Goal: Transaction & Acquisition: Purchase product/service

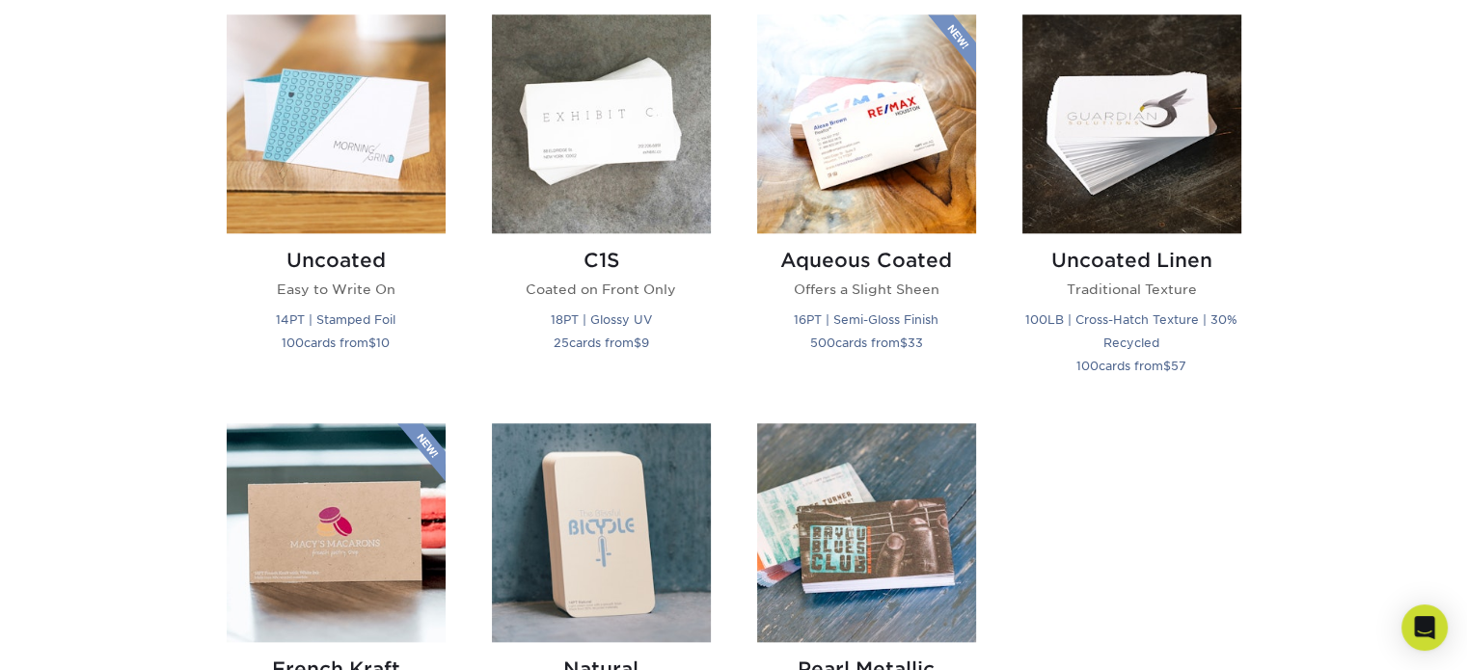
scroll to position [1543, 0]
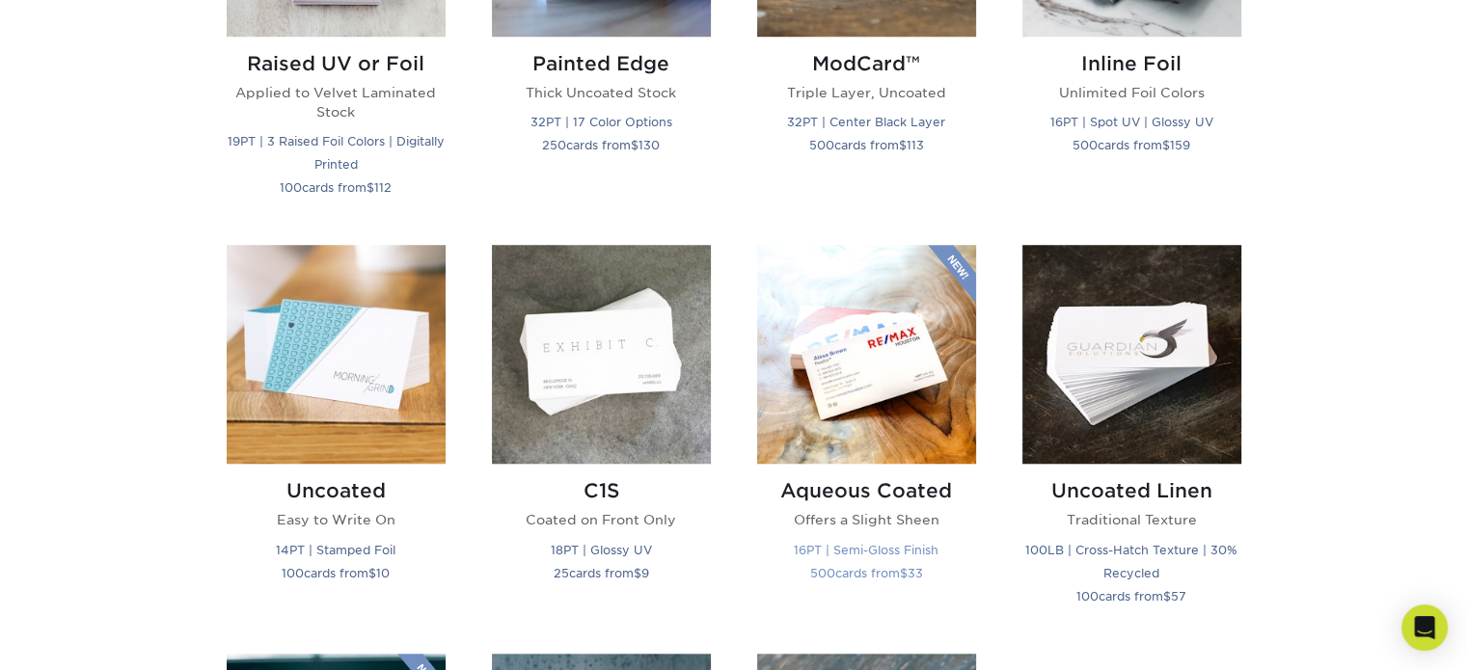
click at [897, 318] on img at bounding box center [866, 354] width 219 height 219
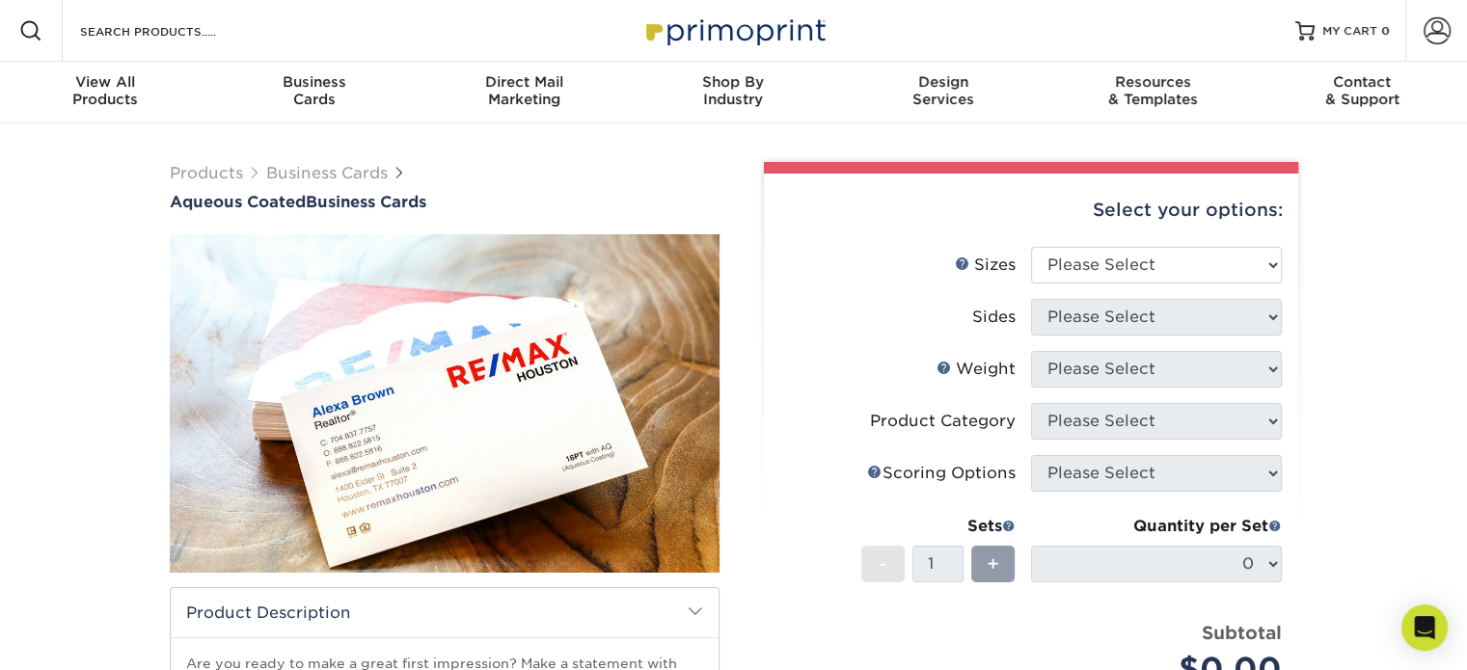
scroll to position [193, 0]
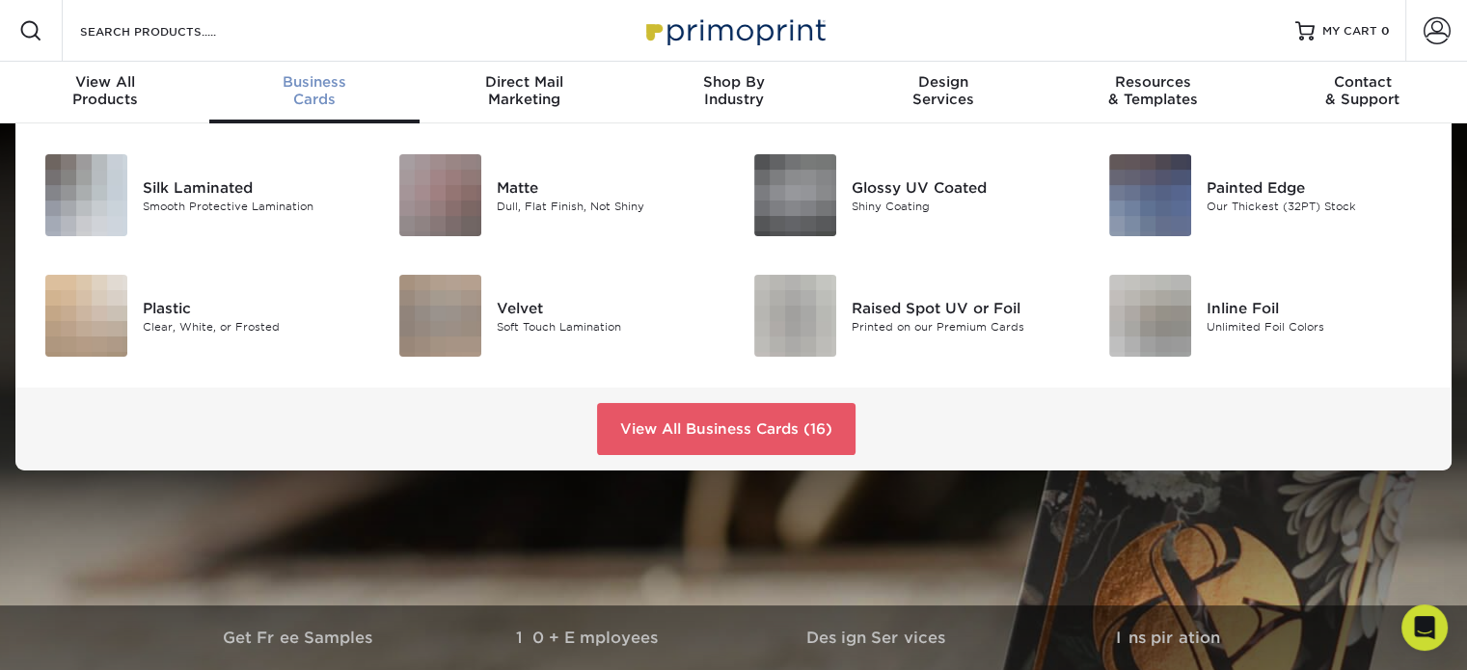
click at [301, 94] on div "Business Cards" at bounding box center [313, 90] width 209 height 35
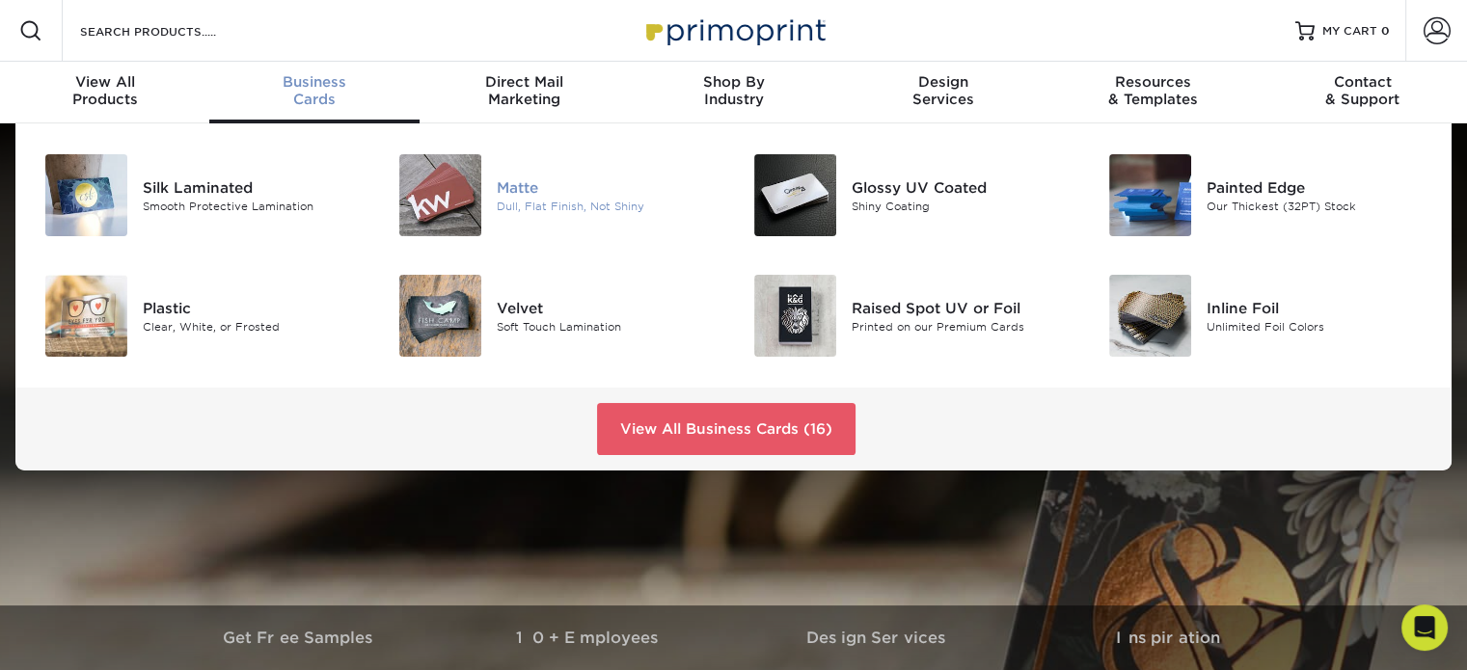
click at [576, 202] on div "Dull, Flat Finish, Not Shiny" at bounding box center [608, 206] width 222 height 16
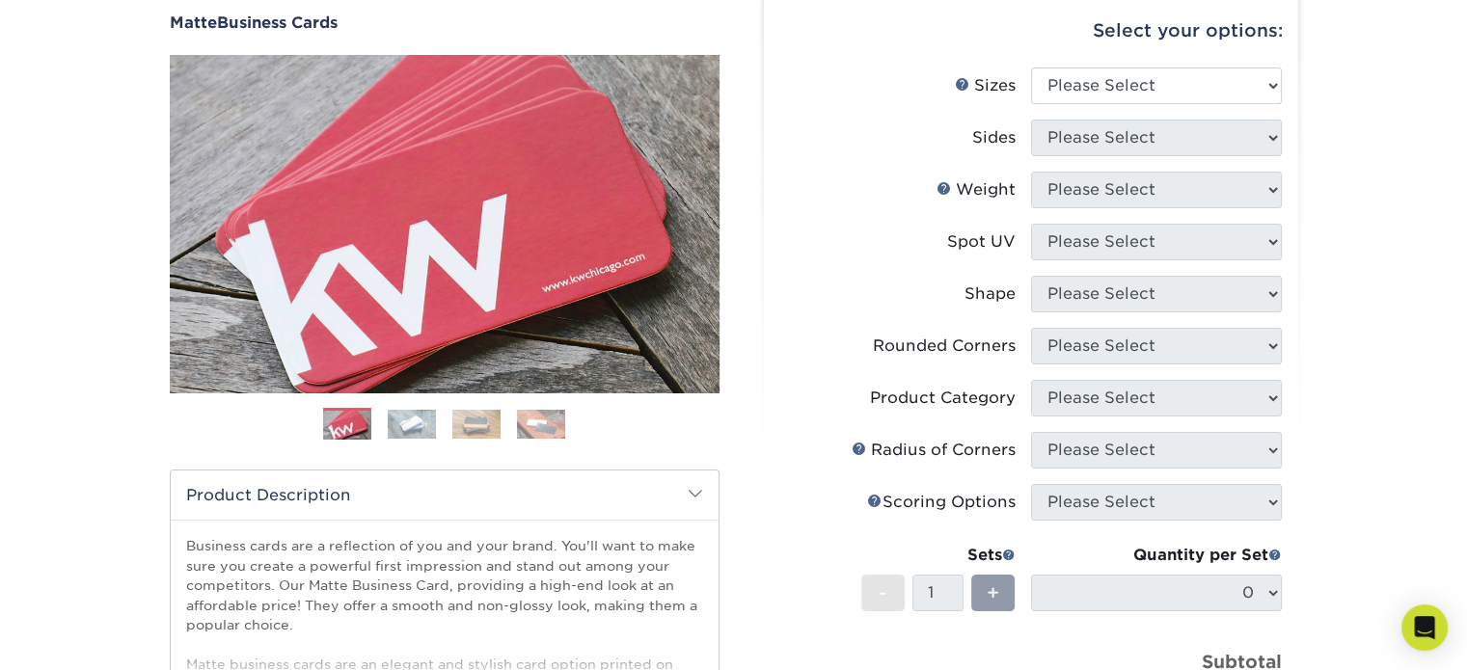
scroll to position [193, 0]
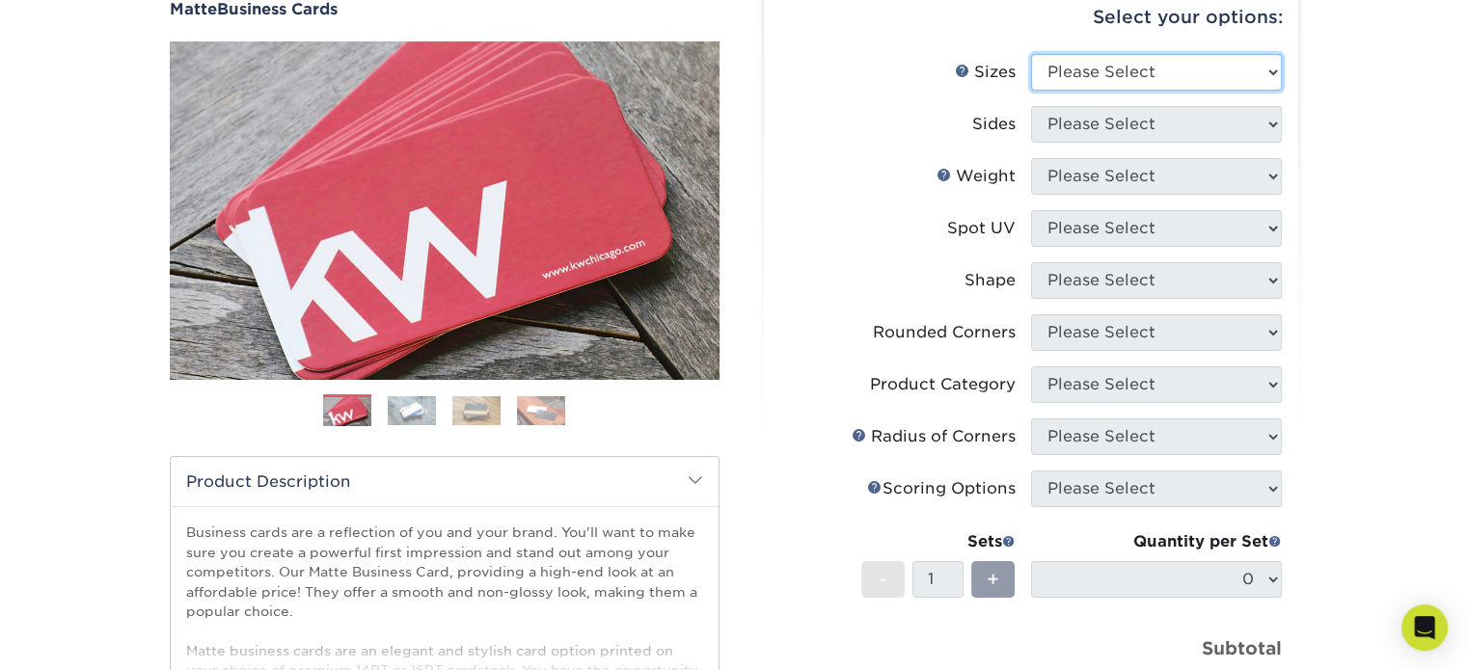
click at [1249, 71] on select "Please Select 1.5" x 3.5" - Mini 1.75" x 3.5" - Mini 2" x 2" - Square 2" x 3" -…" at bounding box center [1156, 72] width 251 height 37
select select "2.00x3.50"
click at [1031, 54] on select "Please Select 1.5" x 3.5" - Mini 1.75" x 3.5" - Mini 2" x 2" - Square 2" x 3" -…" at bounding box center [1156, 72] width 251 height 37
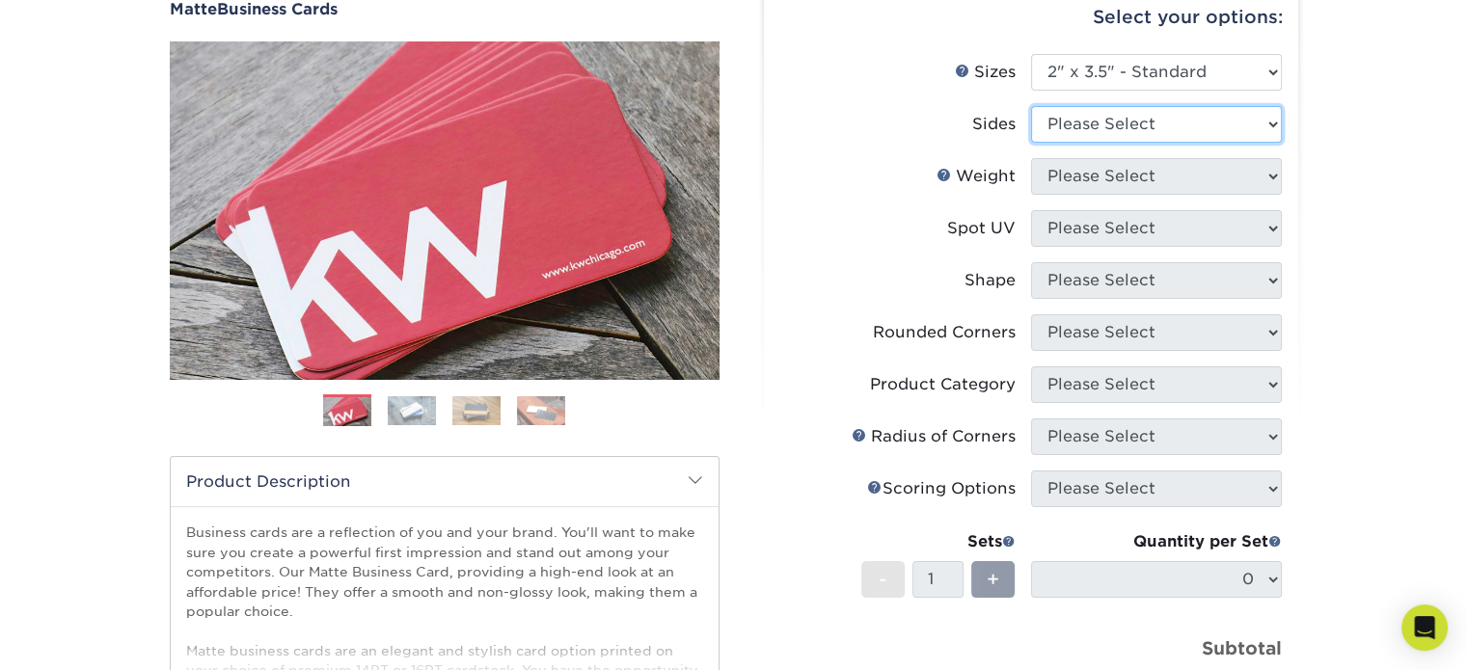
click at [1230, 108] on select "Please Select Print Both Sides Print Front Only" at bounding box center [1156, 124] width 251 height 37
select select "13abbda7-1d64-4f25-8bb2-c179b224825d"
click at [1031, 106] on select "Please Select Print Both Sides Print Front Only" at bounding box center [1156, 124] width 251 height 37
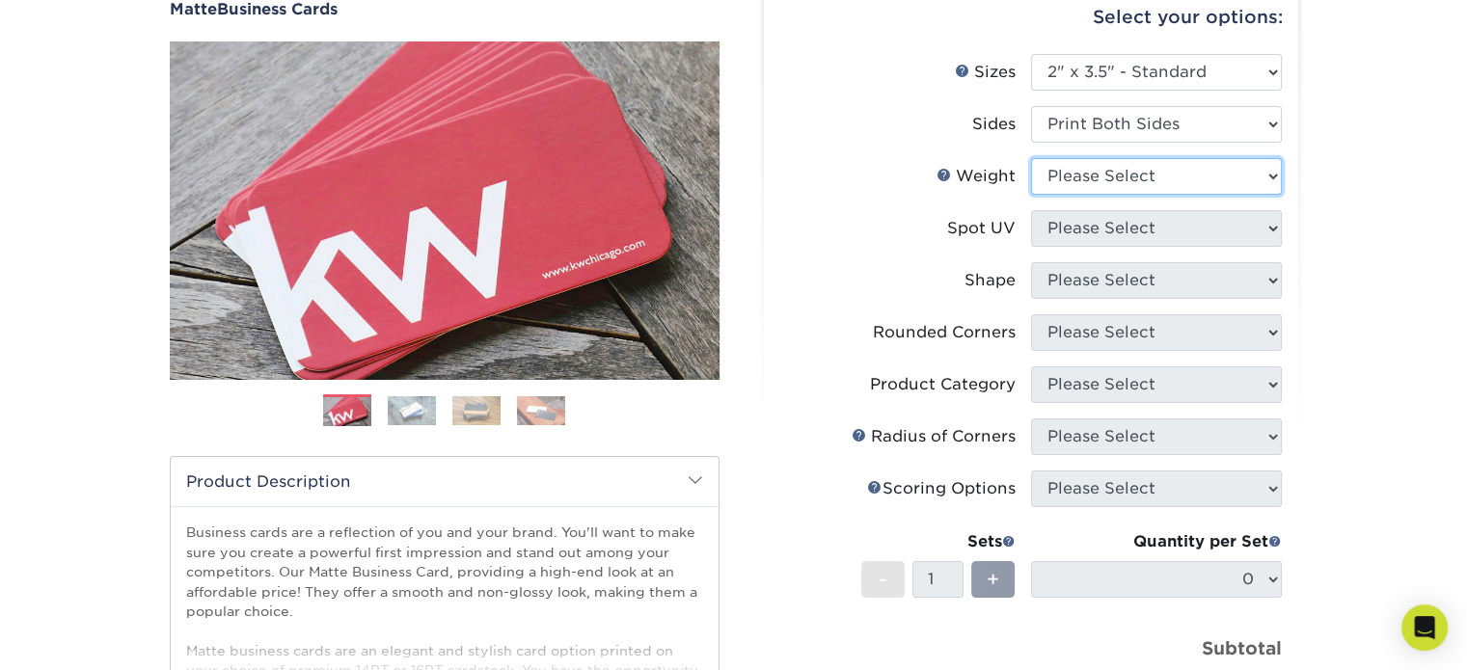
click at [1196, 176] on select "Please Select 16PT 14PT" at bounding box center [1156, 176] width 251 height 37
select select "16PT"
click at [1031, 158] on select "Please Select 16PT 14PT" at bounding box center [1156, 176] width 251 height 37
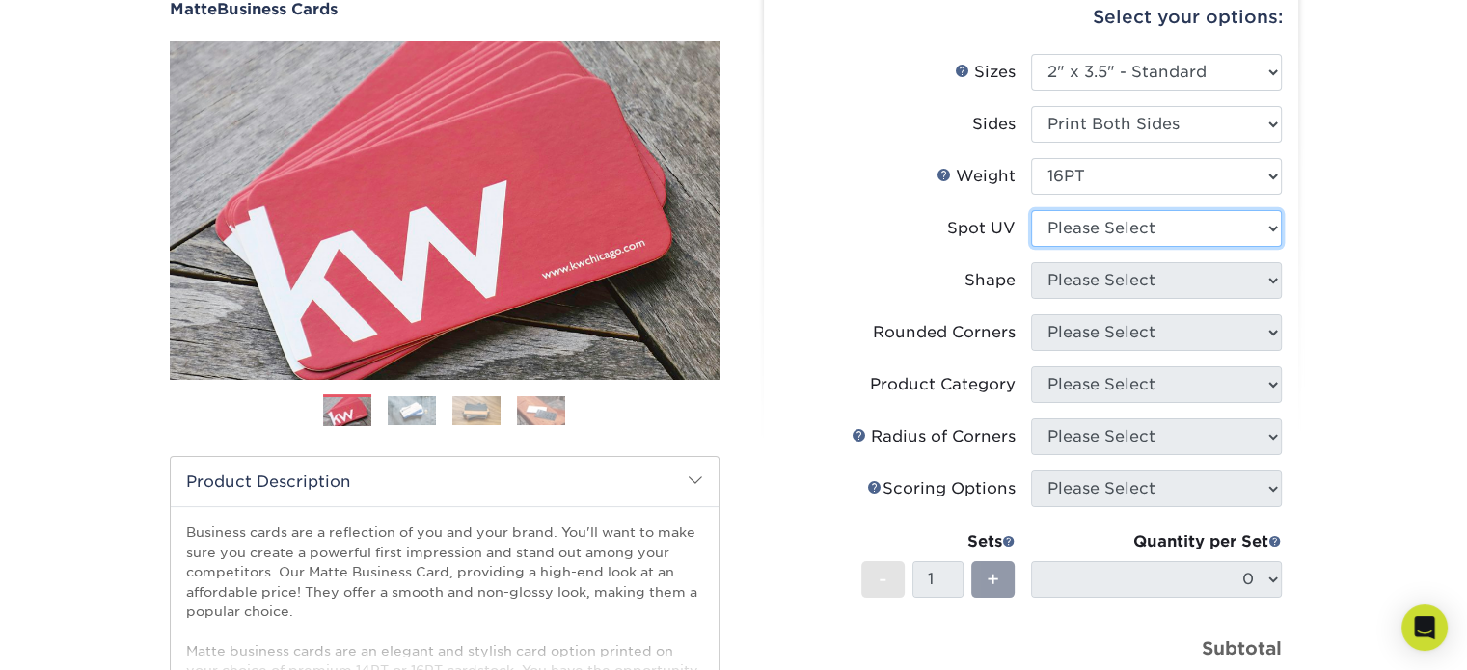
click at [1173, 234] on select "Please Select No Spot UV Front and Back (Both Sides) Front Only Back Only" at bounding box center [1156, 228] width 251 height 37
select select "3"
click at [1031, 210] on select "Please Select No Spot UV Front and Back (Both Sides) Front Only Back Only" at bounding box center [1156, 228] width 251 height 37
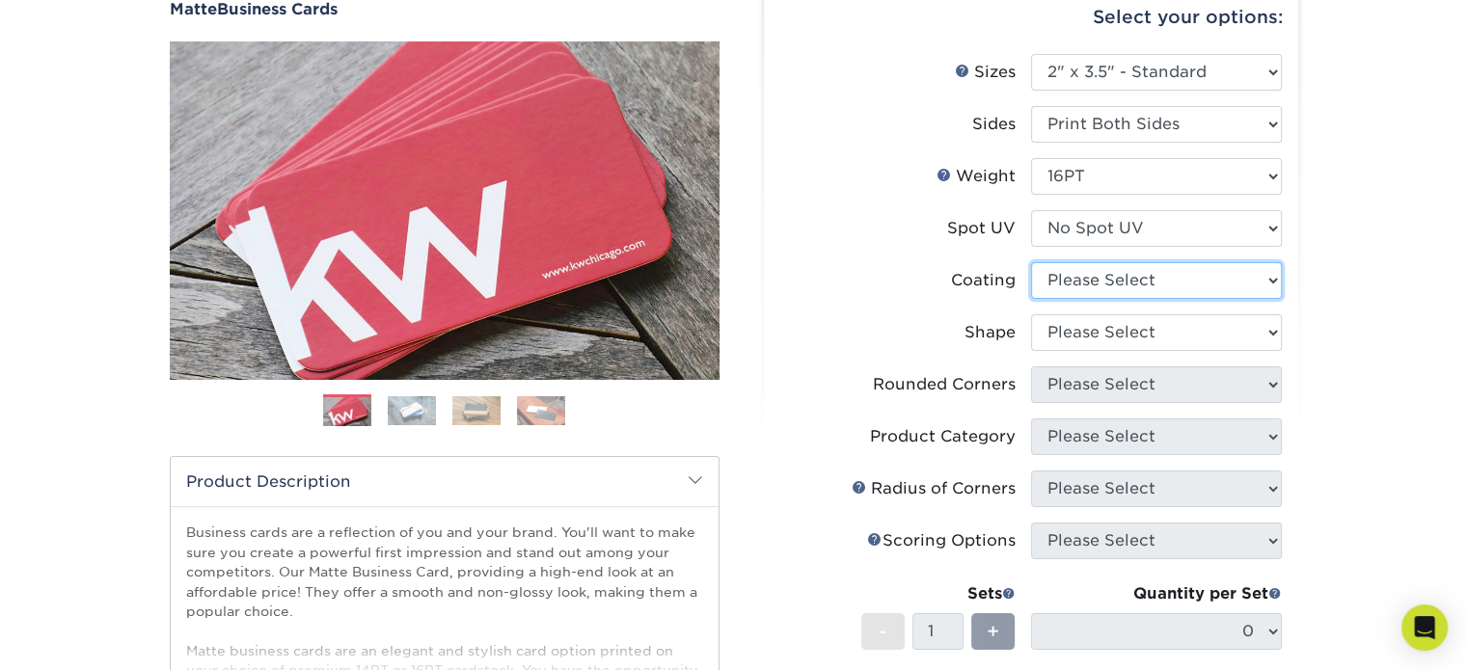
click at [1268, 278] on select at bounding box center [1156, 280] width 251 height 37
select select "121bb7b5-3b4d-429f-bd8d-bbf80e953313"
click at [1031, 262] on select at bounding box center [1156, 280] width 251 height 37
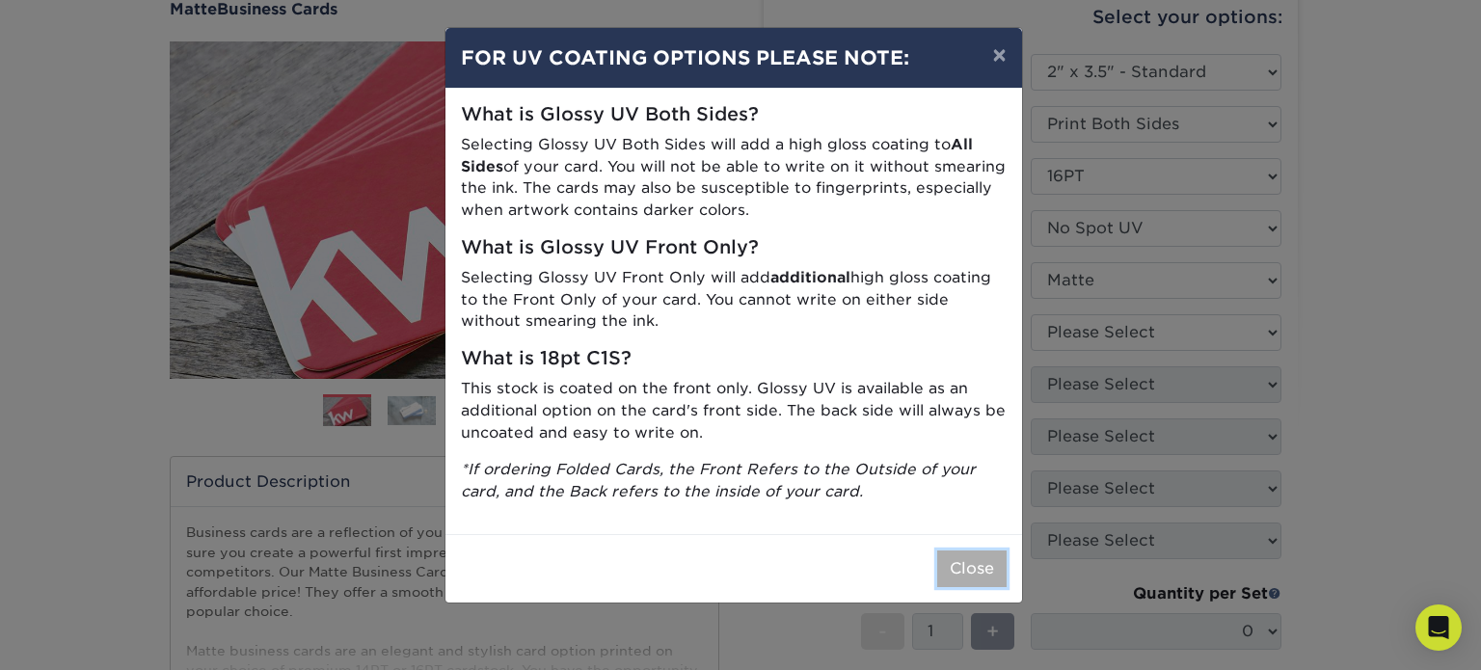
click at [987, 568] on button "Close" at bounding box center [971, 569] width 69 height 37
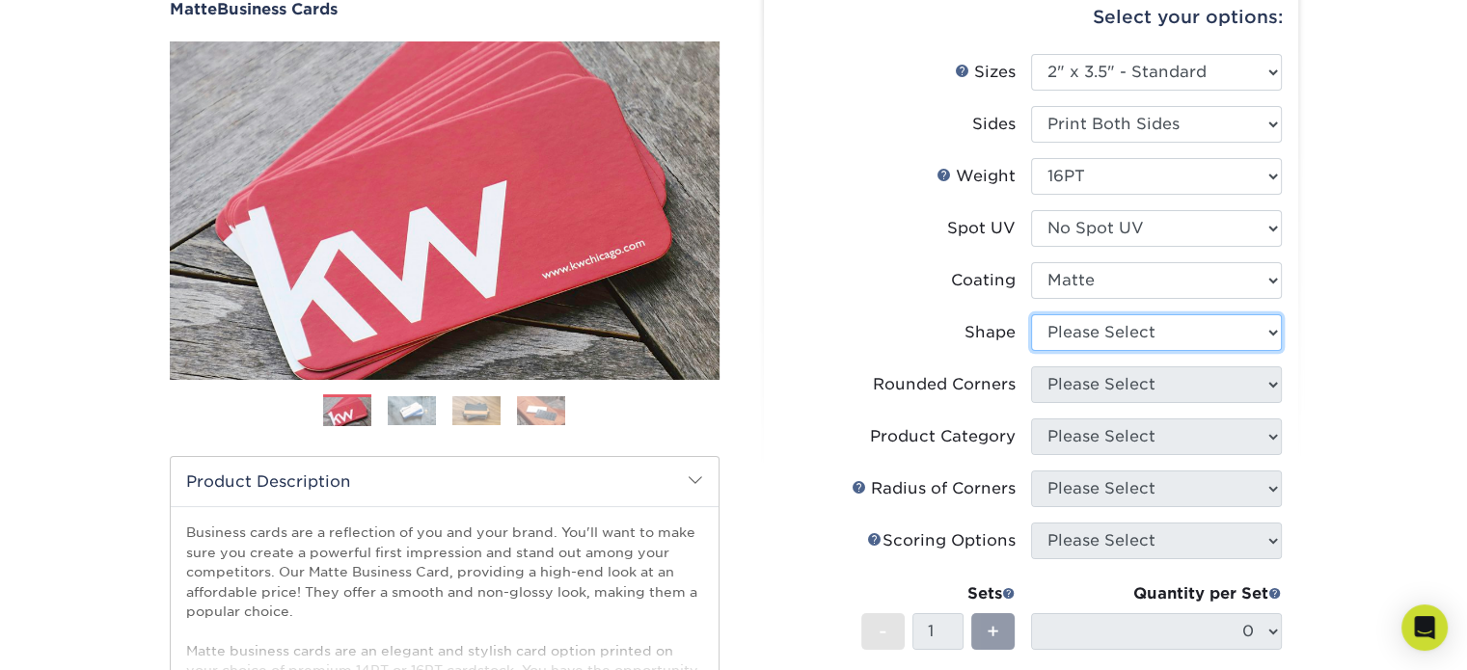
click at [1255, 320] on select "Please Select Standard Oval" at bounding box center [1156, 332] width 251 height 37
select select "standard"
click at [1031, 314] on select "Please Select Standard Oval" at bounding box center [1156, 332] width 251 height 37
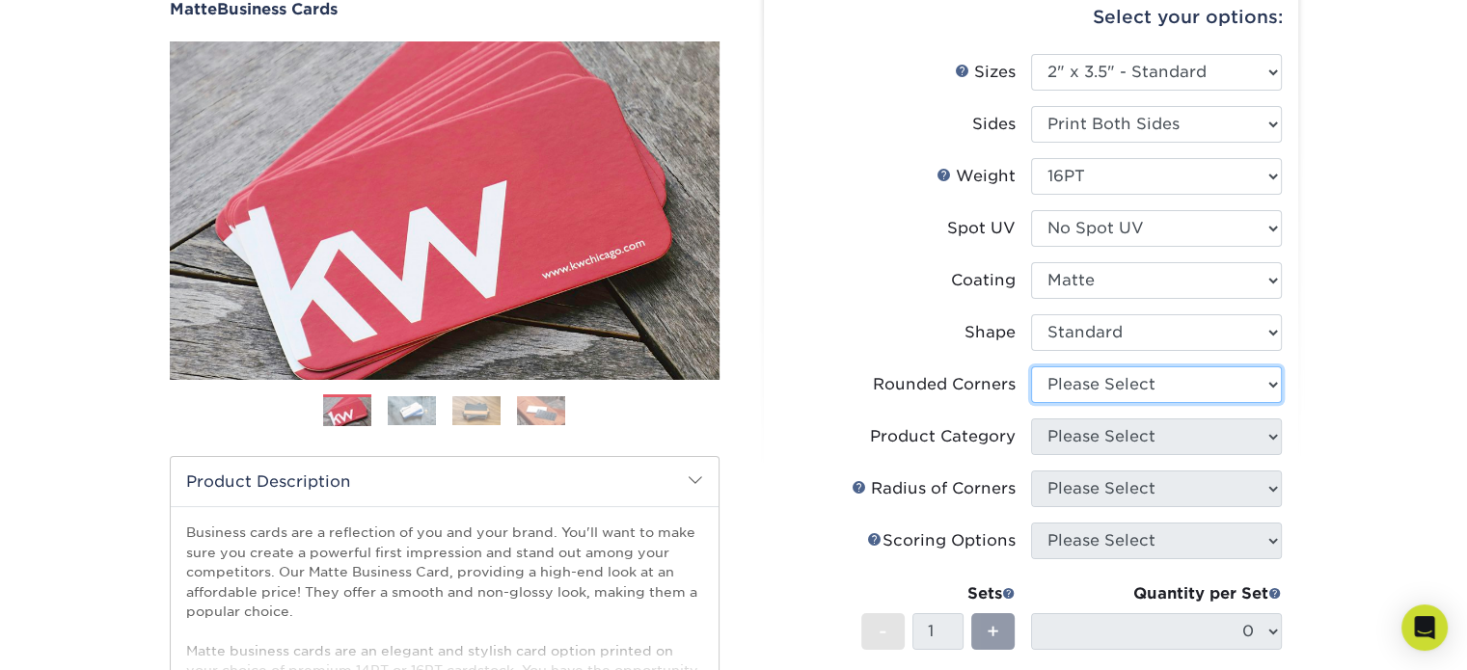
click at [1246, 381] on select "Please Select Yes - Round 2 Corners Yes - Round 4 Corners No" at bounding box center [1156, 384] width 251 height 37
select select "0"
click at [1031, 366] on select "Please Select Yes - Round 2 Corners Yes - Round 4 Corners No" at bounding box center [1156, 384] width 251 height 37
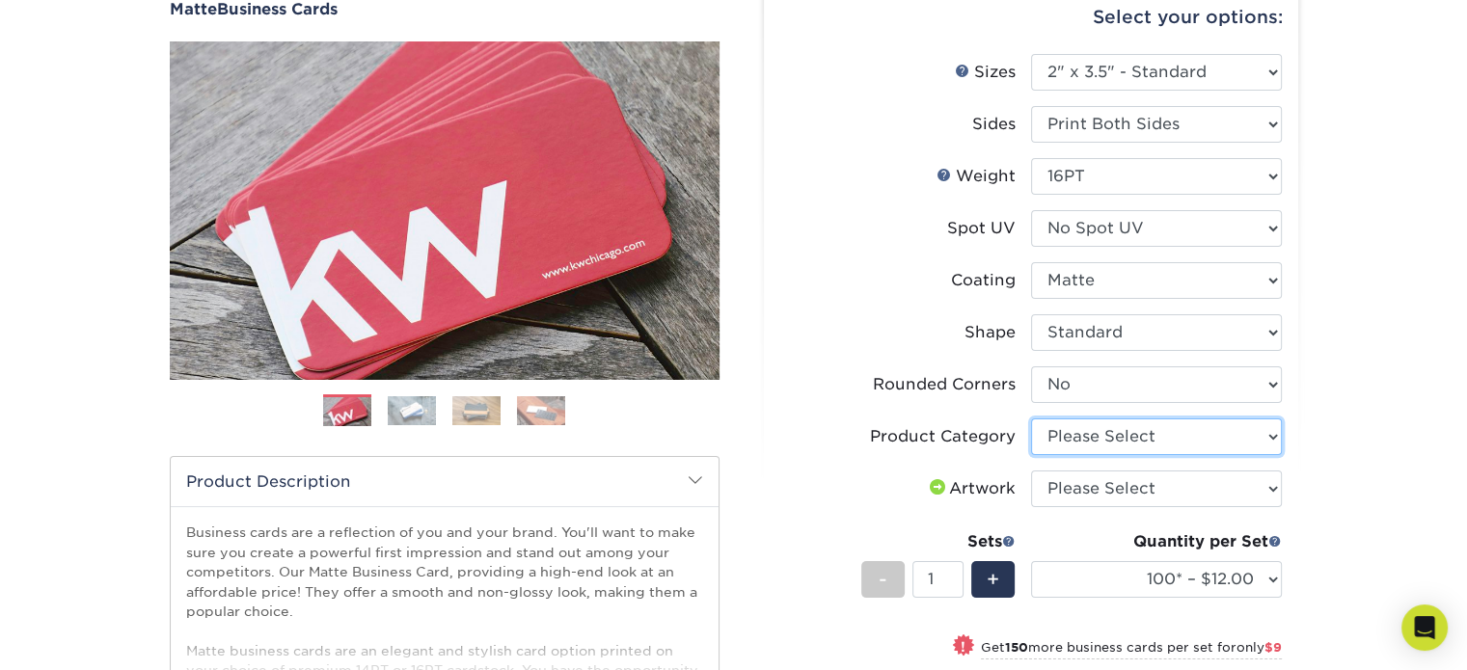
click at [1226, 438] on select "Please Select Business Cards" at bounding box center [1156, 436] width 251 height 37
select select "3b5148f1-0588-4f88-a218-97bcfdce65c1"
click at [1031, 418] on select "Please Select Business Cards" at bounding box center [1156, 436] width 251 height 37
click at [1225, 481] on select "Please Select I will upload files I need a design - $100" at bounding box center [1156, 489] width 251 height 37
select select "upload"
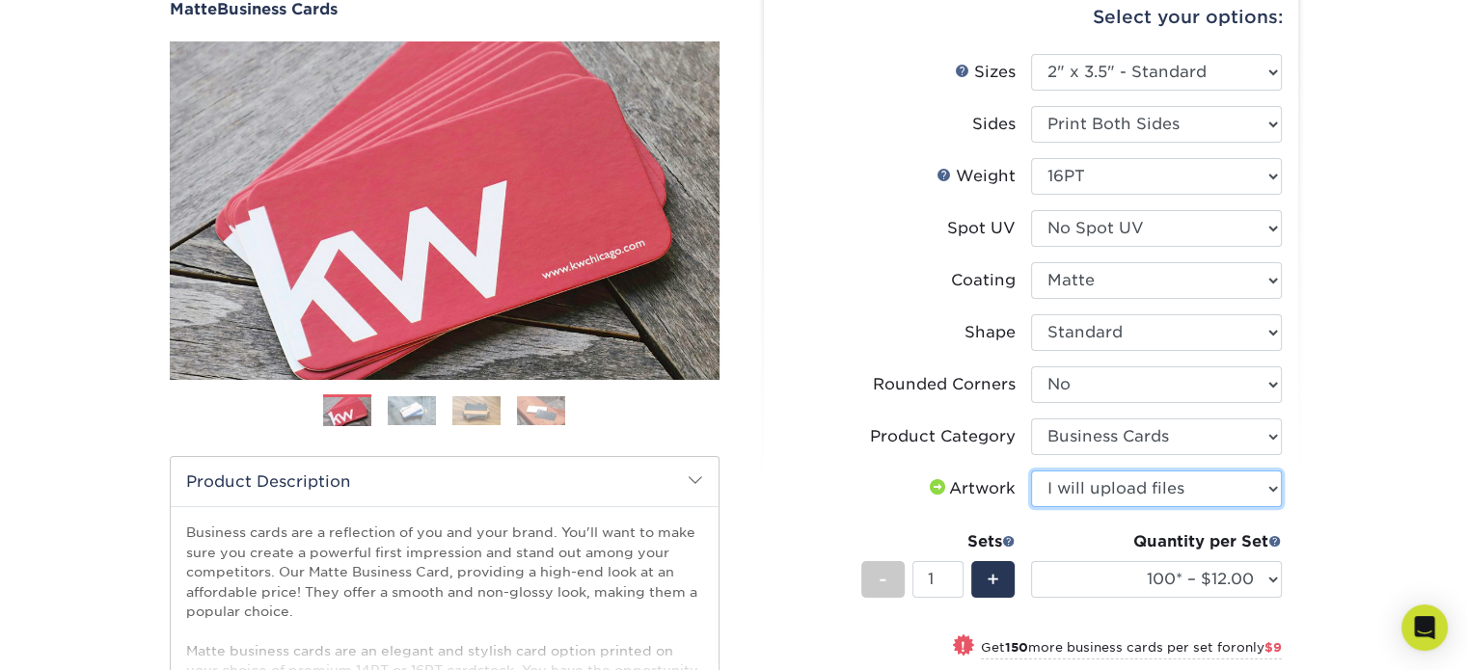
click at [1031, 471] on select "Please Select I will upload files I need a design - $100" at bounding box center [1156, 489] width 251 height 37
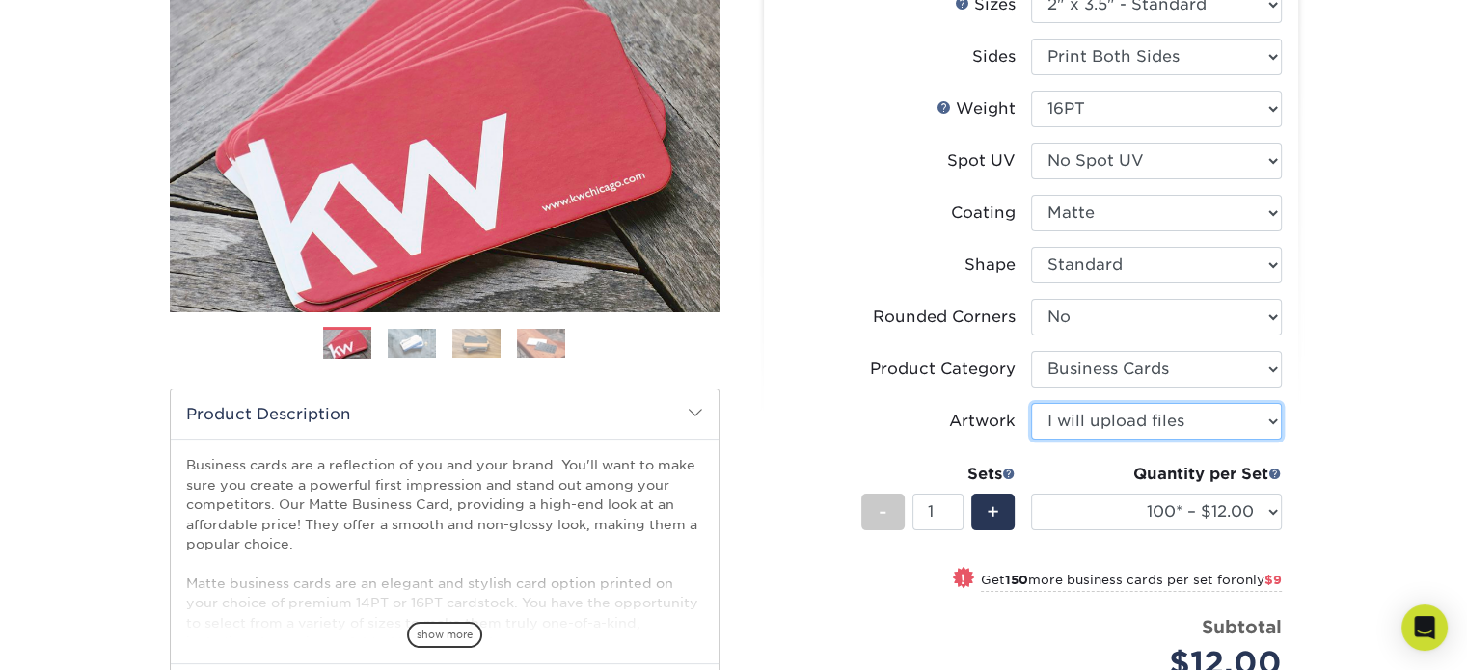
scroll to position [289, 0]
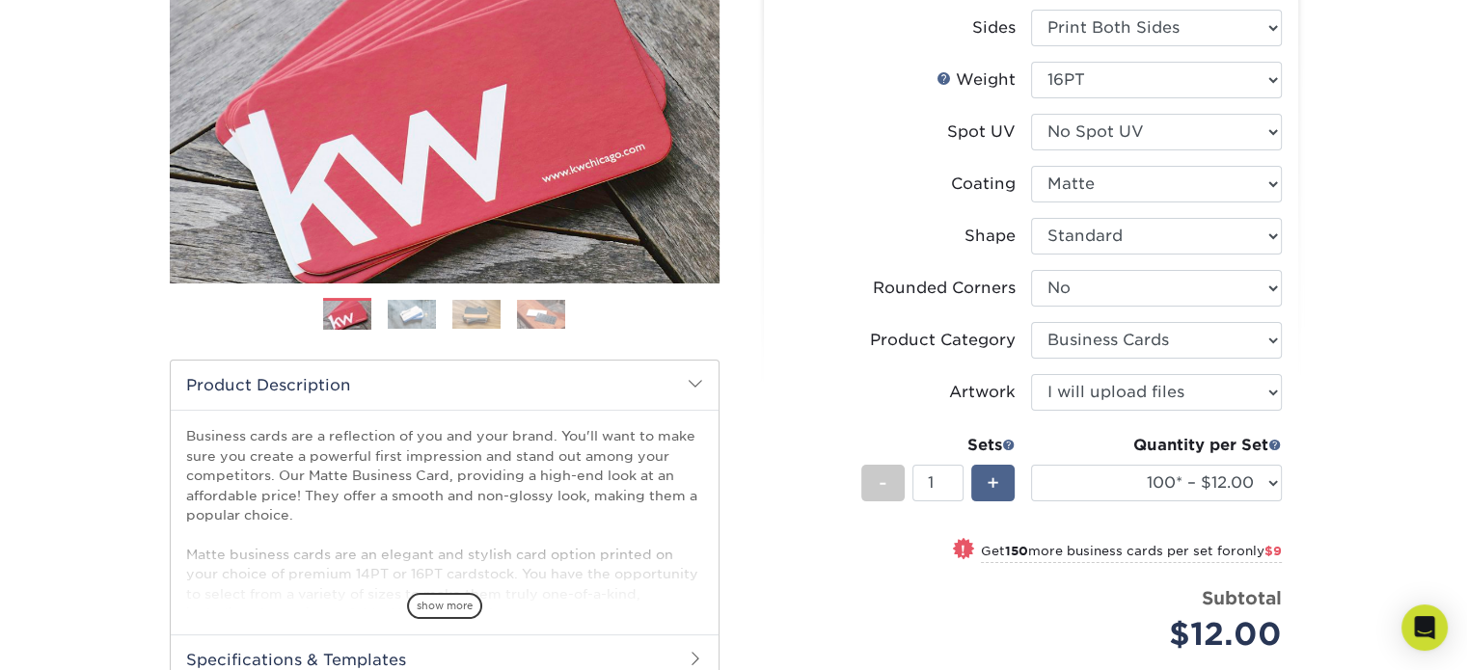
click at [1007, 483] on div "+" at bounding box center [992, 483] width 43 height 37
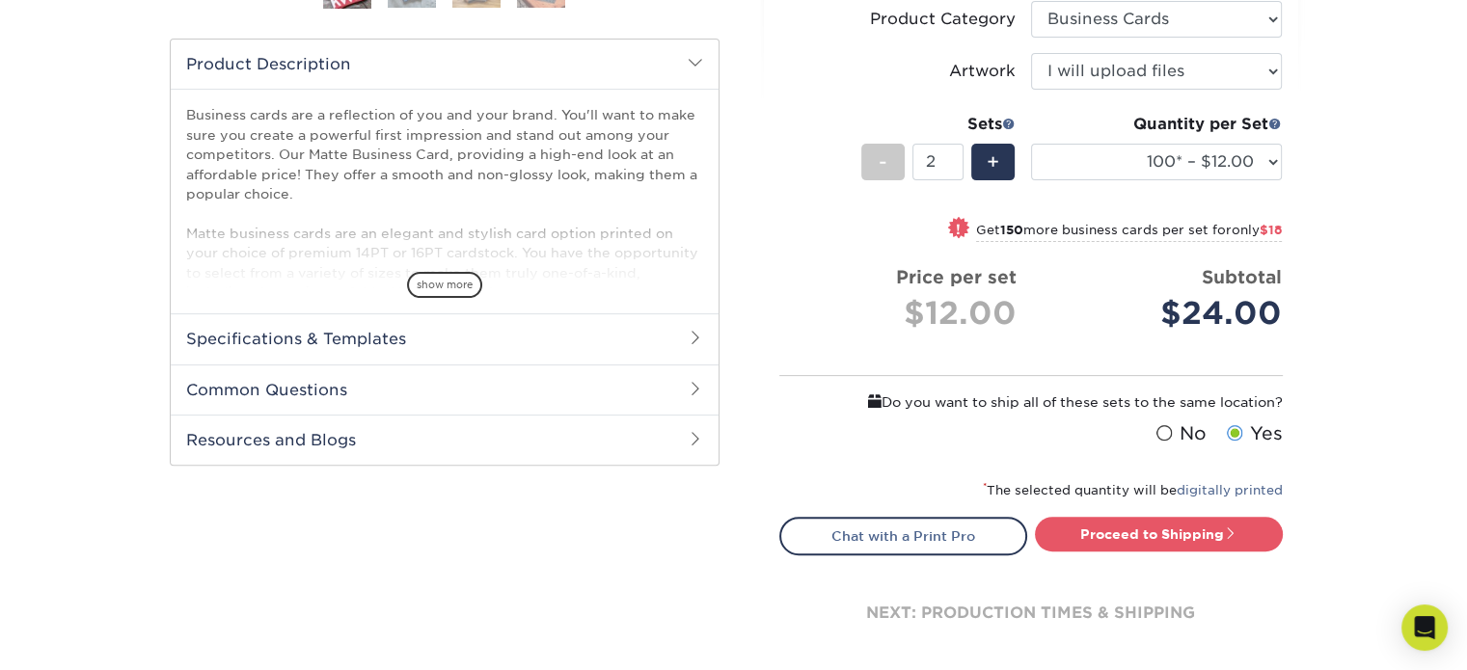
scroll to position [579, 0]
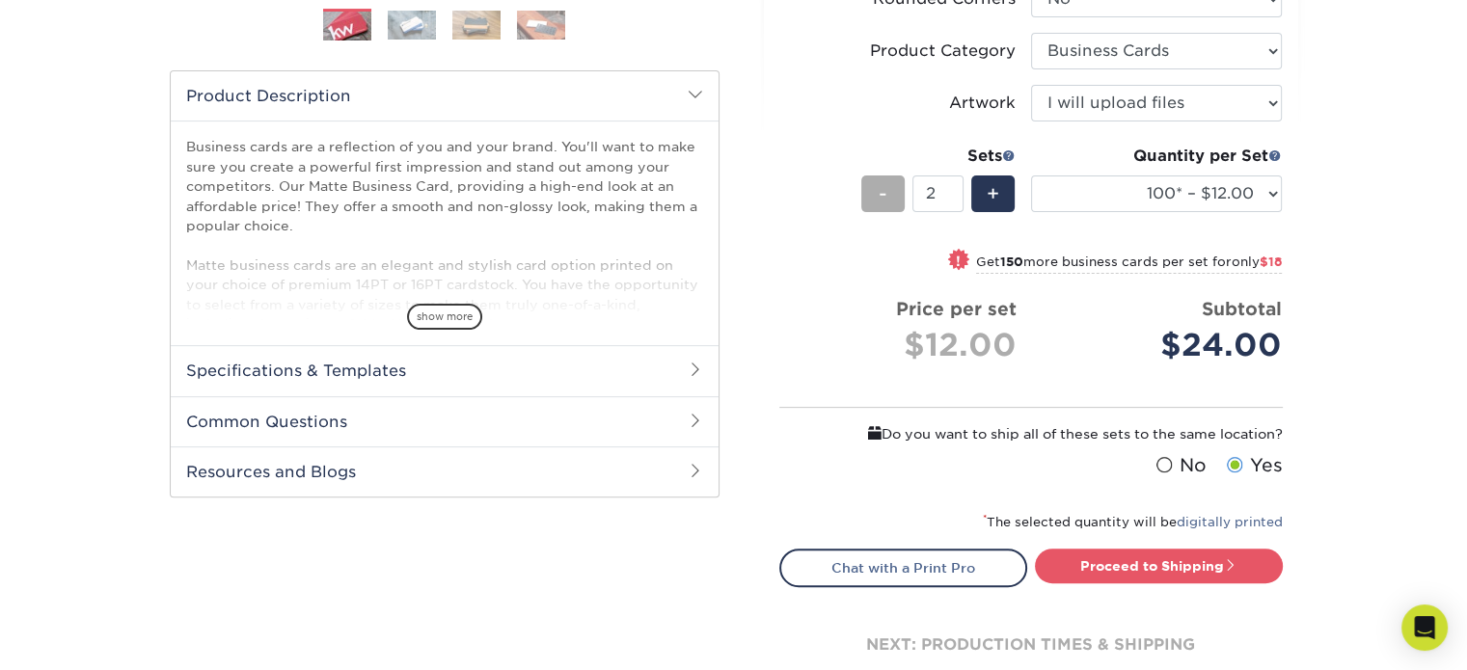
click at [878, 197] on span "-" at bounding box center [882, 193] width 9 height 29
type input "1"
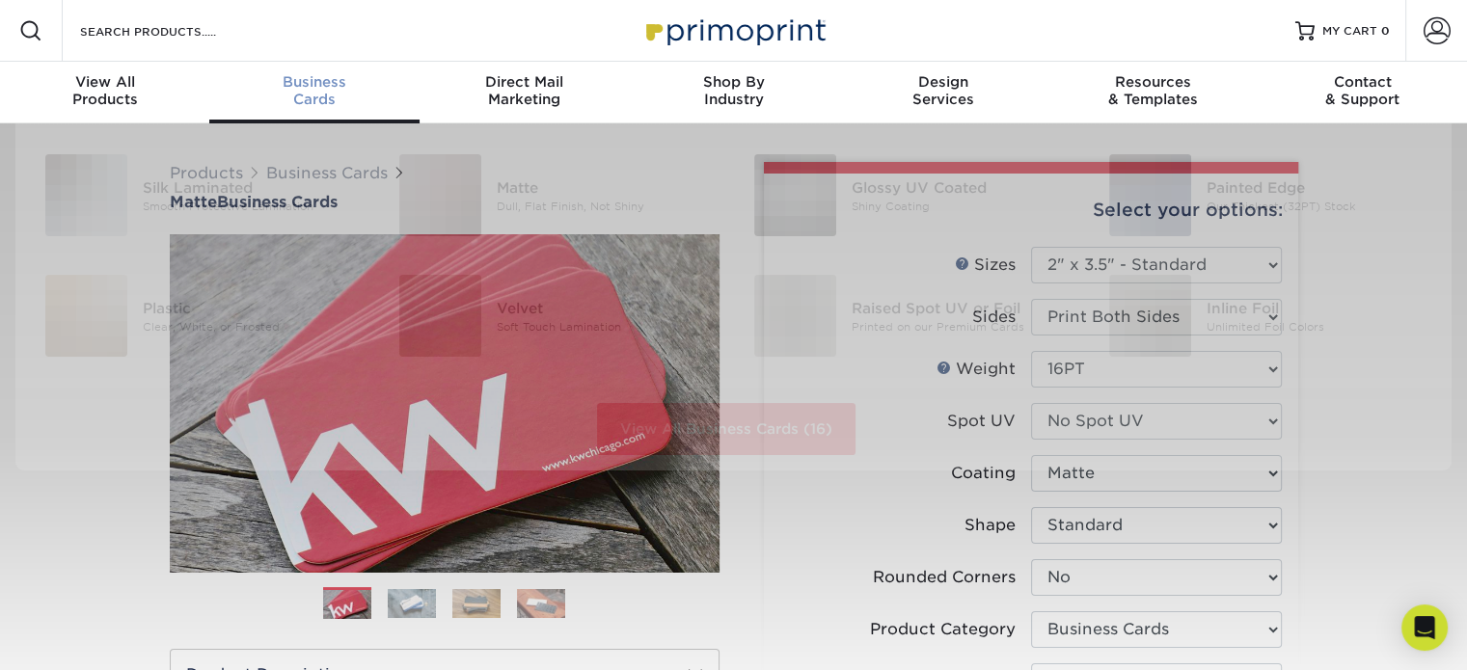
scroll to position [0, 0]
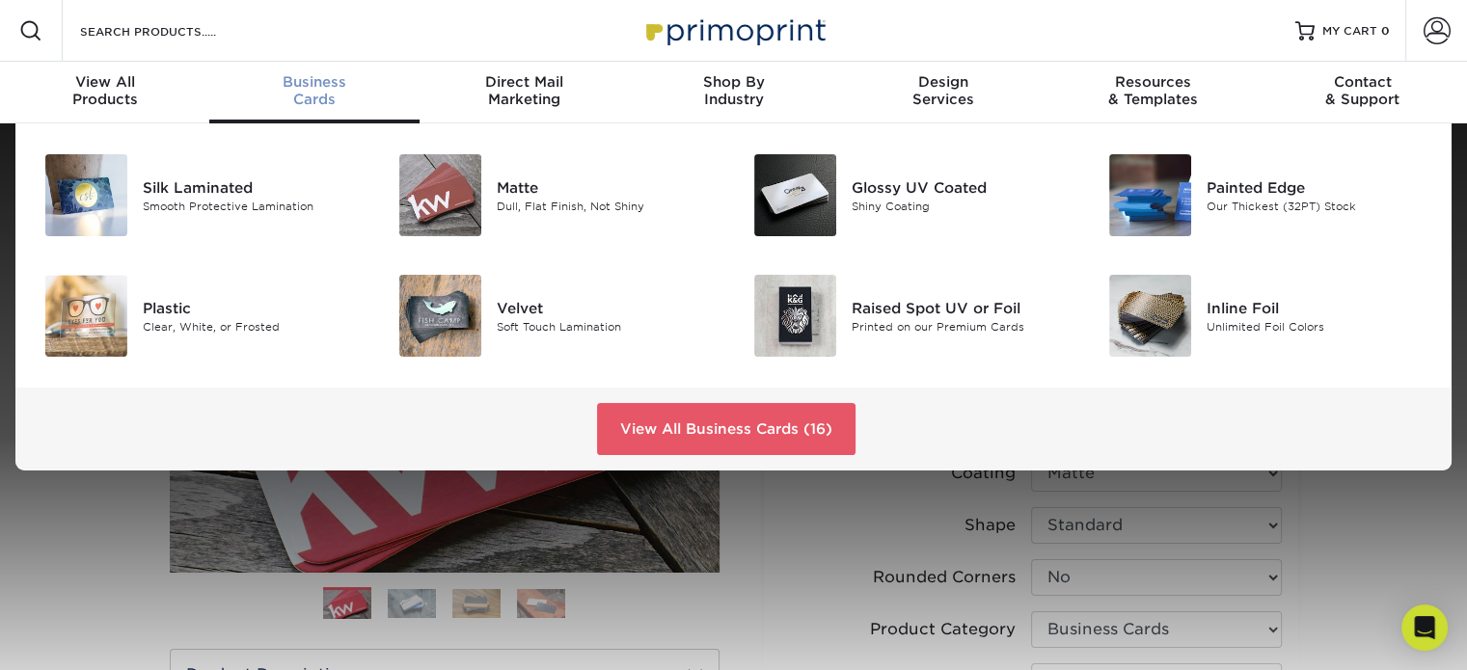
click at [318, 93] on div "Business Cards" at bounding box center [313, 90] width 209 height 35
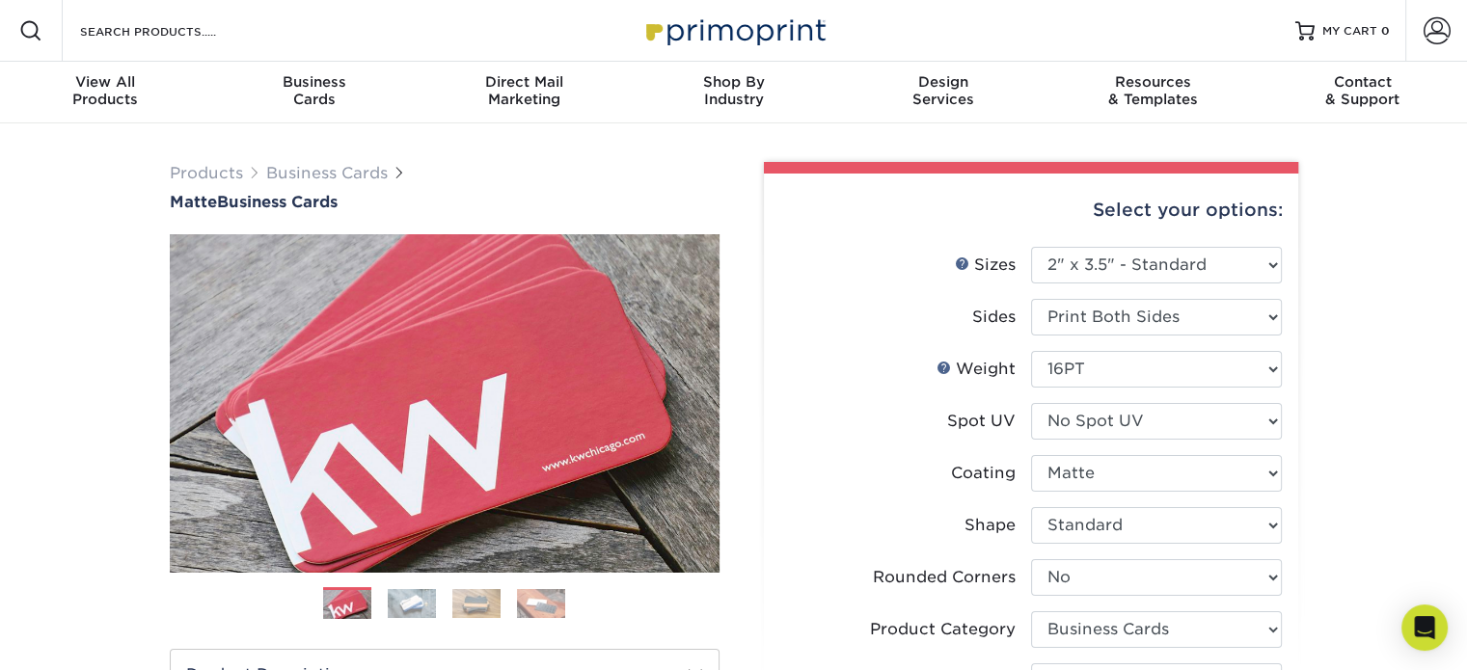
click at [722, 38] on img at bounding box center [733, 30] width 193 height 41
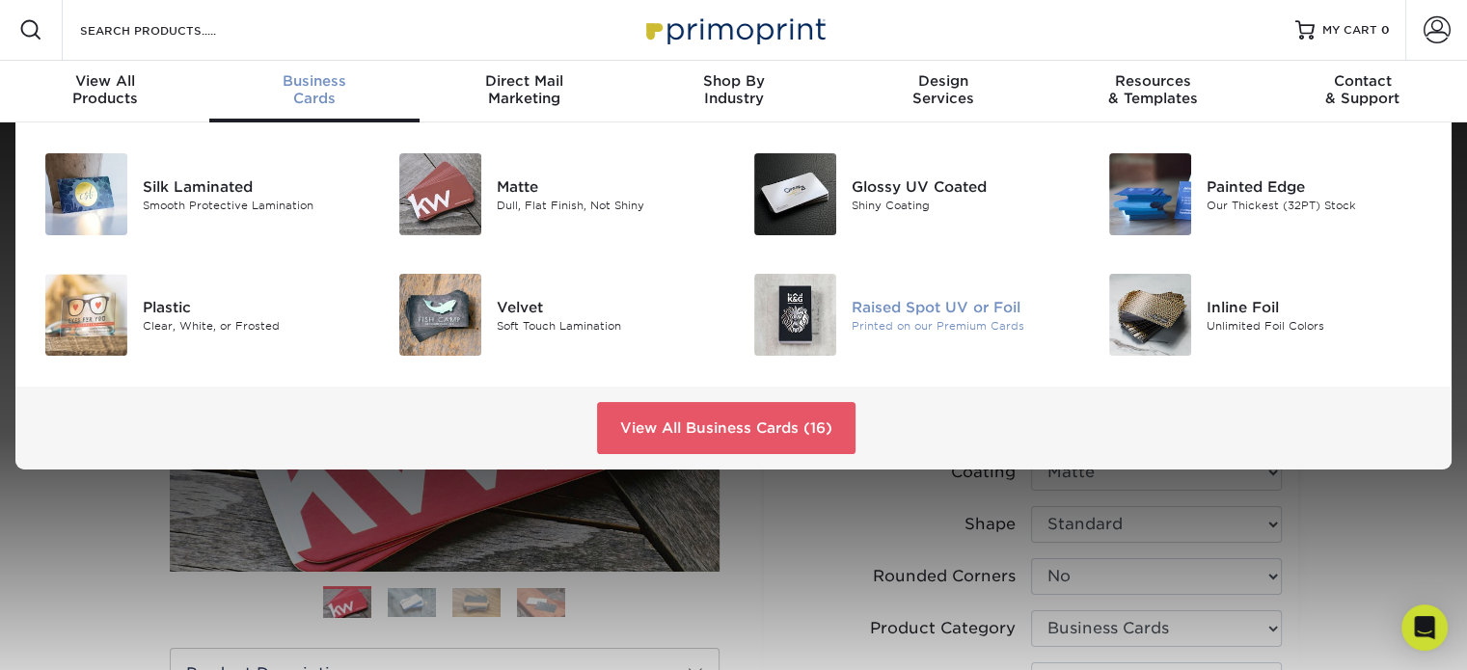
click at [856, 317] on div "Printed on our Premium Cards" at bounding box center [962, 325] width 222 height 16
click at [896, 302] on div "Raised Spot UV or Foil" at bounding box center [962, 306] width 222 height 21
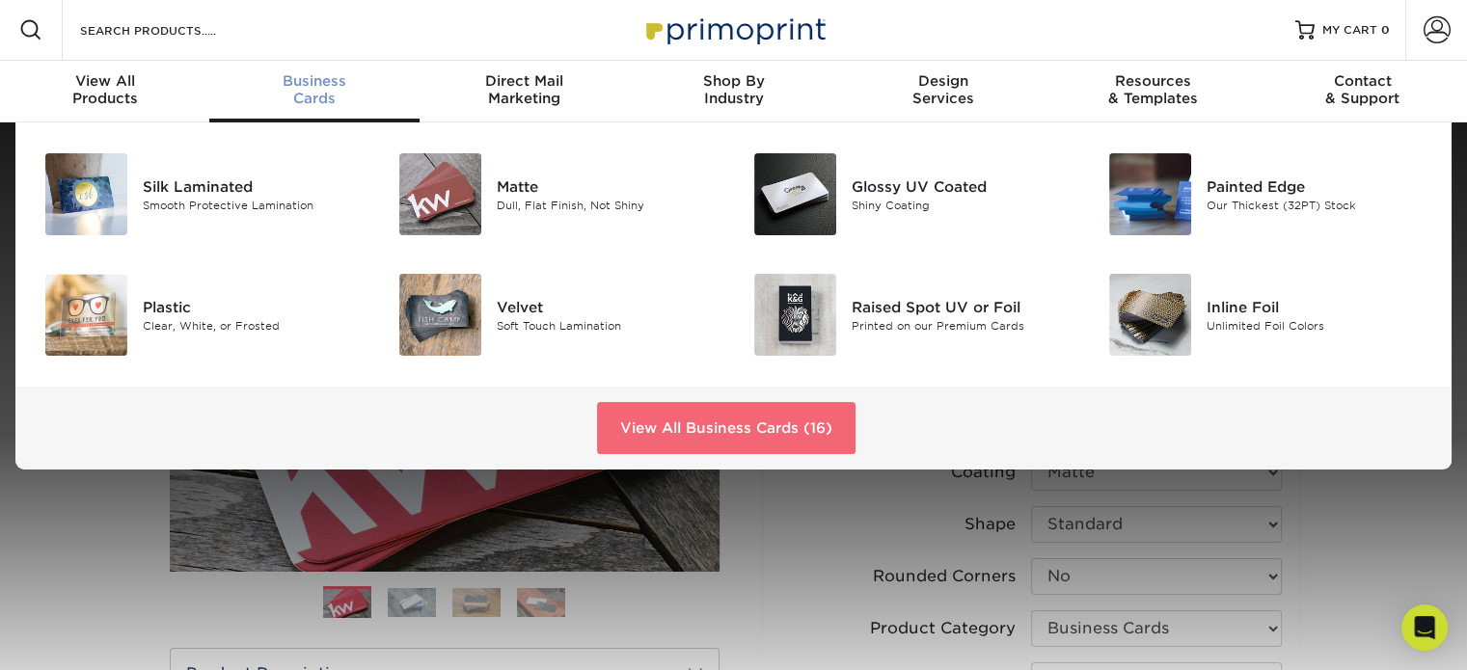
click at [840, 404] on div "View All Business Cards (16)" at bounding box center [733, 428] width 1436 height 83
click at [790, 444] on link "View All Business Cards (16)" at bounding box center [726, 428] width 258 height 52
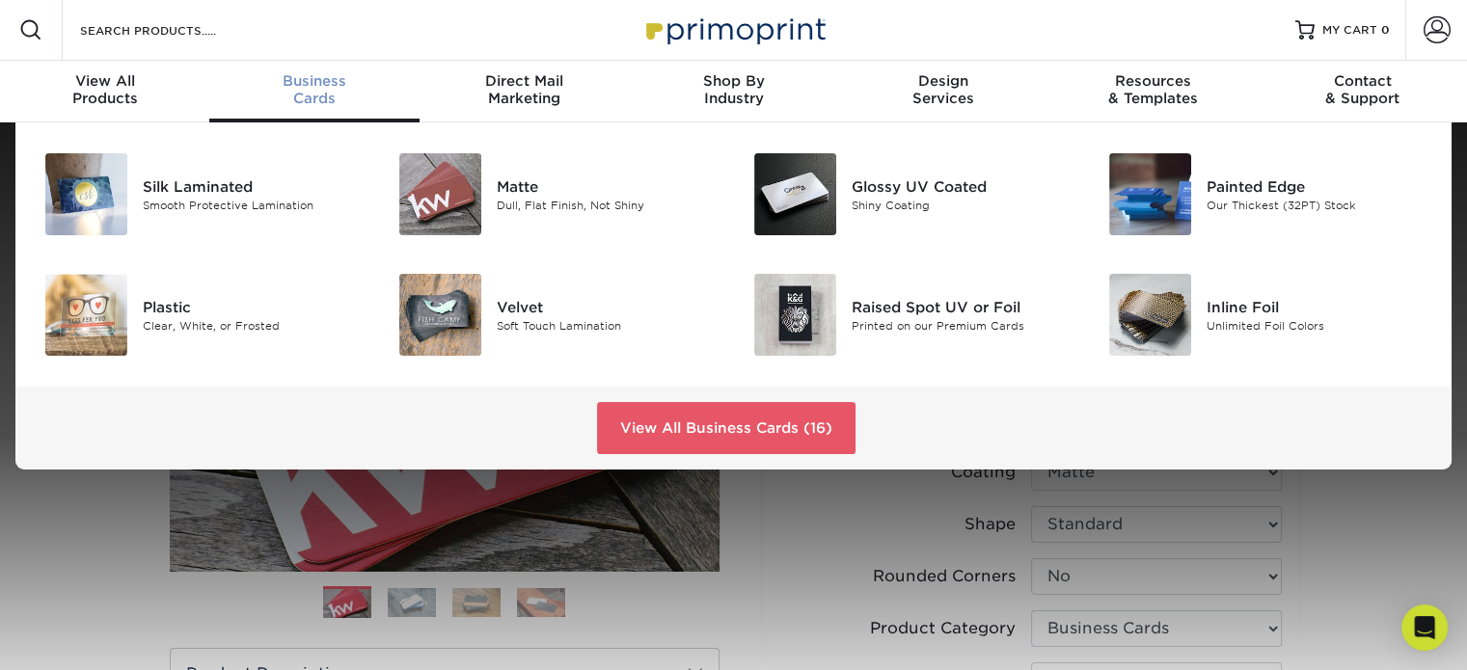
click at [983, 414] on div "View All Business Cards (16)" at bounding box center [733, 428] width 1436 height 83
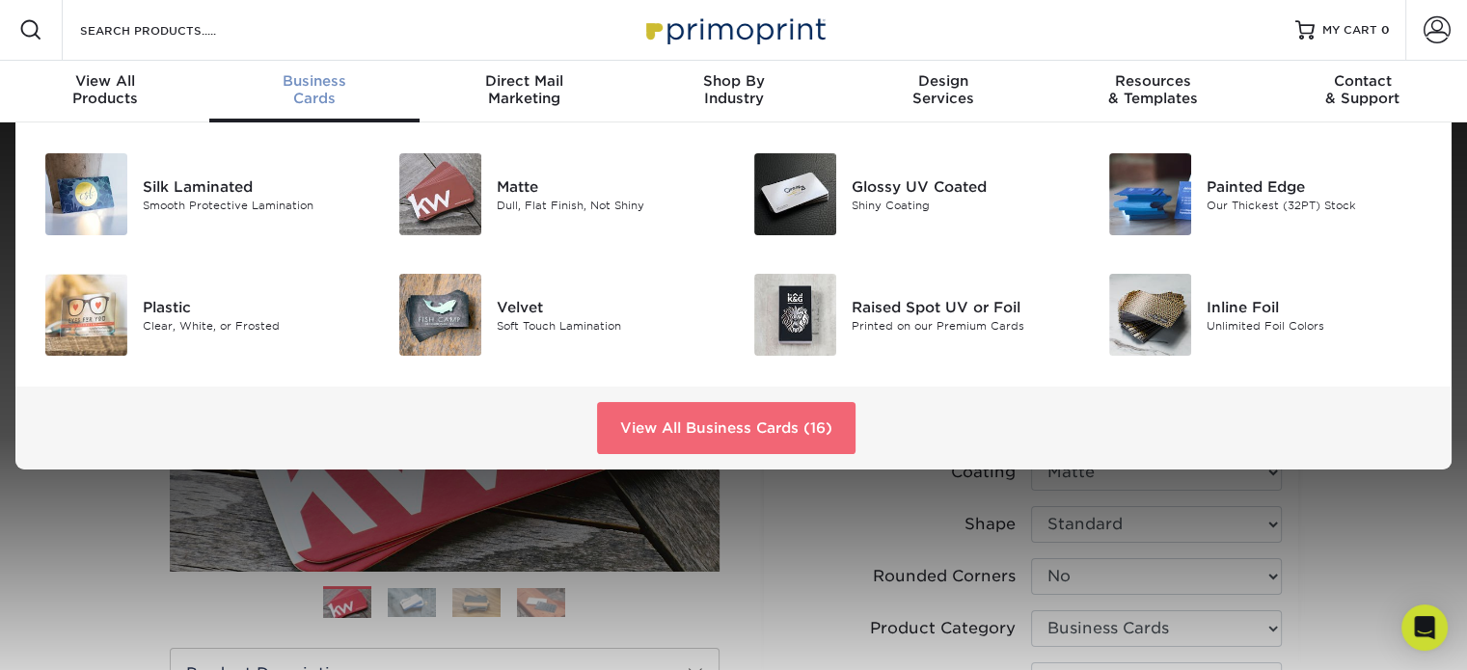
click at [787, 432] on link "View All Business Cards (16)" at bounding box center [726, 428] width 258 height 52
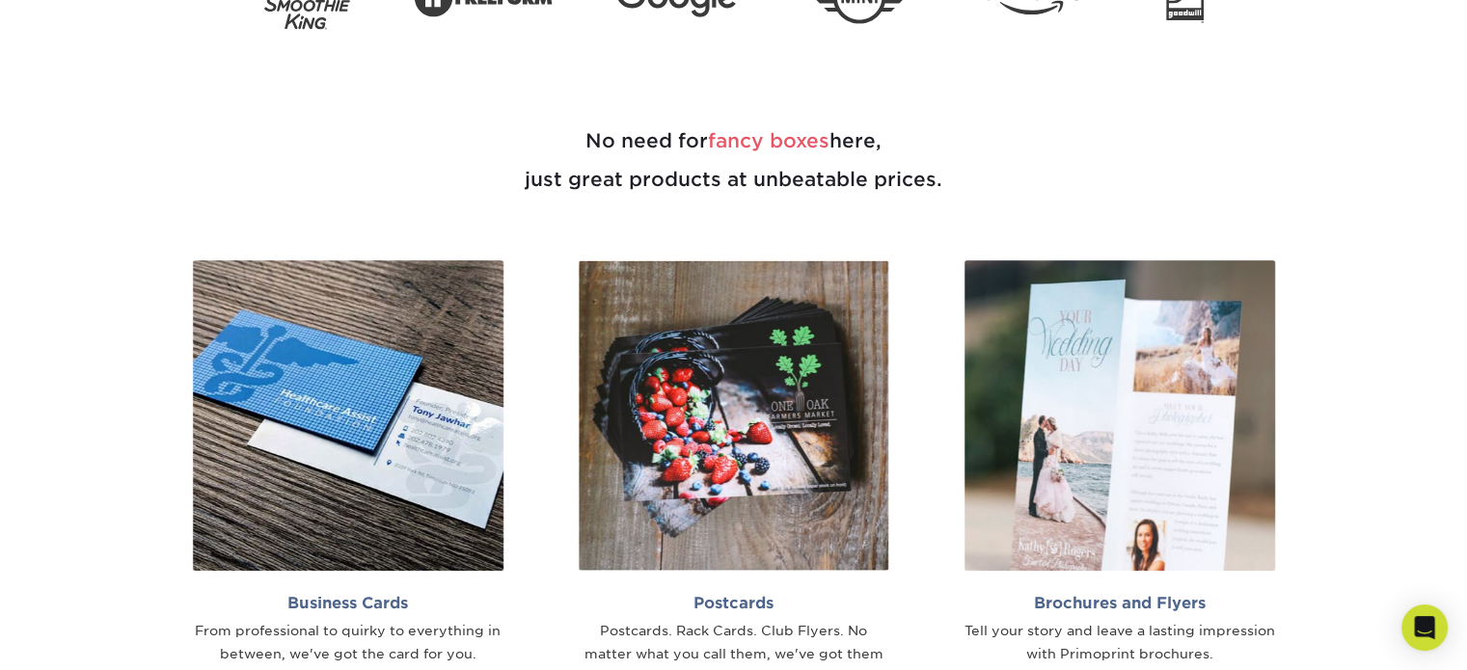
scroll to position [1157, 0]
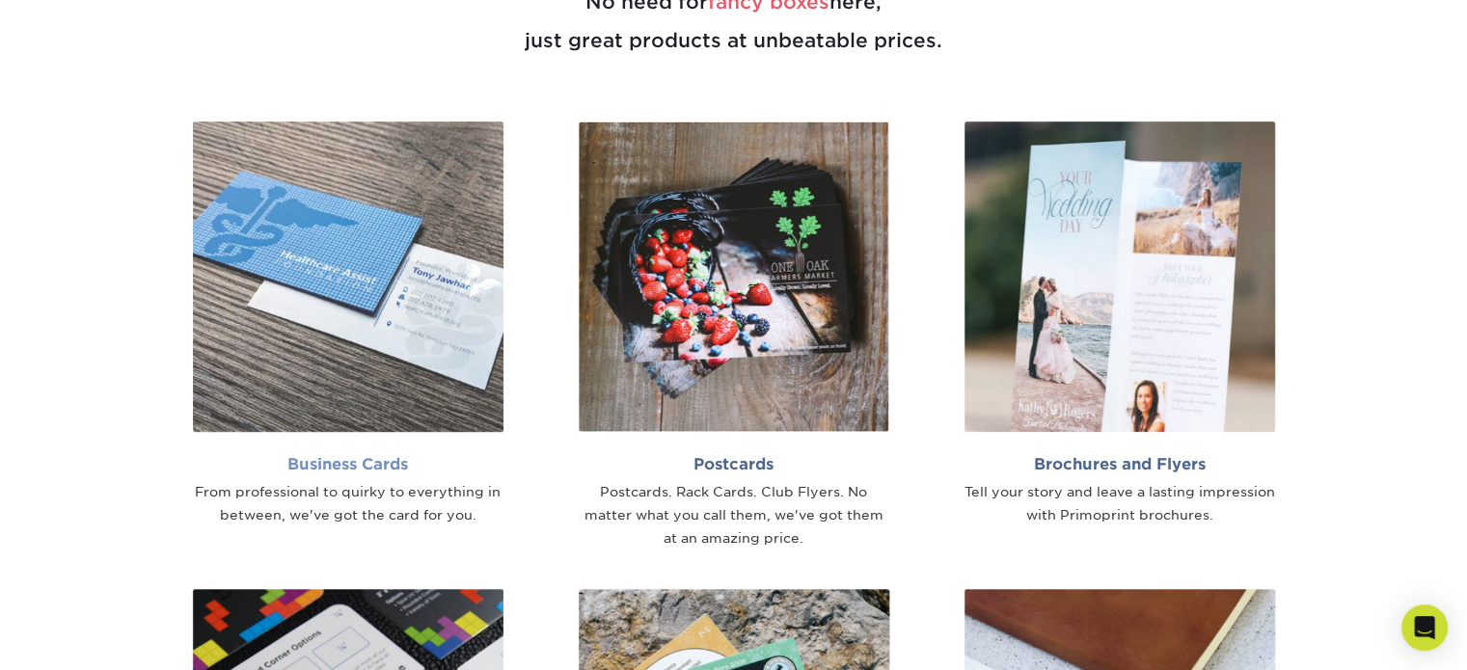
click at [459, 169] on img at bounding box center [348, 276] width 310 height 310
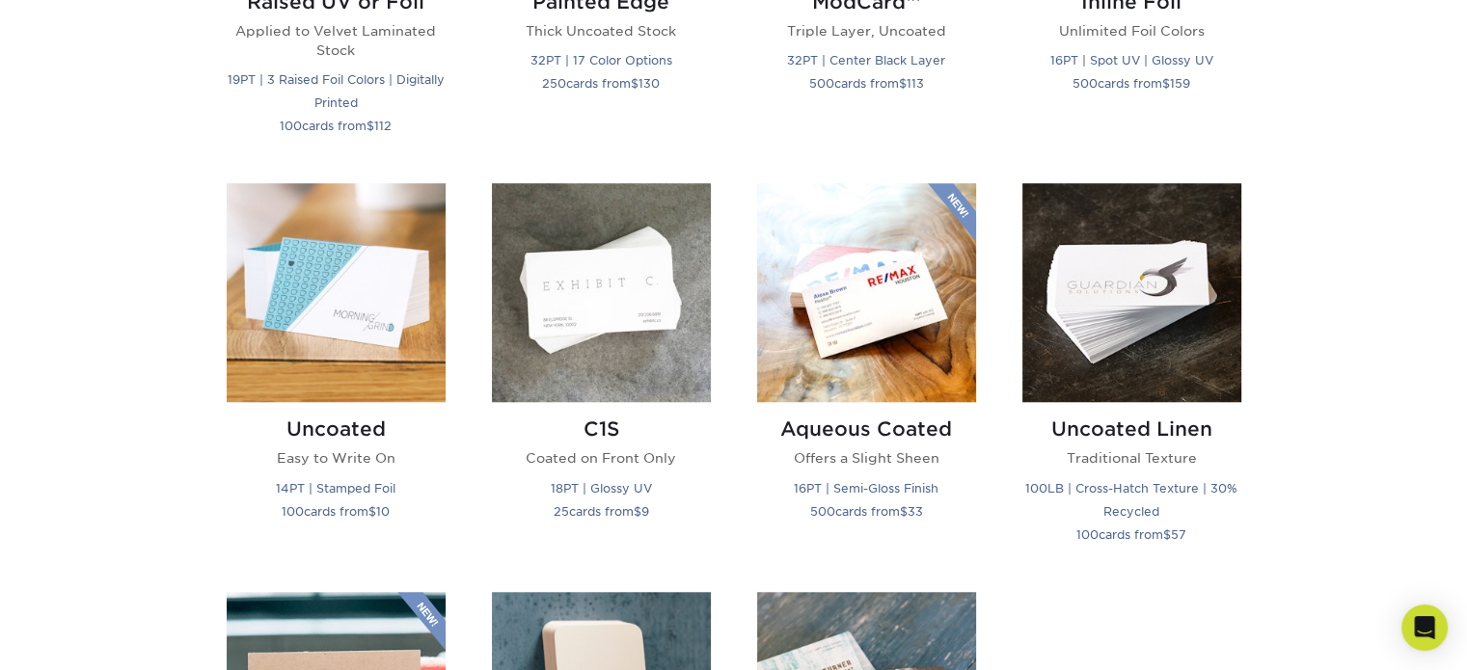
scroll to position [1350, 0]
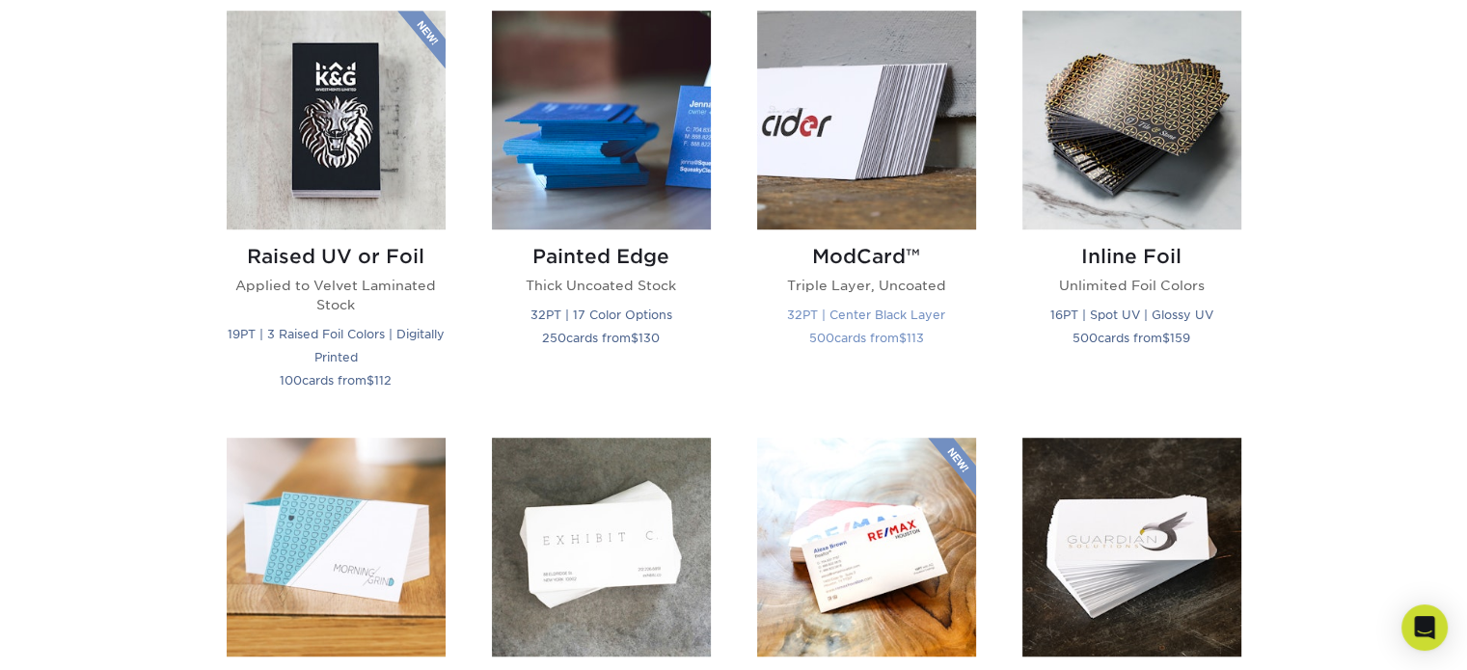
click at [883, 254] on h2 "ModCard™" at bounding box center [866, 256] width 219 height 23
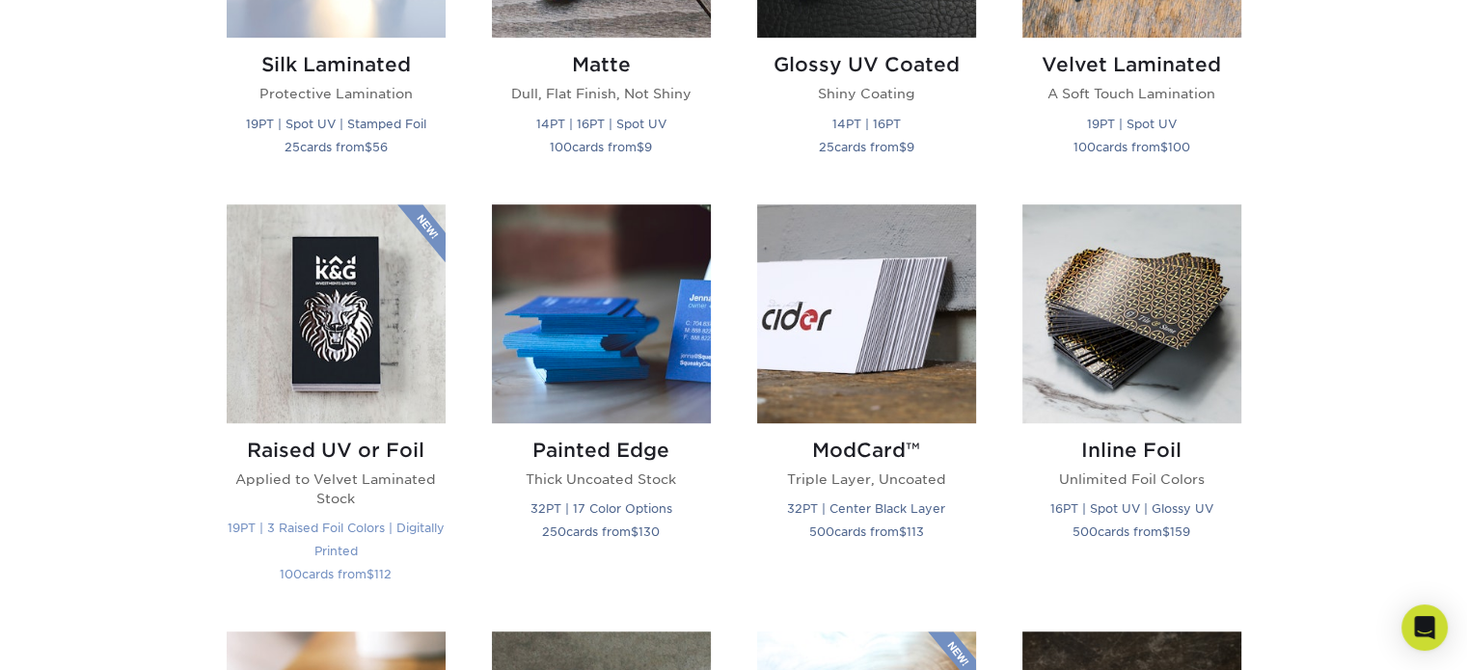
scroll to position [1157, 0]
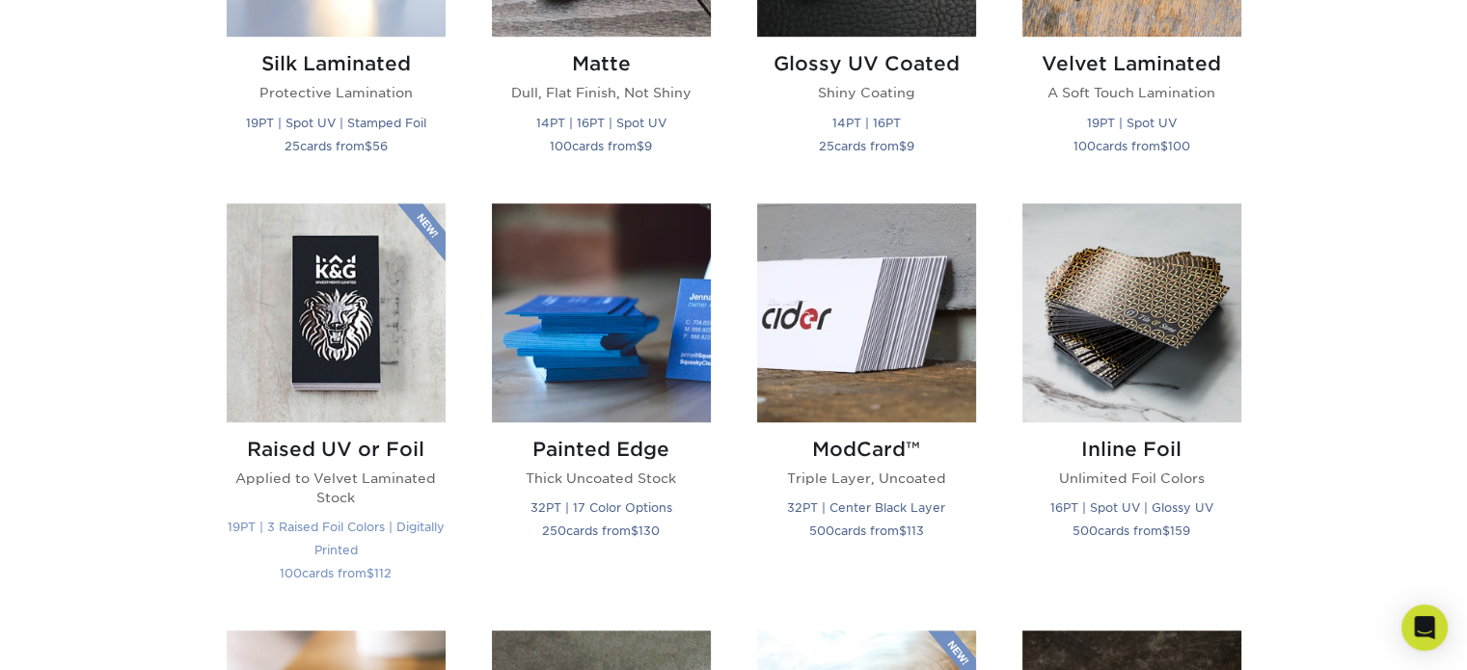
click at [347, 318] on img at bounding box center [336, 312] width 219 height 219
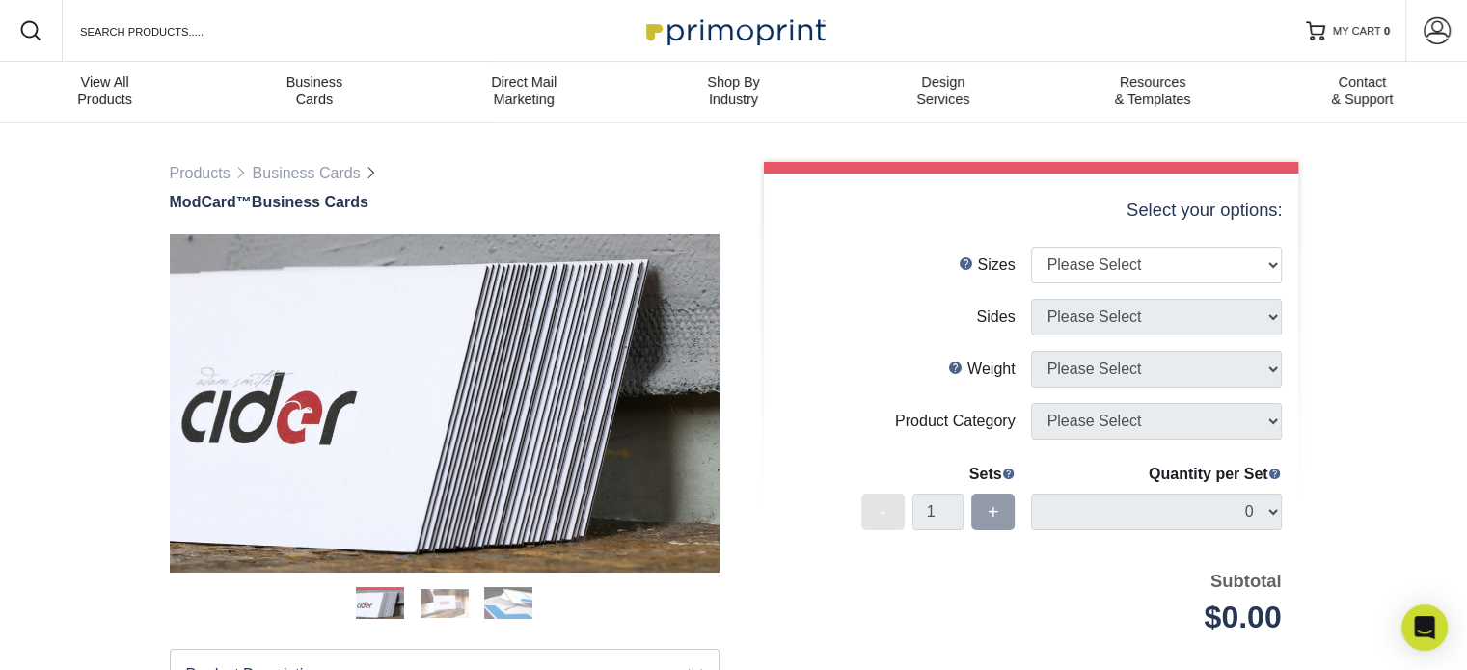
click at [379, 600] on img at bounding box center [380, 604] width 48 height 48
click at [418, 600] on ol at bounding box center [445, 610] width 550 height 46
click at [455, 597] on img at bounding box center [444, 603] width 48 height 29
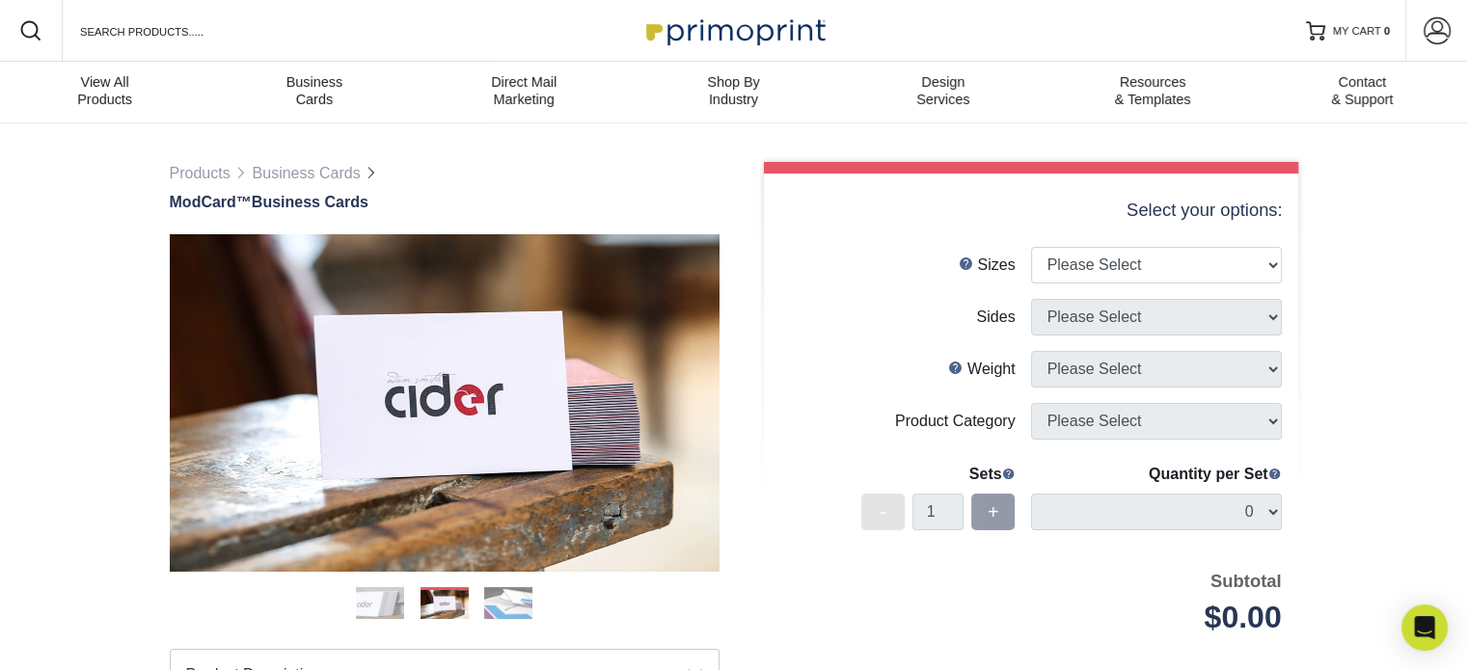
click at [482, 601] on ol at bounding box center [445, 610] width 550 height 46
click at [496, 601] on img at bounding box center [508, 603] width 48 height 33
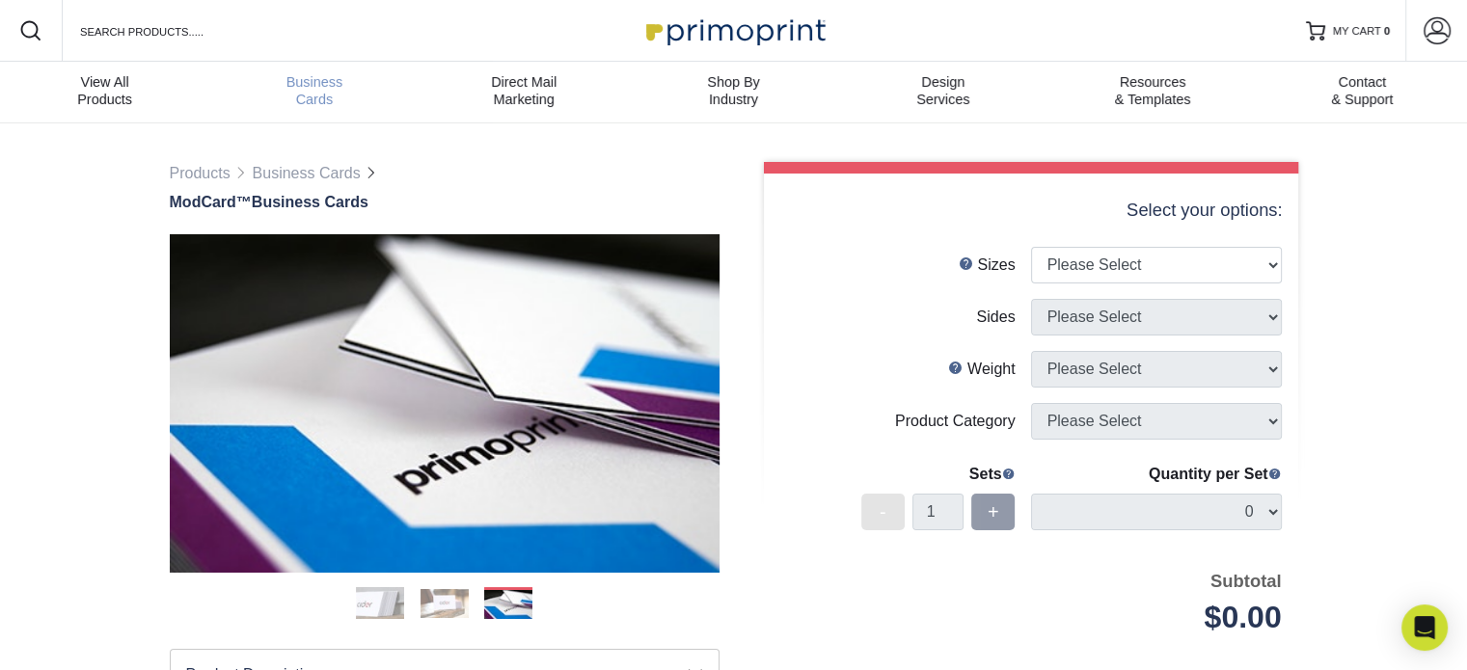
click at [338, 95] on div "Business Cards" at bounding box center [313, 90] width 209 height 35
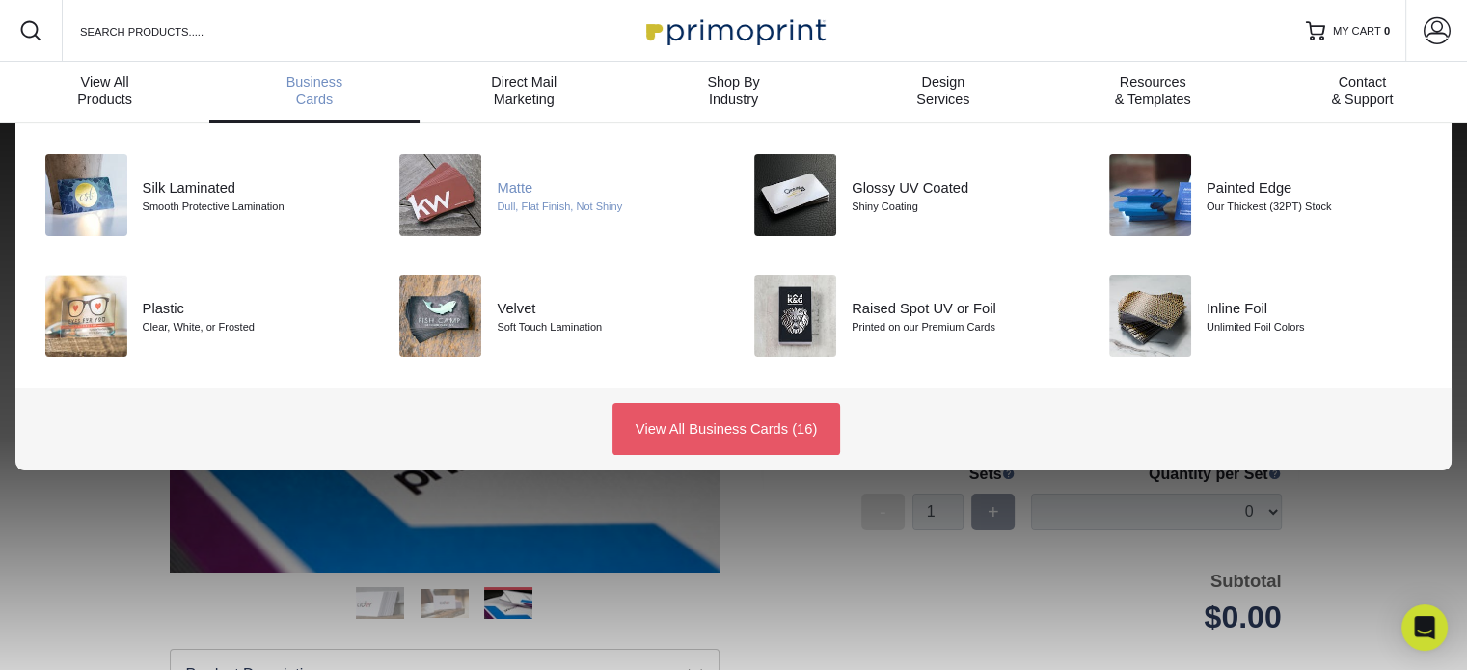
click at [553, 219] on div "Matte Dull, Flat Finish, Not Shiny" at bounding box center [615, 195] width 236 height 82
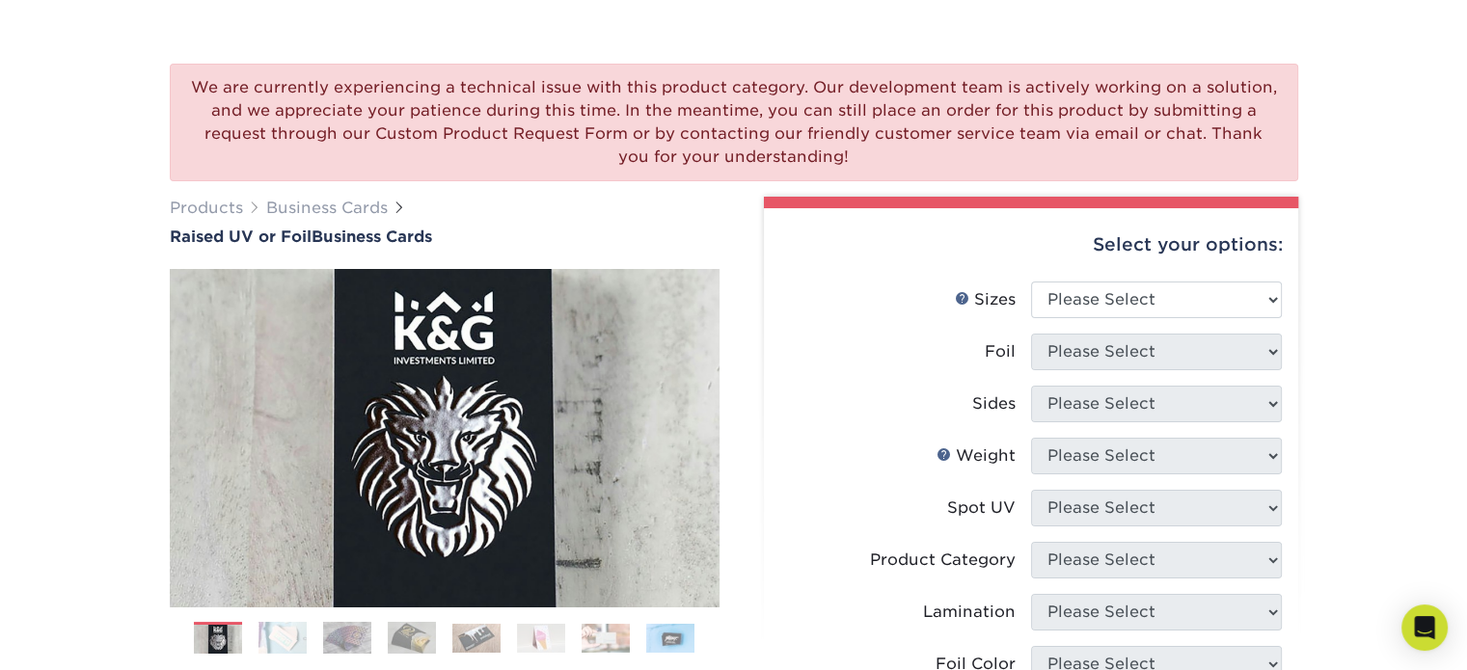
scroll to position [193, 0]
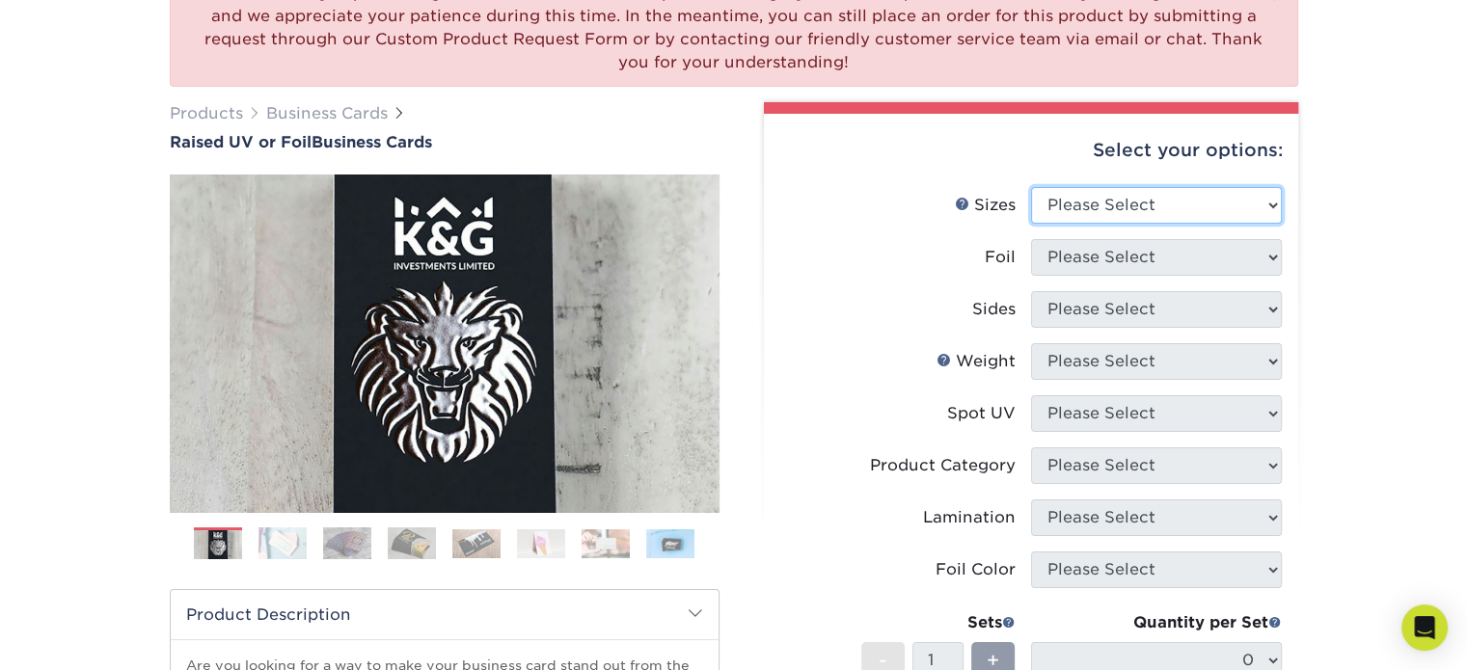
click at [1196, 188] on select "Please Select 2" x 3.5" - Standard" at bounding box center [1156, 205] width 251 height 37
select select "2.00x3.50"
click at [1031, 187] on select "Please Select 2" x 3.5" - Standard" at bounding box center [1156, 205] width 251 height 37
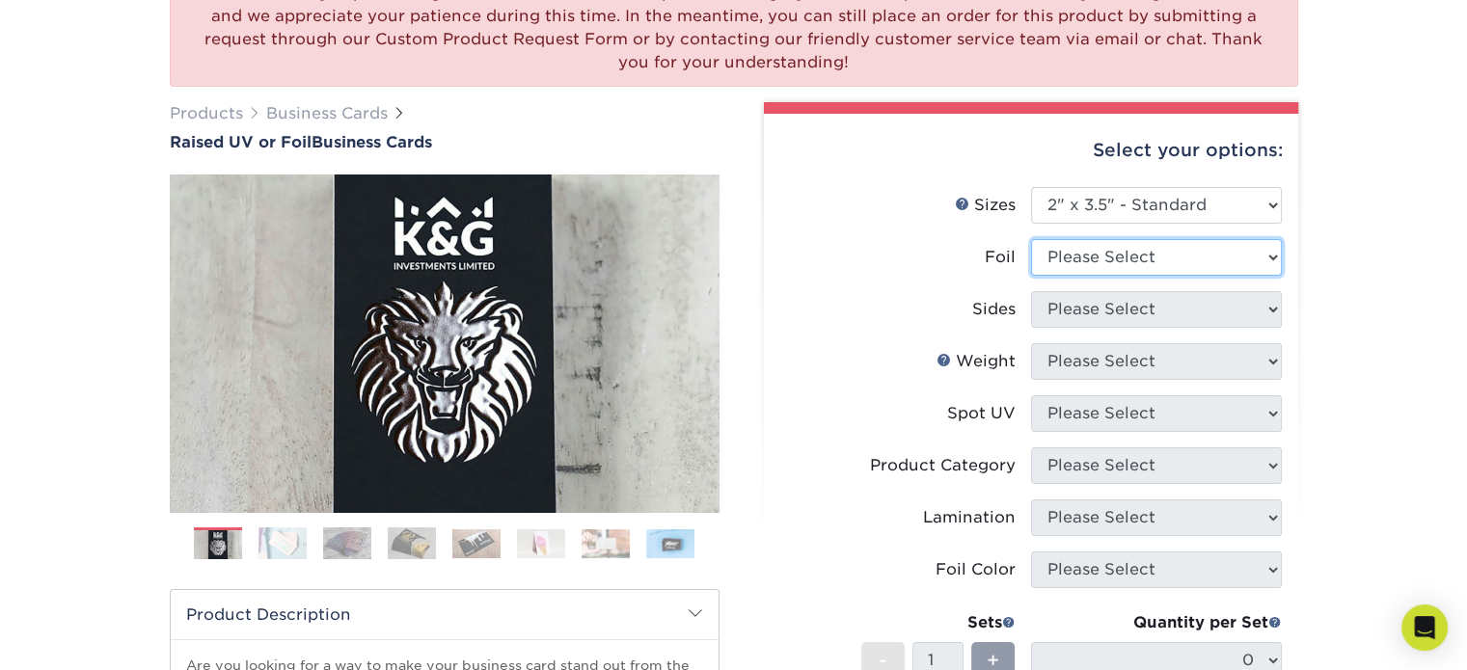
click at [1182, 265] on select "Please Select No Yes" at bounding box center [1156, 257] width 251 height 37
select select "1"
click at [1031, 239] on select "Please Select No Yes" at bounding box center [1156, 257] width 251 height 37
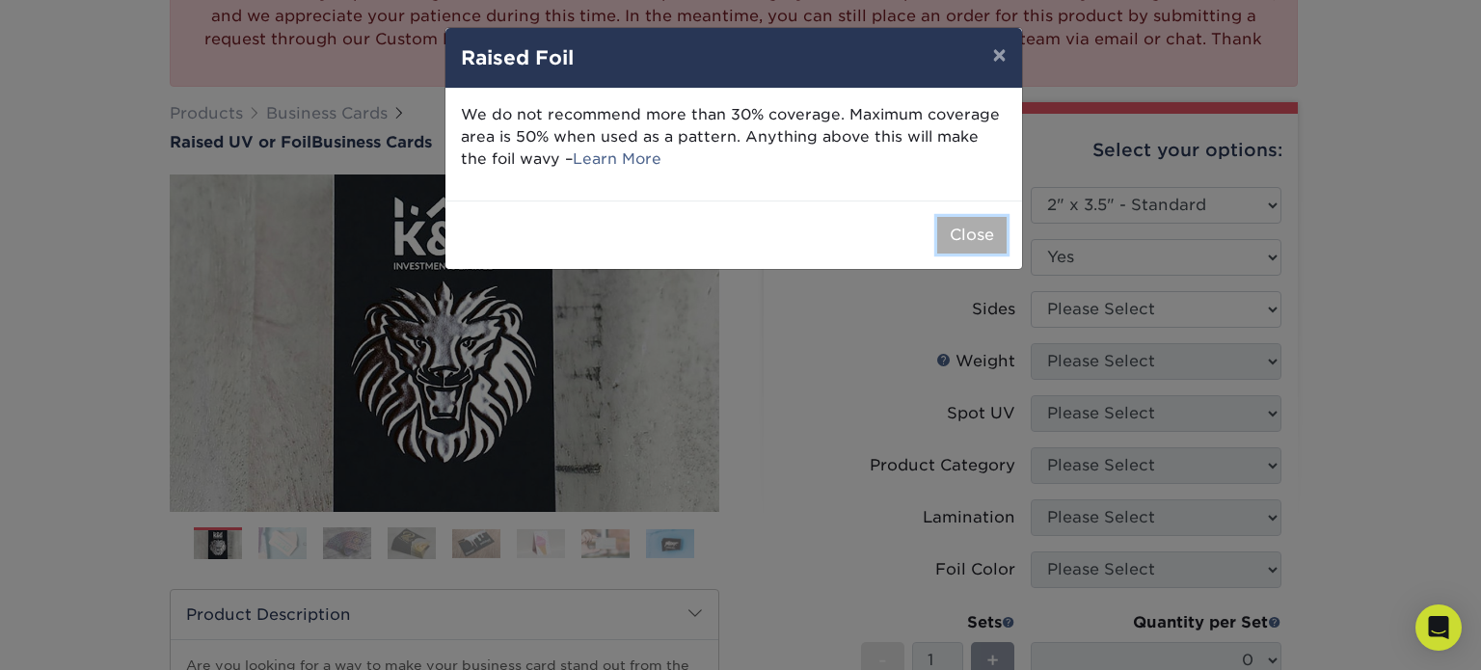
click at [950, 236] on button "Close" at bounding box center [971, 235] width 69 height 37
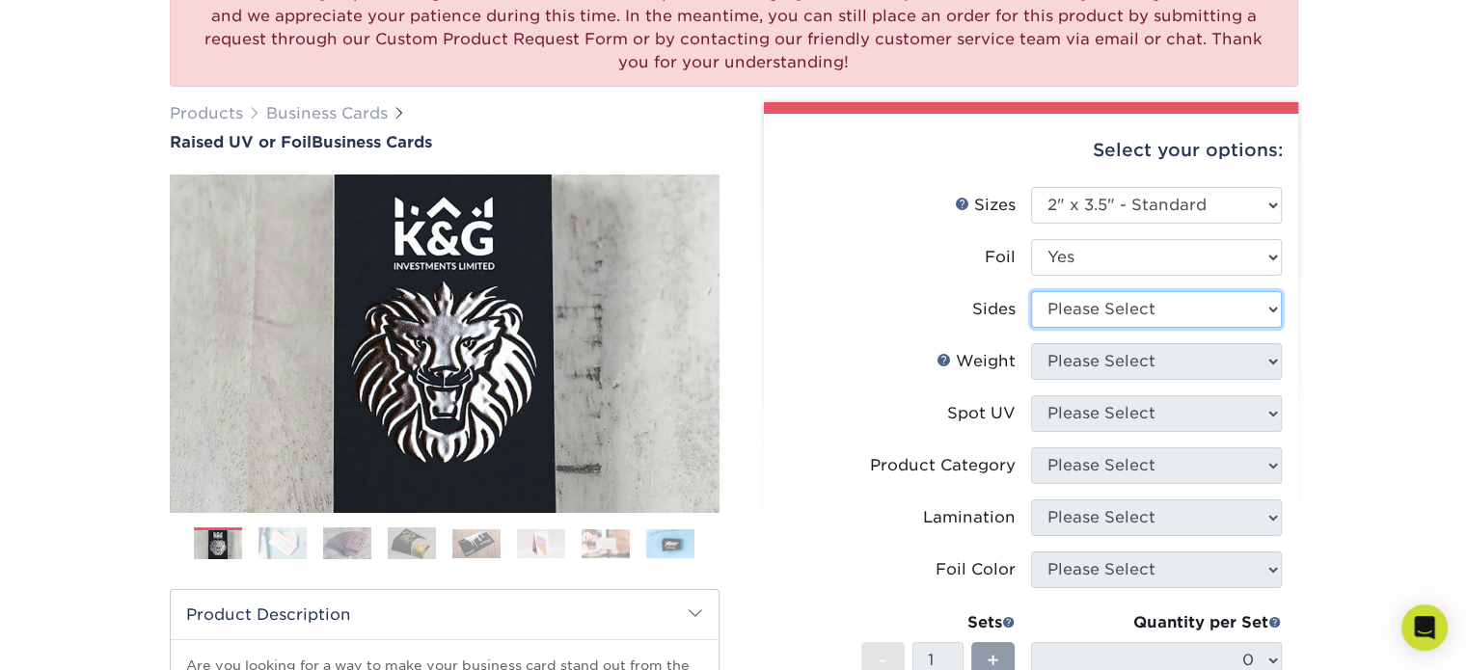
click at [1075, 310] on select "Please Select Print Both Sides - Foil Both Sides Print Both Sides - Foil Front …" at bounding box center [1156, 309] width 251 height 37
select select "e9e9dfb3-fba1-4d60-972c-fd9ca5904d33"
click at [1031, 291] on select "Please Select Print Both Sides - Foil Both Sides Print Both Sides - Foil Front …" at bounding box center [1156, 309] width 251 height 37
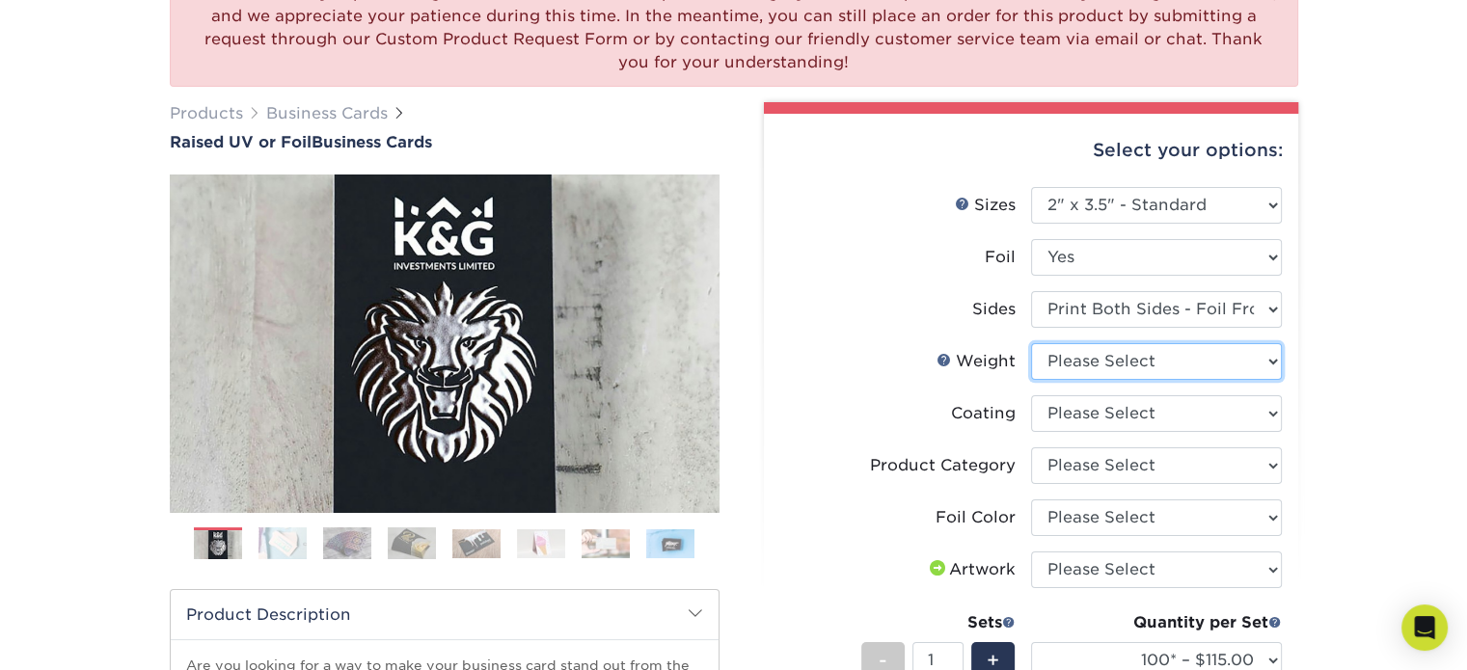
click at [1165, 343] on select "Please Select 16PT" at bounding box center [1156, 361] width 251 height 37
select select "16PT"
click at [1031, 343] on select "Please Select 16PT" at bounding box center [1156, 361] width 251 height 37
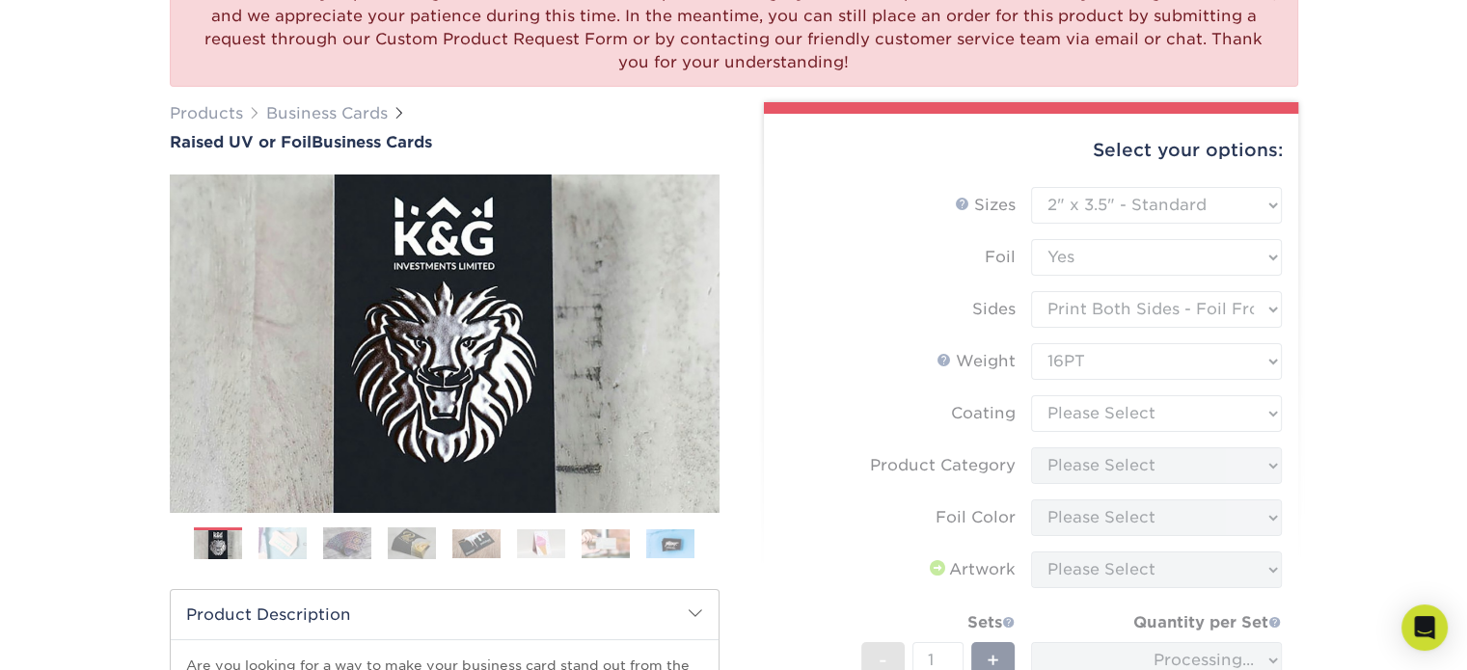
click at [1145, 419] on form "Sizes Help Sizes Please Select 2" x 3.5" - Standard Foil Please Select" at bounding box center [1030, 507] width 503 height 641
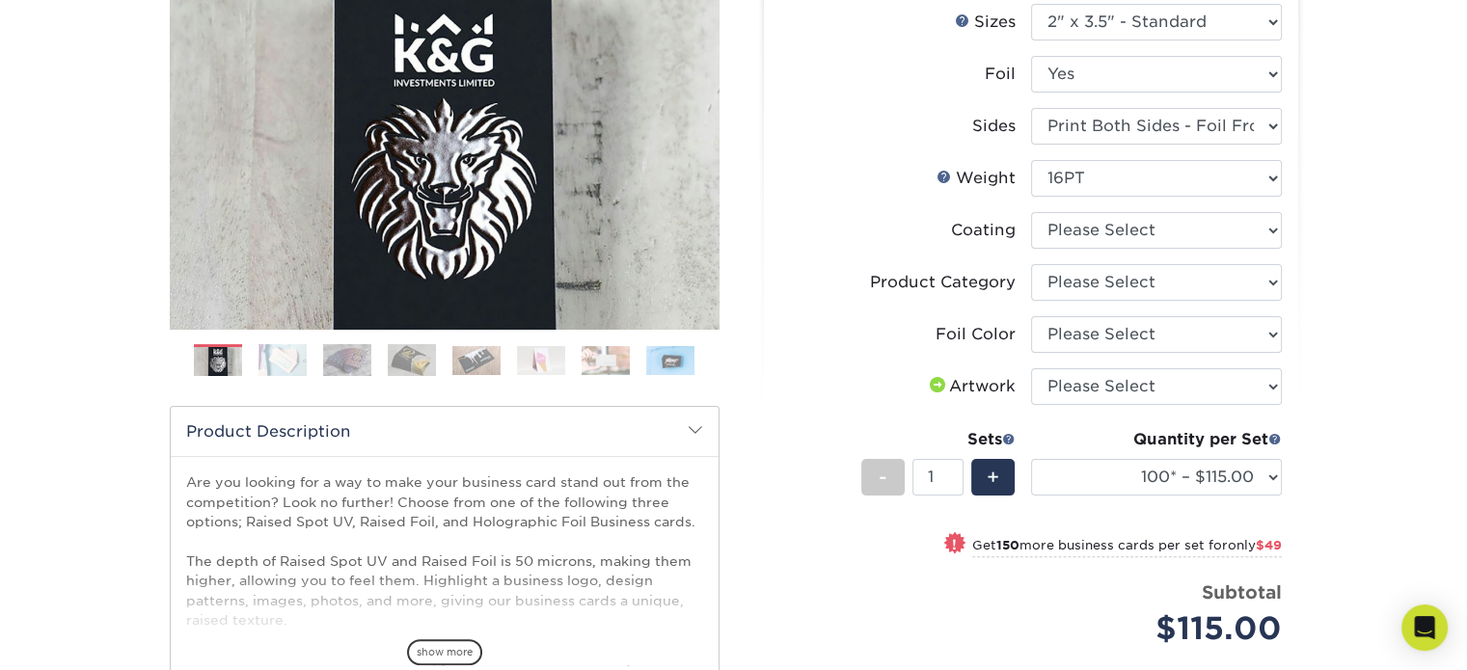
scroll to position [386, 0]
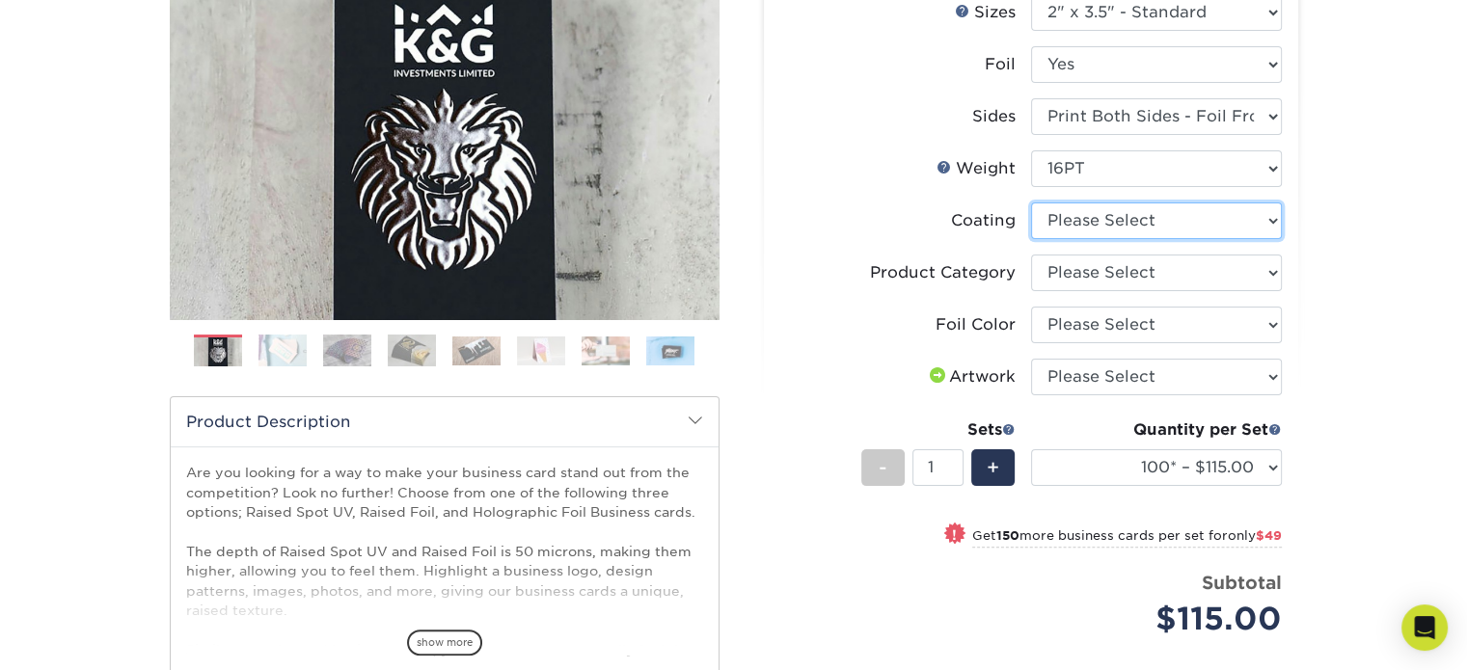
click at [1122, 211] on select at bounding box center [1156, 220] width 251 height 37
select select "3e7618de-abca-4bda-9f97-8b9129e913d8"
click at [1031, 202] on select at bounding box center [1156, 220] width 251 height 37
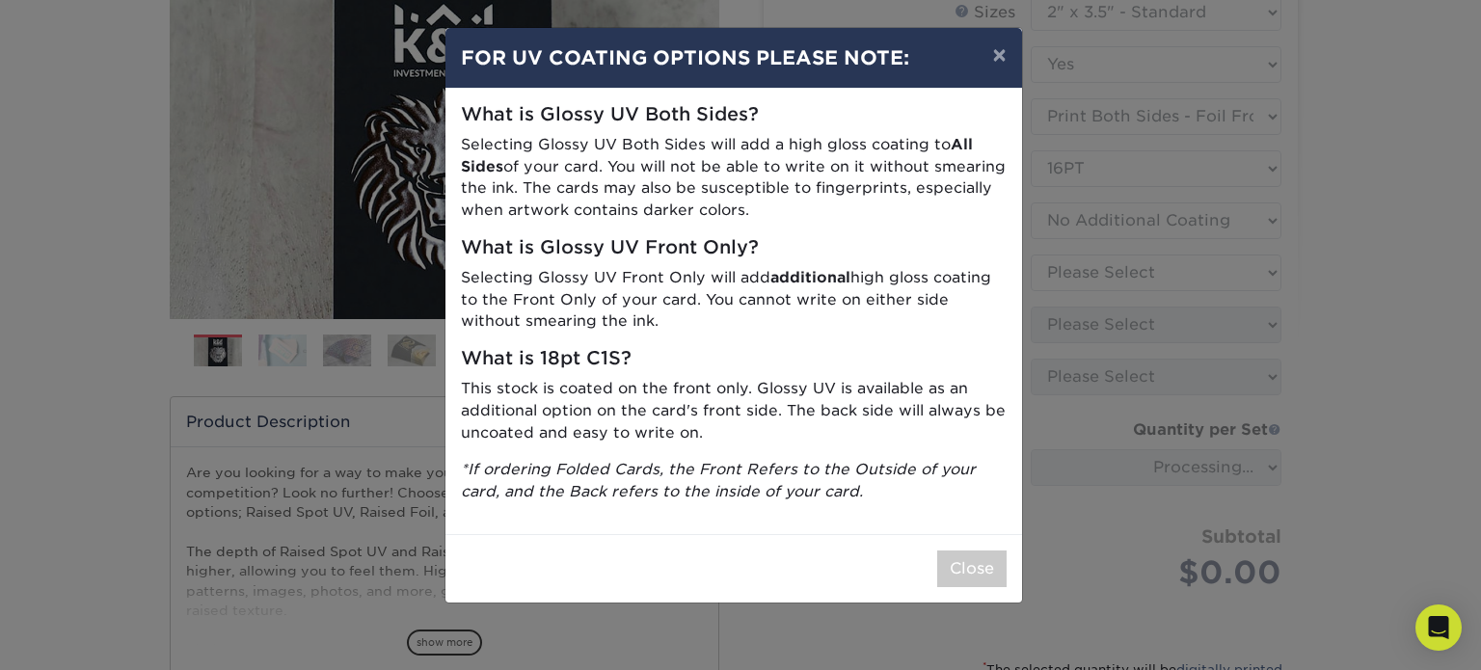
click at [991, 588] on div "Close" at bounding box center [733, 568] width 577 height 68
click at [991, 581] on button "Close" at bounding box center [971, 569] width 69 height 37
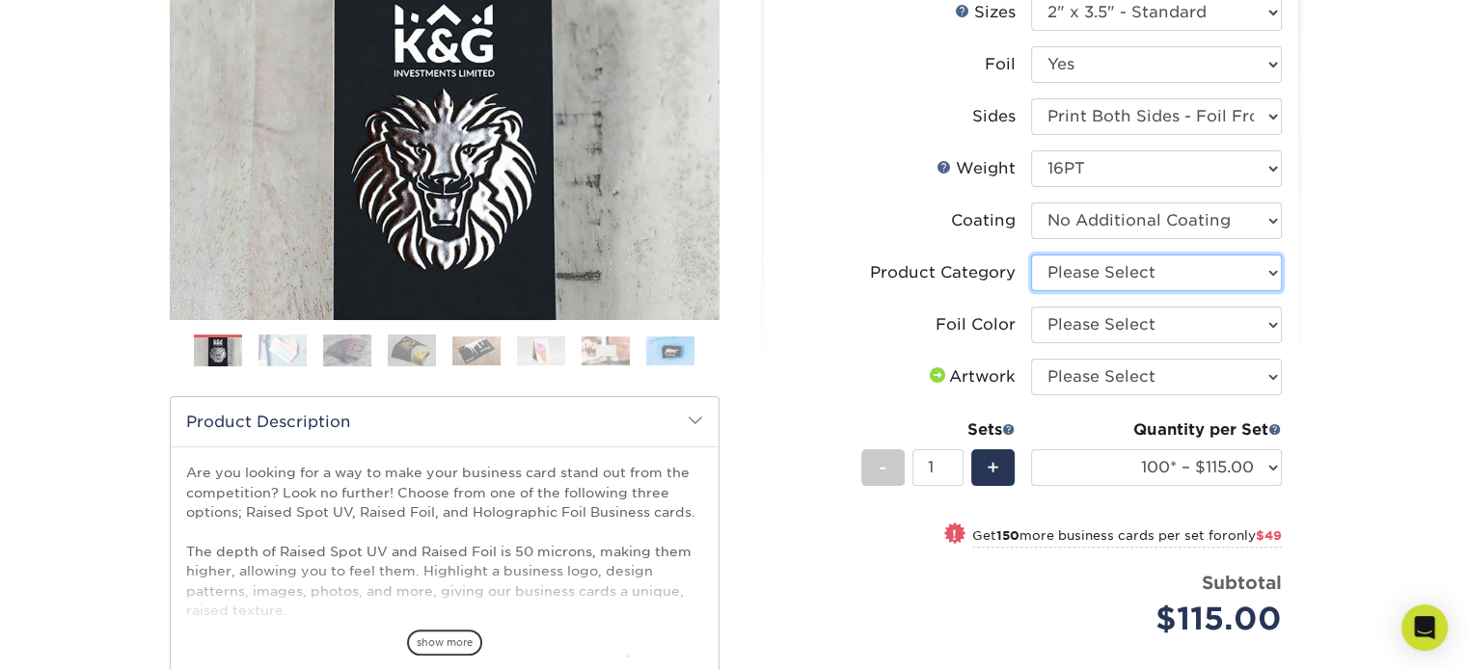
click at [1119, 275] on select "Please Select Business Cards" at bounding box center [1156, 273] width 251 height 37
select select "3b5148f1-0588-4f88-a218-97bcfdce65c1"
click at [1031, 255] on select "Please Select Business Cards" at bounding box center [1156, 273] width 251 height 37
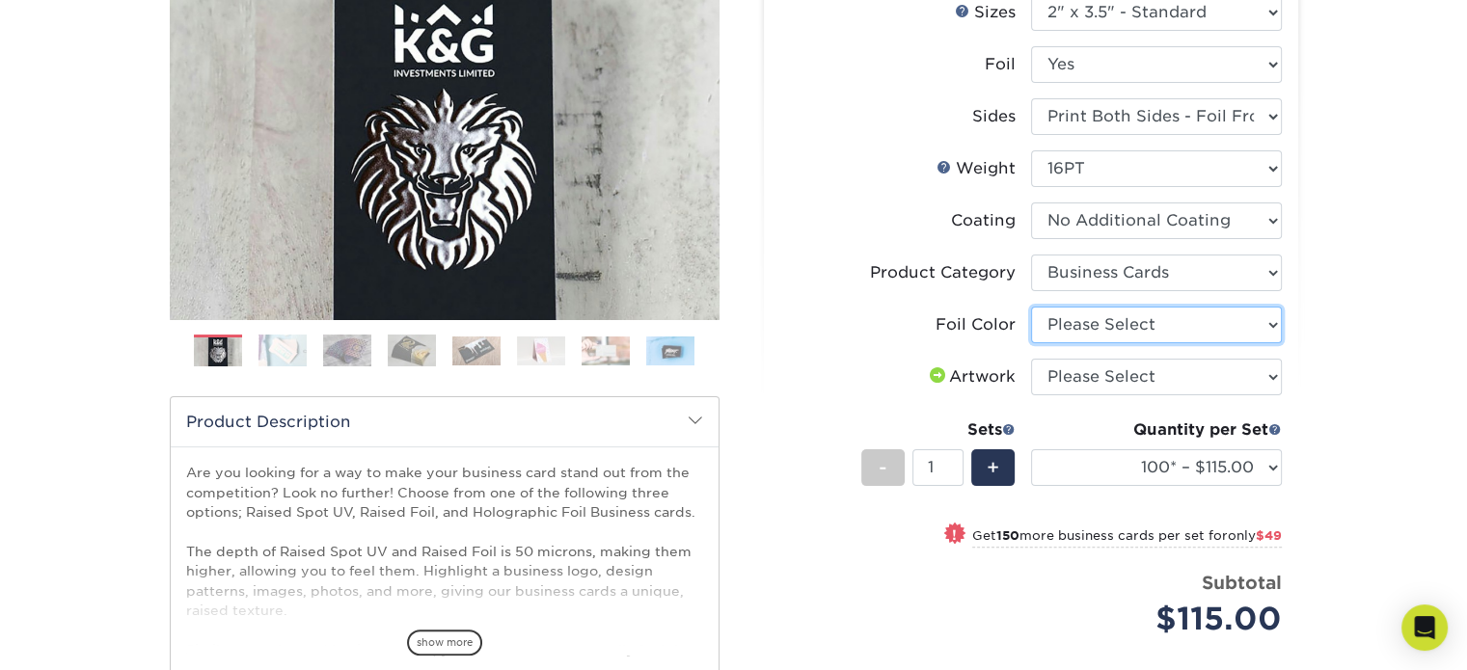
click at [1119, 321] on select "Please Select Silver Foil Gold Foil Holographic Foil" at bounding box center [1156, 325] width 251 height 37
select select "070be916-f238-4bbb-84b5-b64a15a64c9f"
click at [1031, 307] on select "Please Select Silver Foil Gold Foil Holographic Foil" at bounding box center [1156, 325] width 251 height 37
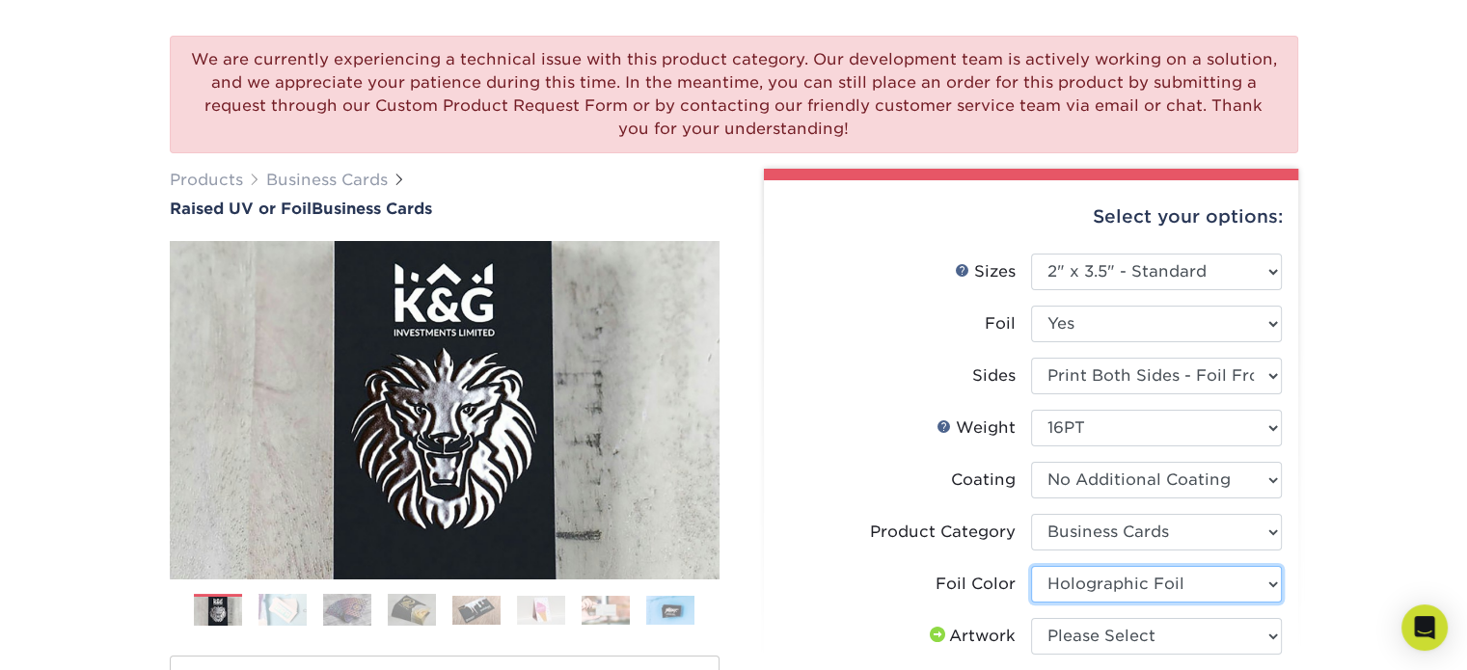
scroll to position [96, 0]
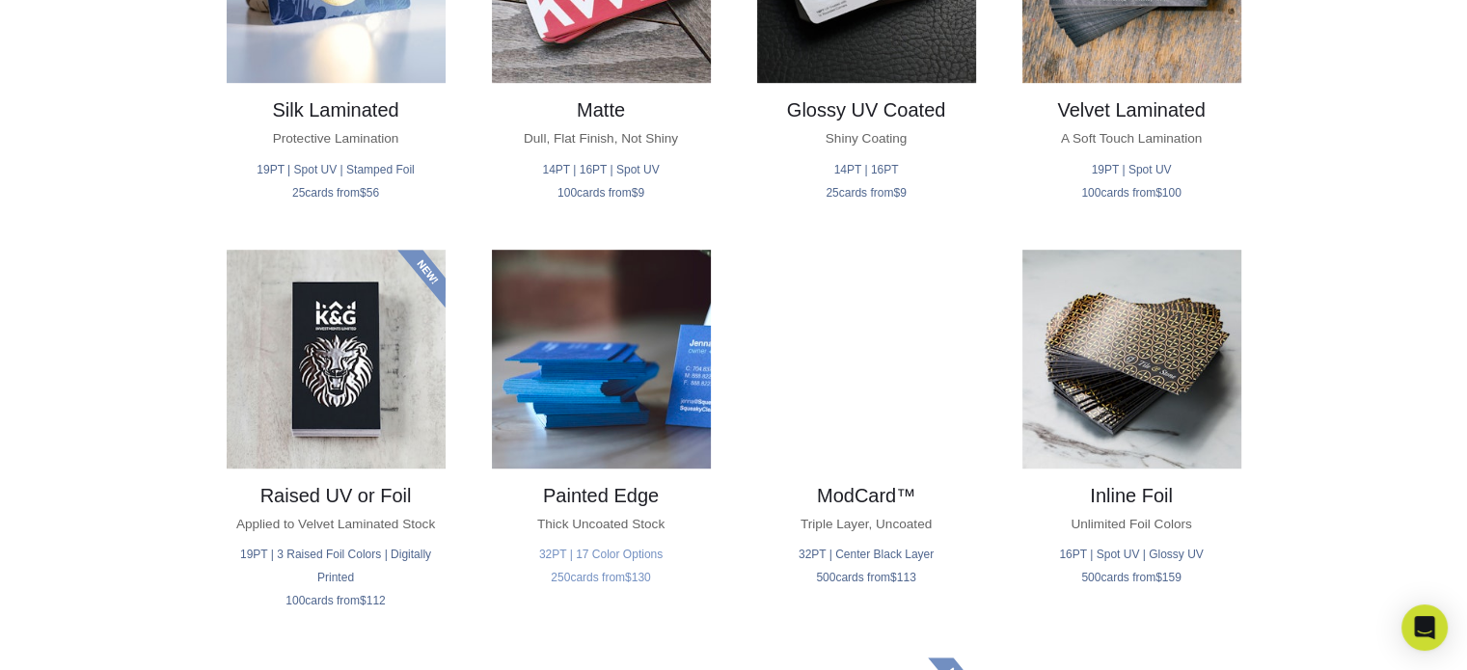
scroll to position [1253, 0]
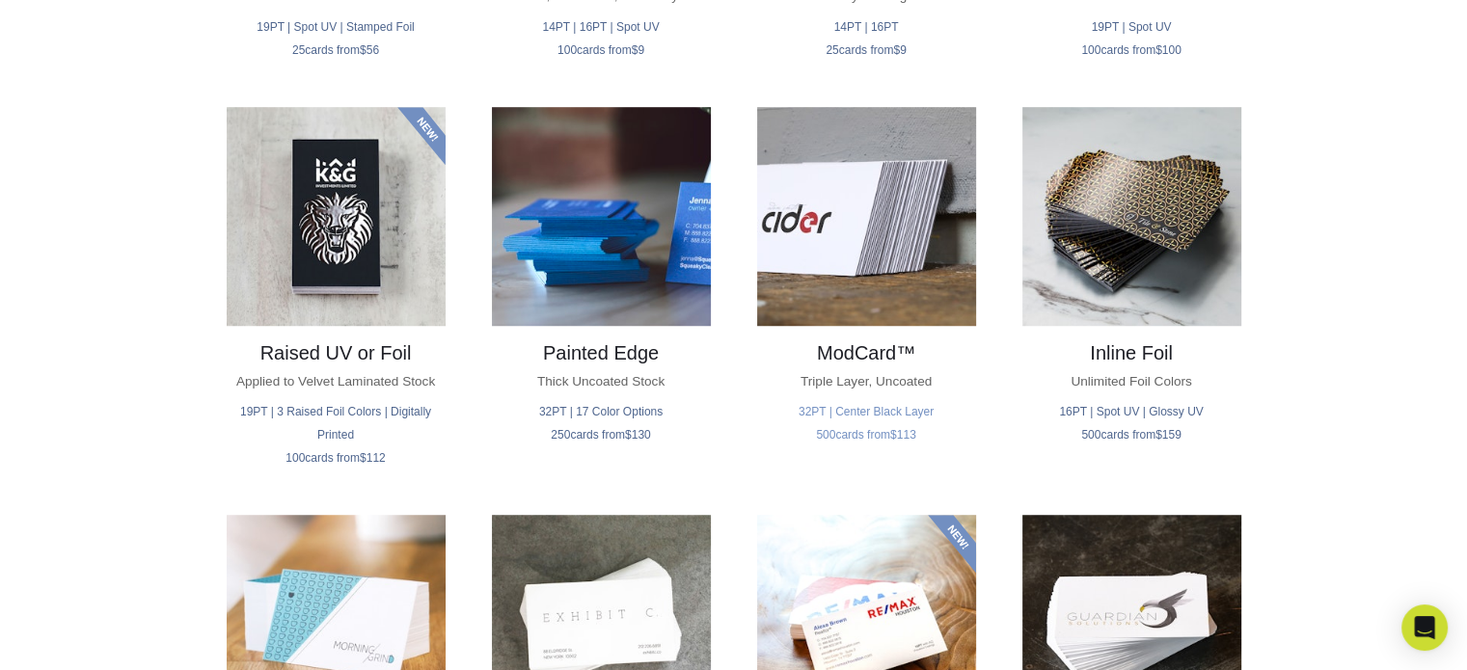
click at [810, 246] on img at bounding box center [866, 216] width 219 height 219
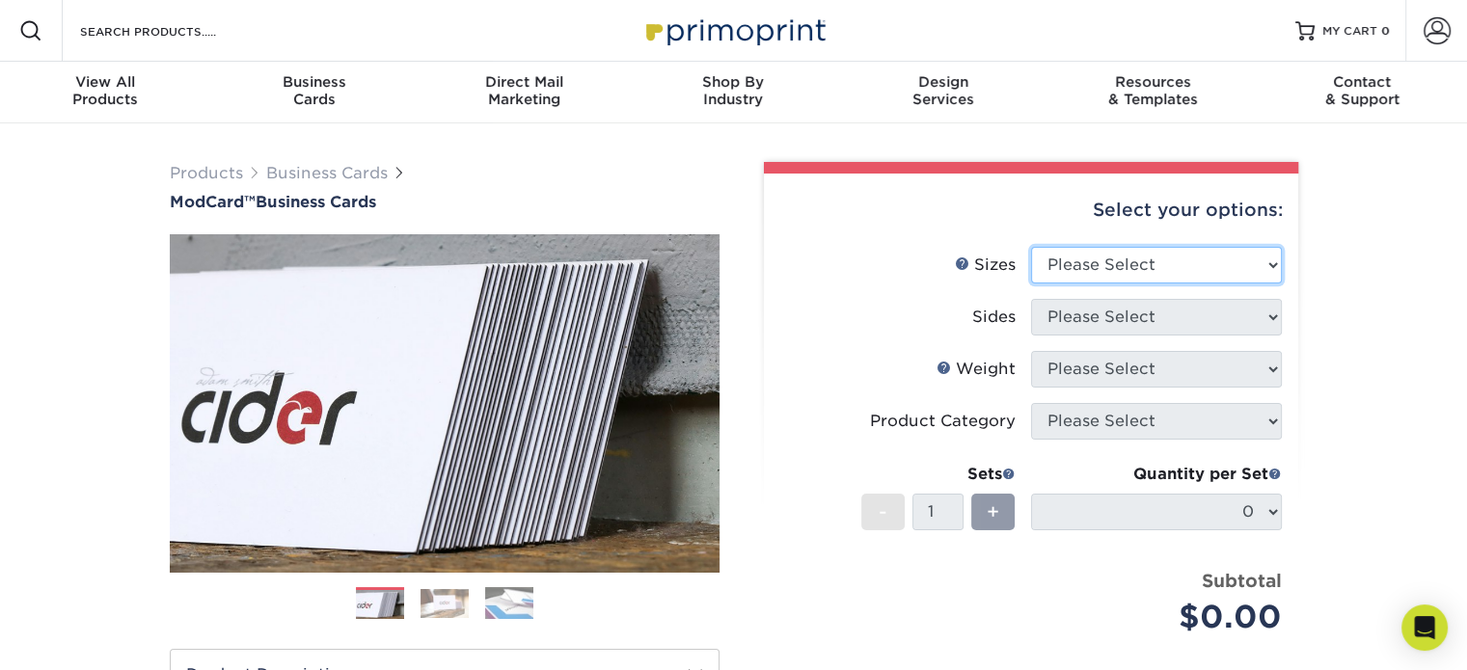
click at [1229, 262] on select "Please Select 1.5" x 3.5" - Mini 1.75" x 3.5" - Mini 2" x 2" - Square 2" x 3" -…" at bounding box center [1156, 265] width 251 height 37
select select "2.00x3.50"
click at [1031, 247] on select "Please Select 1.5" x 3.5" - Mini 1.75" x 3.5" - Mini 2" x 2" - Square 2" x 3" -…" at bounding box center [1156, 265] width 251 height 37
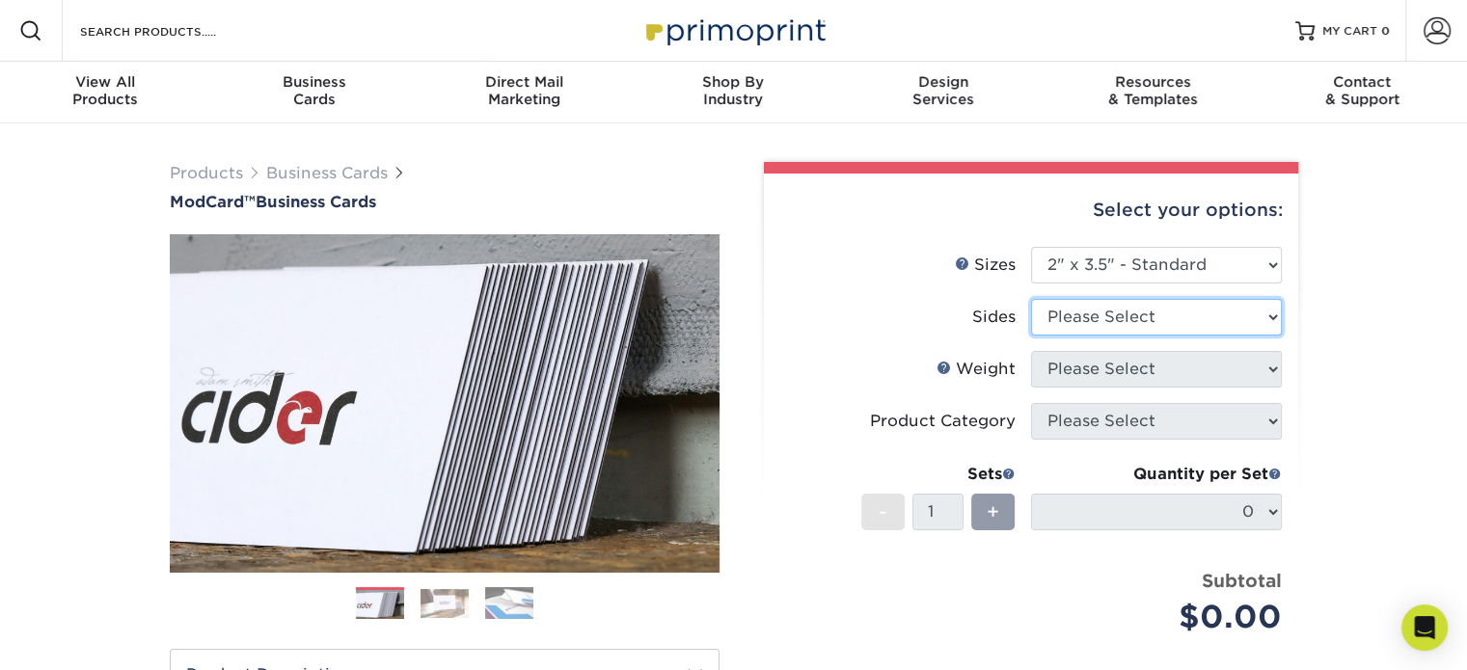
click at [1181, 323] on select "Please Select Print Both Sides Print Front Only" at bounding box center [1156, 317] width 251 height 37
select select "13abbda7-1d64-4f25-8bb2-c179b224825d"
click at [1031, 299] on select "Please Select Print Both Sides Print Front Only" at bounding box center [1156, 317] width 251 height 37
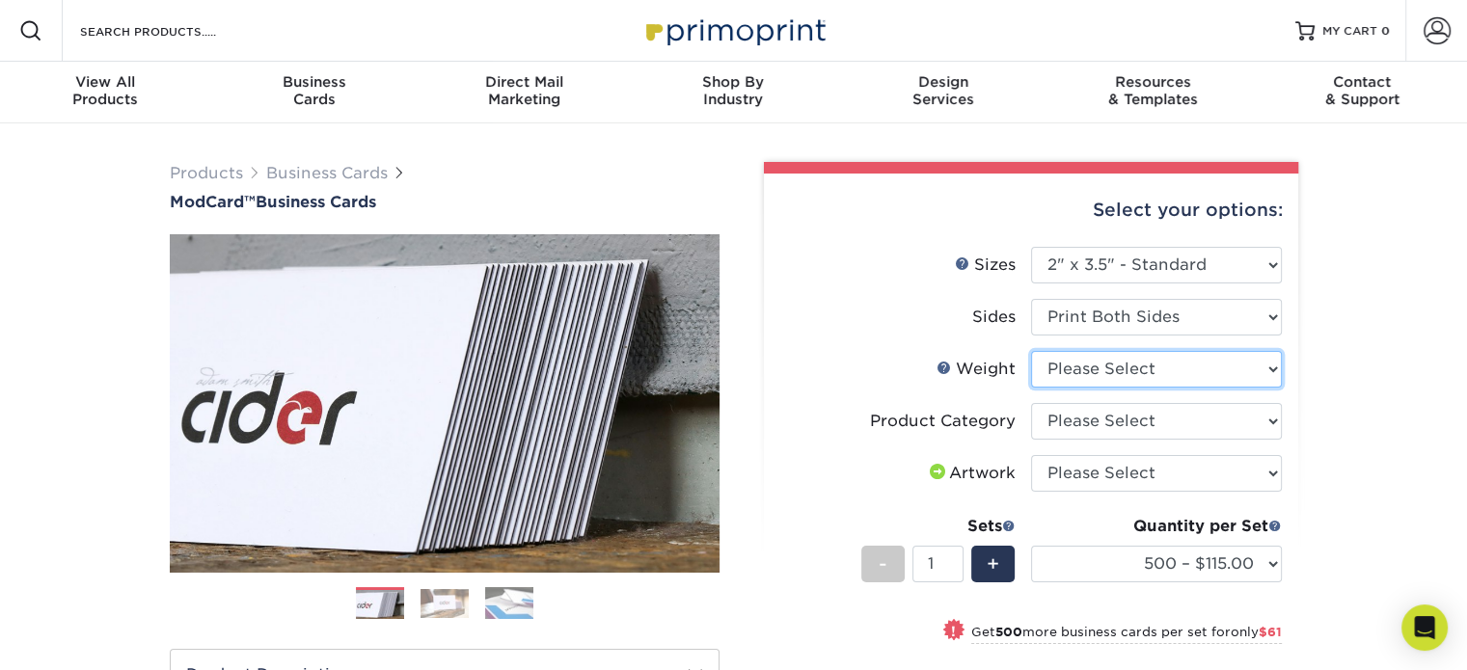
click at [1229, 374] on select "Please Select 32PTUCBLK" at bounding box center [1156, 369] width 251 height 37
select select "32PTUCBLK"
click at [1031, 351] on select "Please Select 32PTUCBLK" at bounding box center [1156, 369] width 251 height 37
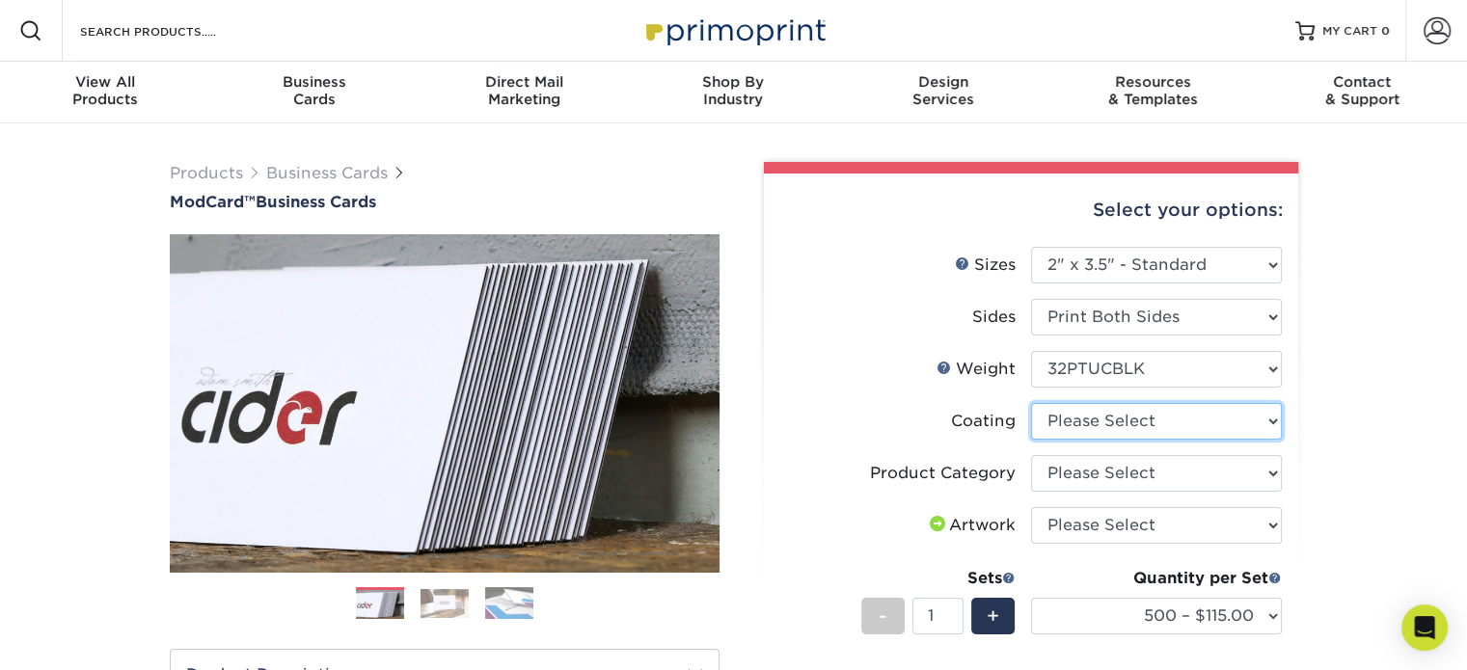
click at [1220, 426] on select at bounding box center [1156, 421] width 251 height 37
select select "3e7618de-abca-4bda-9f97-8b9129e913d8"
click at [1031, 403] on select at bounding box center [1156, 421] width 251 height 37
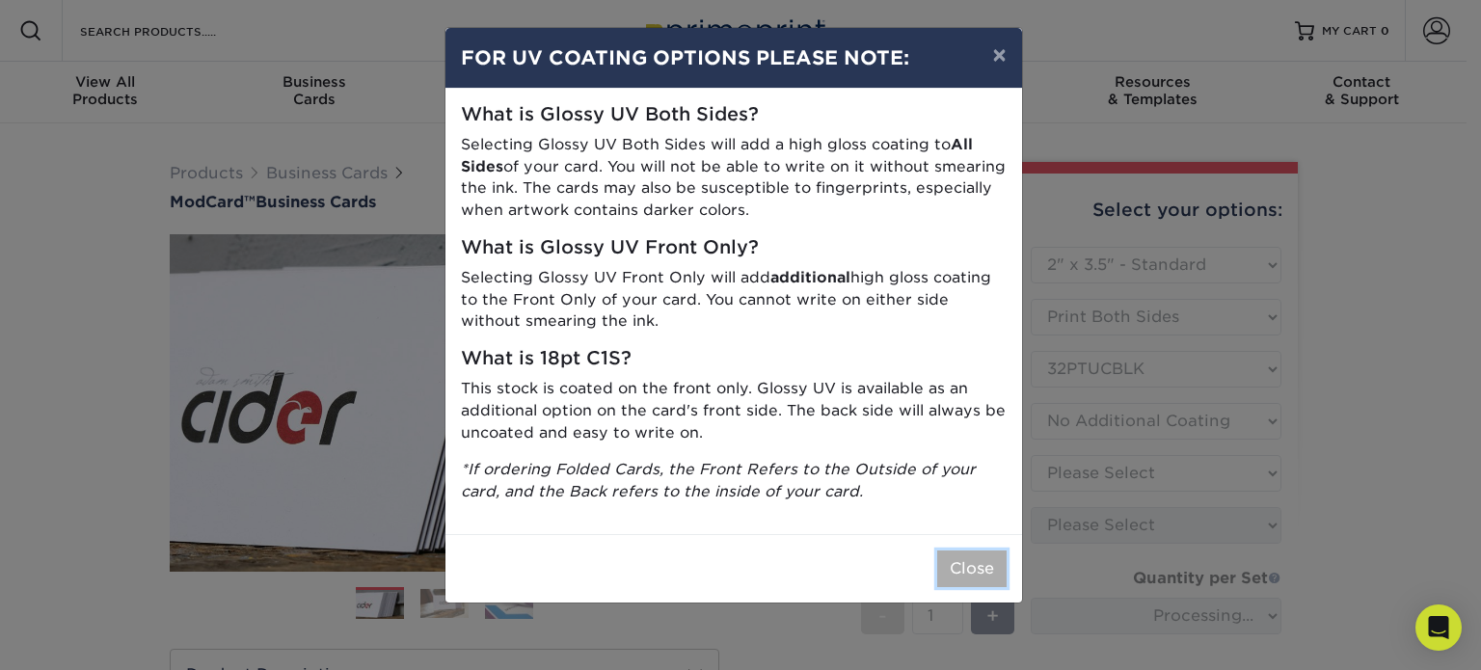
click at [990, 574] on button "Close" at bounding box center [971, 569] width 69 height 37
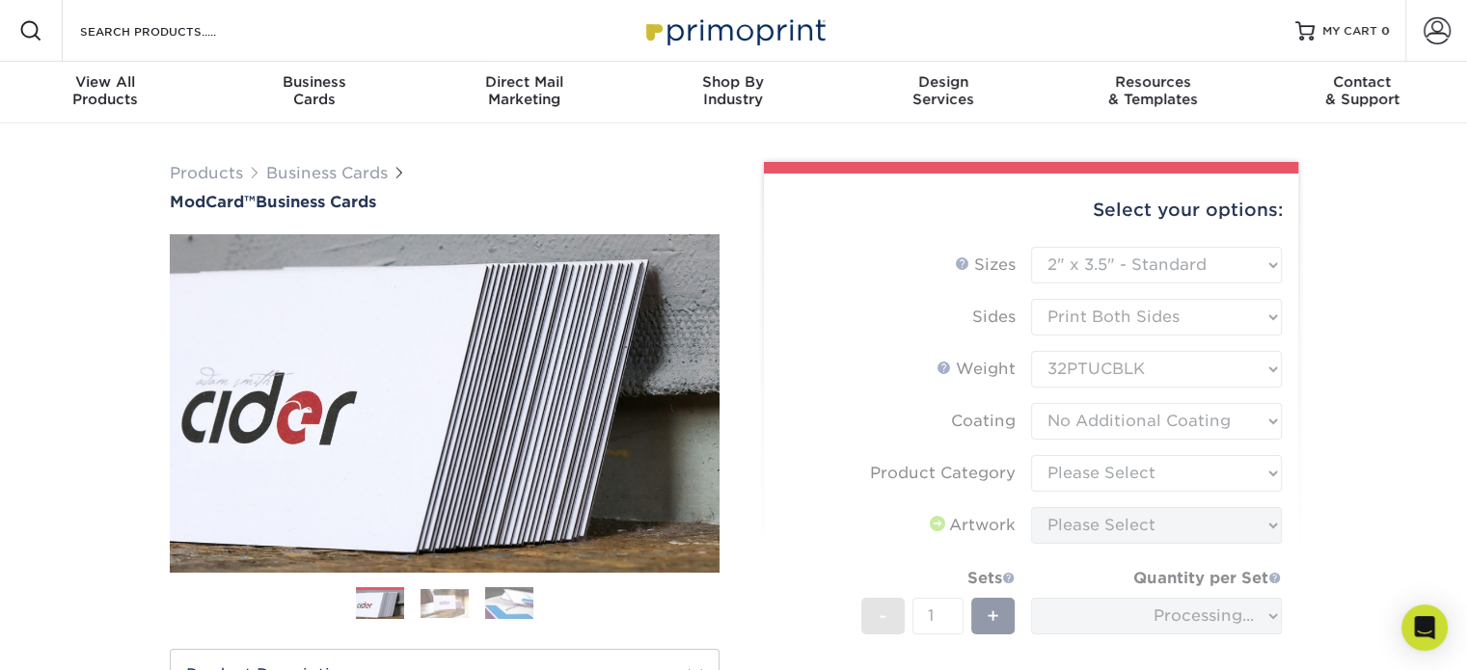
click at [1127, 473] on form "Sizes Help Sizes Please Select 1.5" x 3.5" - Mini 1.75" x 3.5" - Mini 2" x 2" -…" at bounding box center [1030, 515] width 503 height 537
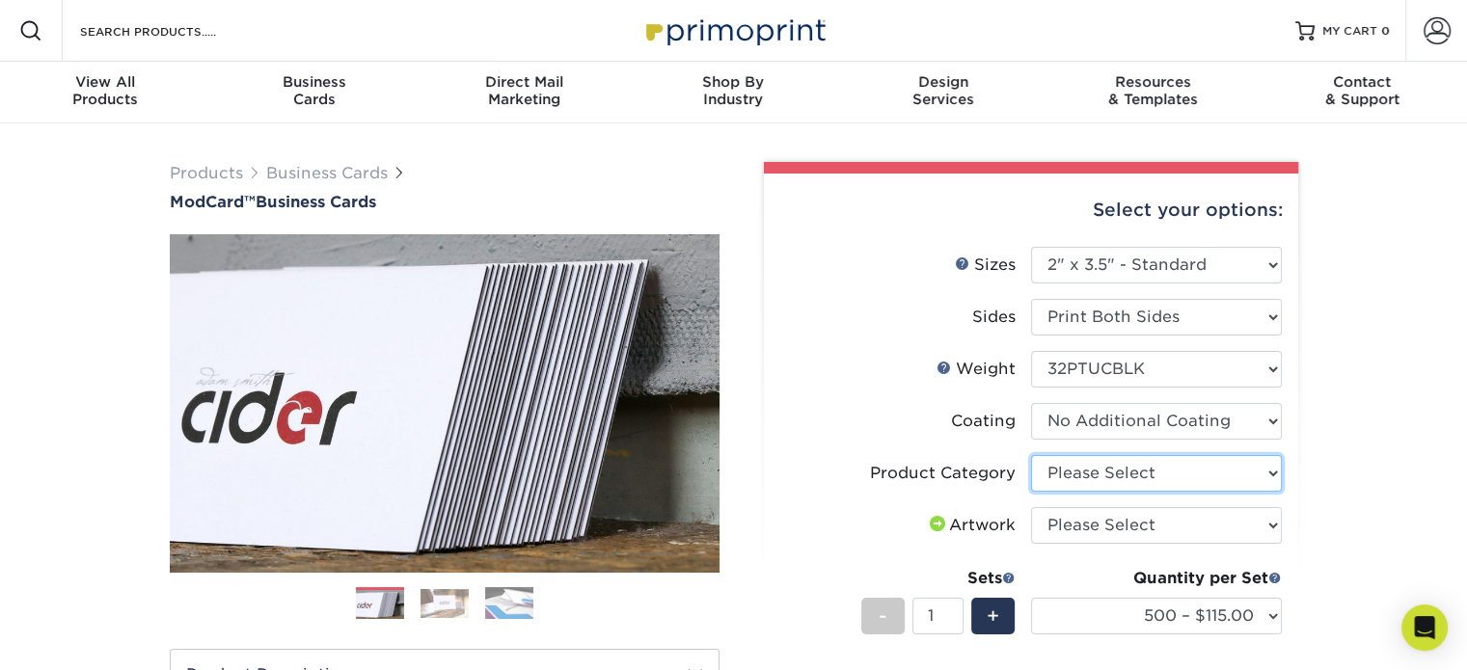
click at [1126, 469] on select "Please Select Business Cards" at bounding box center [1156, 473] width 251 height 37
select select "3b5148f1-0588-4f88-a218-97bcfdce65c1"
click at [1031, 455] on select "Please Select Business Cards" at bounding box center [1156, 473] width 251 height 37
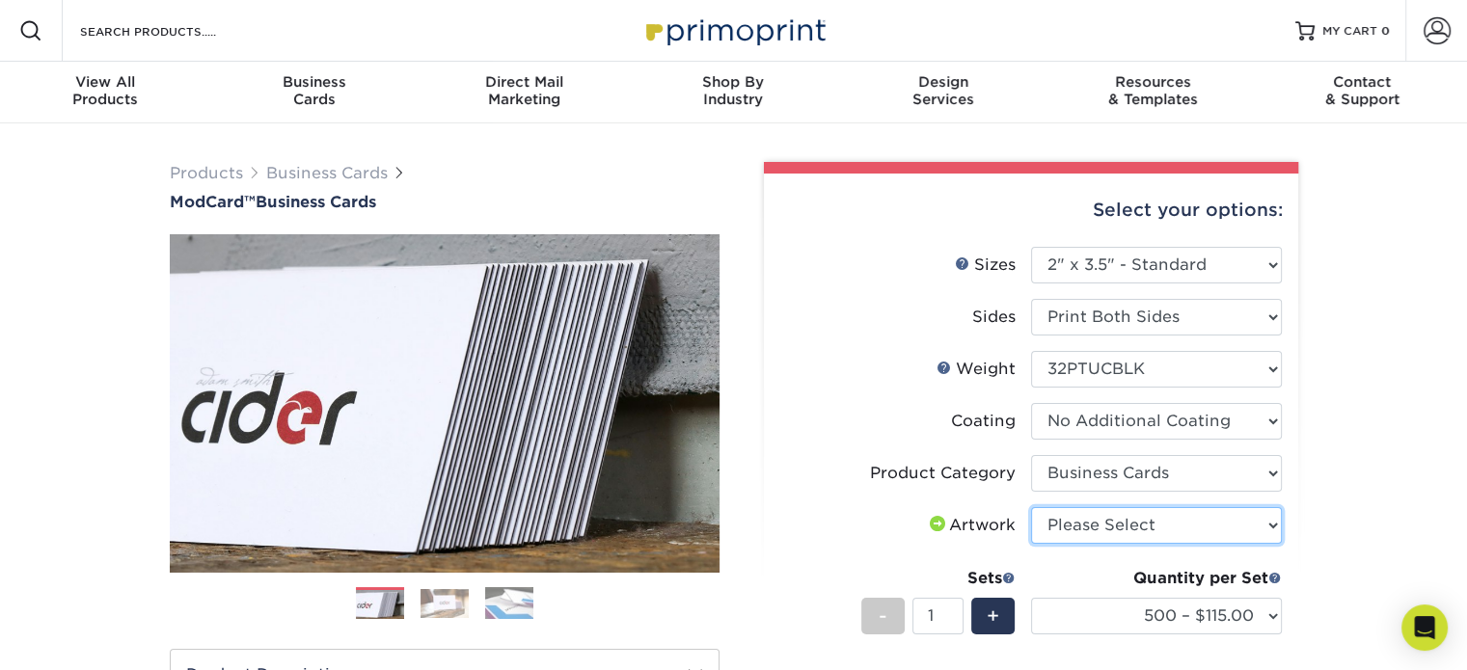
click at [1133, 526] on select "Please Select I will upload files I need a design - $100" at bounding box center [1156, 525] width 251 height 37
select select "upload"
click at [1031, 507] on select "Please Select I will upload files I need a design - $100" at bounding box center [1156, 525] width 251 height 37
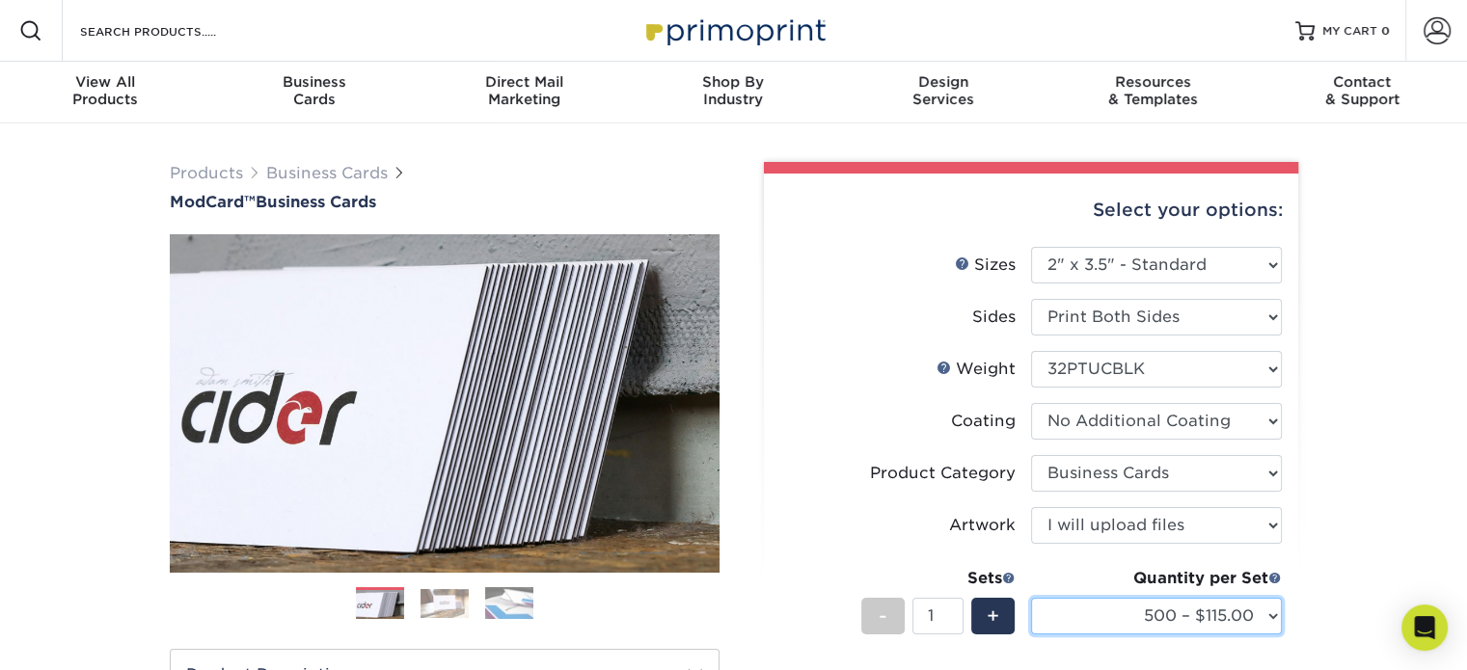
click at [1119, 612] on select "500 – $115.00 1000 – $176.00" at bounding box center [1156, 616] width 251 height 37
click at [1031, 598] on select "500 – $115.00 1000 – $176.00" at bounding box center [1156, 616] width 251 height 37
click at [1358, 441] on div "Products Business Cards ModCard™ Business Cards Previous Next" at bounding box center [733, 638] width 1467 height 1030
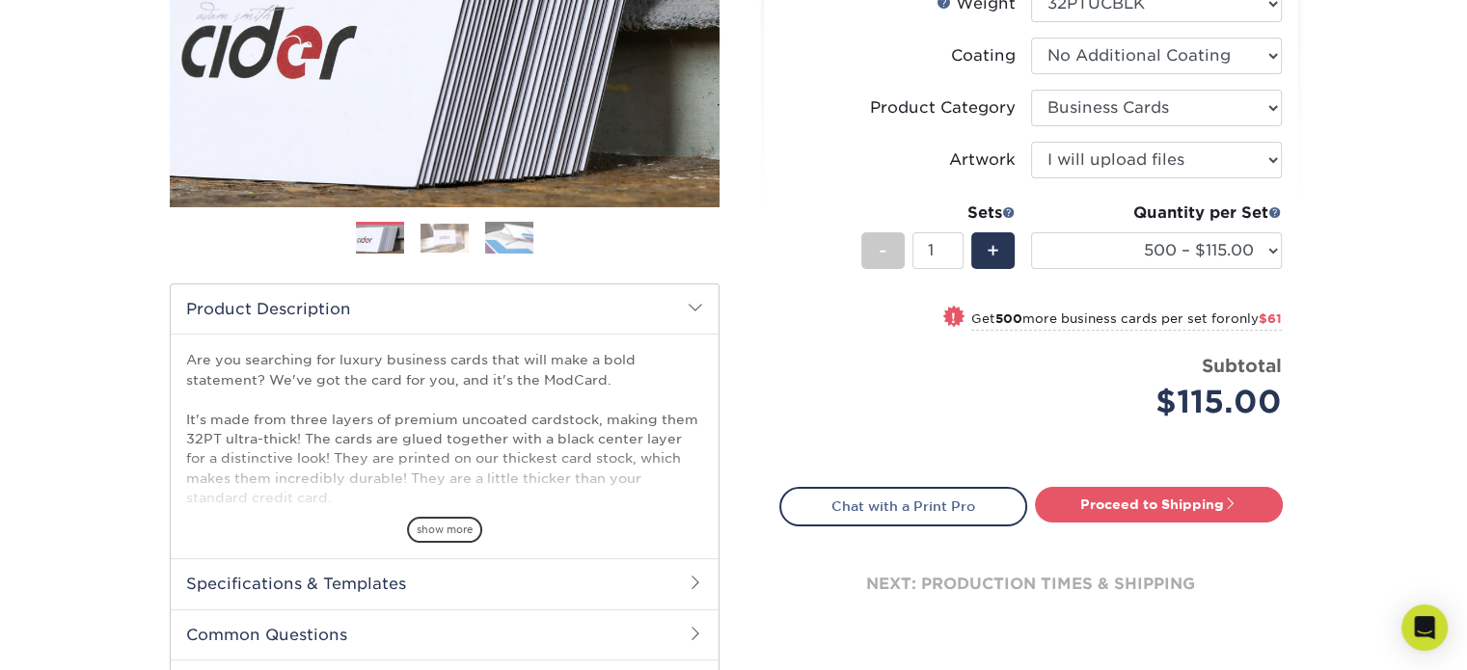
scroll to position [386, 0]
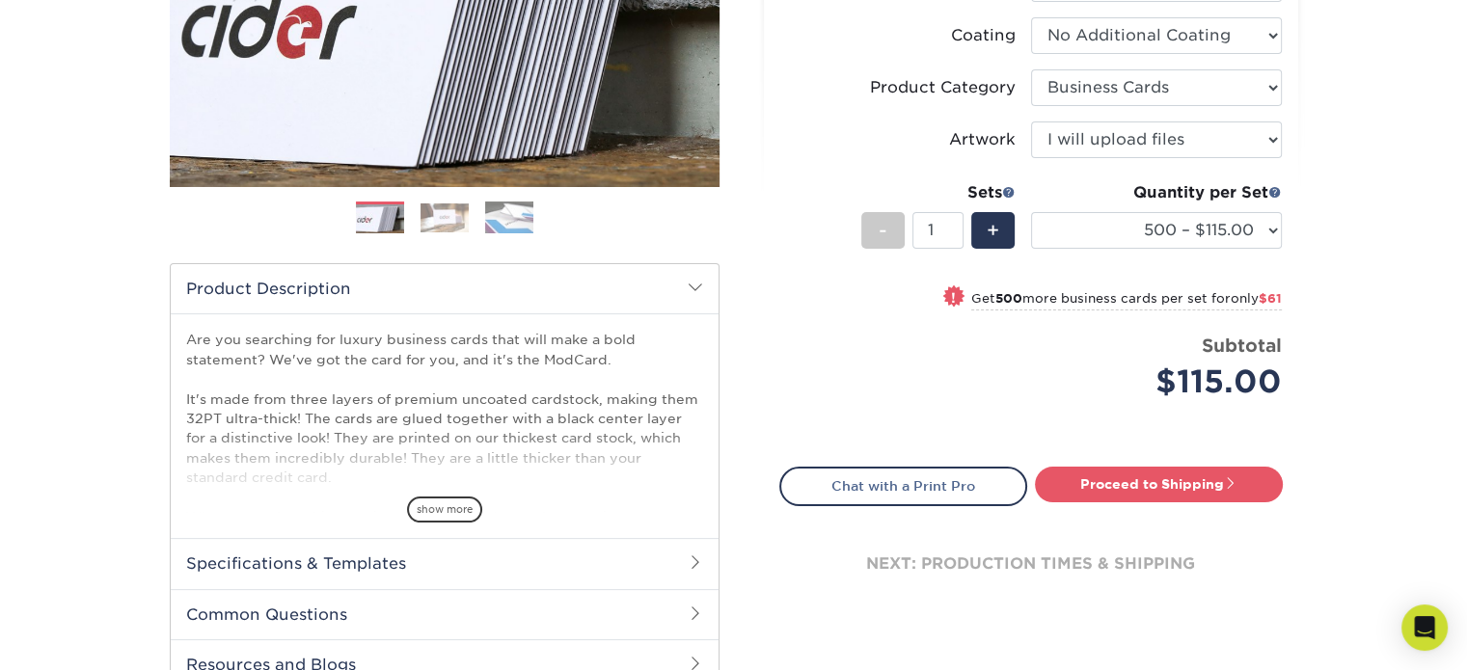
click at [501, 223] on img at bounding box center [509, 218] width 48 height 33
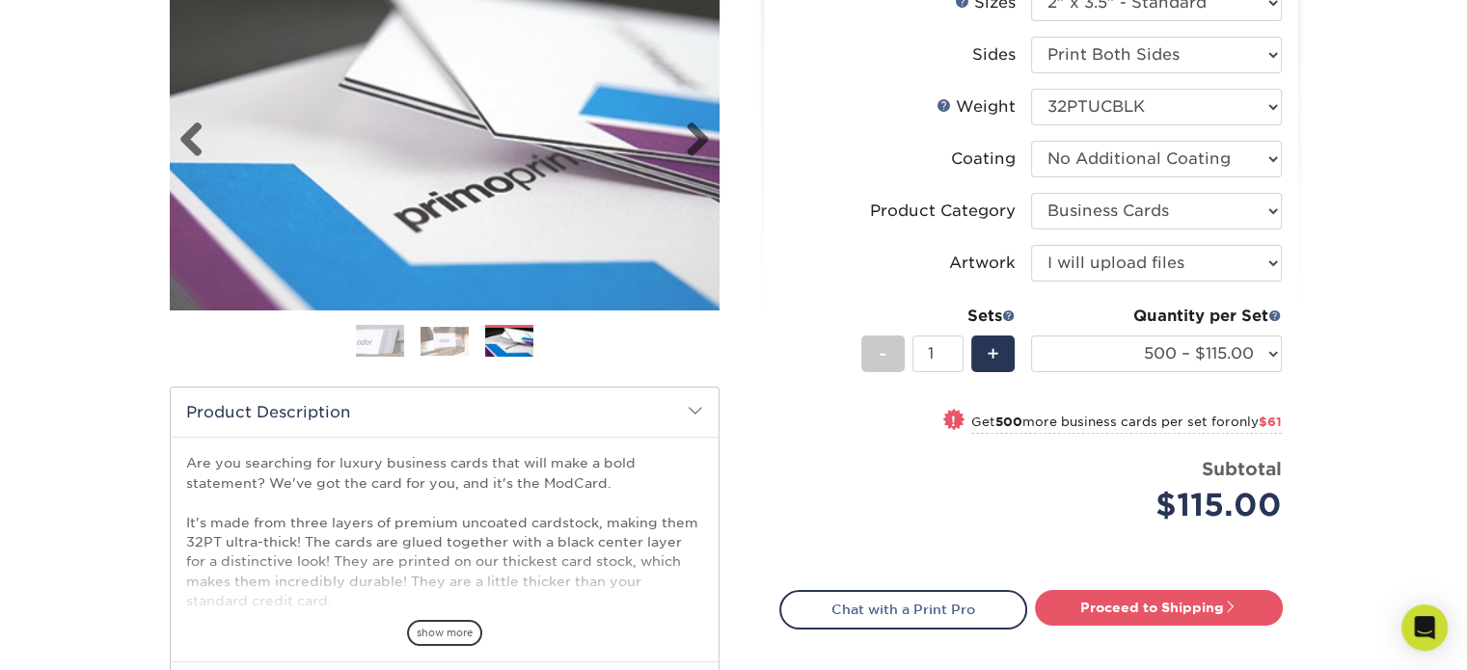
scroll to position [96, 0]
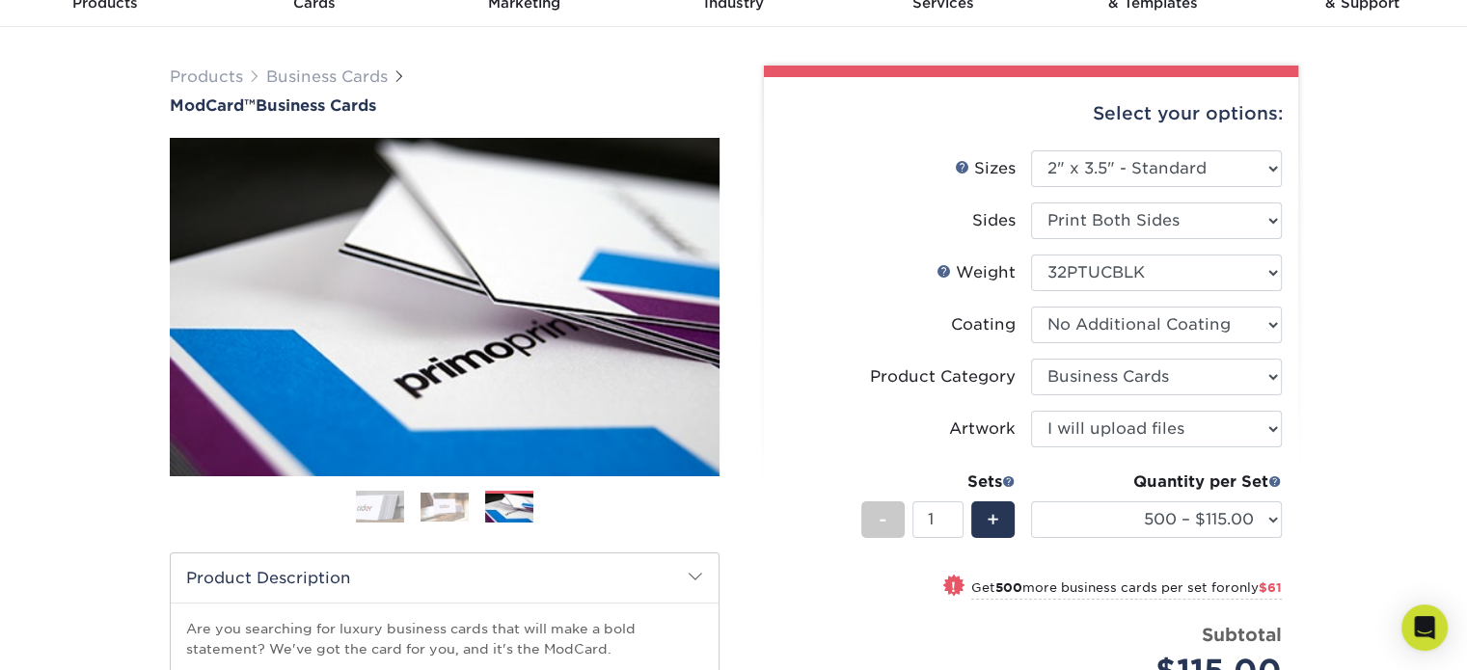
click at [448, 505] on img at bounding box center [444, 507] width 48 height 29
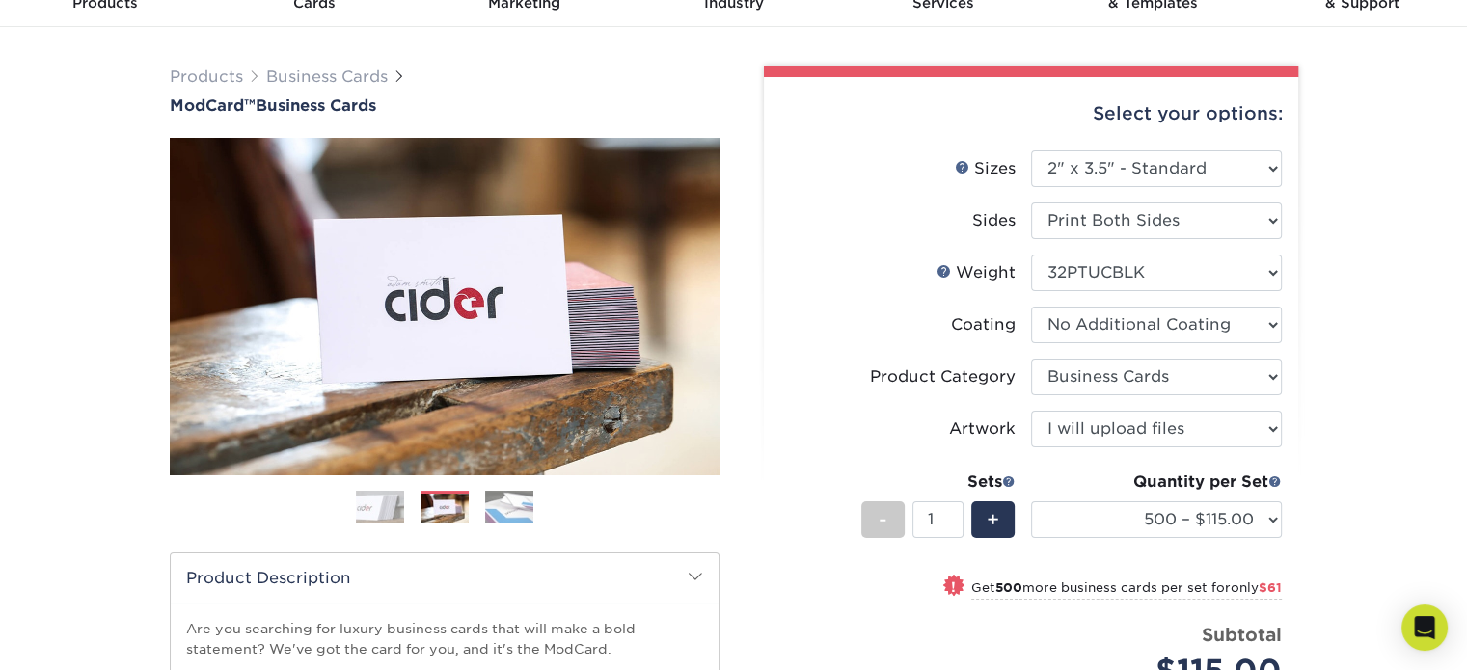
click at [389, 510] on img at bounding box center [380, 507] width 48 height 48
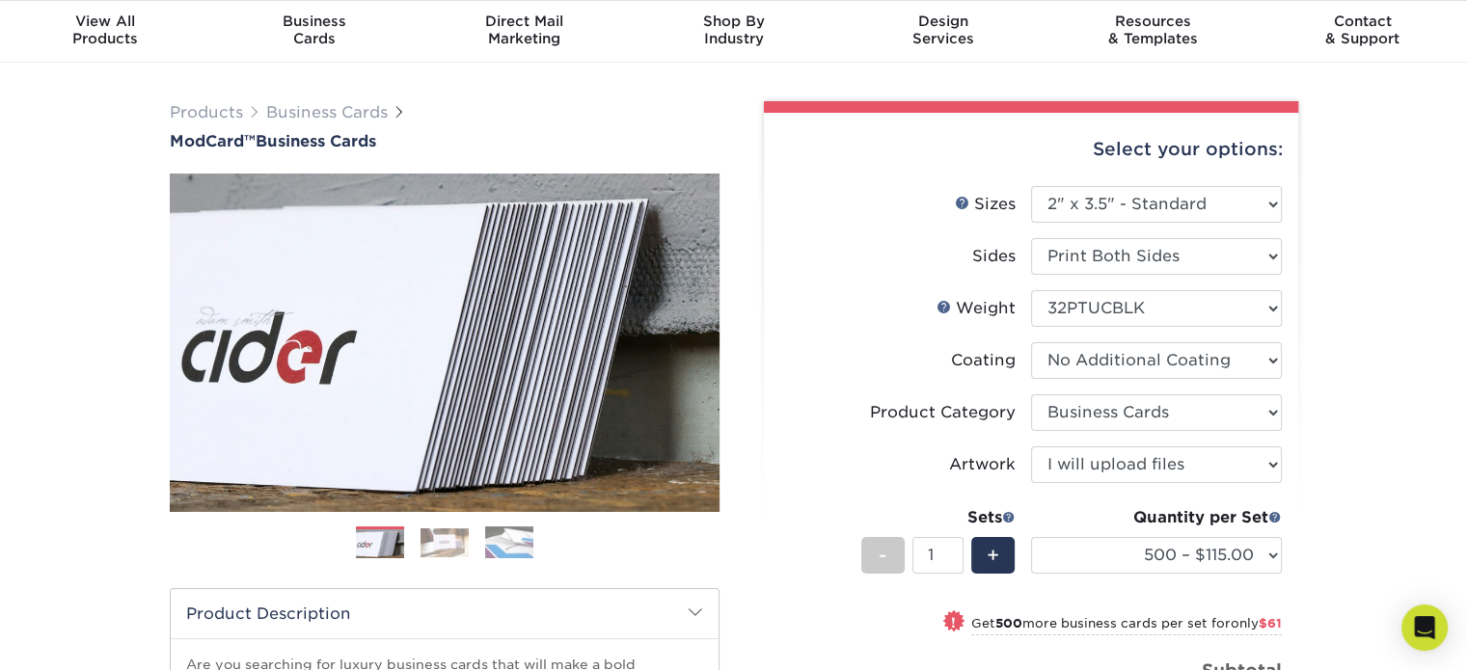
scroll to position [0, 0]
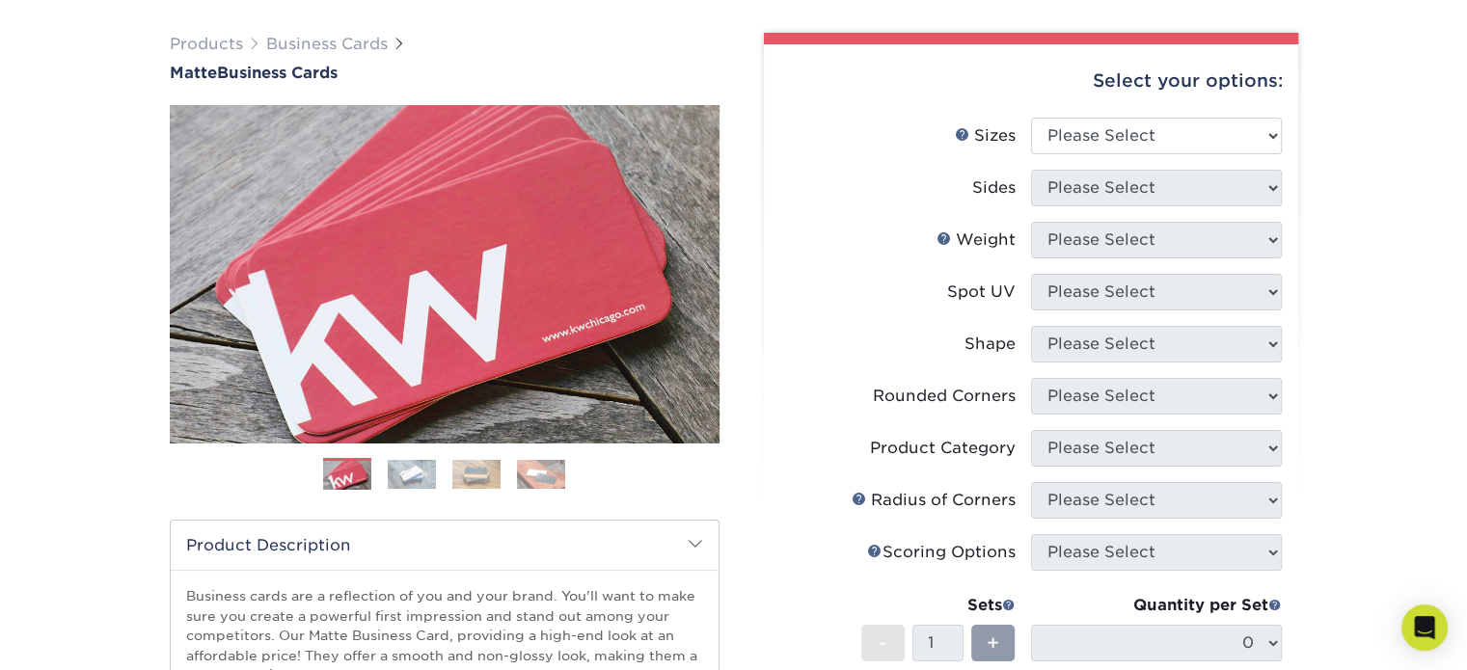
scroll to position [96, 0]
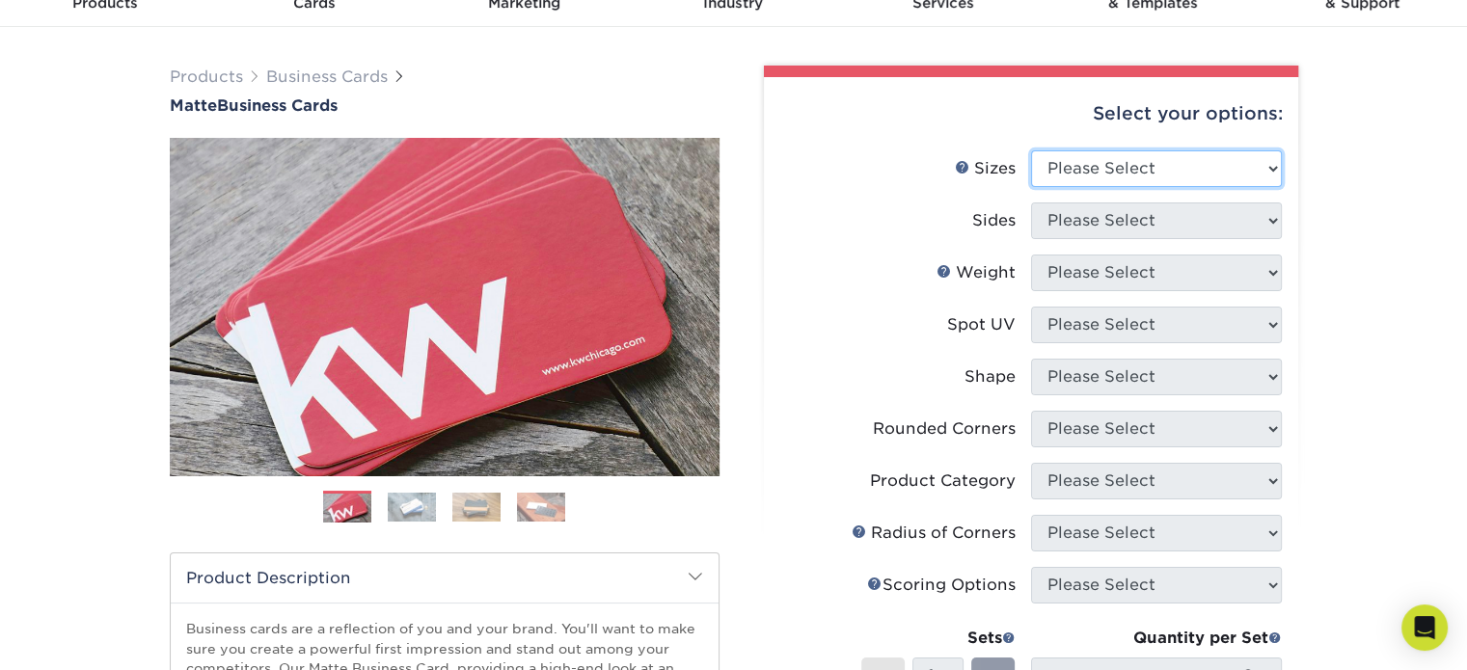
click at [1121, 161] on select "Please Select 1.5" x 3.5" - Mini 1.75" x 3.5" - Mini 2" x 2" - Square 2" x 3" -…" at bounding box center [1156, 168] width 251 height 37
select select "2.00x3.50"
click at [1031, 150] on select "Please Select 1.5" x 3.5" - Mini 1.75" x 3.5" - Mini 2" x 2" - Square 2" x 3" -…" at bounding box center [1156, 168] width 251 height 37
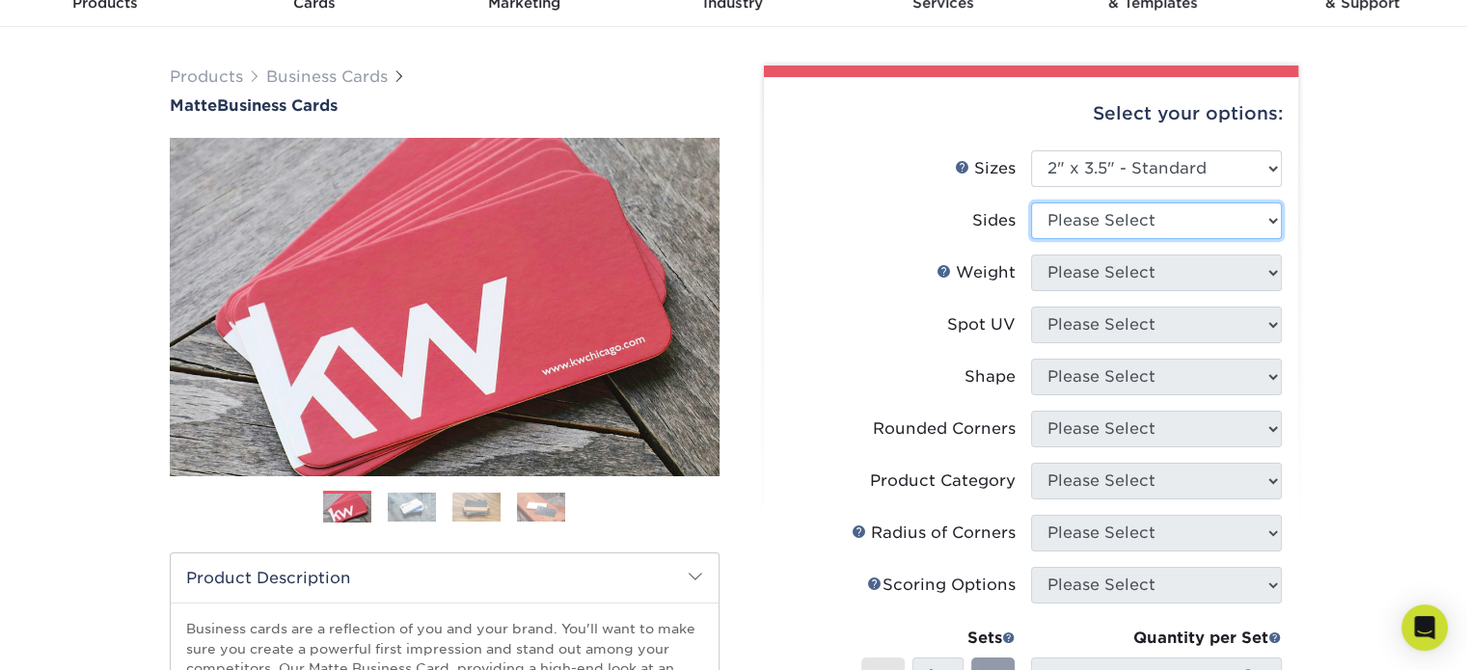
click at [1115, 214] on select "Please Select Print Both Sides Print Front Only" at bounding box center [1156, 220] width 251 height 37
select select "13abbda7-1d64-4f25-8bb2-c179b224825d"
click at [1031, 202] on select "Please Select Print Both Sides Print Front Only" at bounding box center [1156, 220] width 251 height 37
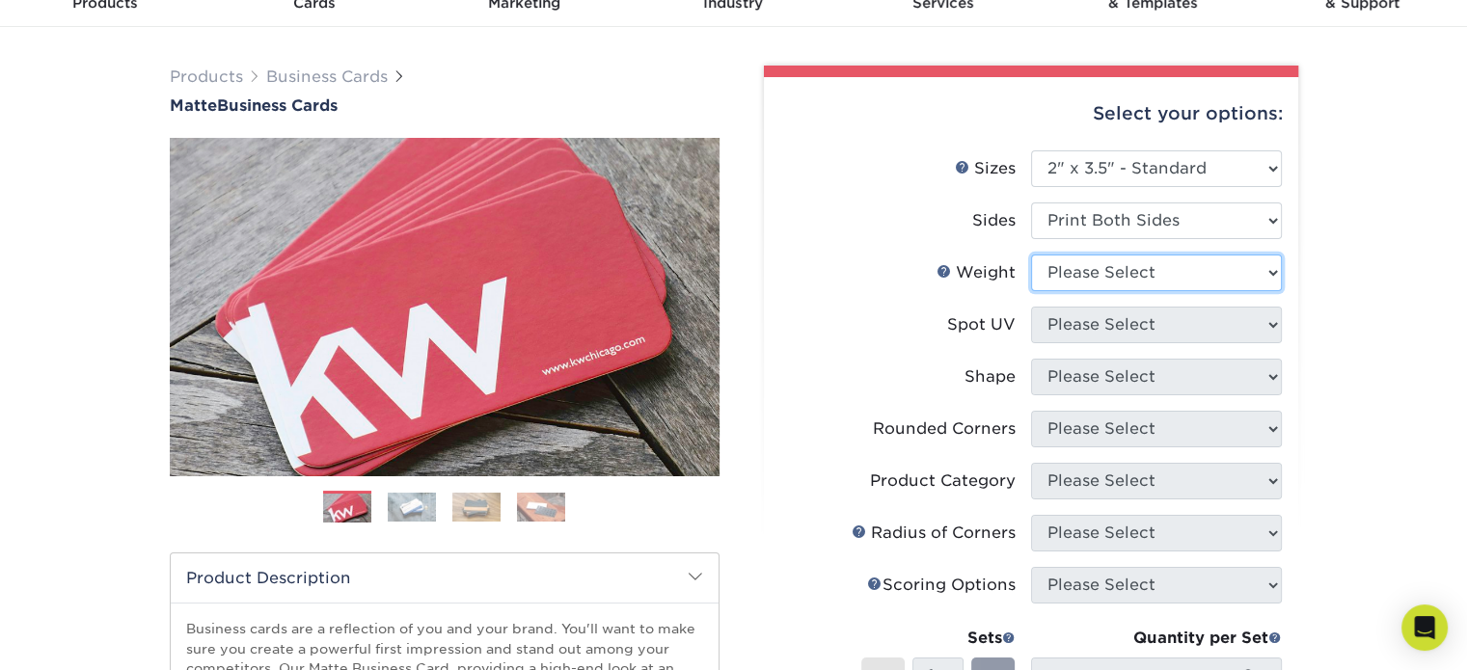
click at [1117, 278] on select "Please Select 16PT 14PT" at bounding box center [1156, 273] width 251 height 37
select select "16PT"
click at [1031, 255] on select "Please Select 16PT 14PT" at bounding box center [1156, 273] width 251 height 37
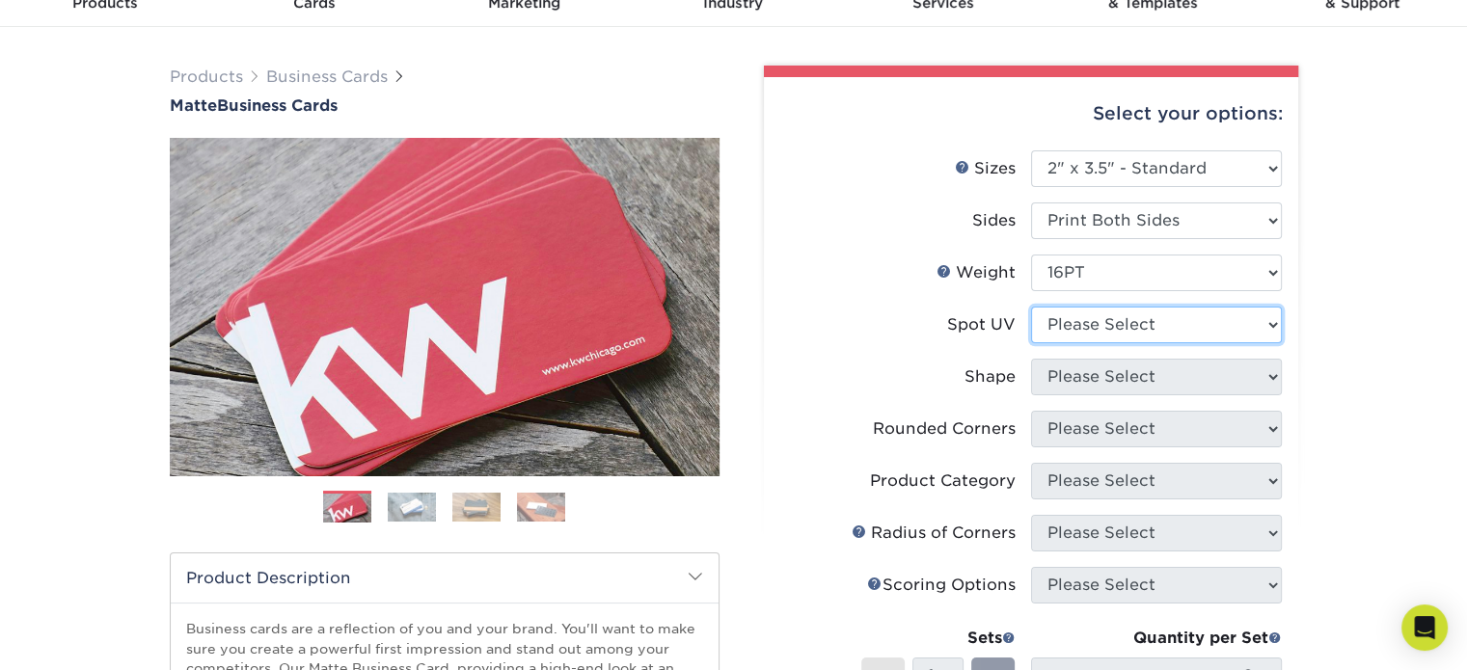
click at [1107, 326] on select "Please Select No Spot UV Front and Back (Both Sides) Front Only Back Only" at bounding box center [1156, 325] width 251 height 37
select select "0"
click at [1031, 307] on select "Please Select No Spot UV Front and Back (Both Sides) Front Only Back Only" at bounding box center [1156, 325] width 251 height 37
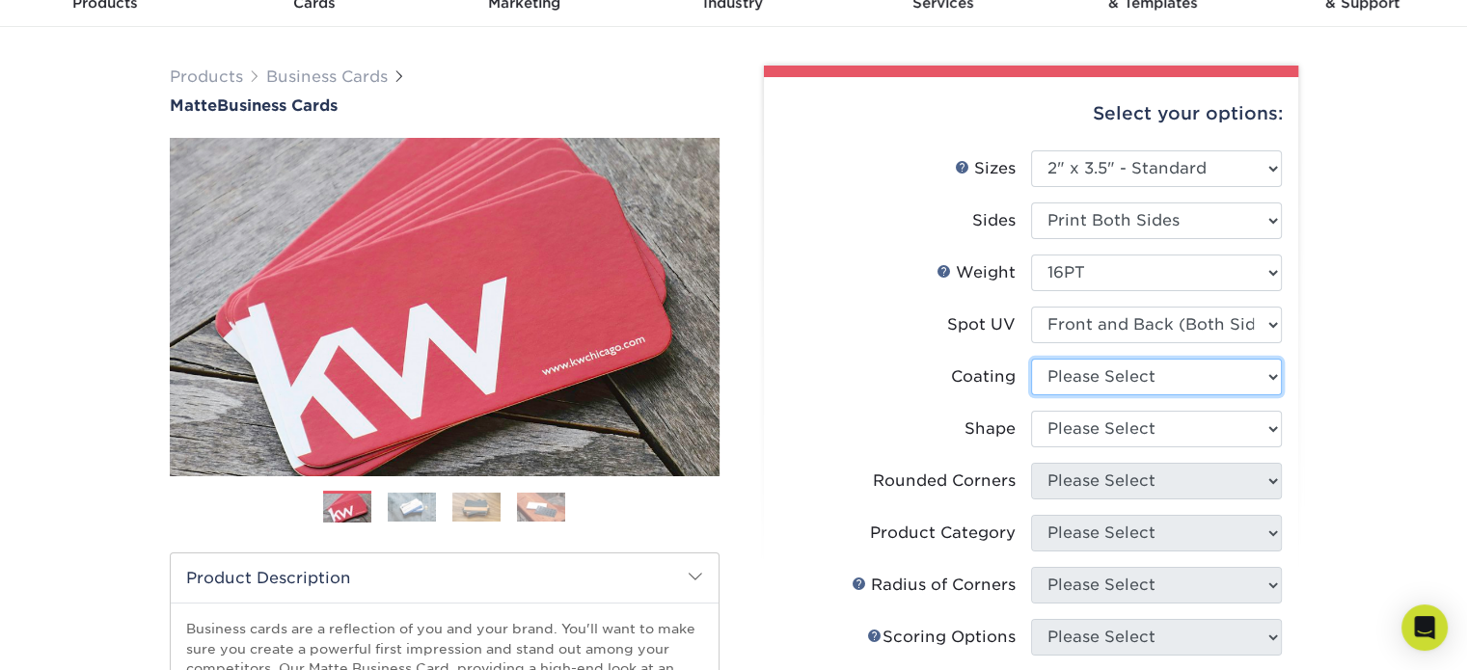
click at [1116, 381] on select at bounding box center [1156, 377] width 251 height 37
select select "121bb7b5-3b4d-429f-bd8d-bbf80e953313"
click at [1031, 359] on select at bounding box center [1156, 377] width 251 height 37
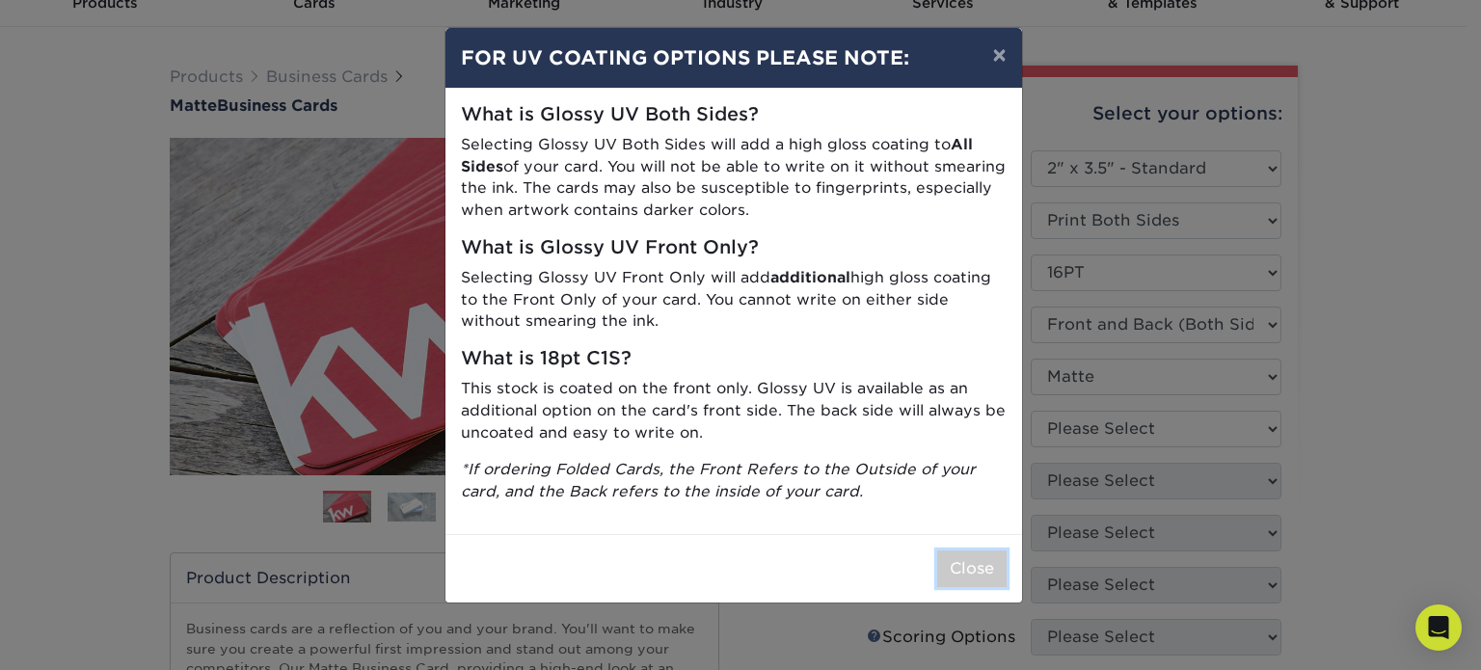
click at [953, 562] on button "Close" at bounding box center [971, 569] width 69 height 37
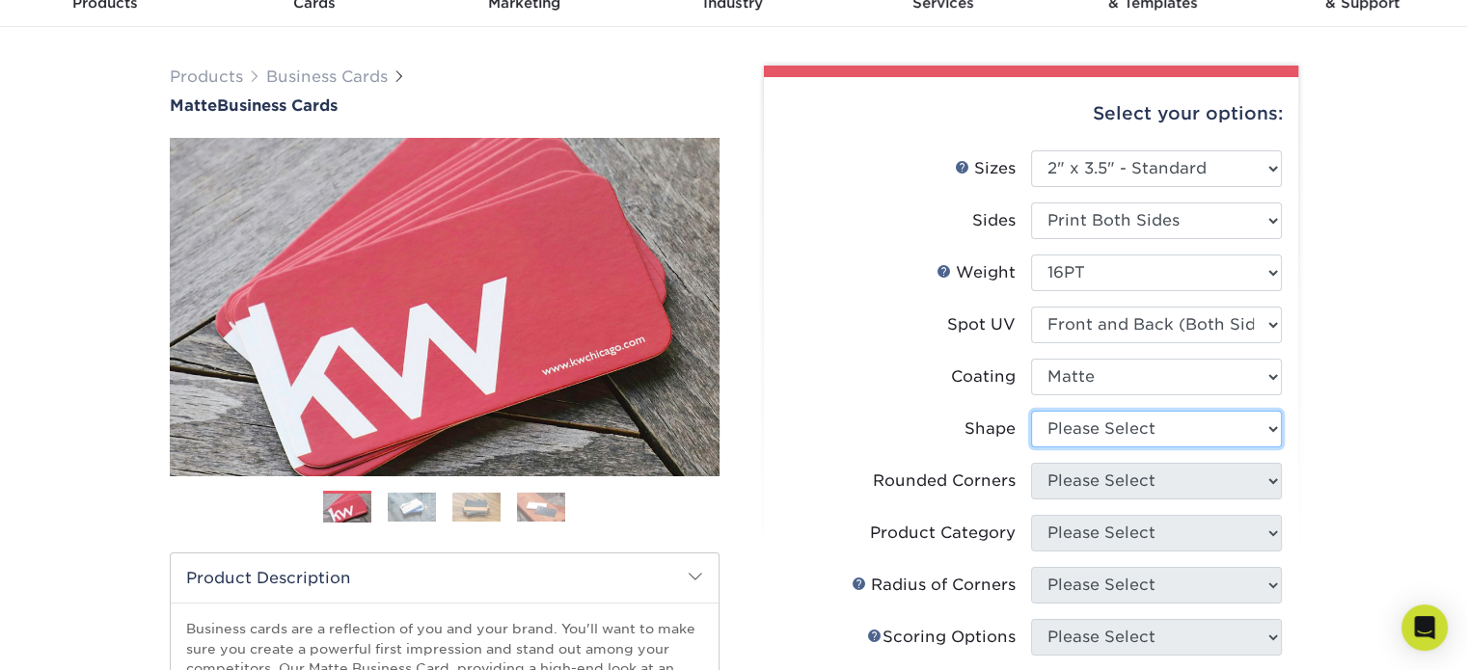
click at [1092, 445] on select "Please Select Standard" at bounding box center [1156, 429] width 251 height 37
select select "standard"
click at [1031, 411] on select "Please Select Standard" at bounding box center [1156, 429] width 251 height 37
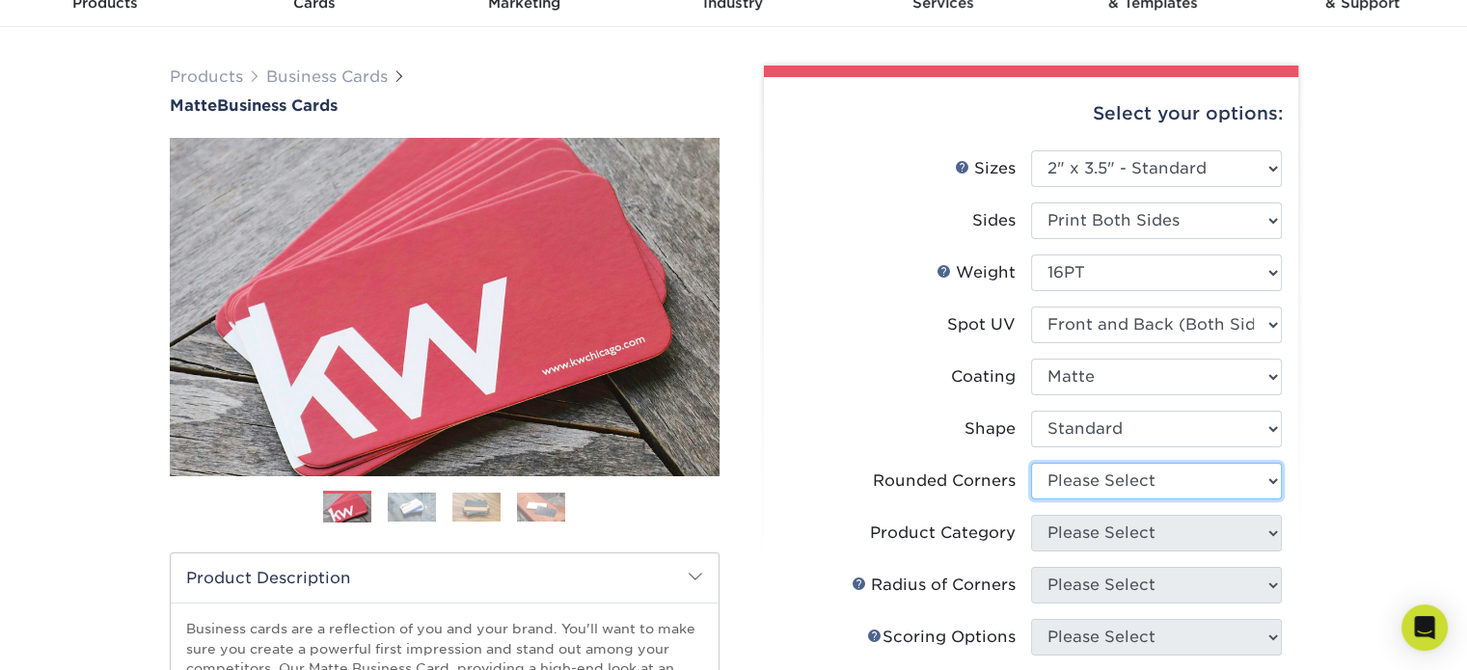
click at [1092, 494] on select "Please Select Yes - Round 2 Corners Yes - Round 4 Corners No" at bounding box center [1156, 481] width 251 height 37
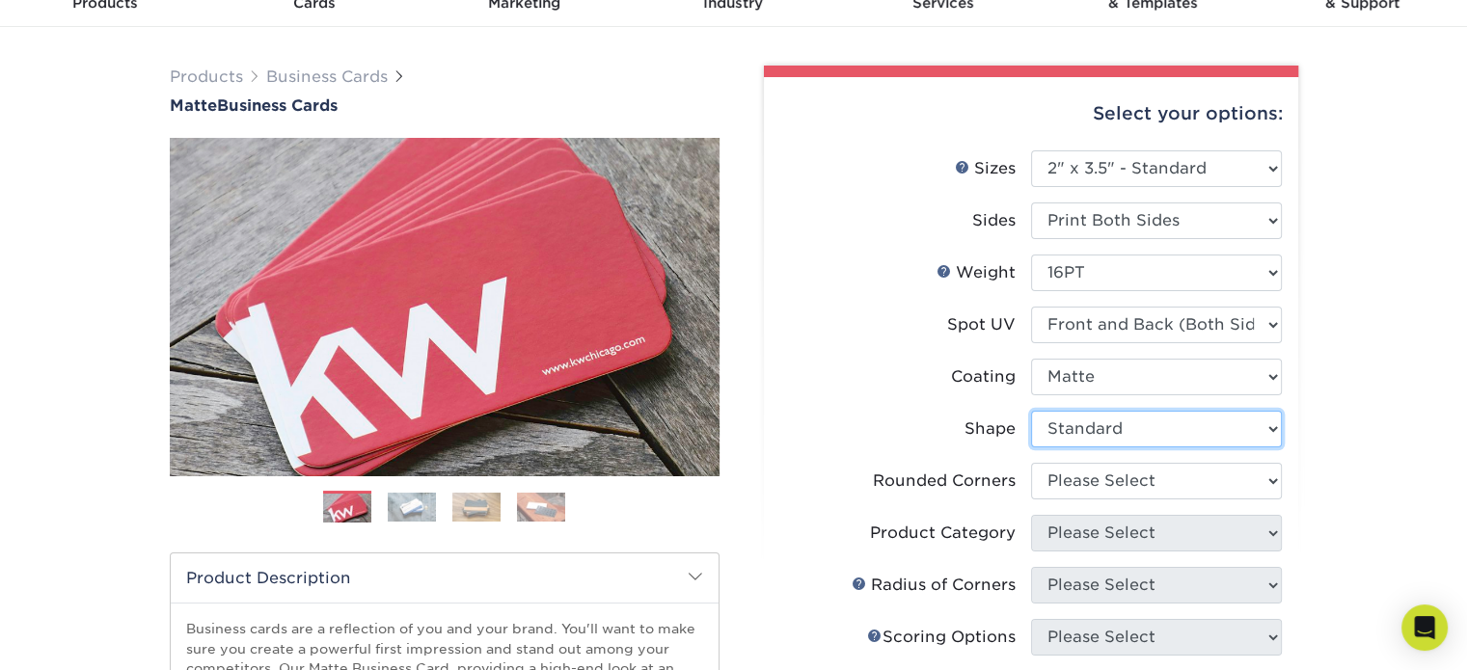
click at [1087, 425] on select "Please Select Standard" at bounding box center [1156, 429] width 251 height 37
click at [1031, 411] on select "Please Select Standard" at bounding box center [1156, 429] width 251 height 37
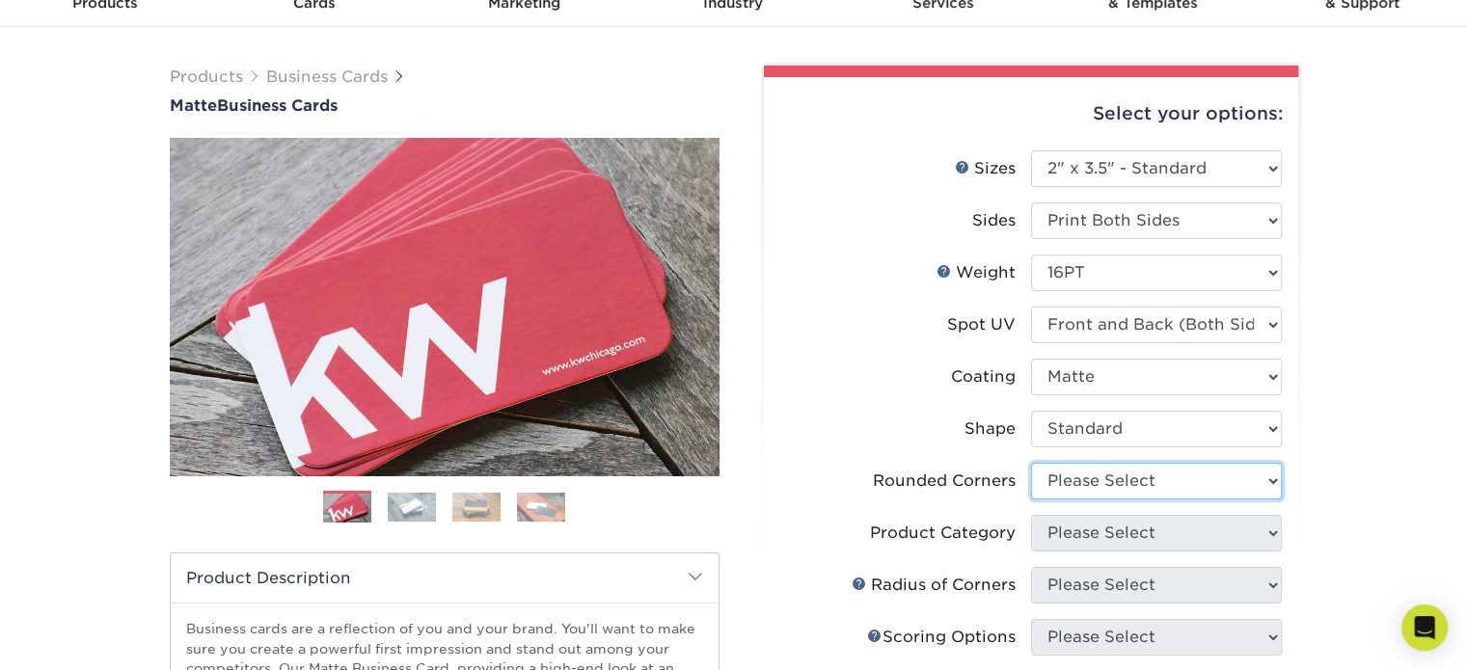
click at [1092, 479] on select "Please Select Yes - Round 2 Corners Yes - Round 4 Corners No" at bounding box center [1156, 481] width 251 height 37
click at [1031, 463] on select "Please Select Yes - Round 2 Corners Yes - Round 4 Corners No" at bounding box center [1156, 481] width 251 height 37
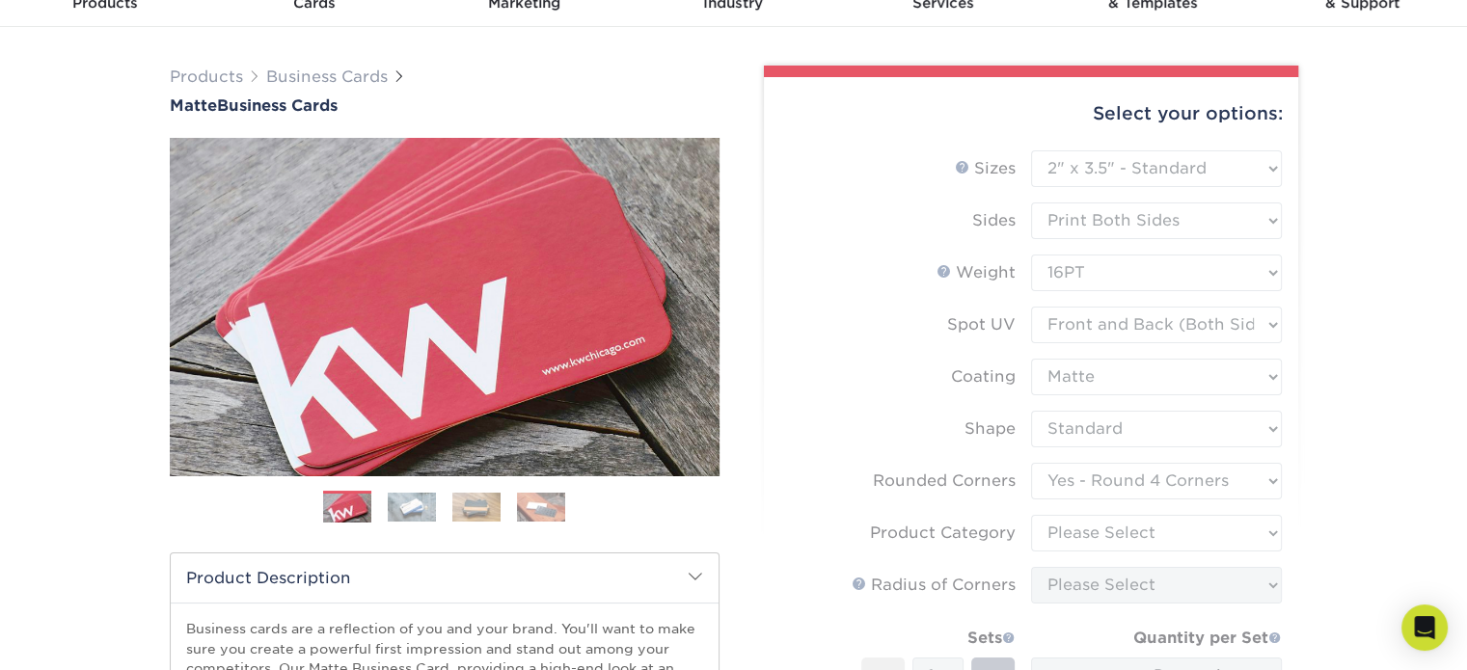
click at [401, 516] on img at bounding box center [412, 507] width 48 height 29
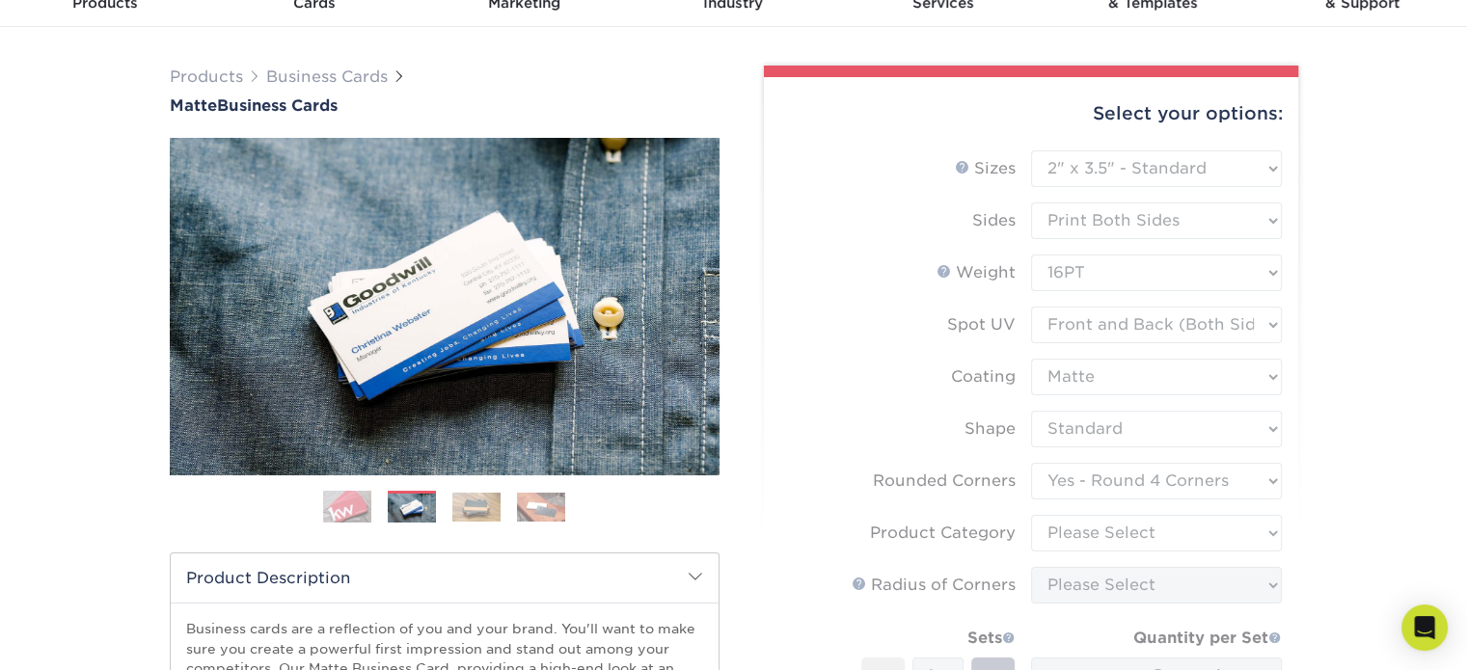
click at [463, 512] on img at bounding box center [476, 507] width 48 height 29
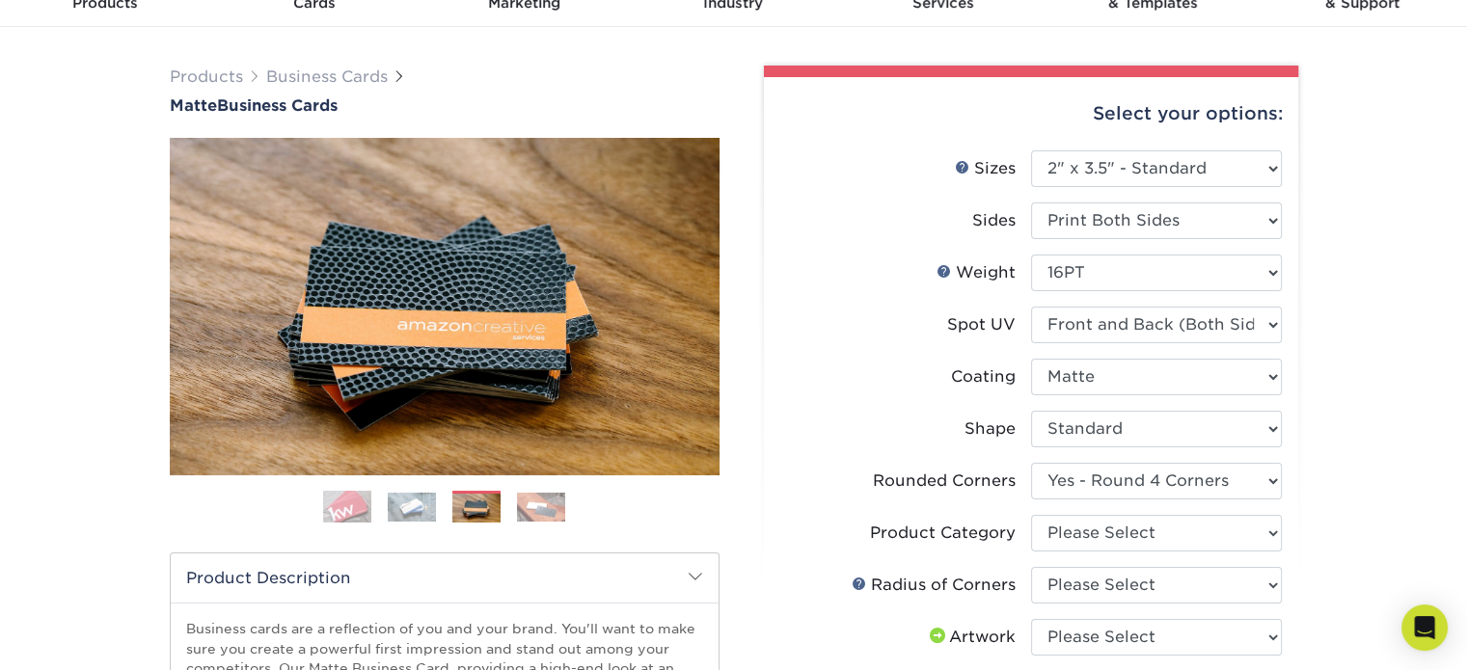
click at [528, 511] on img at bounding box center [541, 507] width 48 height 29
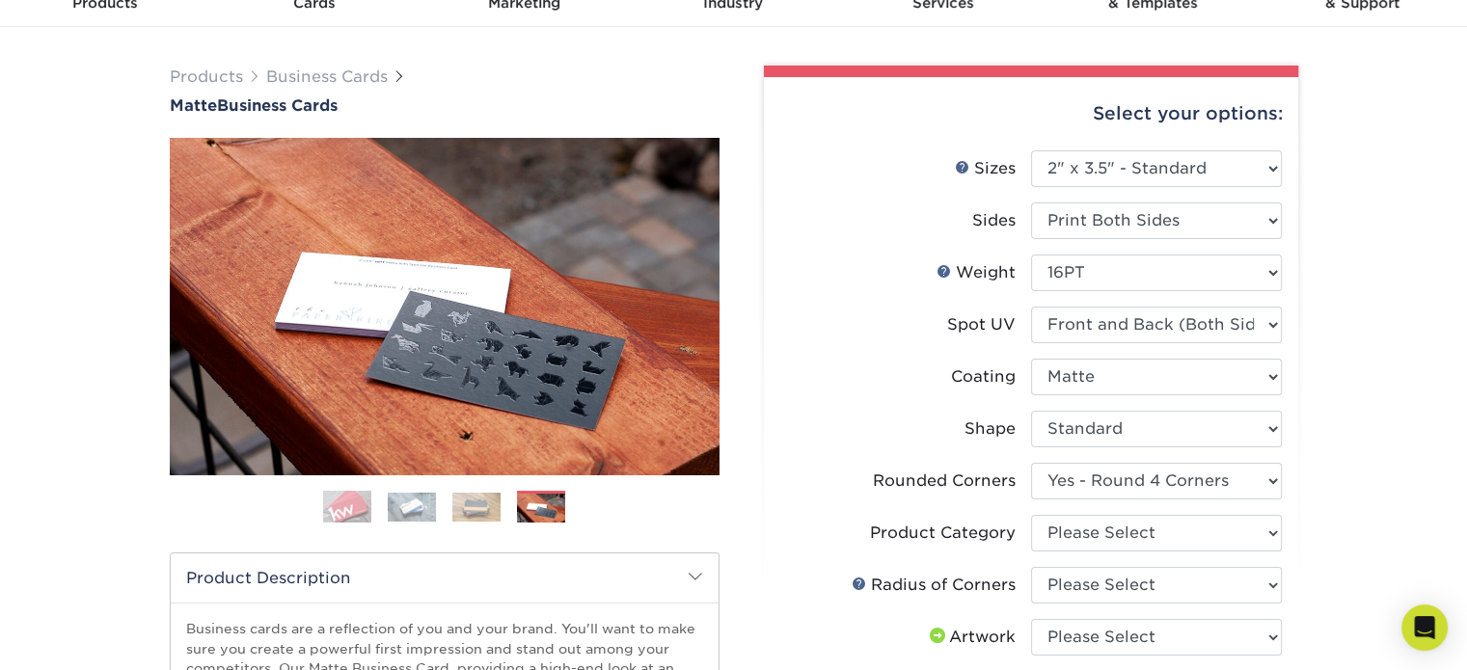
click at [382, 496] on ol at bounding box center [445, 514] width 550 height 46
click at [342, 495] on img at bounding box center [347, 507] width 48 height 48
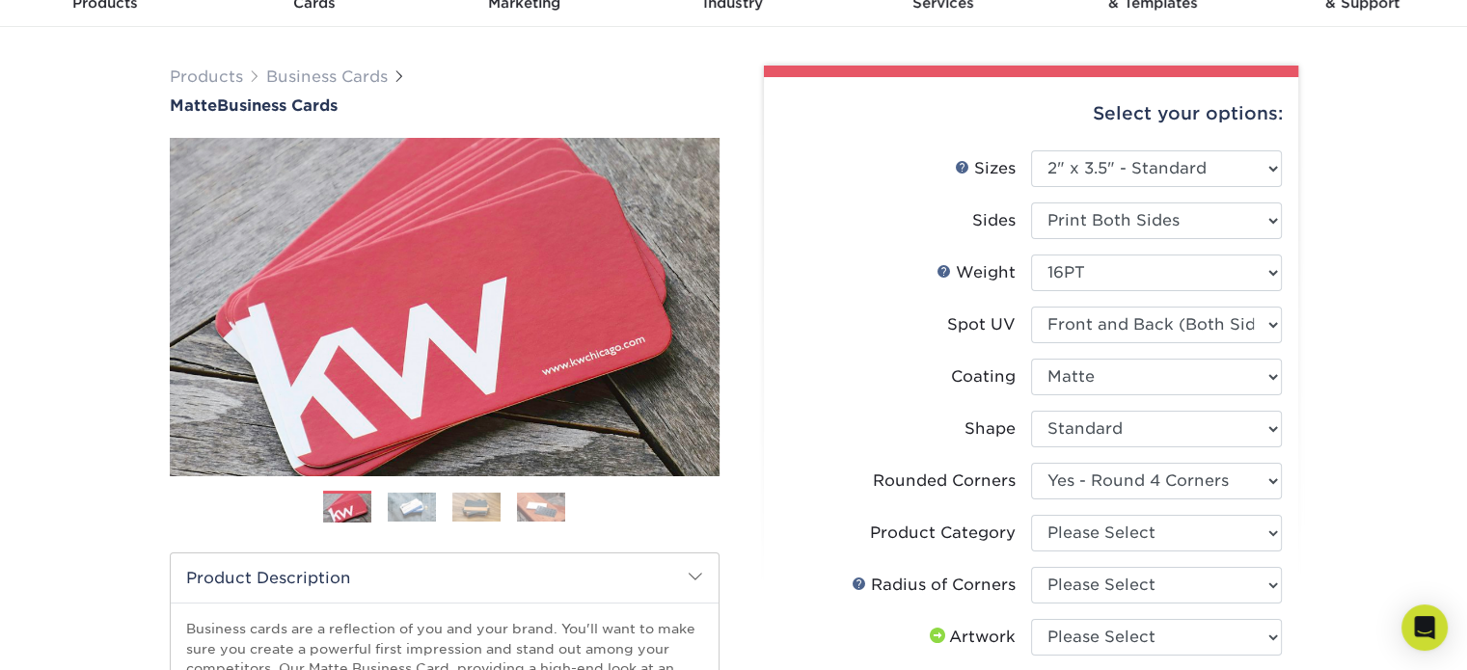
click at [411, 512] on img at bounding box center [412, 507] width 48 height 29
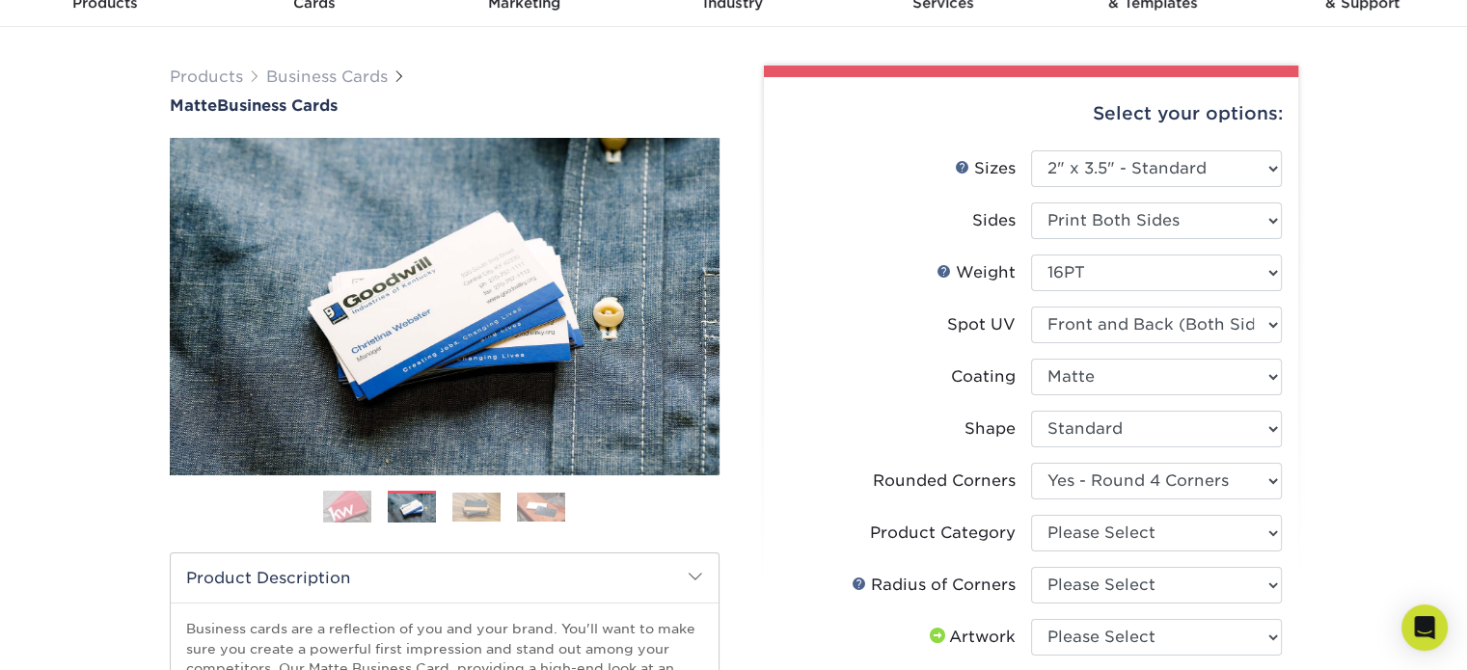
click at [348, 510] on img at bounding box center [347, 507] width 48 height 48
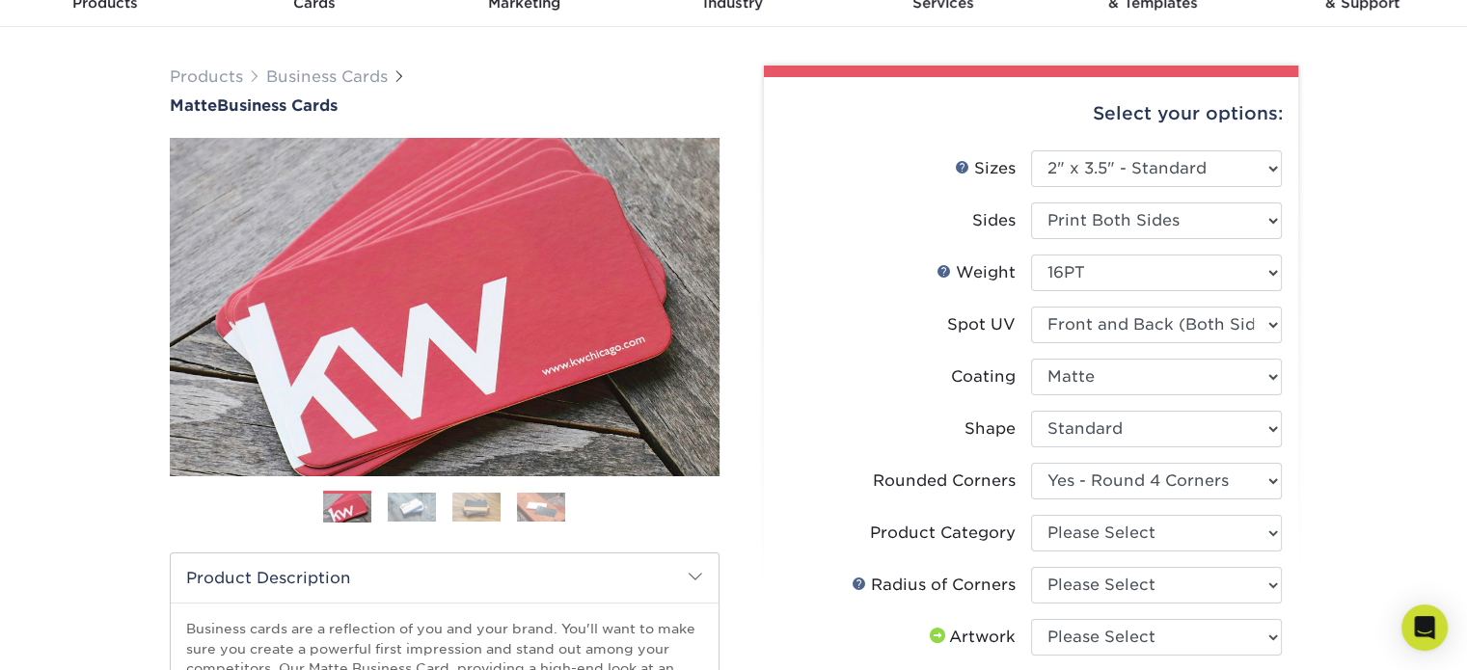
click at [391, 510] on img at bounding box center [412, 507] width 48 height 29
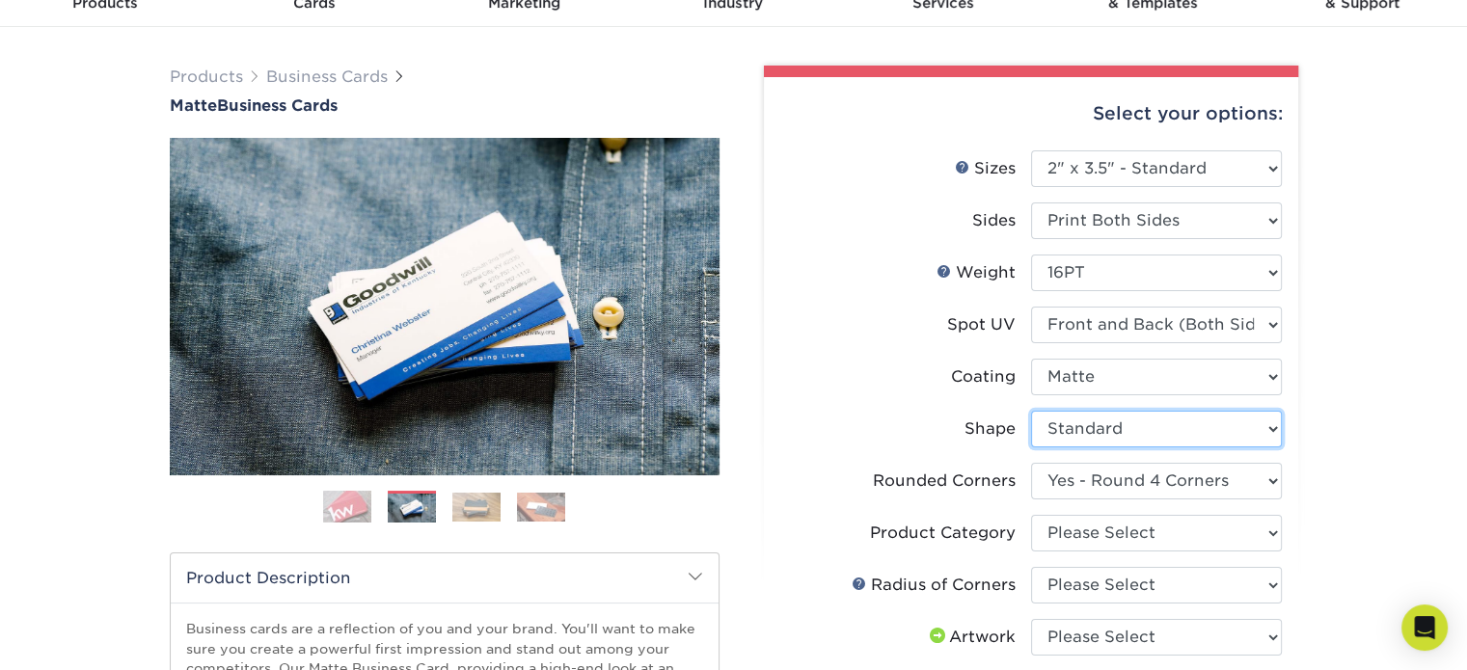
click at [1069, 430] on select "Please Select Standard" at bounding box center [1156, 429] width 251 height 37
click at [1076, 461] on ul "Sizes Help Sizes Please Select 1.5" x 3.5" - Mini 1.75" x 3.5" - Mini 2" x 2" -…" at bounding box center [1030, 538] width 503 height 776
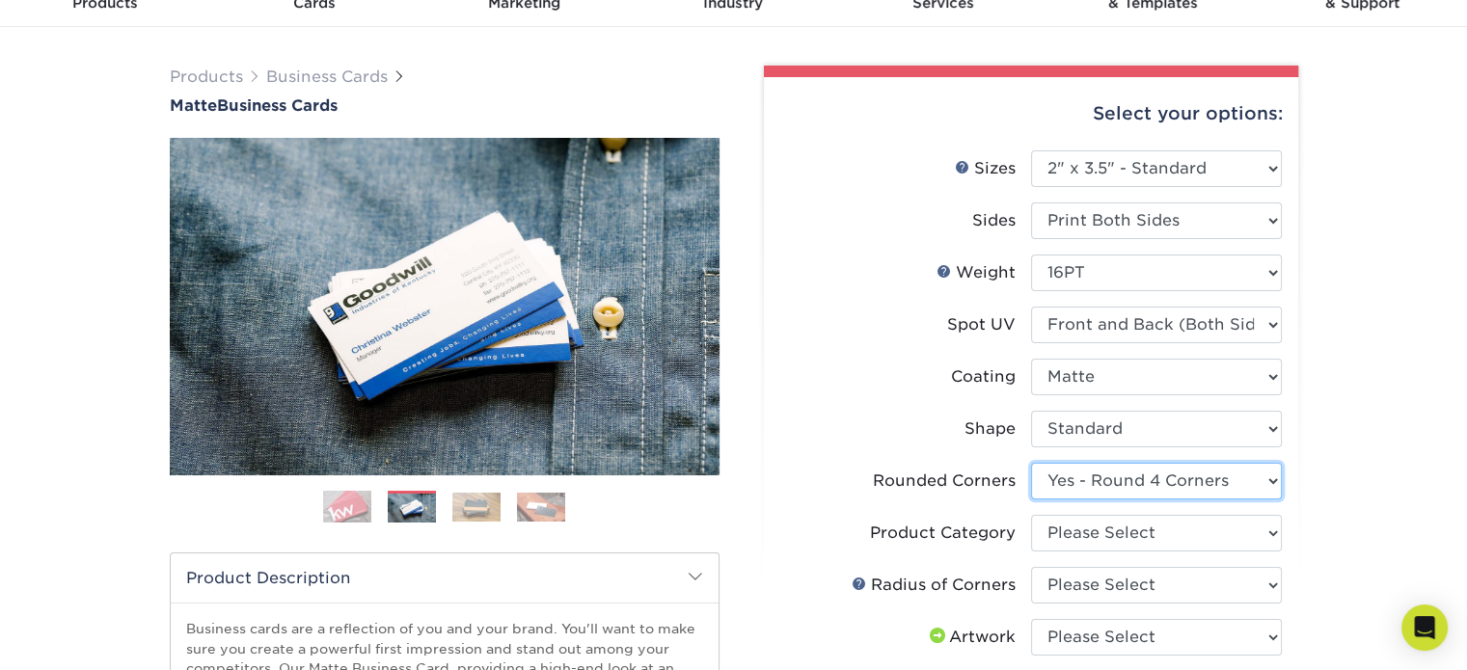
click at [1080, 480] on select "Please Select Yes - Round 2 Corners Yes - Round 4 Corners No" at bounding box center [1156, 481] width 251 height 37
select select "0"
click at [1031, 463] on select "Please Select Yes - Round 2 Corners Yes - Round 4 Corners No" at bounding box center [1156, 481] width 251 height 37
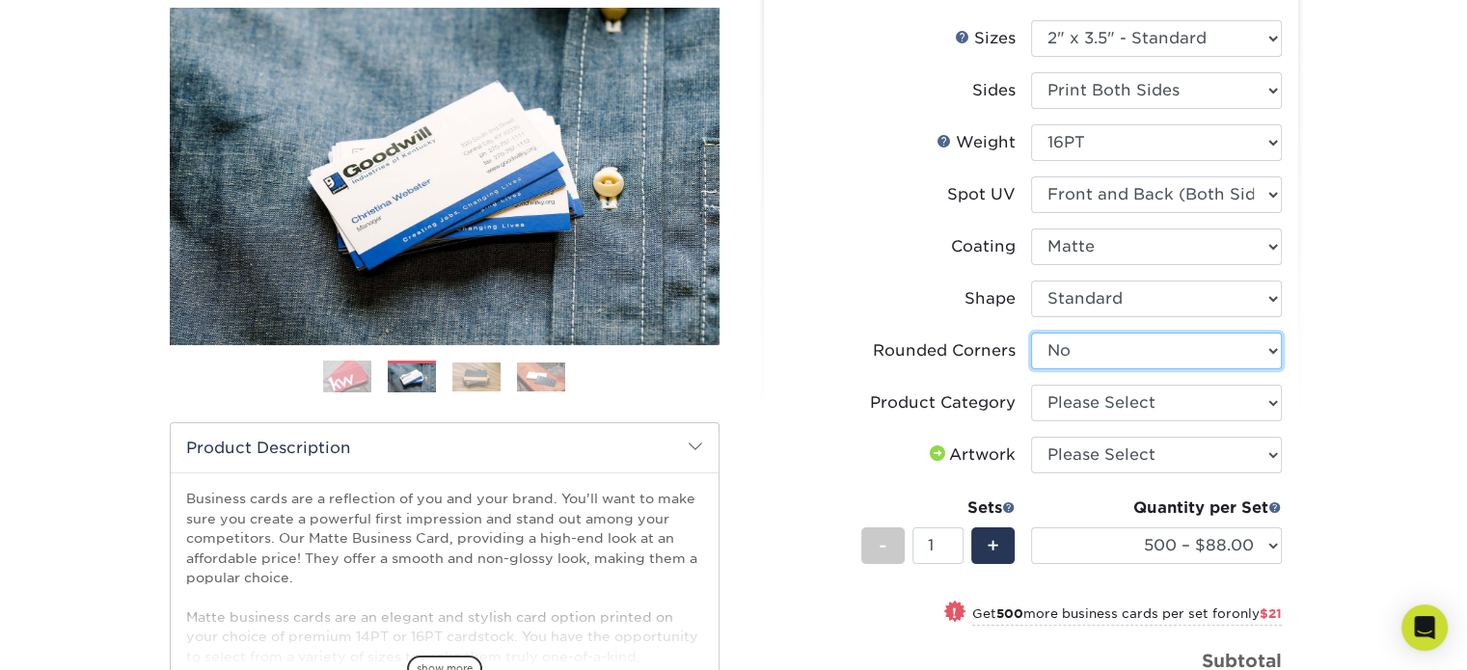
scroll to position [193, 0]
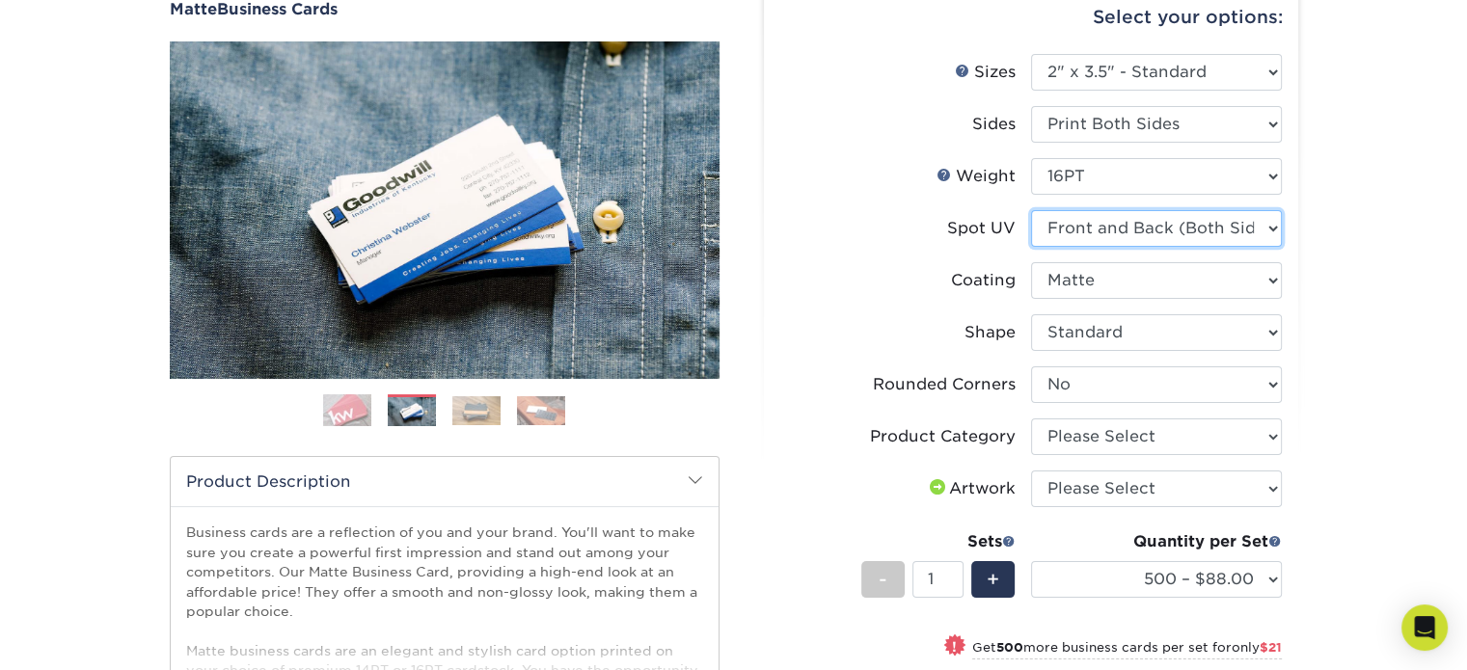
click at [1086, 227] on select "Please Select No Spot UV Front and Back (Both Sides) Front Only Back Only" at bounding box center [1156, 228] width 251 height 37
click at [1343, 281] on div "Products Business Cards Matte Business Cards Previous Next 100 $ 9" at bounding box center [733, 486] width 1467 height 1110
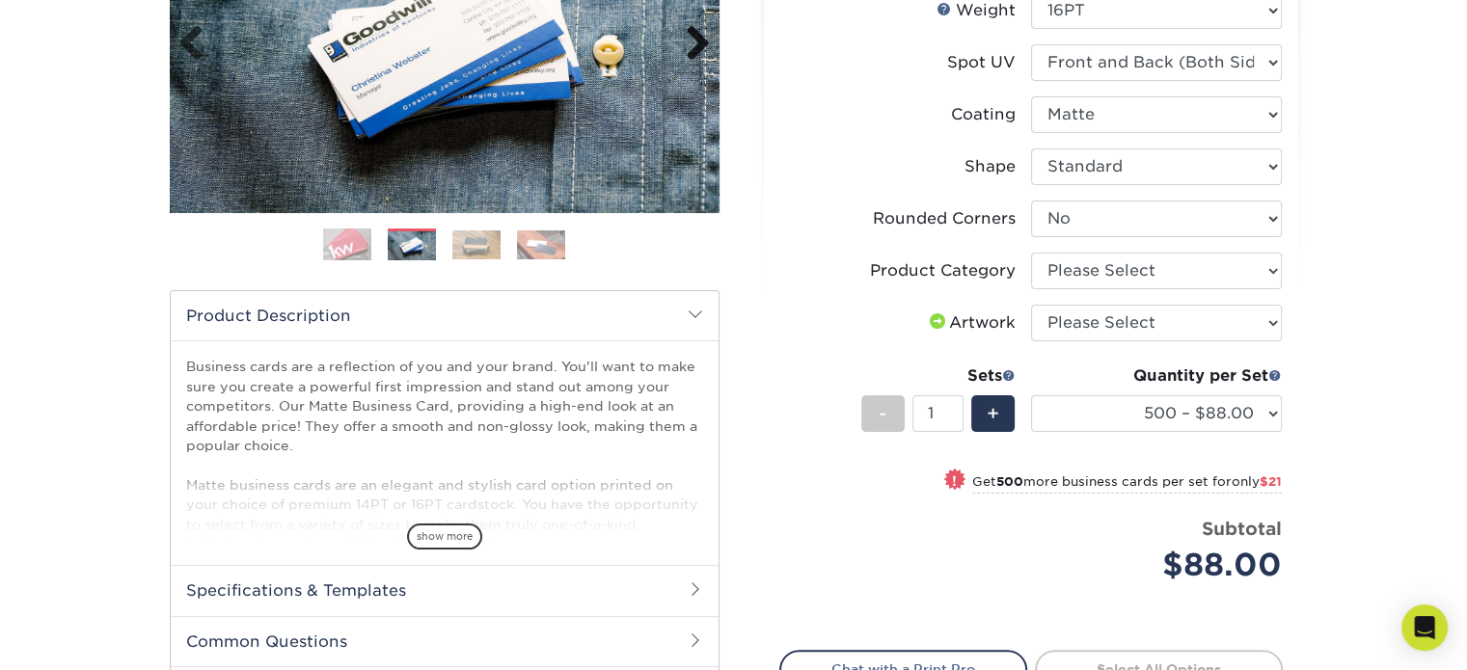
scroll to position [482, 0]
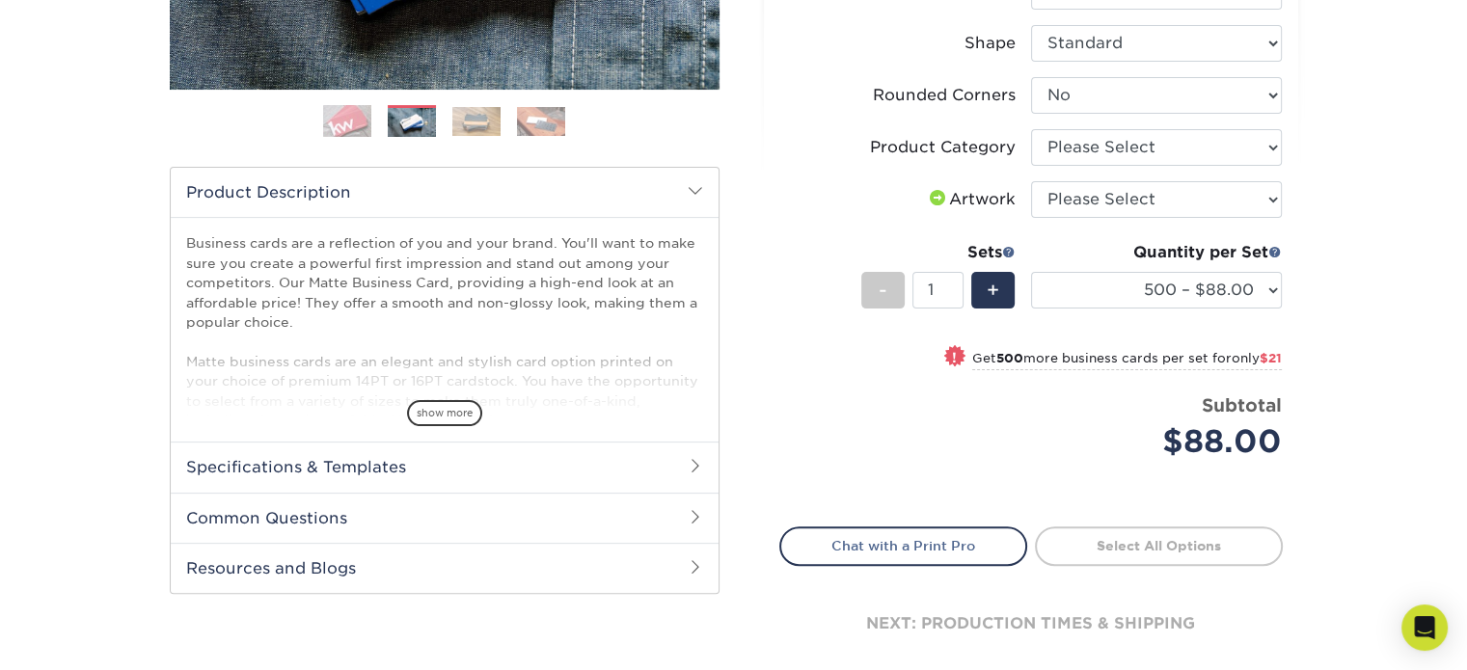
click at [342, 526] on h2 "Common Questions" at bounding box center [445, 518] width 548 height 50
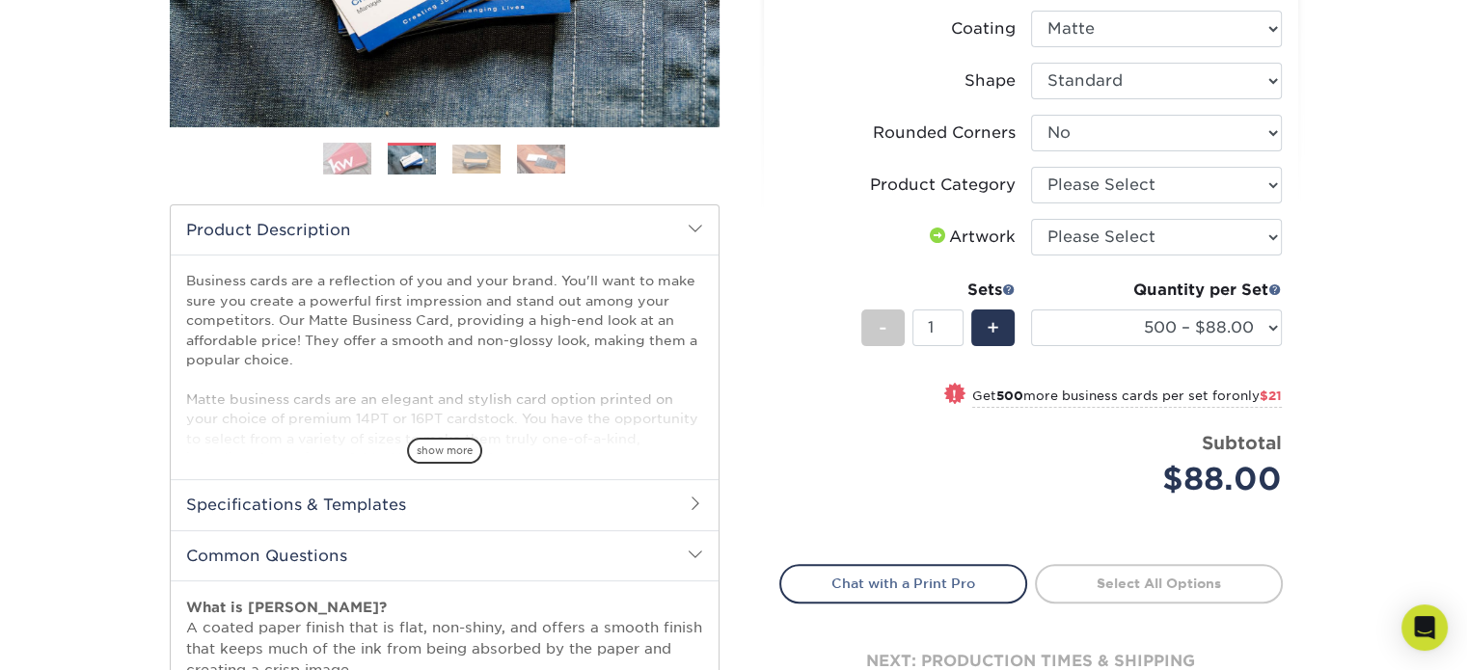
scroll to position [193, 0]
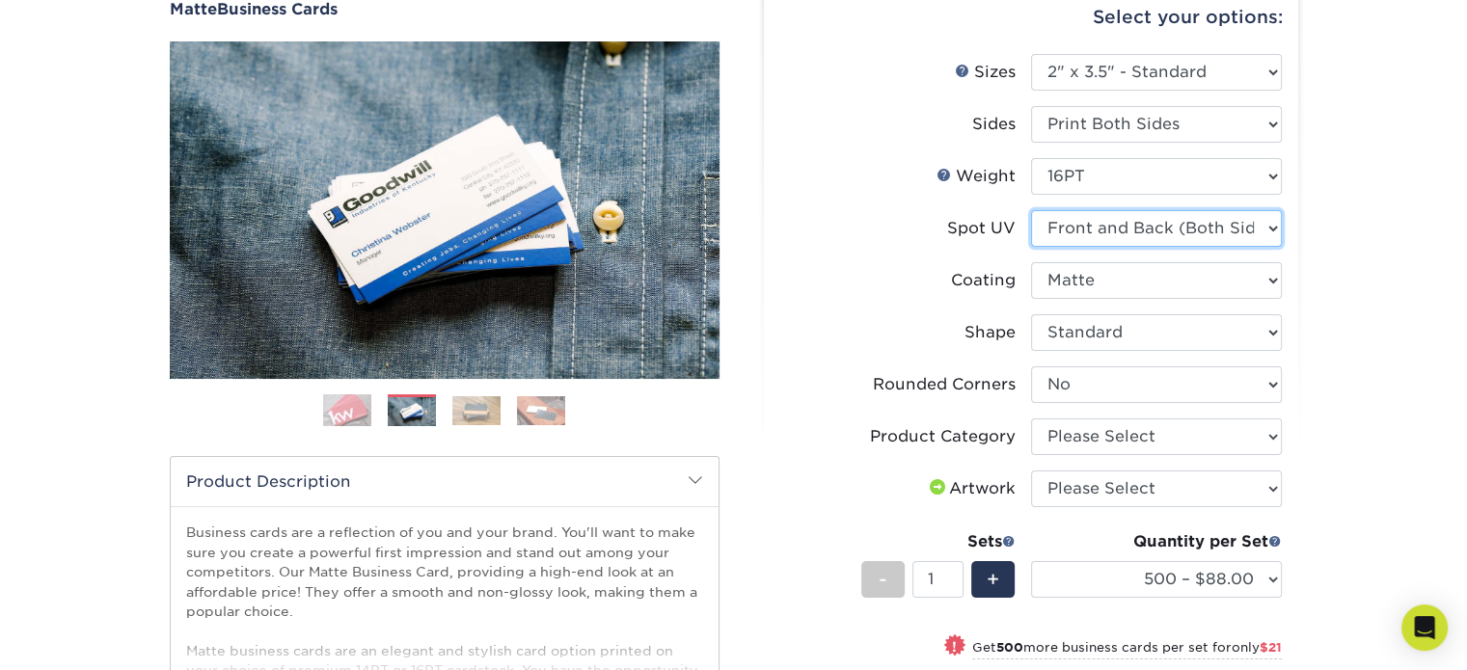
click at [1103, 233] on select "Please Select No Spot UV Front and Back (Both Sides) Front Only Back Only" at bounding box center [1156, 228] width 251 height 37
select select "1"
click at [1031, 210] on select "Please Select No Spot UV Front and Back (Both Sides) Front Only Back Only" at bounding box center [1156, 228] width 251 height 37
select select "-1"
select select
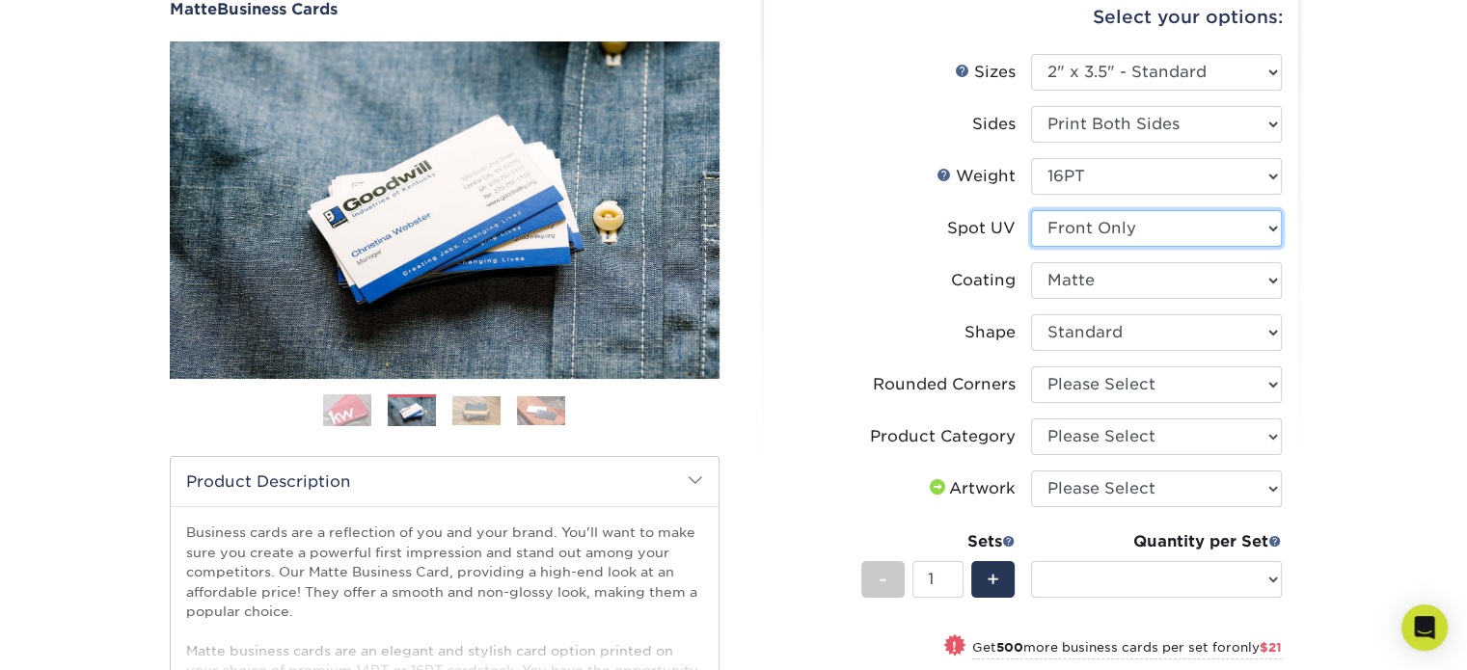
select select "-1"
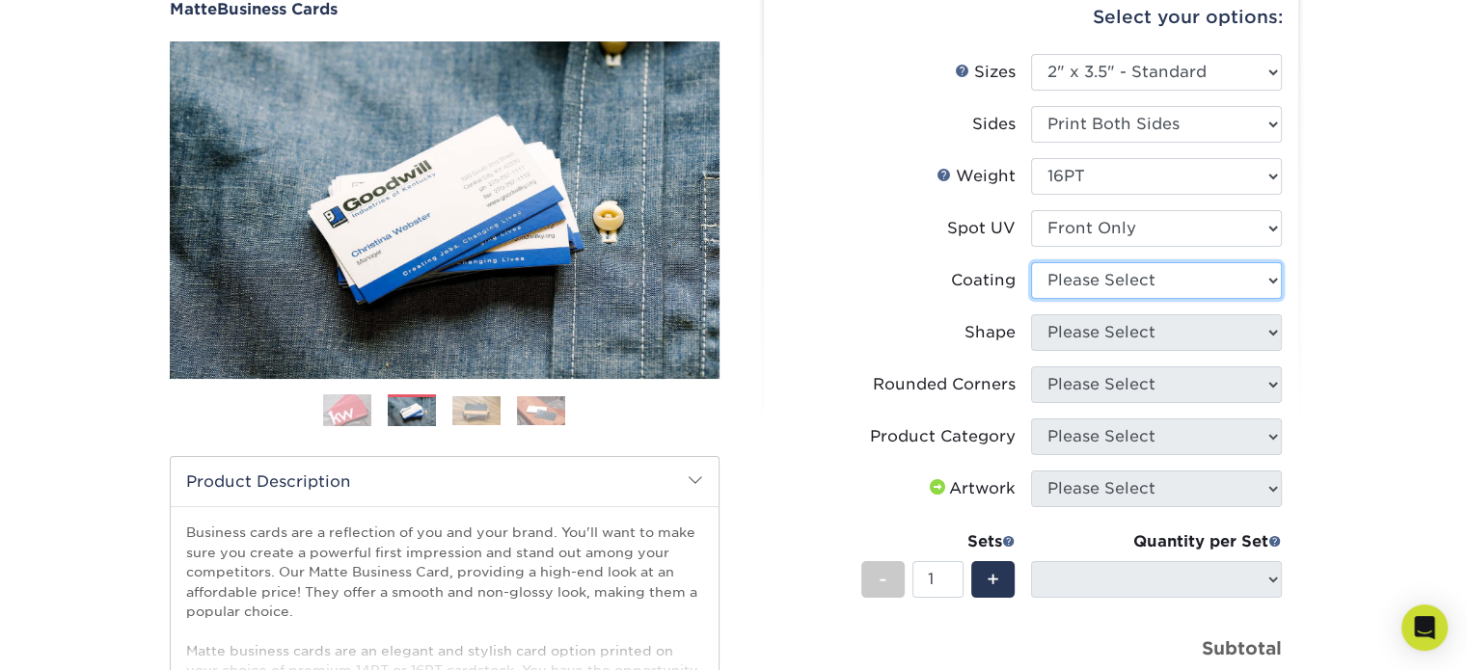
click at [1111, 275] on select at bounding box center [1156, 280] width 251 height 37
select select "121bb7b5-3b4d-429f-bd8d-bbf80e953313"
click at [1031, 262] on select at bounding box center [1156, 280] width 251 height 37
select select
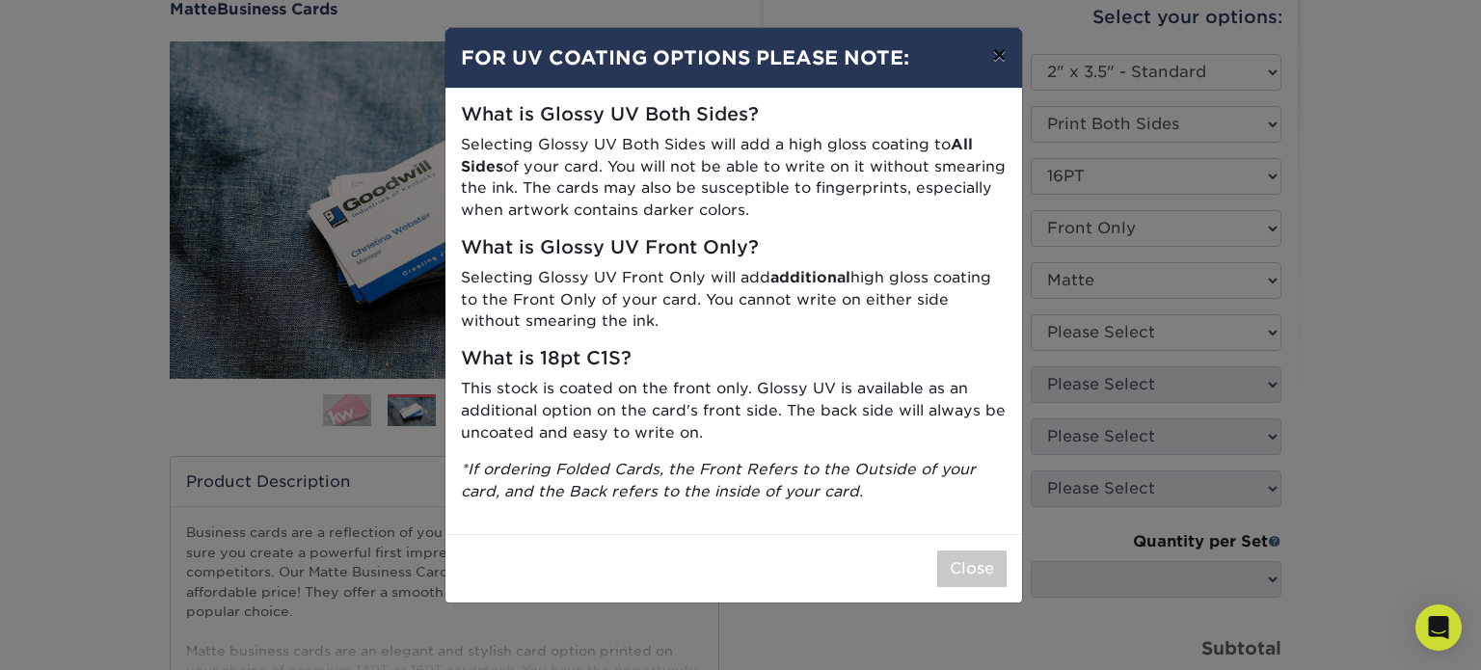
click at [1007, 45] on button "×" at bounding box center [999, 55] width 44 height 54
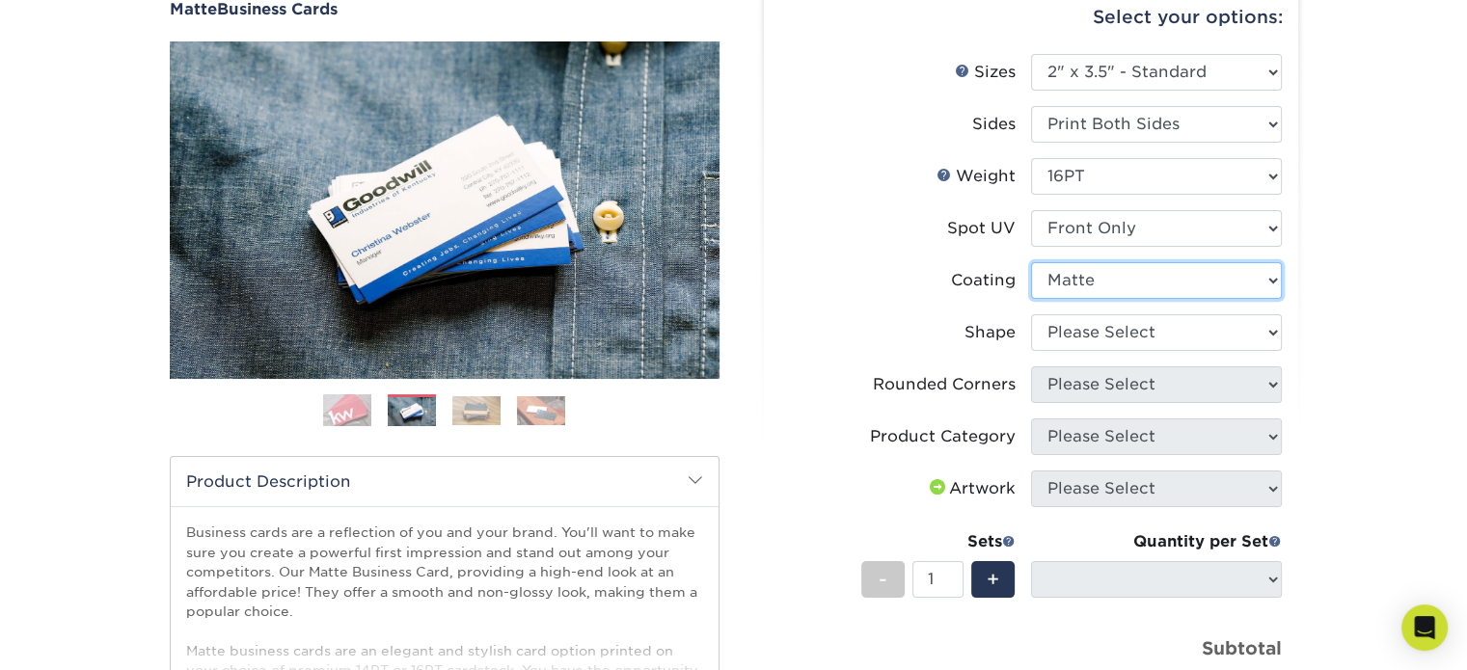
click at [1080, 285] on select at bounding box center [1156, 280] width 251 height 37
click at [1031, 262] on select at bounding box center [1156, 280] width 251 height 37
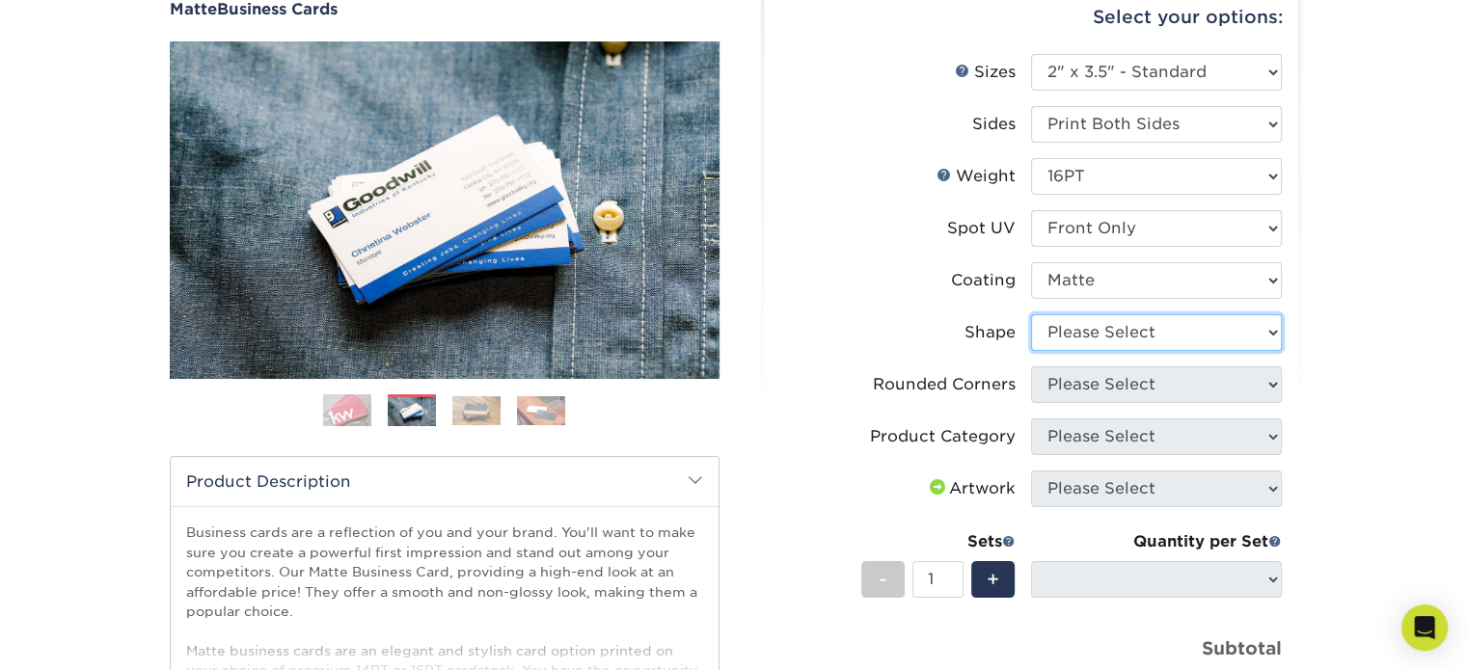
click at [1065, 337] on select "Please Select Standard" at bounding box center [1156, 332] width 251 height 37
select select "standard"
click at [1031, 314] on select "Please Select Standard" at bounding box center [1156, 332] width 251 height 37
select select
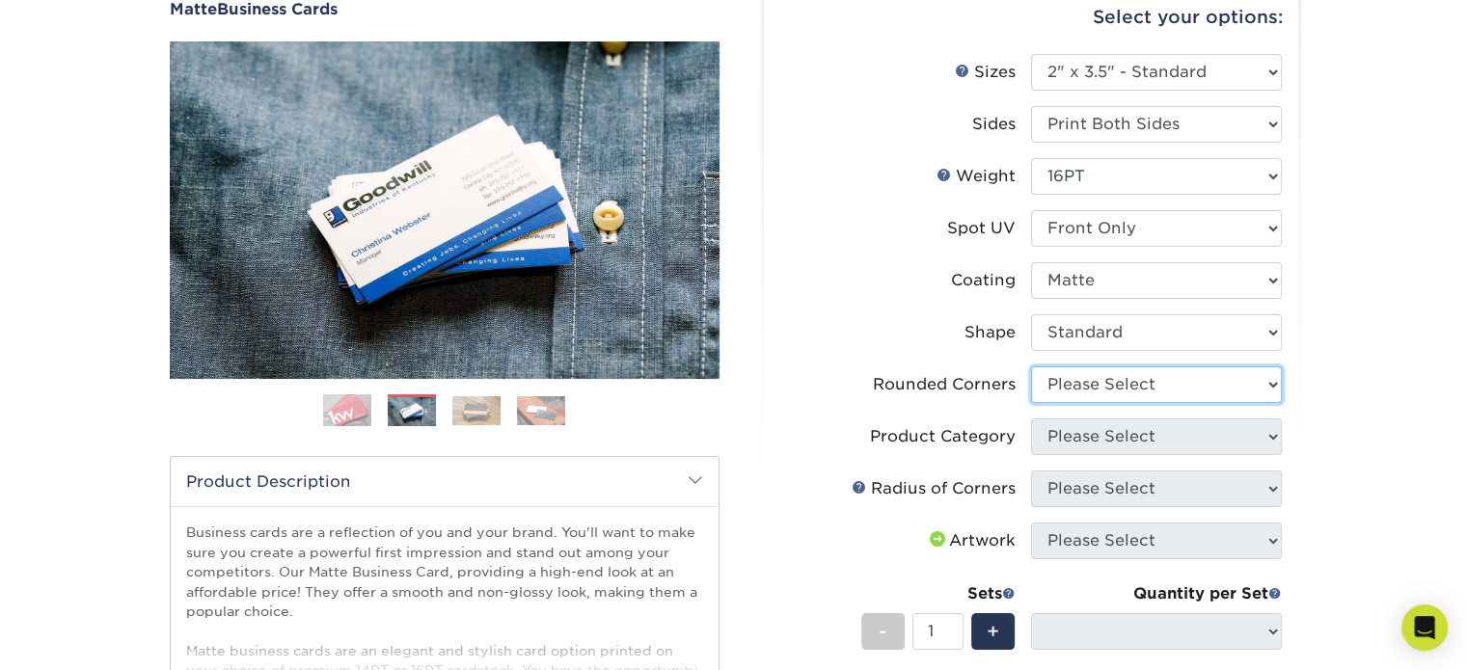
click at [1065, 390] on select "Please Select Yes - Round 2 Corners Yes - Round 4 Corners No" at bounding box center [1156, 384] width 251 height 37
select select "0"
click at [1031, 366] on select "Please Select Yes - Round 2 Corners Yes - Round 4 Corners No" at bounding box center [1156, 384] width 251 height 37
select select "-1"
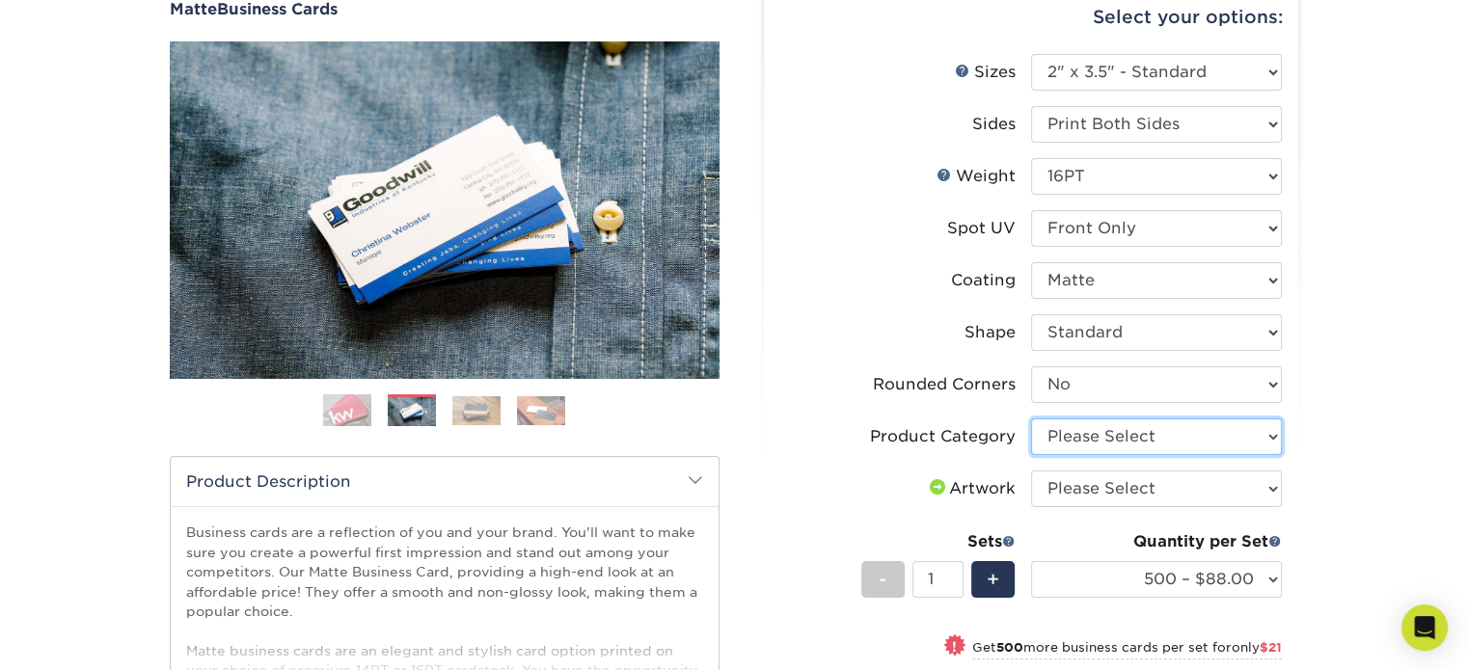
click at [1088, 438] on select "Please Select Business Cards" at bounding box center [1156, 436] width 251 height 37
select select "3b5148f1-0588-4f88-a218-97bcfdce65c1"
click at [1031, 418] on select "Please Select Business Cards" at bounding box center [1156, 436] width 251 height 37
click at [1107, 496] on select "Please Select I will upload files I need a design - $100" at bounding box center [1156, 489] width 251 height 37
select select "upload"
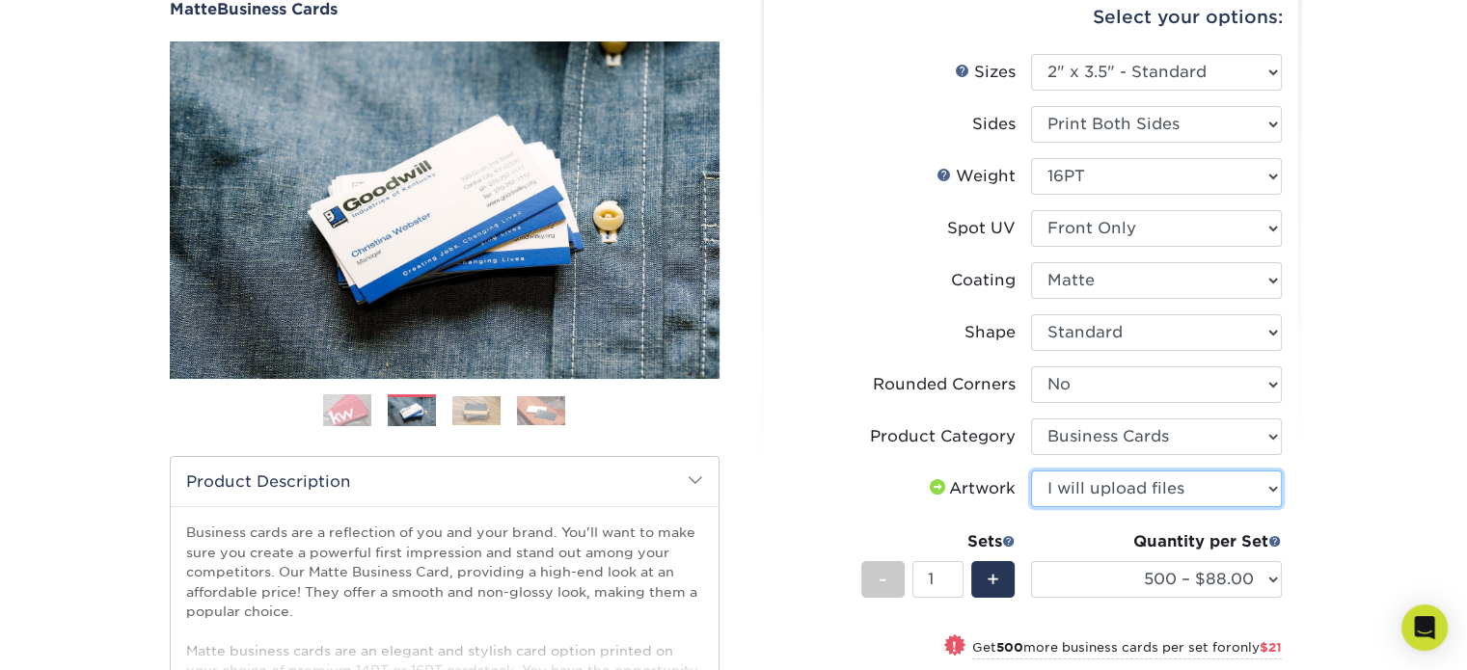
click at [1031, 471] on select "Please Select I will upload files I need a design - $100" at bounding box center [1156, 489] width 251 height 37
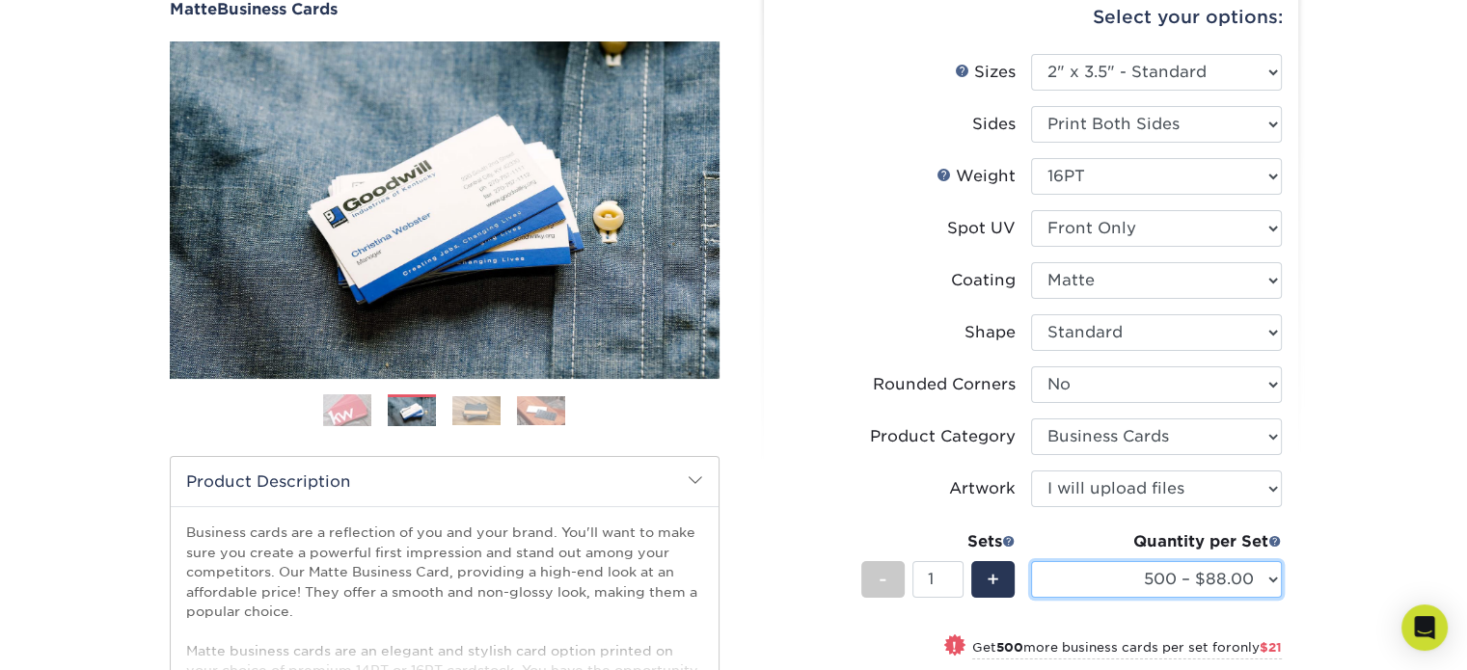
click at [1103, 578] on select "500 – $88.00 1000 – $109.00 2500 – $205.00 5000 – $279.00 10000 – $612.00 15000…" at bounding box center [1156, 579] width 251 height 37
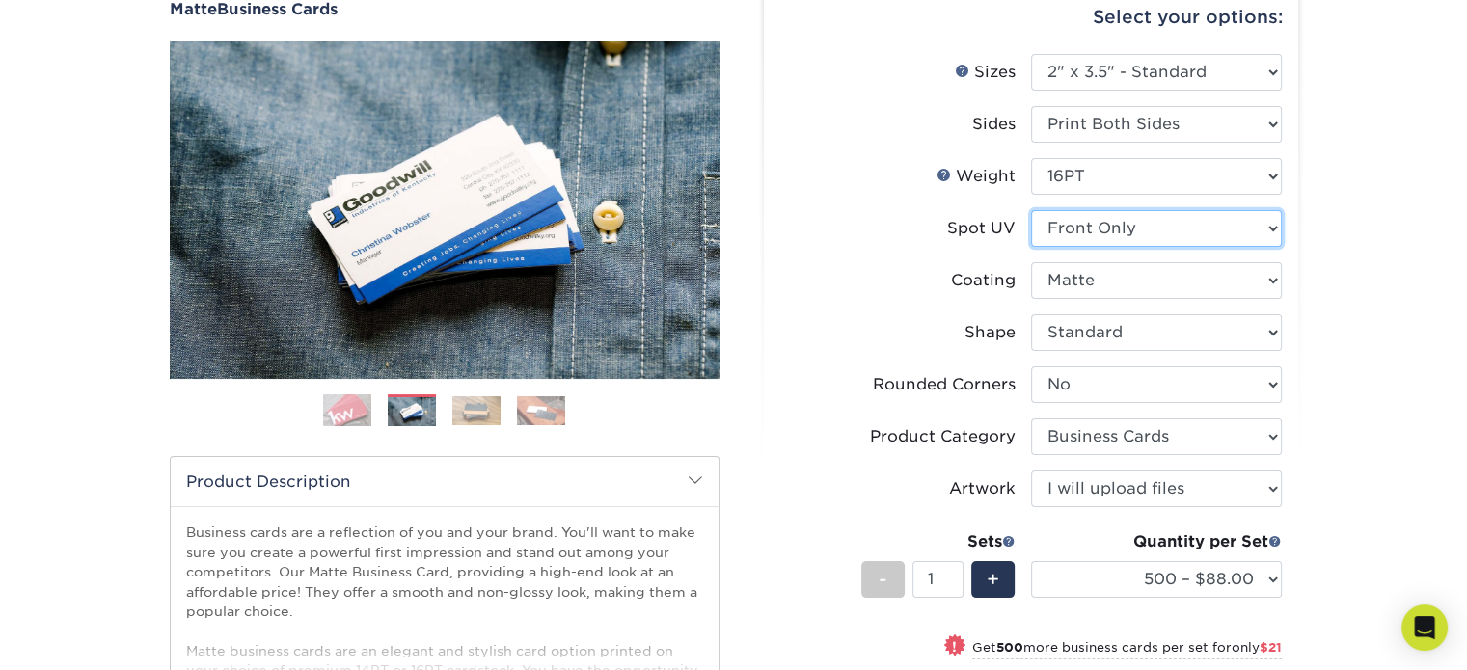
click at [1107, 233] on select "Please Select No Spot UV Front and Back (Both Sides) Front Only Back Only" at bounding box center [1156, 228] width 251 height 37
select select "0"
click at [1031, 210] on select "Please Select No Spot UV Front and Back (Both Sides) Front Only Back Only" at bounding box center [1156, 228] width 251 height 37
select select "-1"
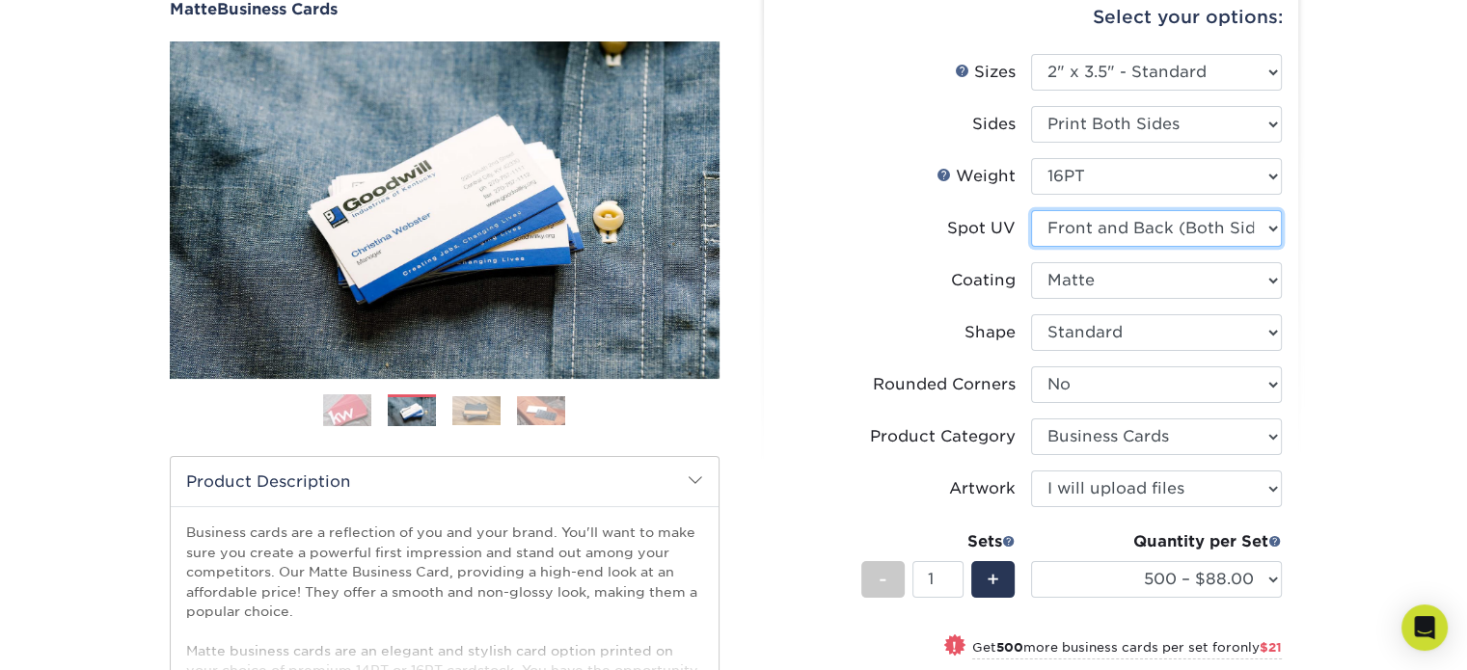
select select
select select "-1"
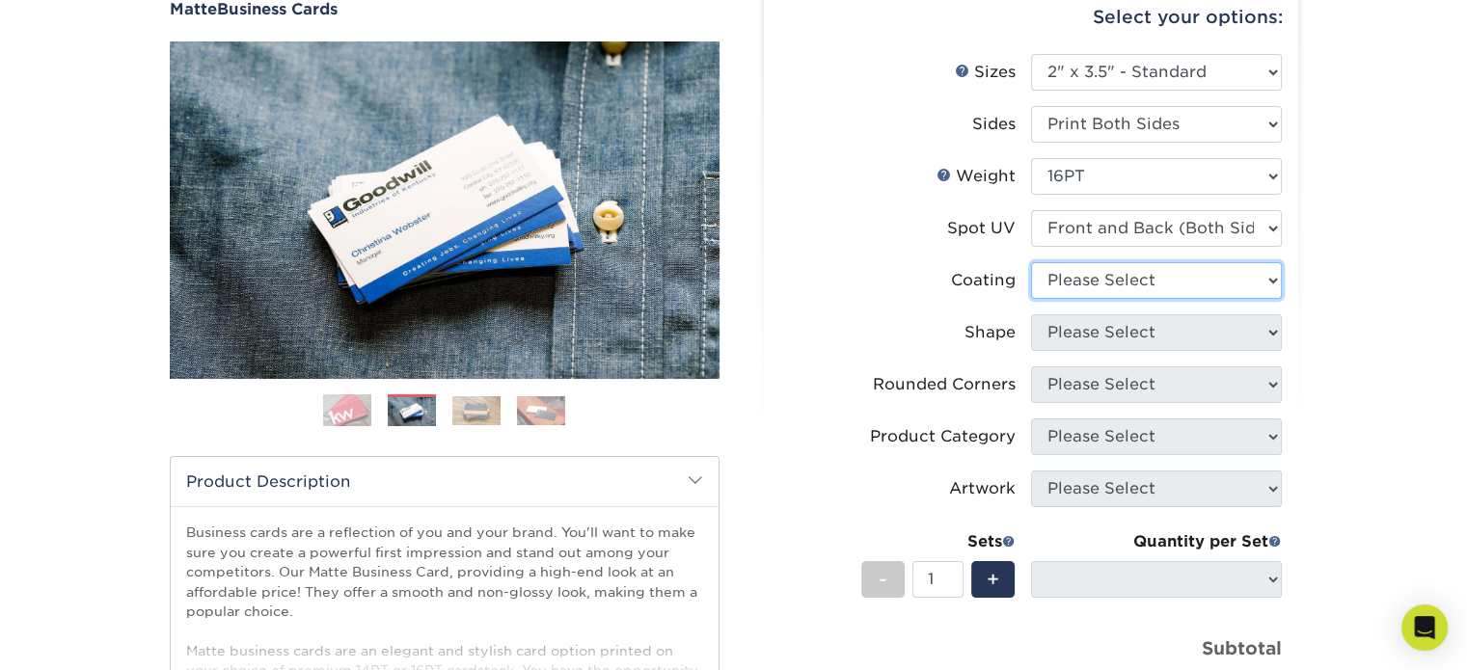
click at [1096, 290] on select at bounding box center [1156, 280] width 251 height 37
select select "121bb7b5-3b4d-429f-bd8d-bbf80e953313"
click at [1031, 262] on select at bounding box center [1156, 280] width 251 height 37
select select
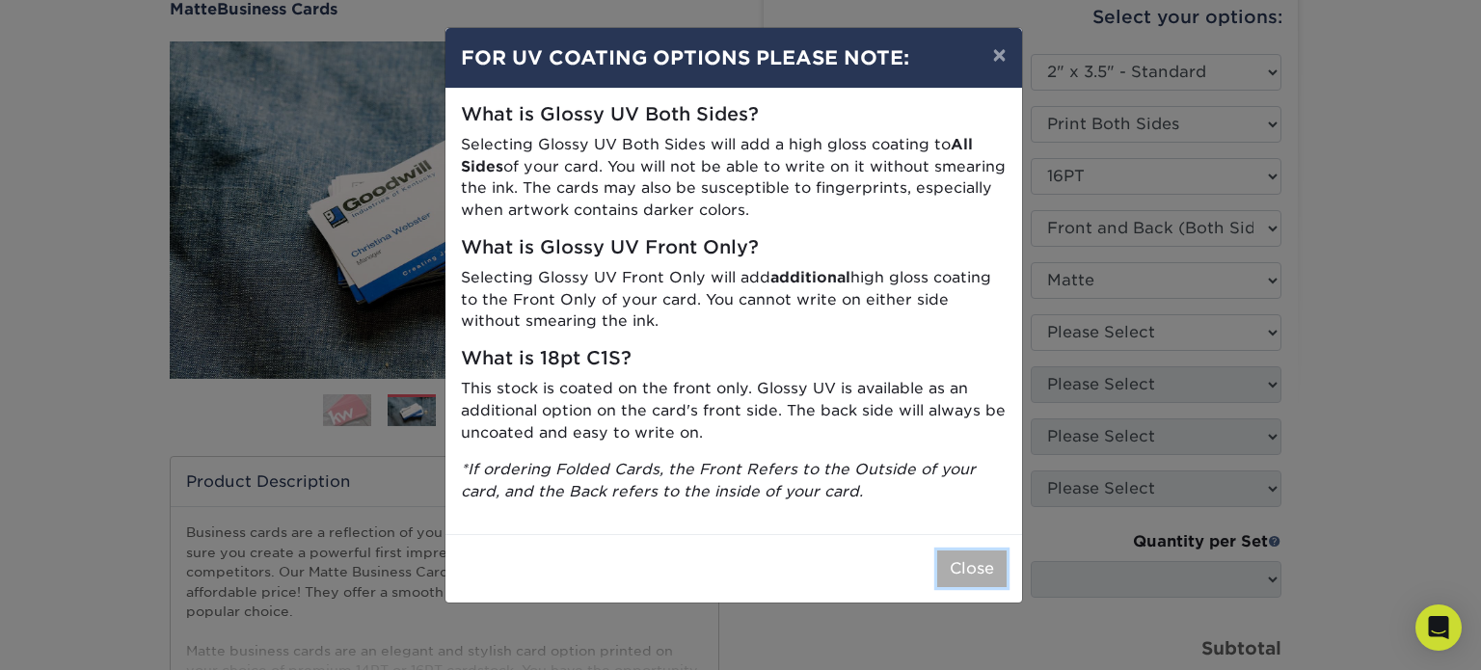
click at [941, 554] on button "Close" at bounding box center [971, 569] width 69 height 37
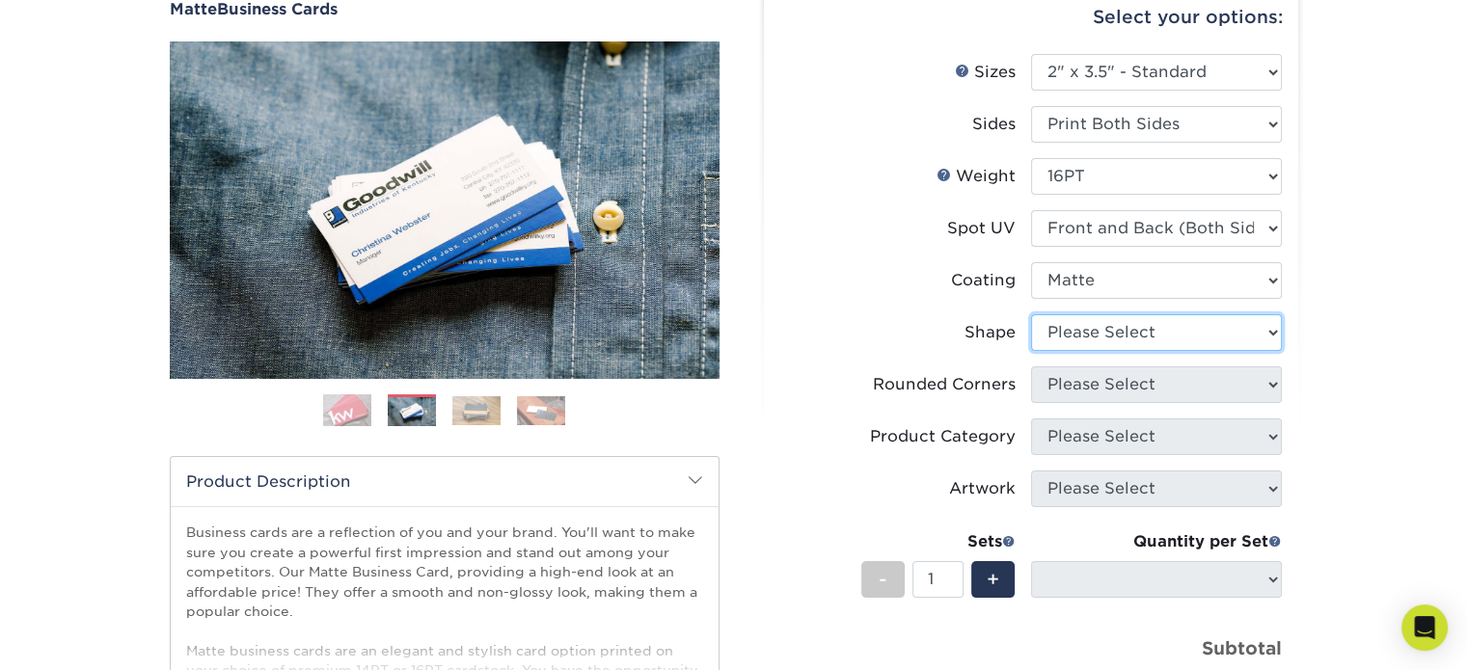
click at [1070, 340] on select "Please Select Standard" at bounding box center [1156, 332] width 251 height 37
select select "standard"
click at [1031, 314] on select "Please Select Standard" at bounding box center [1156, 332] width 251 height 37
select select
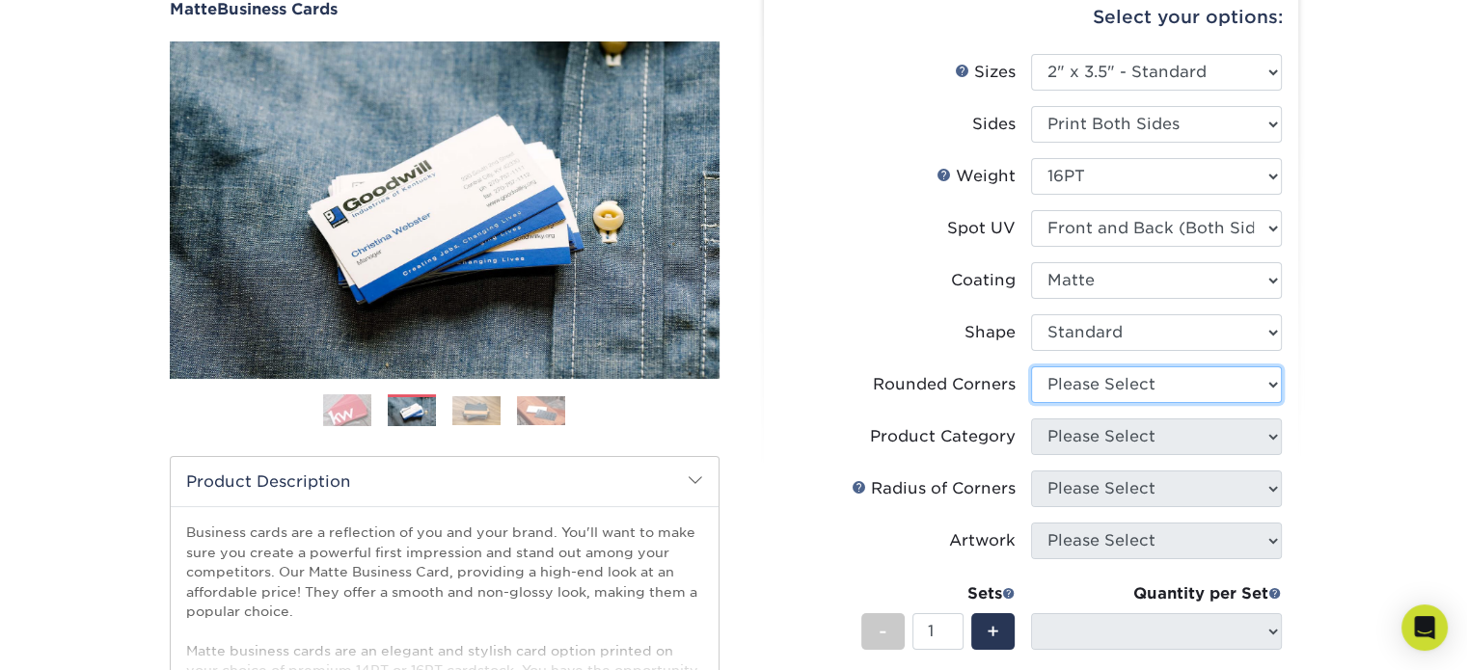
click at [1081, 388] on select "Please Select Yes - Round 2 Corners Yes - Round 4 Corners No" at bounding box center [1156, 384] width 251 height 37
select select "0"
click at [1031, 366] on select "Please Select Yes - Round 2 Corners Yes - Round 4 Corners No" at bounding box center [1156, 384] width 251 height 37
select select "-1"
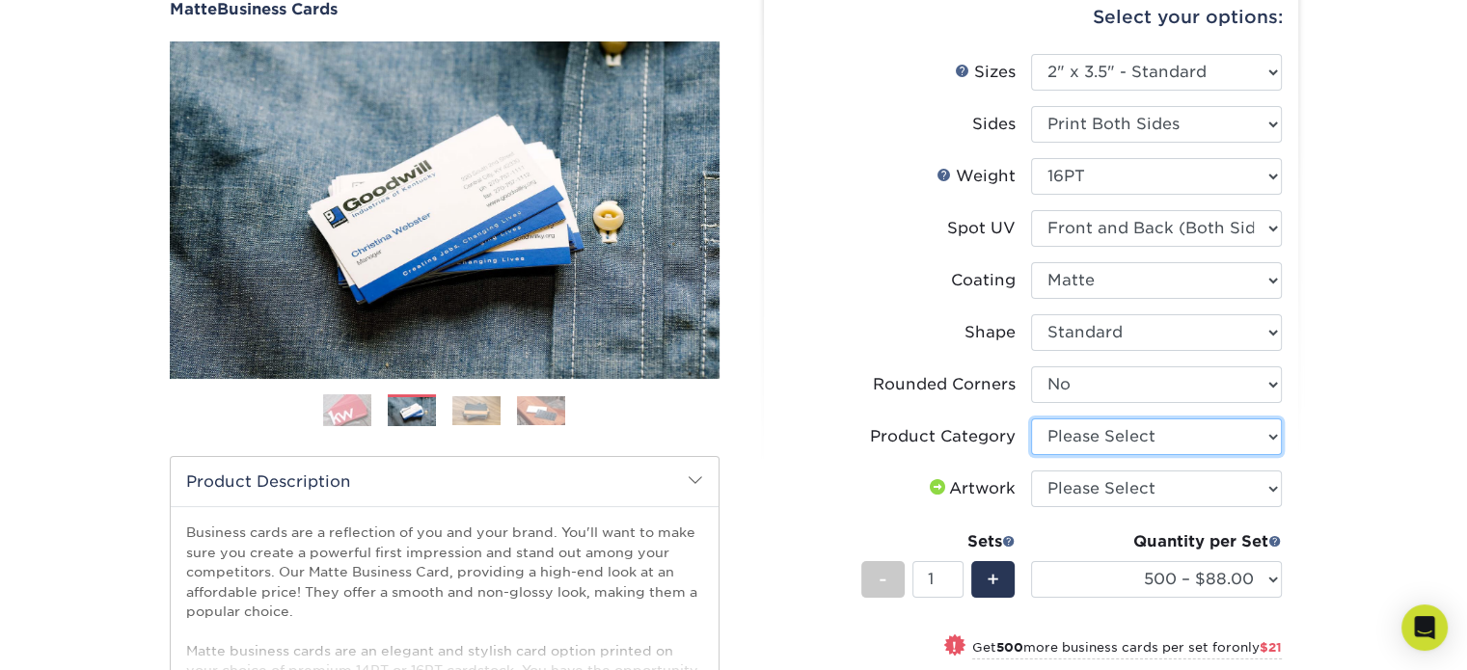
click at [1088, 439] on select "Please Select Business Cards" at bounding box center [1156, 436] width 251 height 37
select select "3b5148f1-0588-4f88-a218-97bcfdce65c1"
click at [1031, 418] on select "Please Select Business Cards" at bounding box center [1156, 436] width 251 height 37
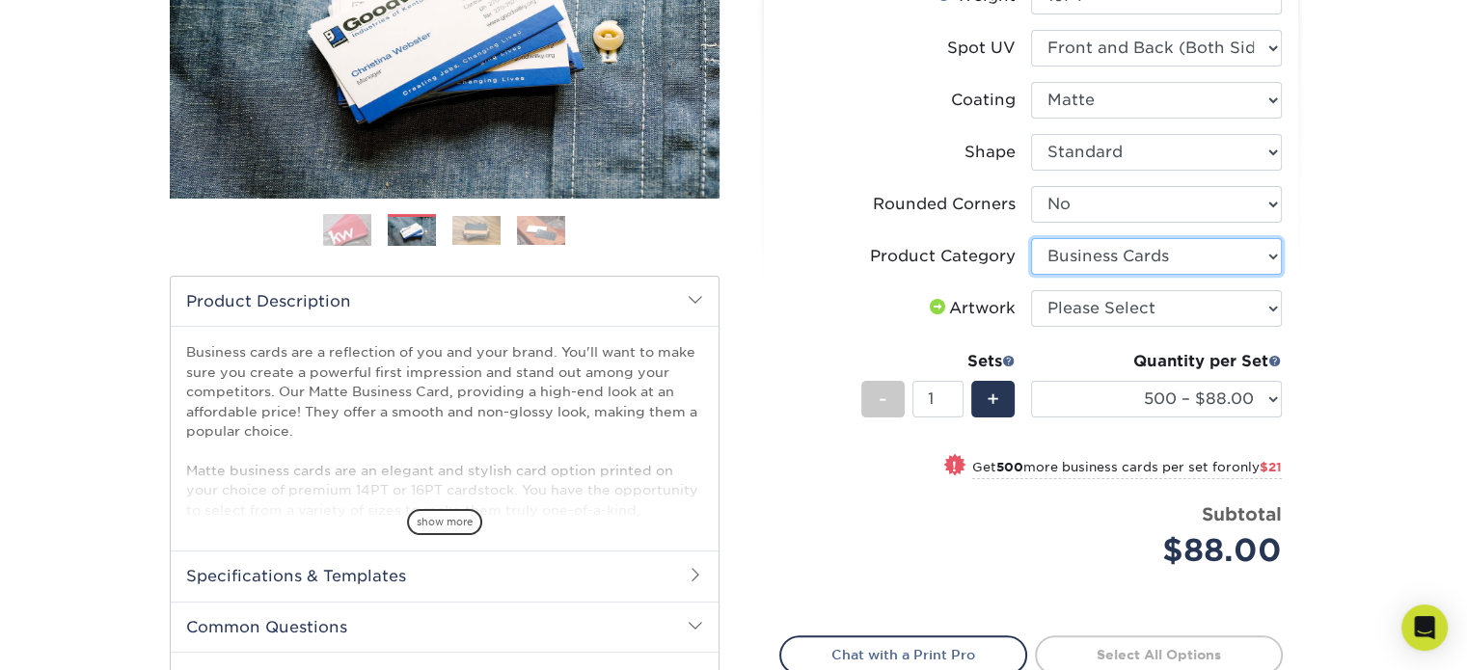
scroll to position [386, 0]
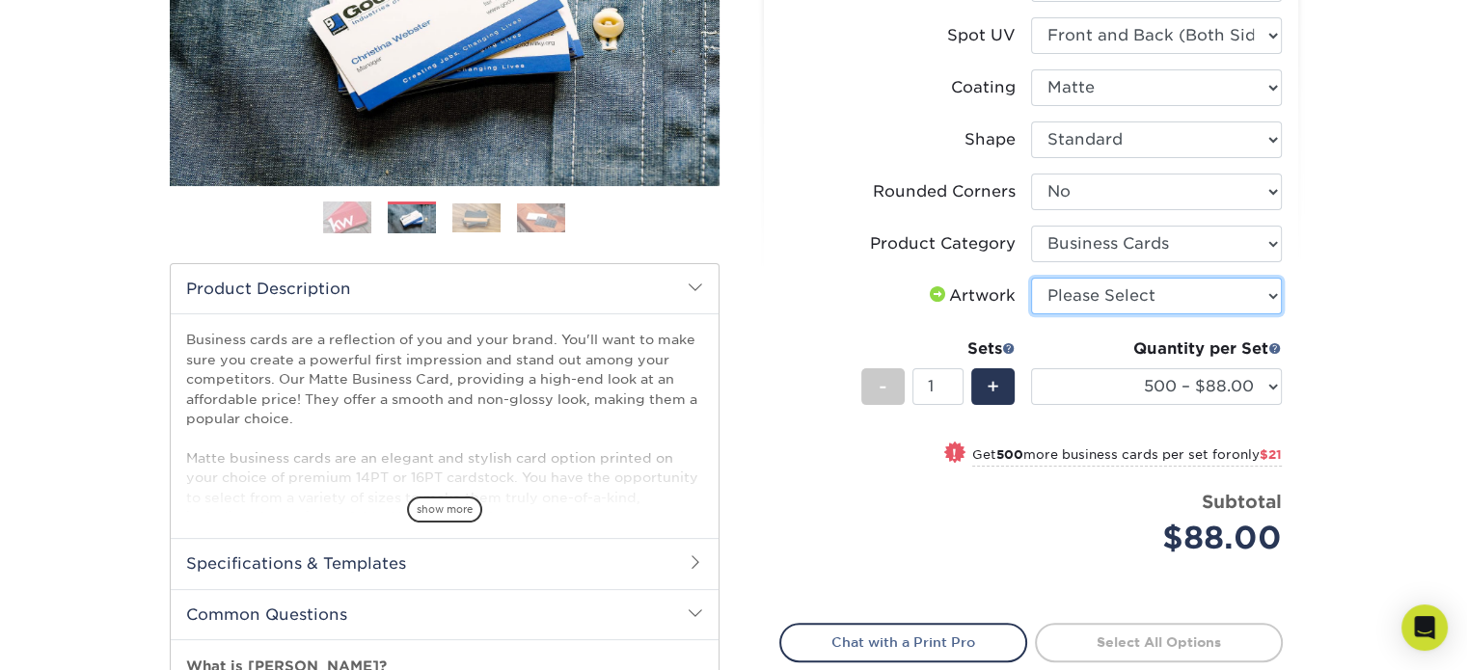
click at [1082, 298] on select "Please Select I will upload files I need a design - $100" at bounding box center [1156, 296] width 251 height 37
select select "upload"
click at [1031, 278] on select "Please Select I will upload files I need a design - $100" at bounding box center [1156, 296] width 251 height 37
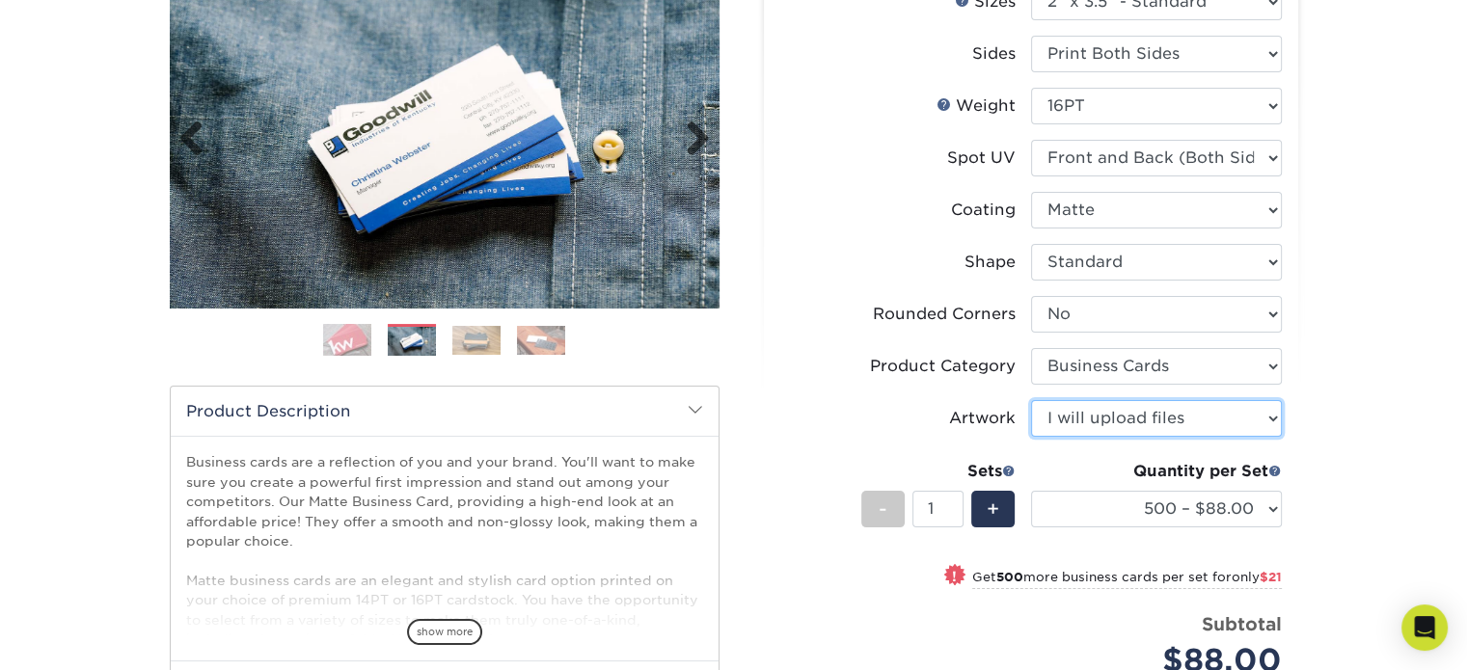
scroll to position [482, 0]
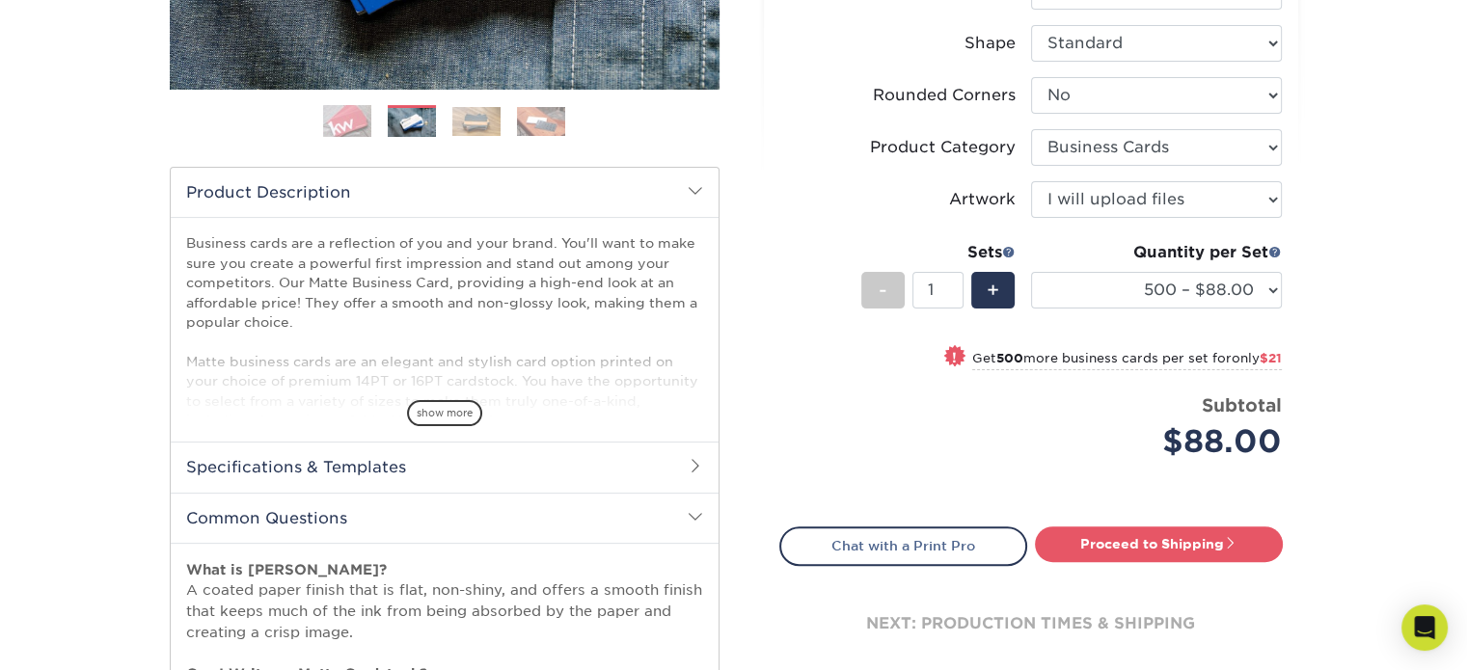
click at [1266, 357] on span "$21" at bounding box center [1270, 358] width 22 height 14
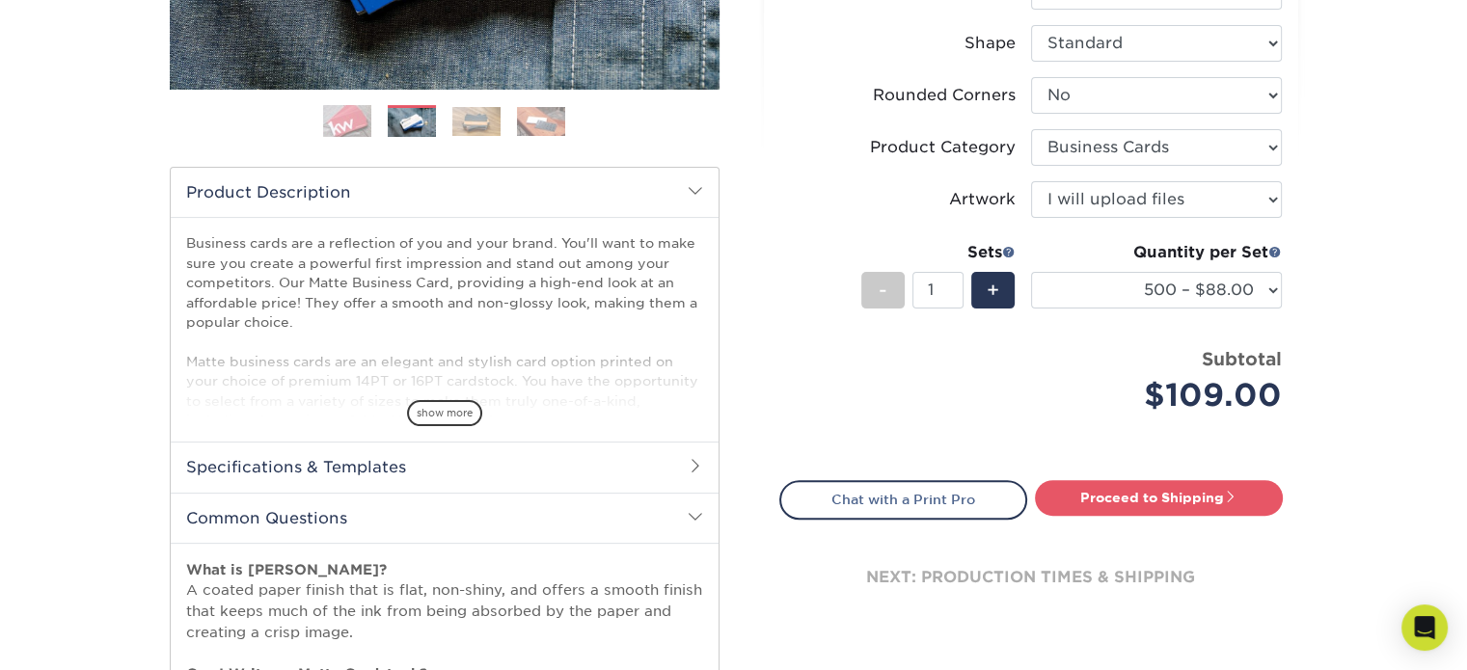
select select "1000 – $109.00"
click at [1214, 504] on link "Proceed to Shipping" at bounding box center [1159, 497] width 248 height 35
type input "Set 1"
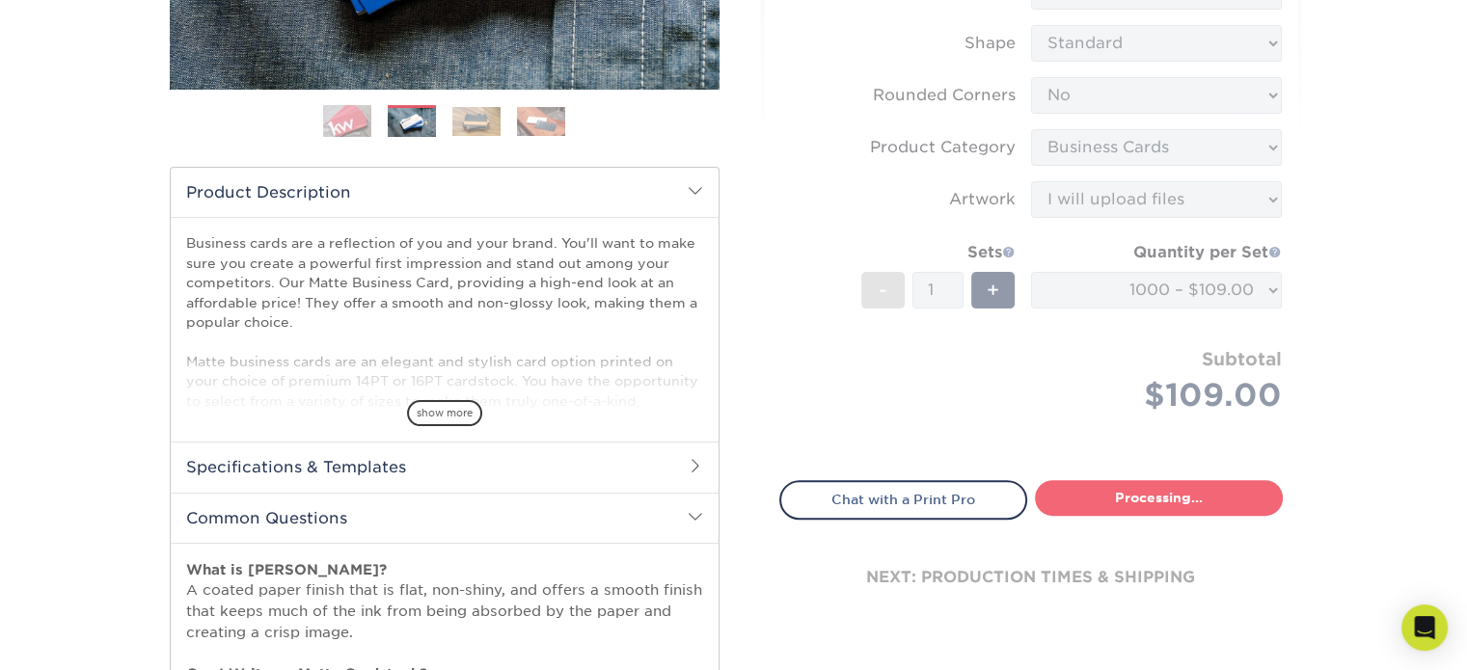
select select "3860e734-3bad-4a7a-915d-f3134a933cb6"
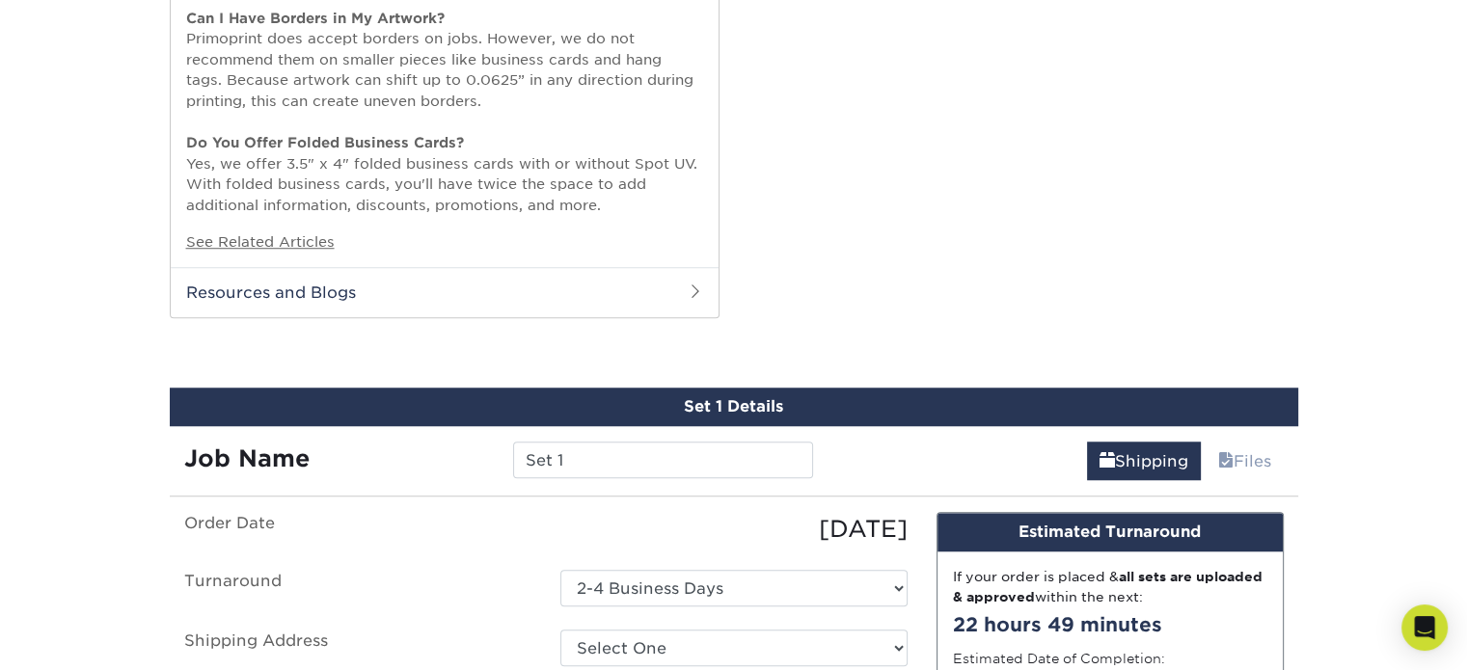
scroll to position [1693, 0]
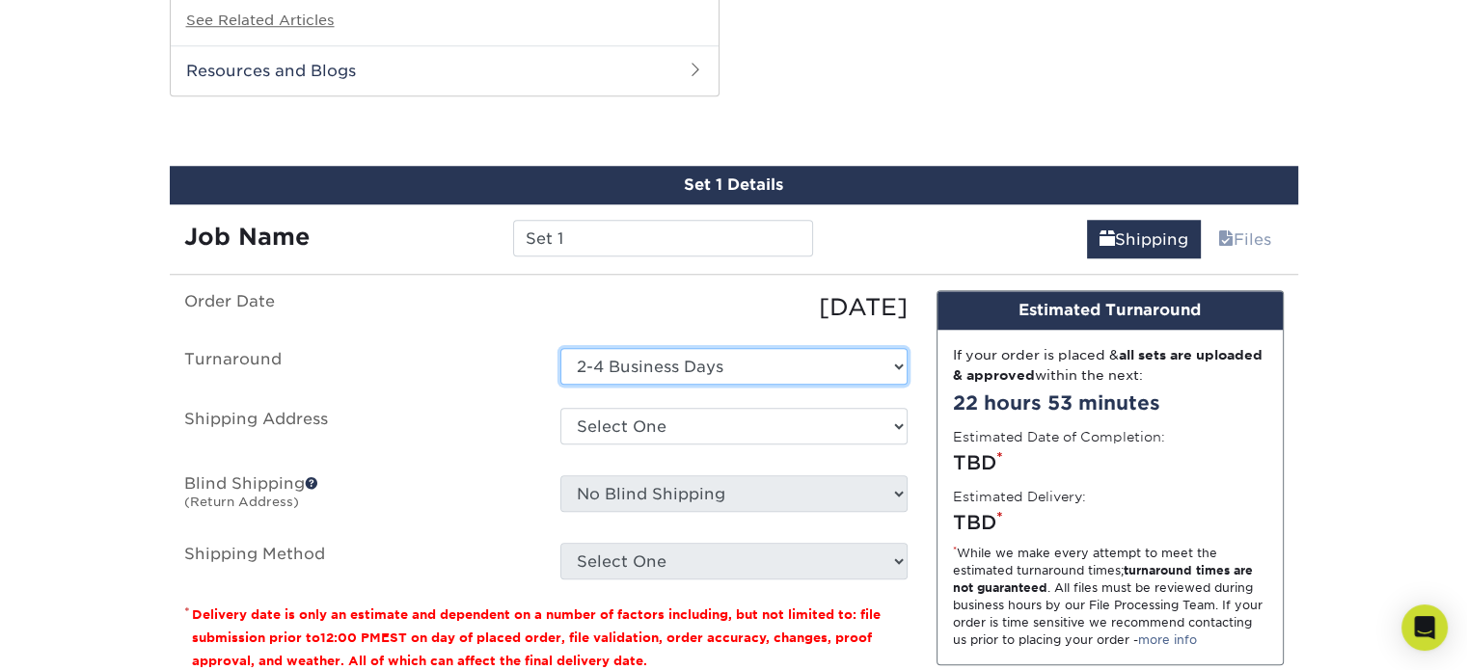
click at [707, 362] on select "Select One 2-4 Business Days" at bounding box center [733, 366] width 347 height 37
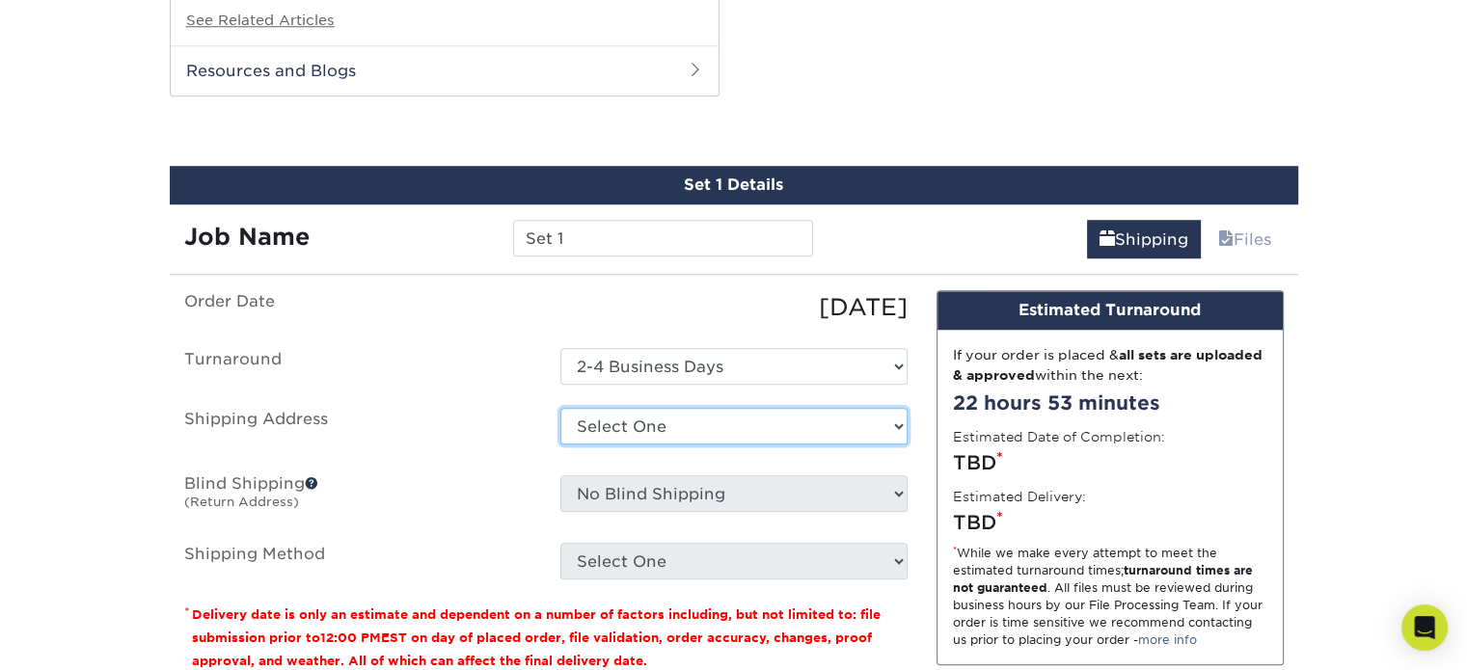
click at [704, 421] on select "Select One + Add New Address - Login" at bounding box center [733, 426] width 347 height 37
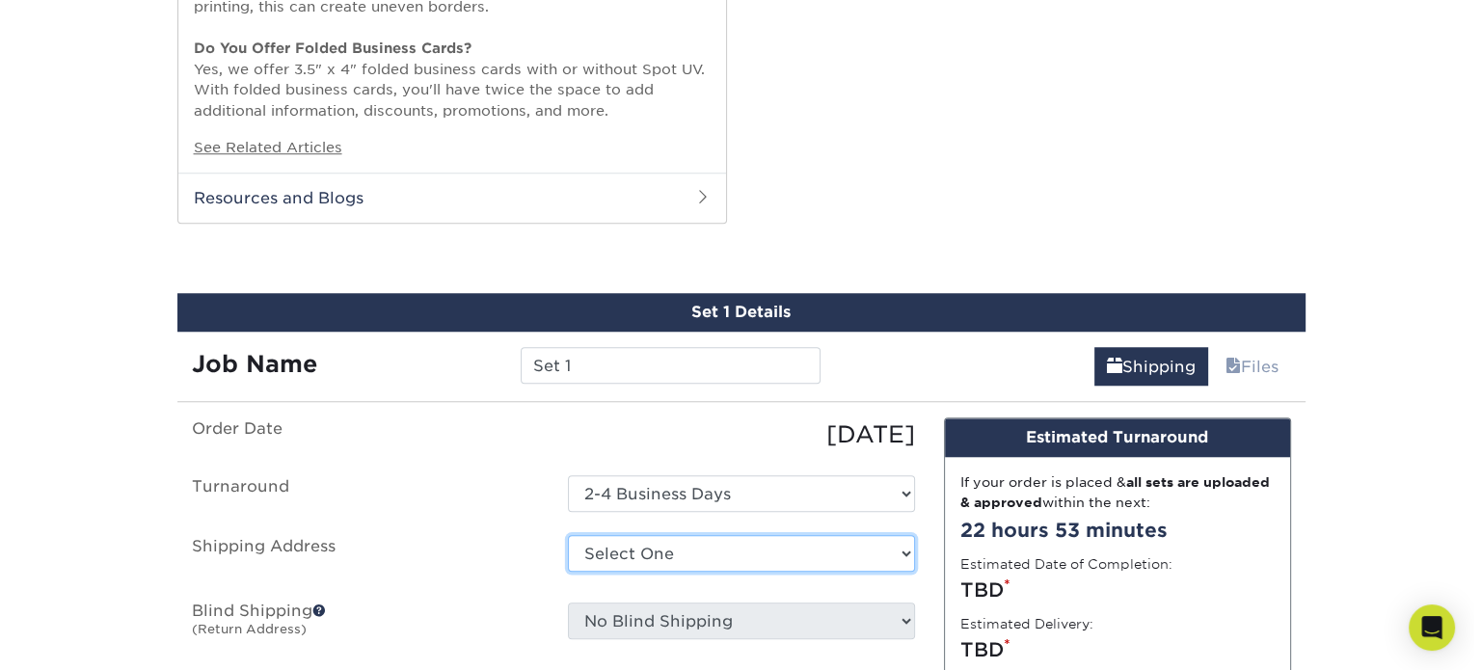
scroll to position [1790, 0]
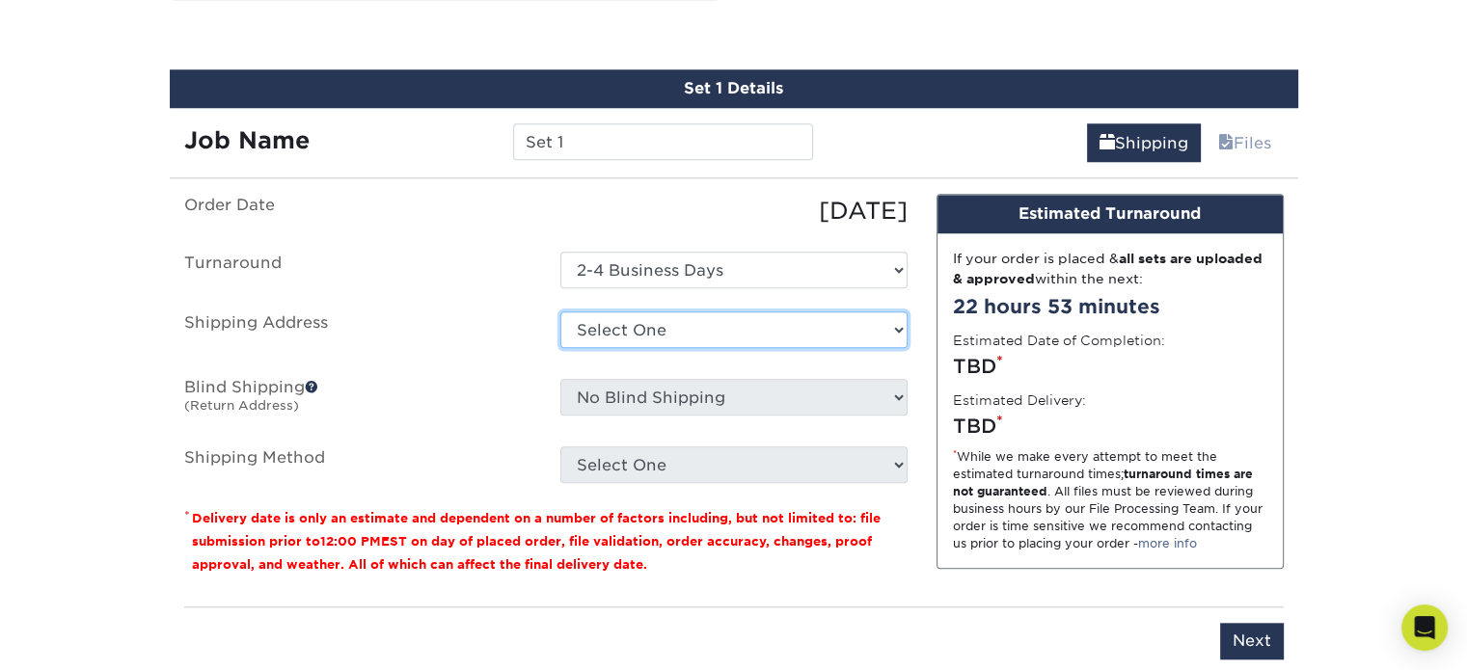
click at [669, 322] on select "Select One + Add New Address - Login" at bounding box center [733, 329] width 347 height 37
select select "newaddress"
click at [560, 311] on select "Select One + Add New Address - Login" at bounding box center [733, 329] width 347 height 37
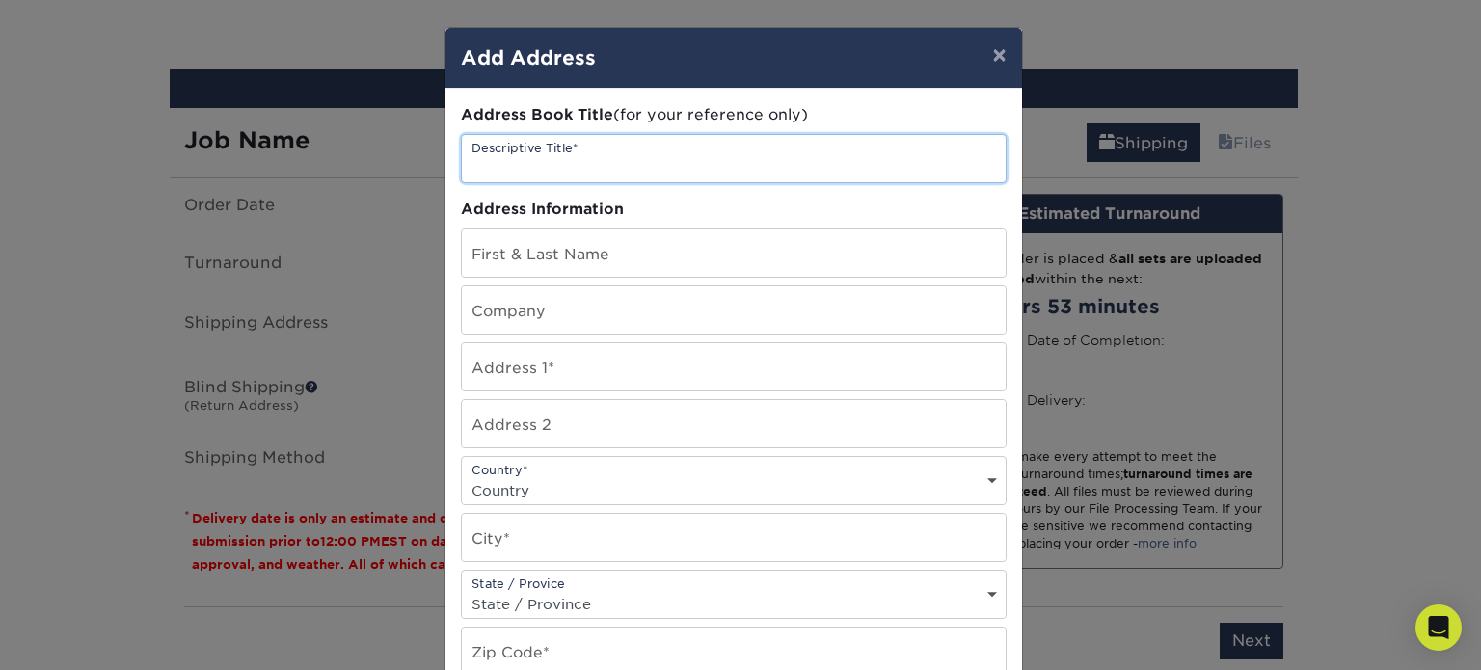
click at [671, 161] on input "text" at bounding box center [734, 158] width 544 height 47
click at [598, 169] on input "text" at bounding box center [734, 158] width 544 height 47
type input "WhizAngel"
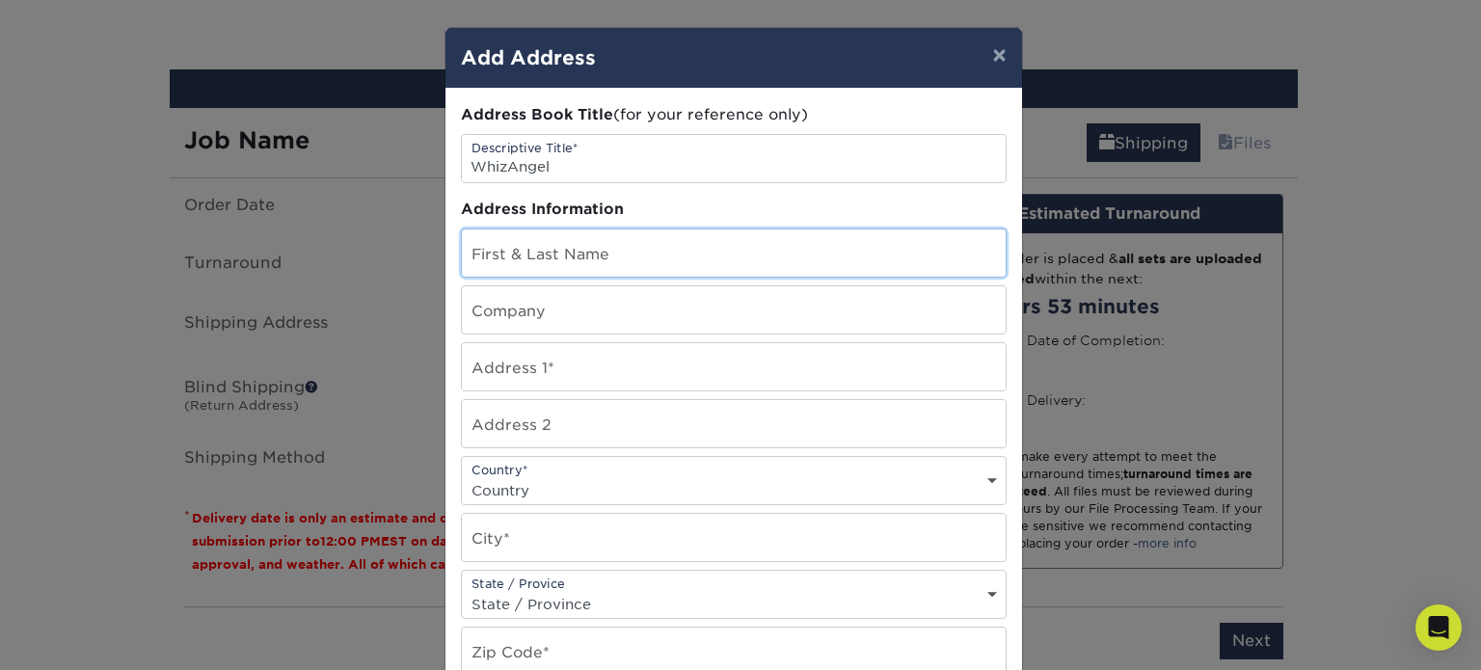
click at [569, 239] on input "text" at bounding box center [734, 252] width 544 height 47
type input "Meg Kubo"
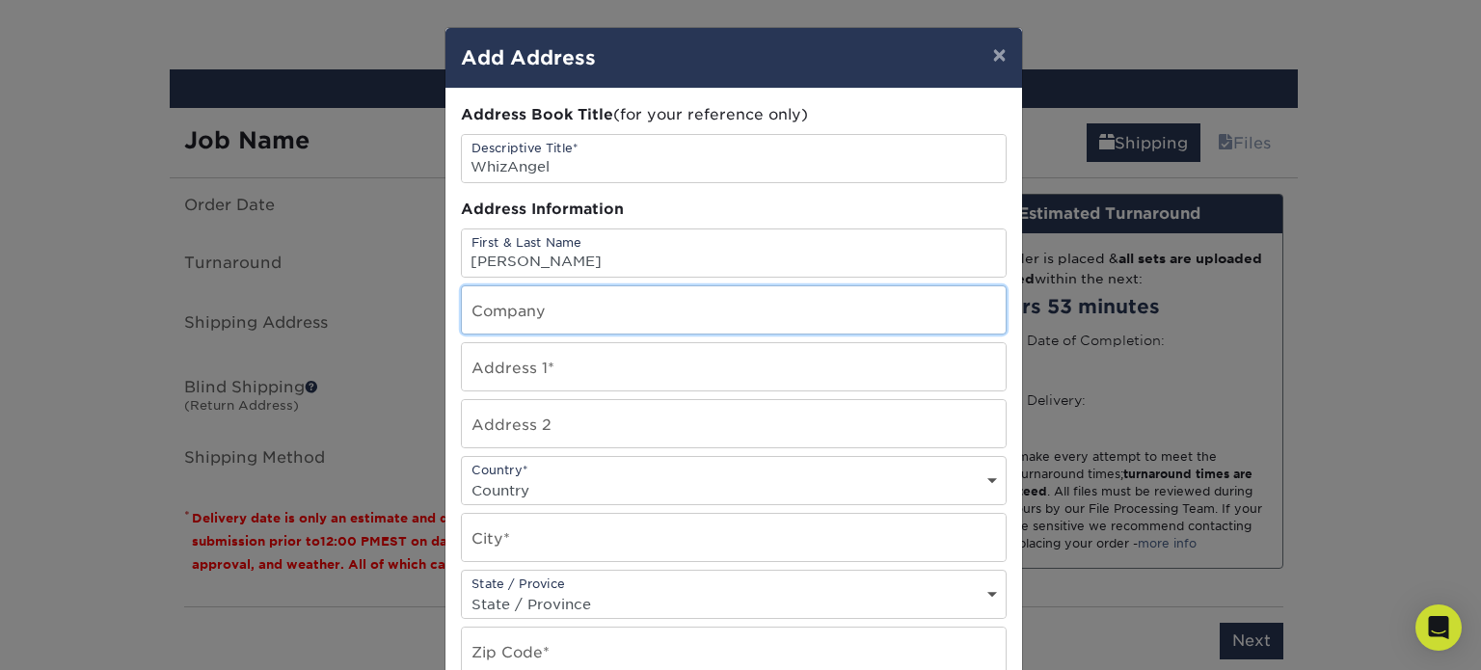
click at [498, 308] on input "text" at bounding box center [734, 309] width 544 height 47
type input "WhizAngel"
type input "23063 E Parkside Dr"
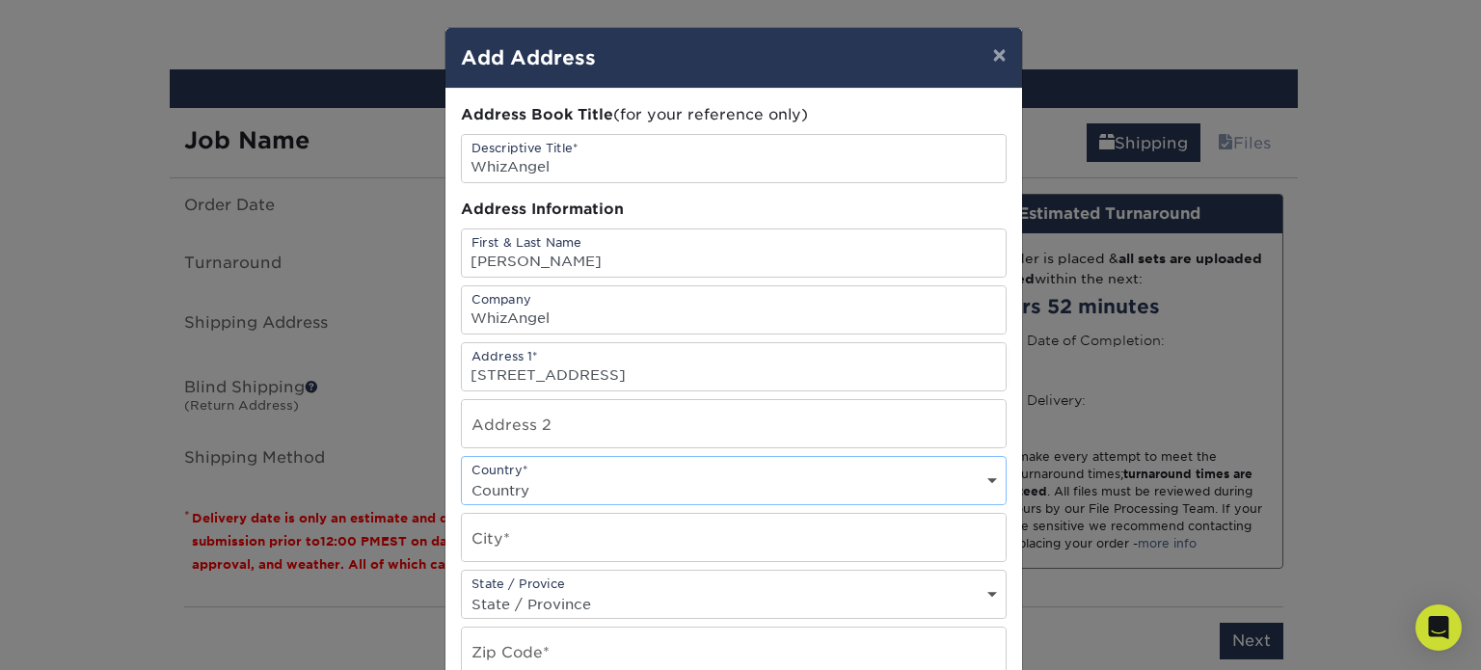
click at [553, 476] on select "Country United States Canada ----------------------------- Afghanistan Albania …" at bounding box center [734, 490] width 544 height 28
select select "US"
click at [462, 476] on select "Country United States Canada ----------------------------- Afghanistan Albania …" at bounding box center [734, 490] width 544 height 28
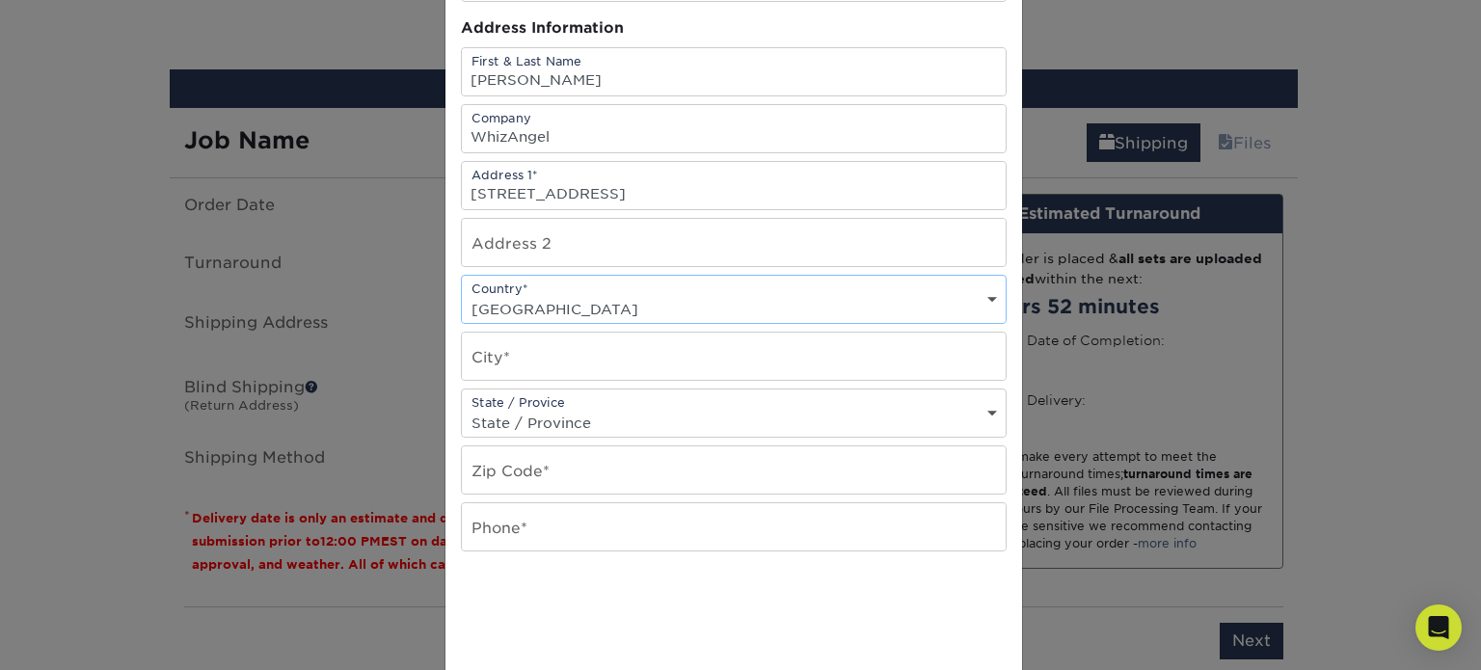
scroll to position [193, 0]
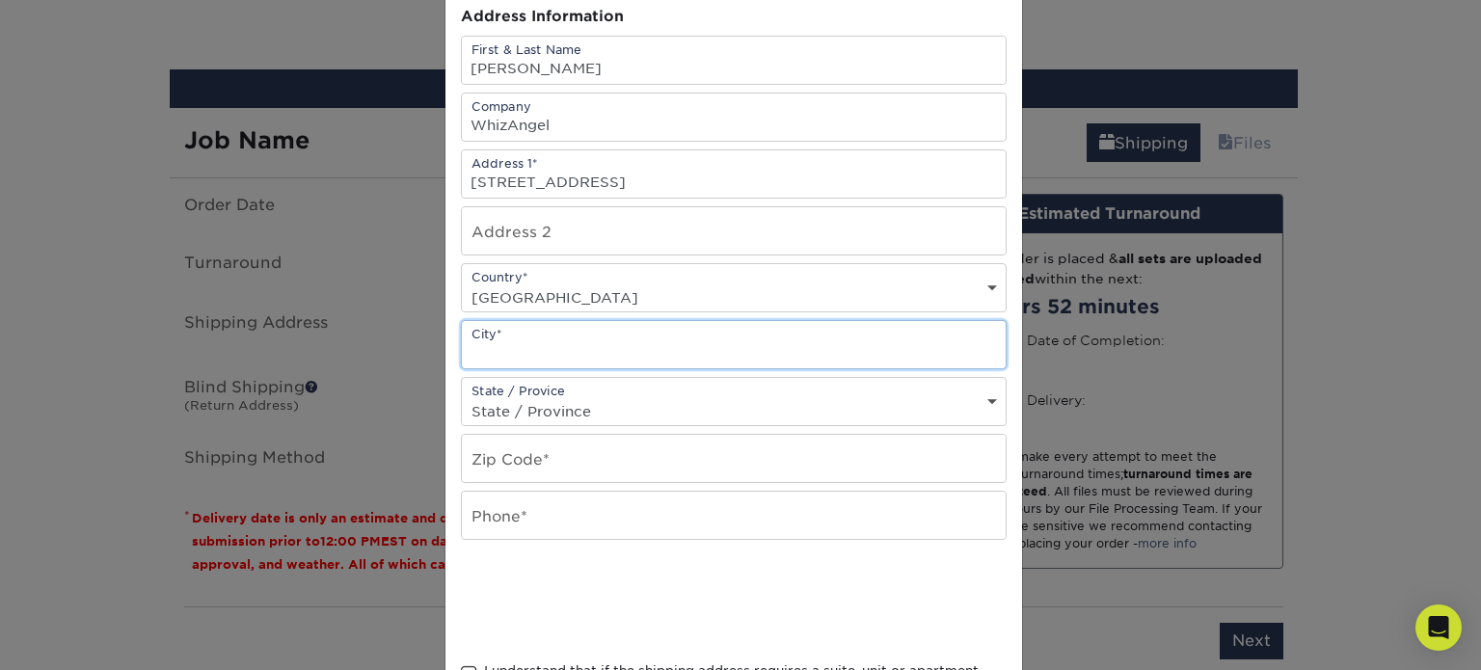
click at [588, 344] on input "text" at bounding box center [734, 344] width 544 height 47
click at [513, 356] on input "text" at bounding box center [734, 344] width 544 height 47
type input "Queen Creek"
click at [515, 383] on div "State / Provice State / Province Alabama Alaska Arizona Arkansas California Col…" at bounding box center [734, 401] width 546 height 49
click at [518, 399] on select "State / Province Alabama Alaska Arizona Arkansas California Colorado Connecticu…" at bounding box center [734, 411] width 544 height 28
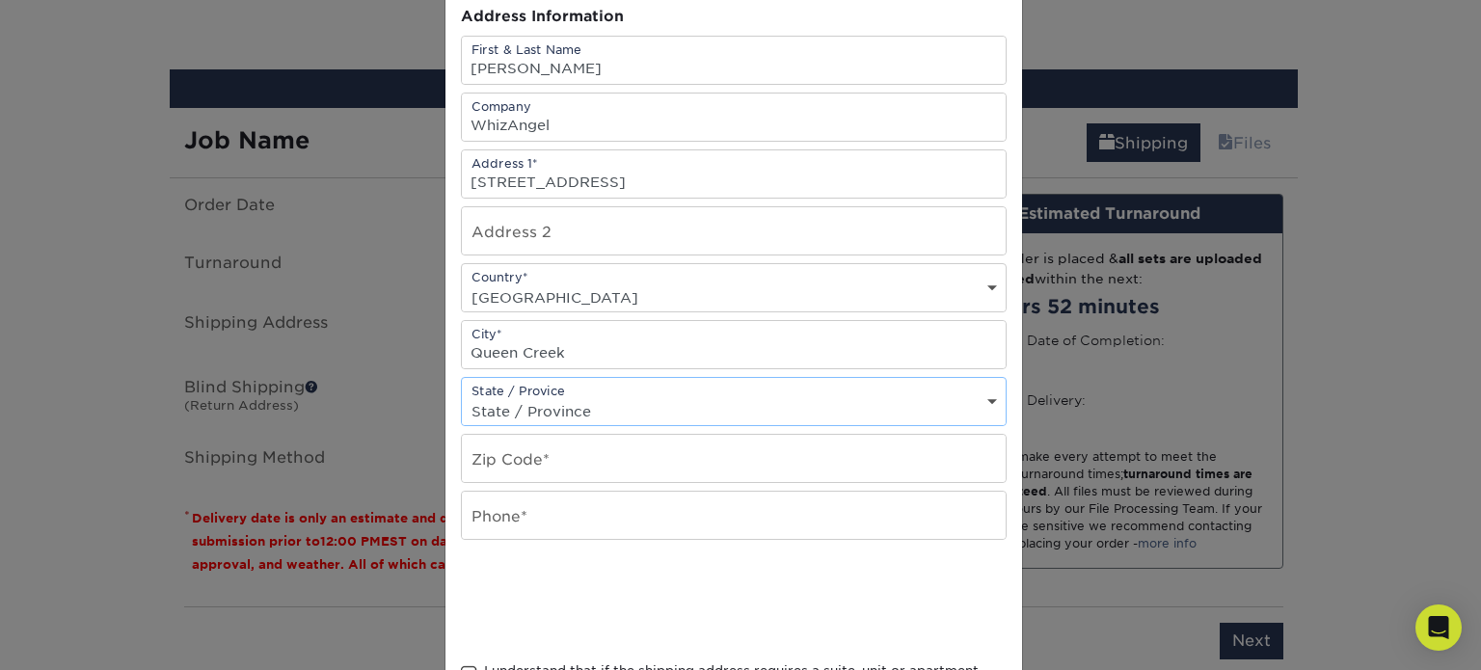
select select "AZ"
click at [462, 397] on select "State / Province Alabama Alaska Arizona Arkansas California Colorado Connecticu…" at bounding box center [734, 411] width 544 height 28
click at [548, 464] on input "text" at bounding box center [734, 458] width 544 height 47
click at [544, 461] on input "text" at bounding box center [734, 458] width 544 height 47
type input "85142"
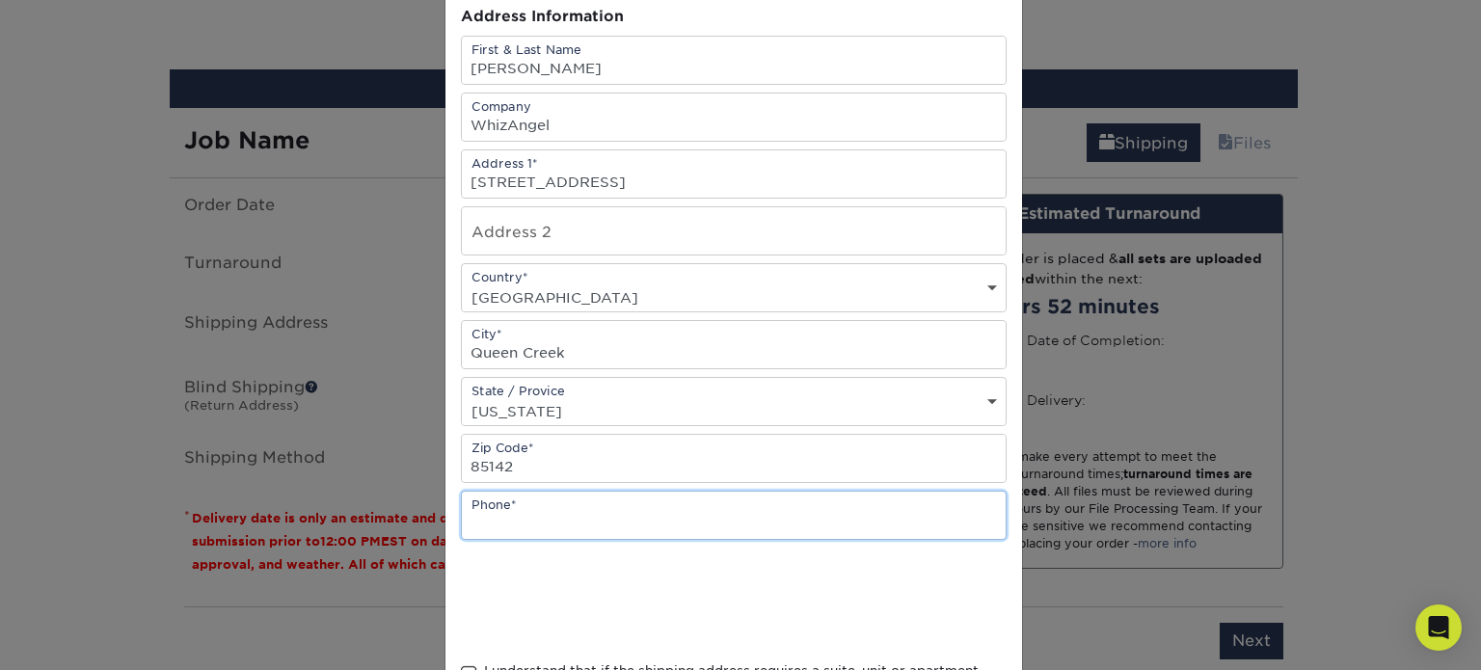
click at [540, 509] on input "text" at bounding box center [734, 515] width 544 height 47
type input "4807878023"
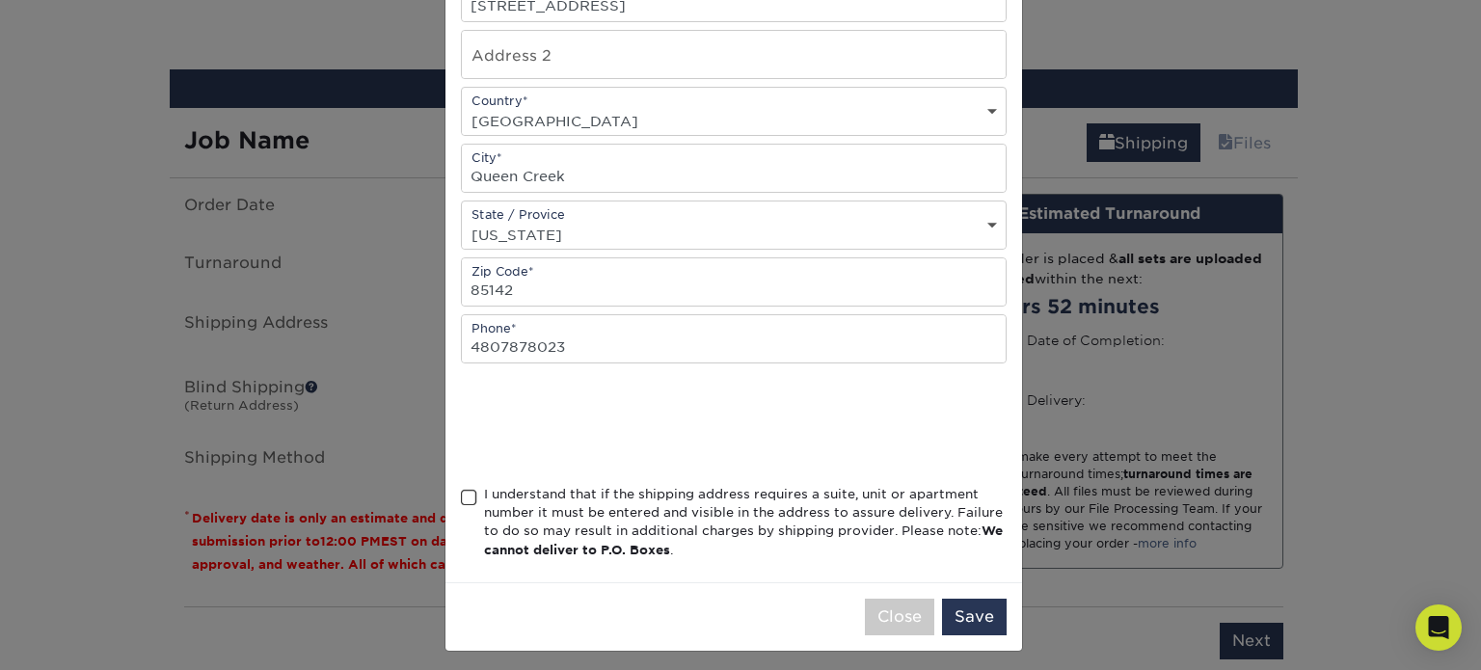
scroll to position [372, 0]
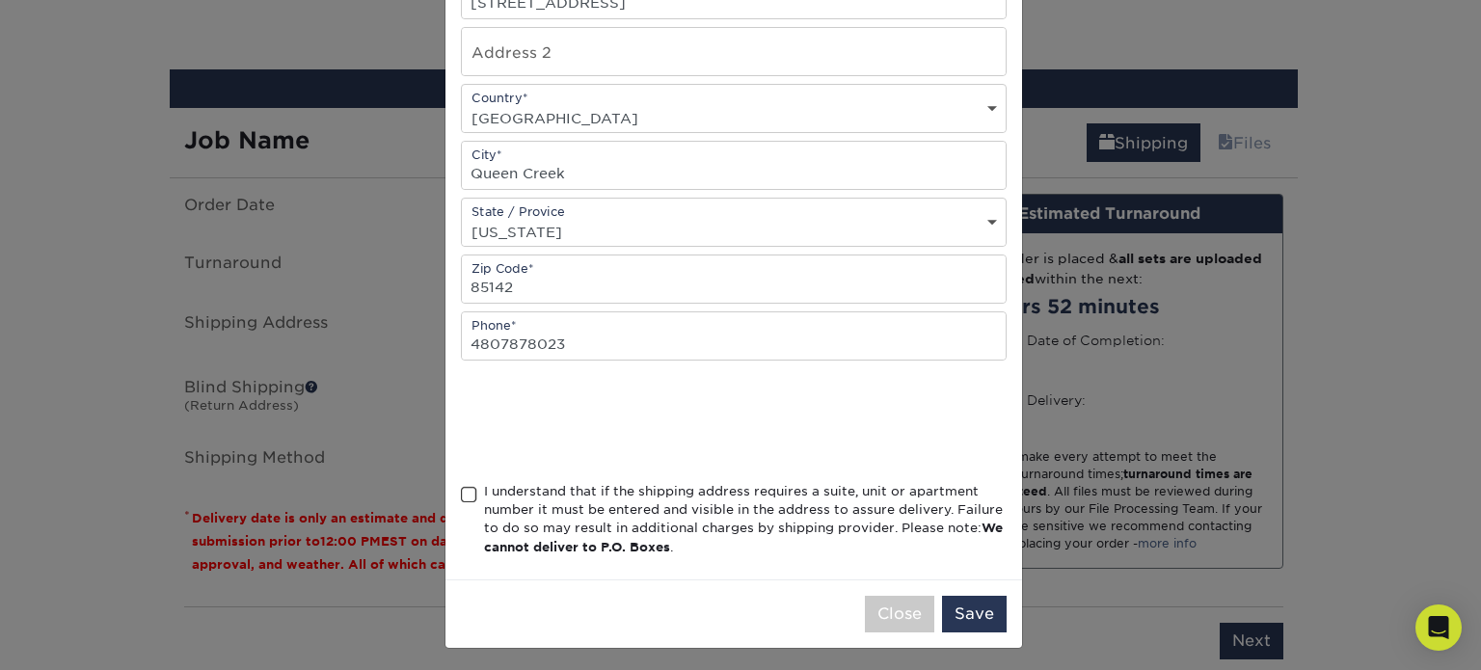
click at [484, 486] on div "I understand that if the shipping address requires a suite, unit or apartment n…" at bounding box center [745, 519] width 523 height 75
click at [0, 0] on input "I understand that if the shipping address requires a suite, unit or apartment n…" at bounding box center [0, 0] width 0 height 0
click at [950, 612] on button "Save" at bounding box center [974, 614] width 65 height 37
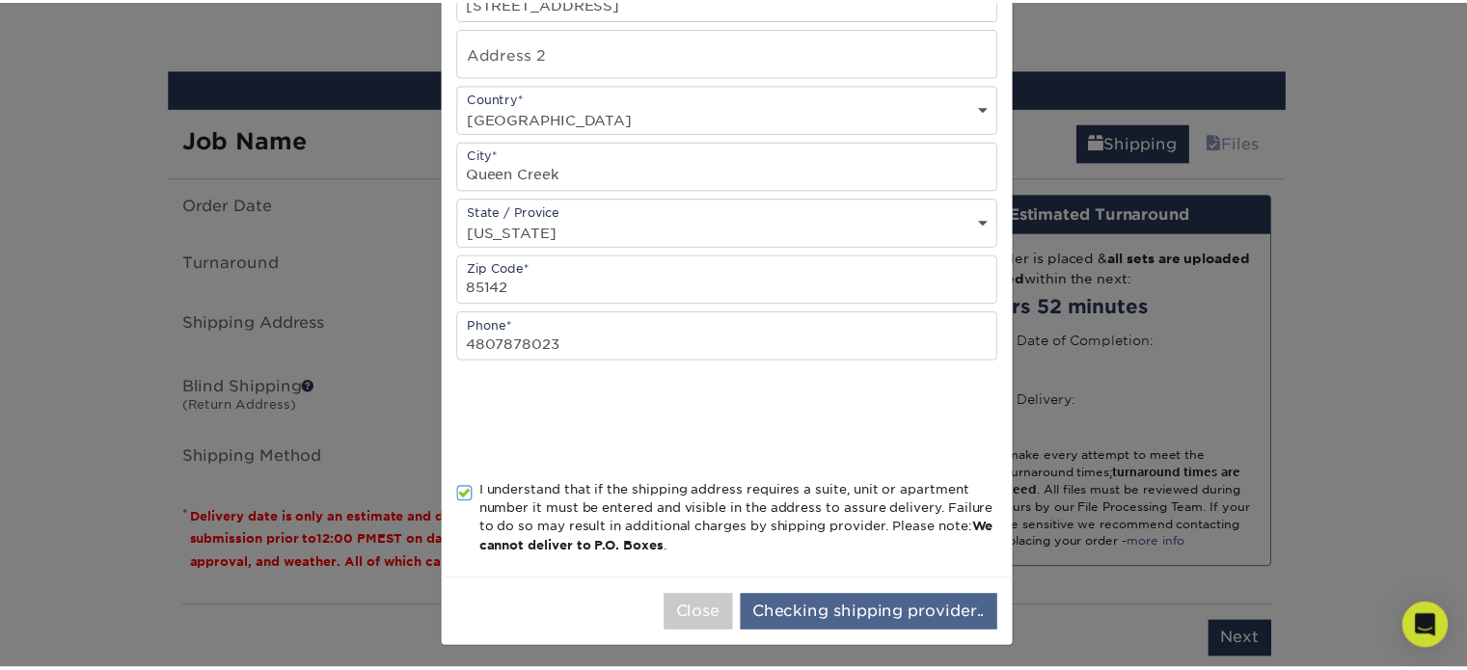
scroll to position [0, 0]
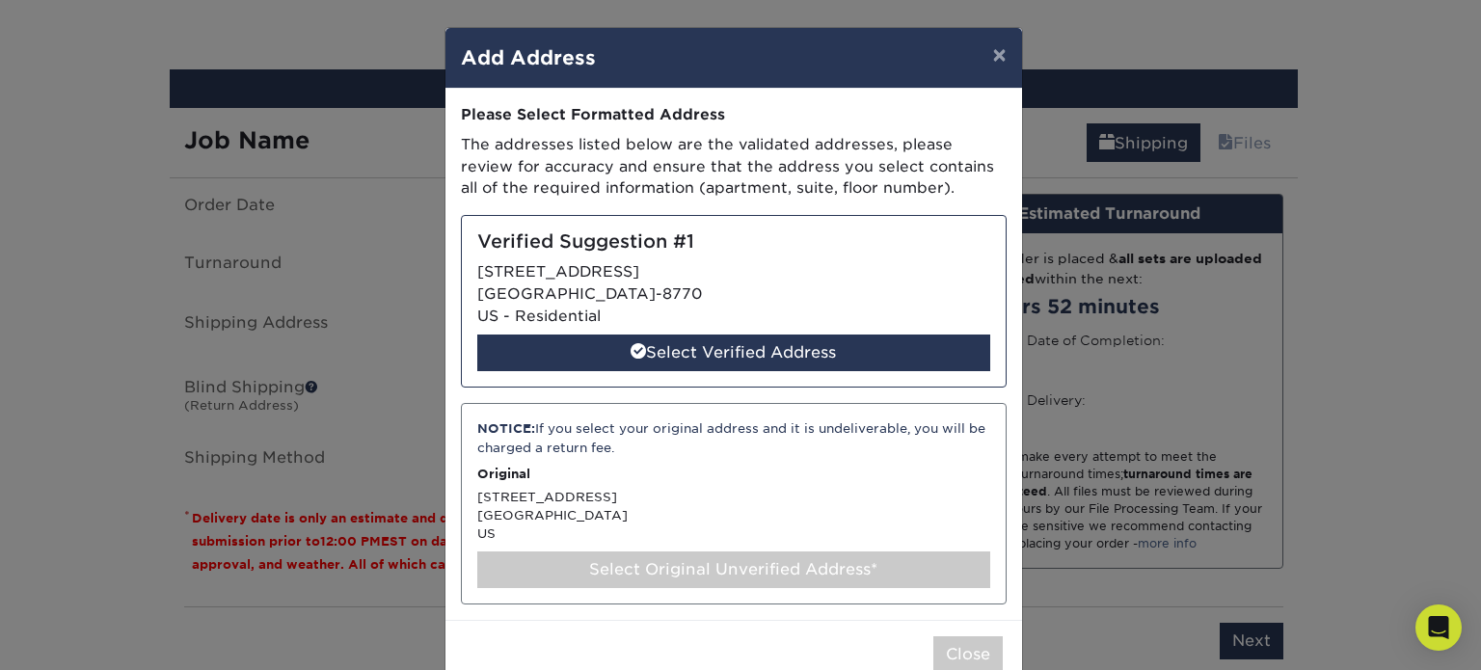
click at [833, 371] on div "Verified Suggestion #1 23063 E PARKSIDE DR QUEEN CREEK, AZ 85142-8770 US - Resi…" at bounding box center [734, 301] width 546 height 173
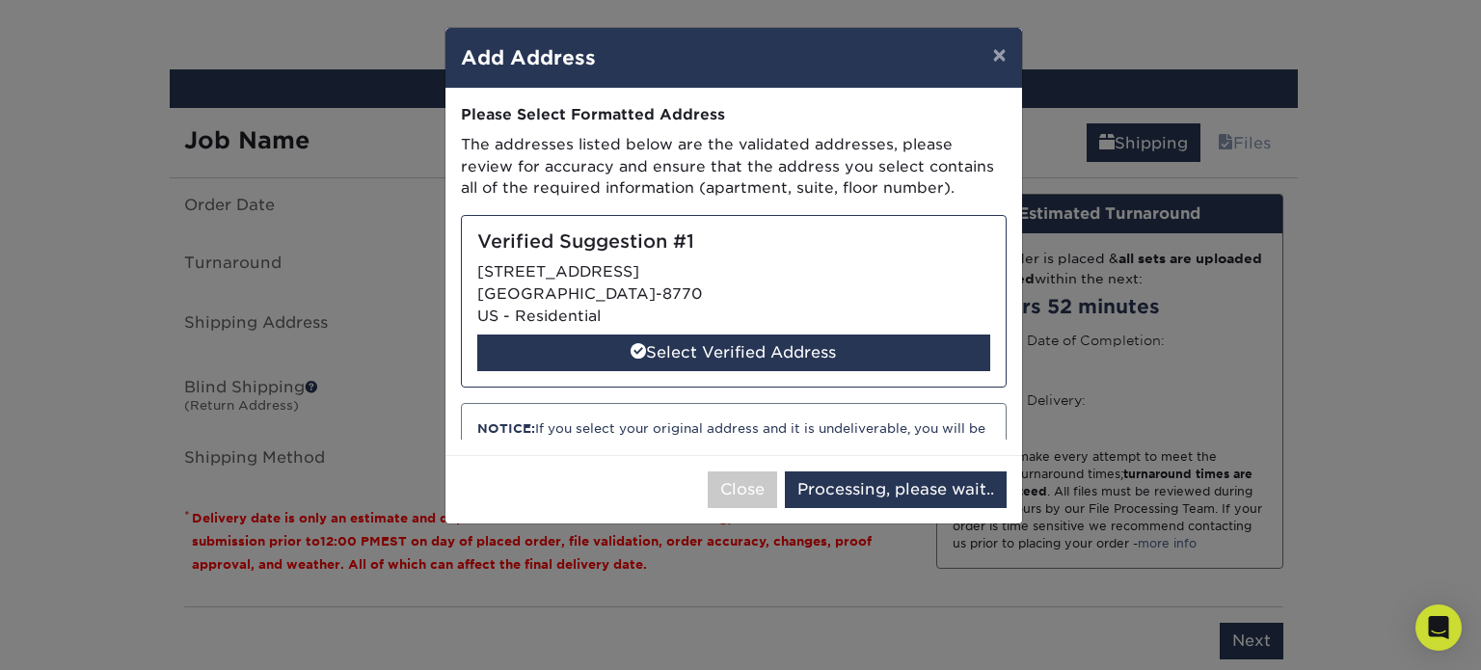
select select "285034"
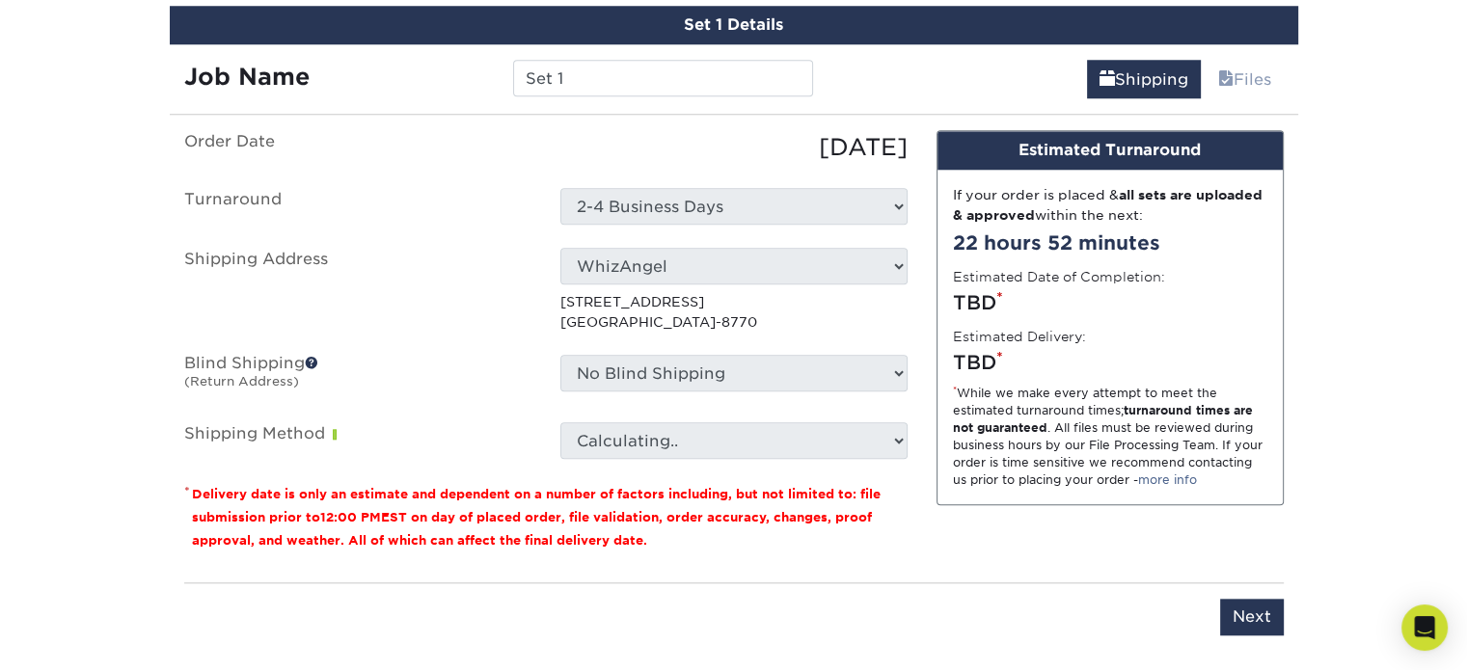
scroll to position [1886, 0]
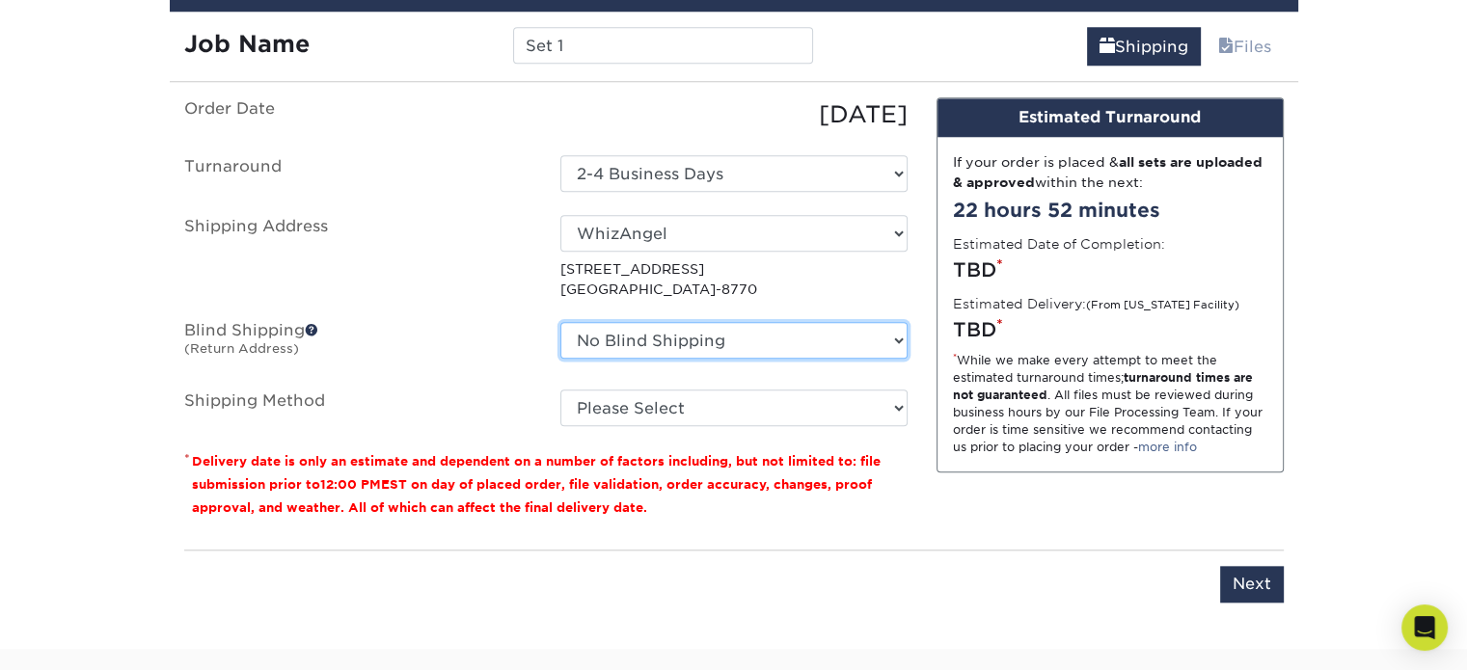
click at [611, 337] on select "No Blind Shipping + Add New Address" at bounding box center [733, 340] width 347 height 37
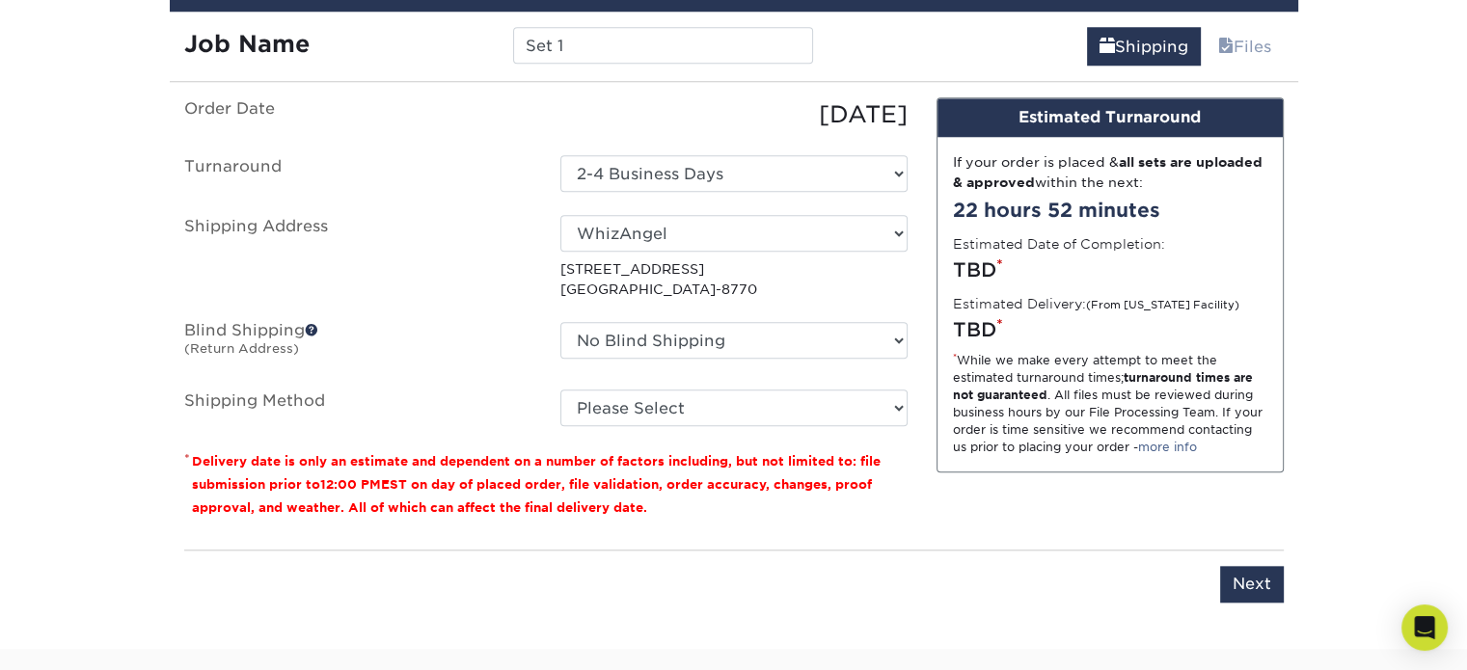
click at [626, 424] on fieldset "Order Date 08/13/2025 Turnaround Select One 2-4 Business Days Shipping Address …" at bounding box center [545, 273] width 723 height 352
click at [631, 417] on select "Please Select Ground Shipping (+$8.96) 3 Day Shipping Service (+$20.07) 2 Day A…" at bounding box center [733, 408] width 347 height 37
select select "03"
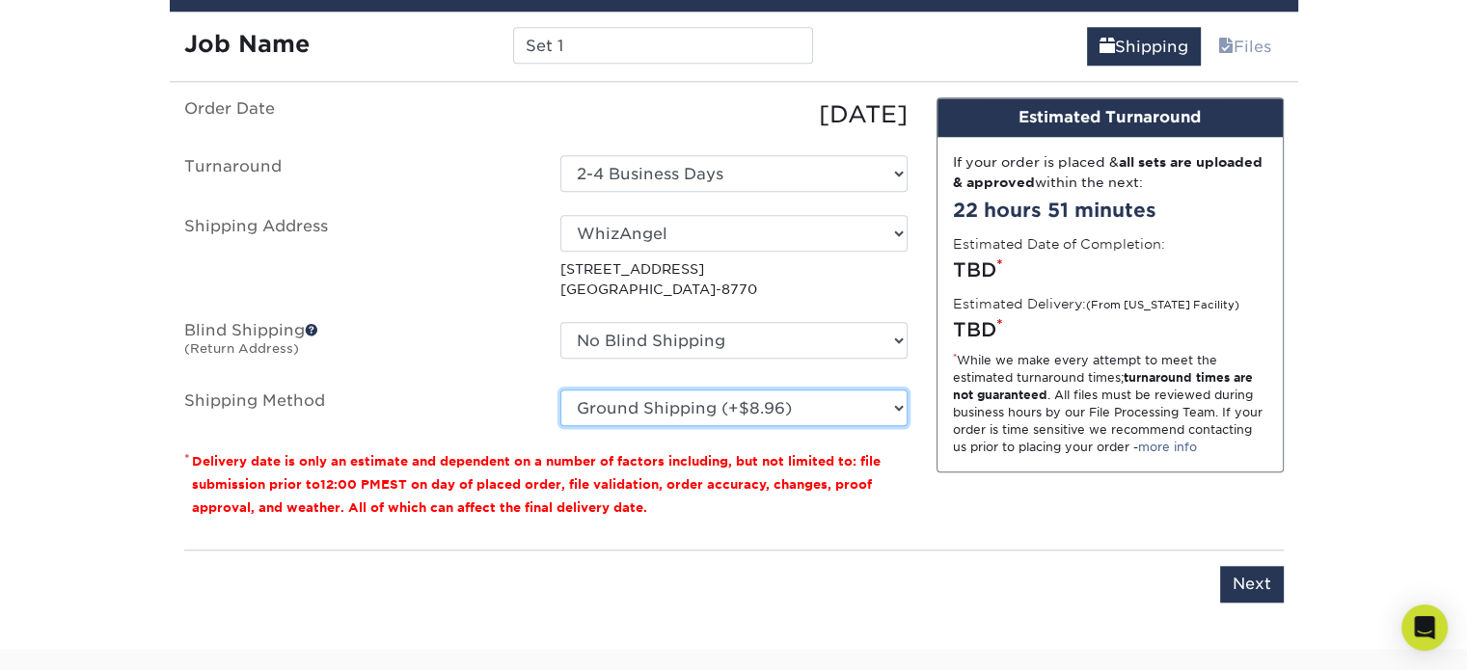
click at [560, 390] on select "Please Select Ground Shipping (+$8.96) 3 Day Shipping Service (+$20.07) 2 Day A…" at bounding box center [733, 408] width 347 height 37
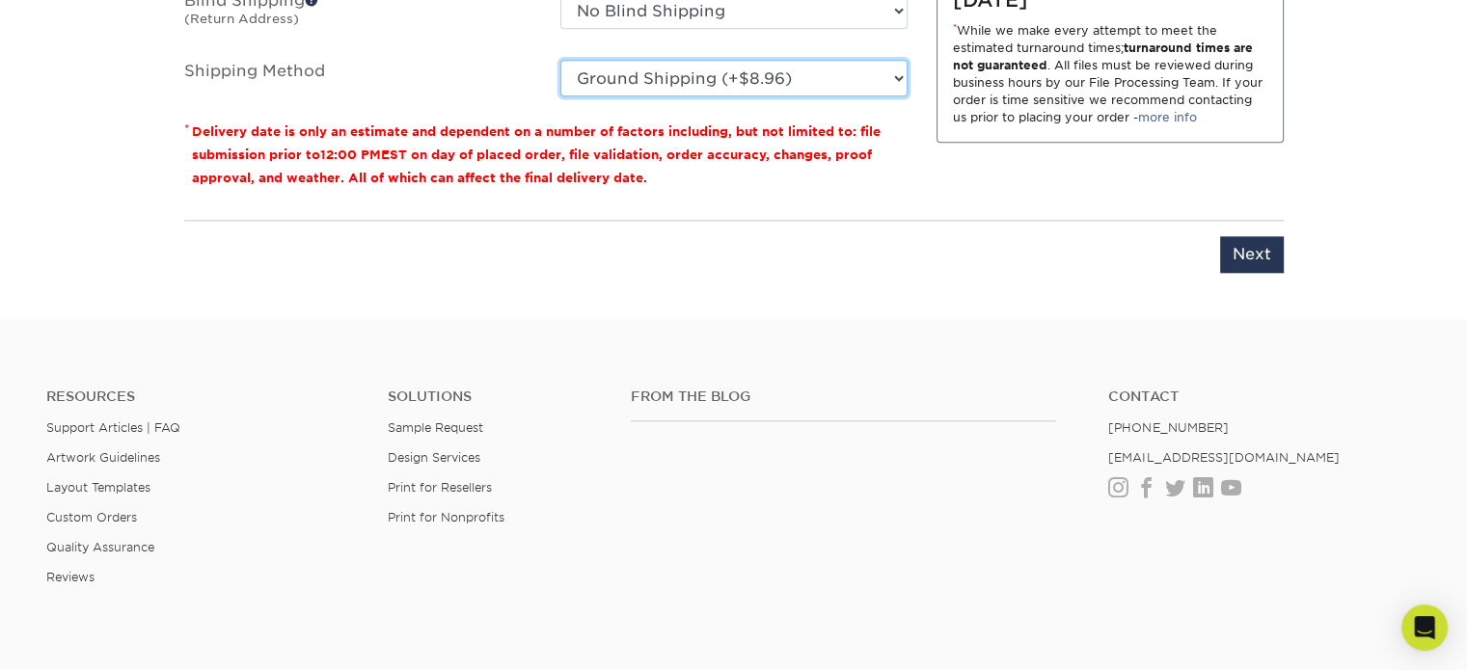
scroll to position [2079, 0]
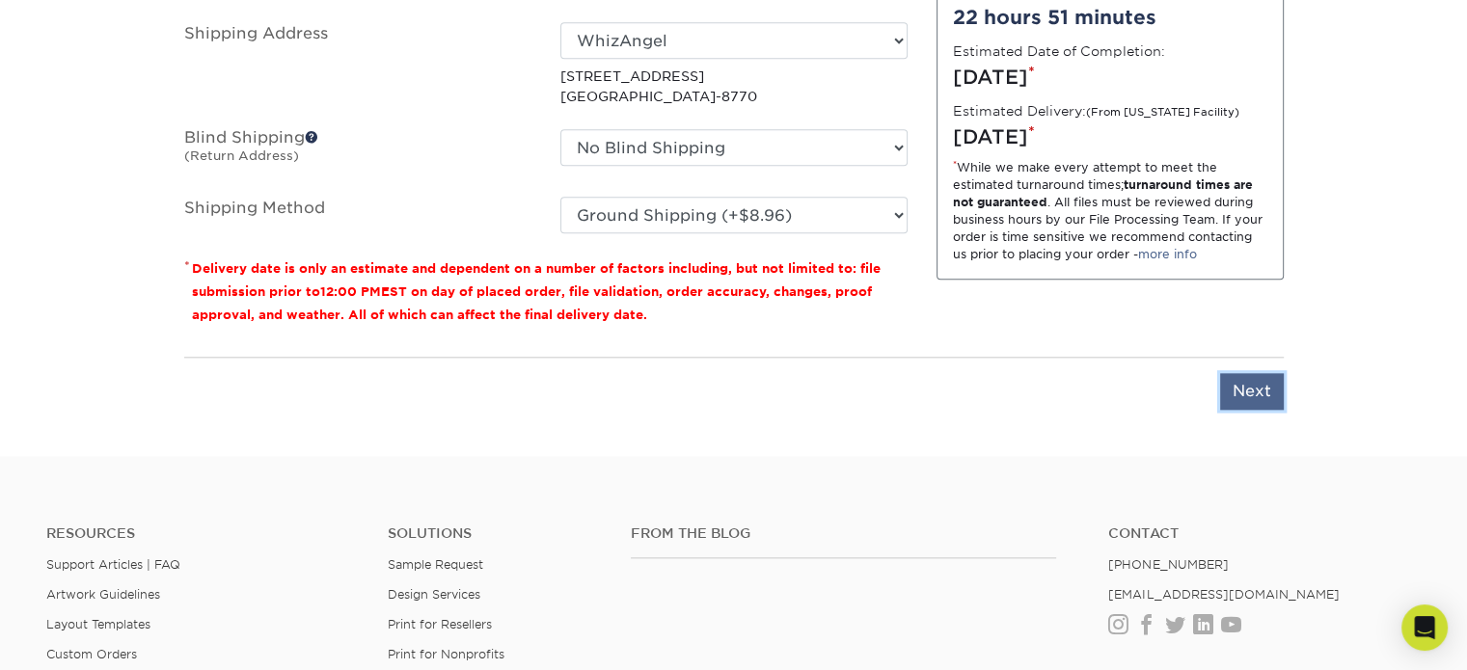
click at [1230, 385] on input "Next" at bounding box center [1252, 391] width 64 height 37
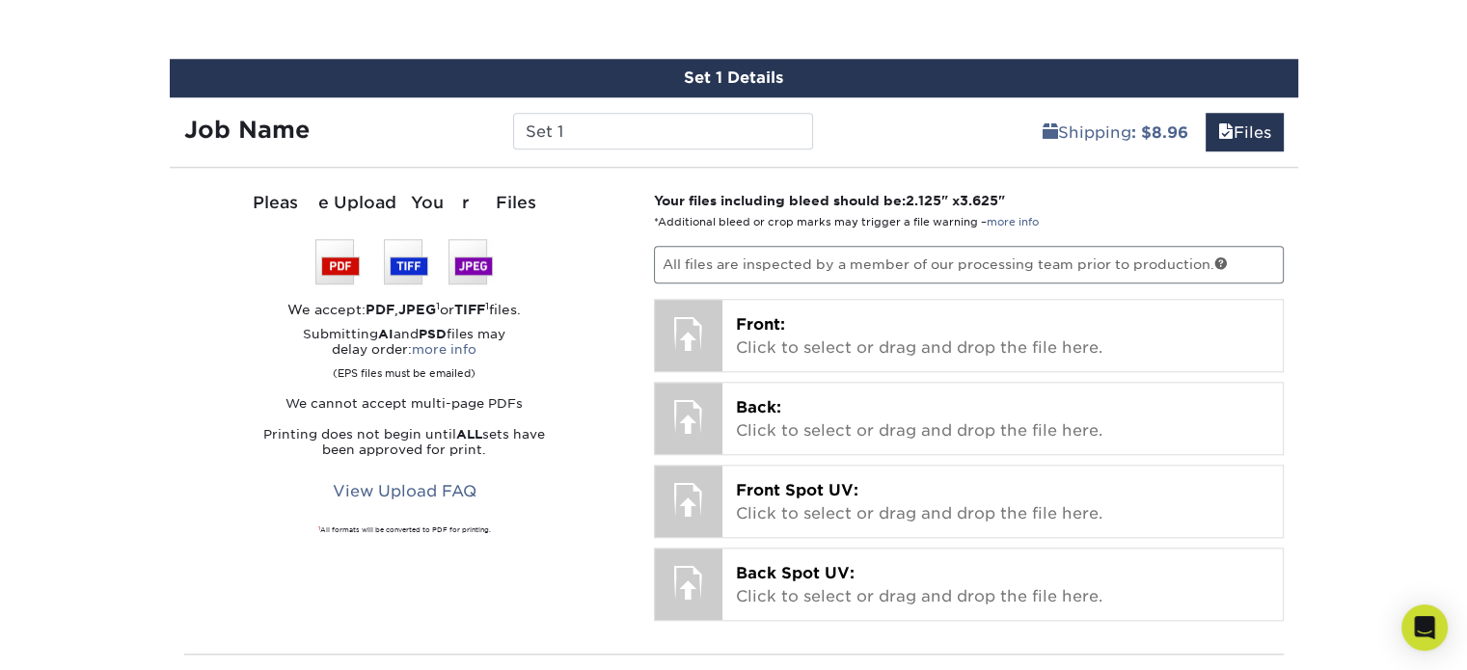
scroll to position [1790, 0]
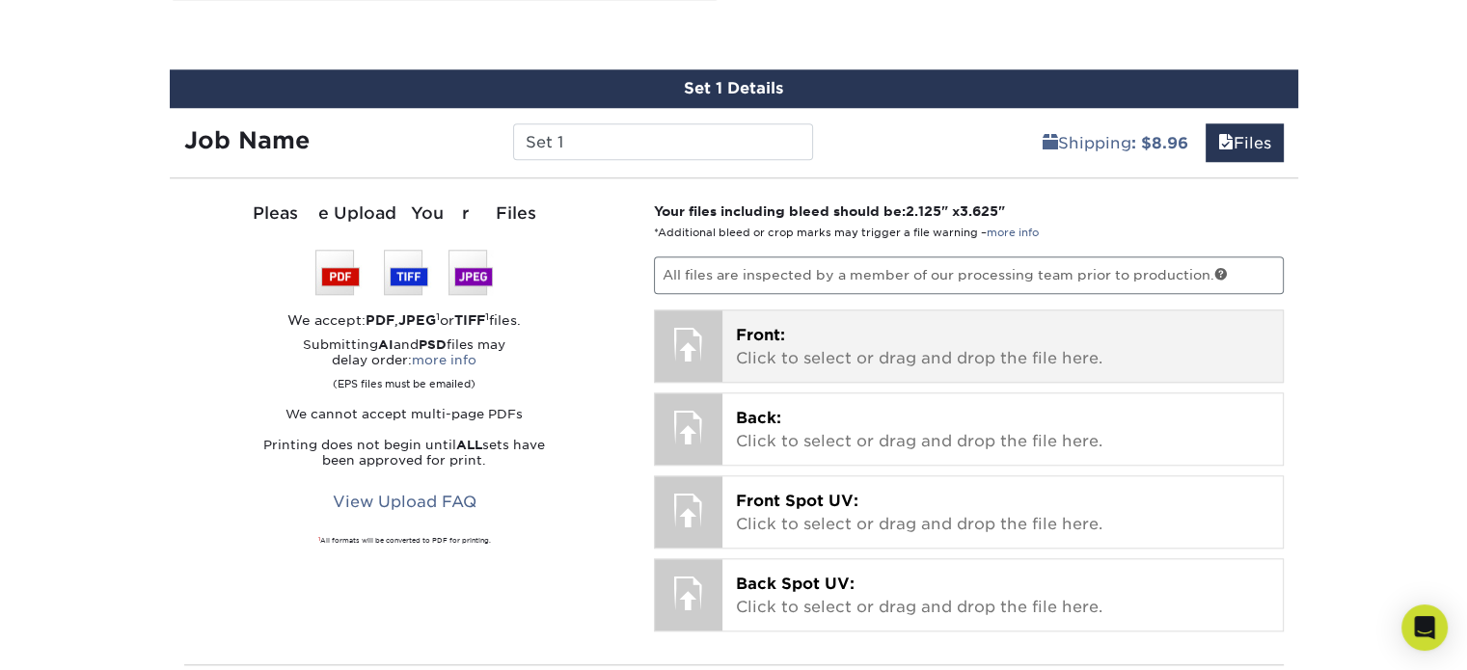
click at [890, 315] on div "Front: Click to select or drag and drop the file here. Choose file" at bounding box center [1002, 345] width 560 height 71
click at [838, 332] on p "Front: Click to select or drag and drop the file here." at bounding box center [1002, 347] width 533 height 46
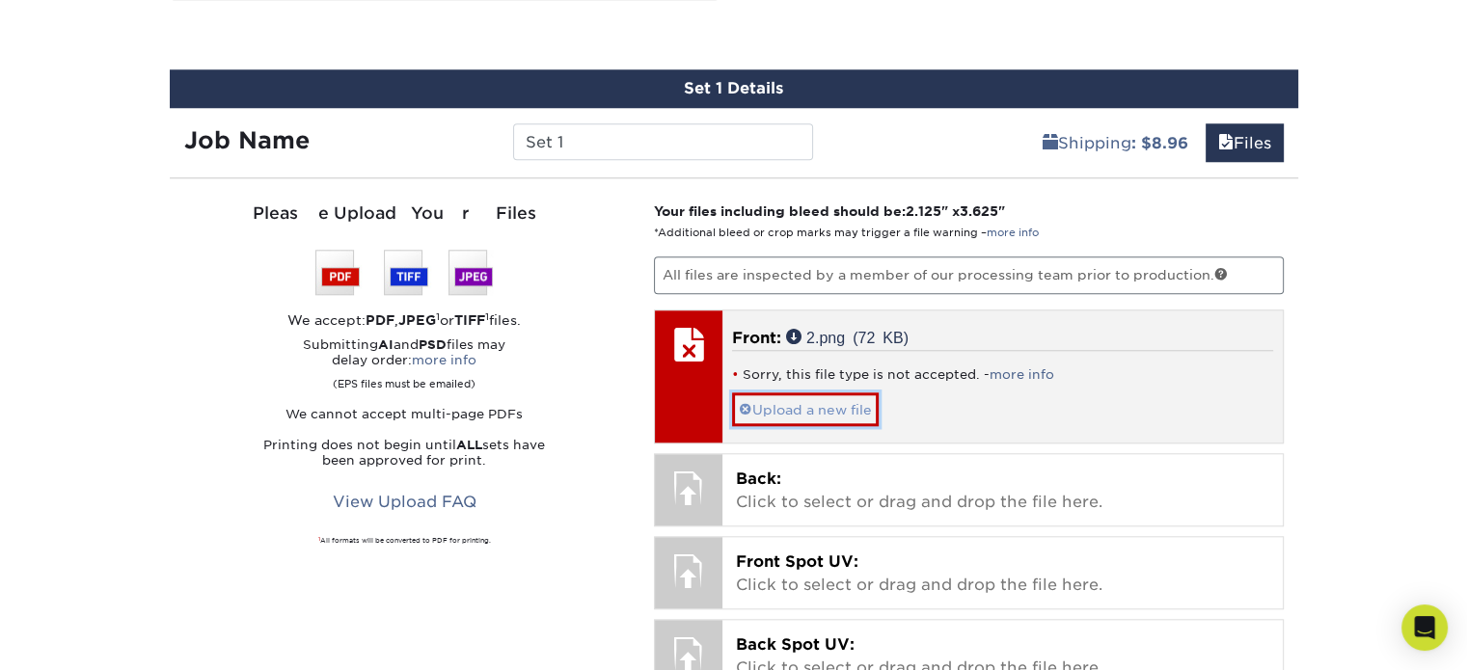
click at [842, 411] on link "Upload a new file" at bounding box center [805, 409] width 147 height 34
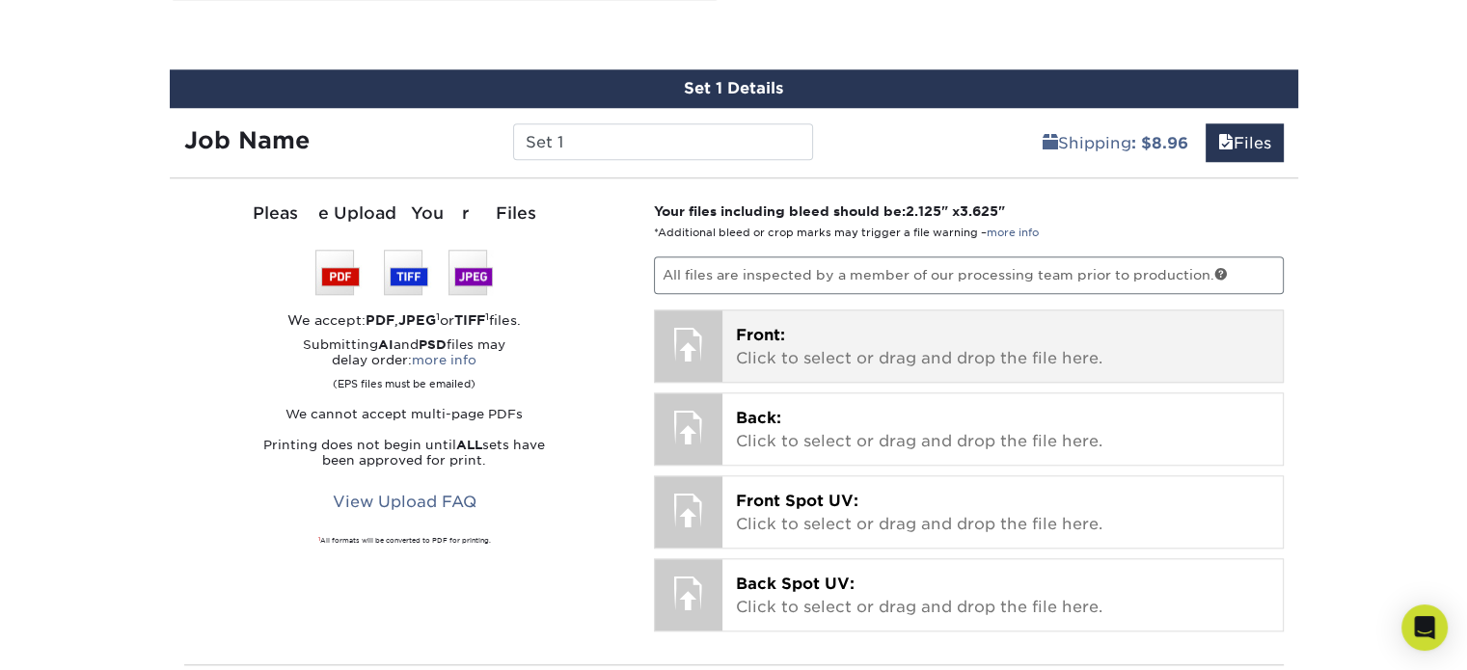
click at [1024, 358] on p "Front: Click to select or drag and drop the file here." at bounding box center [1002, 347] width 533 height 46
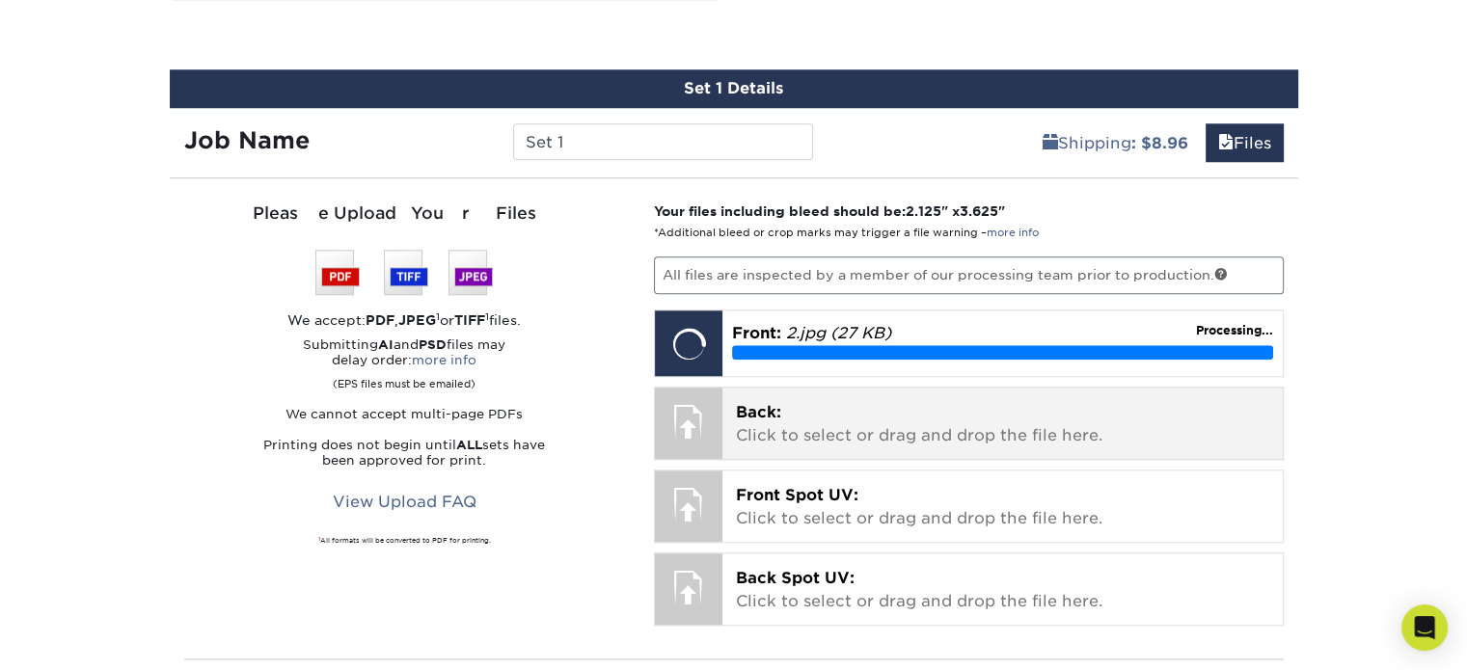
click at [1094, 416] on p "Back: Click to select or drag and drop the file here." at bounding box center [1002, 424] width 533 height 46
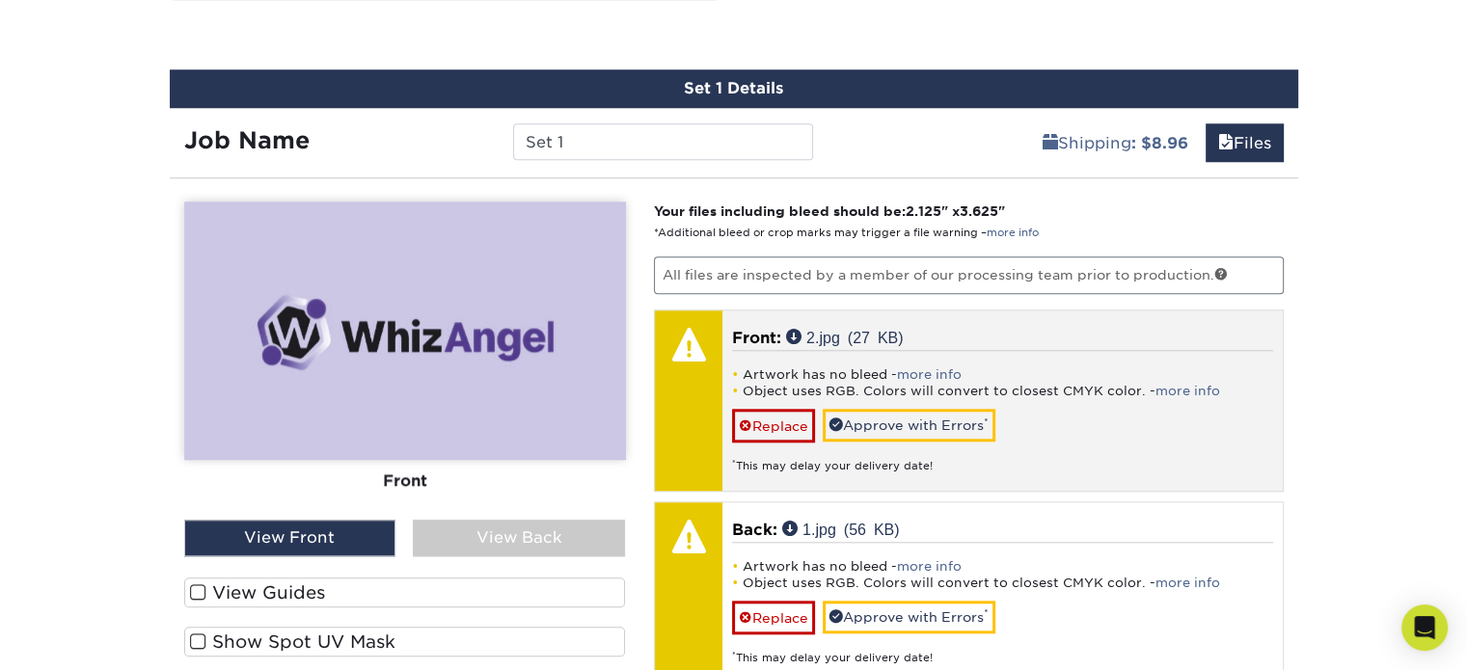
scroll to position [1886, 0]
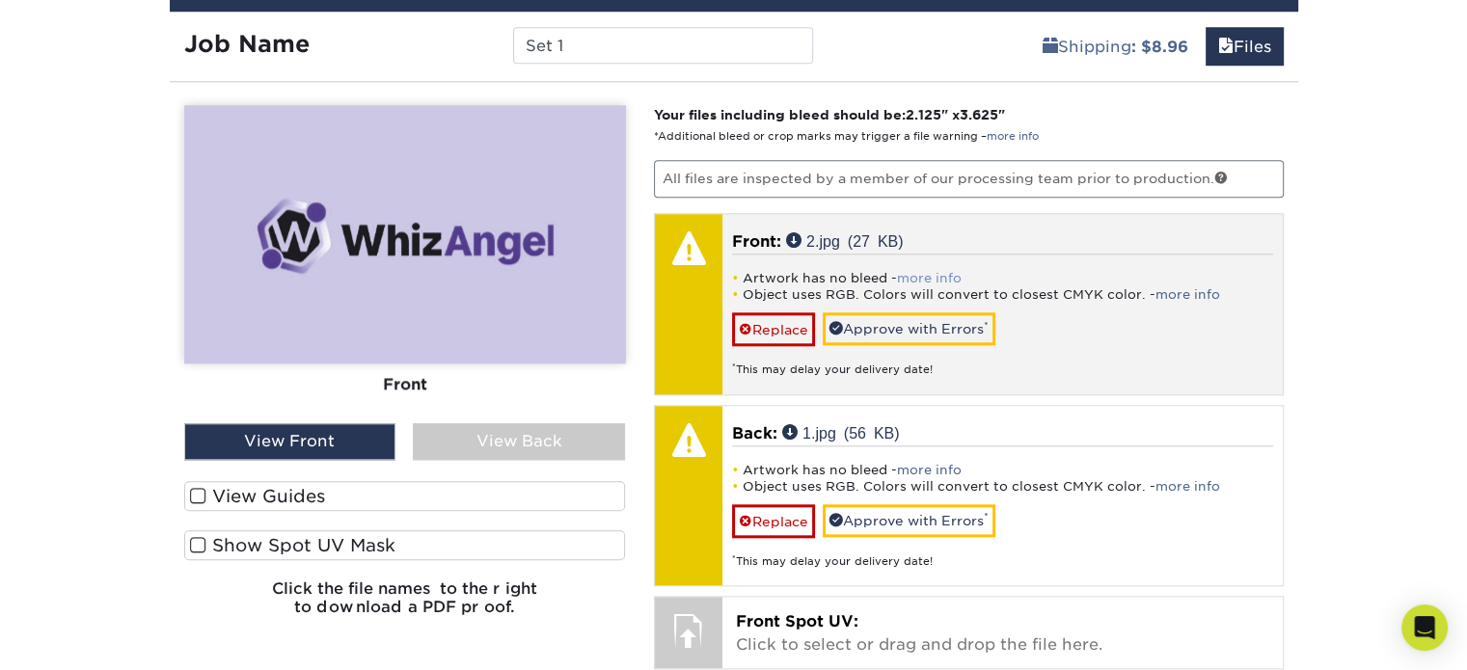
click at [912, 273] on link "more info" at bounding box center [929, 278] width 65 height 14
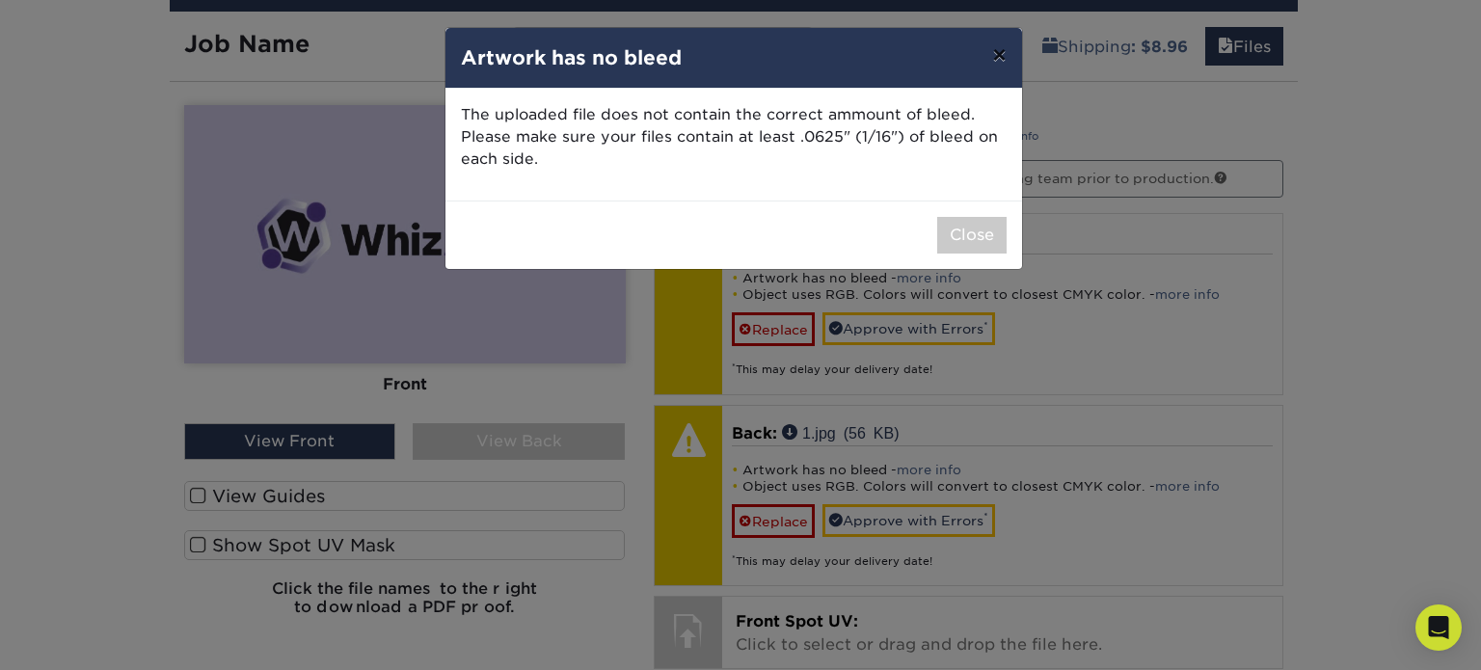
click at [1004, 52] on button "×" at bounding box center [999, 55] width 44 height 54
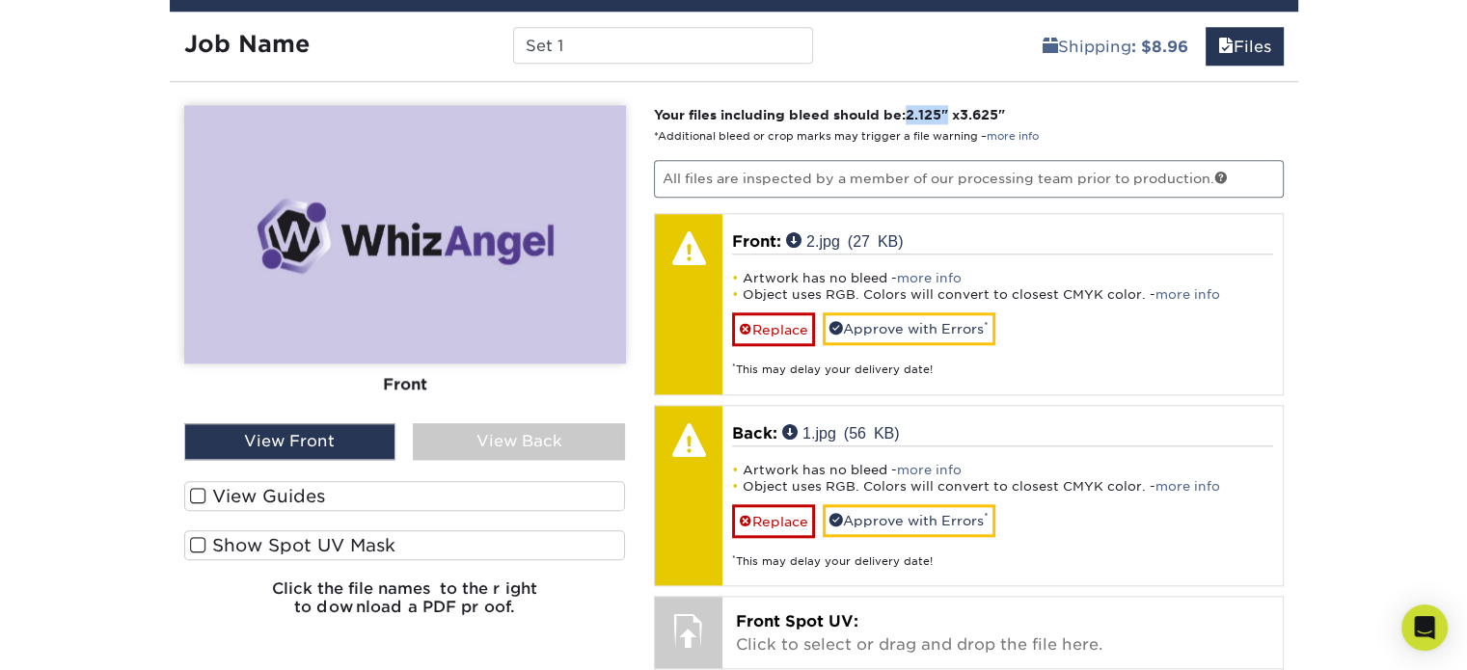
drag, startPoint x: 910, startPoint y: 112, endPoint x: 956, endPoint y: 113, distance: 45.3
click at [956, 113] on strong "Your files including bleed should be: 2.125 " x 3.625 "" at bounding box center [829, 114] width 351 height 15
click at [1003, 130] on link "more info" at bounding box center [1012, 136] width 52 height 13
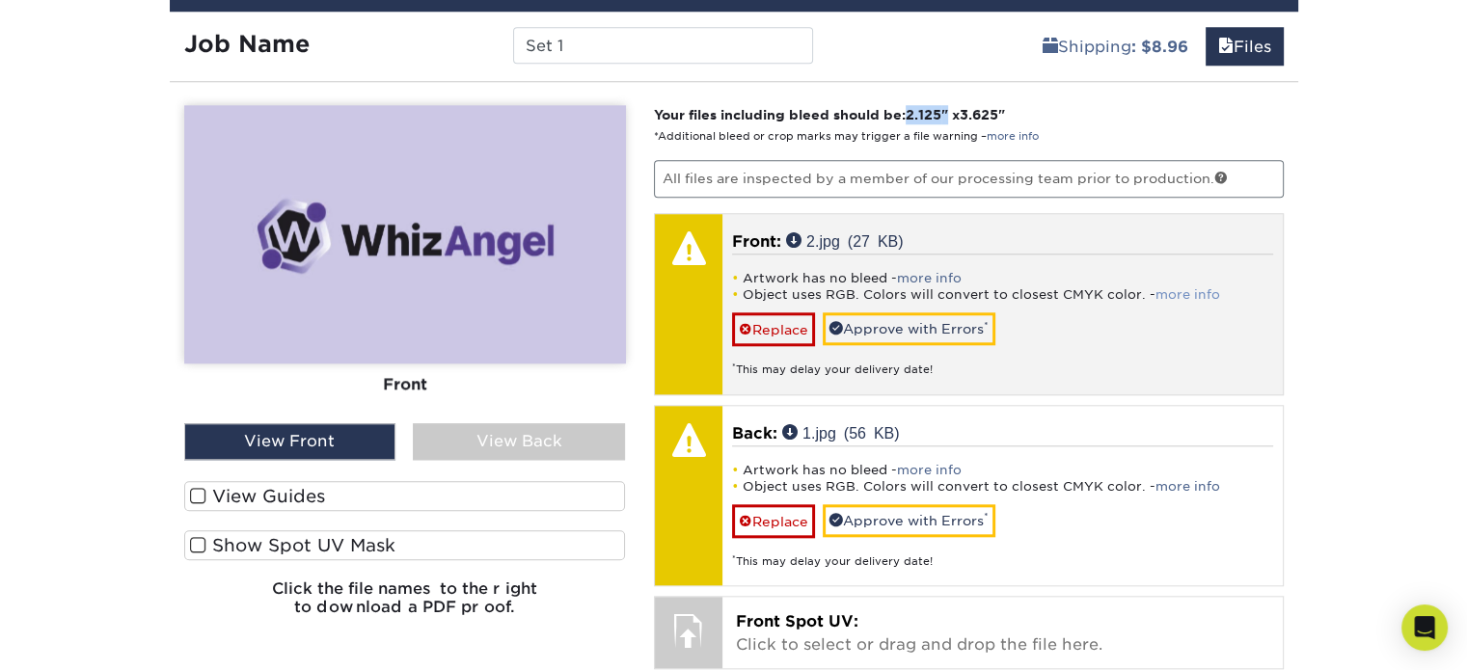
click at [1183, 287] on link "more info" at bounding box center [1187, 294] width 65 height 14
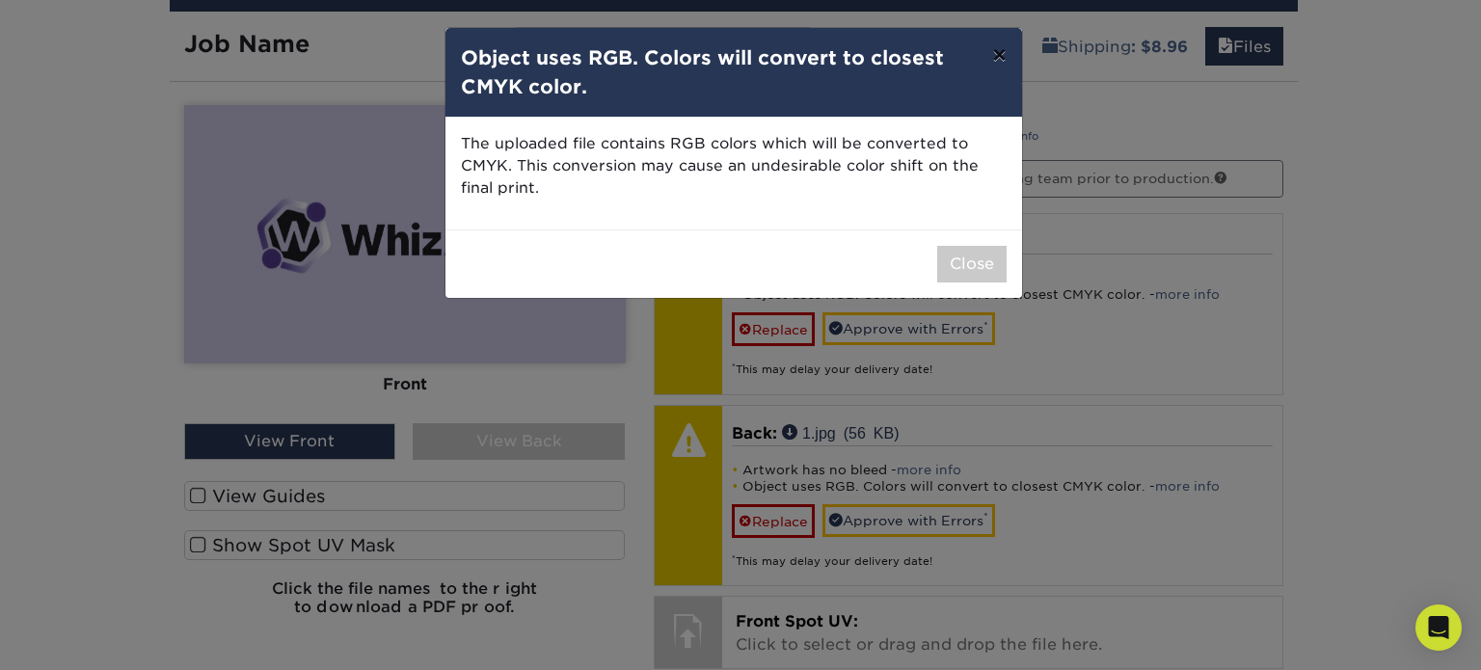
click at [993, 55] on button "×" at bounding box center [999, 55] width 44 height 54
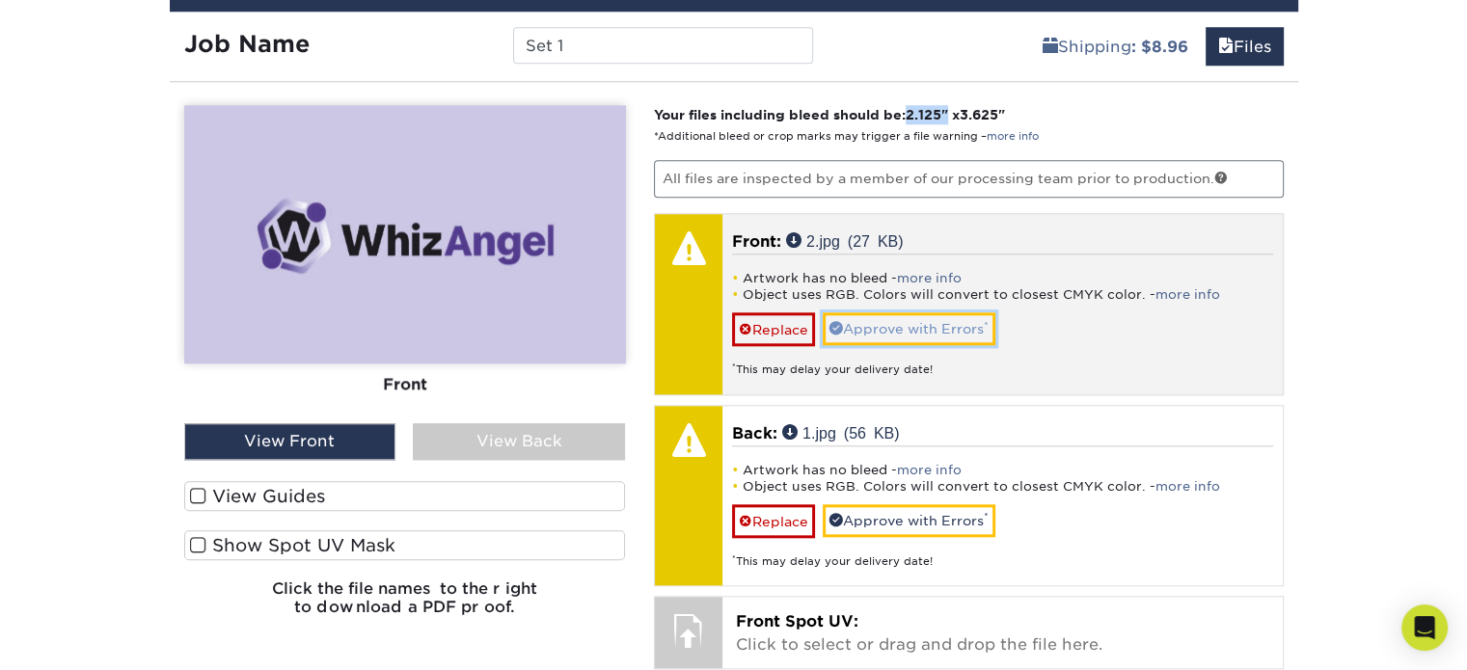
click at [964, 321] on link "Approve with Errors *" at bounding box center [908, 328] width 173 height 33
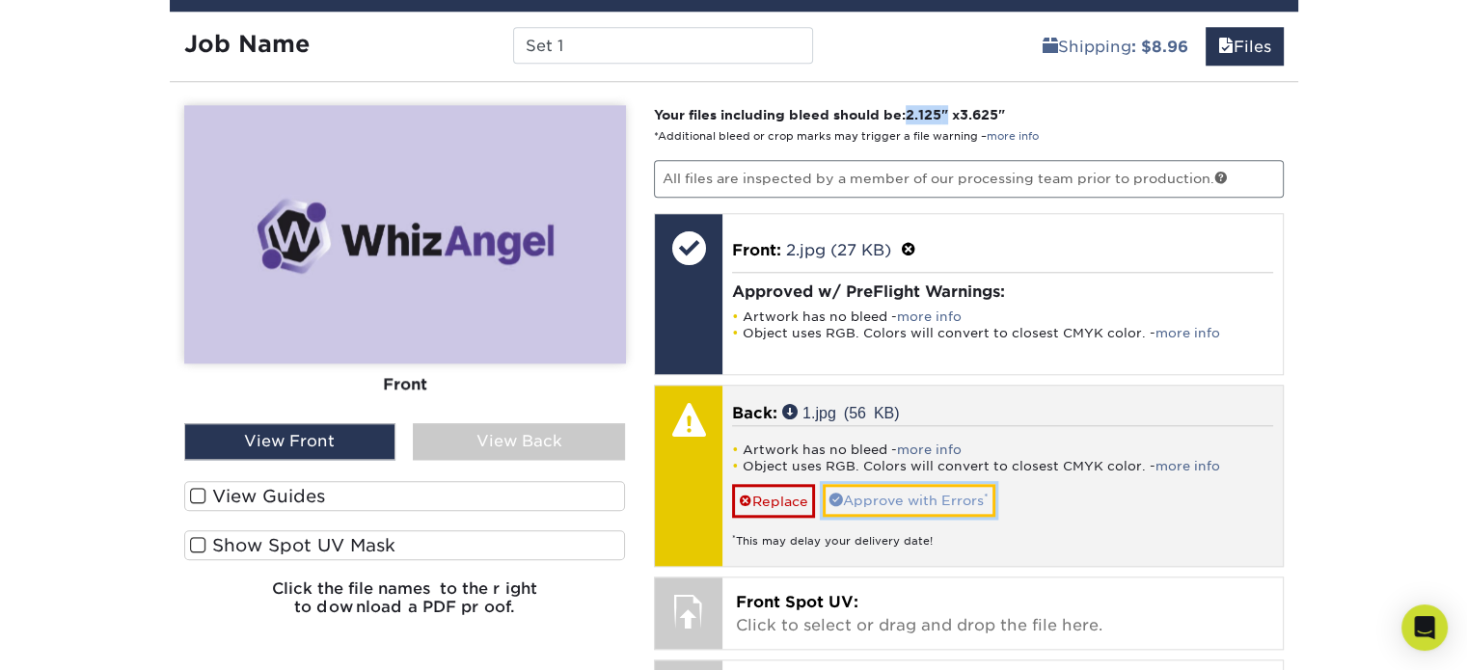
click at [933, 489] on link "Approve with Errors *" at bounding box center [908, 500] width 173 height 33
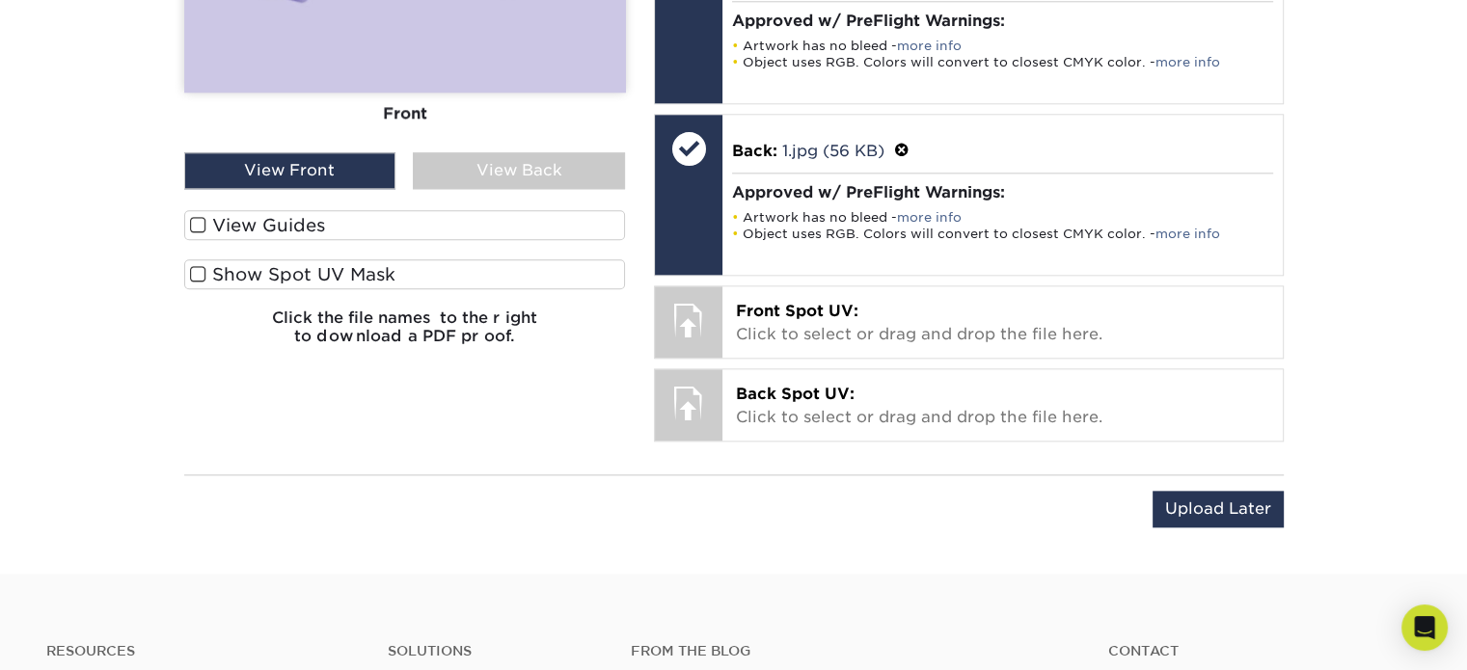
scroll to position [2175, 0]
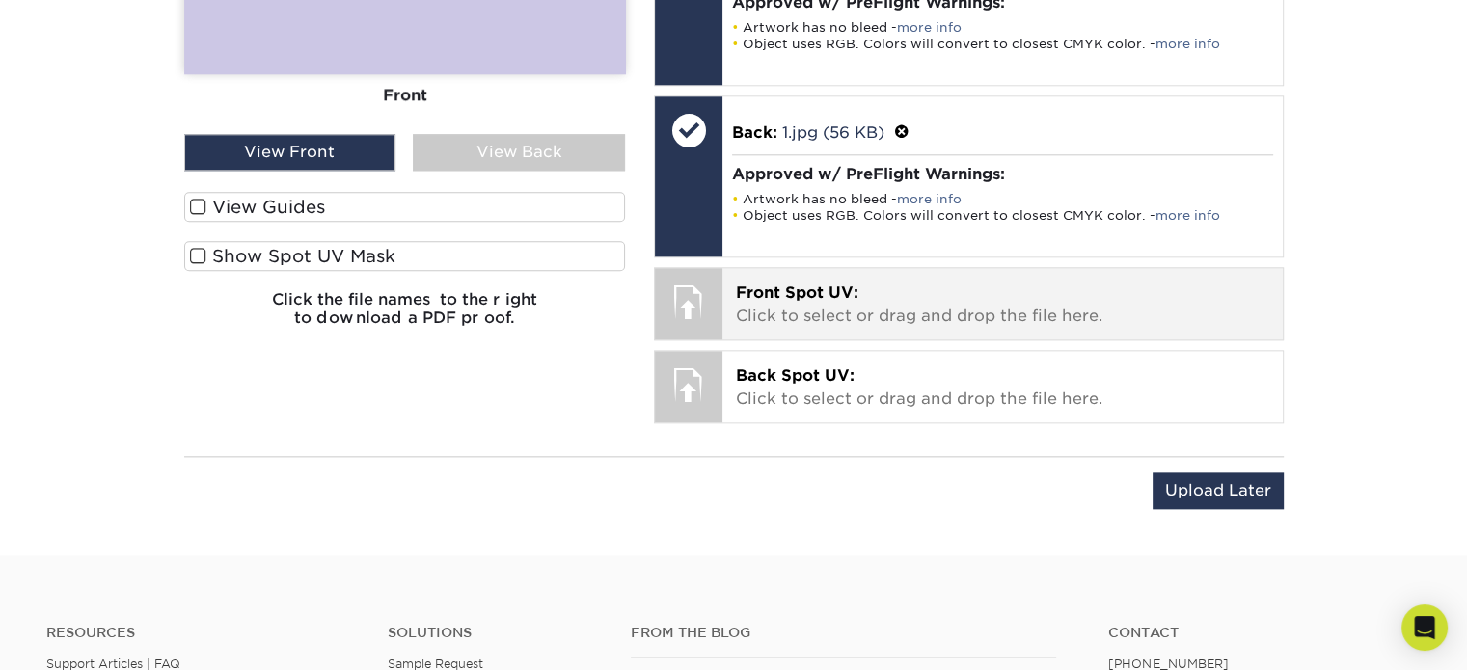
click at [917, 304] on p "Front Spot UV: Click to select or drag and drop the file here." at bounding box center [1002, 305] width 533 height 46
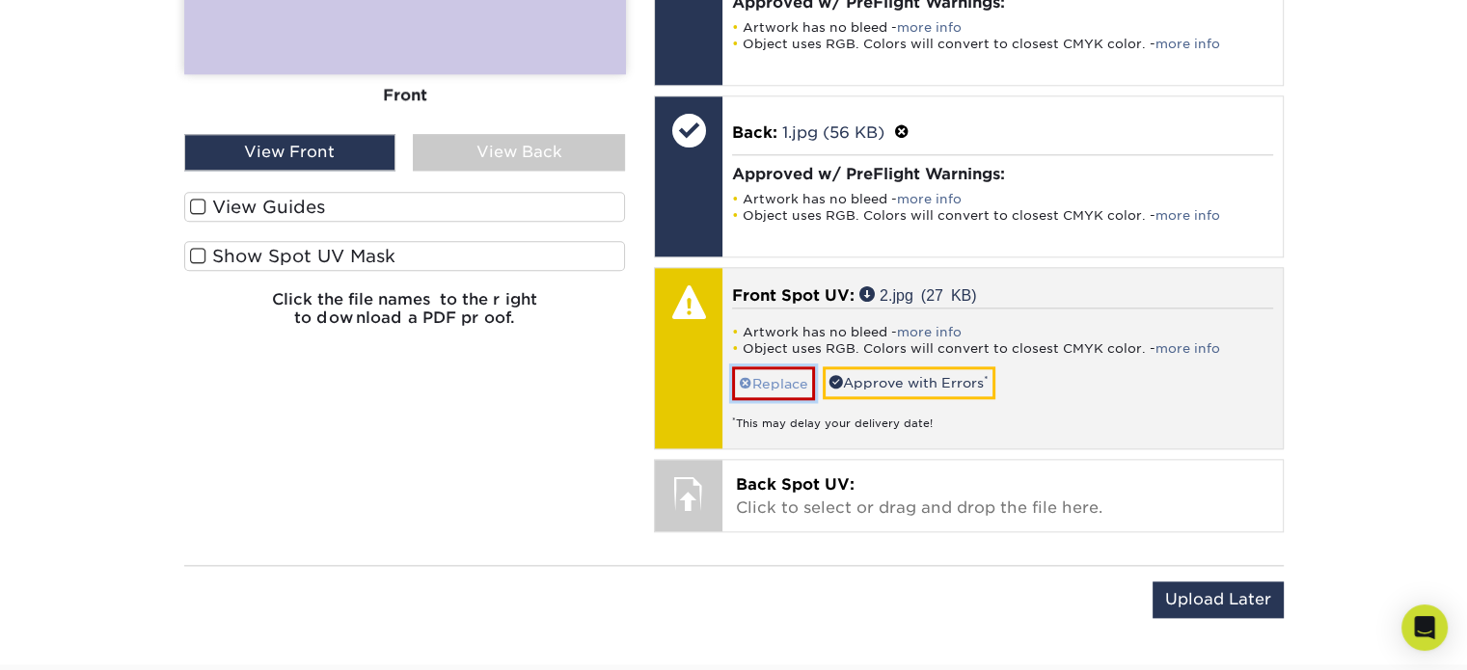
click at [750, 383] on link "Replace" at bounding box center [773, 383] width 83 height 34
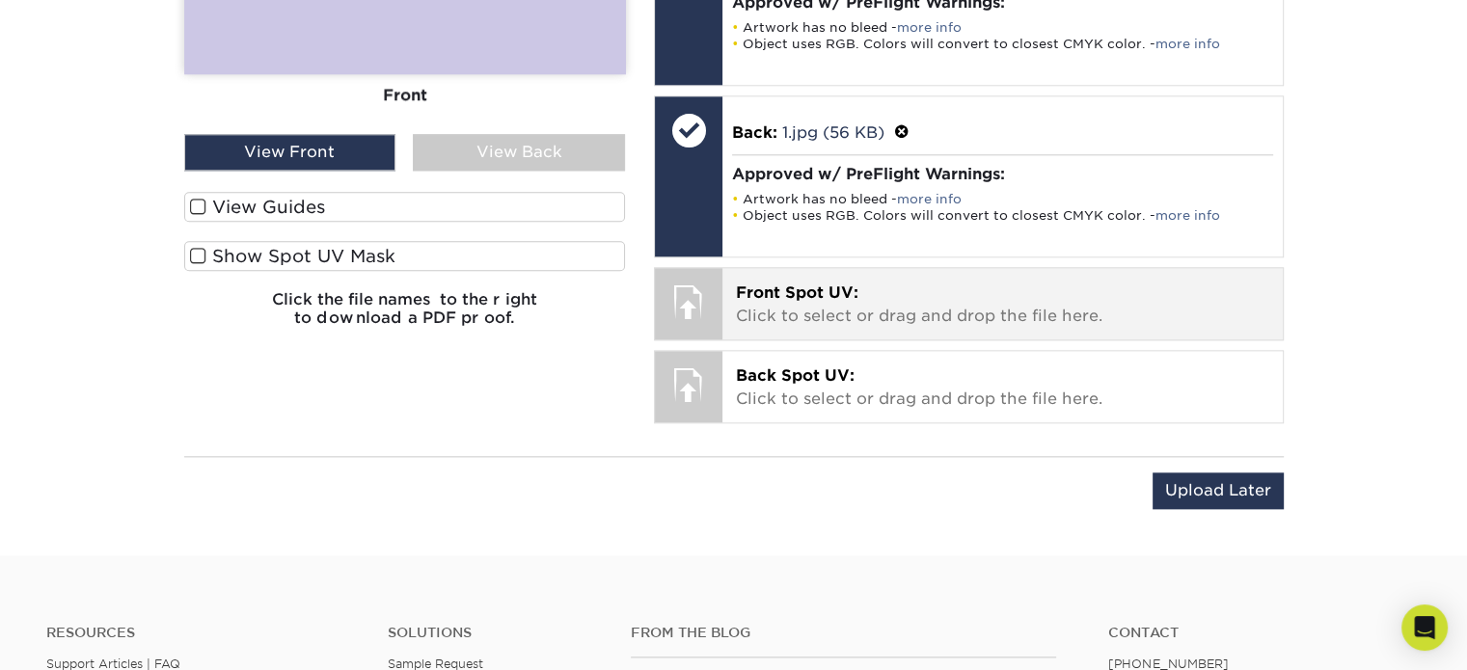
click at [868, 292] on p "Front Spot UV: Click to select or drag and drop the file here." at bounding box center [1002, 305] width 533 height 46
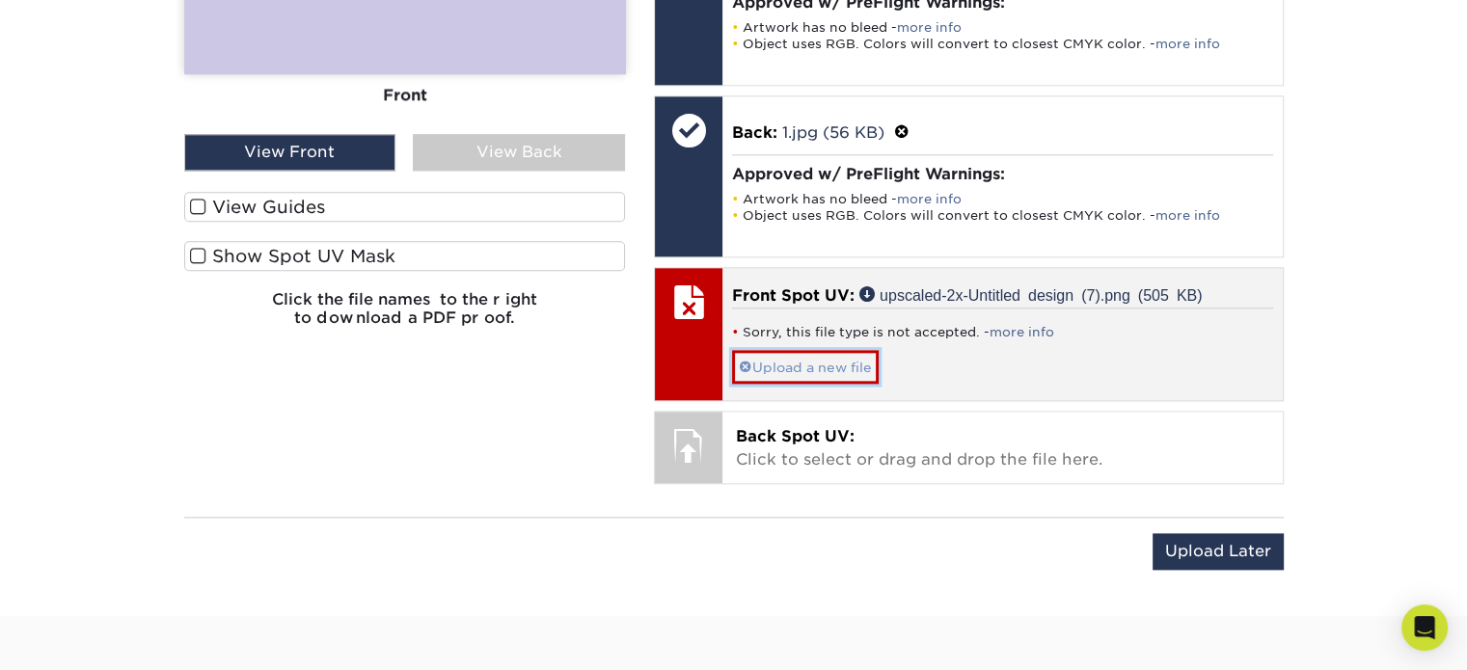
click at [842, 363] on link "Upload a new file" at bounding box center [805, 367] width 147 height 34
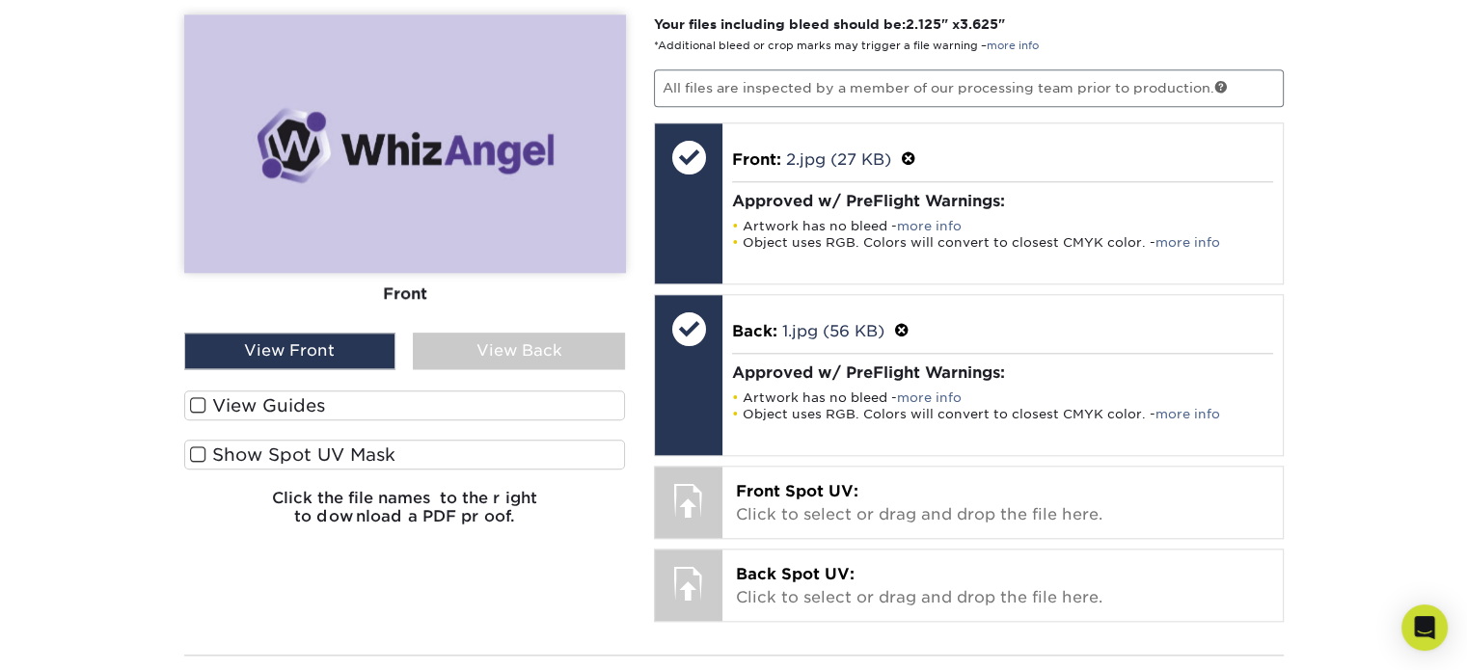
scroll to position [2121, 0]
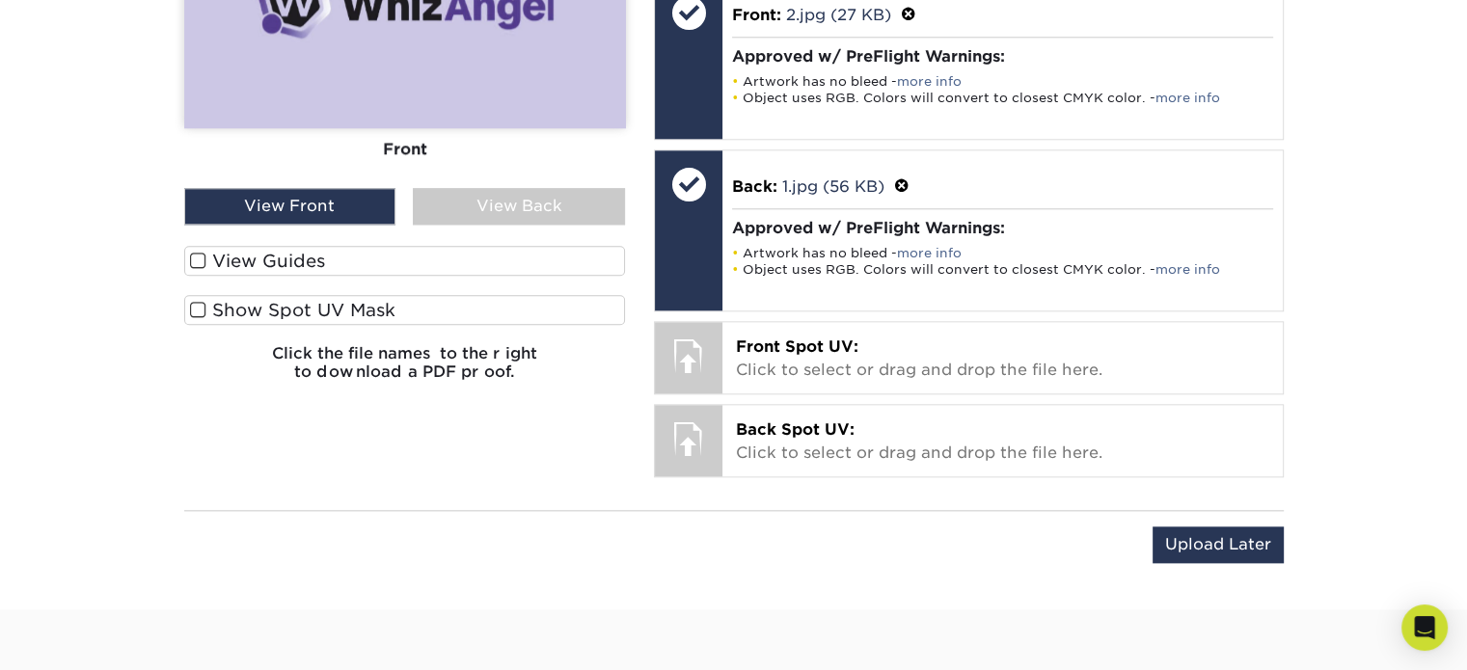
click at [390, 258] on label "View Guides" at bounding box center [405, 261] width 442 height 30
click at [0, 0] on input "View Guides" at bounding box center [0, 0] width 0 height 0
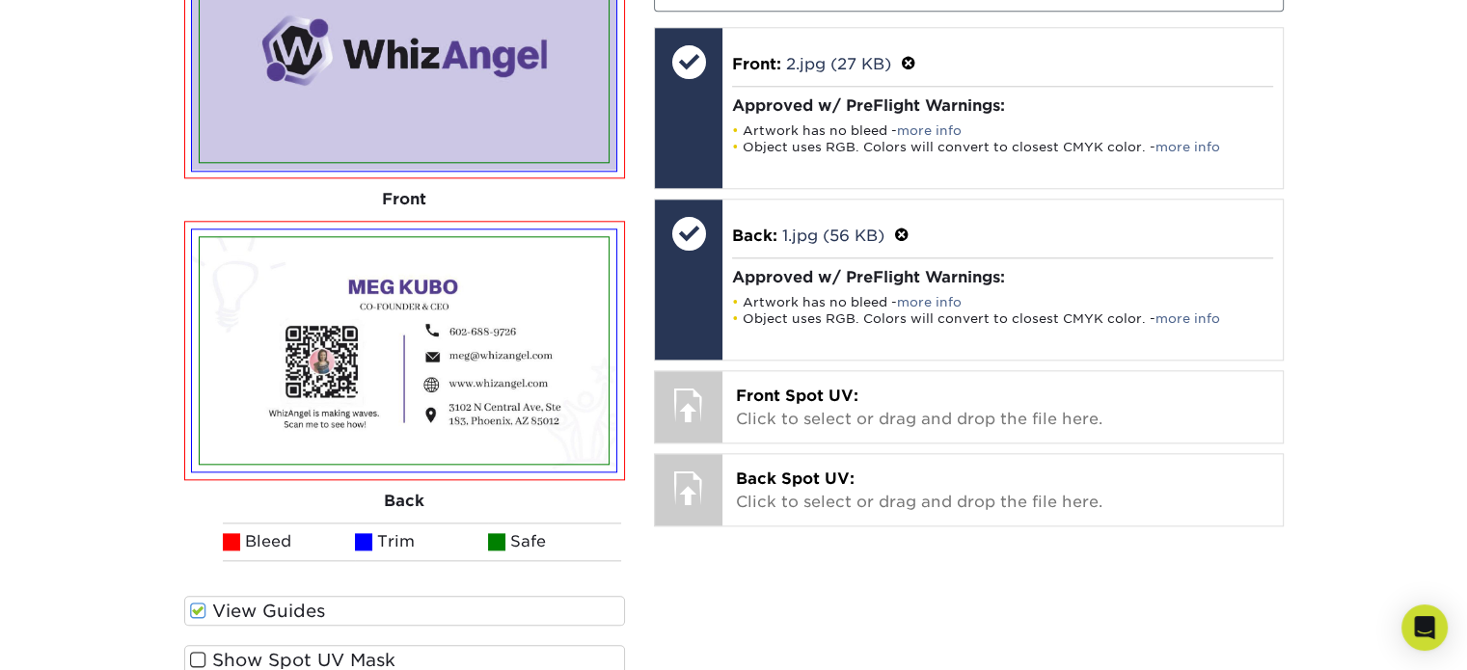
scroll to position [2133, 0]
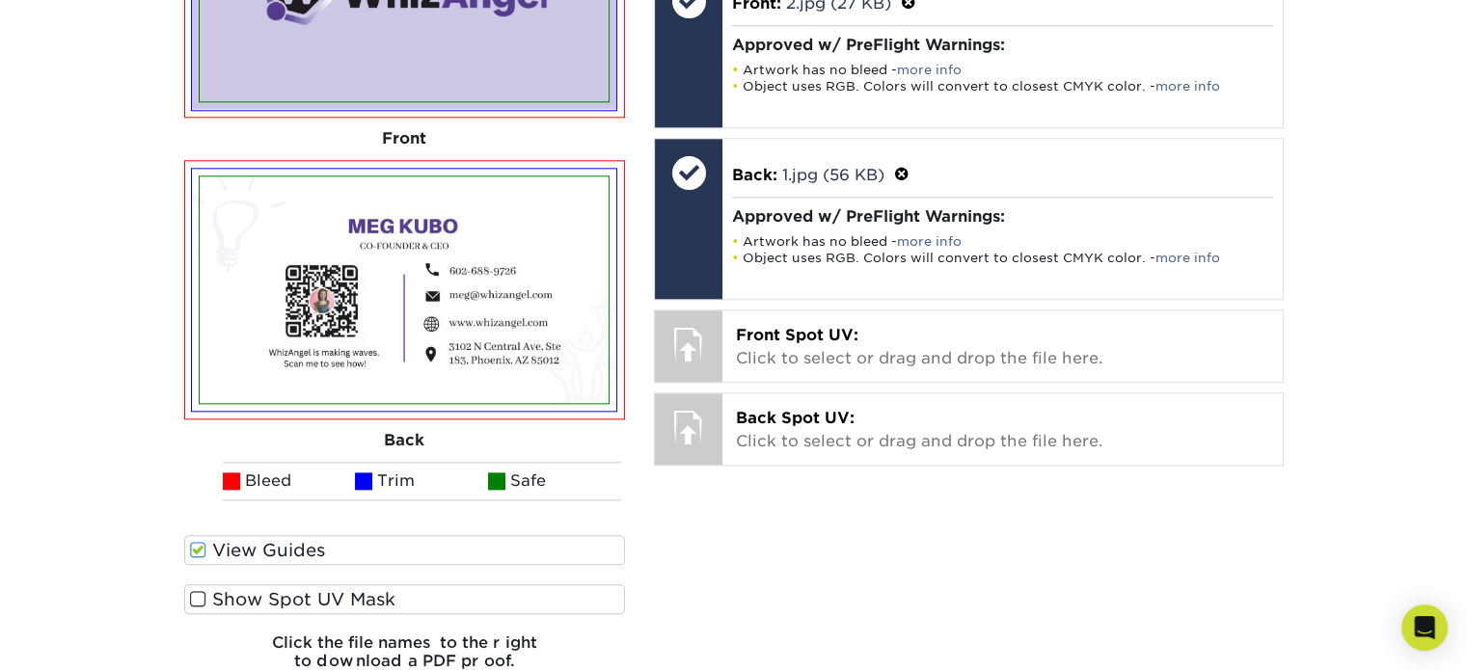
click at [311, 547] on label "View Guides" at bounding box center [405, 550] width 442 height 30
click at [0, 0] on input "View Guides" at bounding box center [0, 0] width 0 height 0
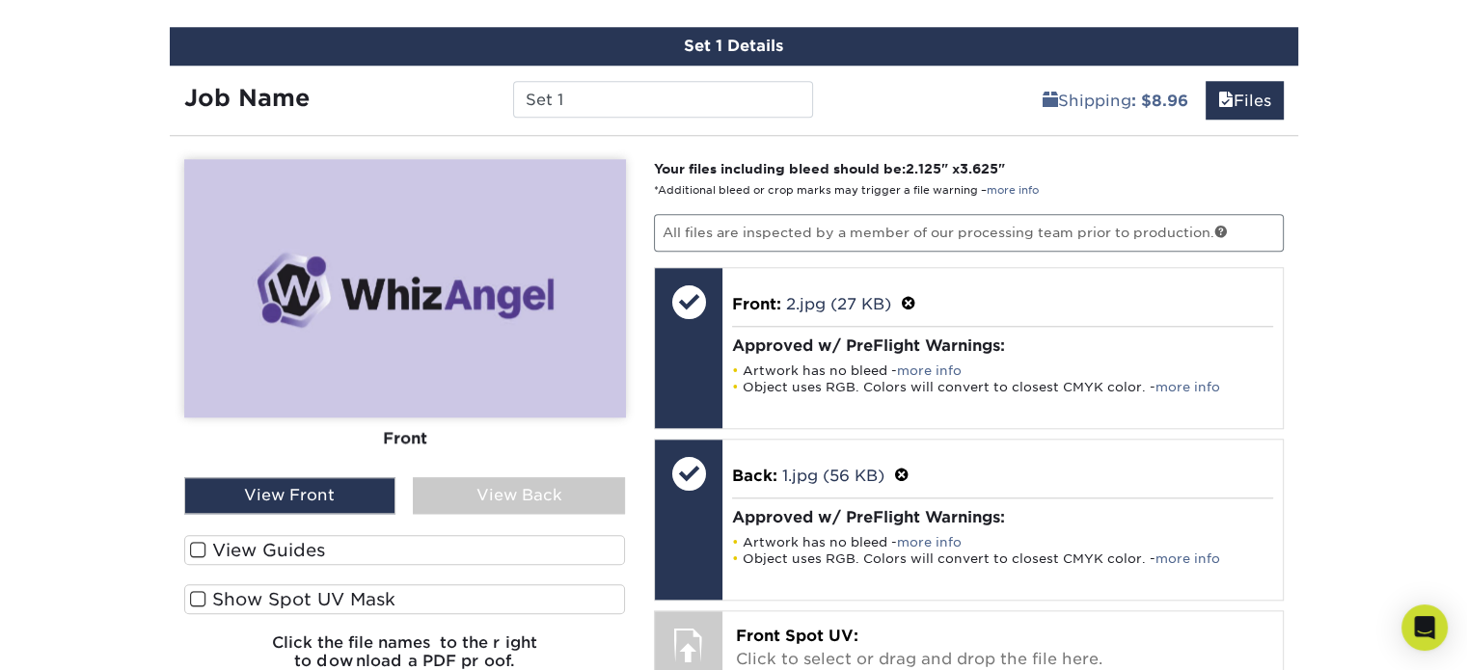
click at [312, 591] on label "Show Spot UV Mask" at bounding box center [405, 599] width 442 height 30
click at [0, 0] on input "Show Spot UV Mask" at bounding box center [0, 0] width 0 height 0
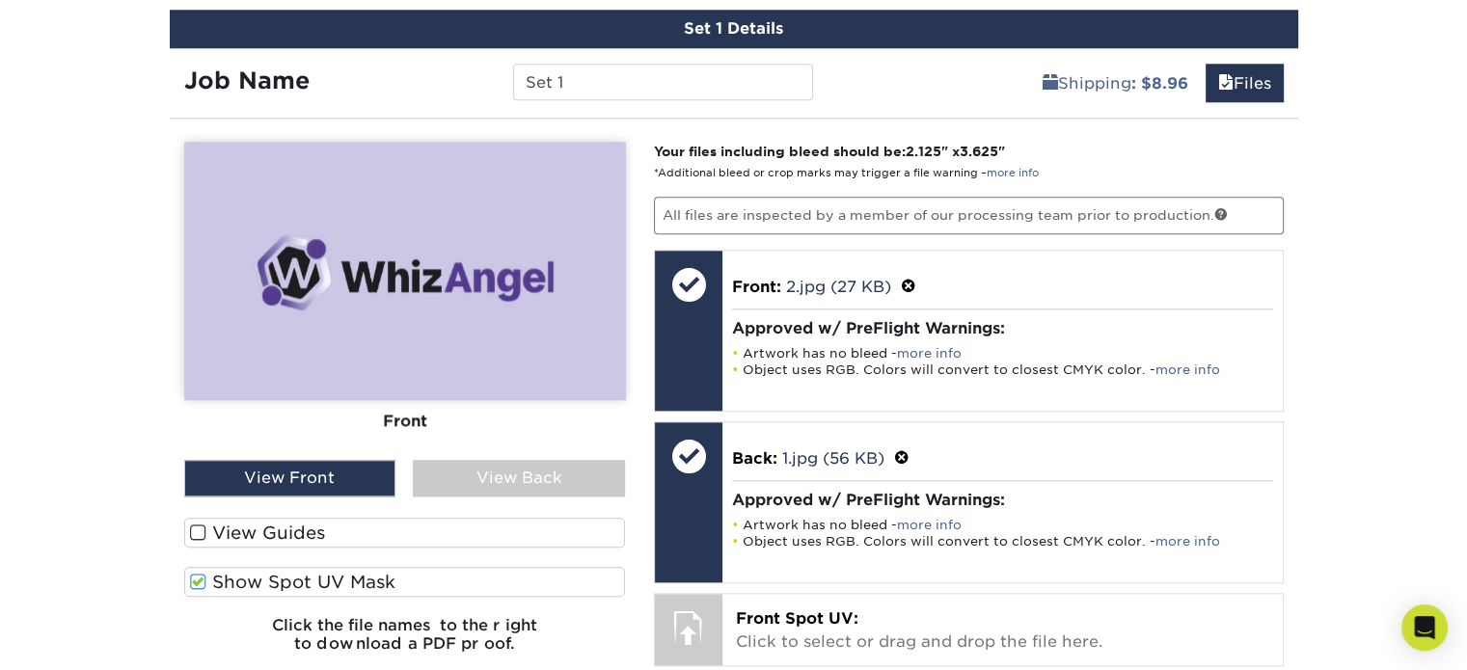
scroll to position [2025, 0]
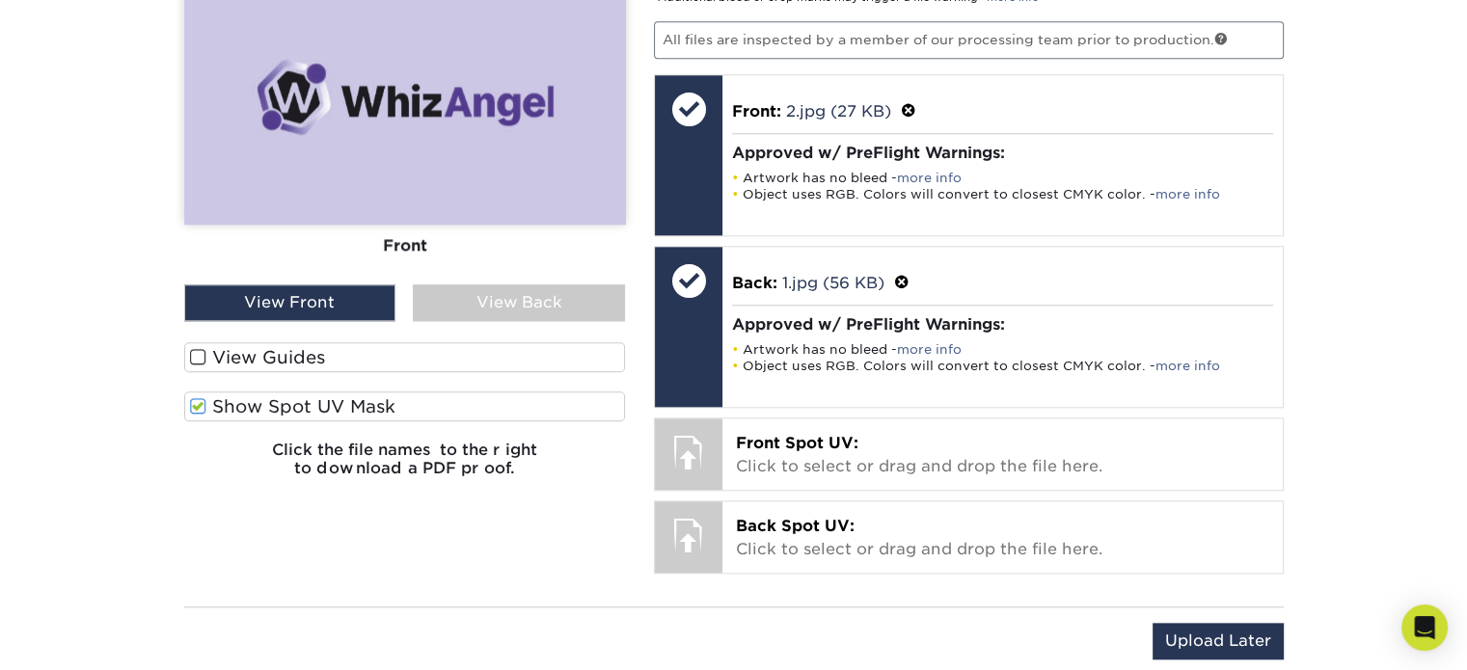
click at [411, 400] on label "Show Spot UV Mask" at bounding box center [405, 406] width 442 height 30
click at [0, 0] on input "Show Spot UV Mask" at bounding box center [0, 0] width 0 height 0
click at [376, 407] on label "Show Spot UV Mask" at bounding box center [405, 406] width 442 height 30
click at [0, 0] on input "Show Spot UV Mask" at bounding box center [0, 0] width 0 height 0
click at [376, 407] on label "Show Spot UV Mask" at bounding box center [405, 406] width 442 height 30
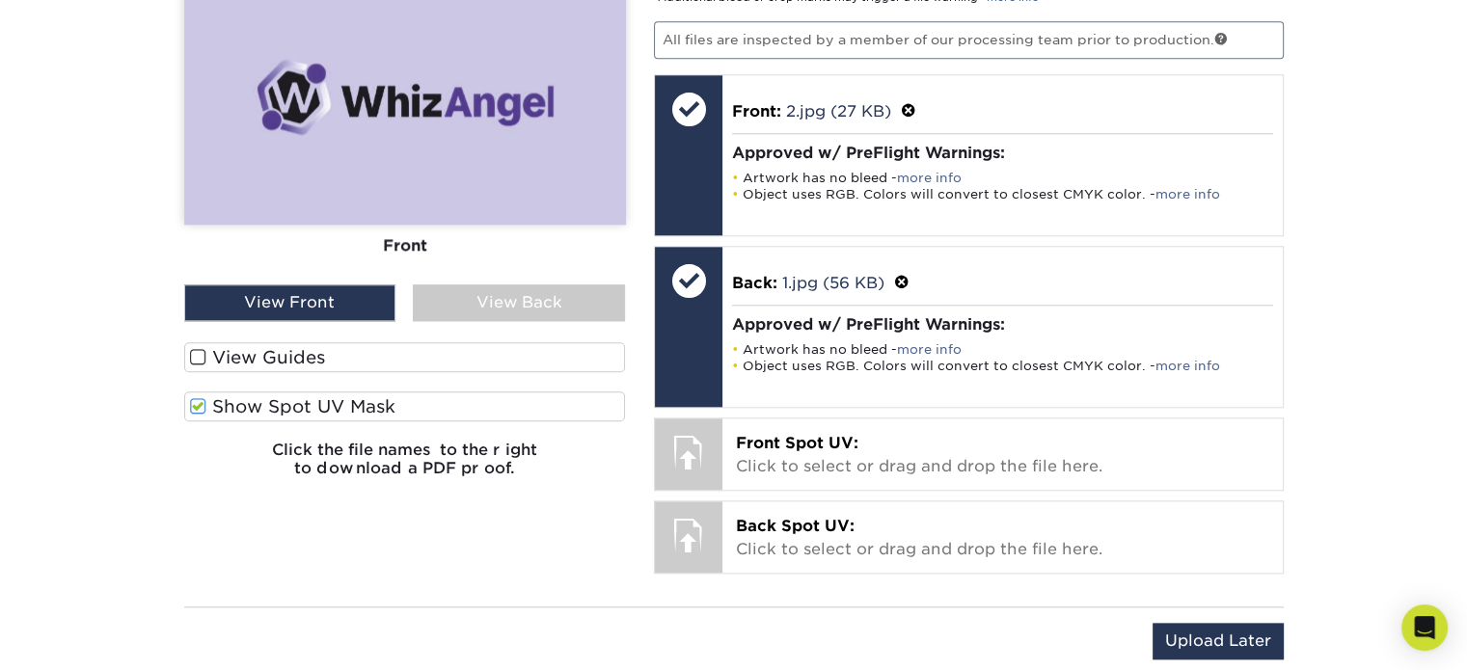
click at [0, 0] on input "Show Spot UV Mask" at bounding box center [0, 0] width 0 height 0
click at [361, 362] on label "View Guides" at bounding box center [405, 357] width 442 height 30
click at [0, 0] on input "View Guides" at bounding box center [0, 0] width 0 height 0
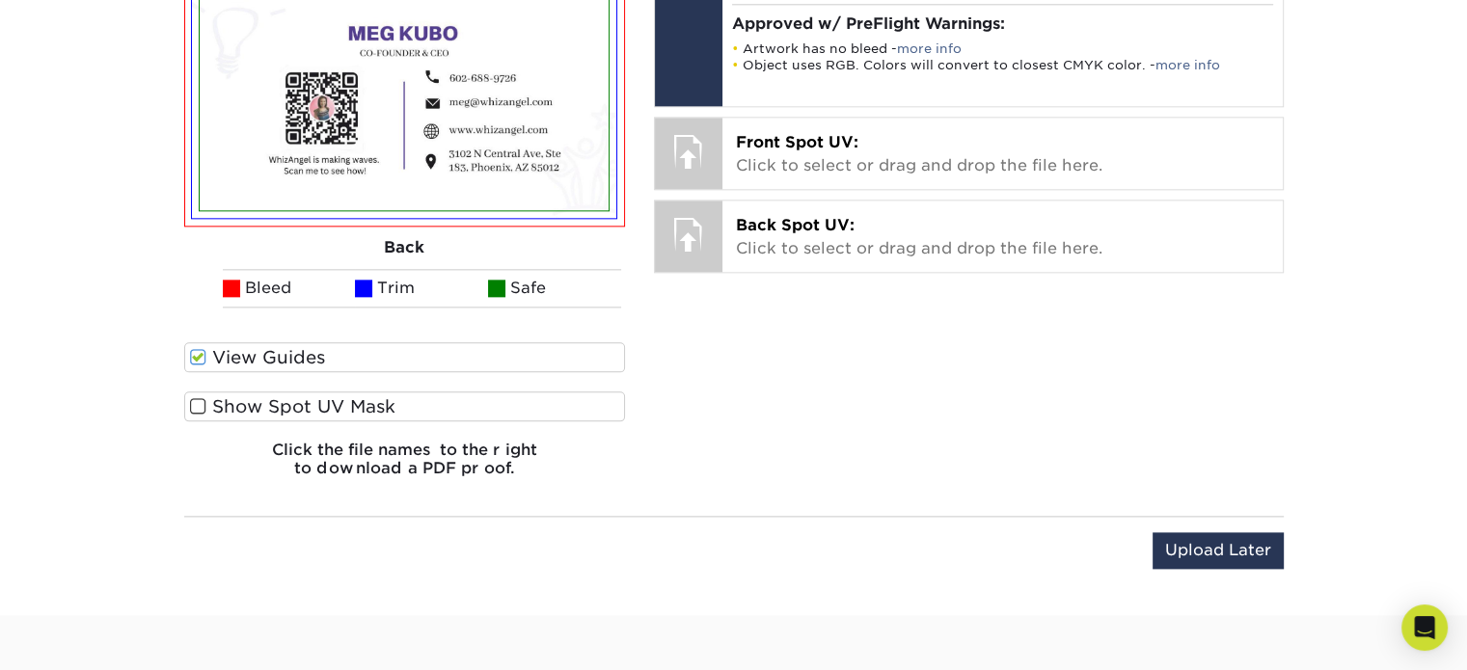
click at [361, 362] on label "View Guides" at bounding box center [405, 357] width 442 height 30
click at [0, 0] on input "View Guides" at bounding box center [0, 0] width 0 height 0
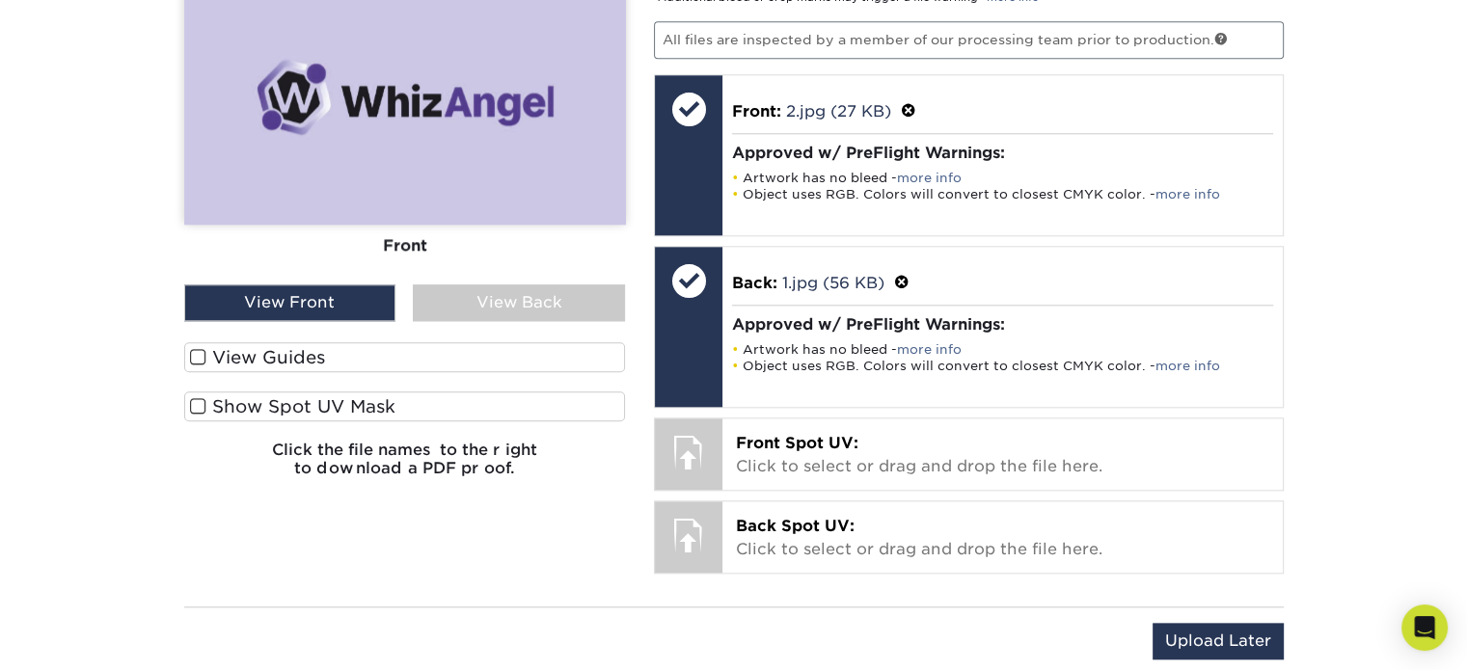
click at [361, 400] on label "Show Spot UV Mask" at bounding box center [405, 406] width 442 height 30
click at [0, 0] on input "Show Spot UV Mask" at bounding box center [0, 0] width 0 height 0
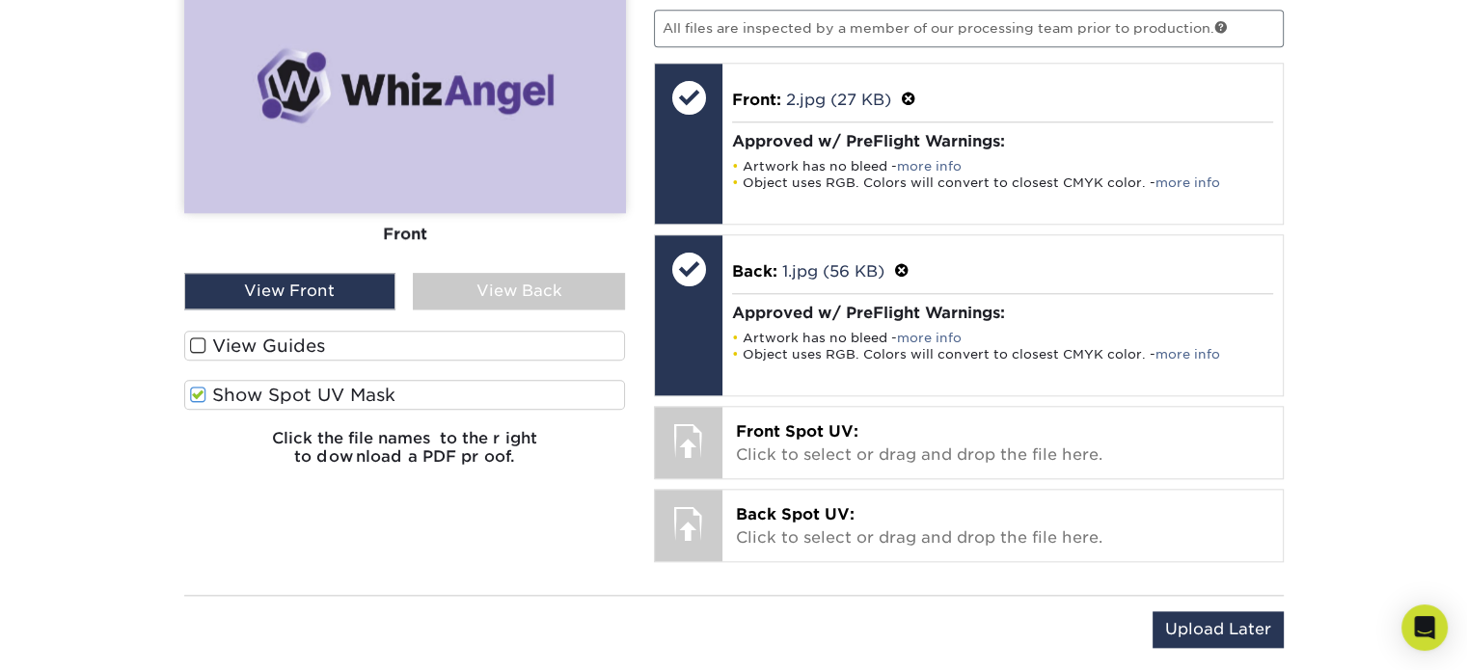
scroll to position [2218, 0]
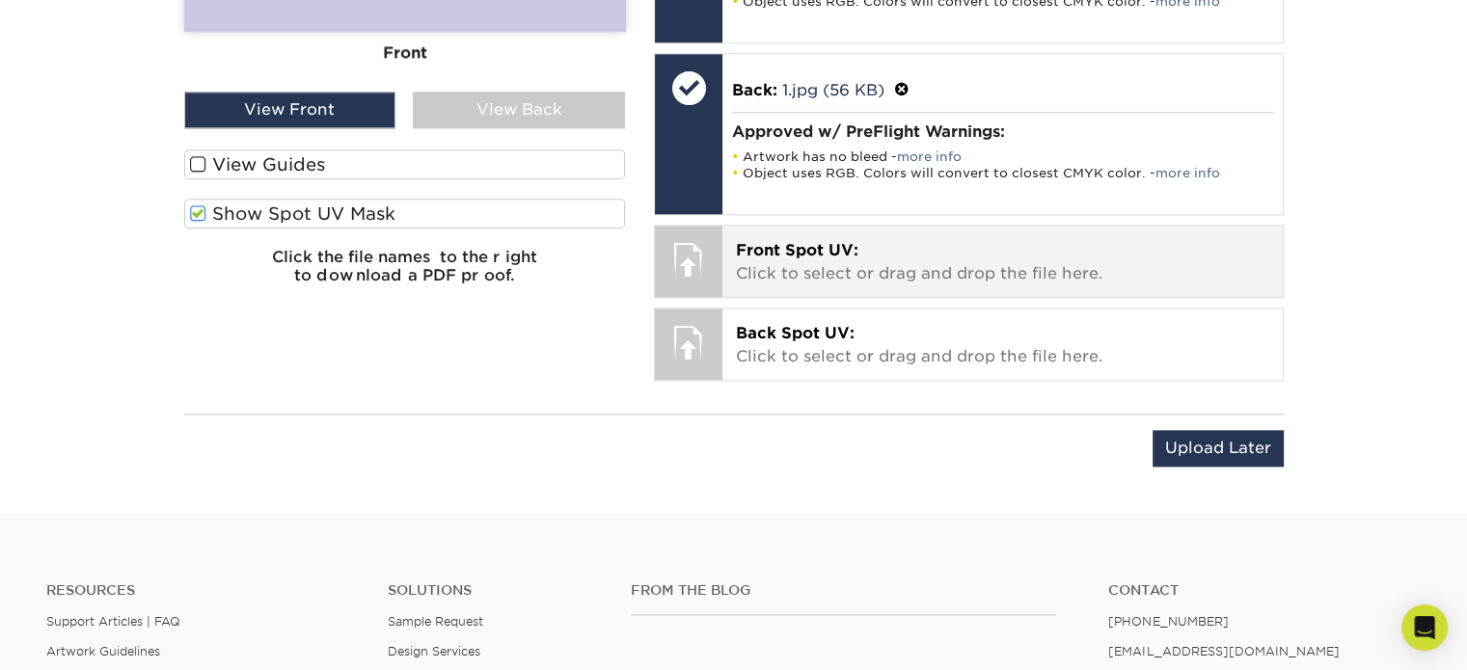
click at [788, 268] on p "Front Spot UV: Click to select or drag and drop the file here." at bounding box center [1002, 262] width 533 height 46
click at [1033, 273] on p "Front Spot UV: Click to select or drag and drop the file here." at bounding box center [1002, 262] width 533 height 46
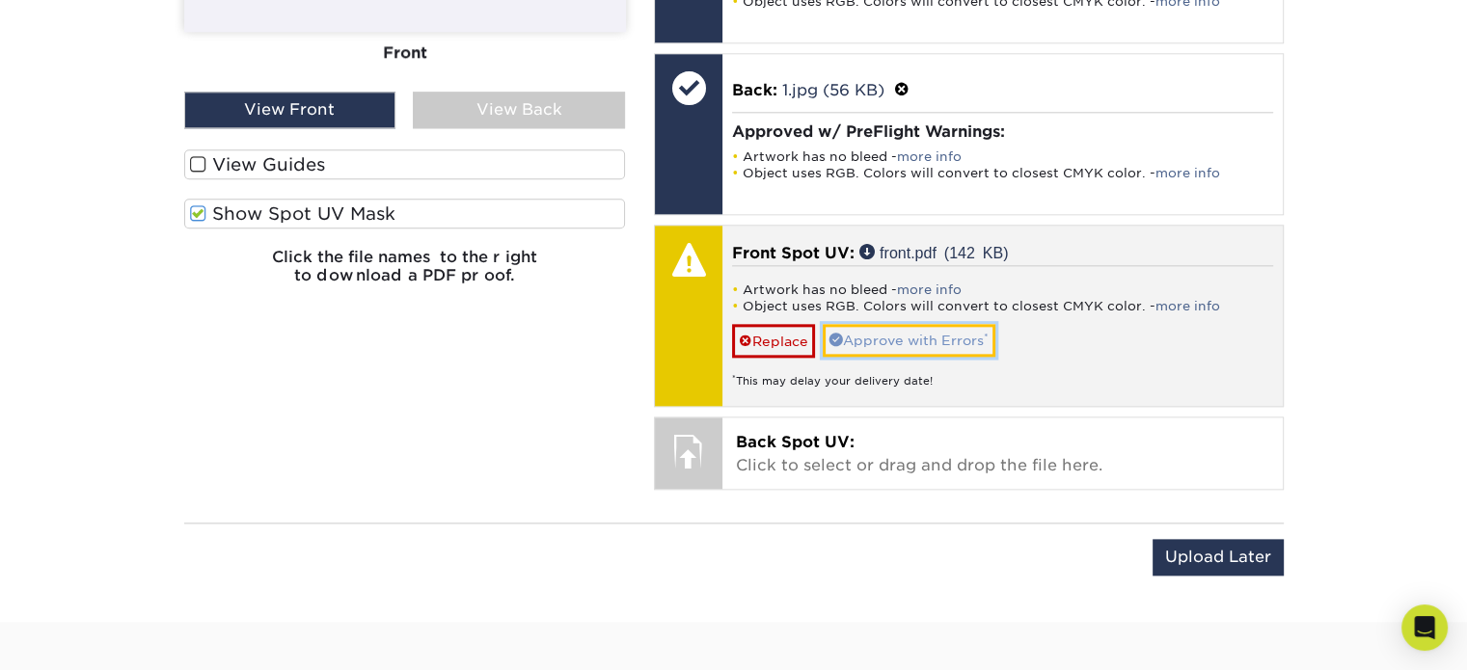
click at [959, 346] on link "Approve with Errors *" at bounding box center [908, 340] width 173 height 33
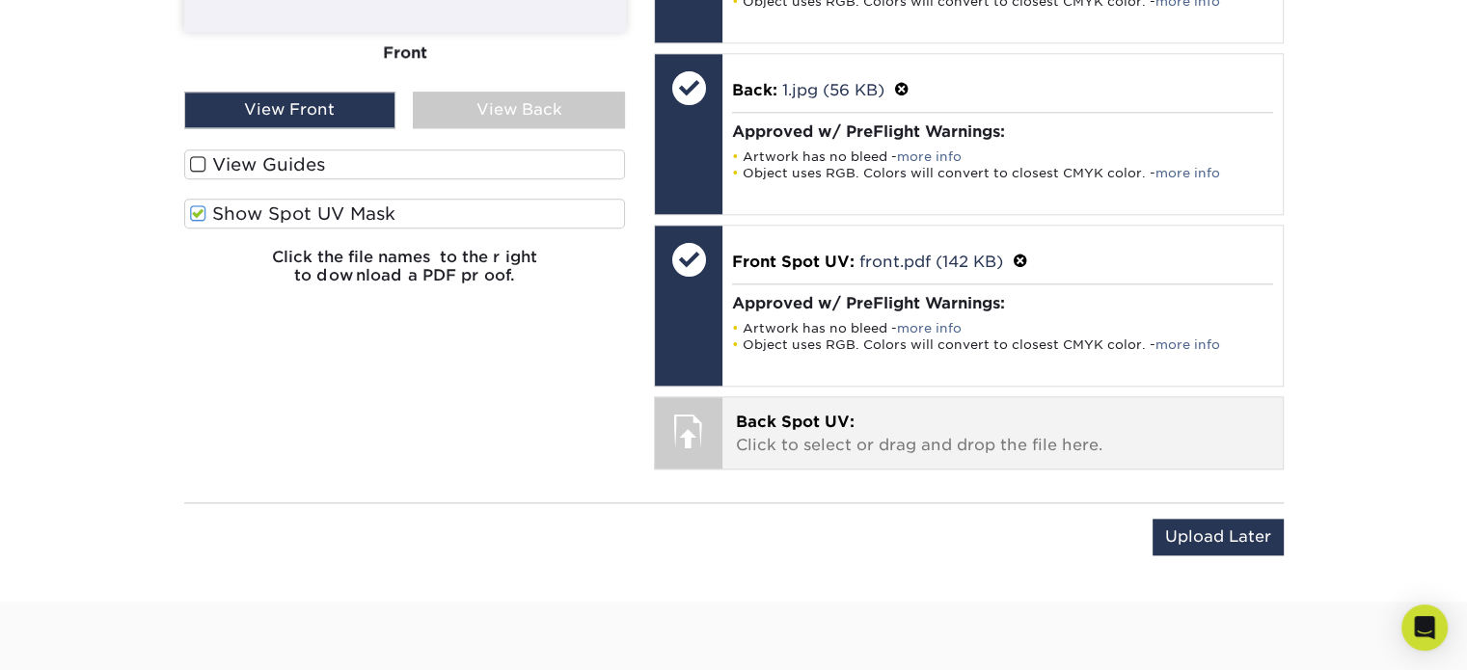
click at [823, 403] on div "Back Spot UV: Click to select or drag and drop the file here. Choose file" at bounding box center [1002, 432] width 560 height 71
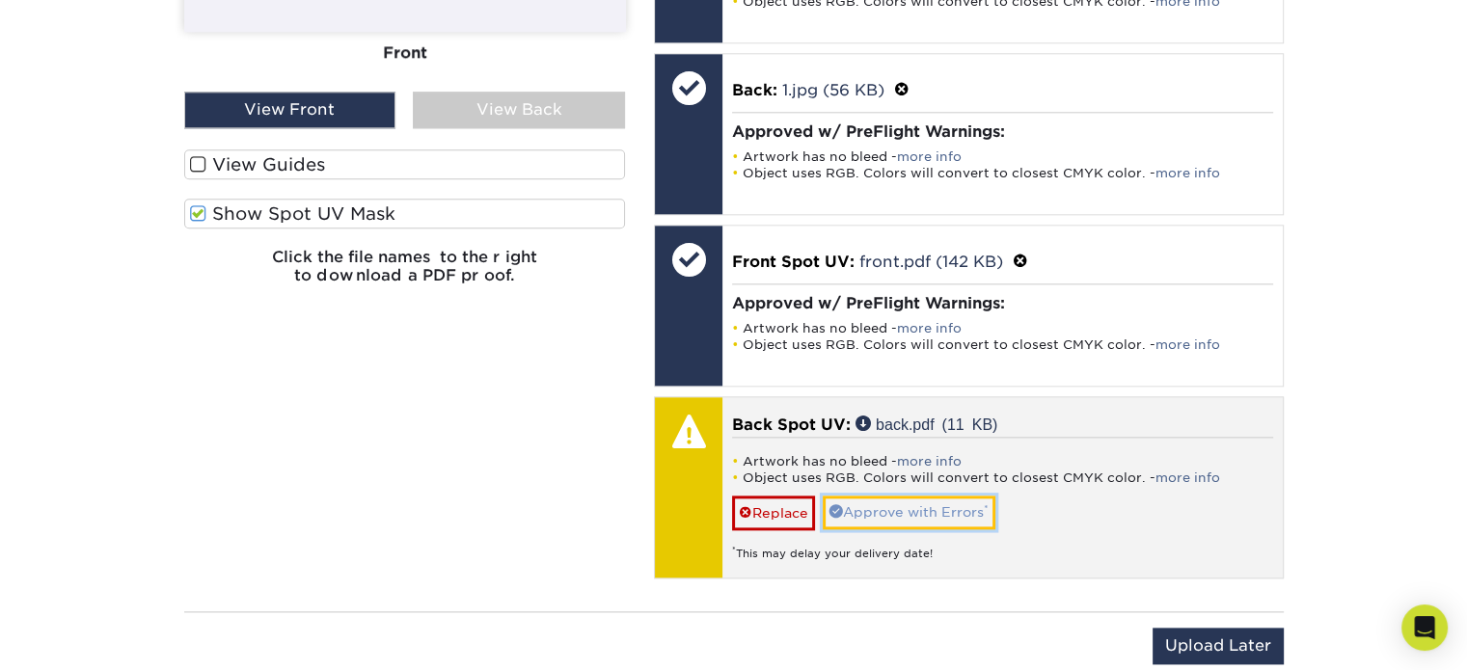
click at [960, 515] on link "Approve with Errors *" at bounding box center [908, 512] width 173 height 33
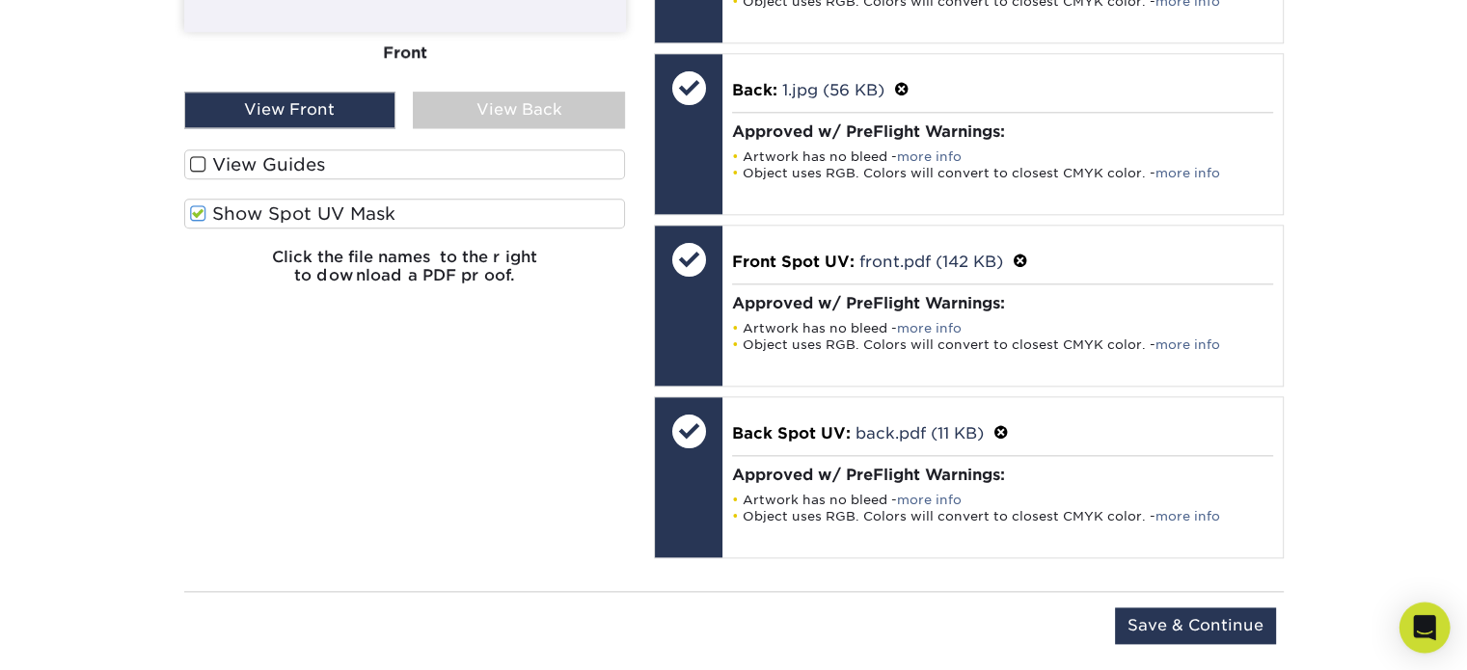
click at [1419, 627] on icon "Open Intercom Messenger" at bounding box center [1424, 627] width 22 height 25
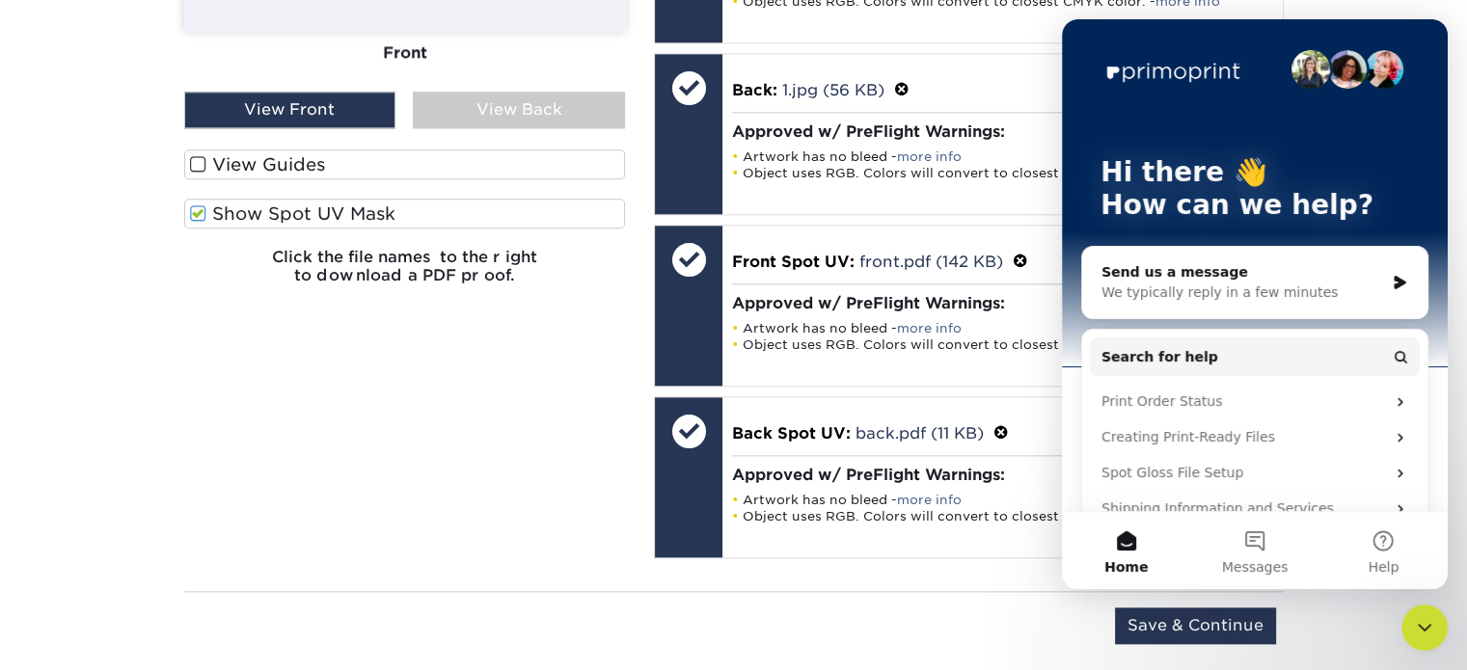
scroll to position [0, 0]
click at [1173, 293] on div "We typically reply in a few minutes" at bounding box center [1242, 293] width 283 height 20
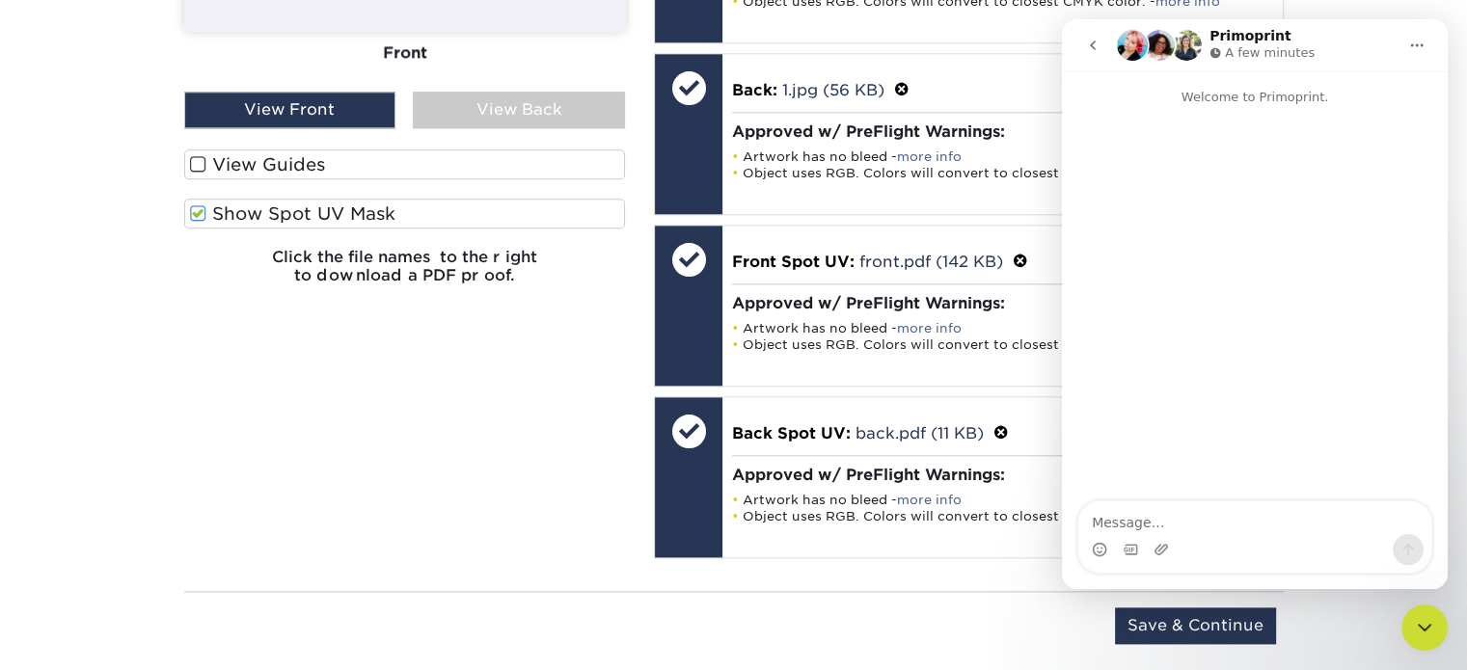
click at [1189, 529] on textarea "Message…" at bounding box center [1254, 517] width 353 height 33
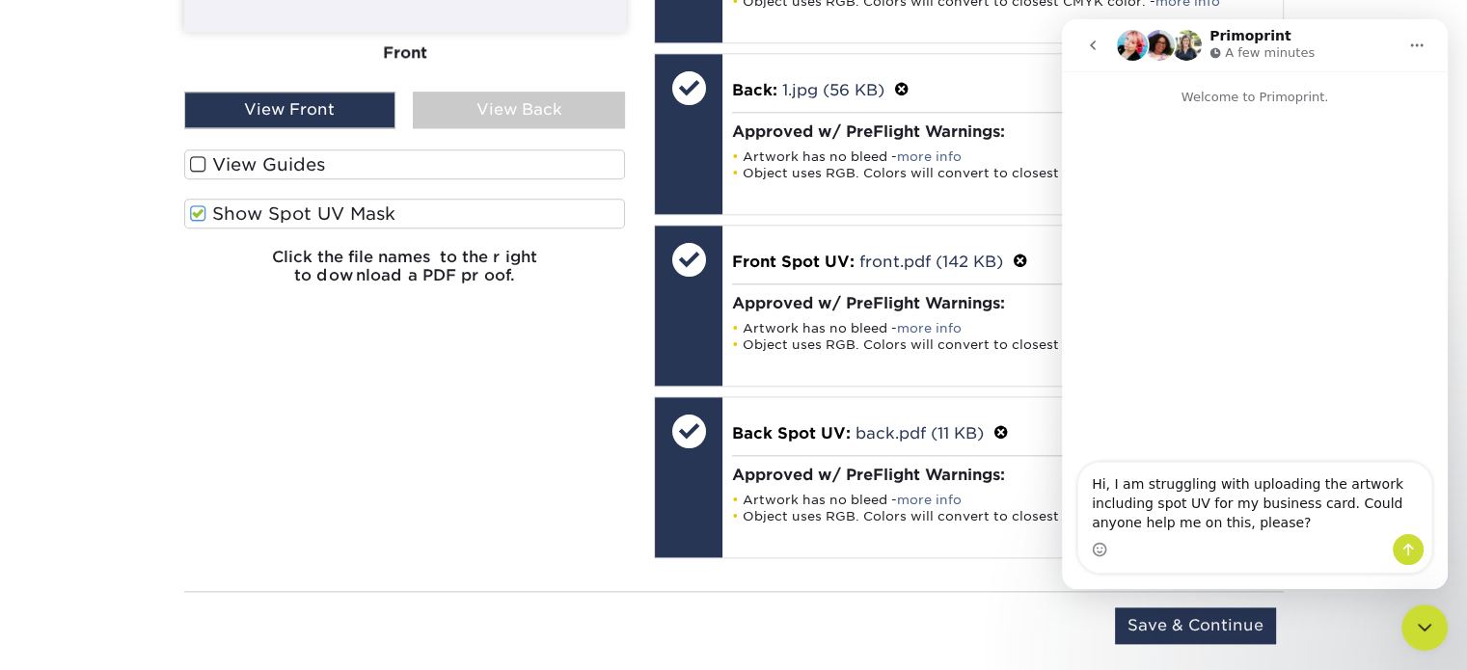
type textarea "Hi, I am struggling with uploading the artwork including spot UV for my busines…"
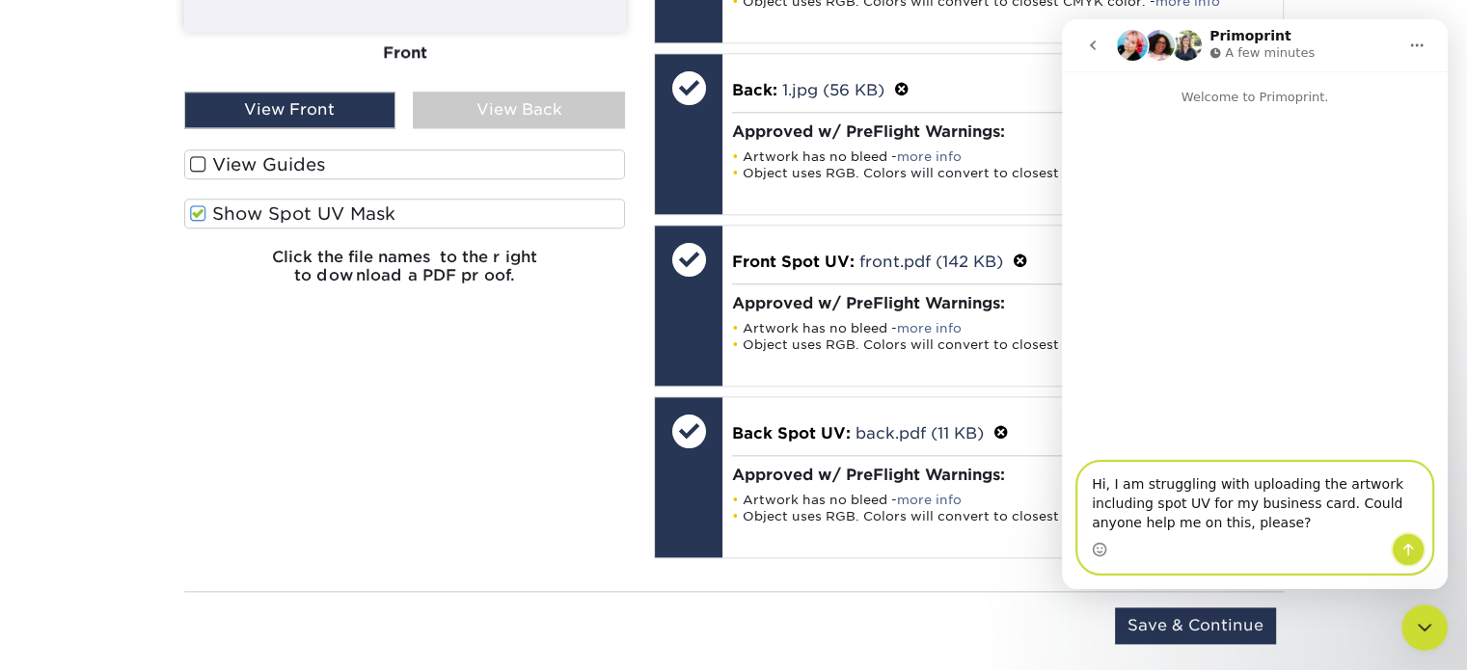
click at [1412, 545] on icon "Send a message…" at bounding box center [1407, 549] width 15 height 15
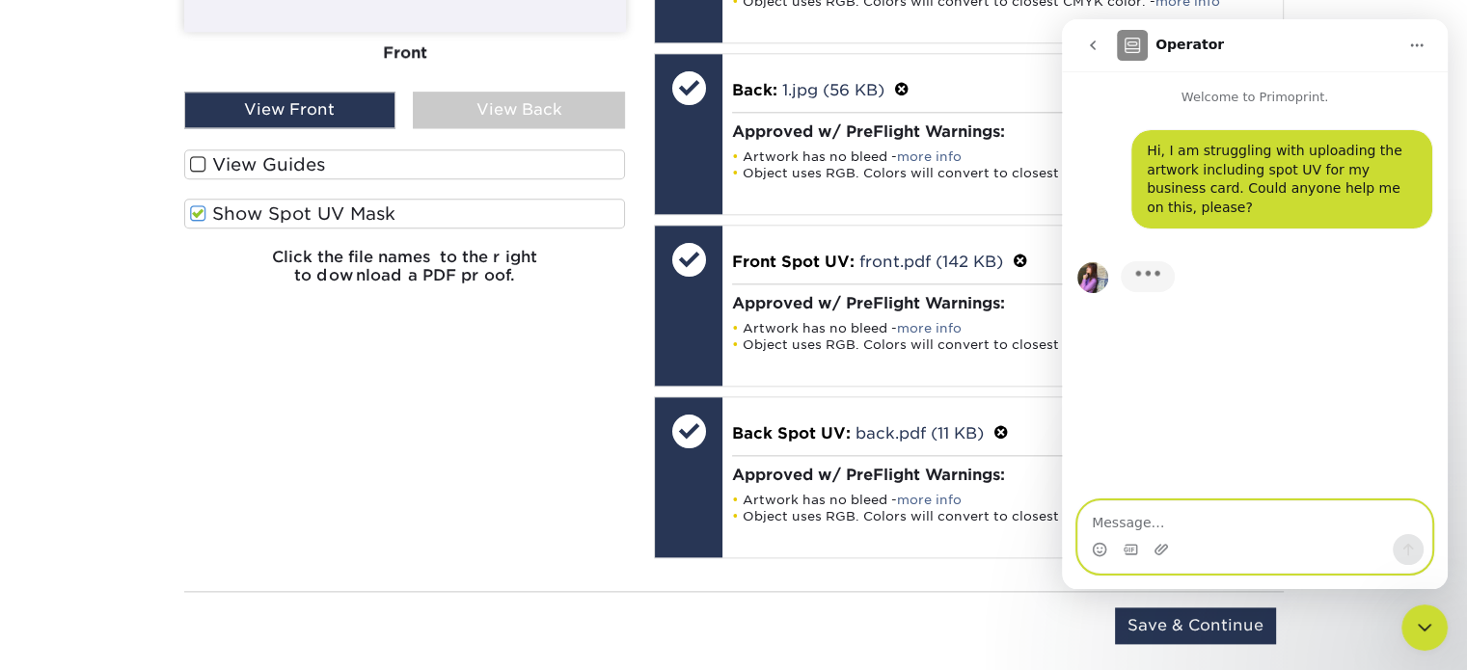
scroll to position [2121, 0]
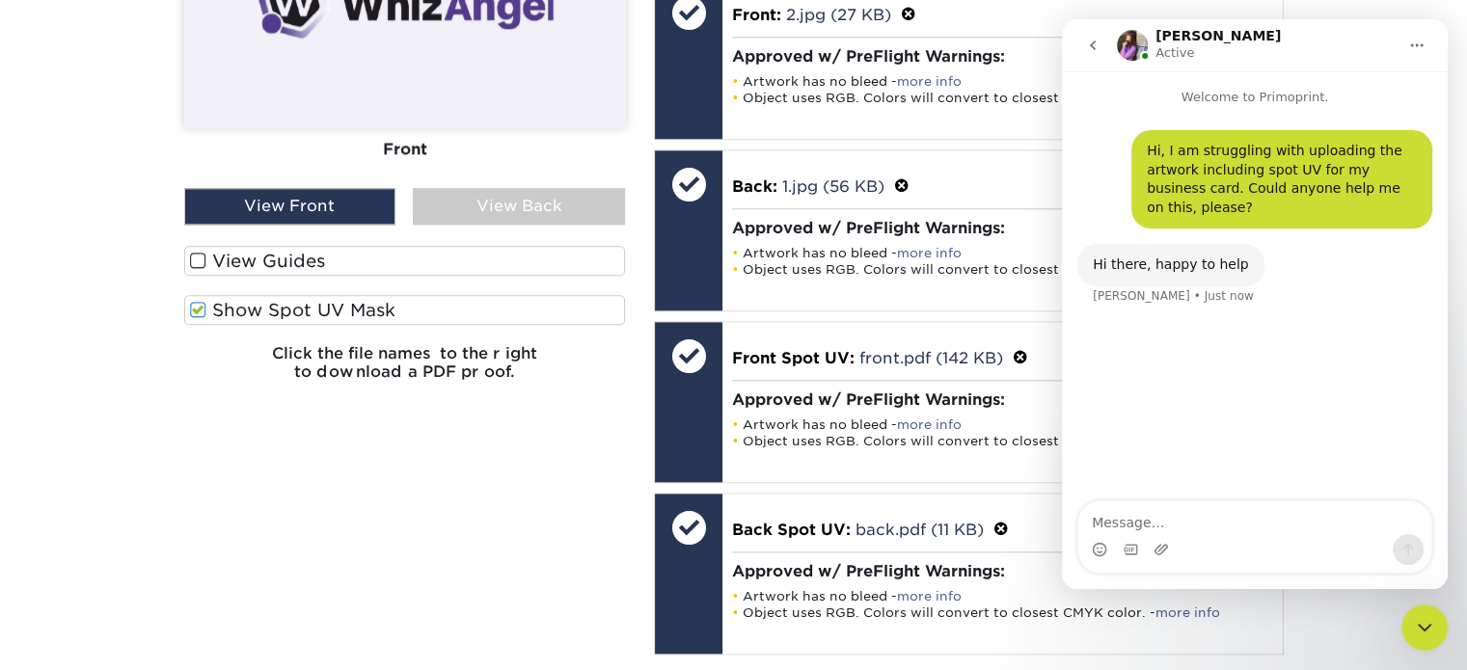
click at [1238, 537] on div "Intercom messenger" at bounding box center [1254, 549] width 353 height 31
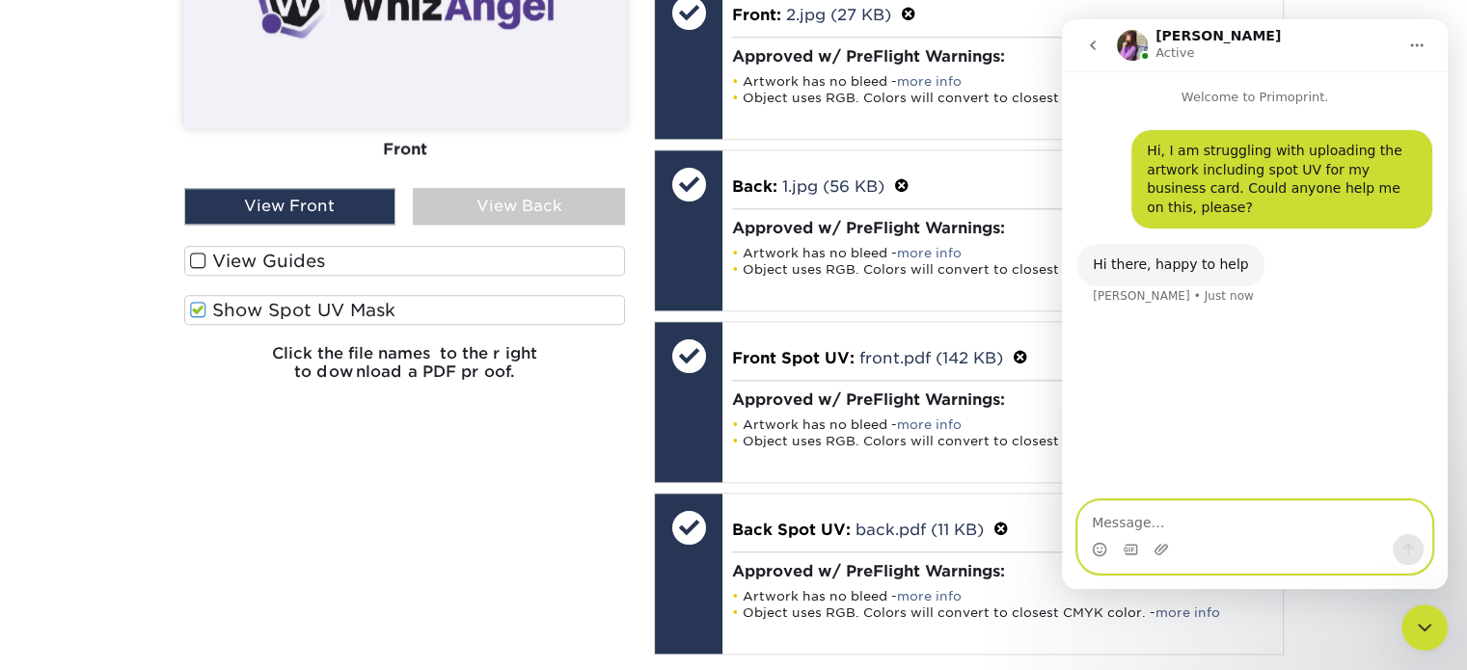
click at [1205, 501] on textarea "Message…" at bounding box center [1254, 517] width 353 height 33
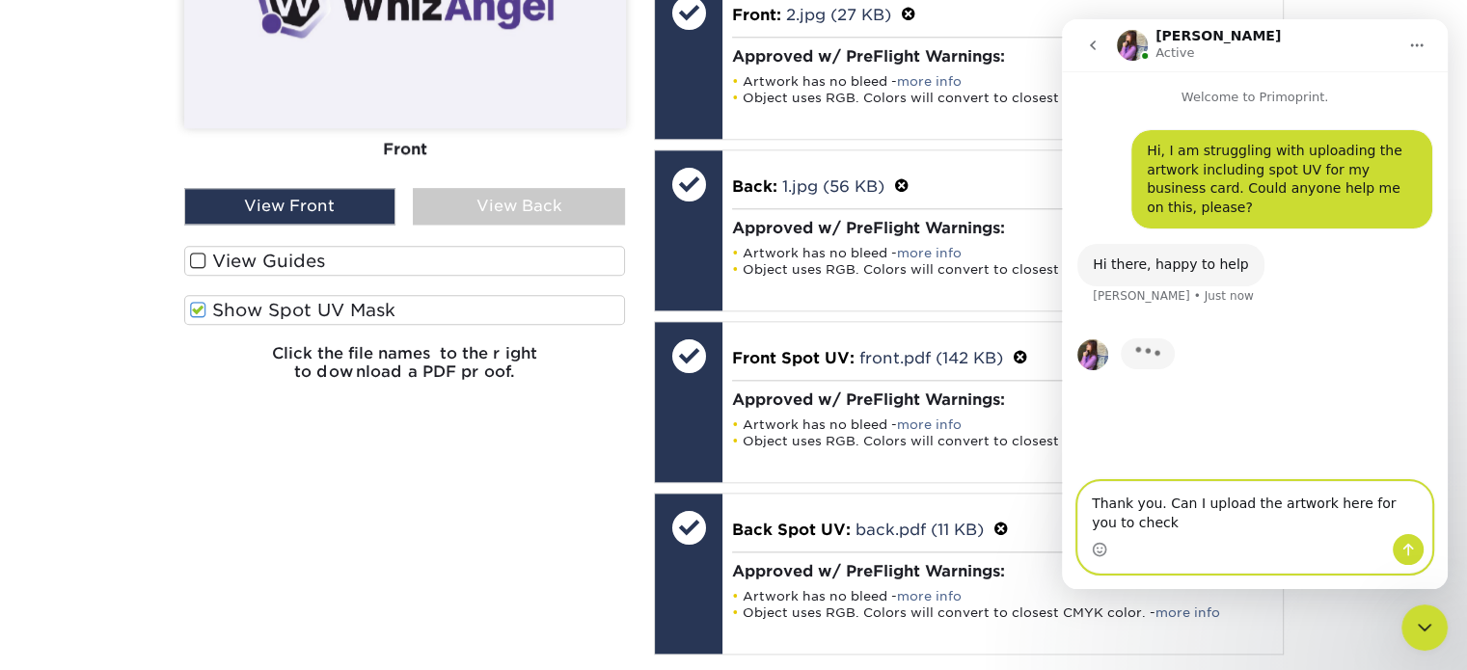
type textarea "Thank you. Can I upload the artwork here for you to check?"
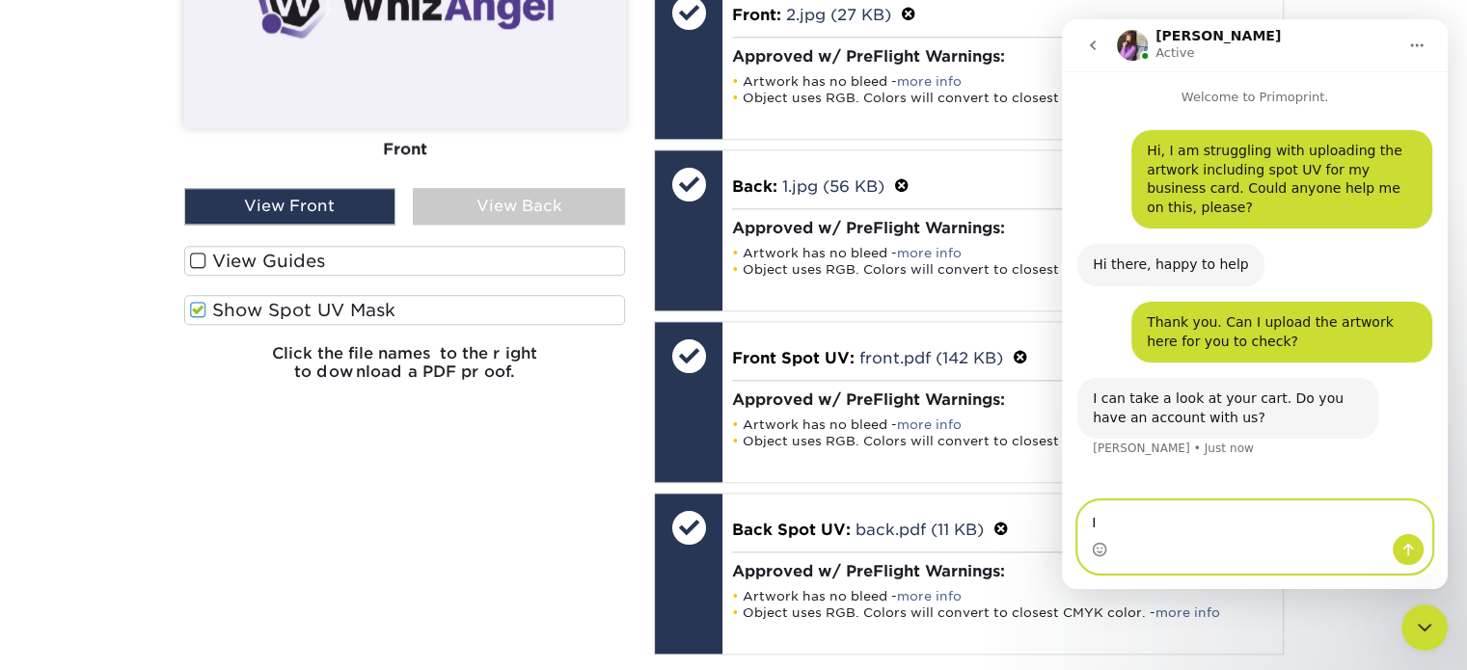
type textarea "I"
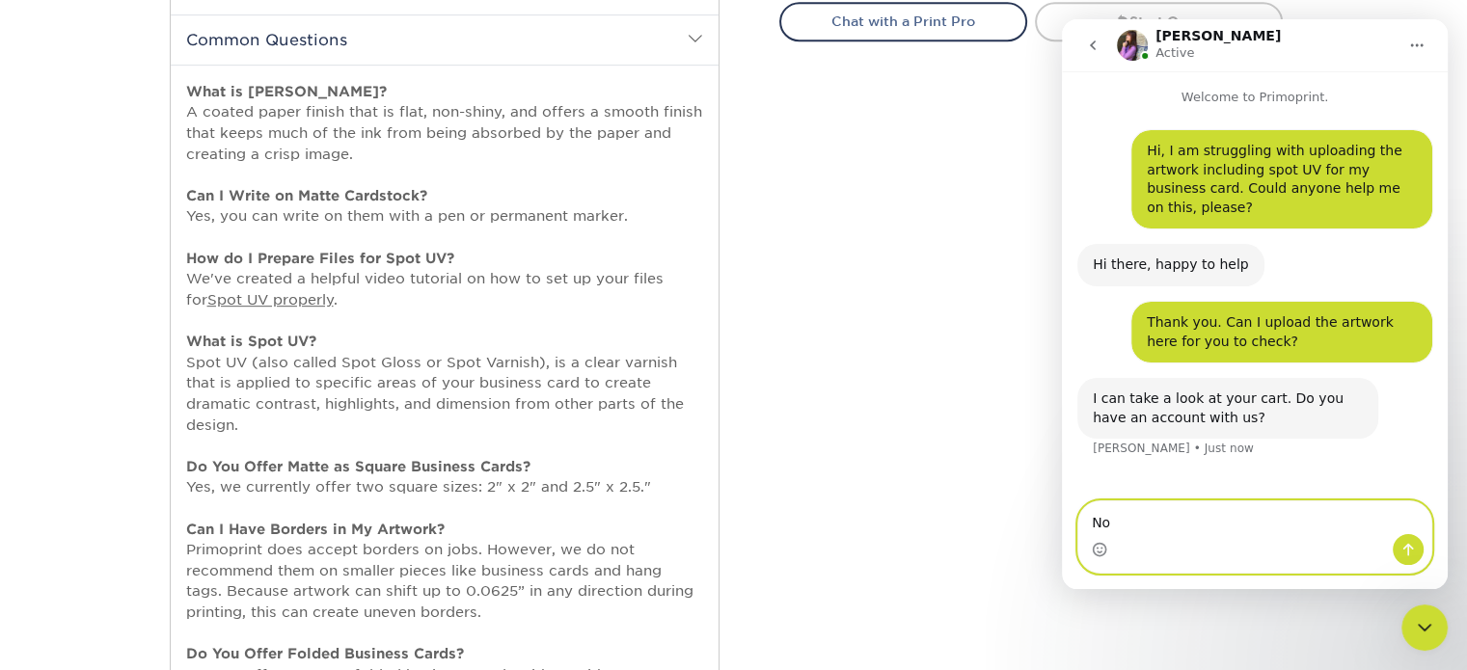
scroll to position [1157, 0]
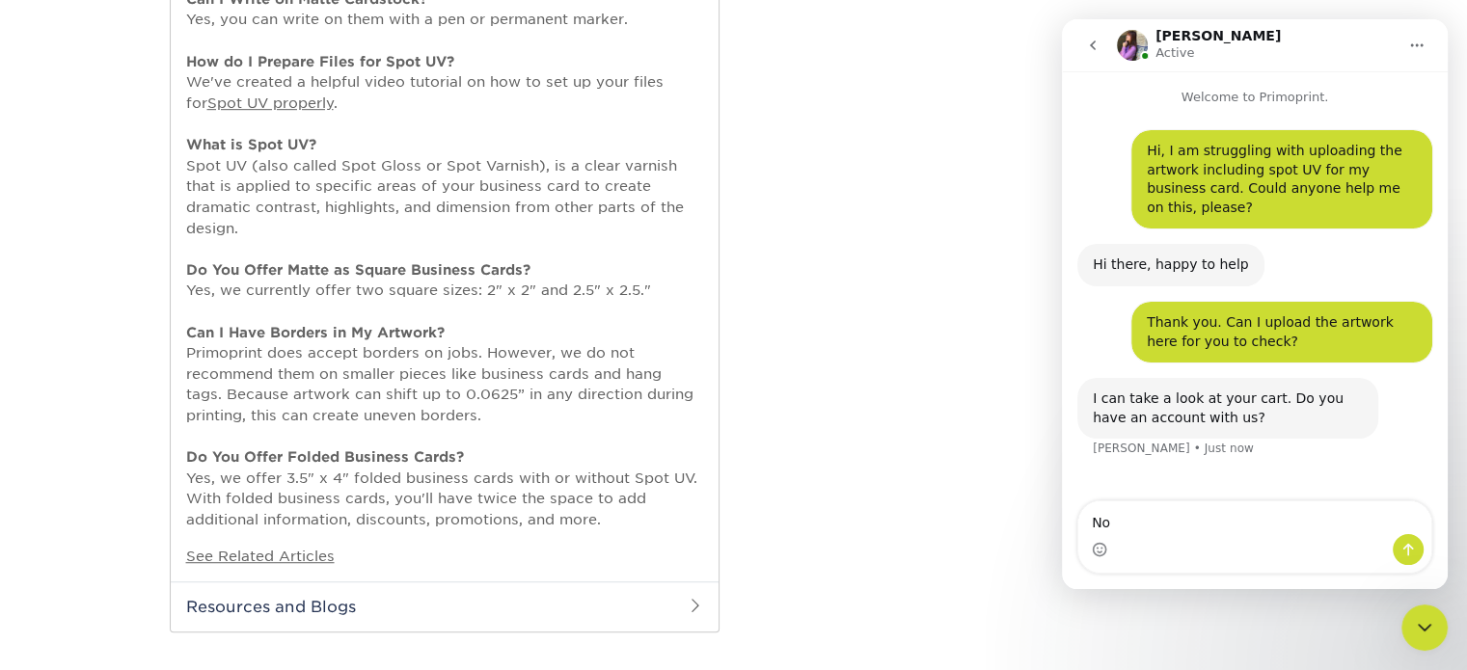
click at [1216, 544] on div "Intercom messenger" at bounding box center [1254, 549] width 353 height 31
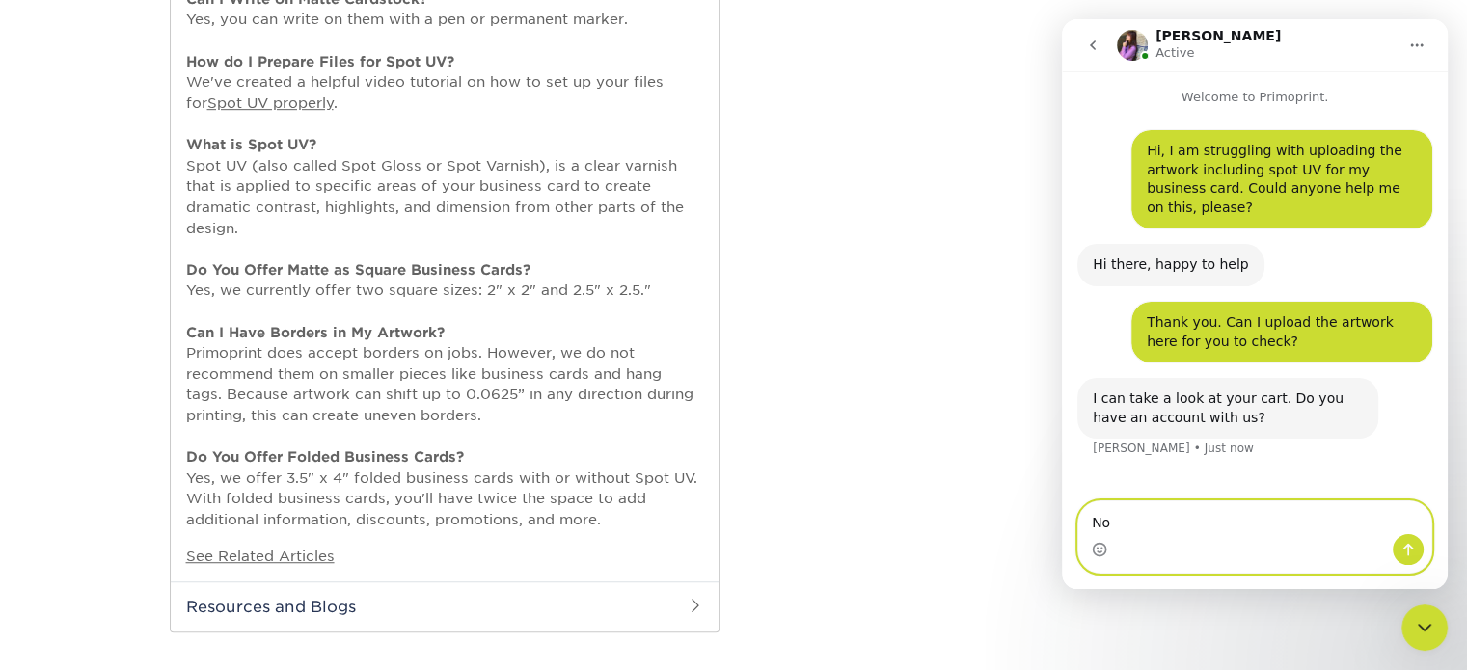
click at [1149, 528] on textarea "No" at bounding box center [1254, 517] width 353 height 33
type textarea "N"
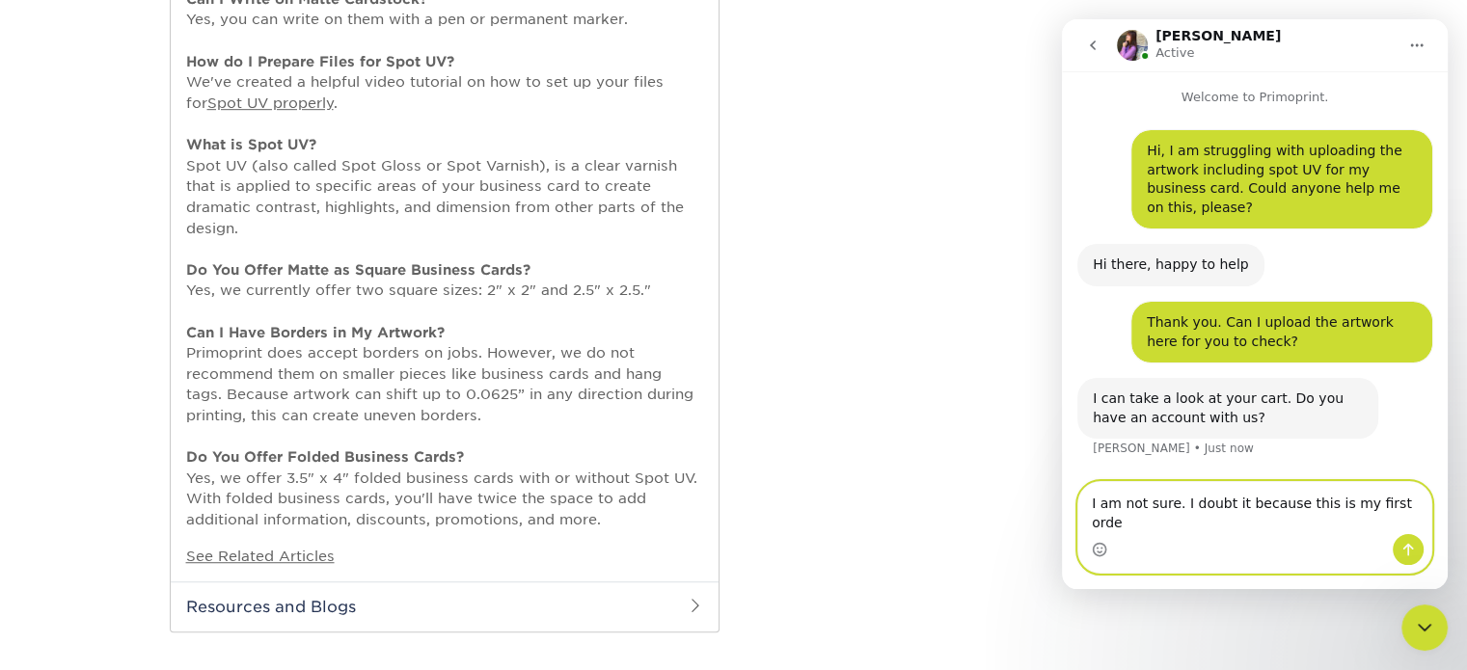
type textarea "I am not sure. I doubt it because this is my first order"
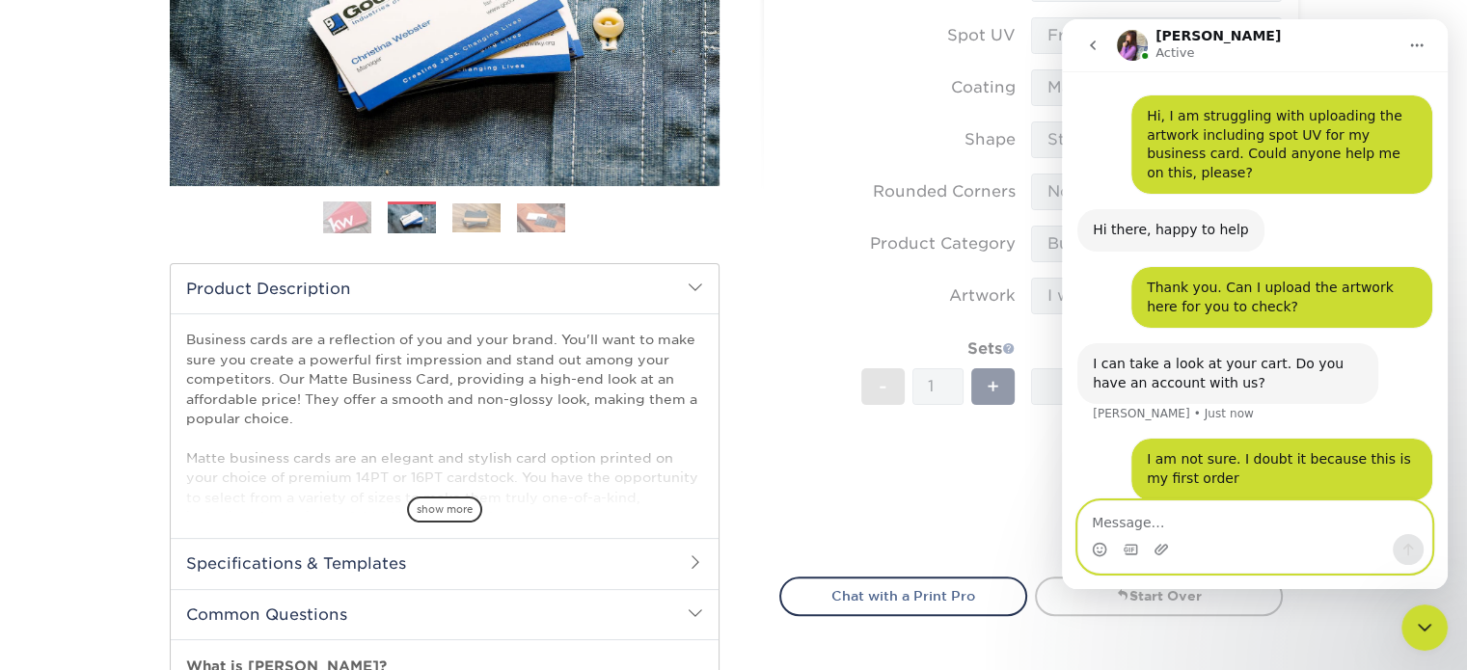
scroll to position [109, 0]
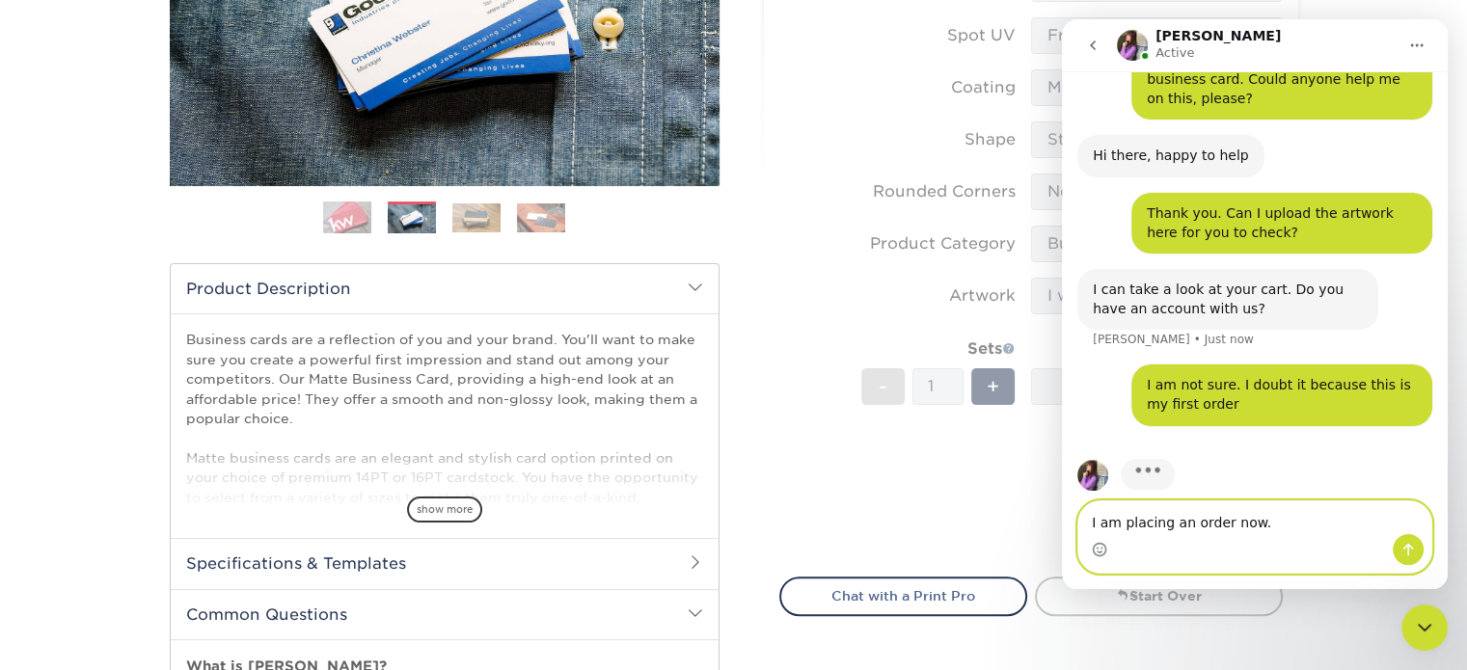
type textarea "I am placing an order now."
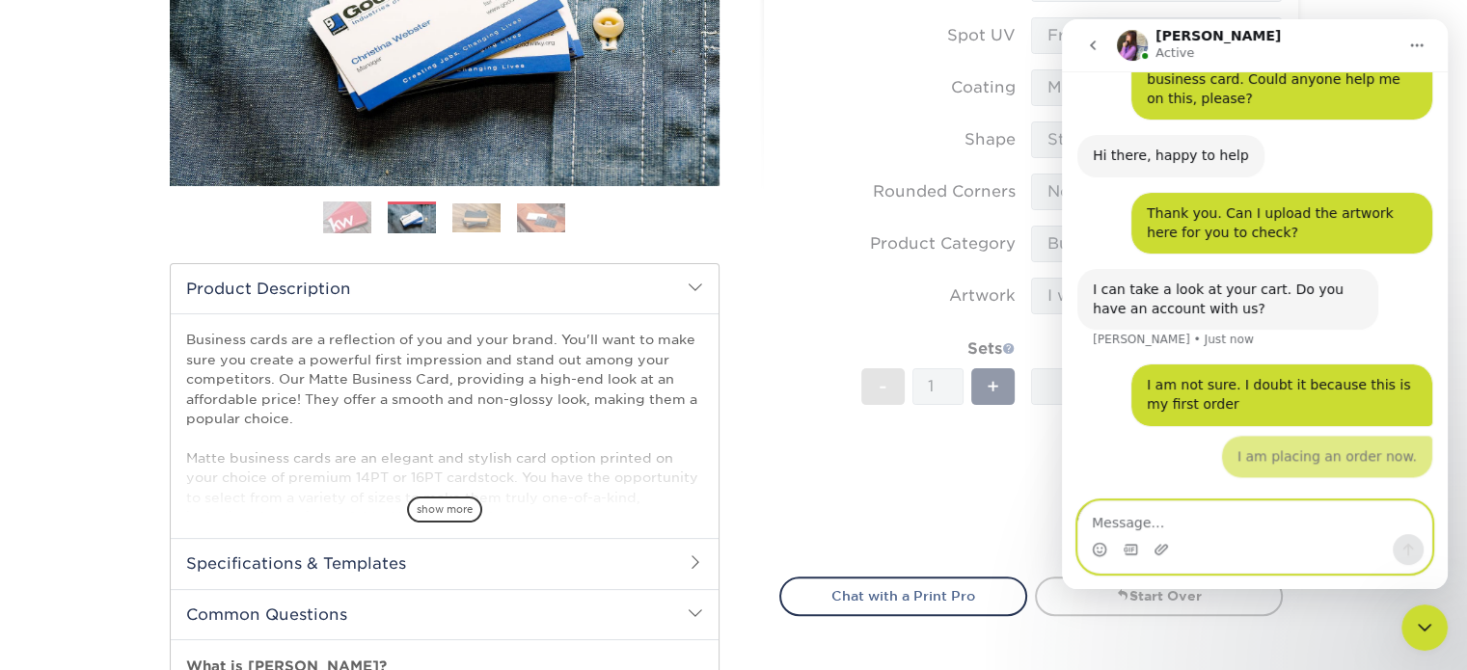
scroll to position [153, 0]
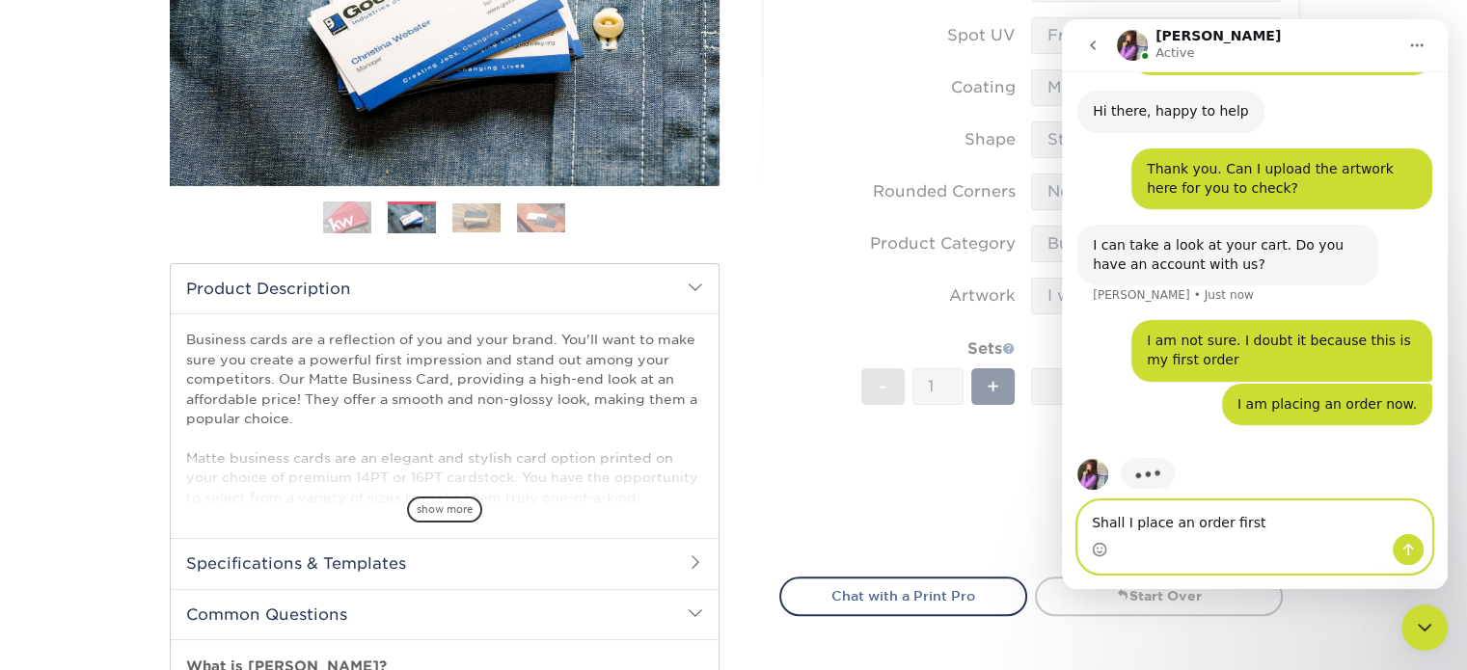
type textarea "Shall I place an order first?"
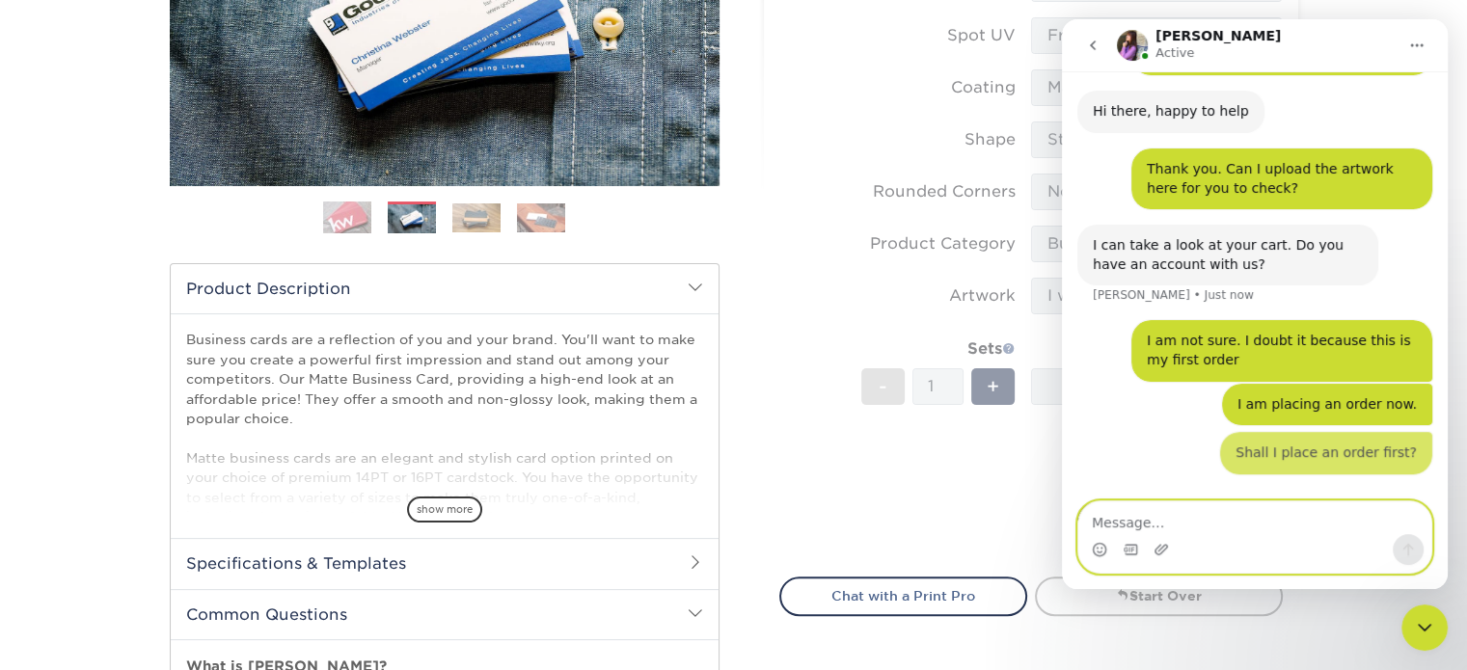
scroll to position [197, 0]
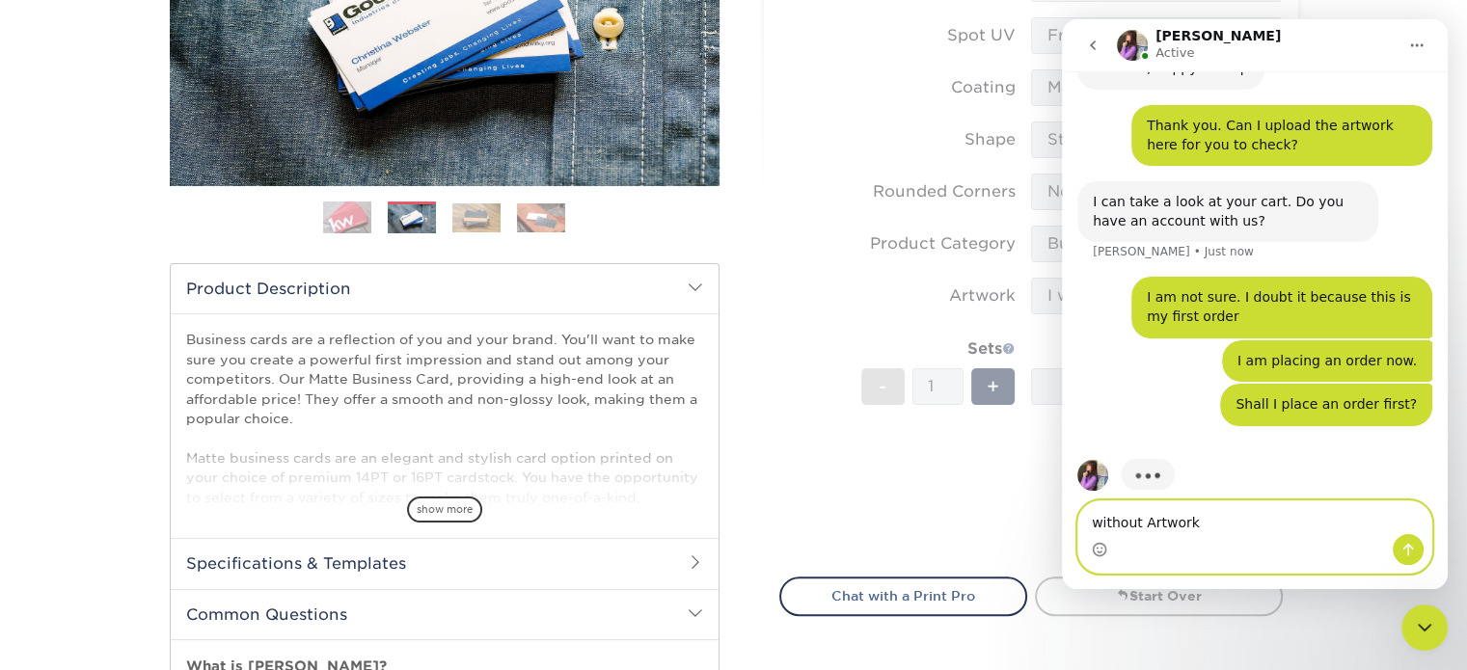
type textarea "without Artwork?"
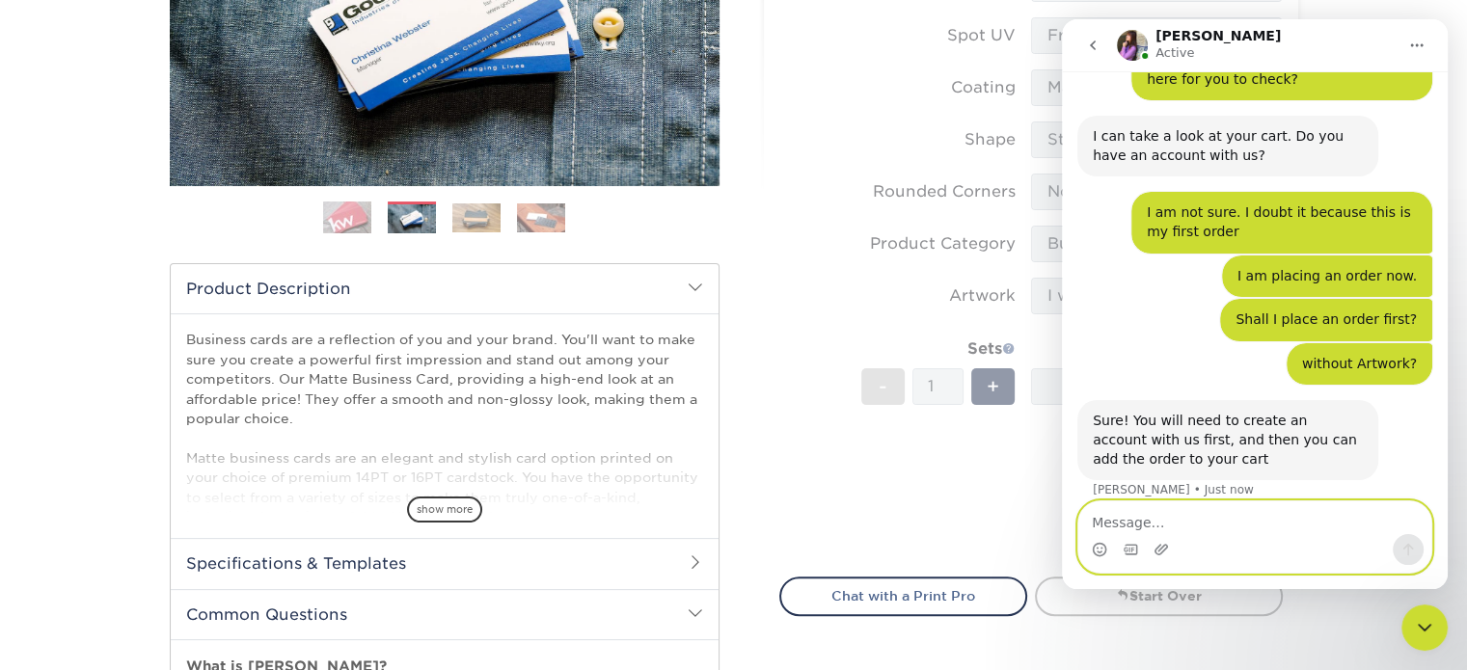
scroll to position [336, 0]
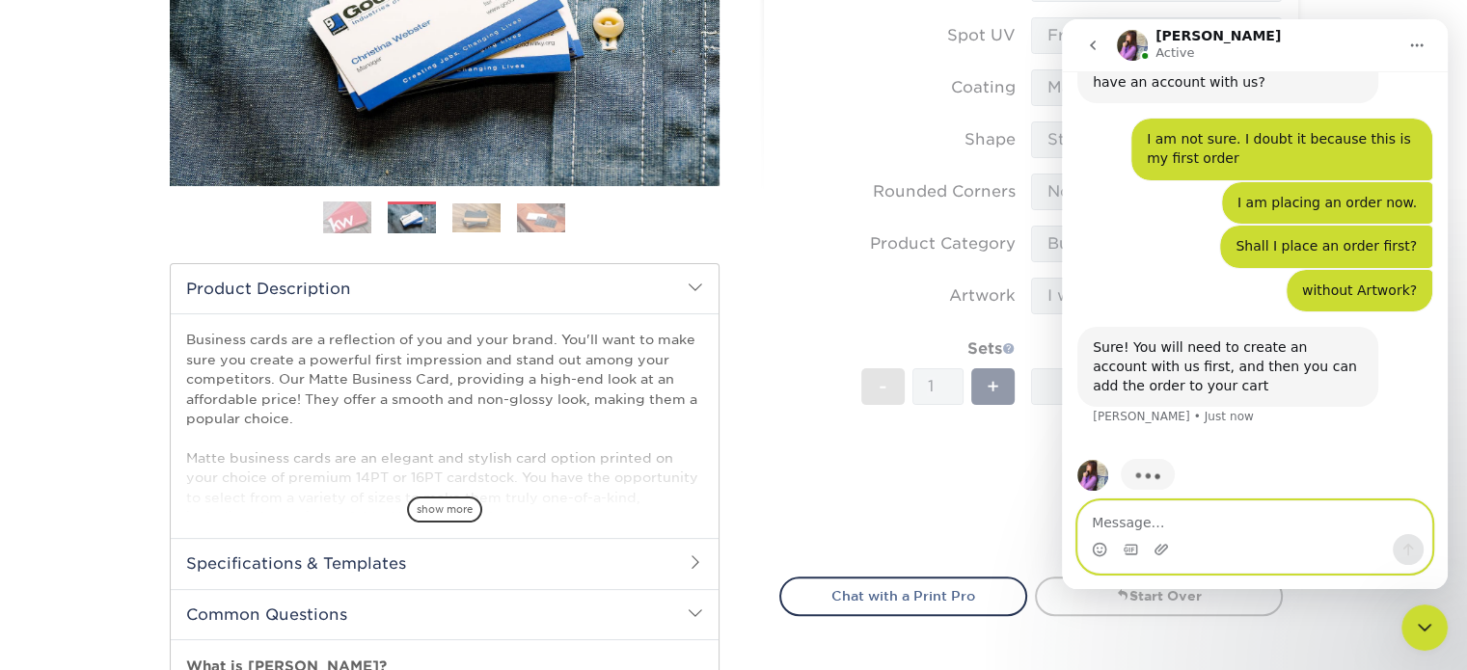
click at [1155, 525] on textarea "Message…" at bounding box center [1254, 517] width 353 height 33
type textarea "OK, got it. Let me do that ow"
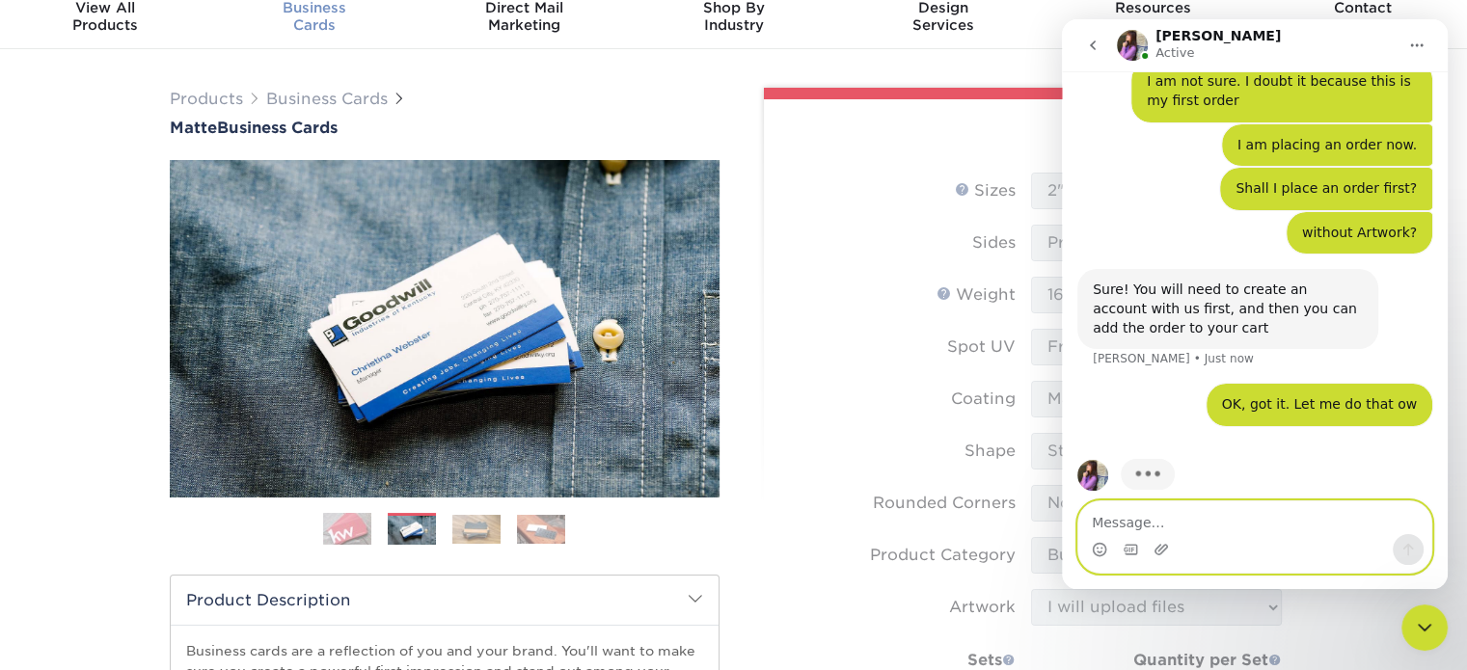
scroll to position [0, 0]
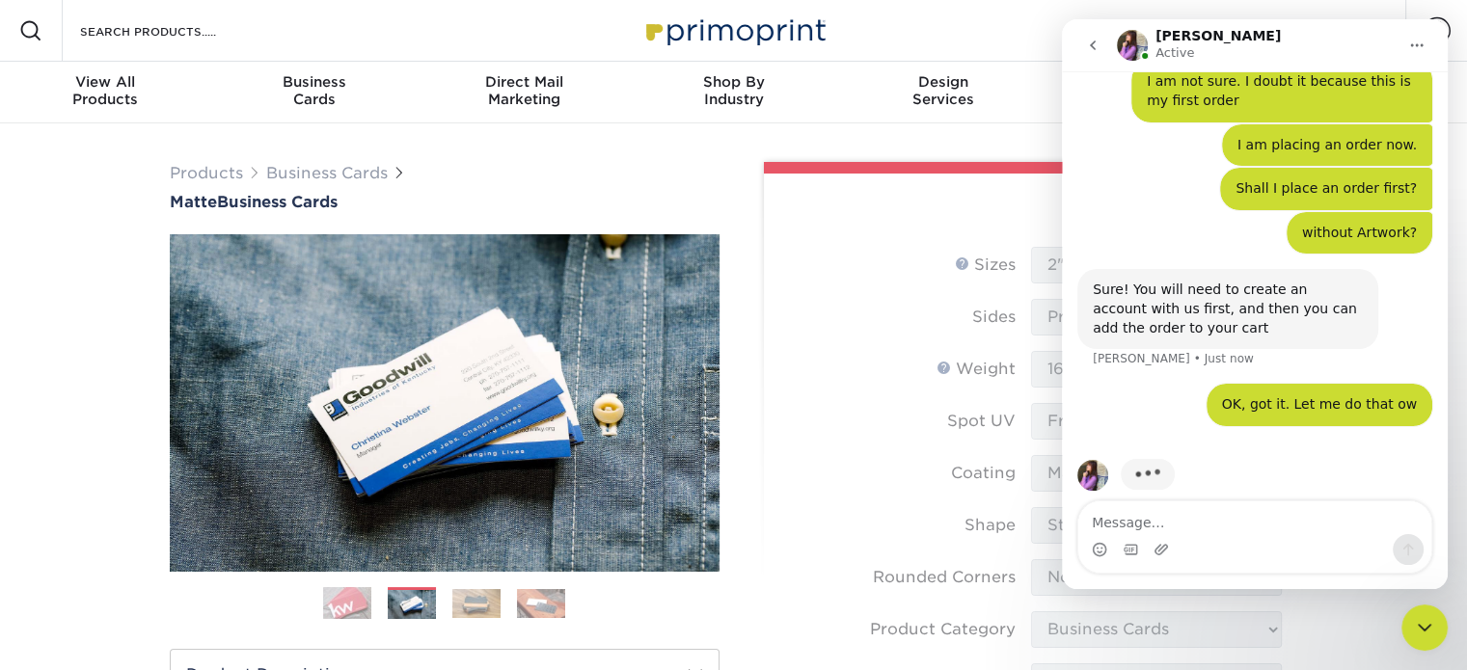
click at [742, 31] on img at bounding box center [733, 30] width 193 height 41
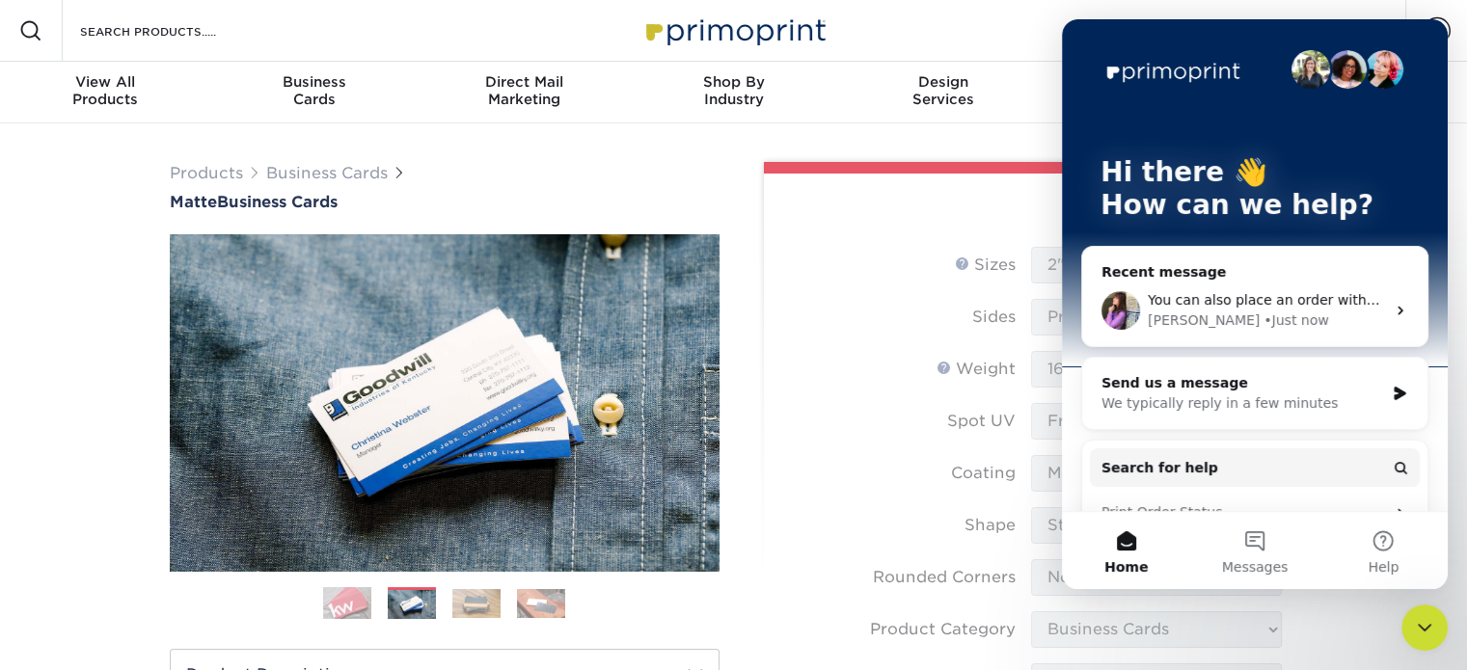
click at [944, 202] on div "Select your options:" at bounding box center [1030, 210] width 503 height 73
click at [1425, 628] on icon "Close Intercom Messenger" at bounding box center [1424, 627] width 23 height 23
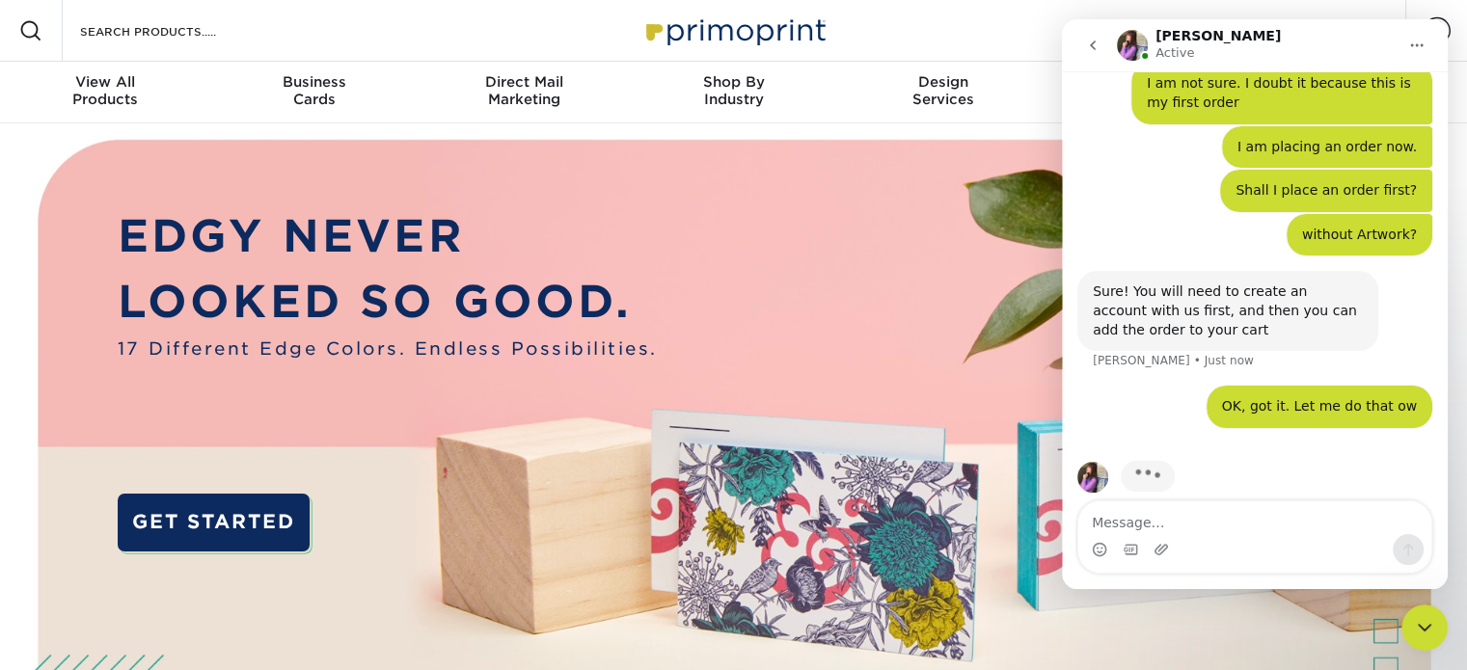
scroll to position [393, 0]
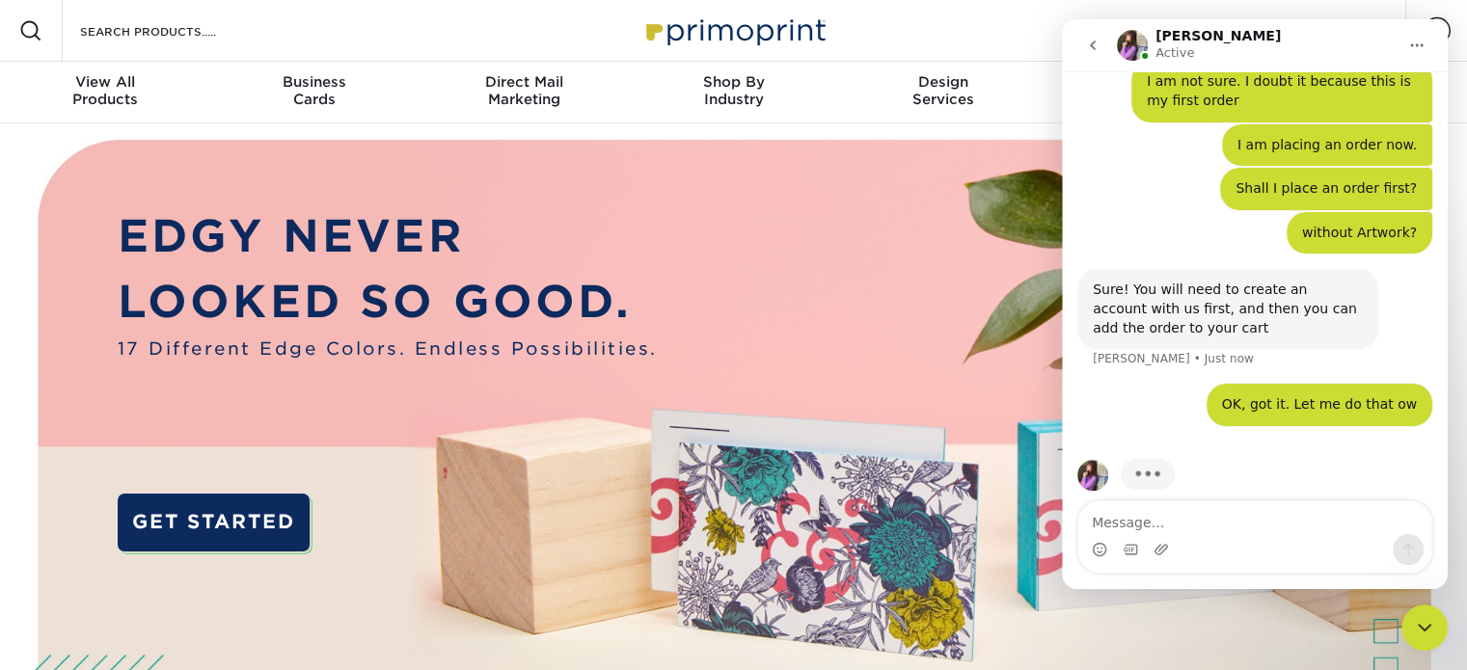
click at [1412, 623] on div "Close Intercom Messenger" at bounding box center [1424, 628] width 46 height 46
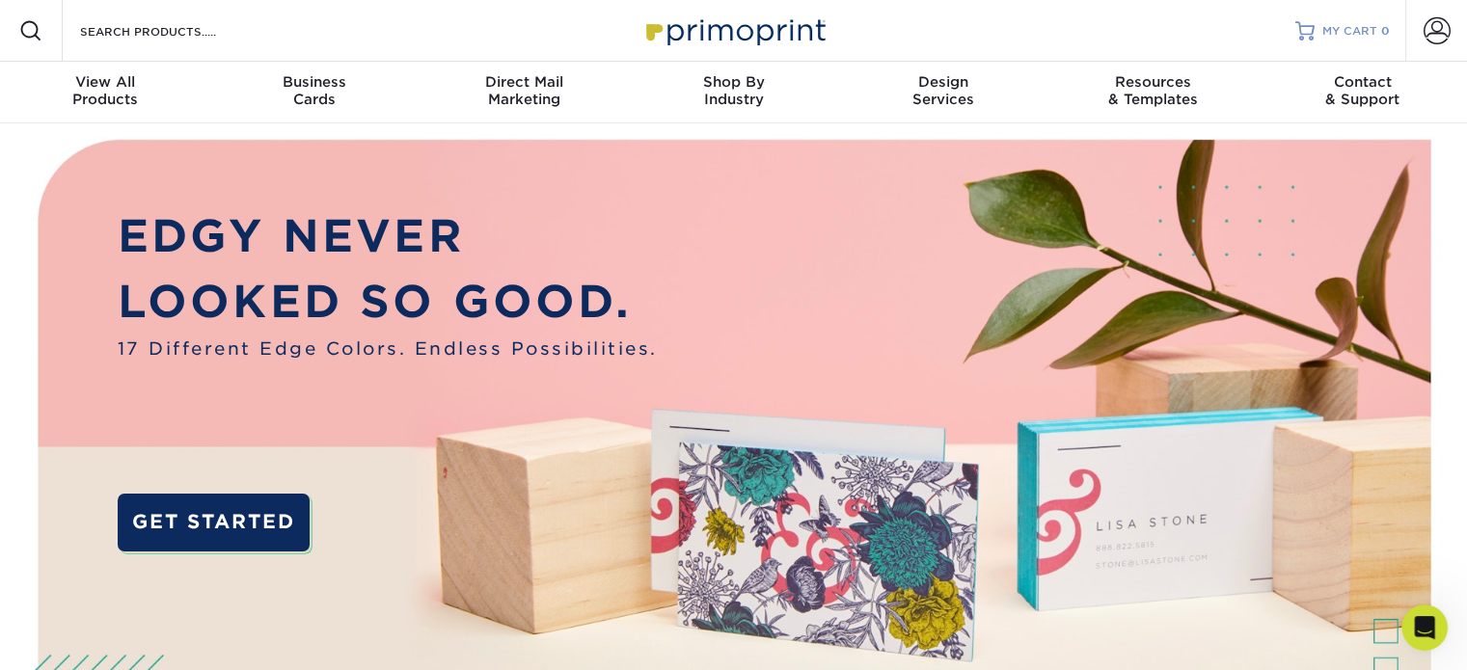
click at [1360, 27] on span "MY CART" at bounding box center [1349, 31] width 55 height 16
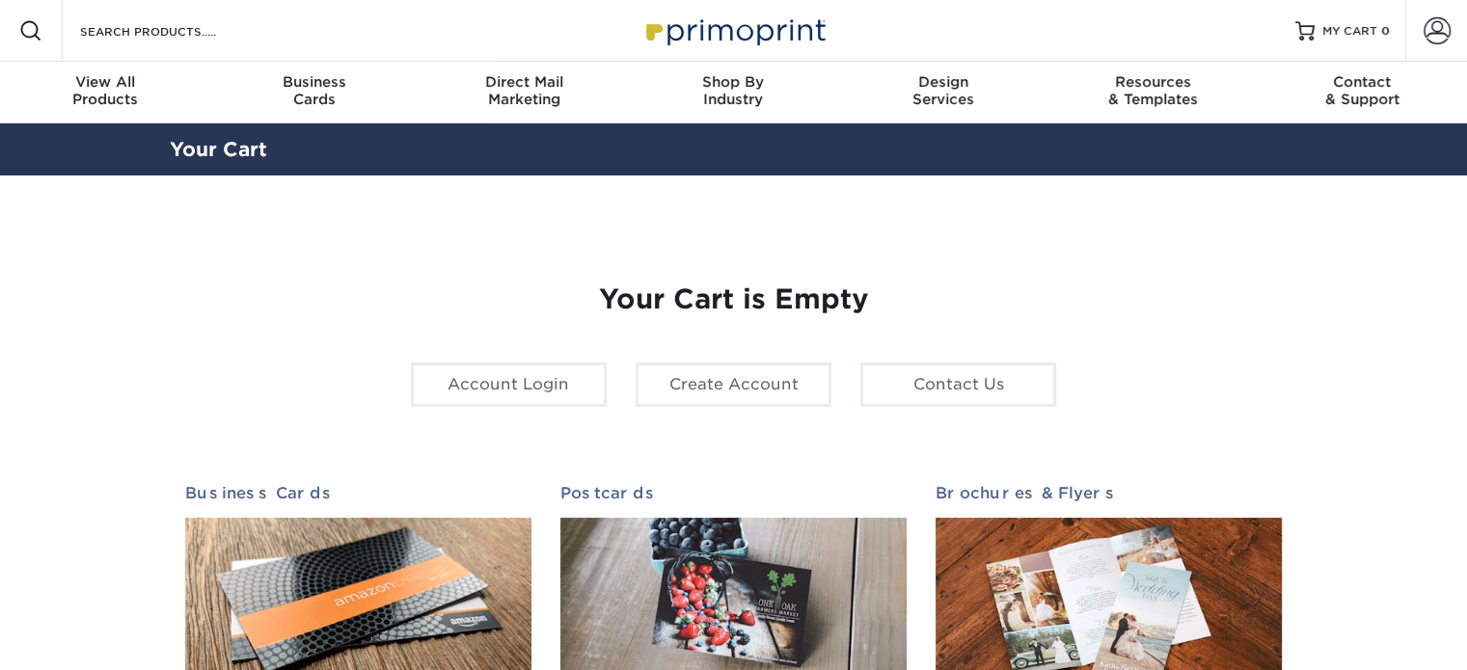
click at [1439, 34] on span at bounding box center [1436, 30] width 27 height 27
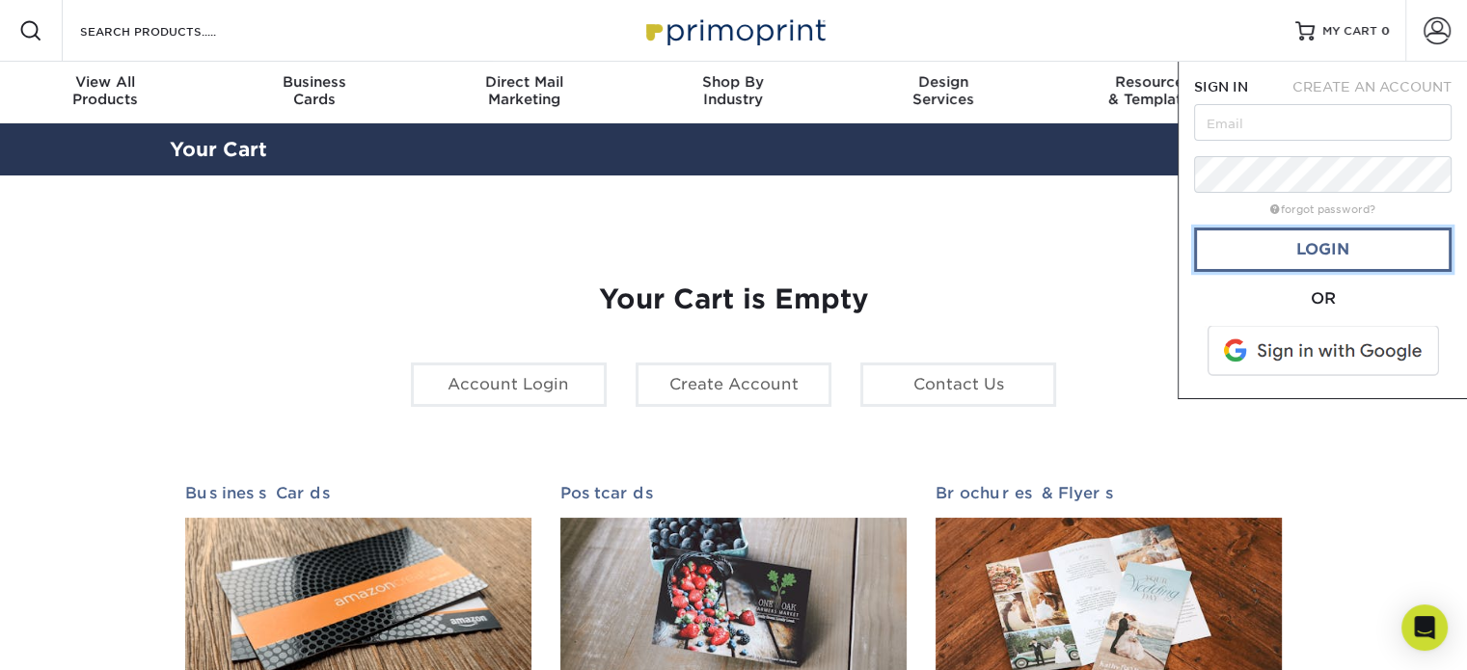
click at [1369, 254] on link "Login" at bounding box center [1322, 250] width 257 height 44
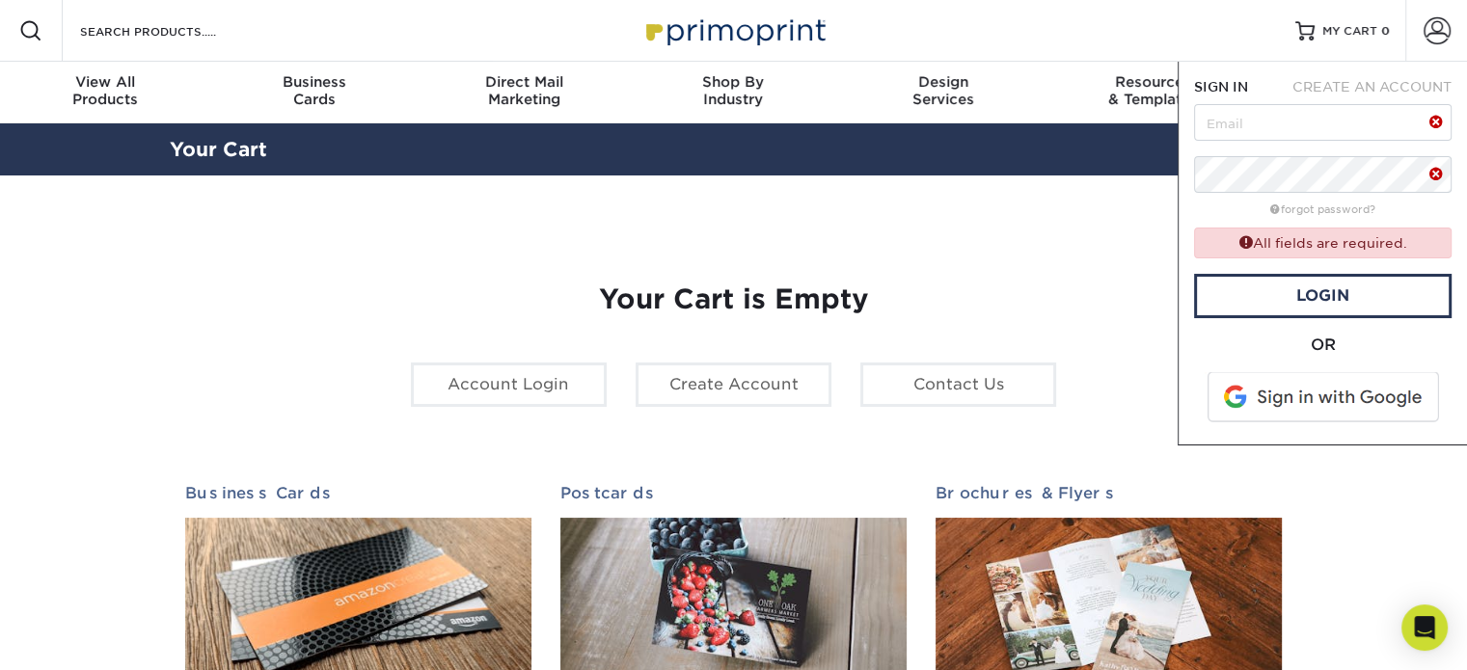
click at [1318, 398] on span at bounding box center [1324, 397] width 246 height 50
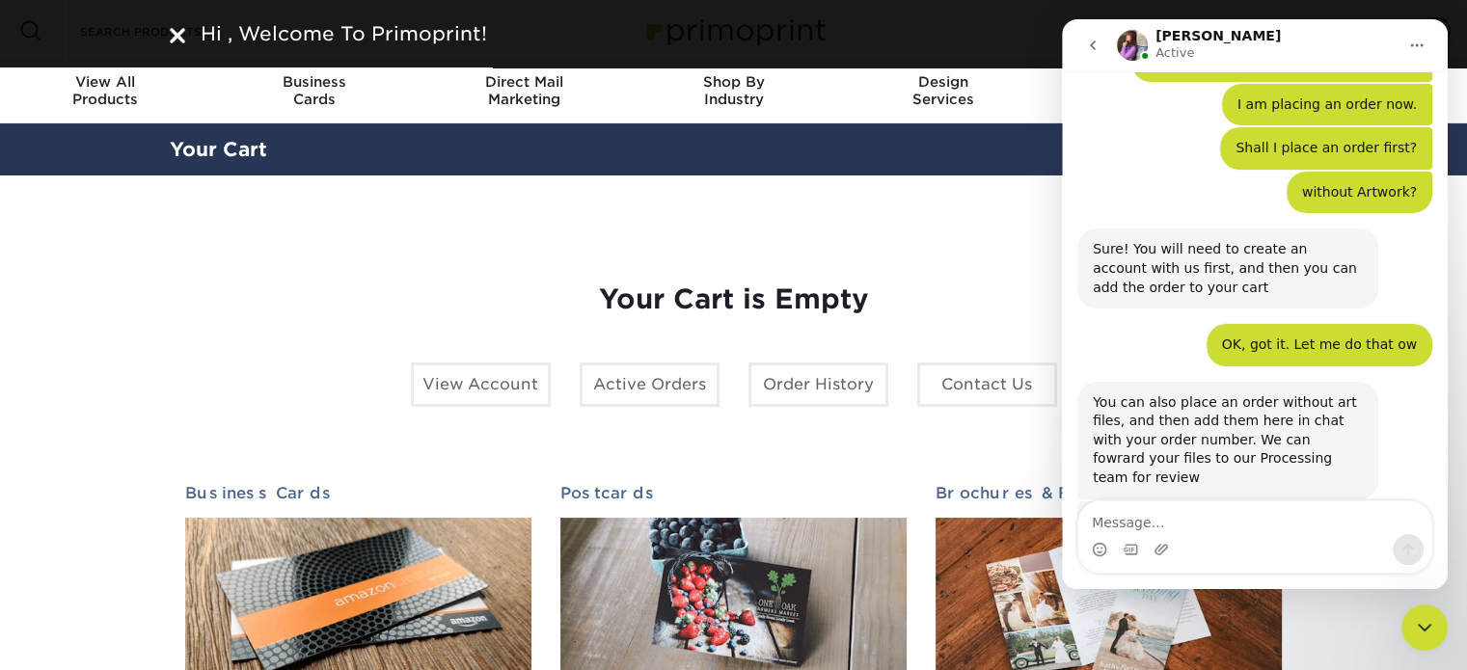
scroll to position [478, 0]
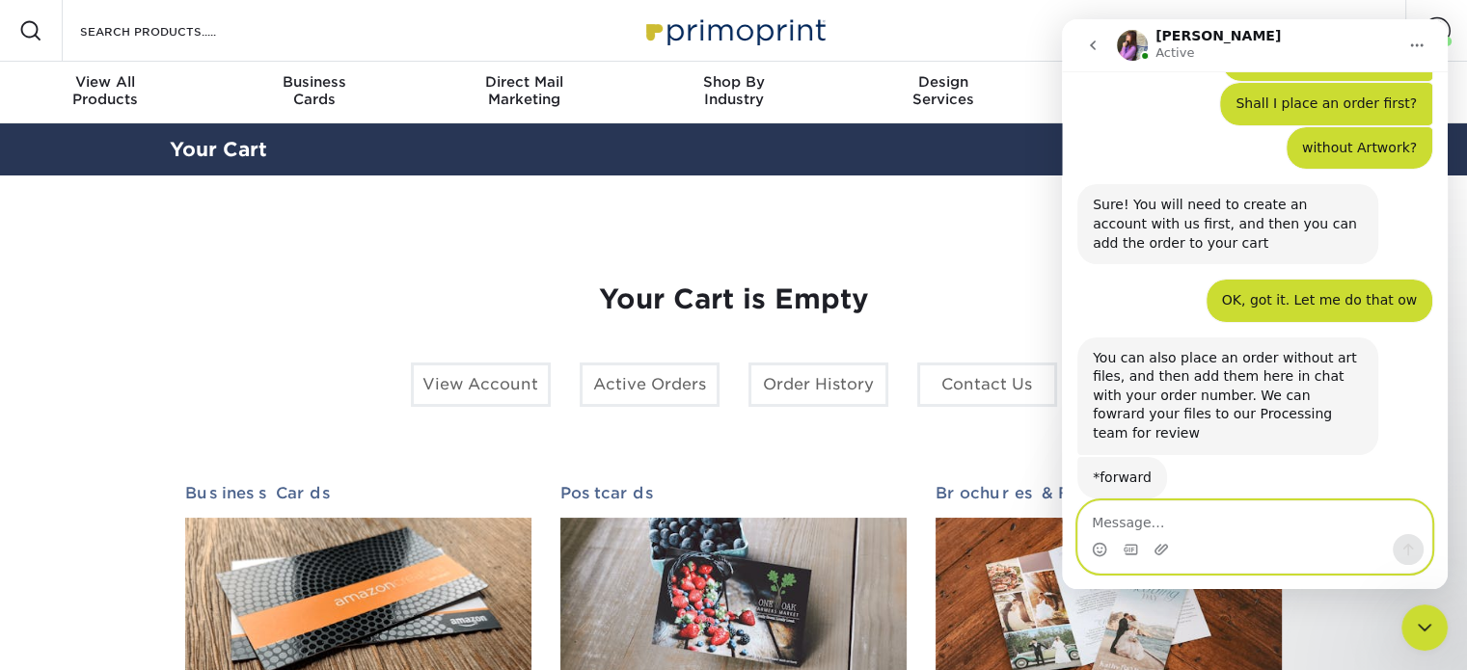
click at [1177, 530] on textarea "Message…" at bounding box center [1254, 517] width 353 height 33
type textarea "OK, I am on it. Could you give me 2 mins?"
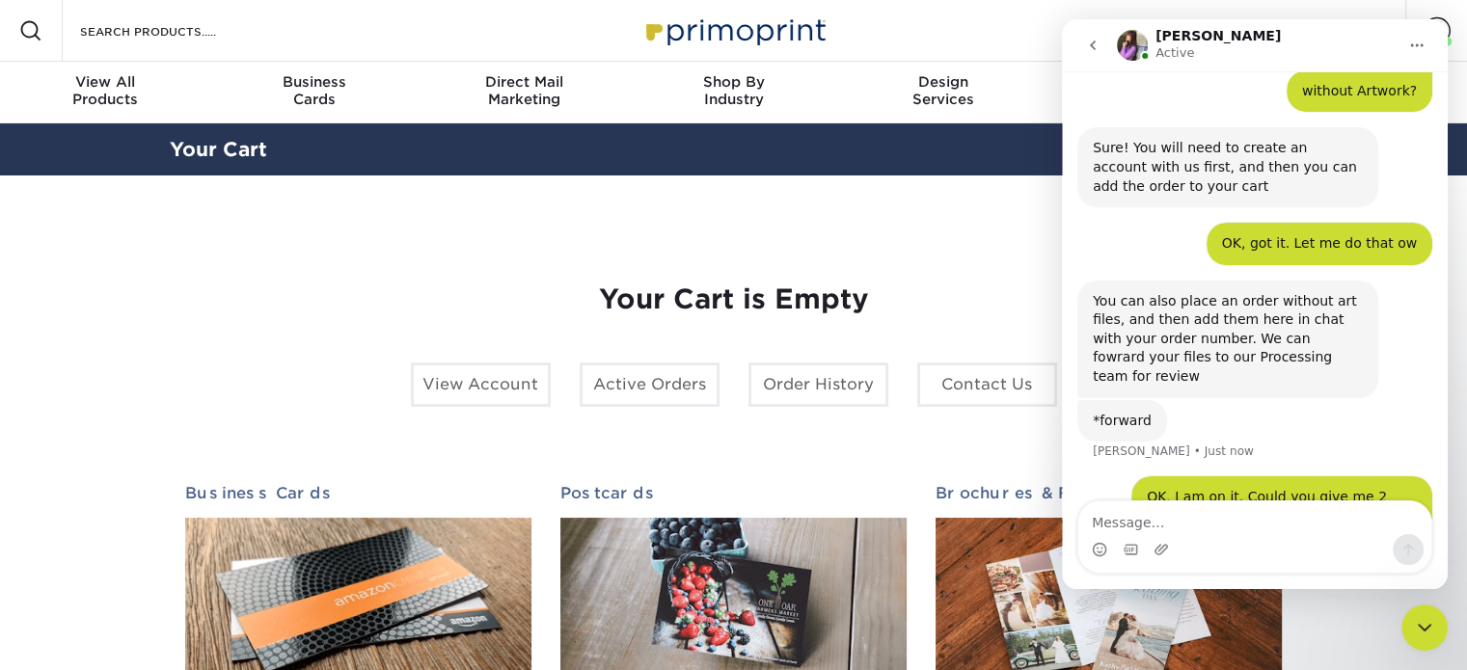
click at [1422, 638] on icon "Close Intercom Messenger" at bounding box center [1424, 627] width 23 height 23
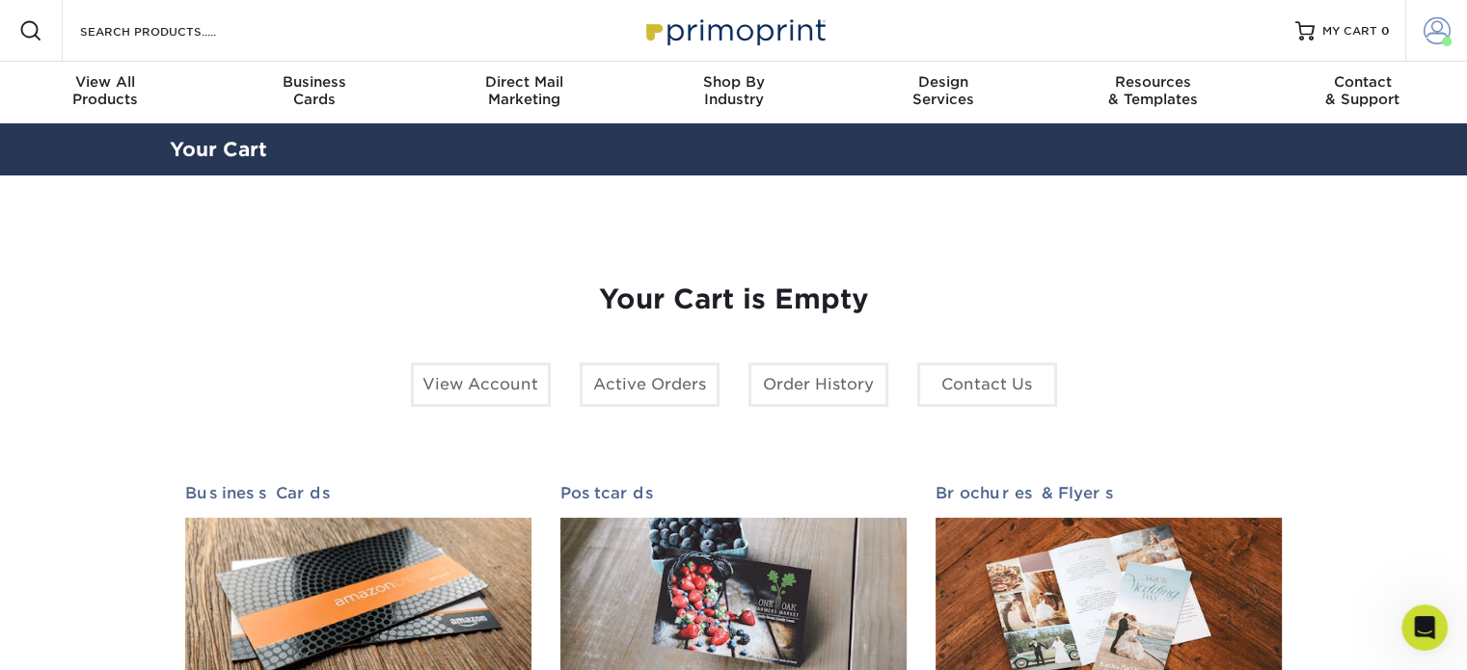
click at [1427, 34] on span at bounding box center [1436, 30] width 27 height 27
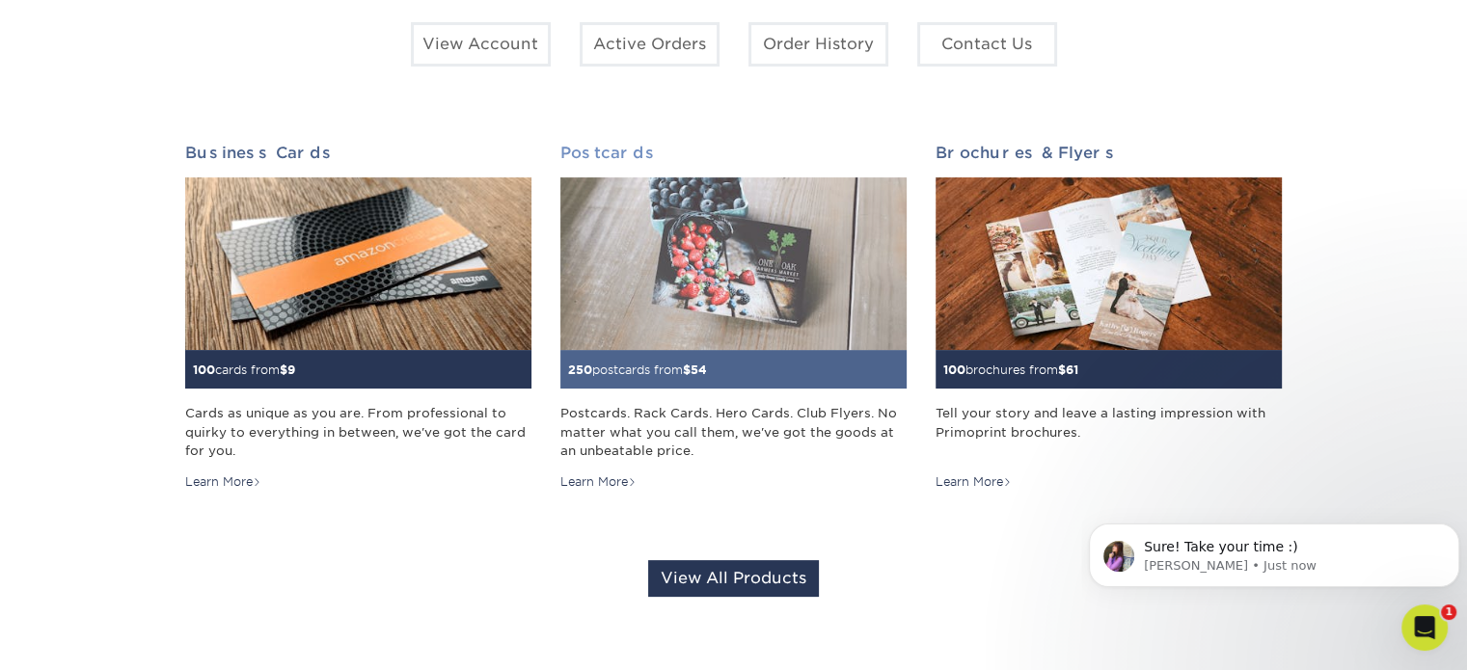
scroll to position [386, 0]
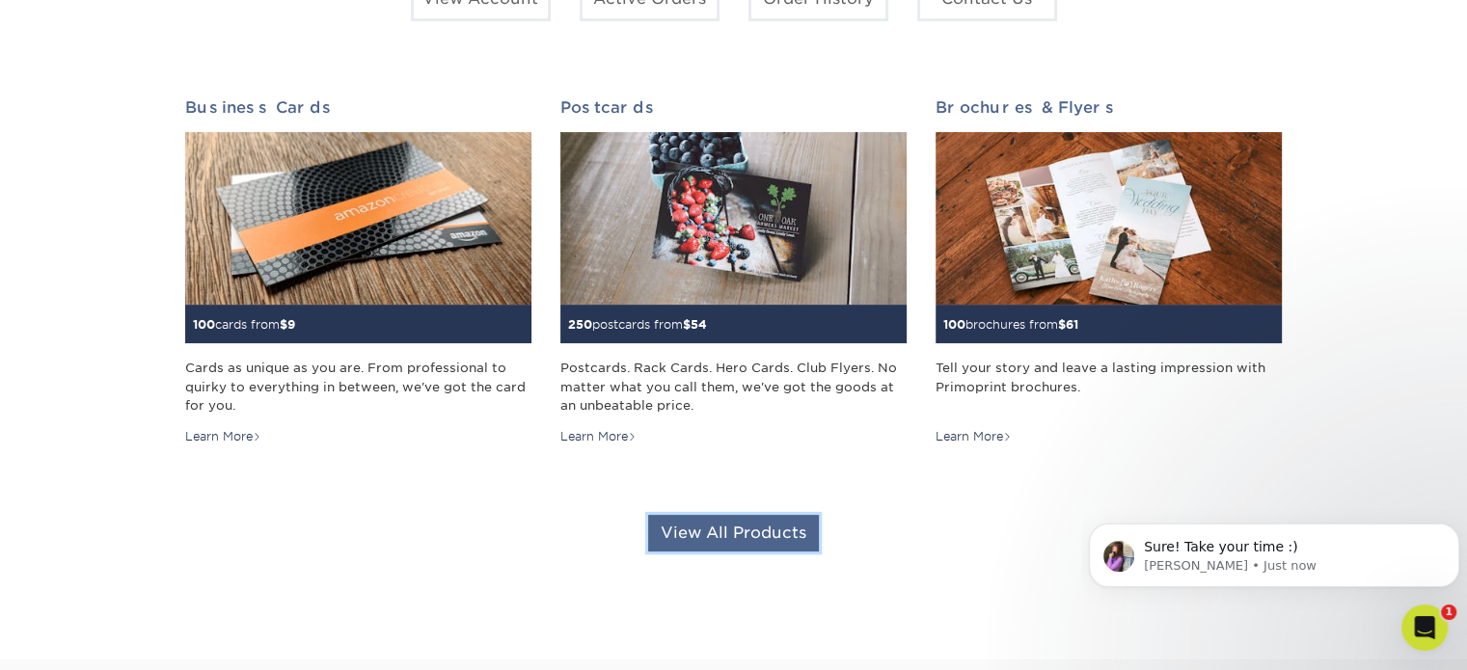
click at [750, 535] on link "View All Products" at bounding box center [733, 533] width 171 height 37
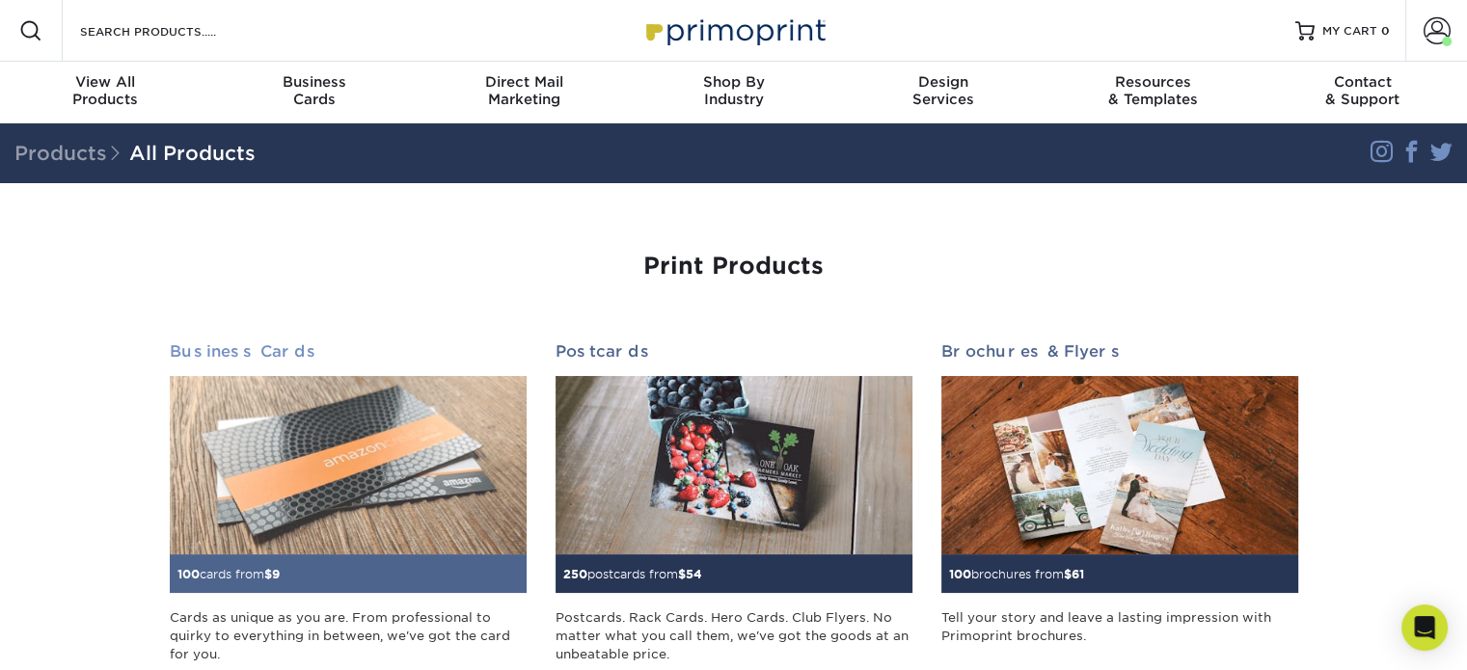
click at [243, 352] on h2 "Business Cards" at bounding box center [348, 351] width 357 height 18
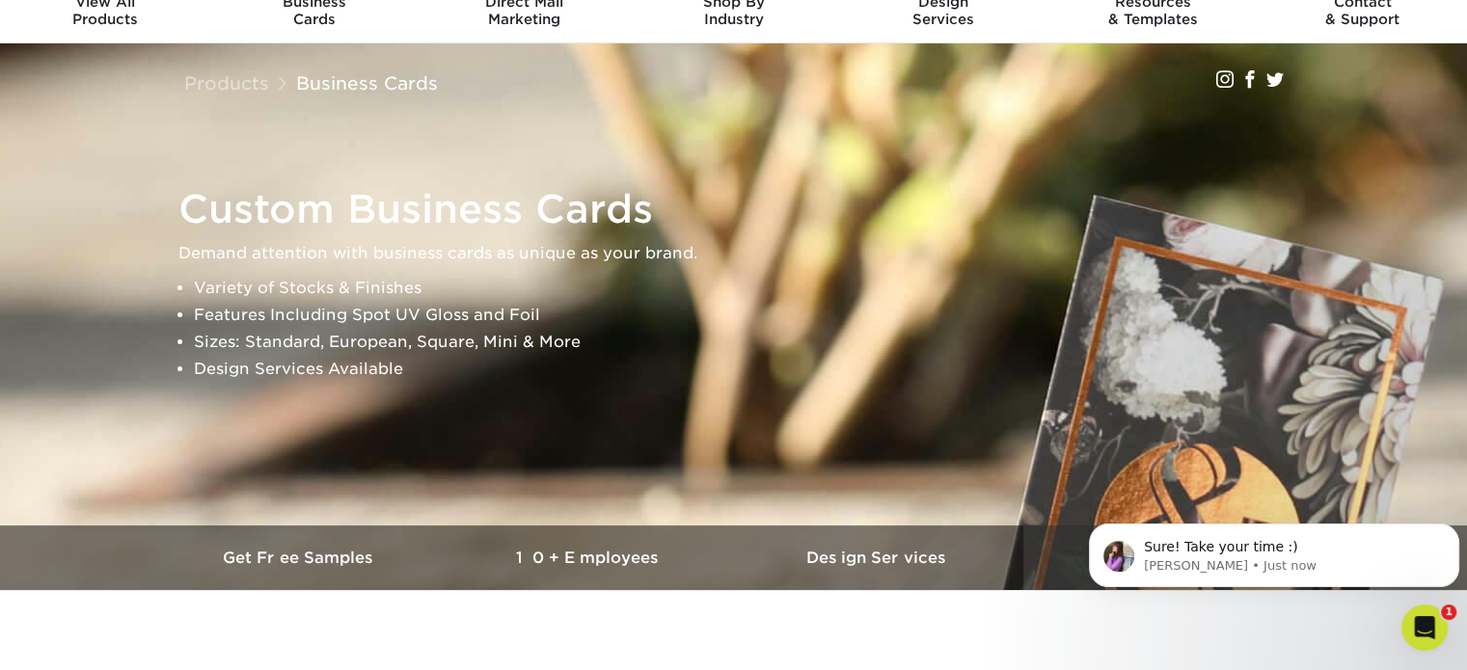
scroll to position [193, 0]
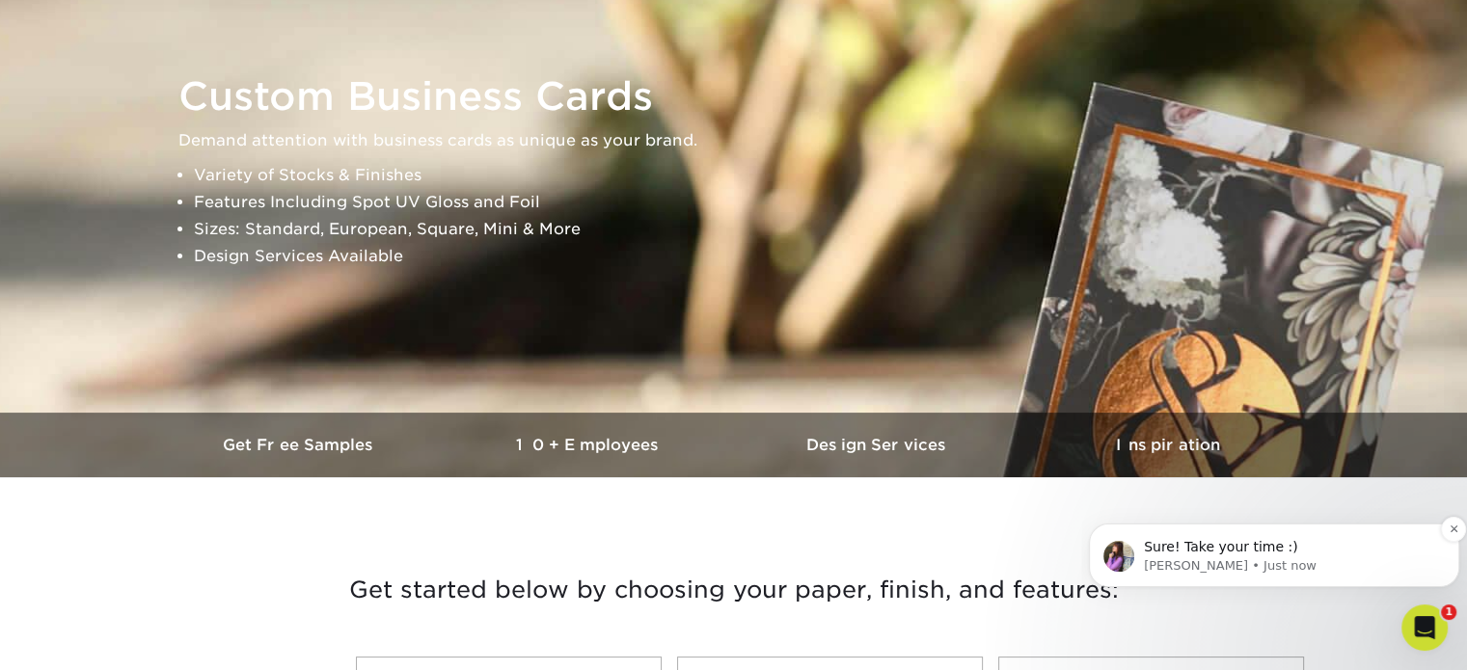
click at [1223, 553] on p "Sure! Take your time :)" at bounding box center [1289, 547] width 291 height 19
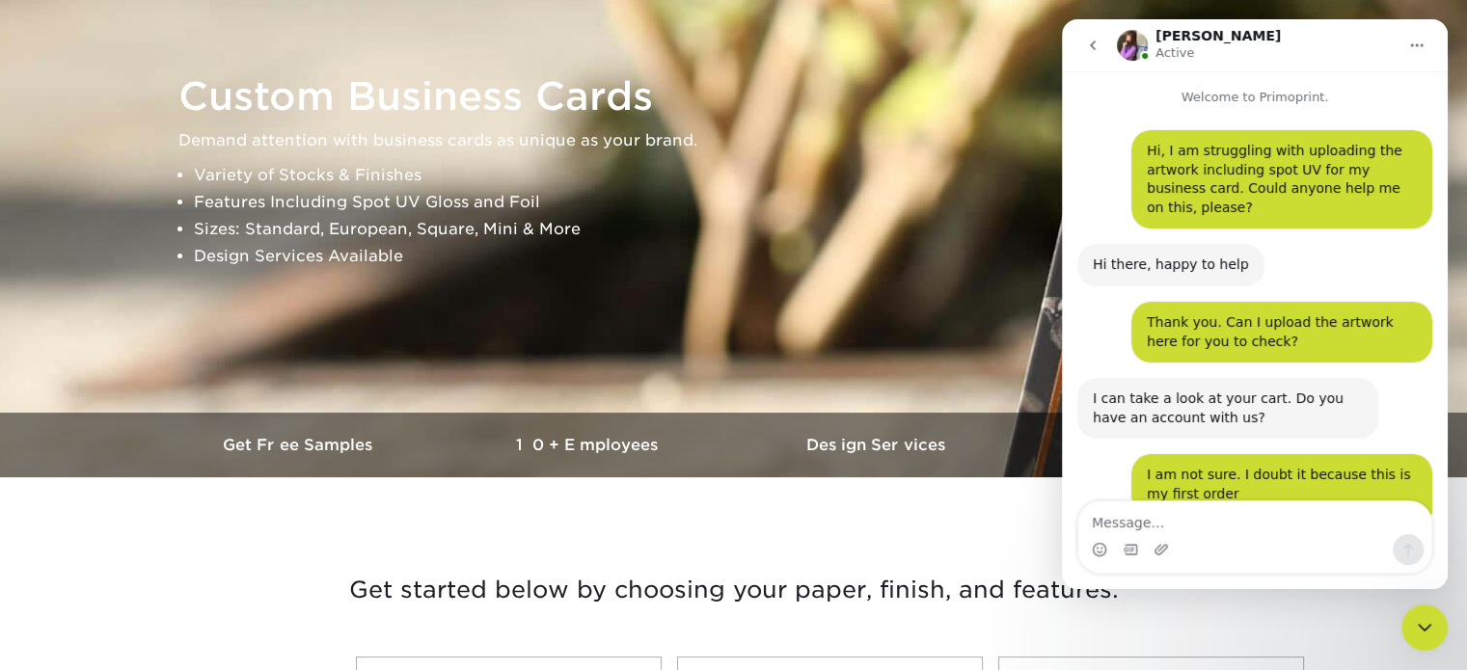
scroll to position [58, 0]
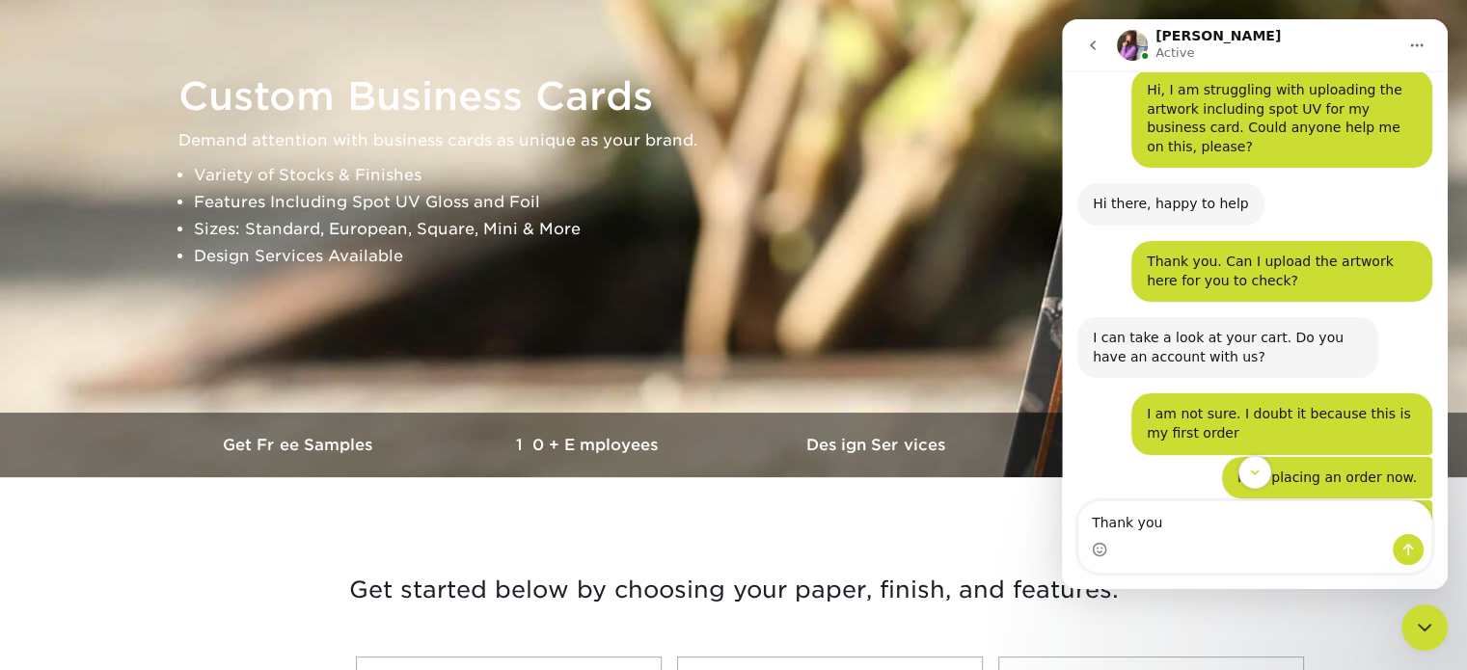
type textarea "Thank you!"
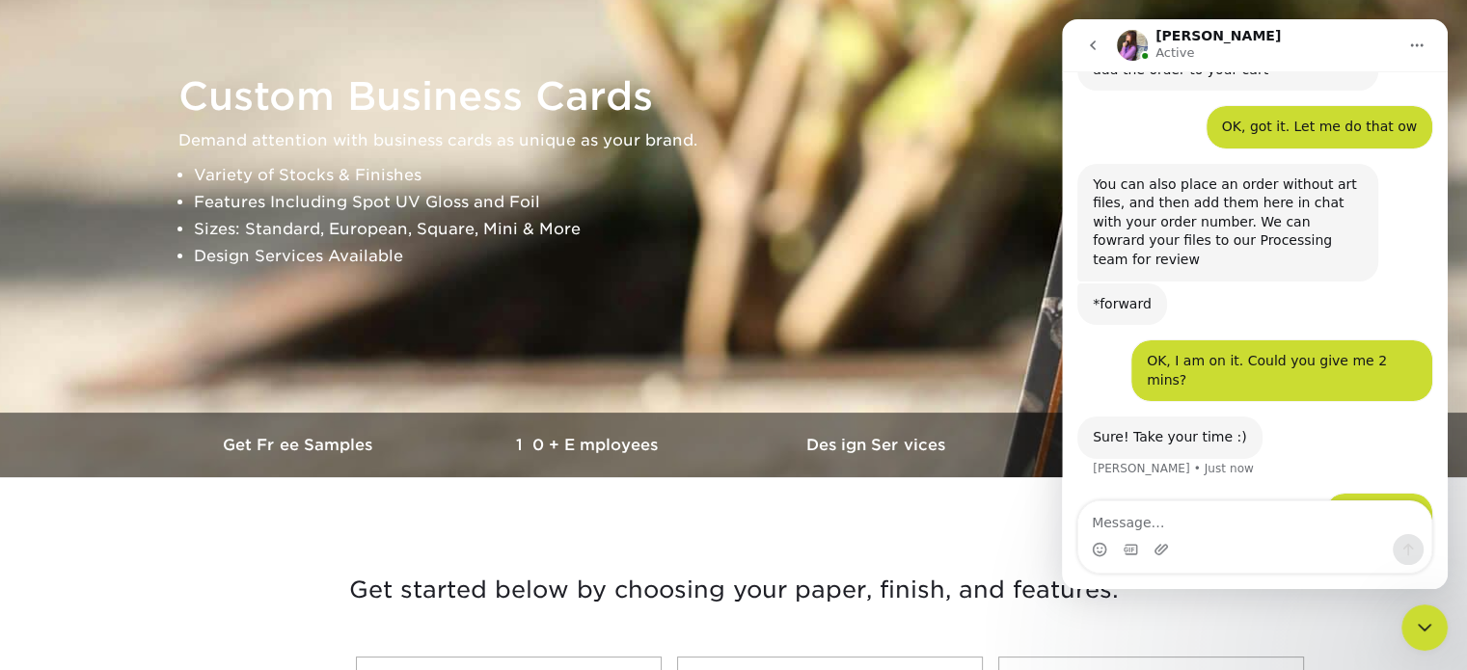
scroll to position [650, 0]
click at [1411, 622] on div "Close Intercom Messenger" at bounding box center [1424, 628] width 46 height 46
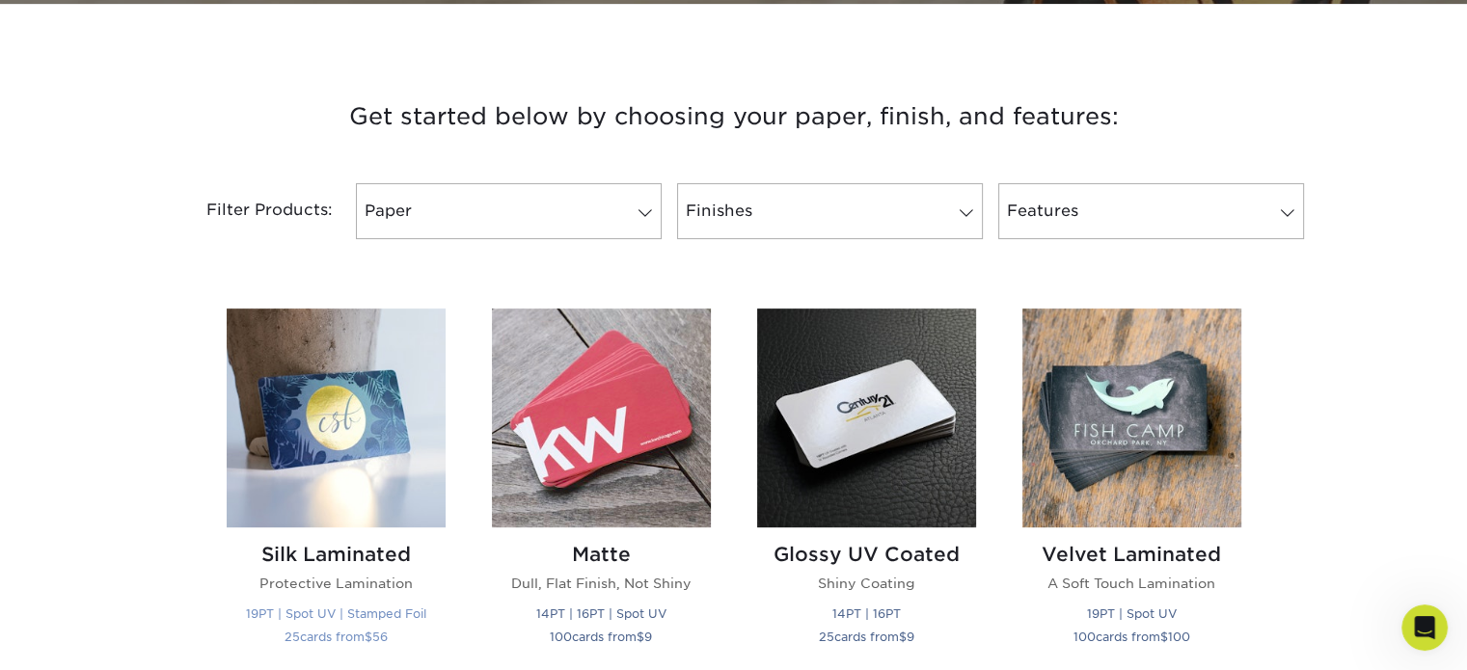
scroll to position [771, 0]
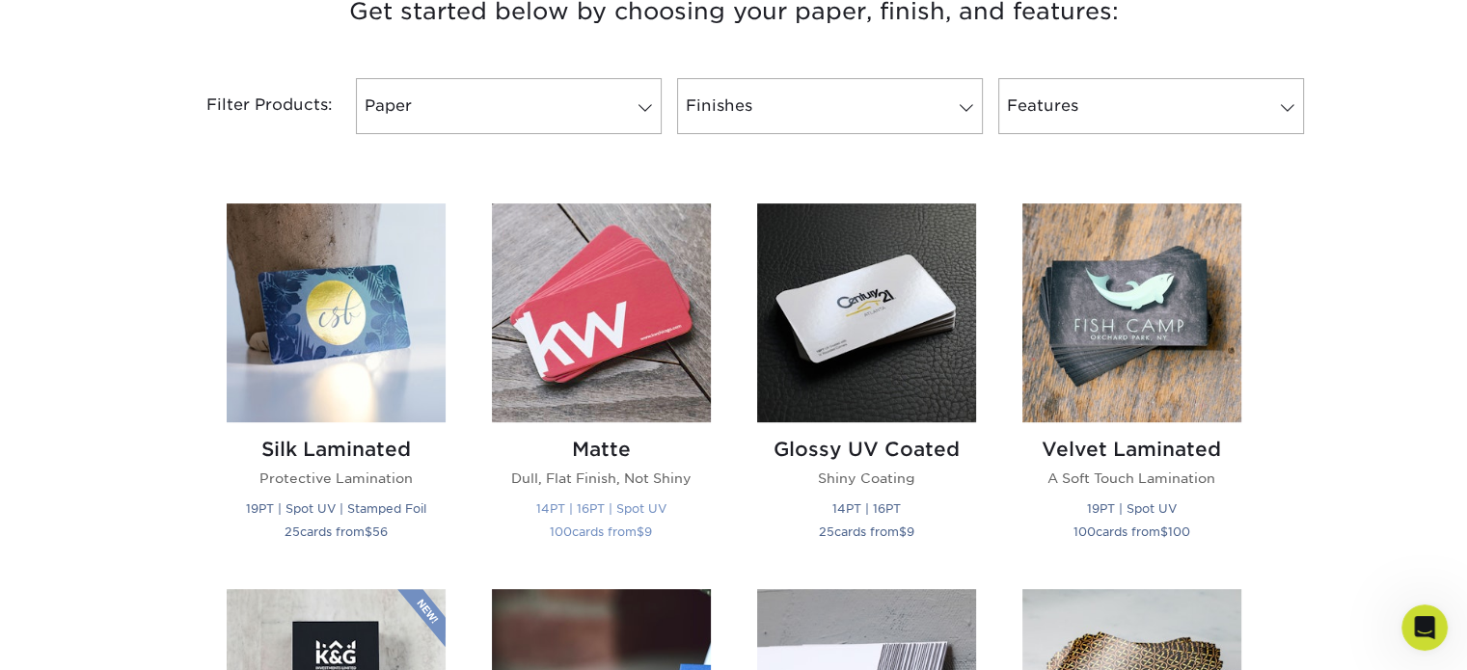
click at [568, 360] on img at bounding box center [601, 312] width 219 height 219
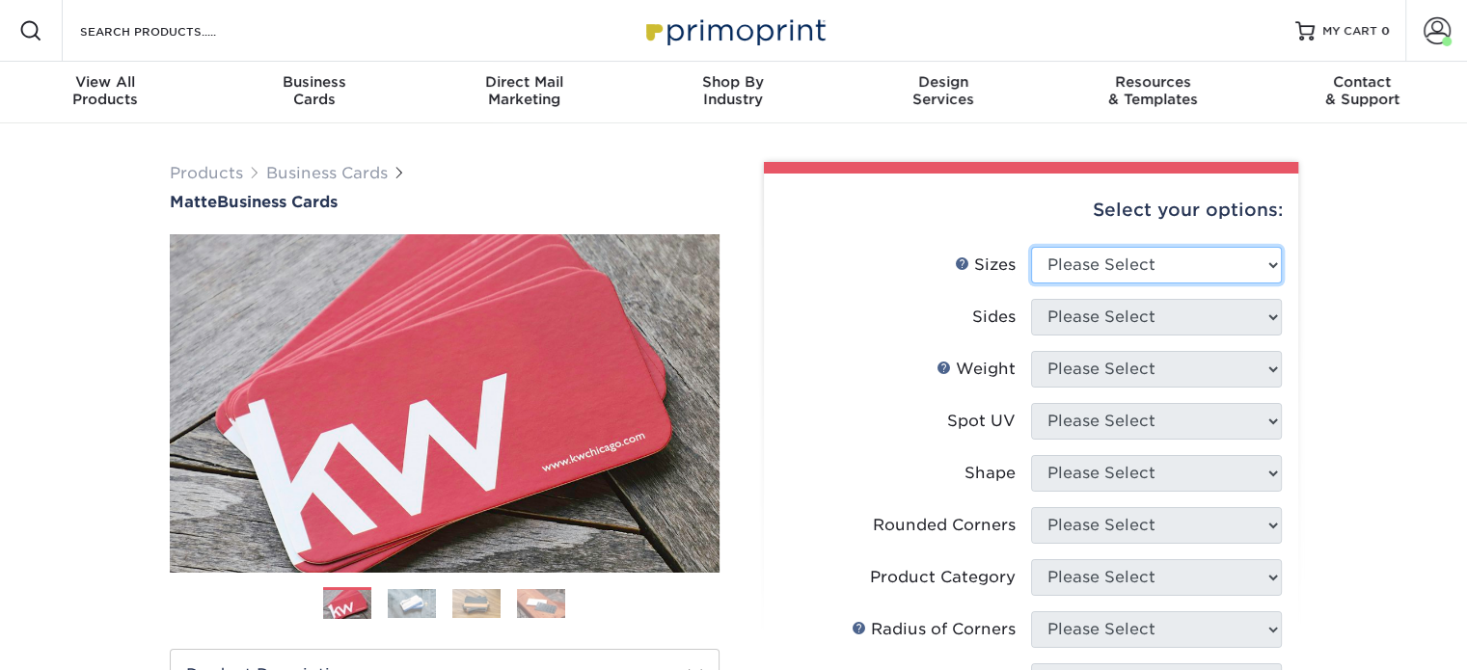
click at [1088, 261] on select "Please Select 1.5" x 3.5" - Mini 1.75" x 3.5" - Mini 2" x 2" - Square 2" x 3" -…" at bounding box center [1156, 265] width 251 height 37
select select "2.00x3.50"
click at [1031, 247] on select "Please Select 1.5" x 3.5" - Mini 1.75" x 3.5" - Mini 2" x 2" - Square 2" x 3" -…" at bounding box center [1156, 265] width 251 height 37
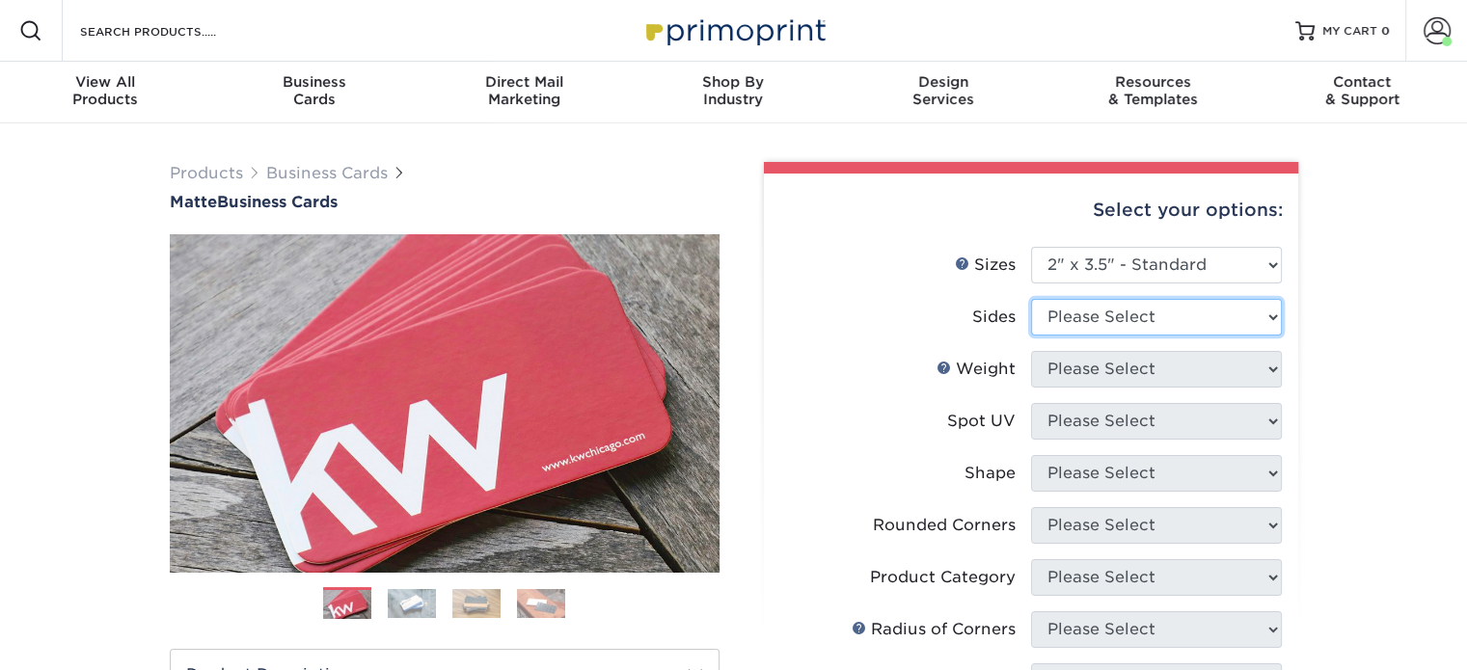
click at [1142, 318] on select "Please Select Print Both Sides Print Front Only" at bounding box center [1156, 317] width 251 height 37
select select "13abbda7-1d64-4f25-8bb2-c179b224825d"
click at [1031, 299] on select "Please Select Print Both Sides Print Front Only" at bounding box center [1156, 317] width 251 height 37
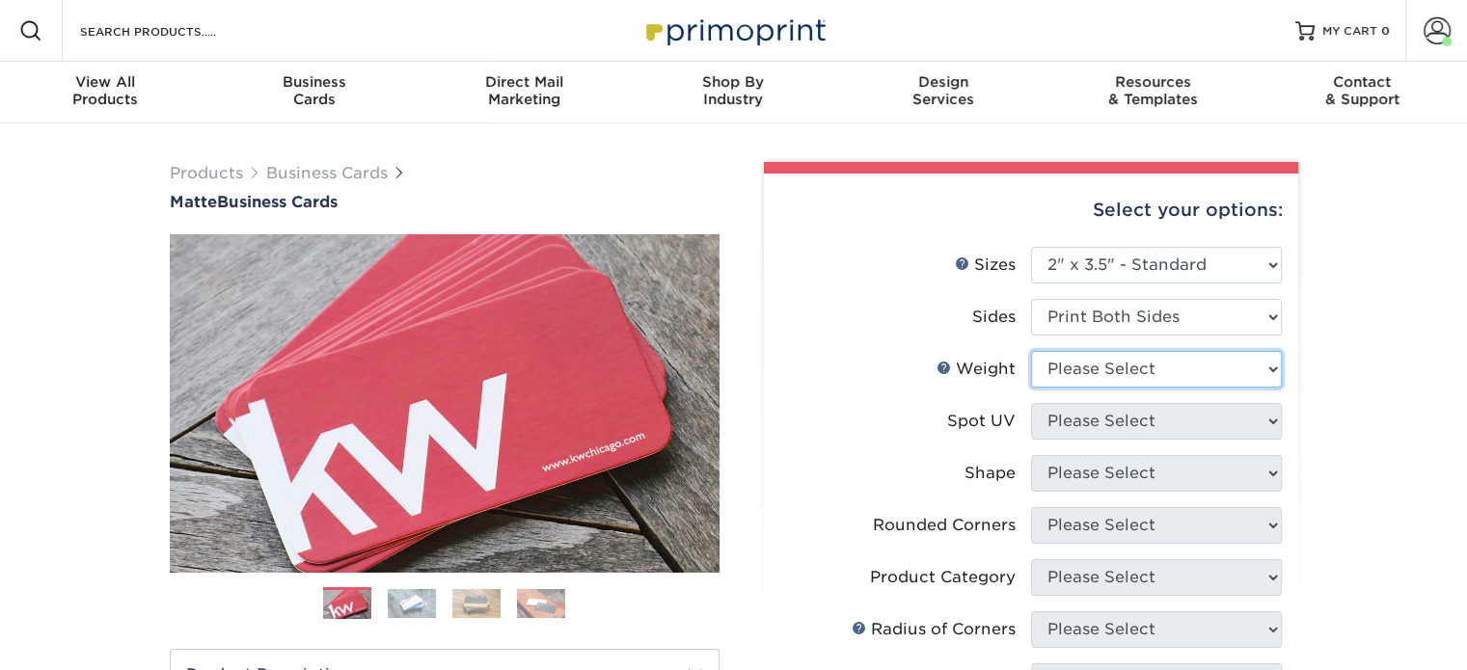
click at [1124, 368] on select "Please Select 16PT 14PT" at bounding box center [1156, 369] width 251 height 37
select select "16PT"
click at [1031, 351] on select "Please Select 16PT 14PT" at bounding box center [1156, 369] width 251 height 37
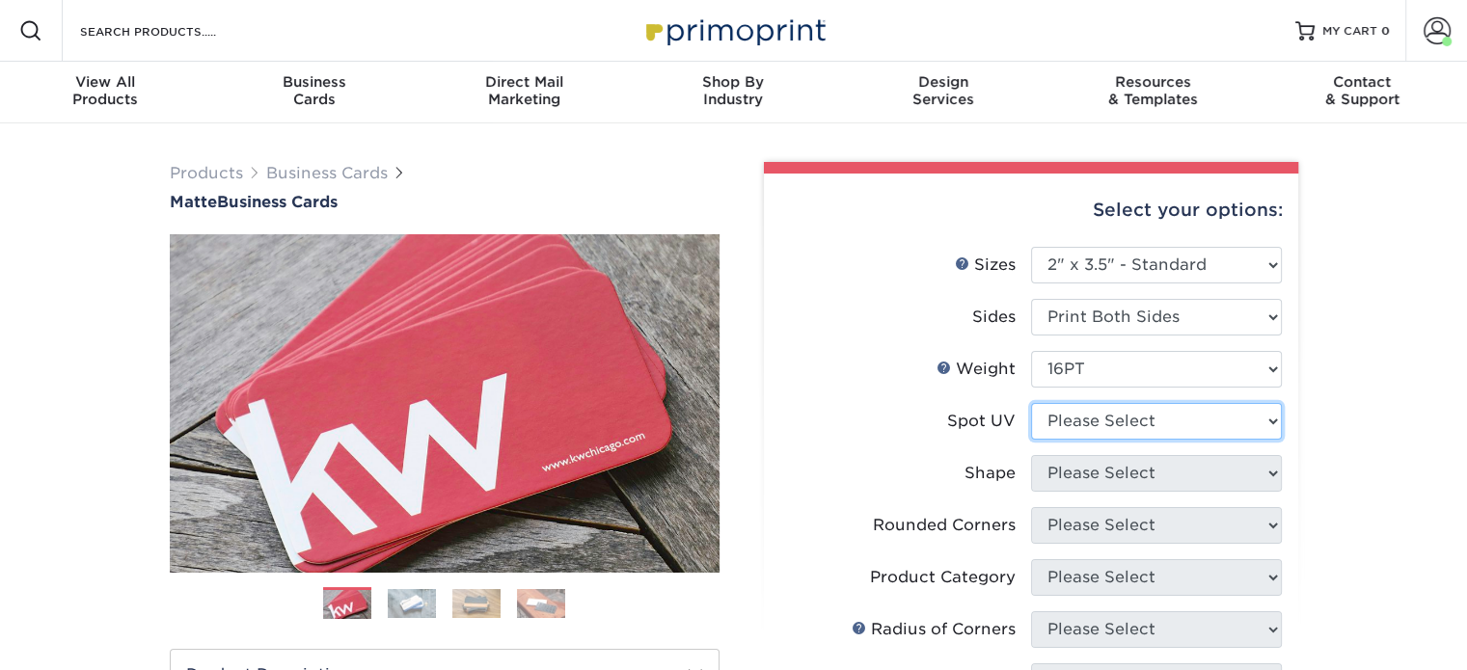
click at [1110, 424] on select "Please Select No Spot UV Front and Back (Both Sides) Front Only Back Only" at bounding box center [1156, 421] width 251 height 37
select select "0"
click at [1031, 403] on select "Please Select No Spot UV Front and Back (Both Sides) Front Only Back Only" at bounding box center [1156, 421] width 251 height 37
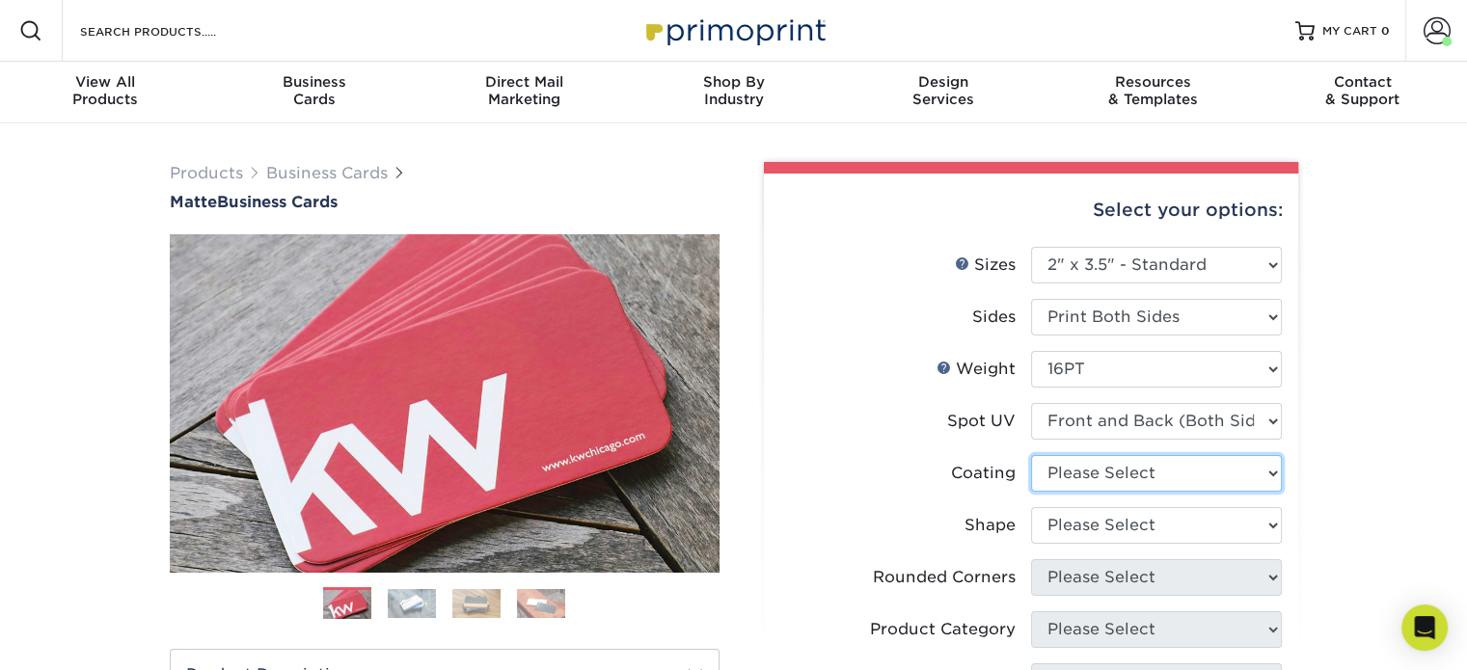
click at [1103, 476] on select at bounding box center [1156, 473] width 251 height 37
select select "121bb7b5-3b4d-429f-bd8d-bbf80e953313"
click at [1031, 455] on select at bounding box center [1156, 473] width 251 height 37
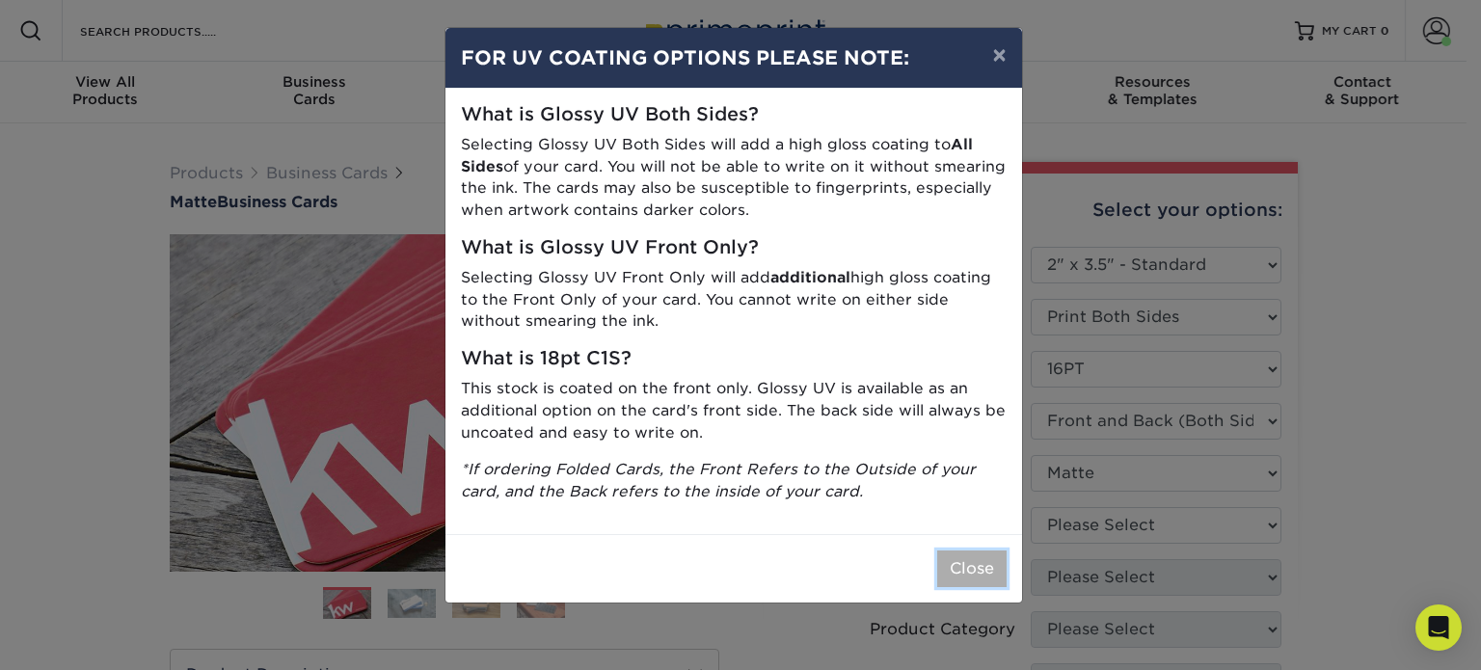
click at [967, 565] on button "Close" at bounding box center [971, 569] width 69 height 37
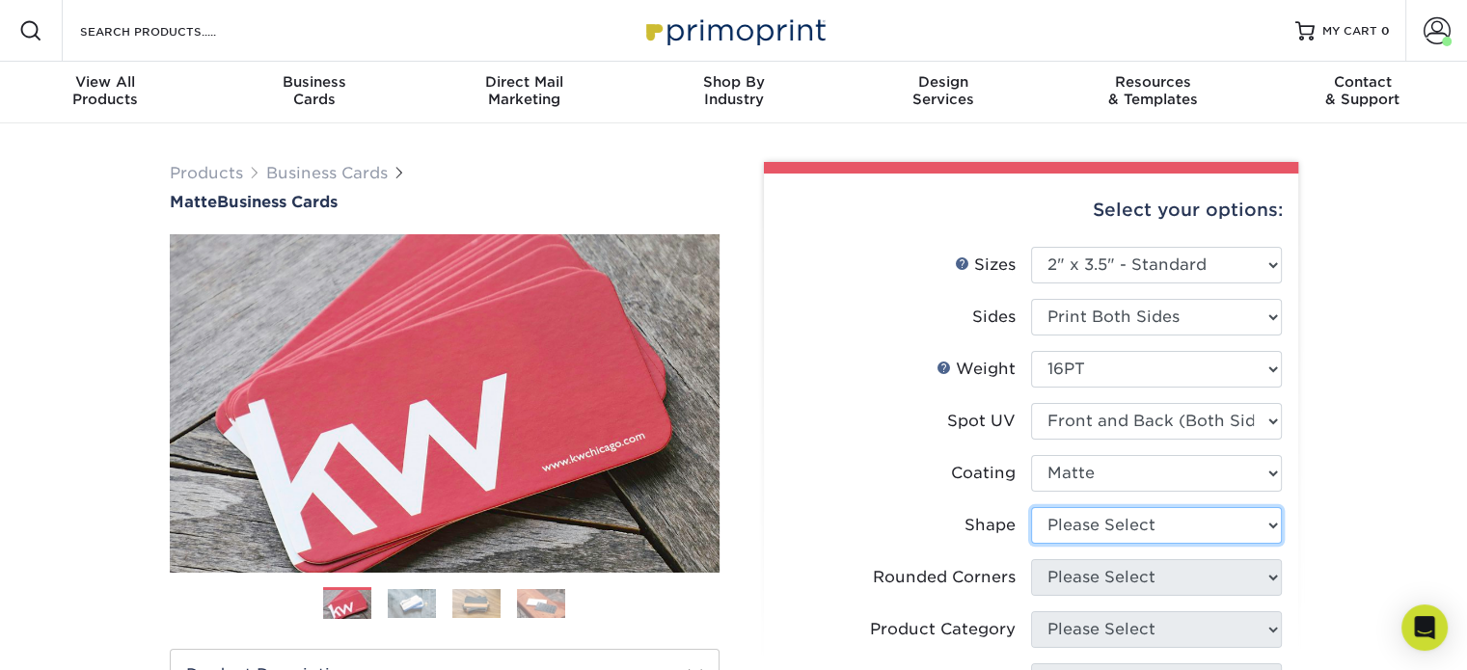
click at [1061, 528] on select "Please Select Standard" at bounding box center [1156, 525] width 251 height 37
select select "standard"
click at [1031, 507] on select "Please Select Standard" at bounding box center [1156, 525] width 251 height 37
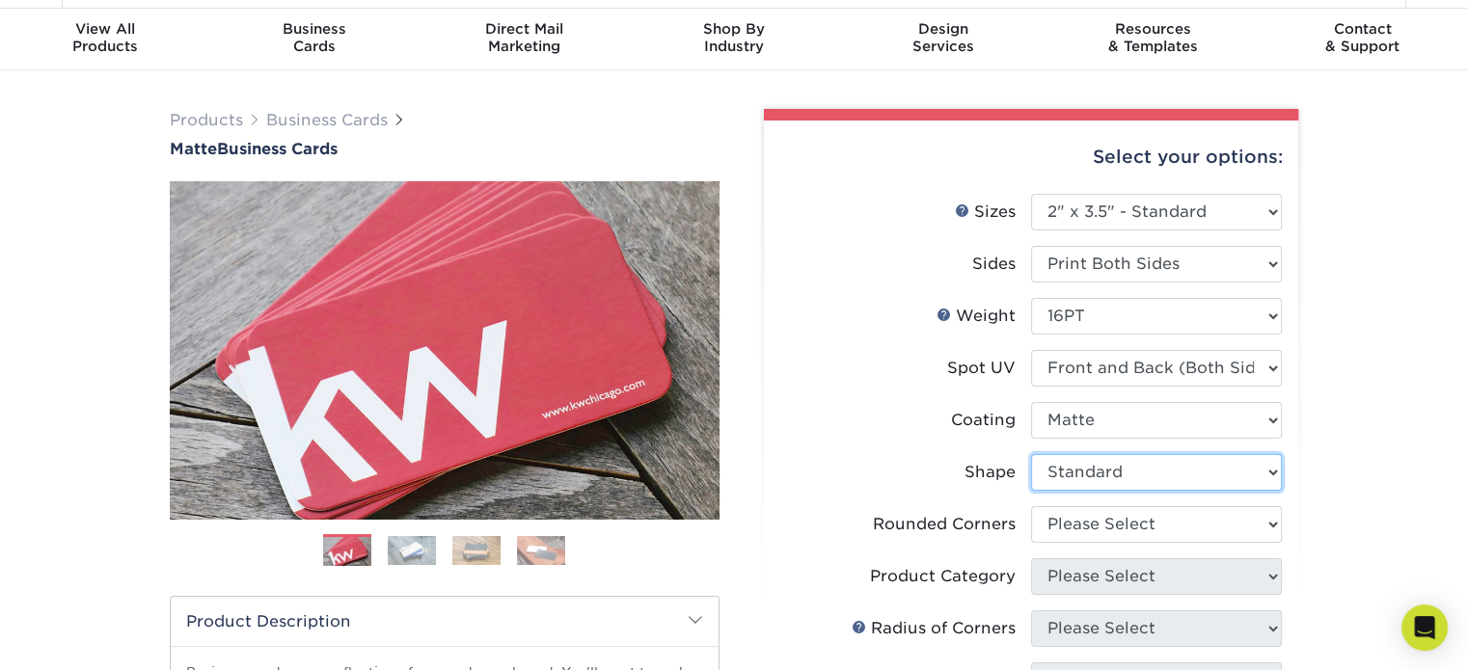
scroll to position [96, 0]
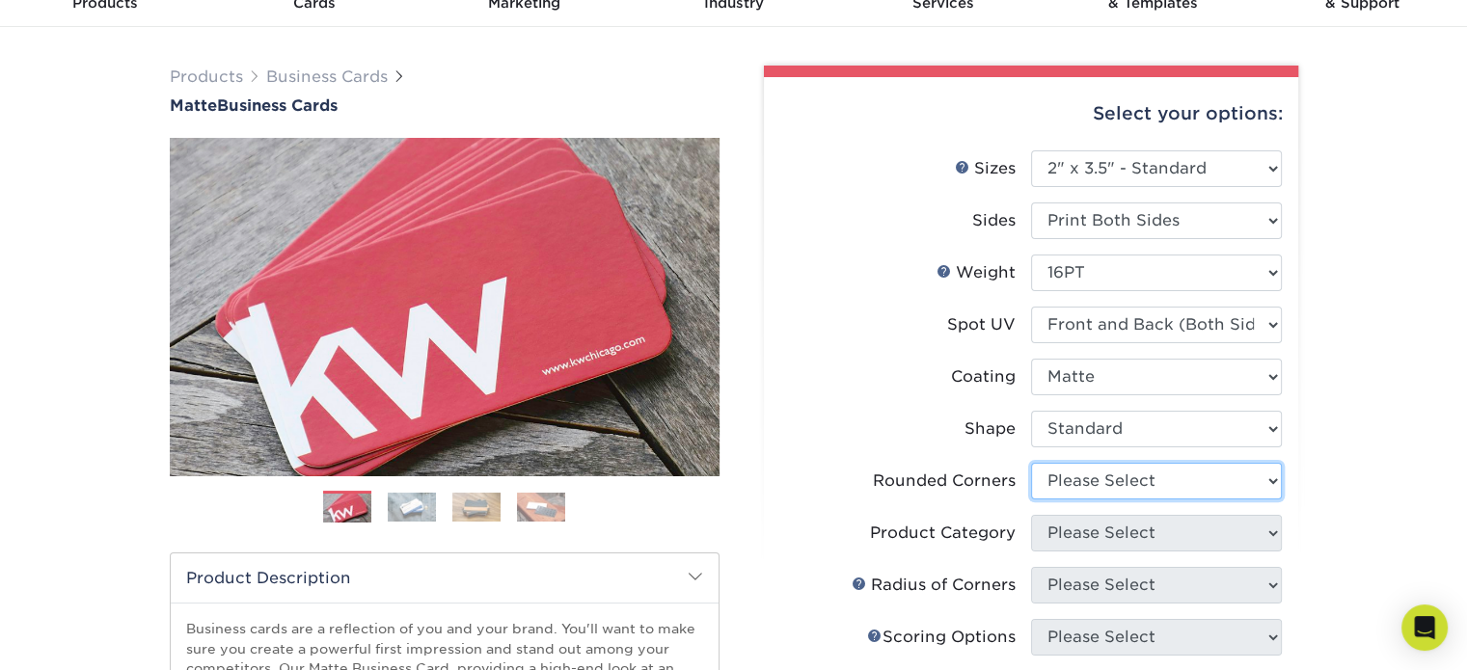
click at [1068, 495] on select "Please Select Yes - Round 2 Corners Yes - Round 4 Corners No" at bounding box center [1156, 481] width 251 height 37
select select "0"
click at [1031, 463] on select "Please Select Yes - Round 2 Corners Yes - Round 4 Corners No" at bounding box center [1156, 481] width 251 height 37
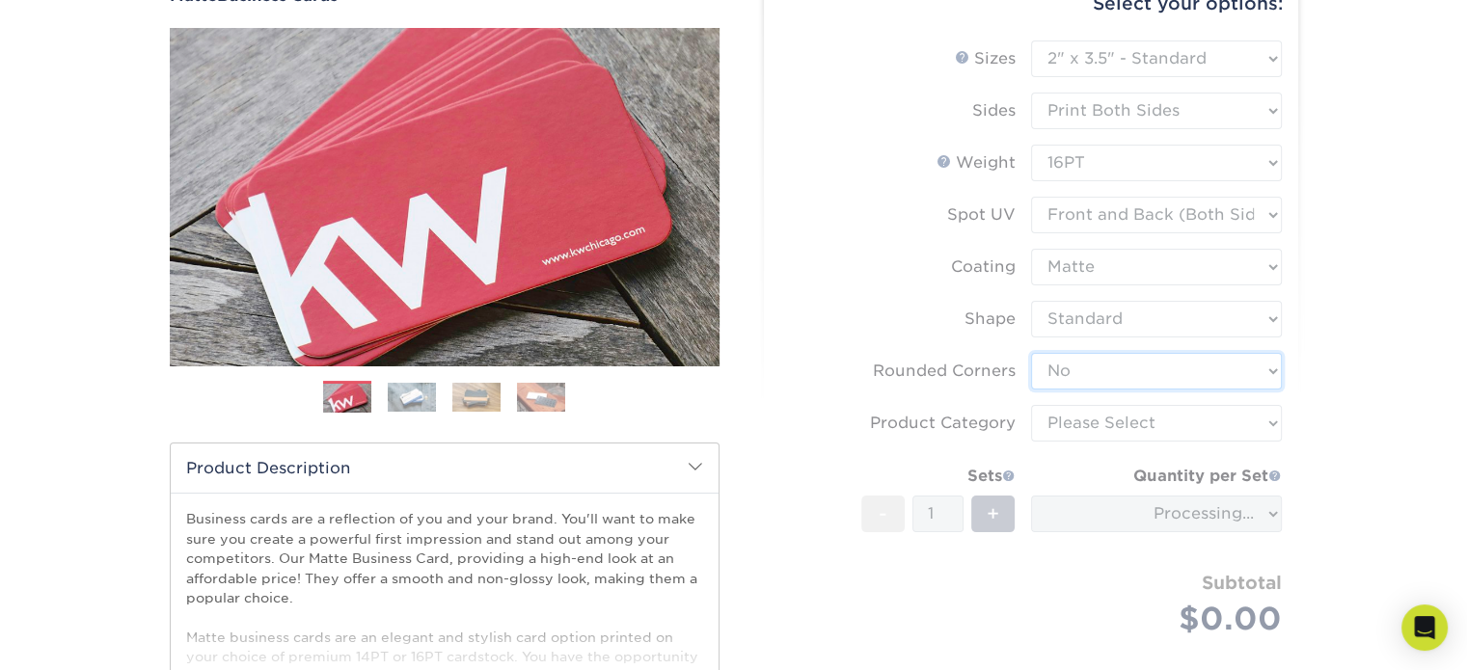
scroll to position [289, 0]
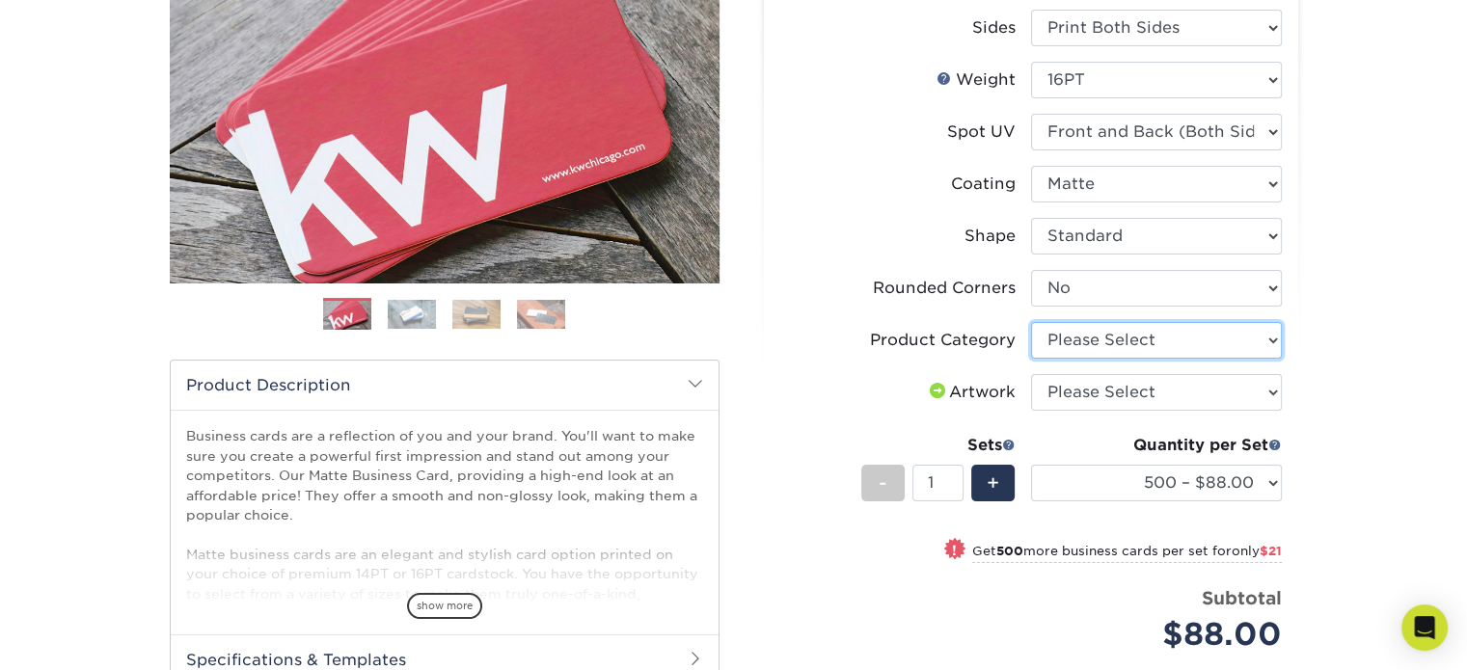
click at [1111, 338] on select "Please Select Business Cards" at bounding box center [1156, 340] width 251 height 37
select select "3b5148f1-0588-4f88-a218-97bcfdce65c1"
click at [1031, 322] on select "Please Select Business Cards" at bounding box center [1156, 340] width 251 height 37
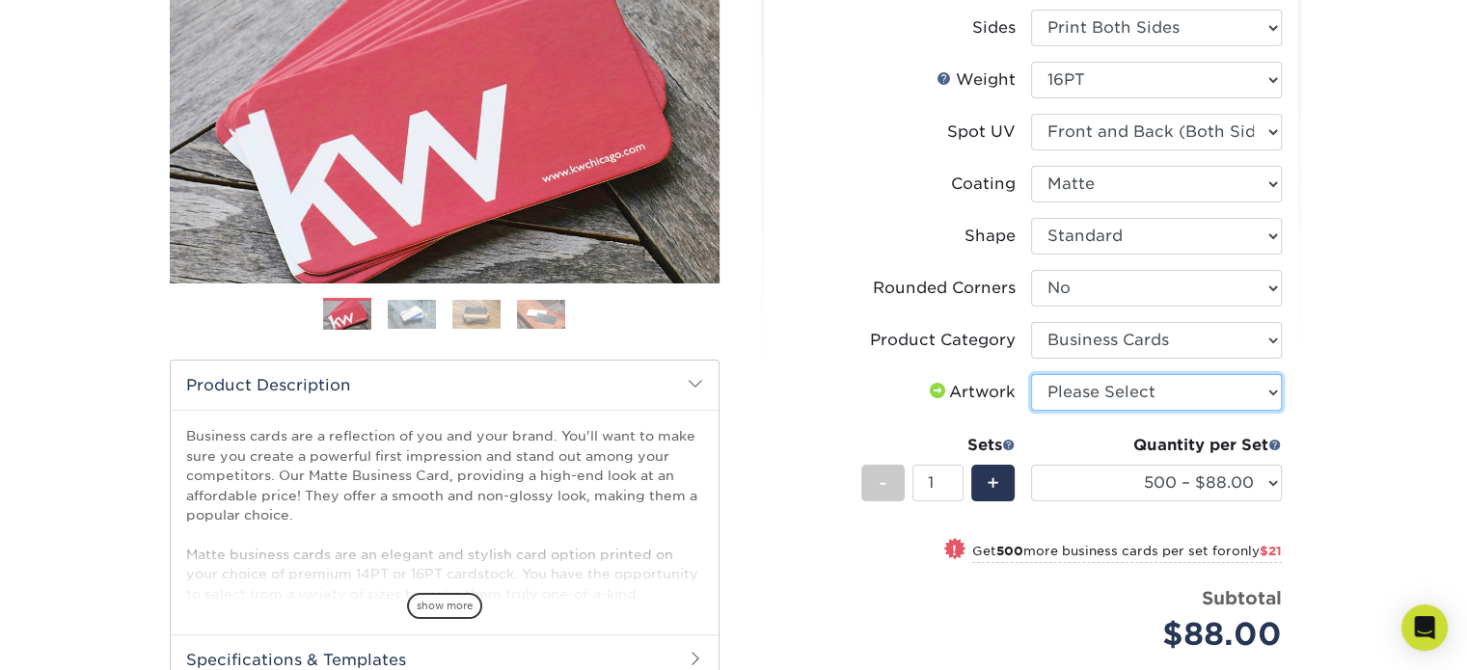
click at [1111, 398] on select "Please Select I will upload files I need a design - $100" at bounding box center [1156, 392] width 251 height 37
select select "upload"
click at [1031, 374] on select "Please Select I will upload files I need a design - $100" at bounding box center [1156, 392] width 251 height 37
click at [1268, 554] on span "$21" at bounding box center [1270, 551] width 22 height 14
select select "1000 – $109.00"
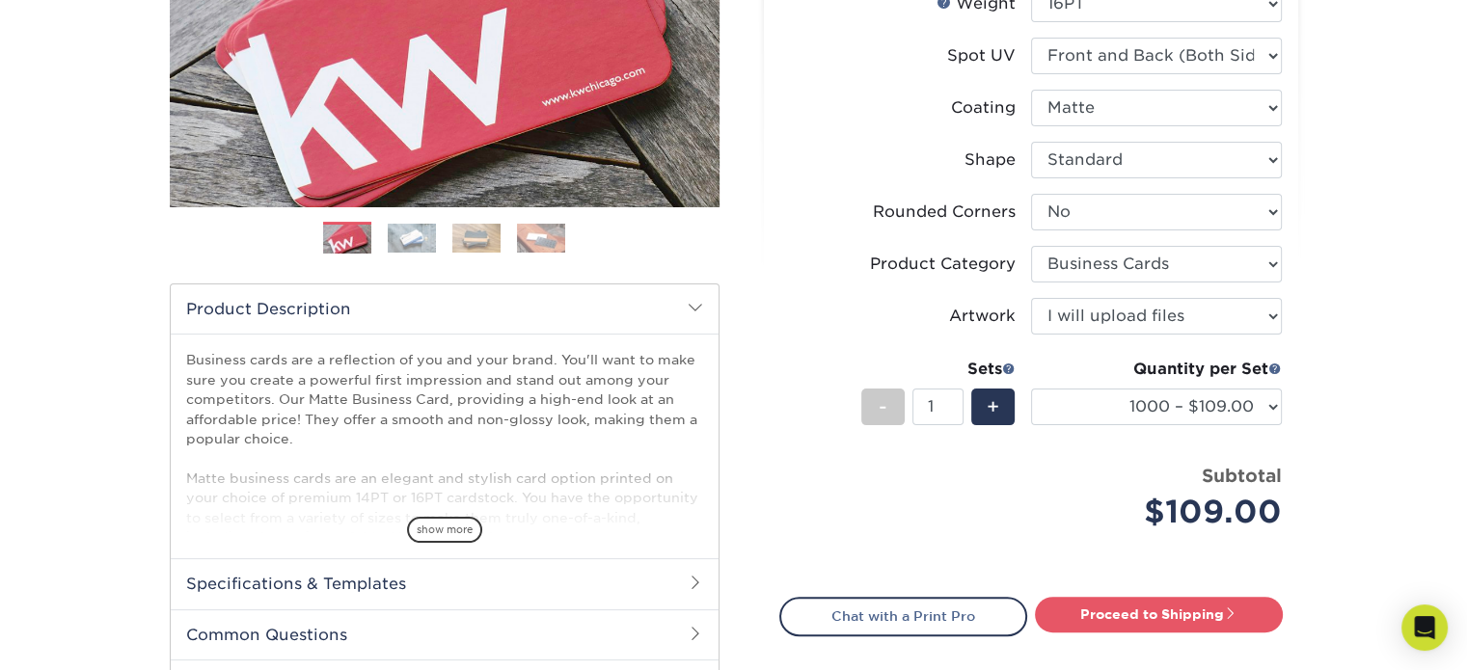
scroll to position [579, 0]
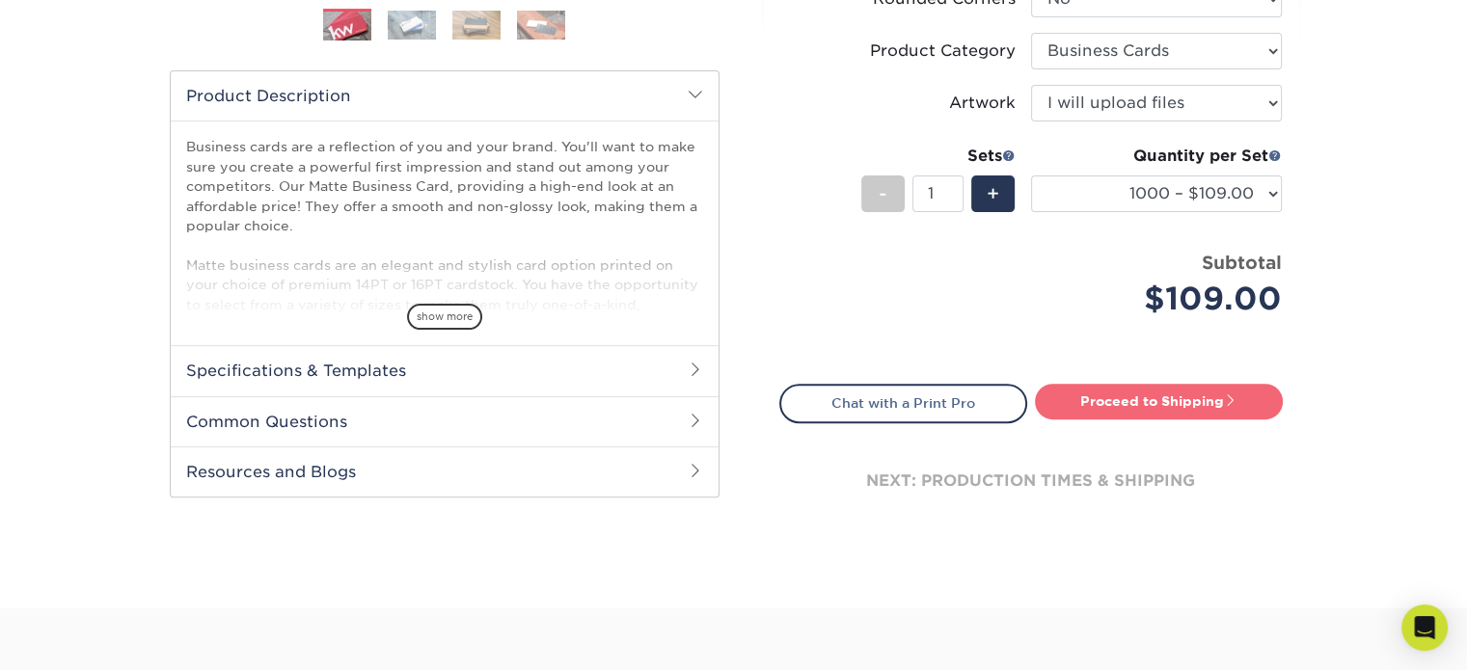
click at [1162, 408] on link "Proceed to Shipping" at bounding box center [1159, 401] width 248 height 35
type input "Set 1"
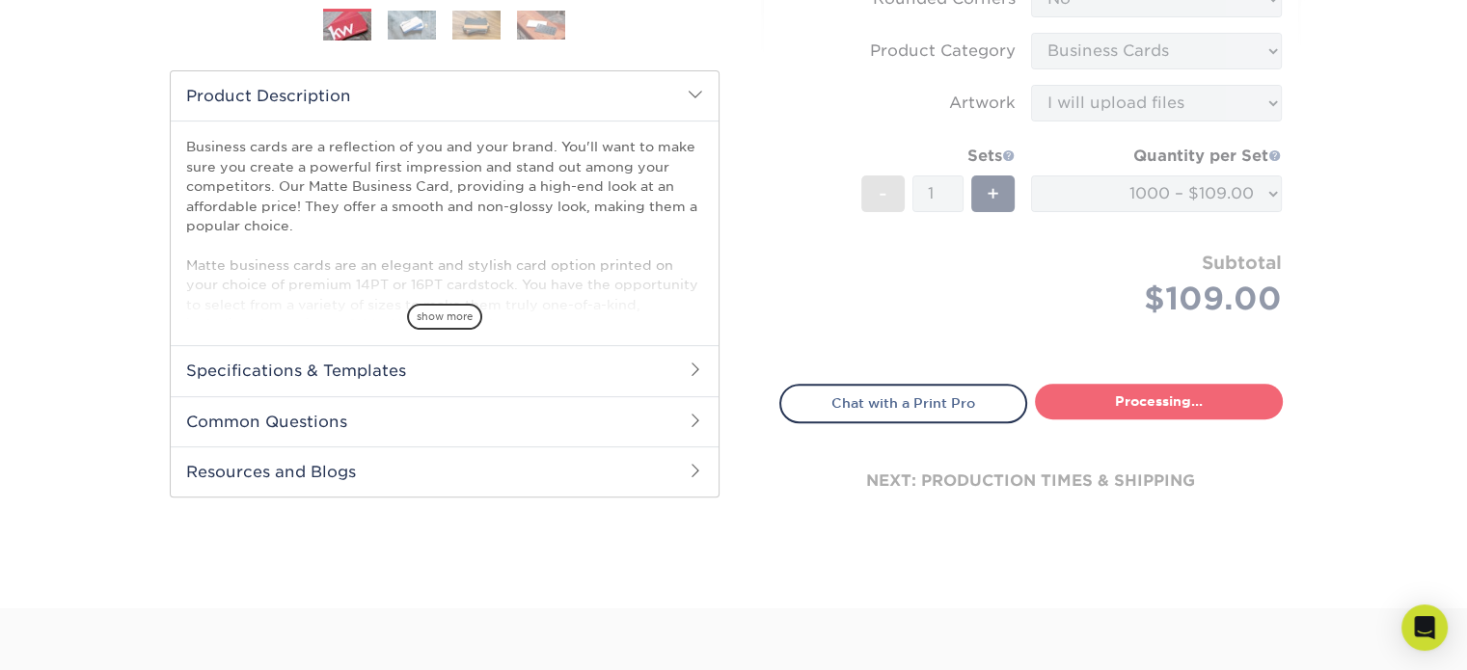
select select "3860e734-3bad-4a7a-915d-f3134a933cb6"
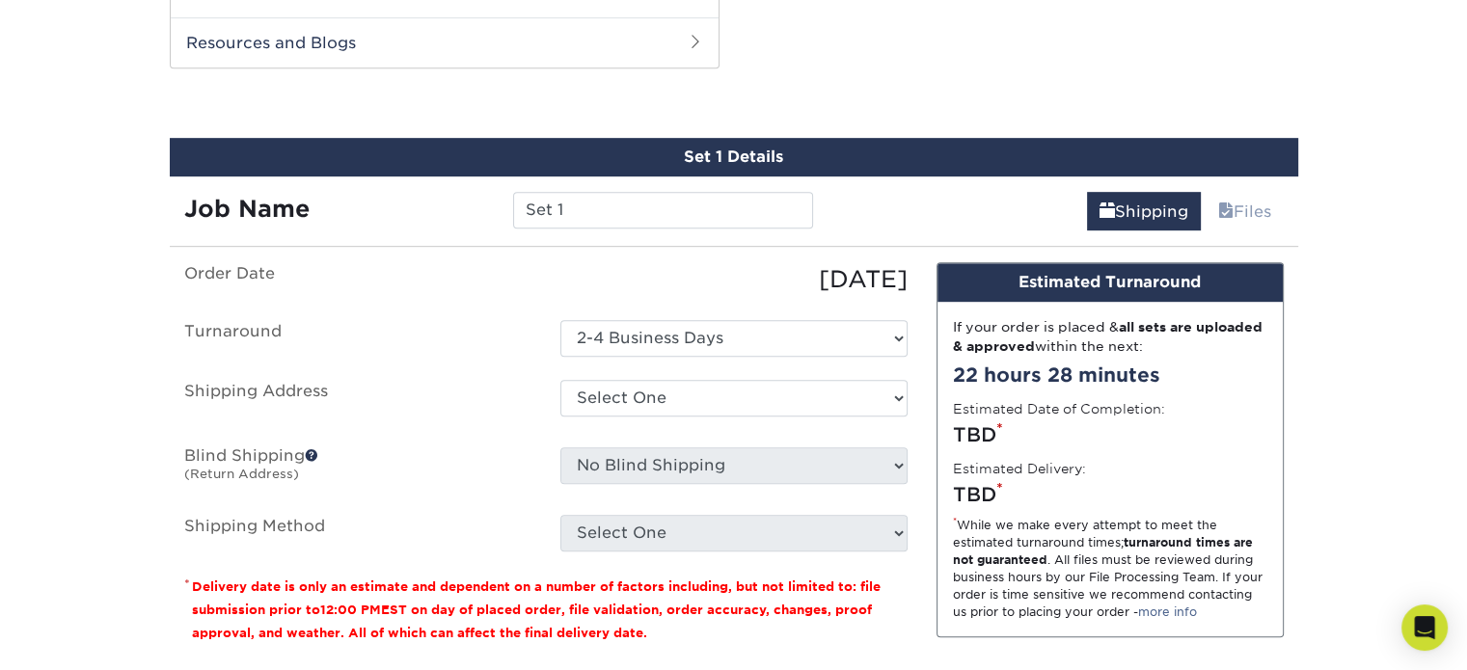
scroll to position [1012, 0]
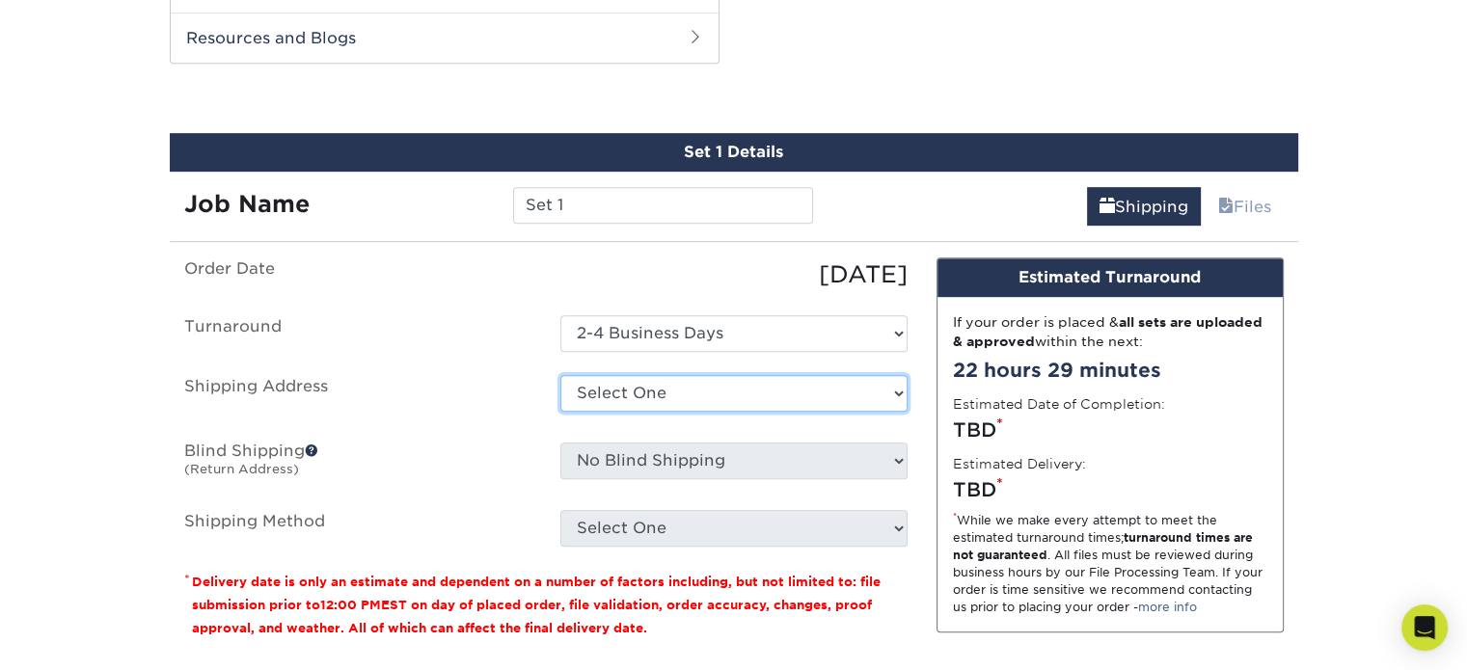
click at [701, 393] on select "Select One WhizAngel + Add New Address" at bounding box center [733, 393] width 347 height 37
select select "285034"
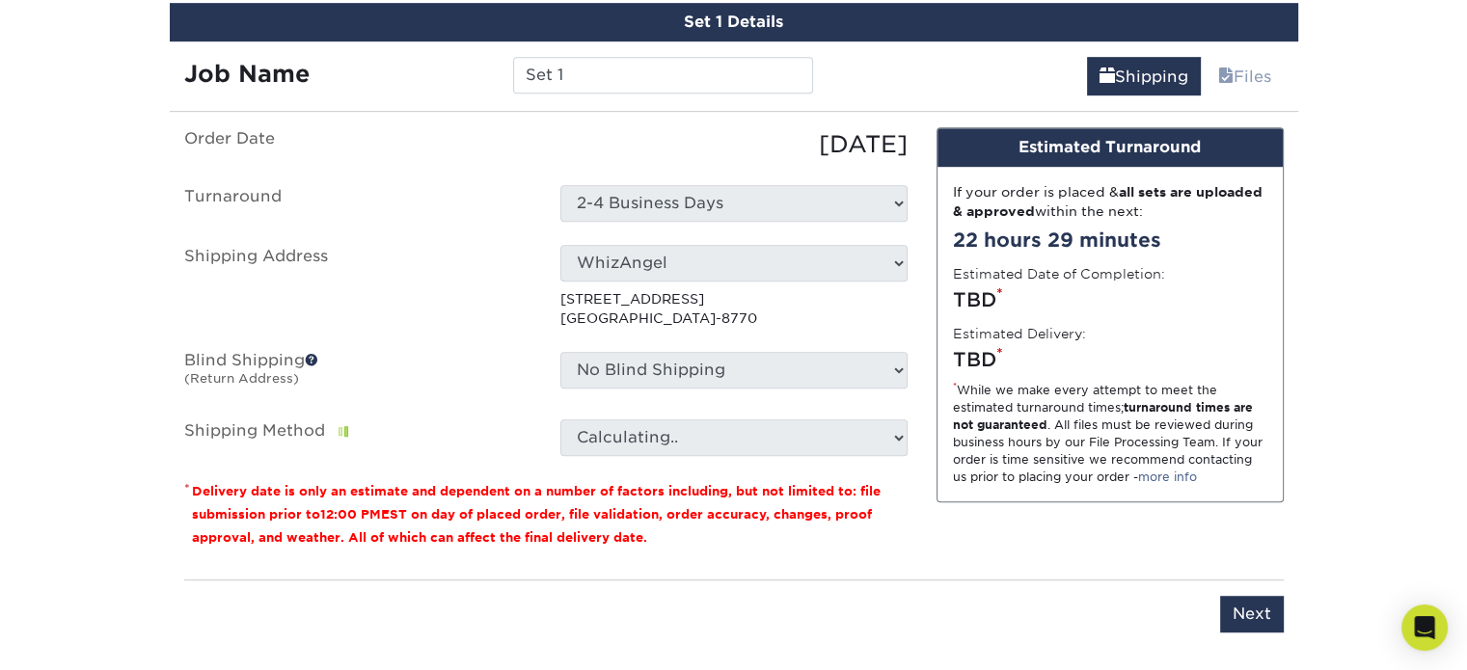
scroll to position [1302, 0]
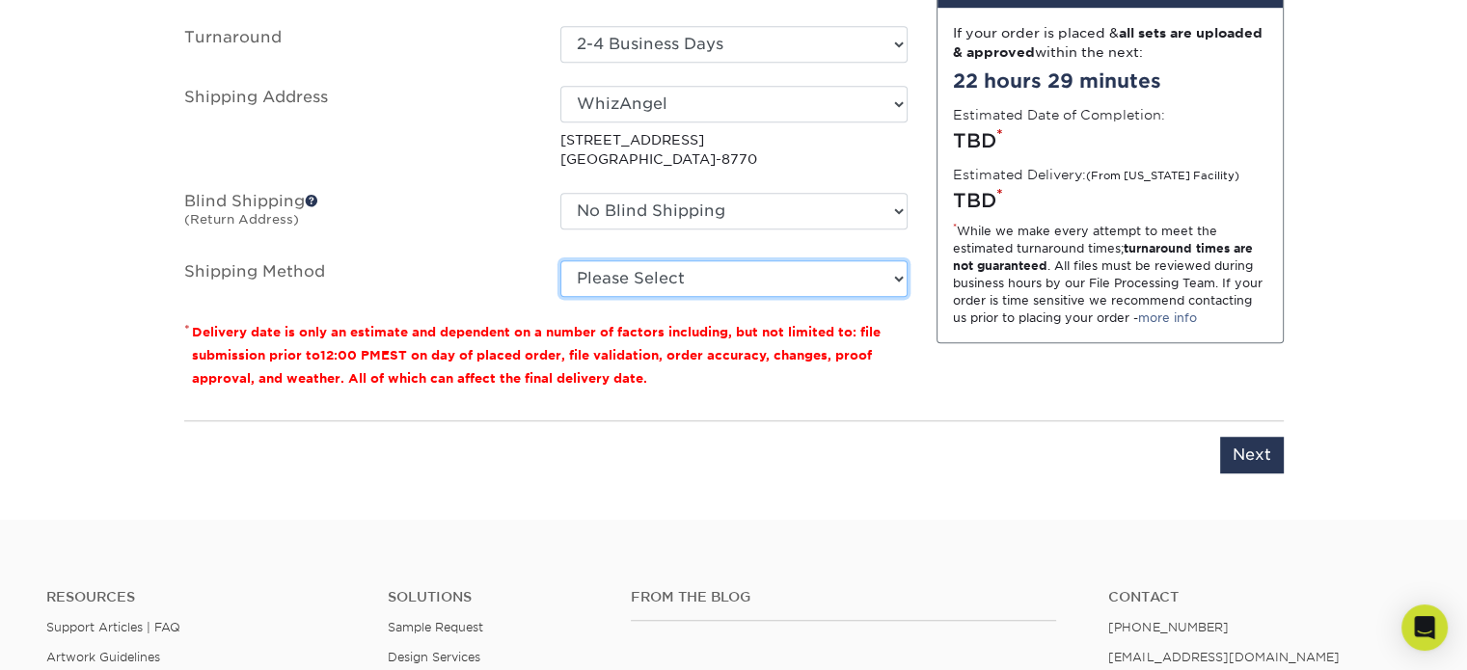
click at [650, 279] on select "Please Select Ground Shipping (+$8.96) 3 Day Shipping Service (+$20.07) 2 Day A…" at bounding box center [733, 278] width 347 height 37
select select "03"
click at [560, 260] on select "Please Select Ground Shipping (+$8.96) 3 Day Shipping Service (+$20.07) 2 Day A…" at bounding box center [733, 278] width 347 height 37
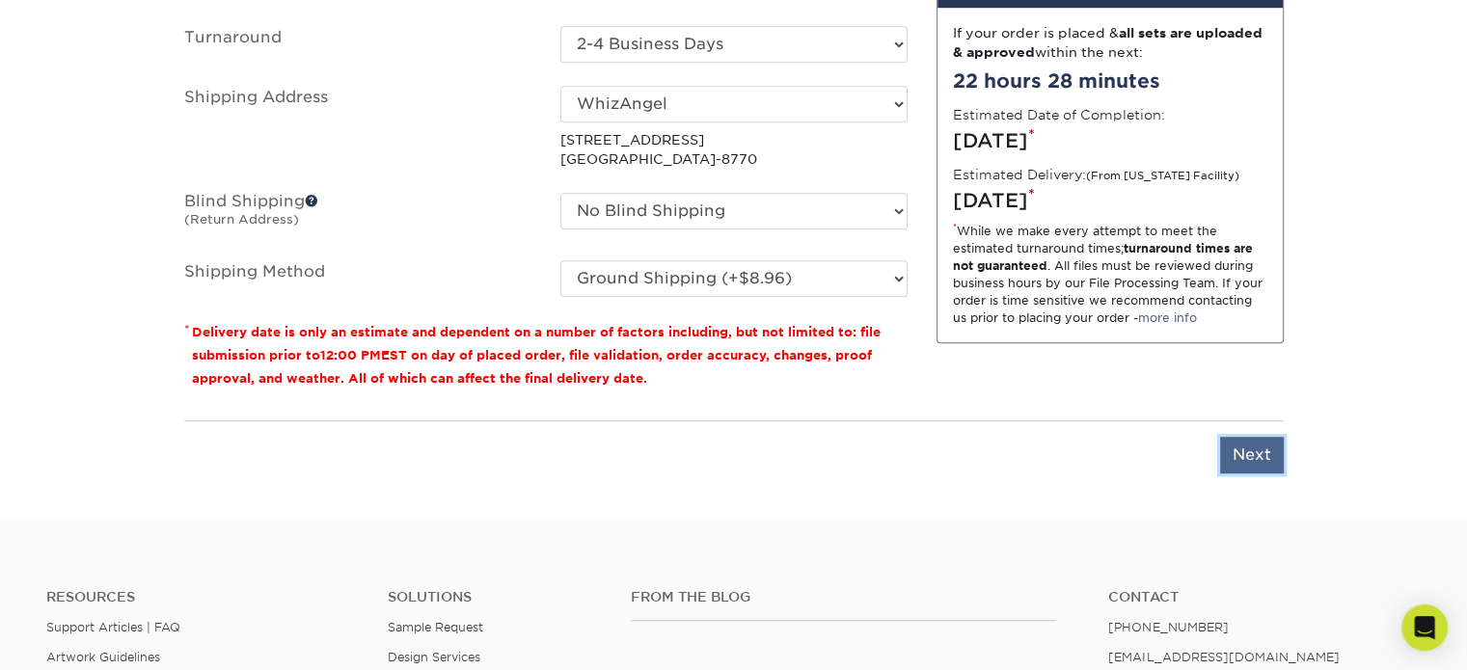
click at [1257, 450] on input "Next" at bounding box center [1252, 455] width 64 height 37
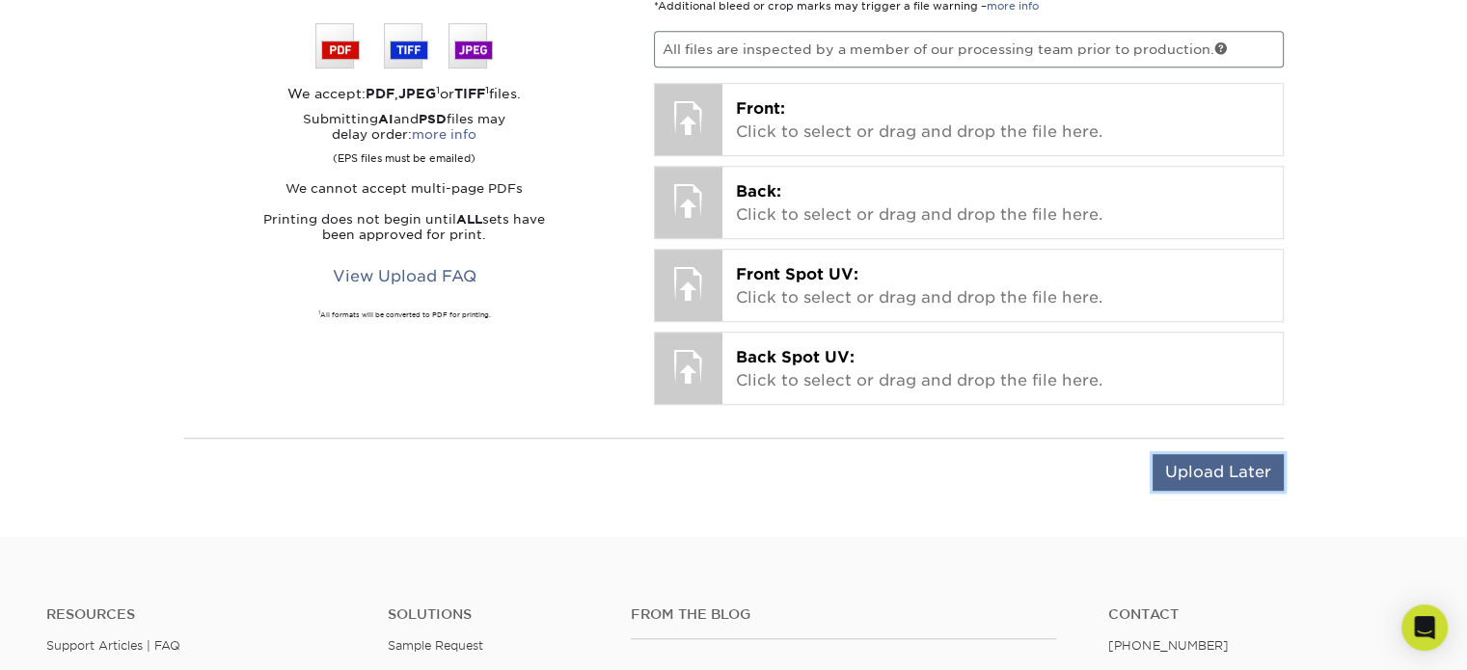
click at [1188, 469] on input "Upload Later" at bounding box center [1217, 472] width 131 height 37
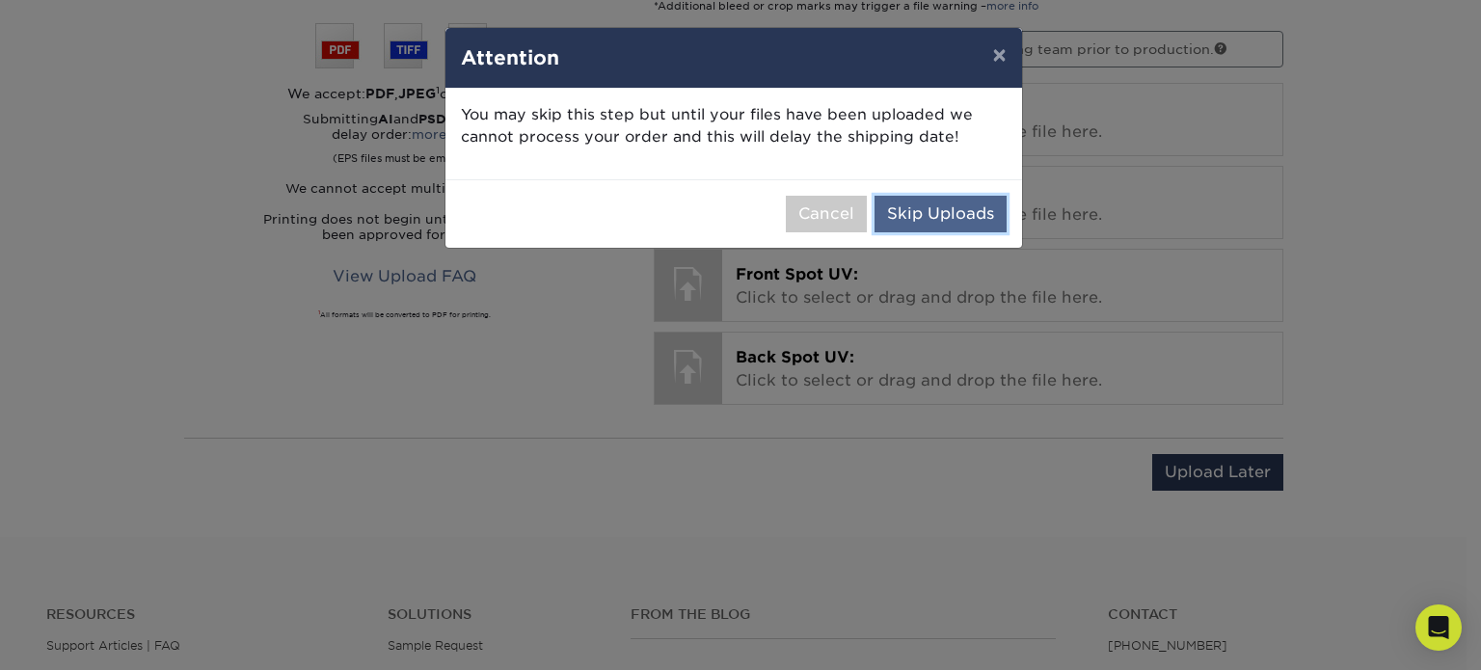
click at [940, 219] on button "Skip Uploads" at bounding box center [941, 214] width 132 height 37
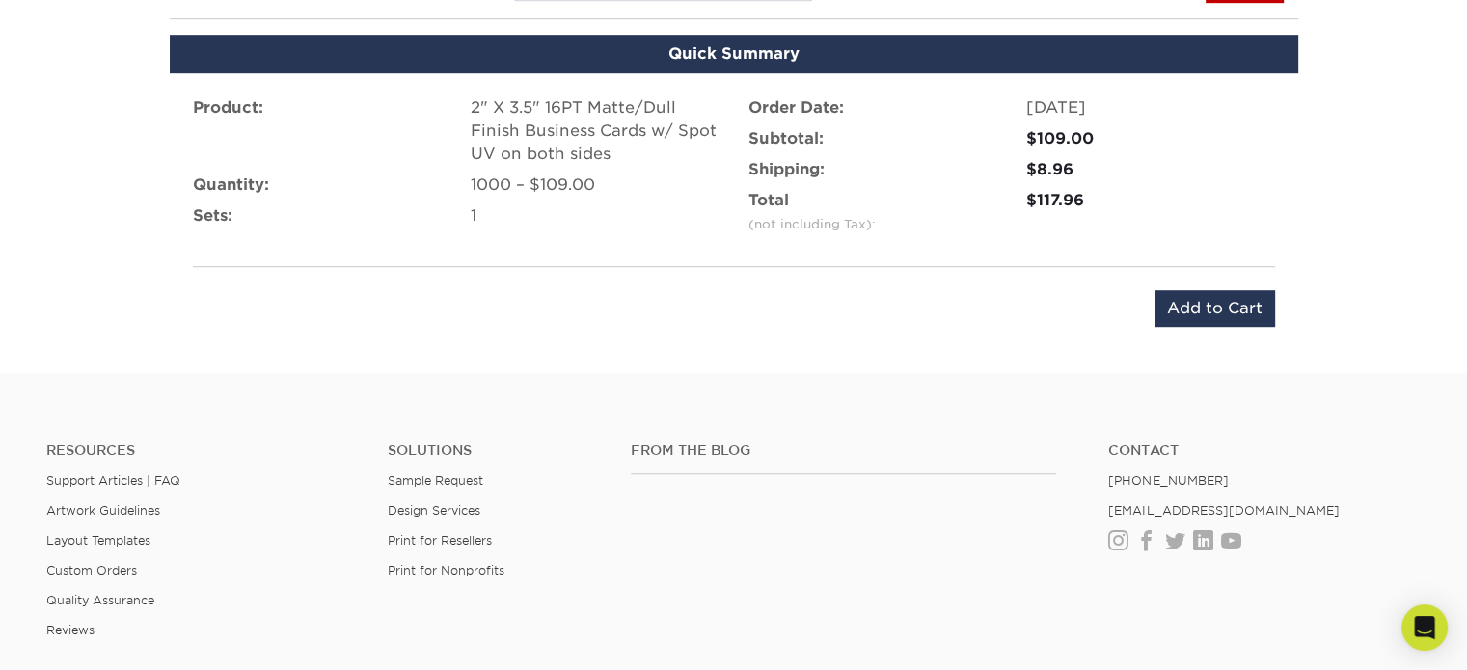
scroll to position [1205, 0]
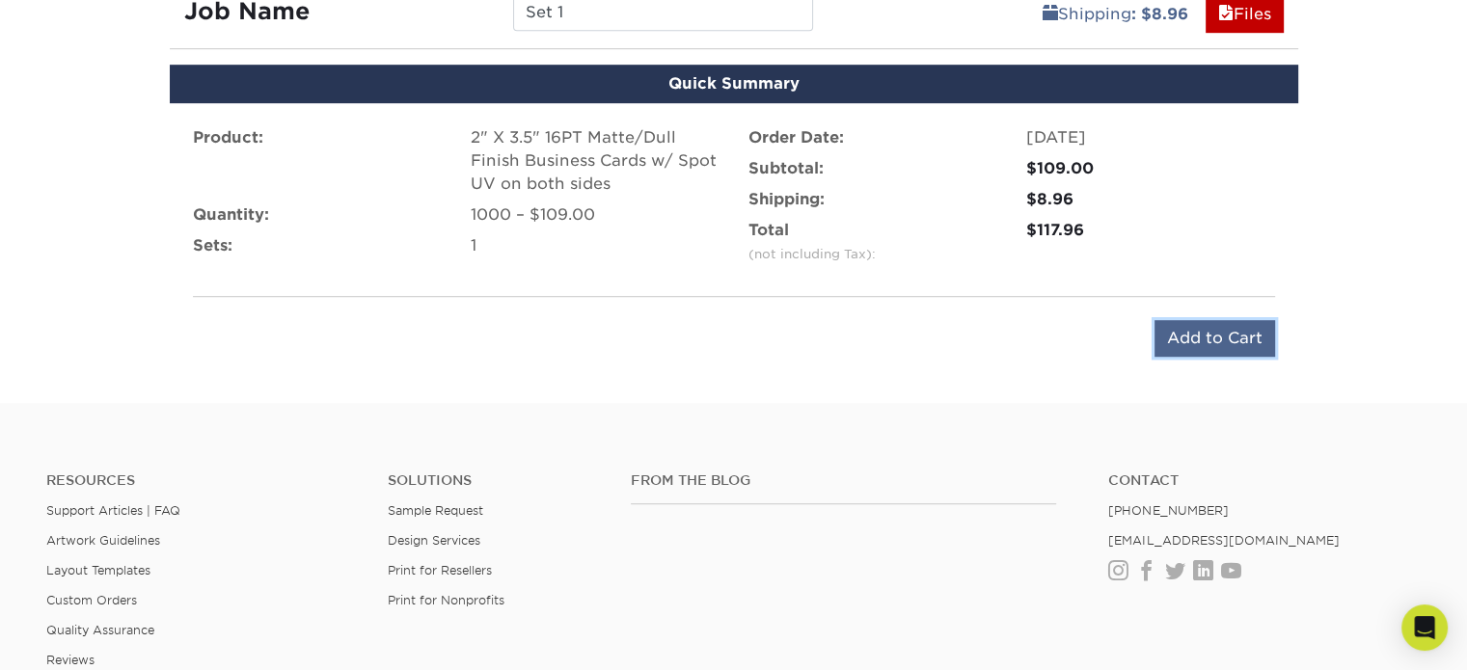
click at [1199, 344] on input "Add to Cart" at bounding box center [1214, 338] width 121 height 37
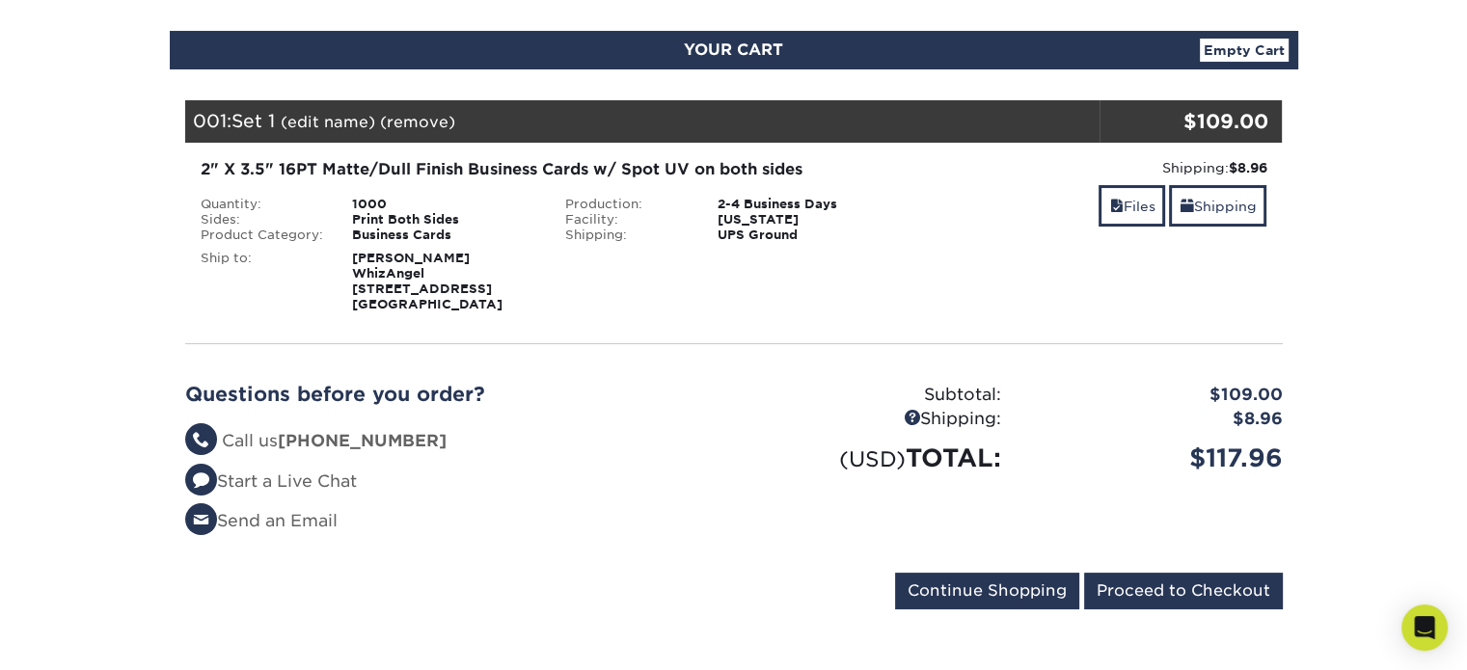
scroll to position [482, 0]
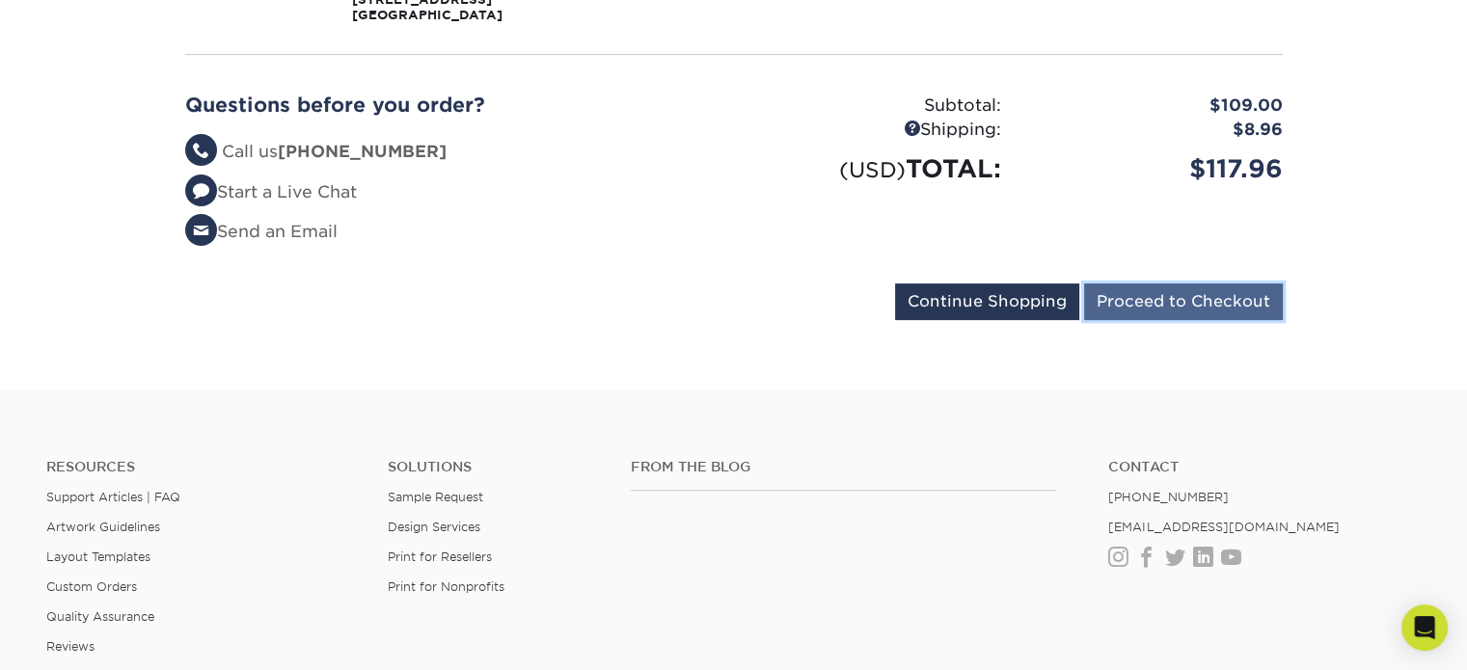
click at [1172, 291] on input "Proceed to Checkout" at bounding box center [1183, 301] width 199 height 37
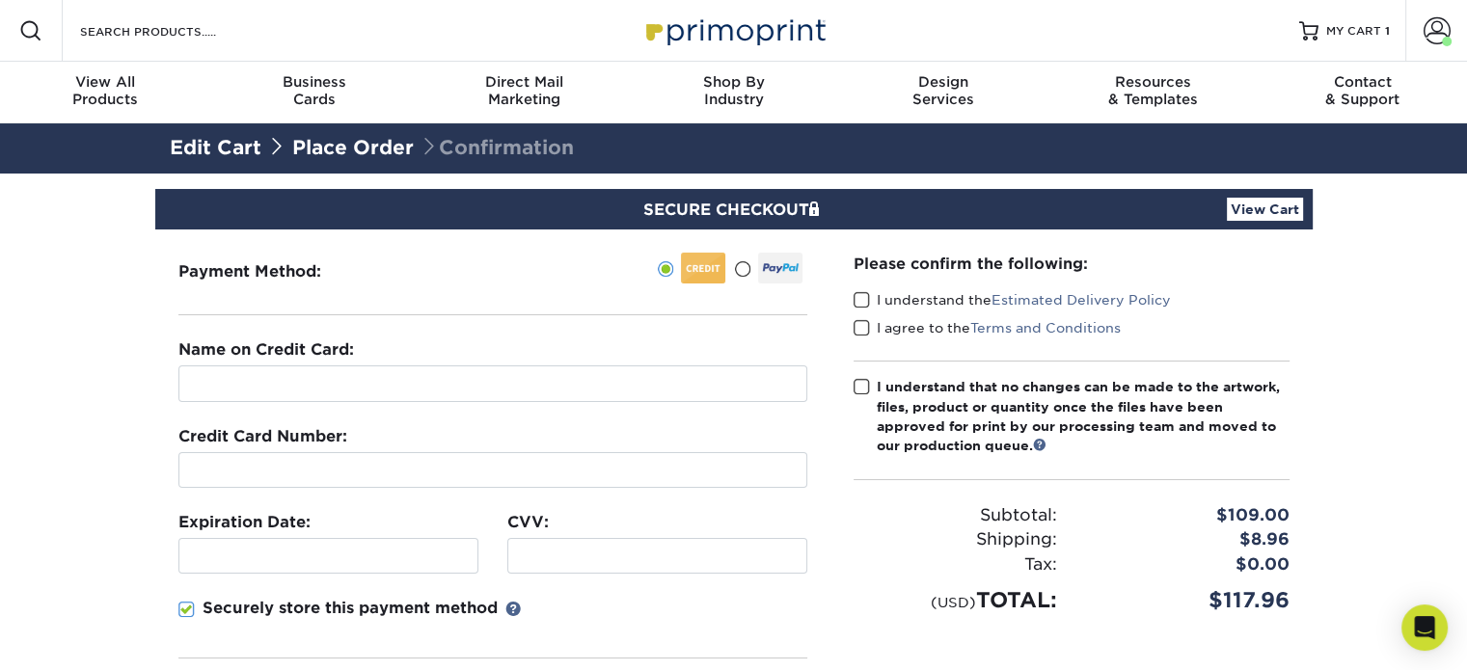
click at [760, 266] on div at bounding box center [780, 268] width 44 height 31
click at [0, 0] on input "radio" at bounding box center [0, 0] width 0 height 0
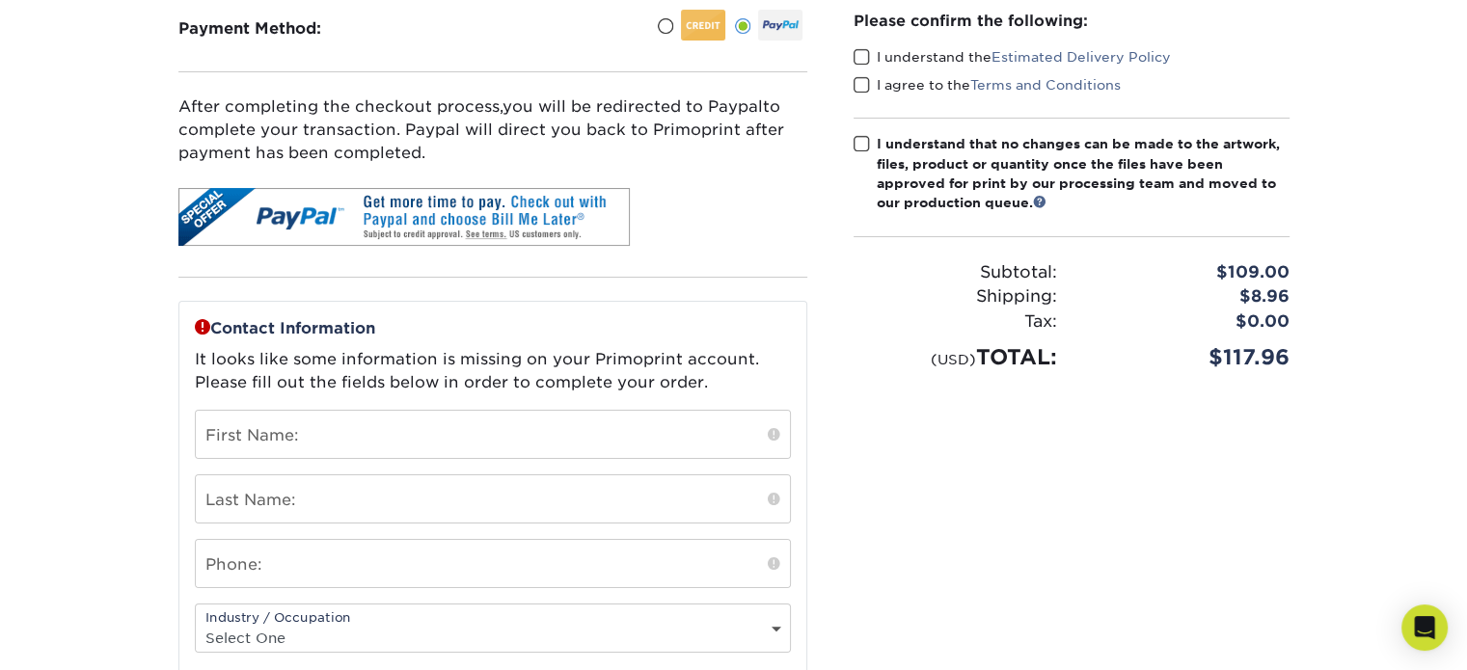
scroll to position [289, 0]
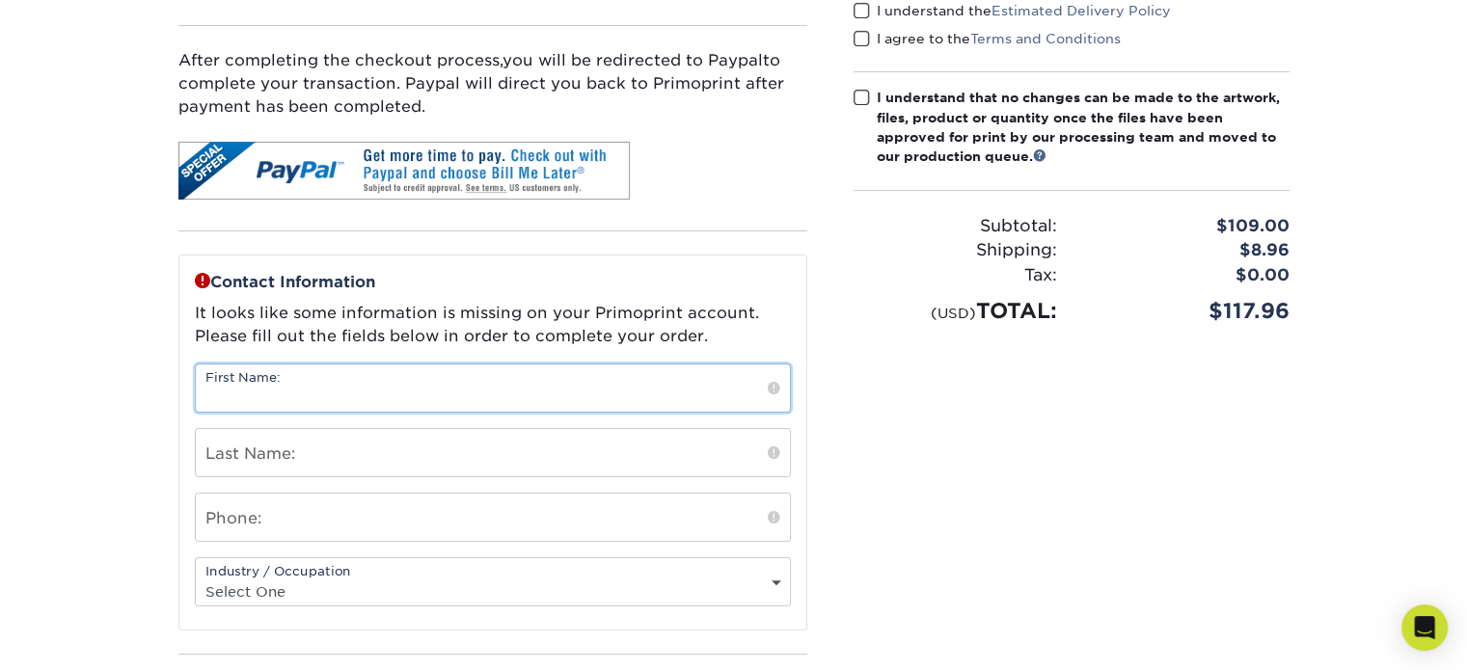
click at [393, 387] on input "text" at bounding box center [493, 387] width 594 height 47
type input "[PERSON_NAME]"
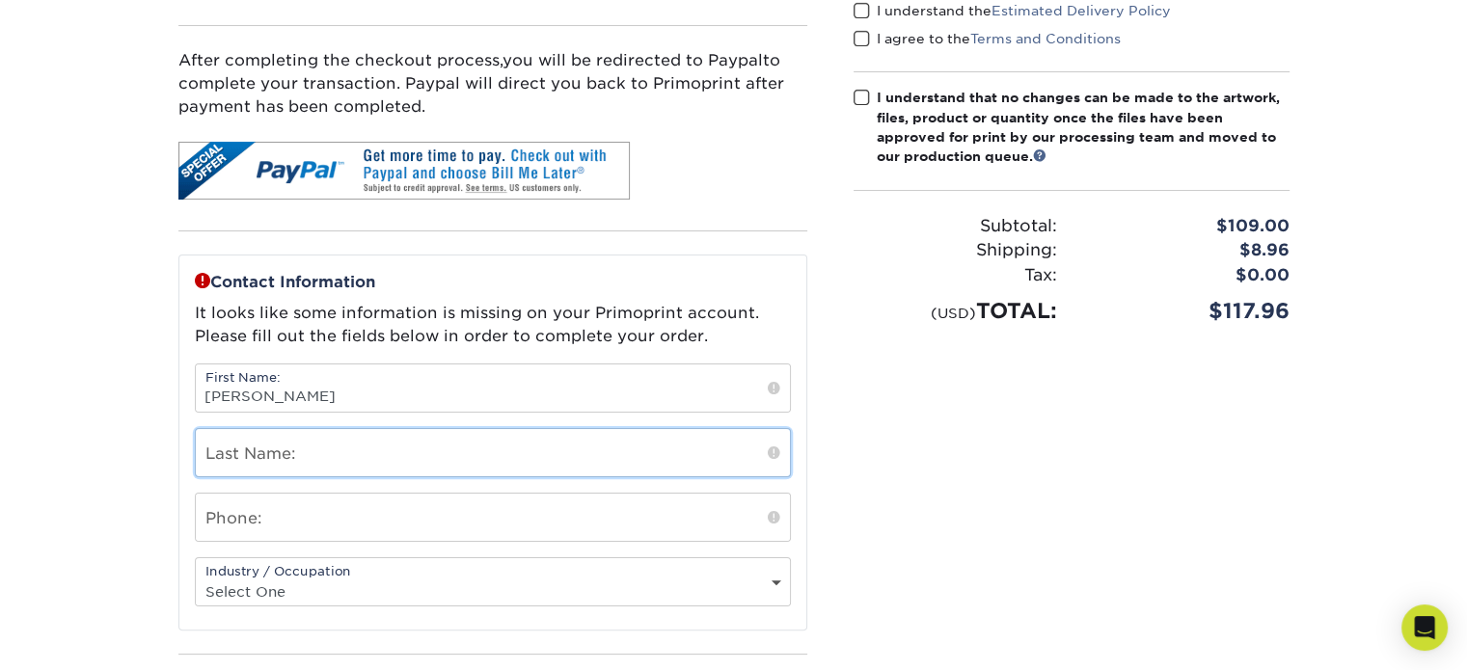
type input "Kubo"
type input "4807878023"
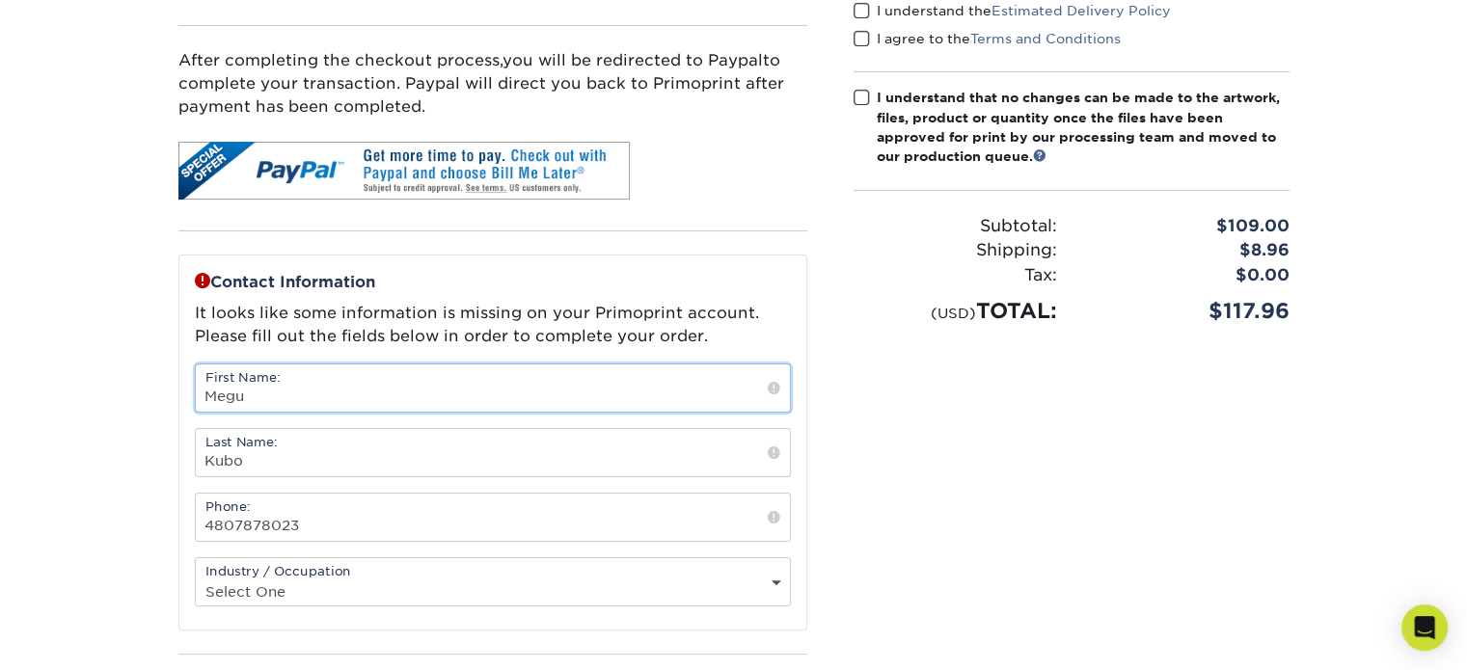
type input "Megu"
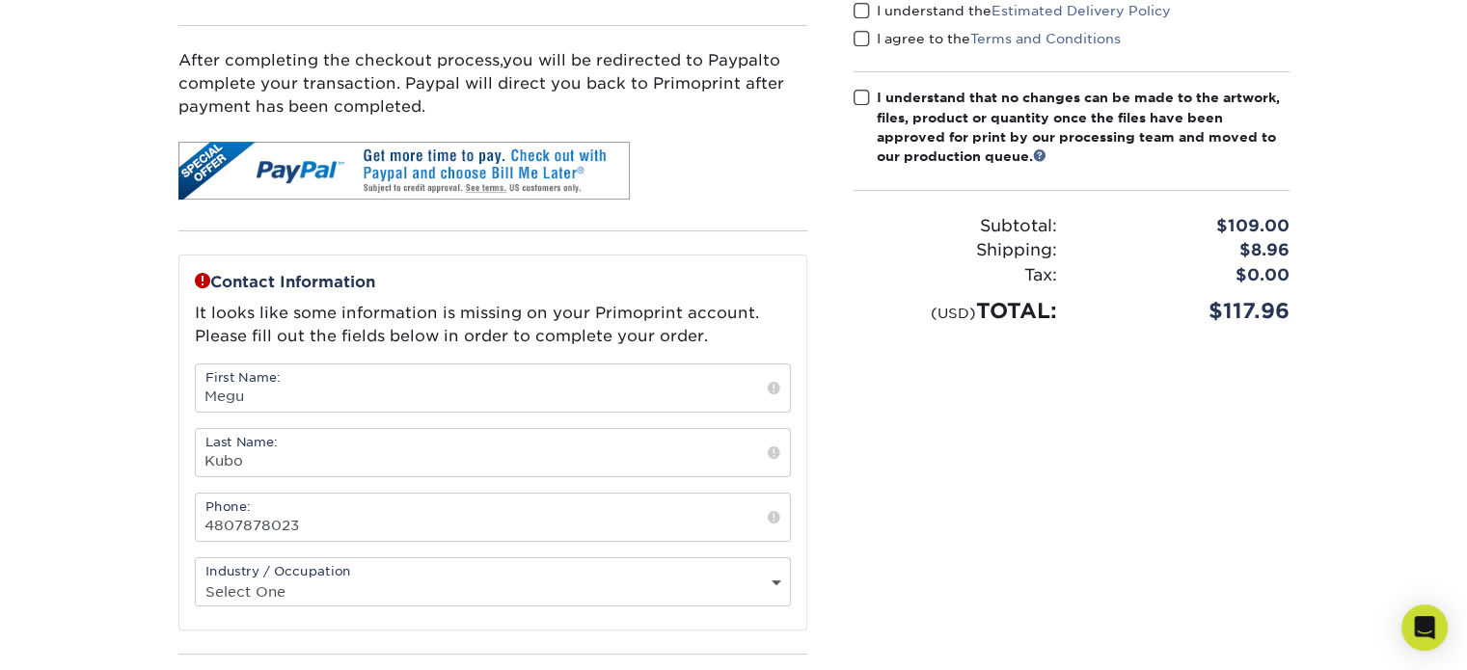
click at [319, 574] on div "Industry / Occupation Select One Administrative Executive Human Resources Const…" at bounding box center [493, 581] width 596 height 49
click at [633, 582] on select "Select One Administrative Executive Human Resources Construction Education Ente…" at bounding box center [493, 592] width 594 height 28
select select "3"
click at [196, 578] on select "Select One Administrative Executive Human Resources Construction Education Ente…" at bounding box center [493, 592] width 594 height 28
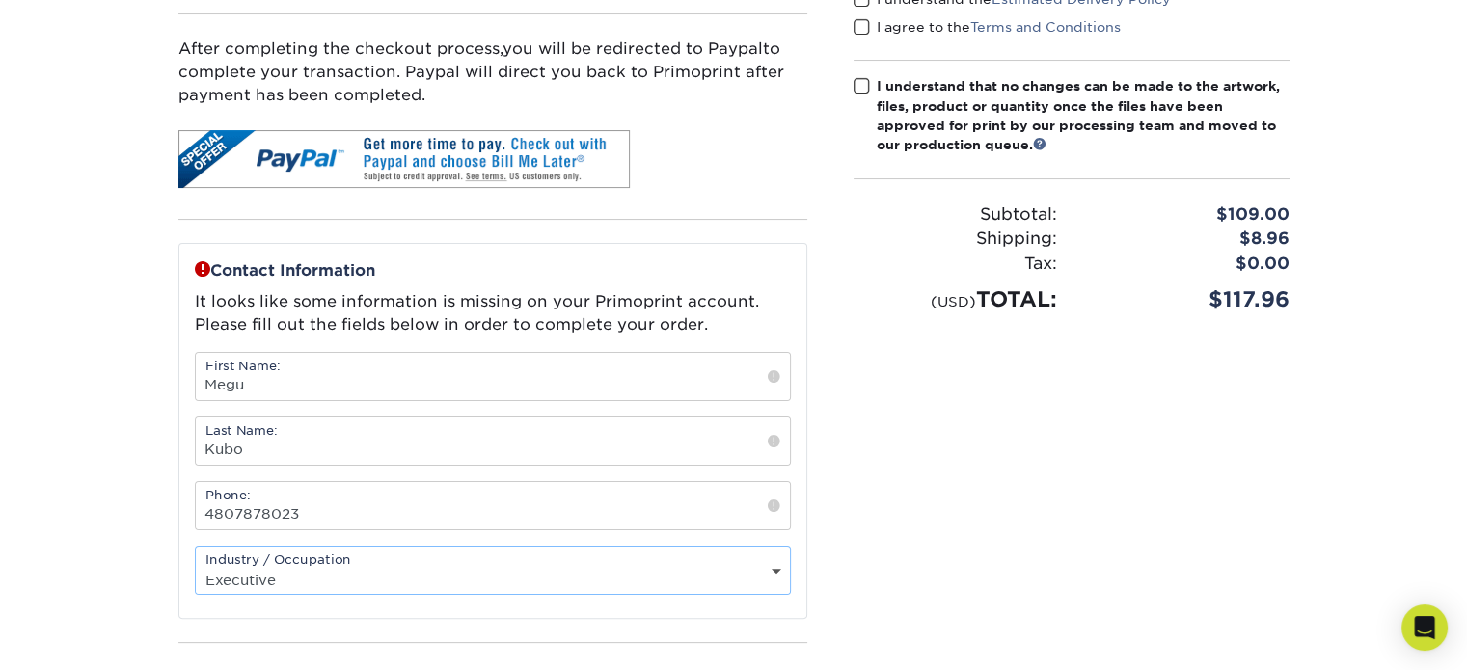
scroll to position [96, 0]
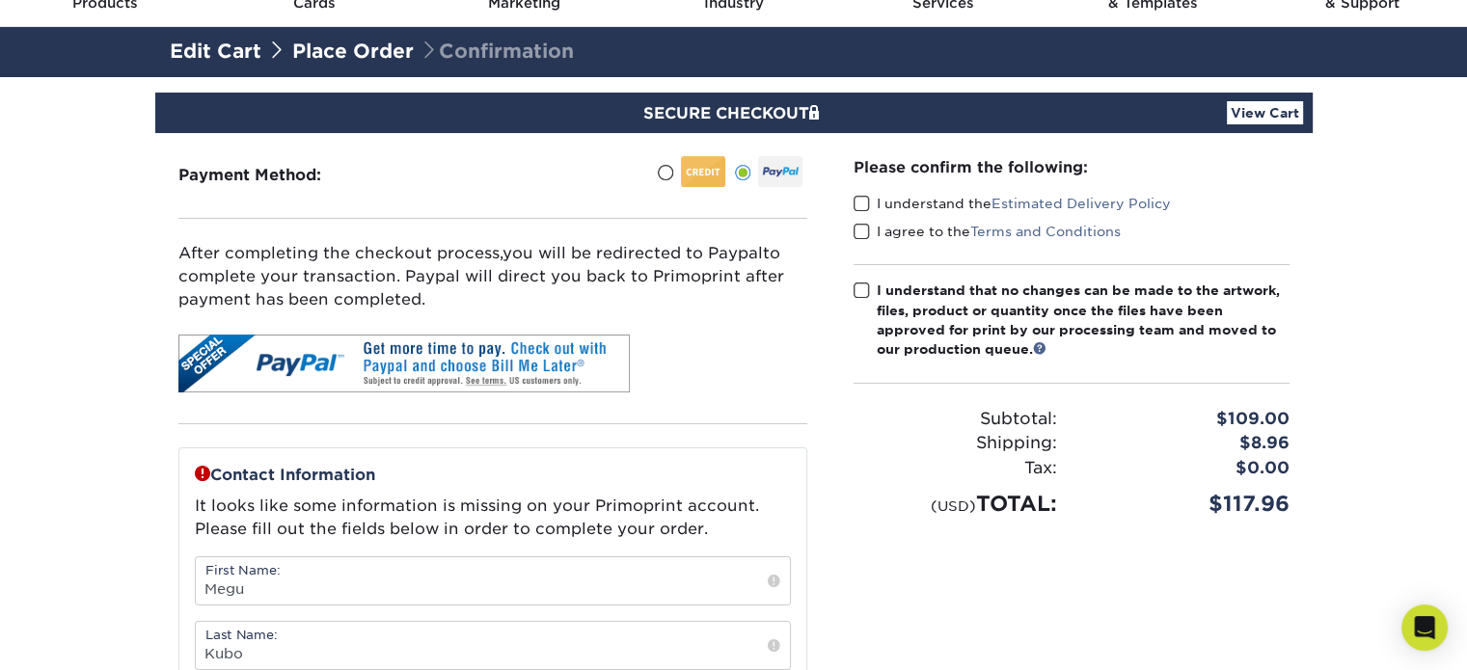
click at [865, 207] on span at bounding box center [861, 204] width 16 height 18
click at [0, 0] on input "I understand the Estimated Delivery Policy" at bounding box center [0, 0] width 0 height 0
click at [860, 230] on span at bounding box center [861, 232] width 16 height 18
click at [0, 0] on input "I agree to the Terms and Conditions" at bounding box center [0, 0] width 0 height 0
click at [860, 292] on span at bounding box center [861, 291] width 16 height 18
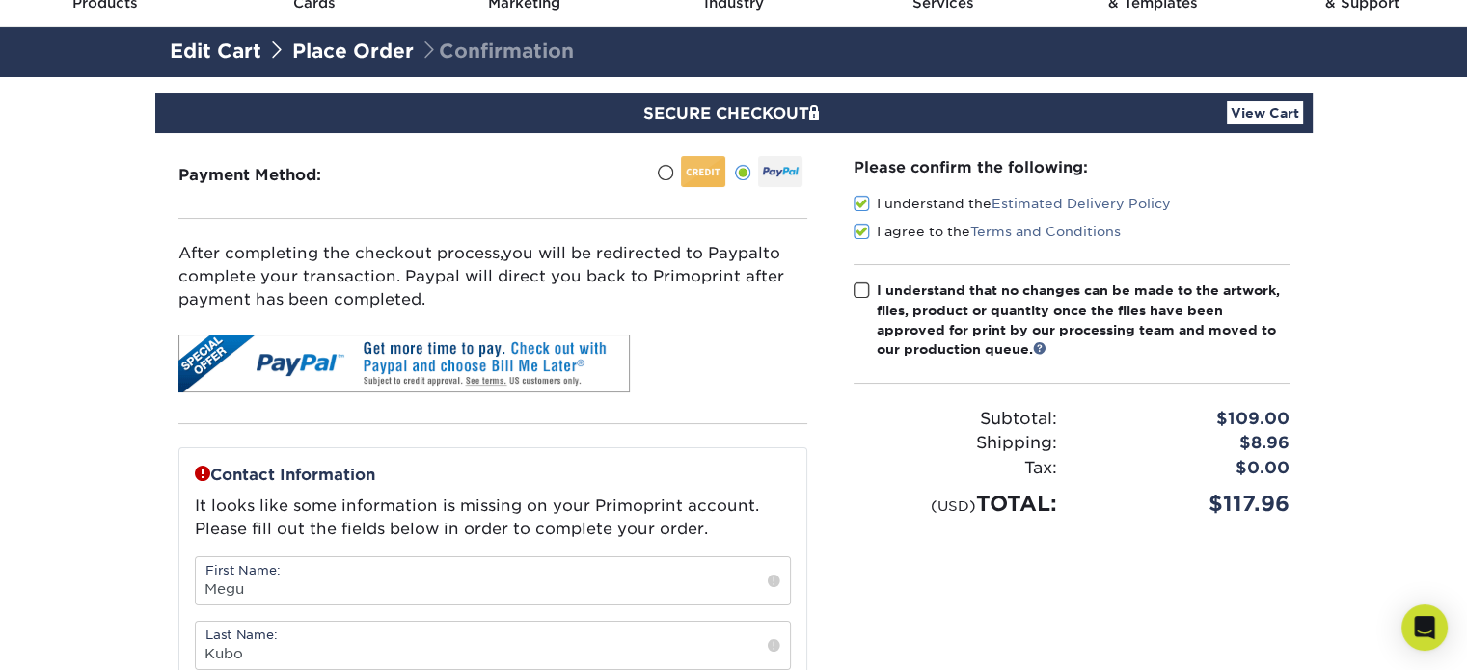
click at [0, 0] on input "I understand that no changes can be made to the artwork, files, product or quan…" at bounding box center [0, 0] width 0 height 0
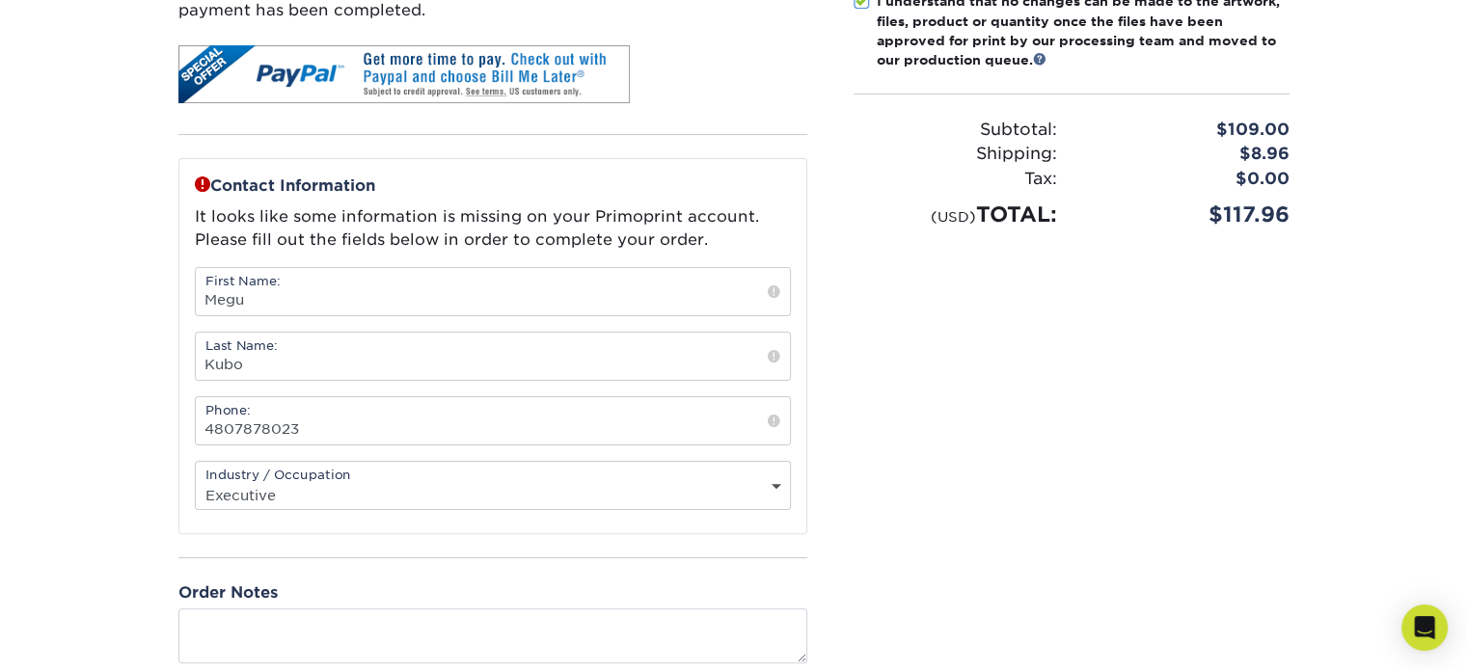
scroll to position [675, 0]
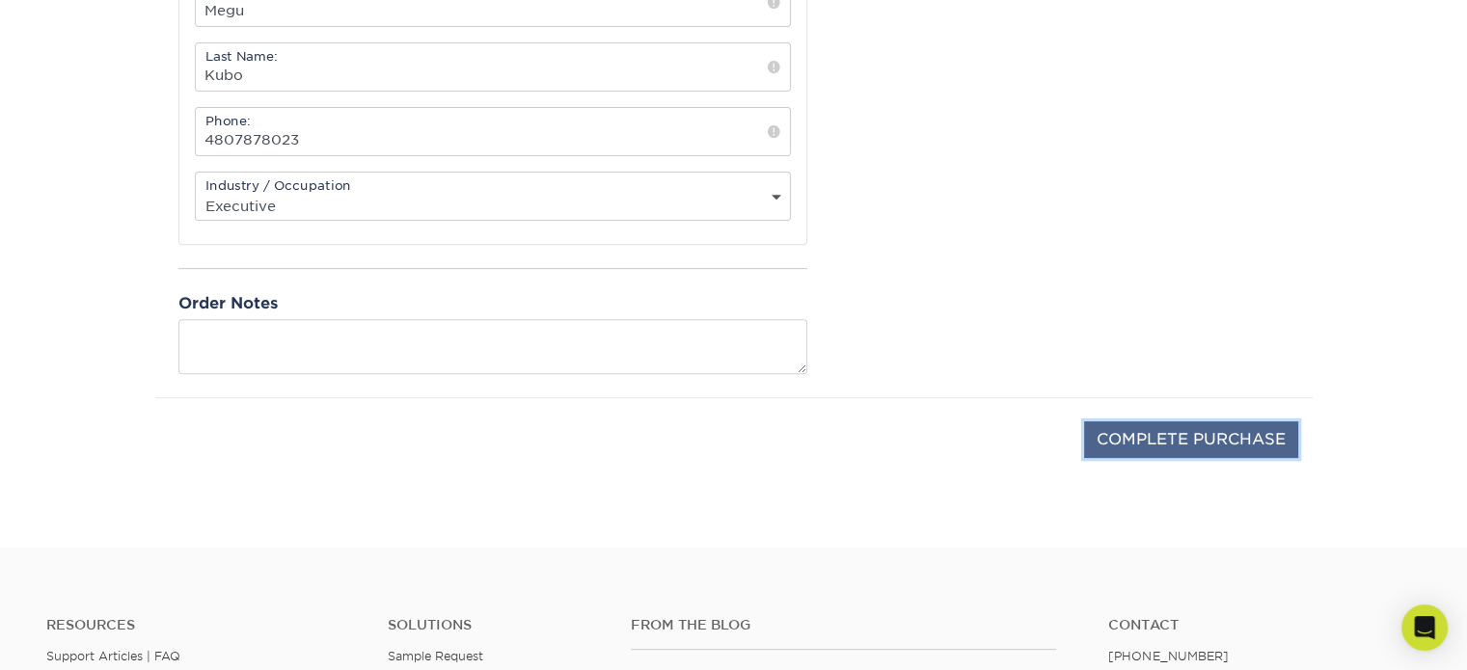
click at [1095, 431] on input "COMPLETE PURCHASE" at bounding box center [1191, 439] width 214 height 37
type input "PROCESSING, PLEASE WAIT..."
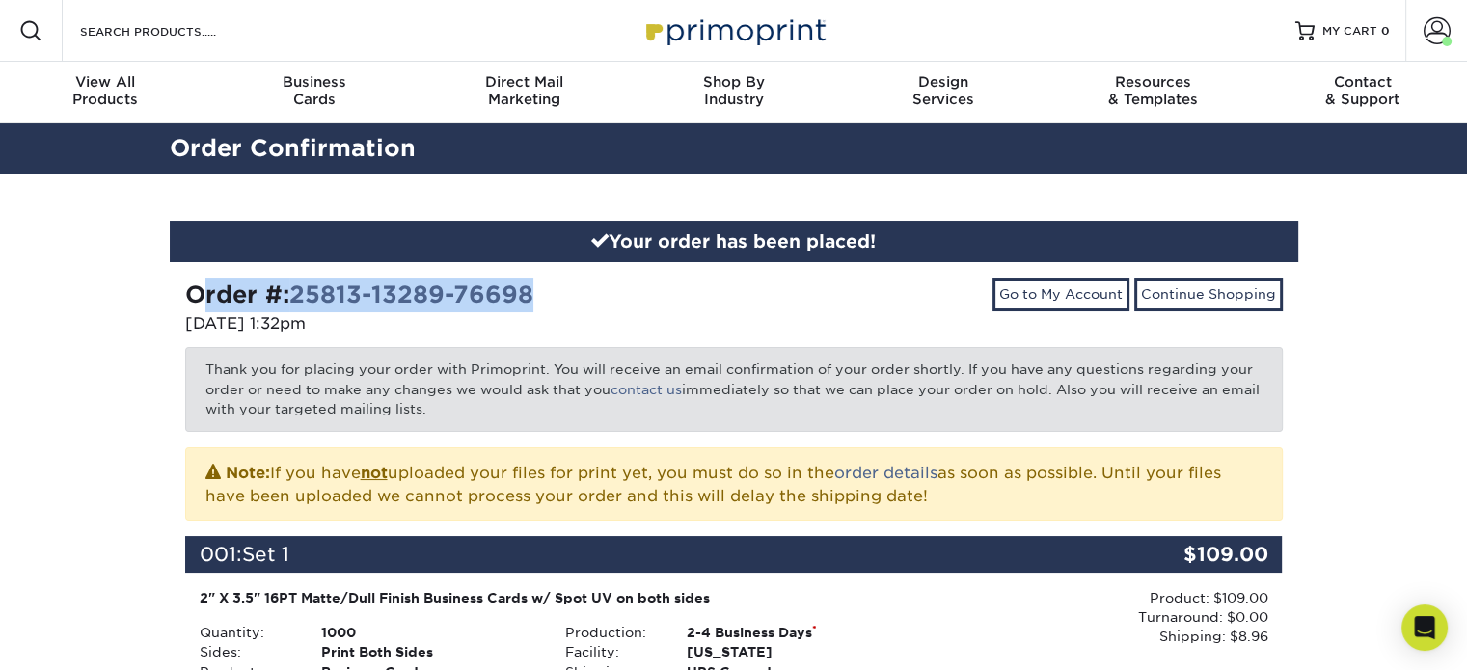
drag, startPoint x: 559, startPoint y: 298, endPoint x: 169, endPoint y: 296, distance: 390.5
copy strong "Order #: 25813-13289-76698"
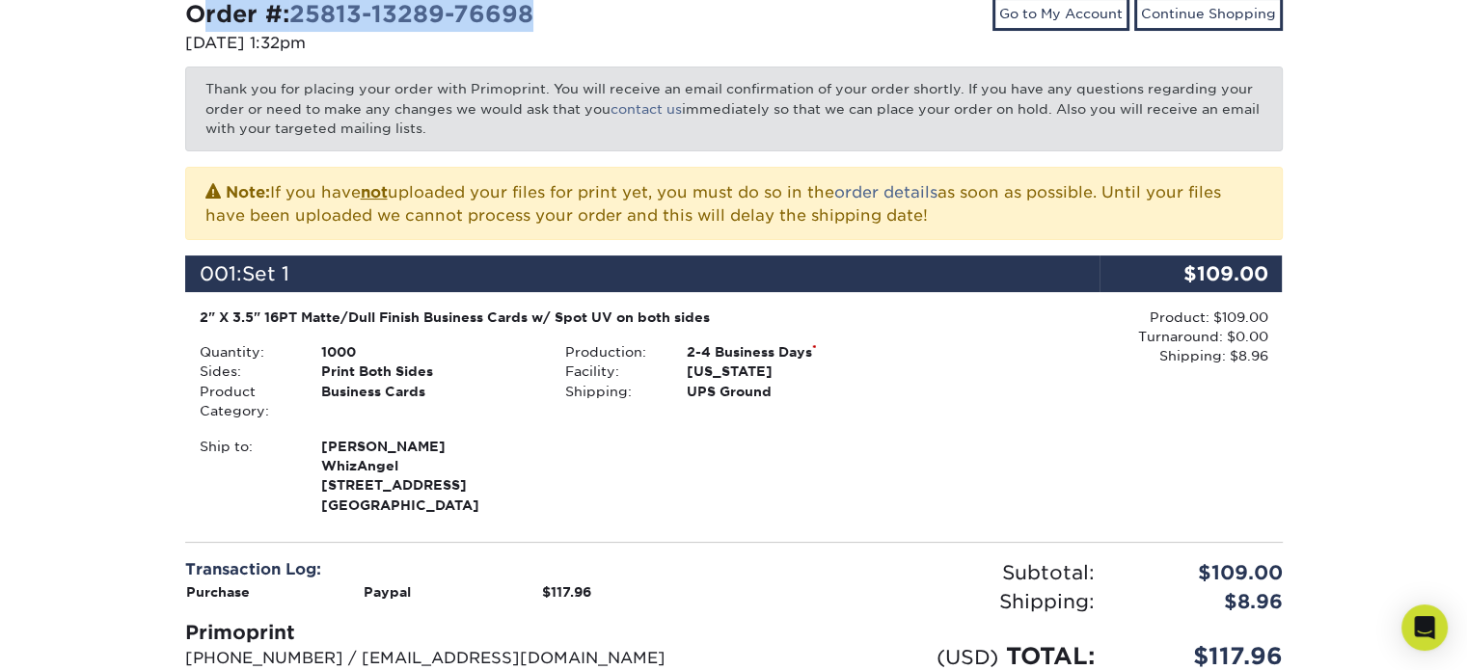
scroll to position [289, 0]
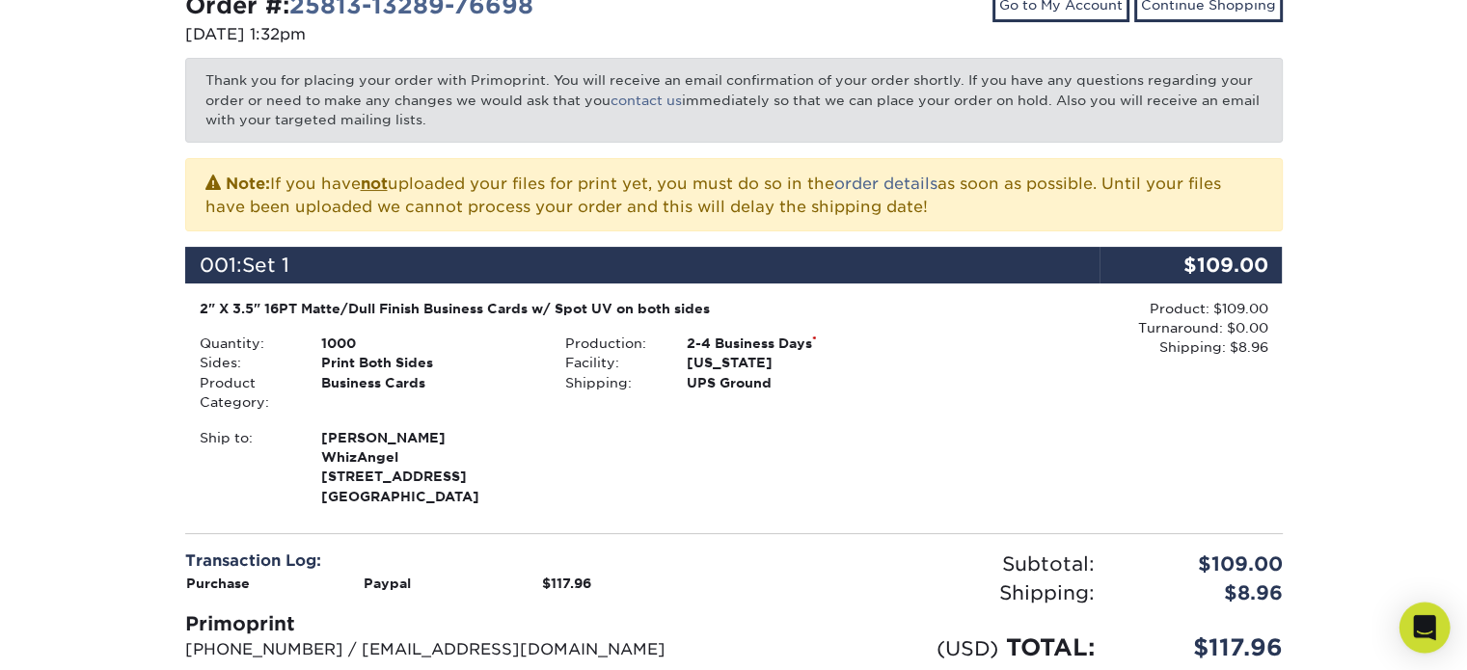
click at [1419, 630] on icon "Open Intercom Messenger" at bounding box center [1424, 627] width 22 height 25
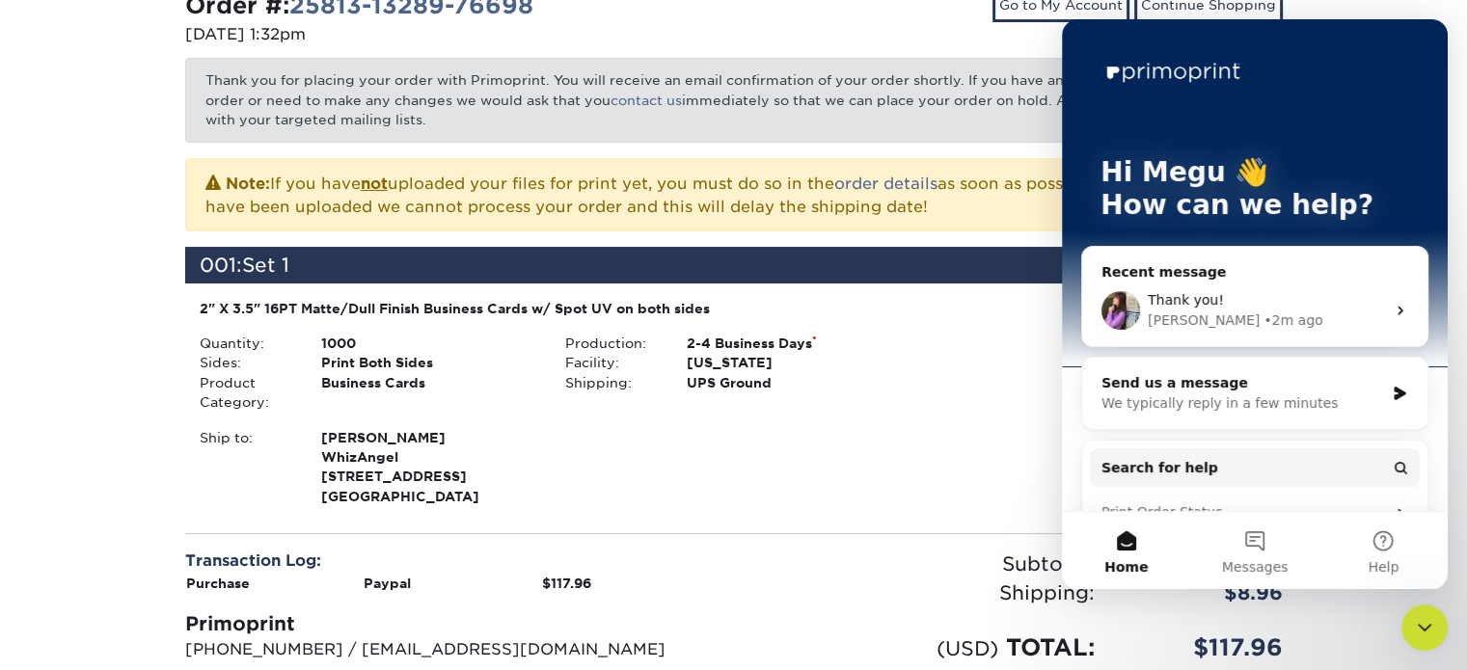
scroll to position [0, 0]
click at [1200, 304] on span "Thank you!" at bounding box center [1185, 299] width 76 height 15
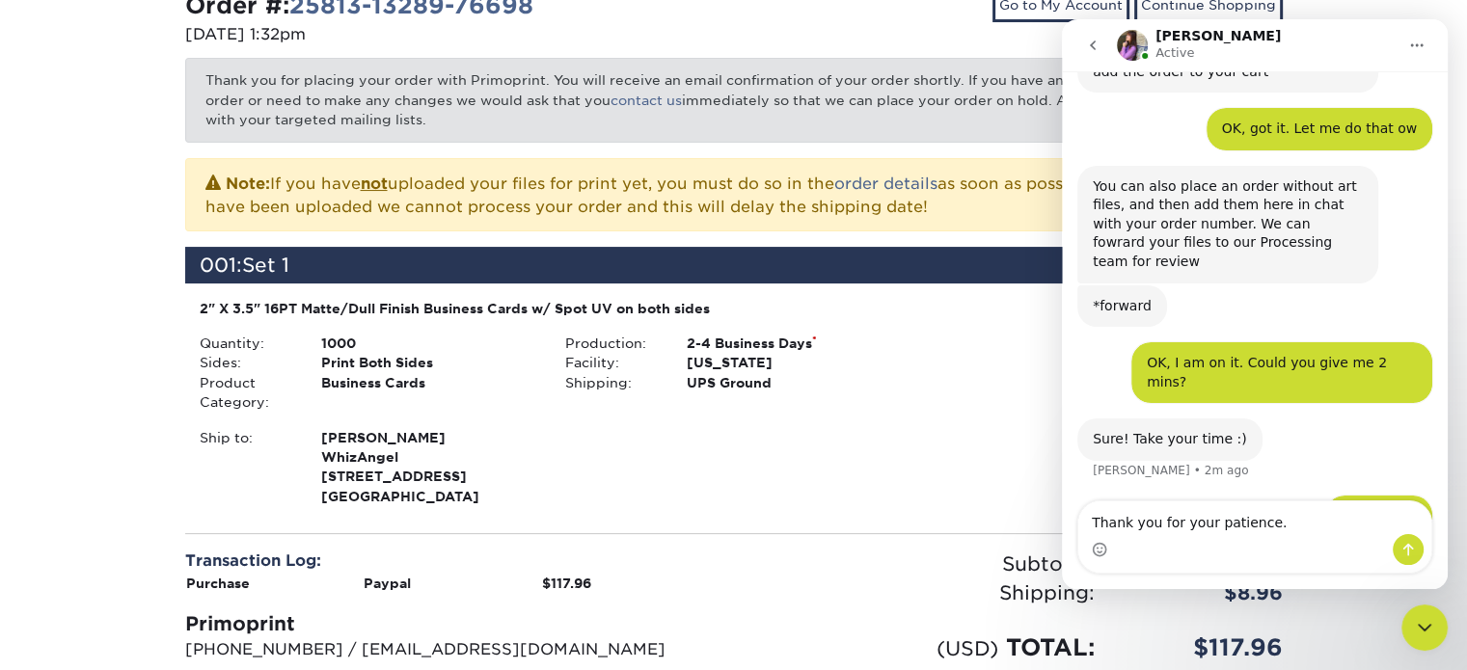
scroll to position [669, 0]
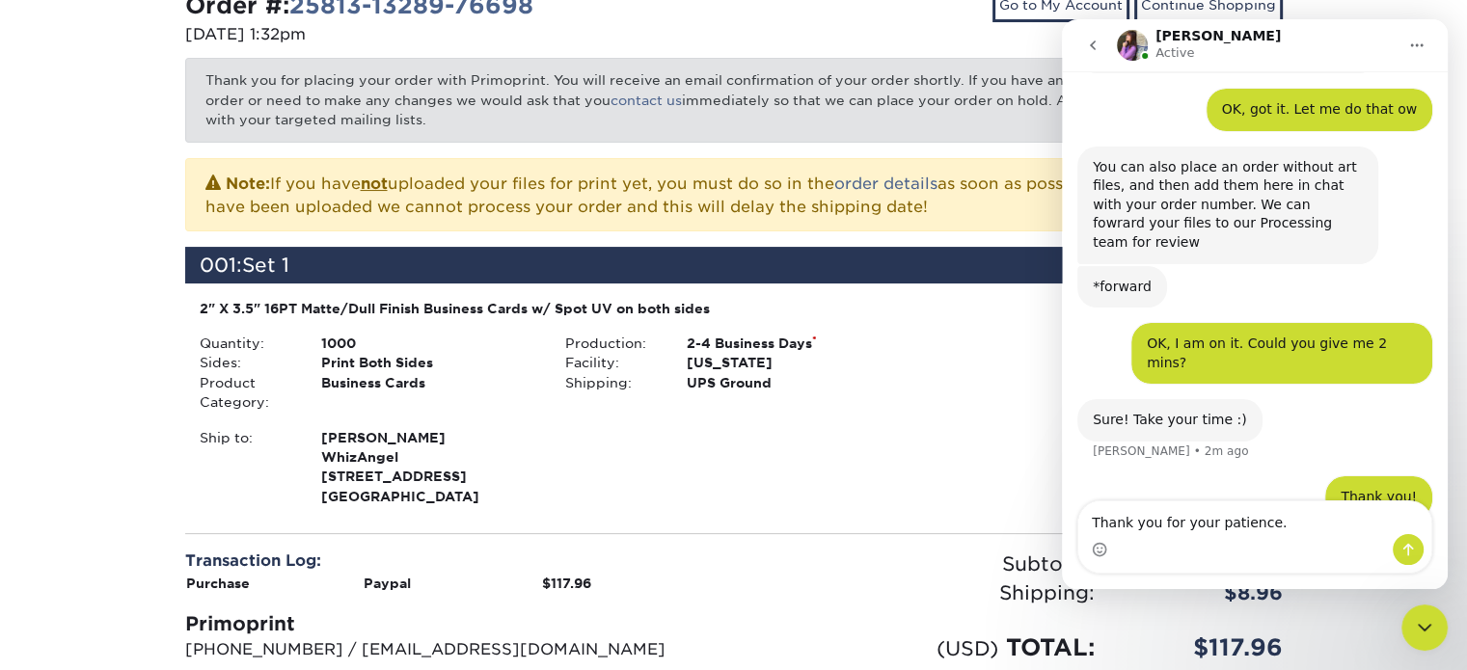
type textarea "Thank you for your patience. Order #: 25813-13289-76698"
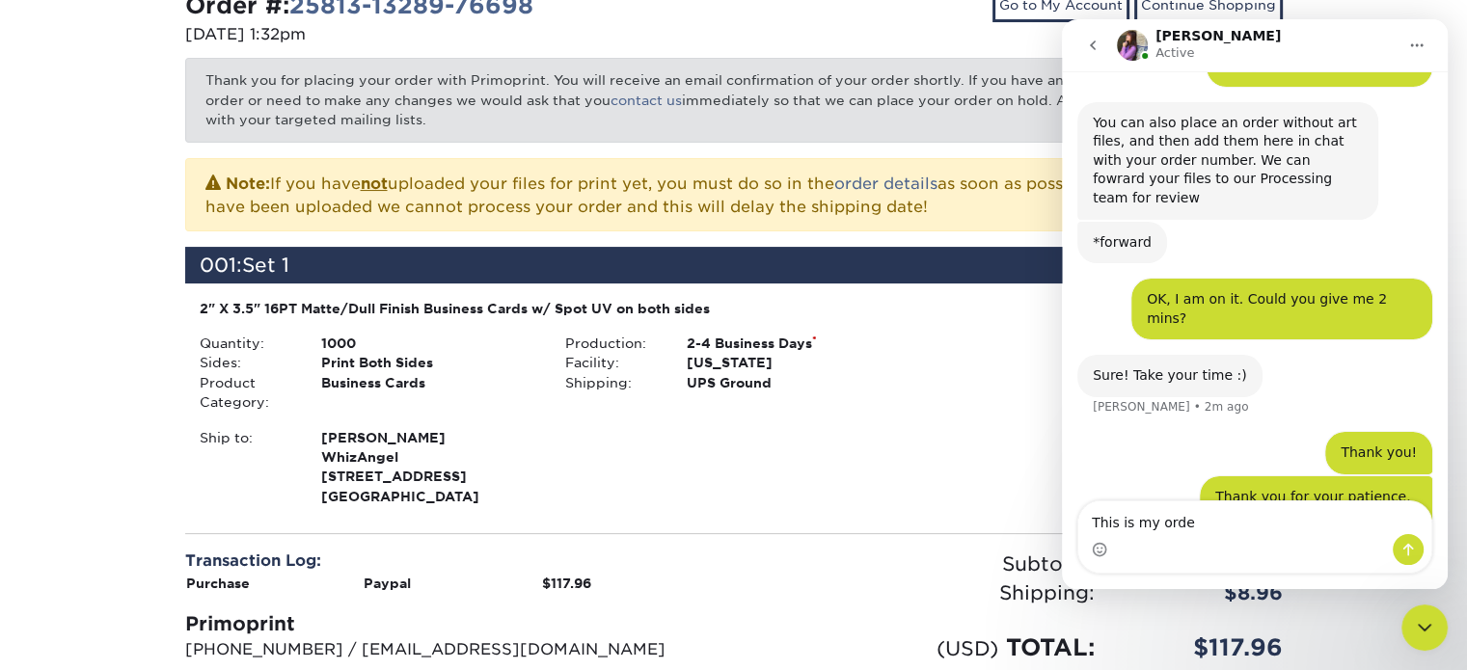
type textarea "This is my order"
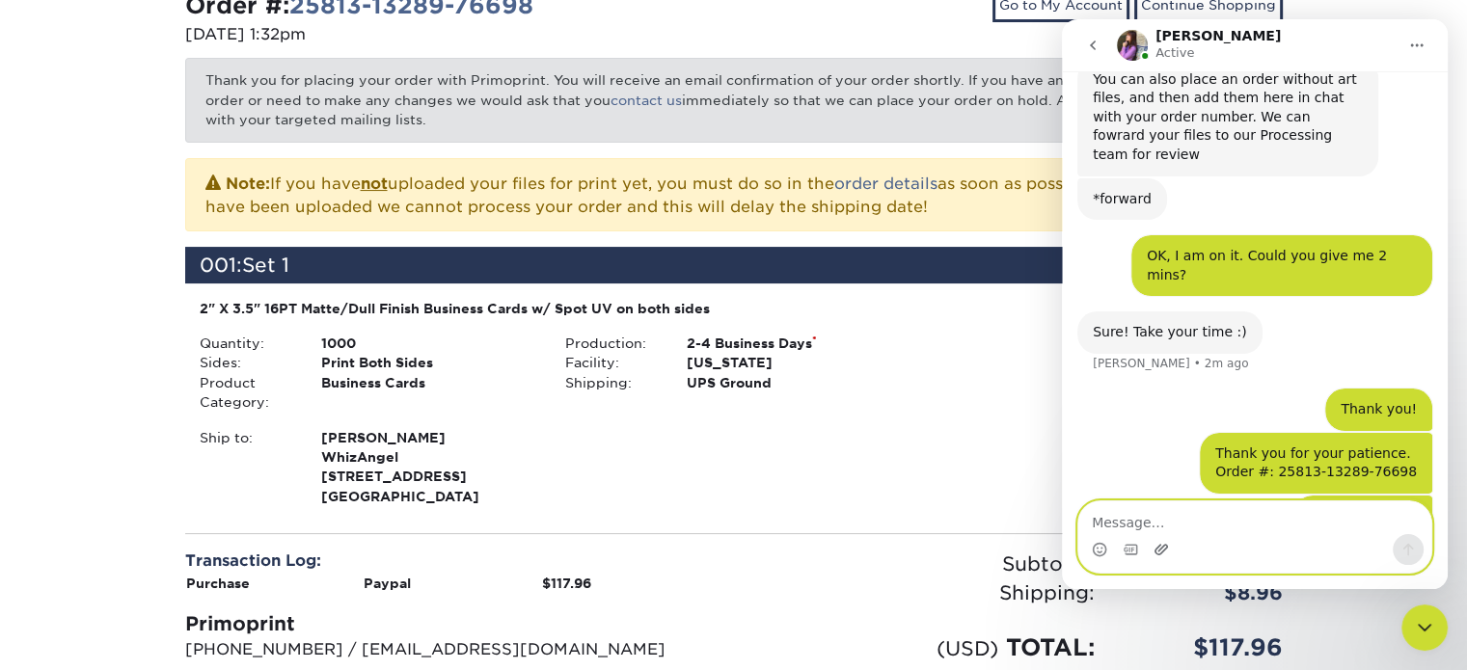
click at [1155, 554] on icon "Upload attachment" at bounding box center [1160, 549] width 13 height 11
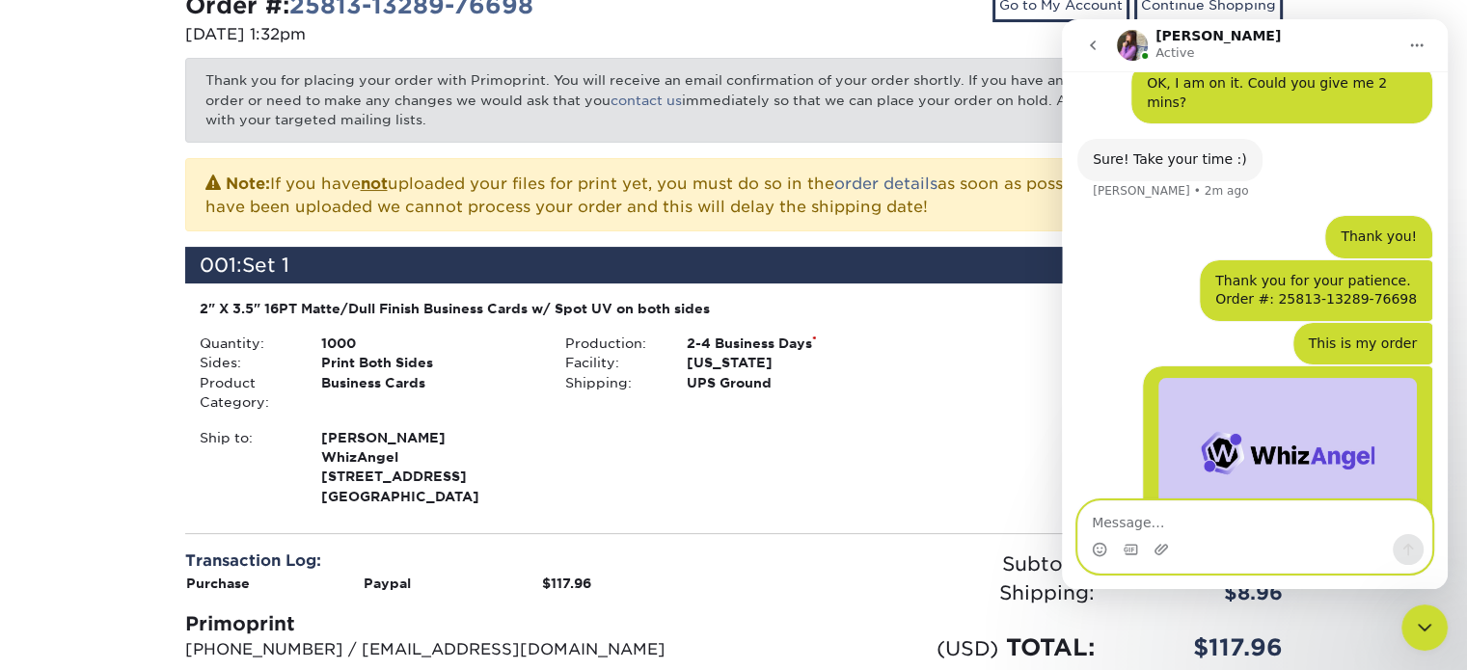
click at [1258, 522] on textarea "Message…" at bounding box center [1254, 517] width 353 height 33
type textarea "and this is front design"
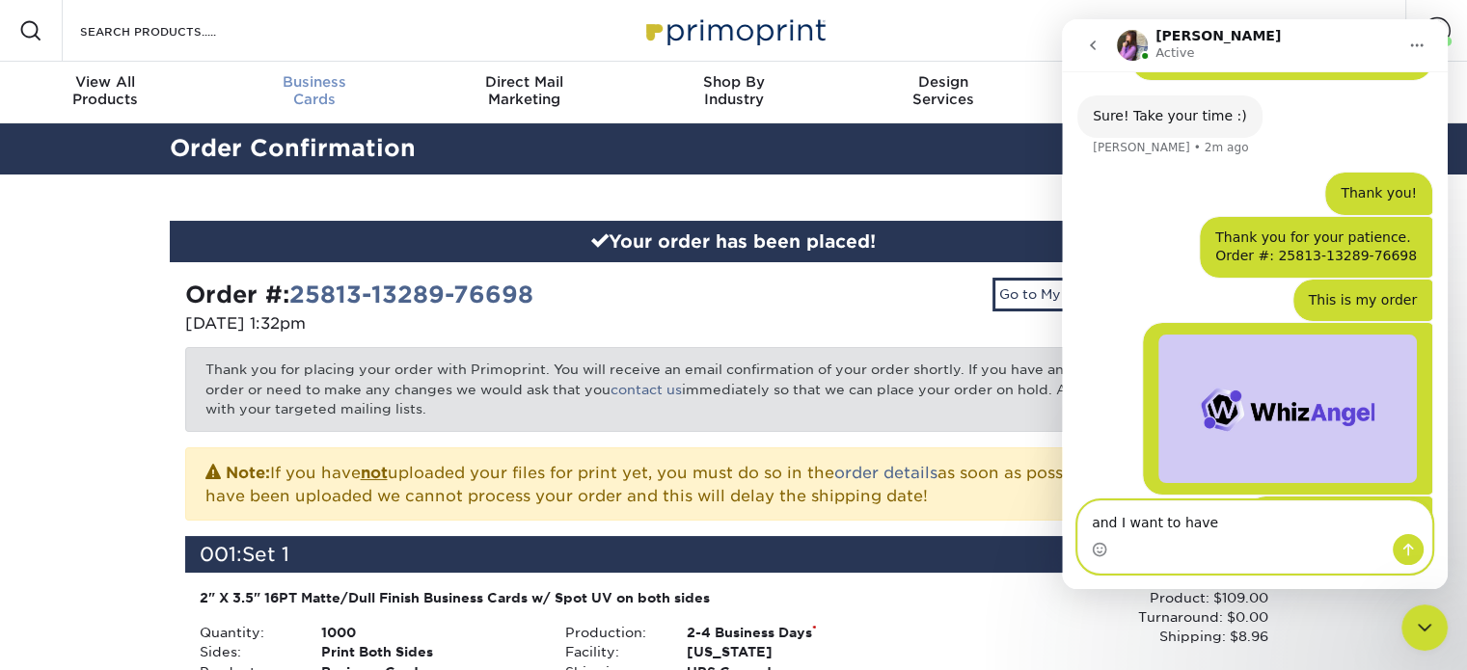
scroll to position [1, 0]
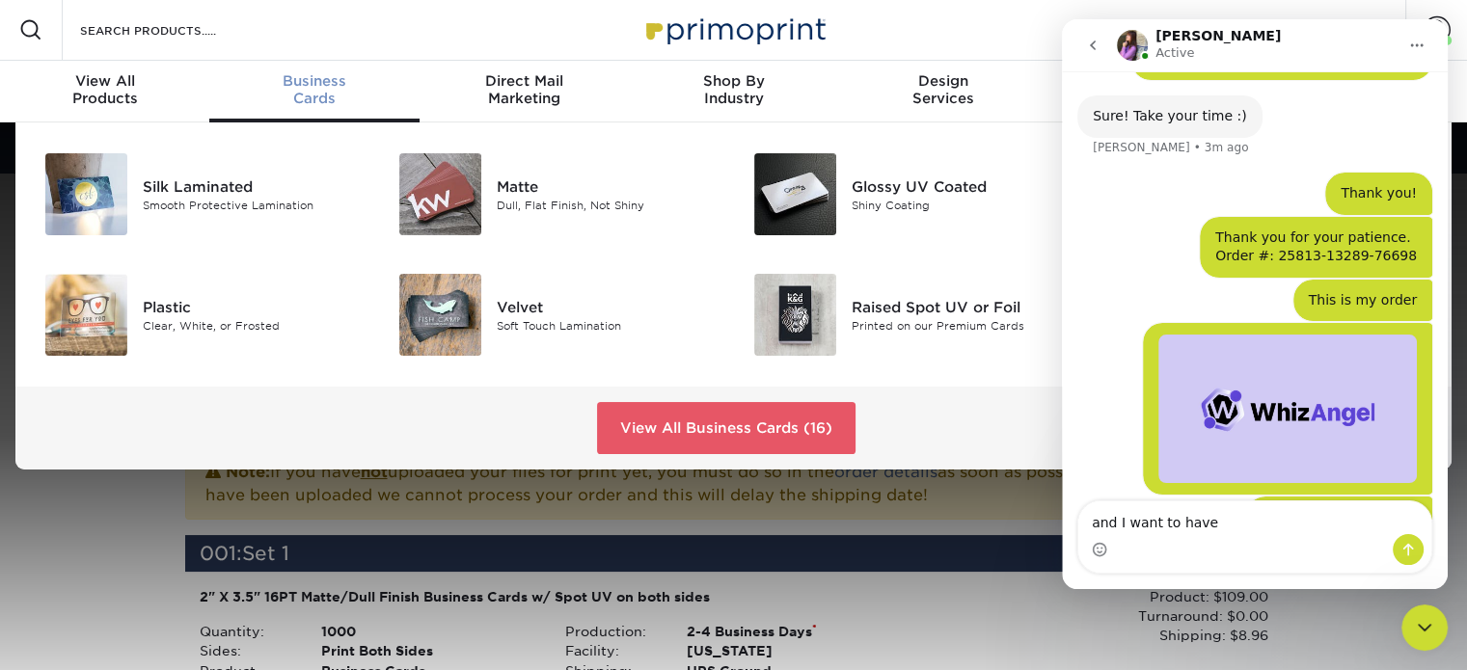
click at [291, 94] on div "Business Cards" at bounding box center [313, 89] width 209 height 35
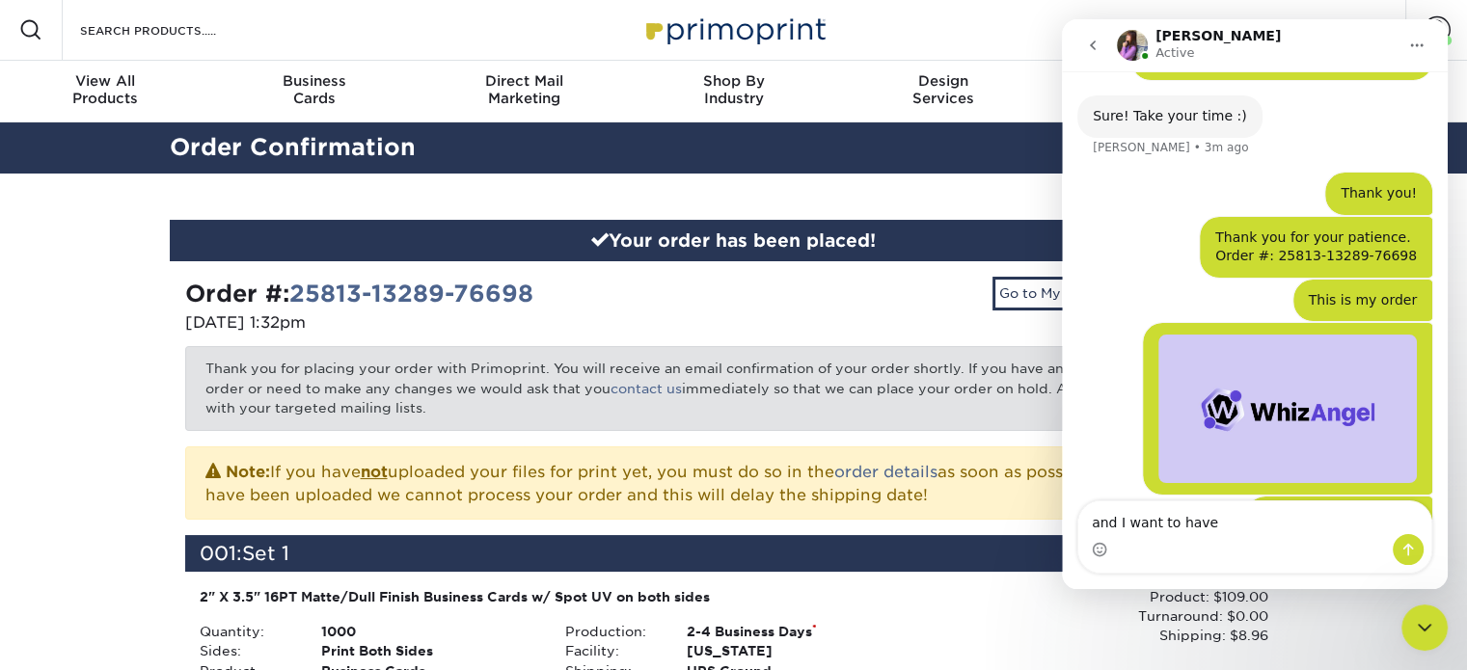
click at [681, 40] on img at bounding box center [733, 29] width 193 height 41
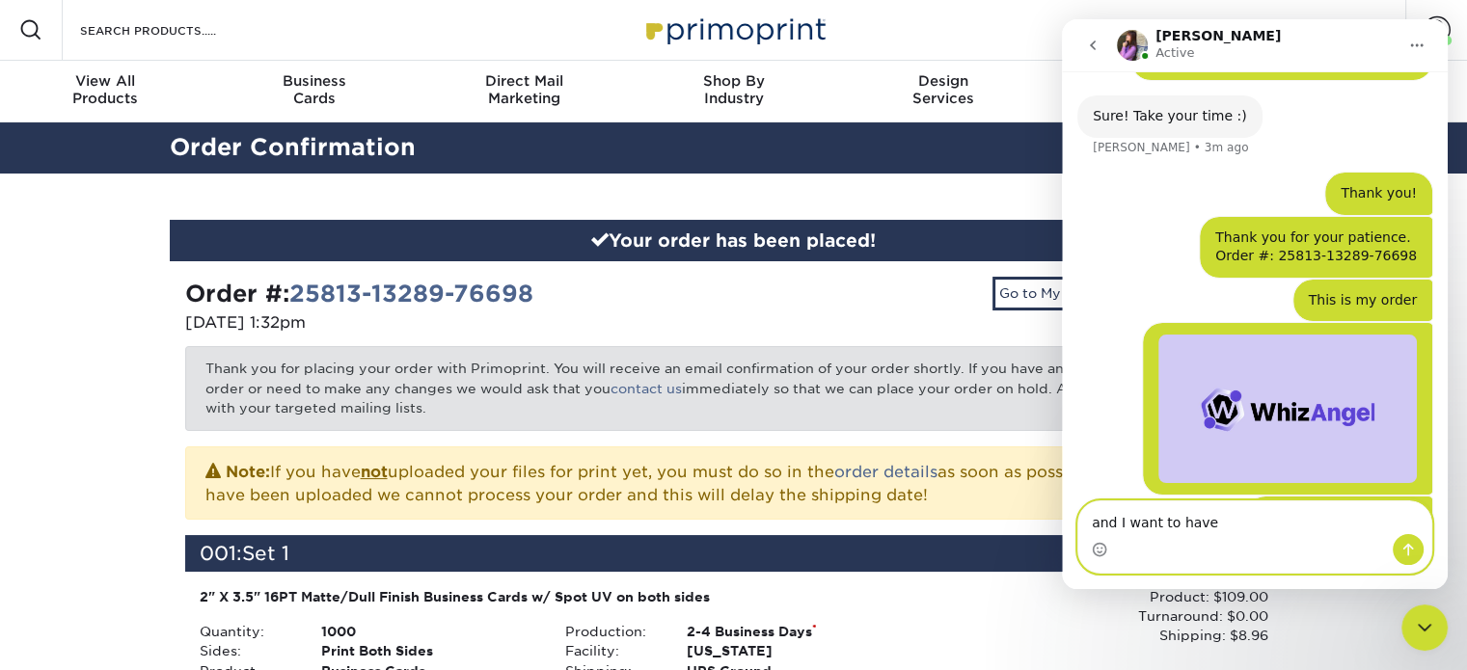
drag, startPoint x: 1239, startPoint y: 526, endPoint x: 1119, endPoint y: 527, distance: 120.5
click at [1119, 527] on textarea "and I want to have" at bounding box center [1254, 517] width 353 height 33
type textarea "and this is the spot UV part"
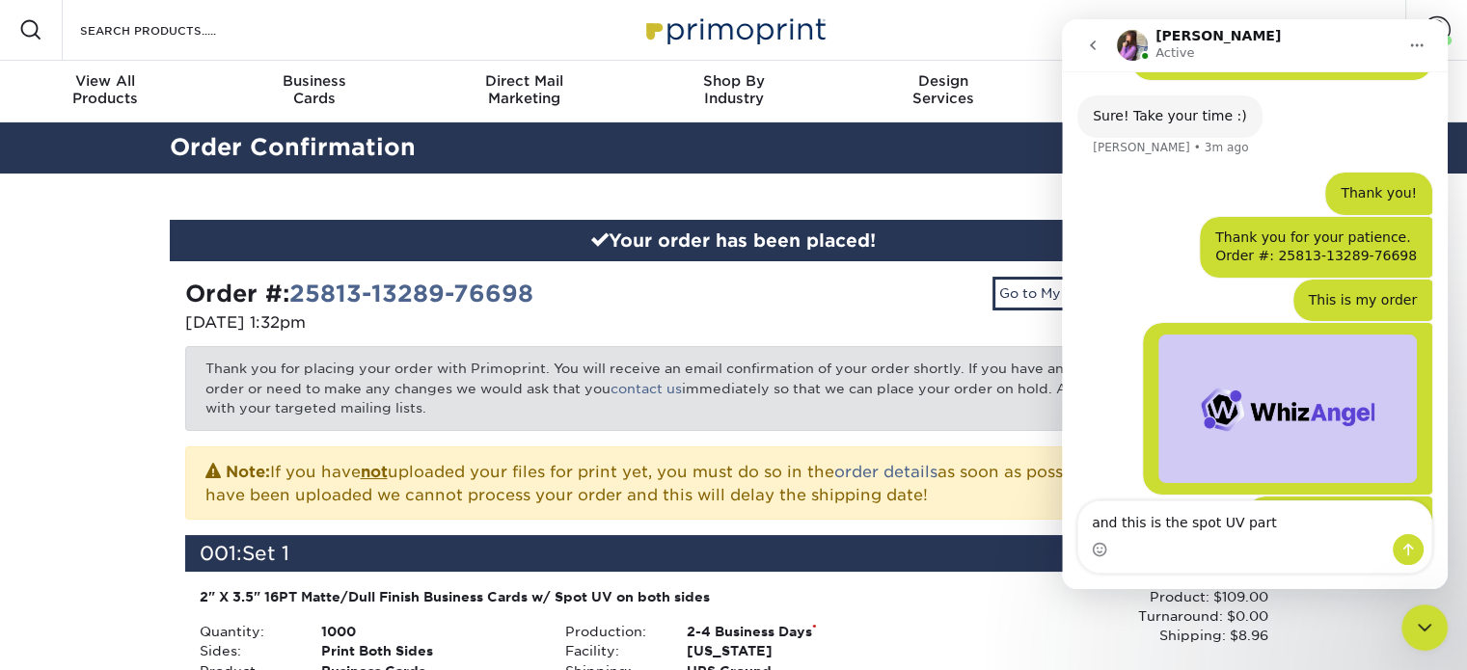
click at [1226, 540] on div "Intercom messenger" at bounding box center [1254, 549] width 353 height 31
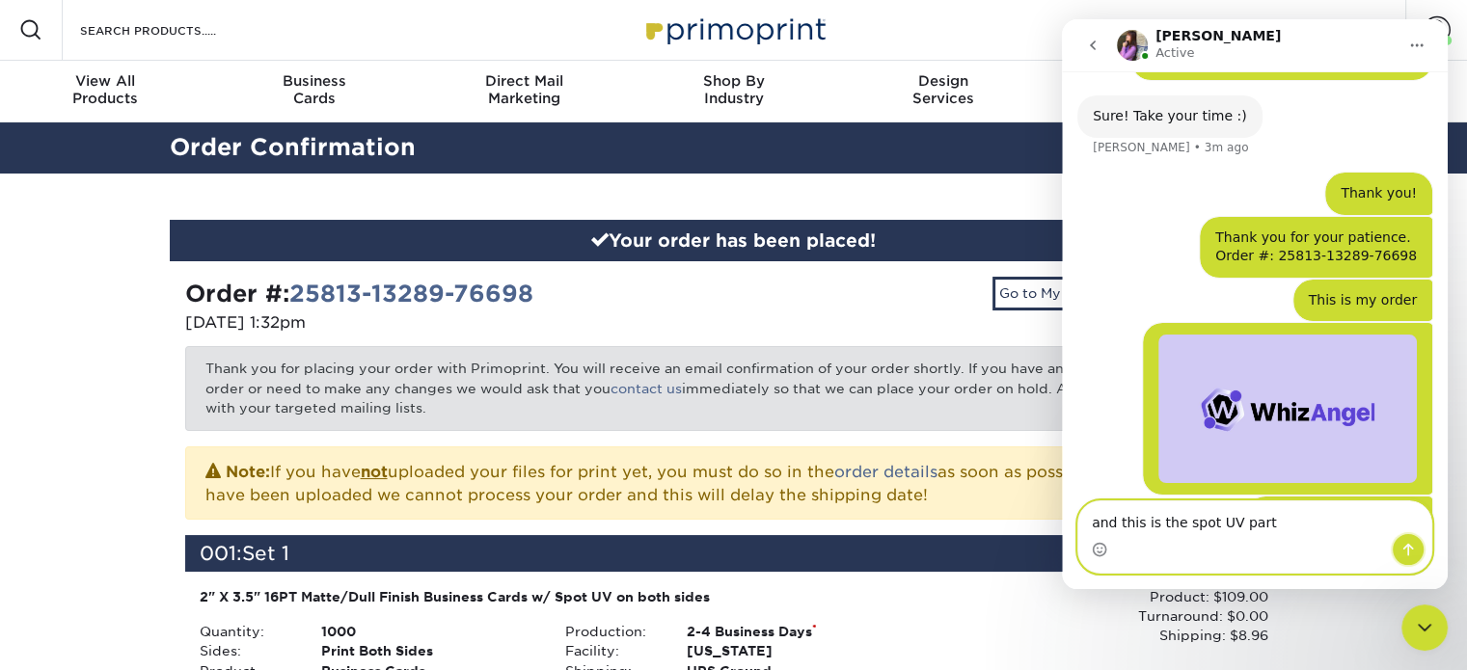
click at [1409, 556] on icon "Send a message…" at bounding box center [1407, 549] width 15 height 15
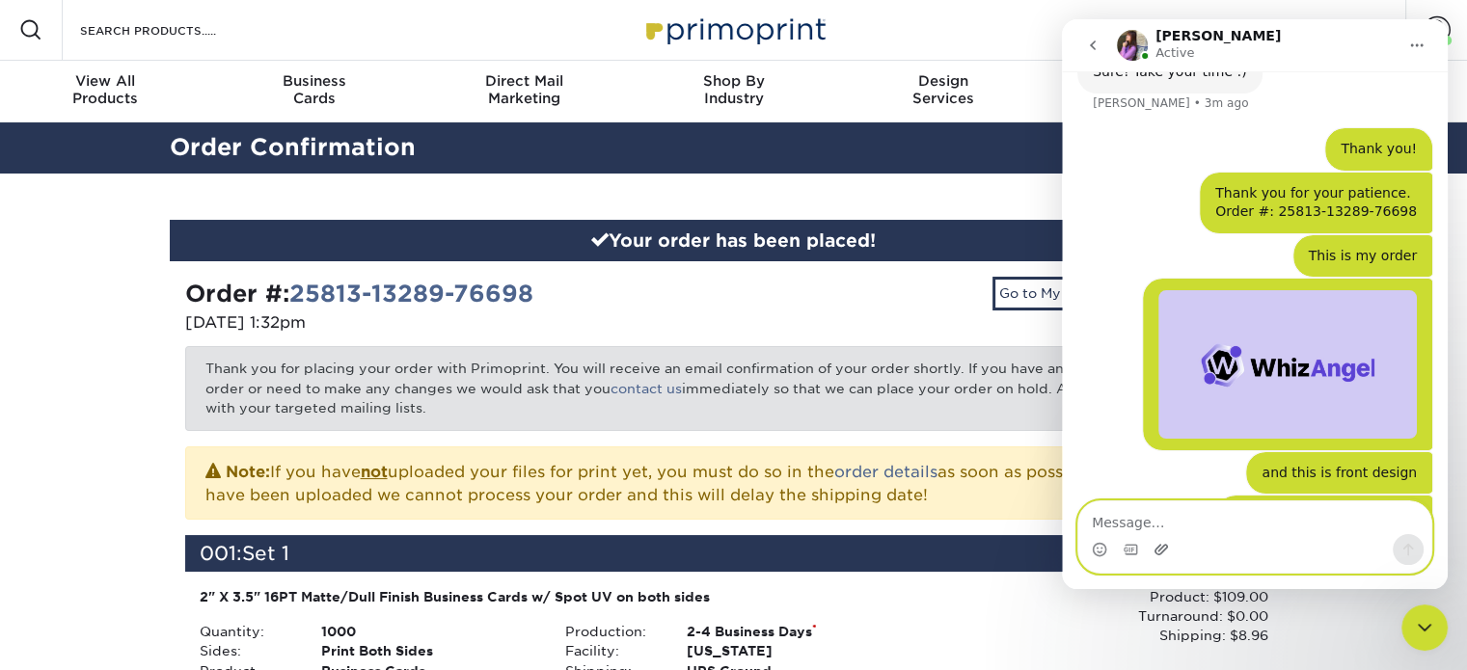
click at [1163, 550] on icon "Upload attachment" at bounding box center [1160, 549] width 13 height 11
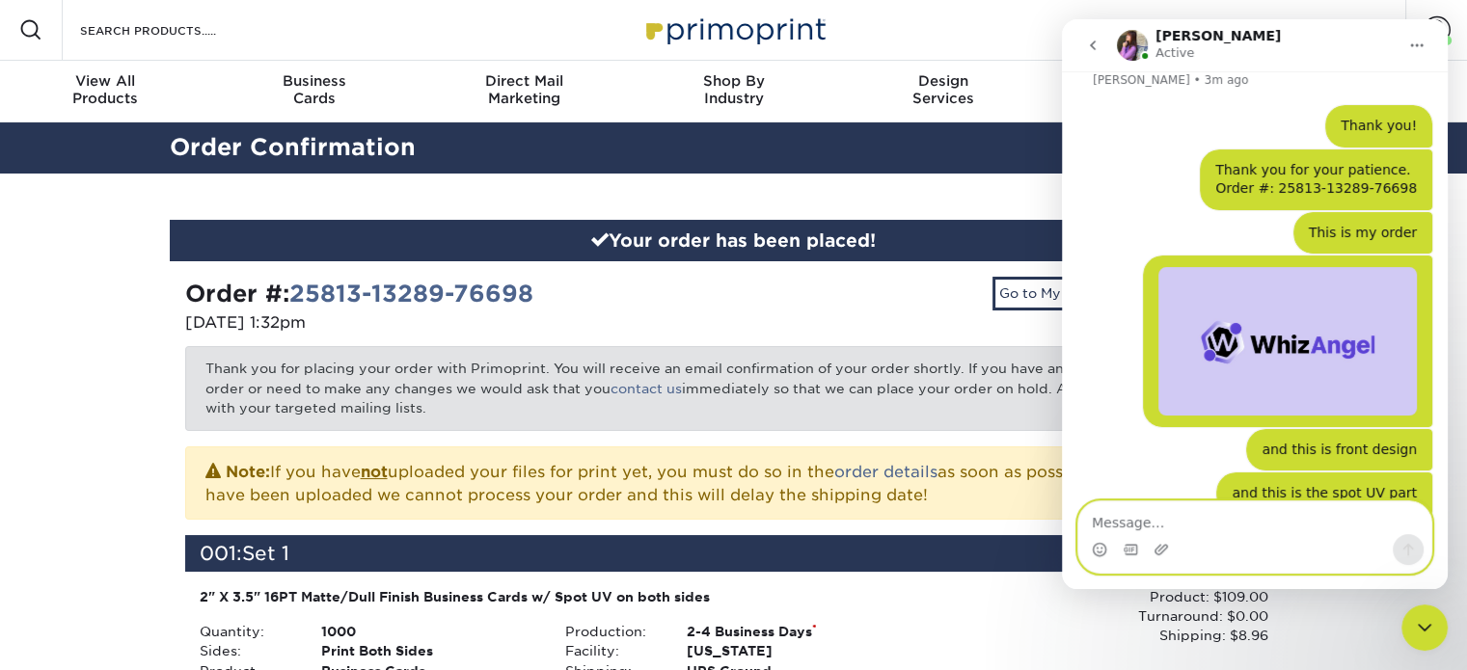
scroll to position [1064, 0]
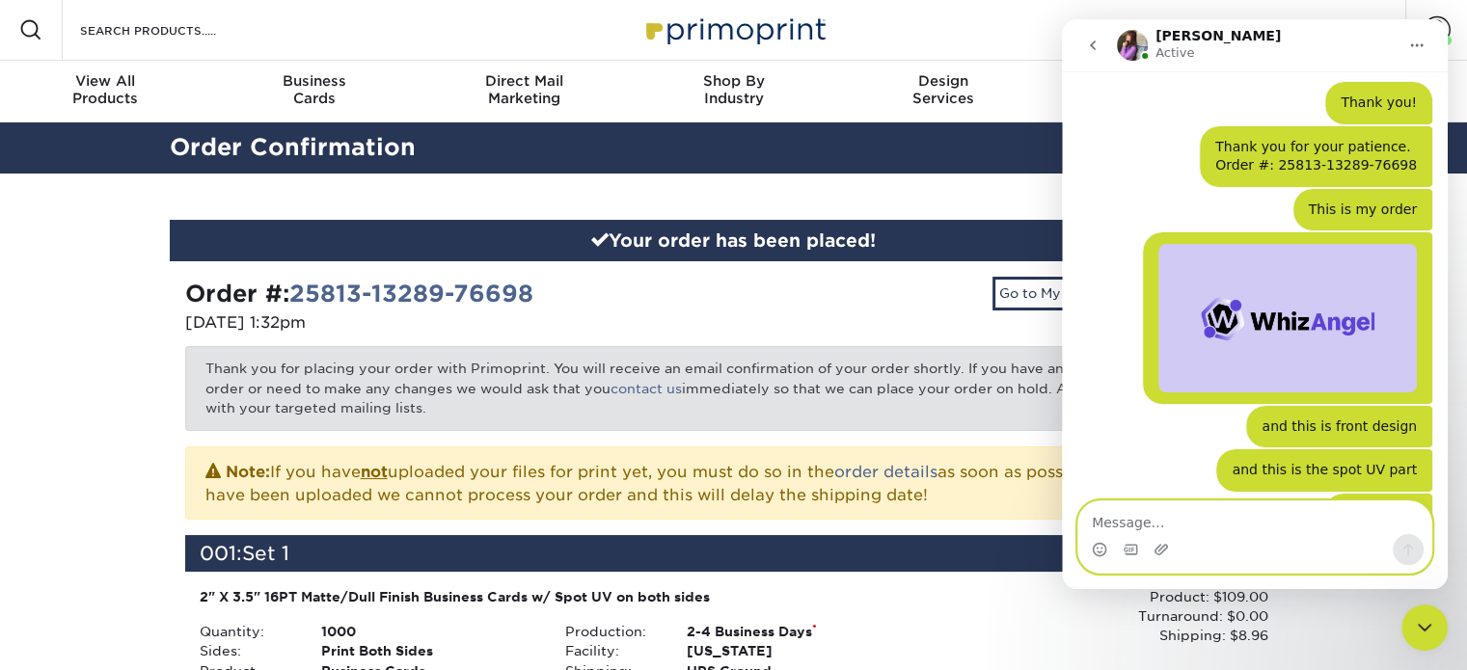
click at [1260, 534] on textarea "Message…" at bounding box center [1254, 517] width 353 height 33
type textarea "I understand the color might be a bit different"
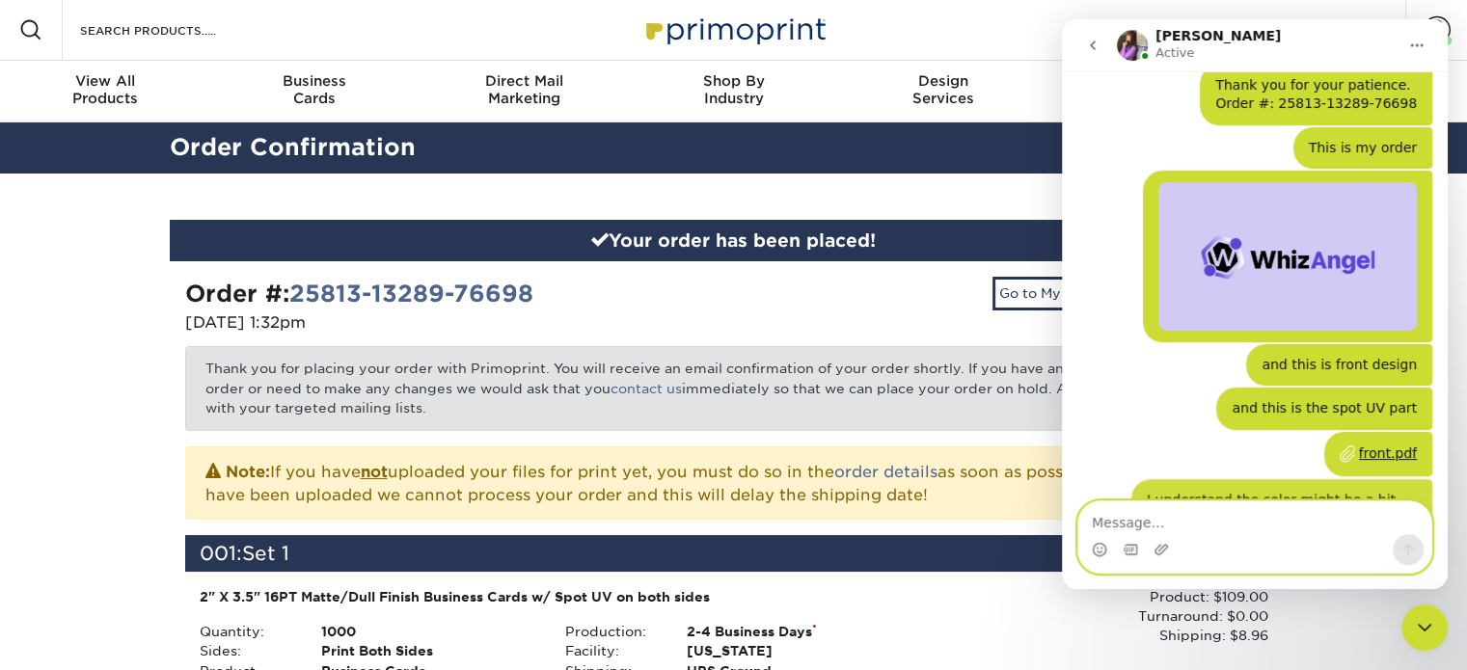
scroll to position [1126, 0]
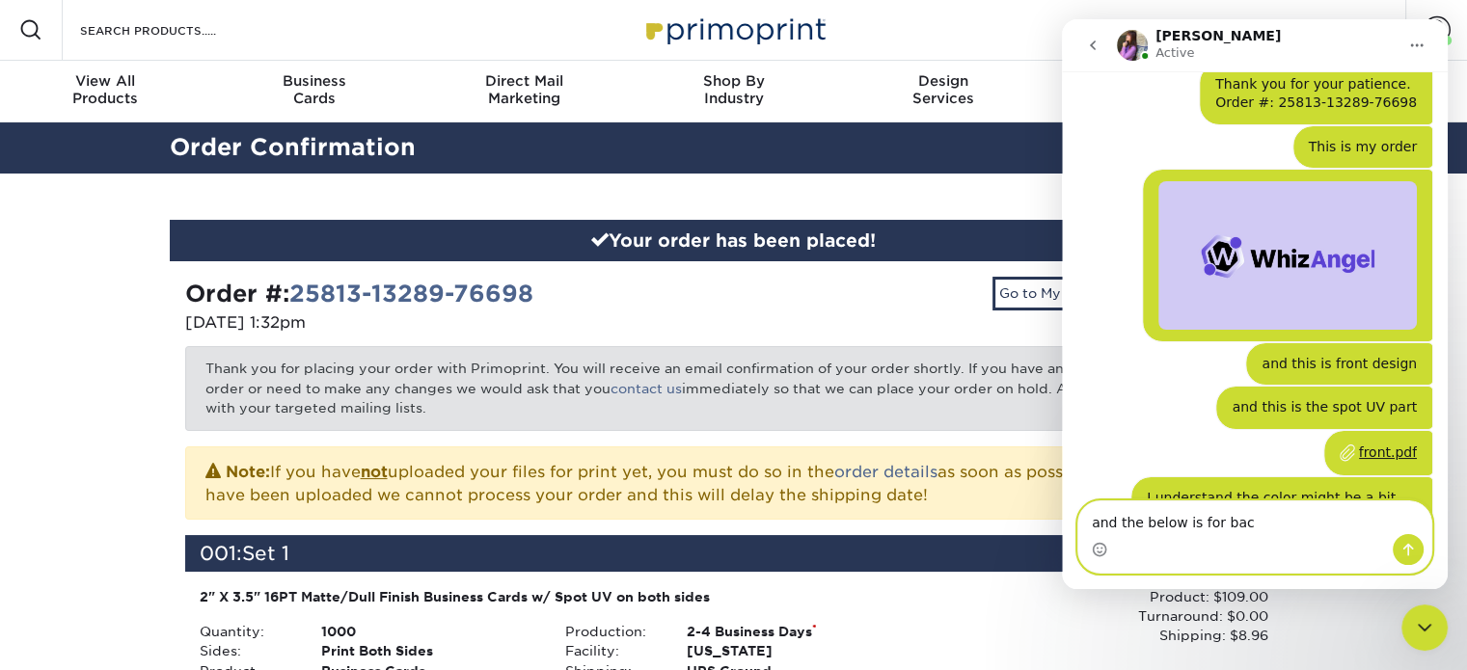
type textarea "and the below is for back"
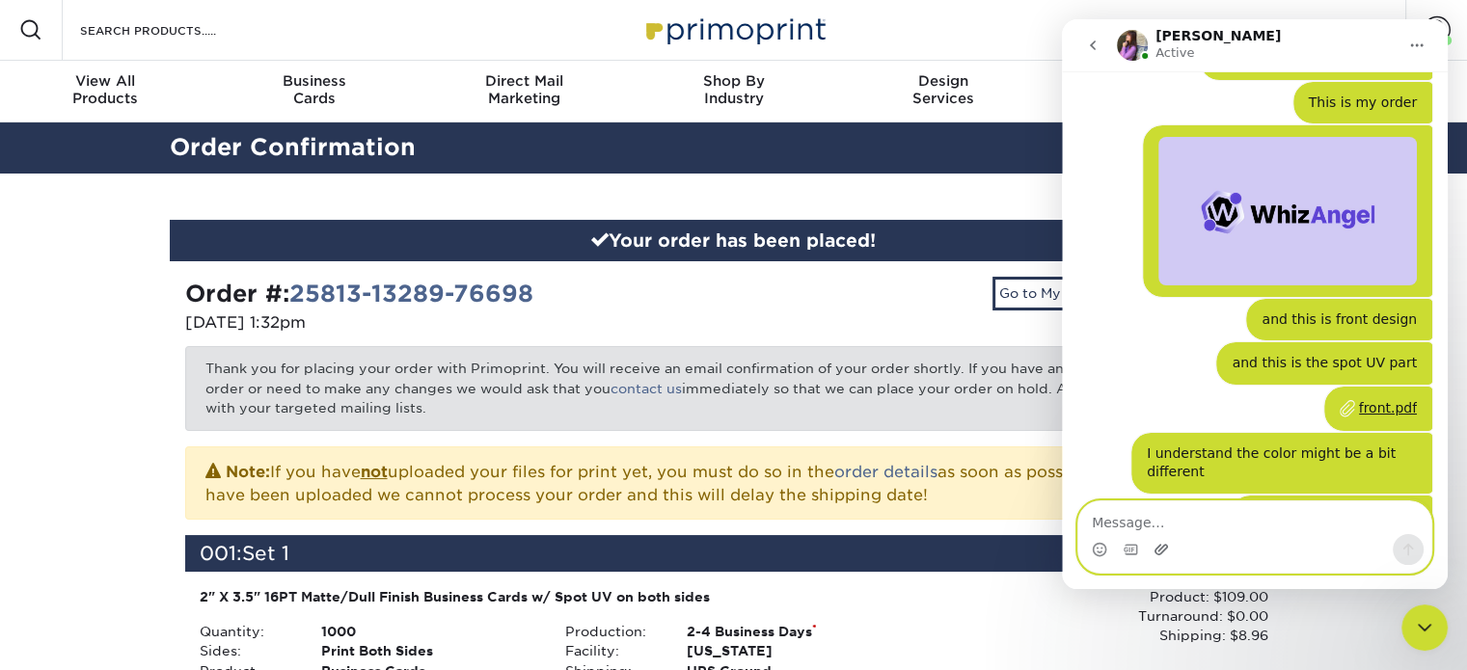
click at [1155, 548] on icon "Upload attachment" at bounding box center [1160, 549] width 13 height 11
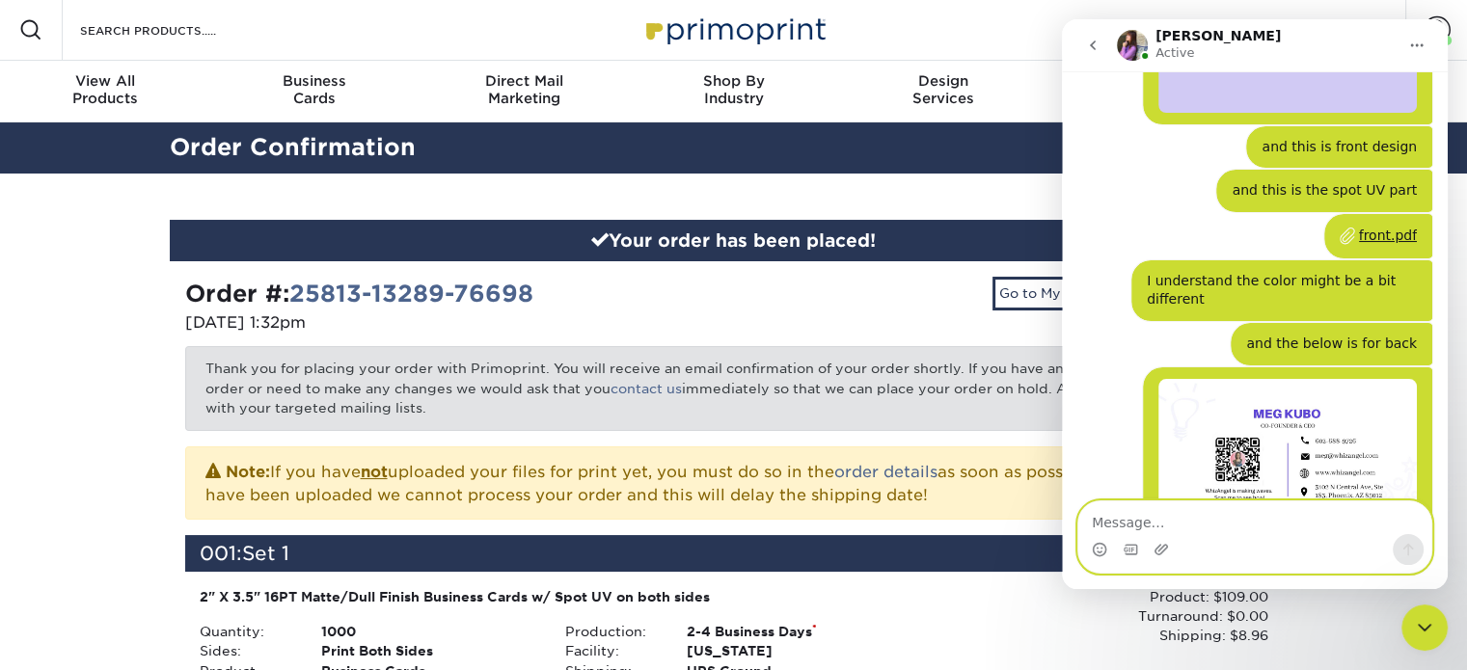
click at [1232, 522] on textarea "Message…" at bounding box center [1254, 517] width 353 height 33
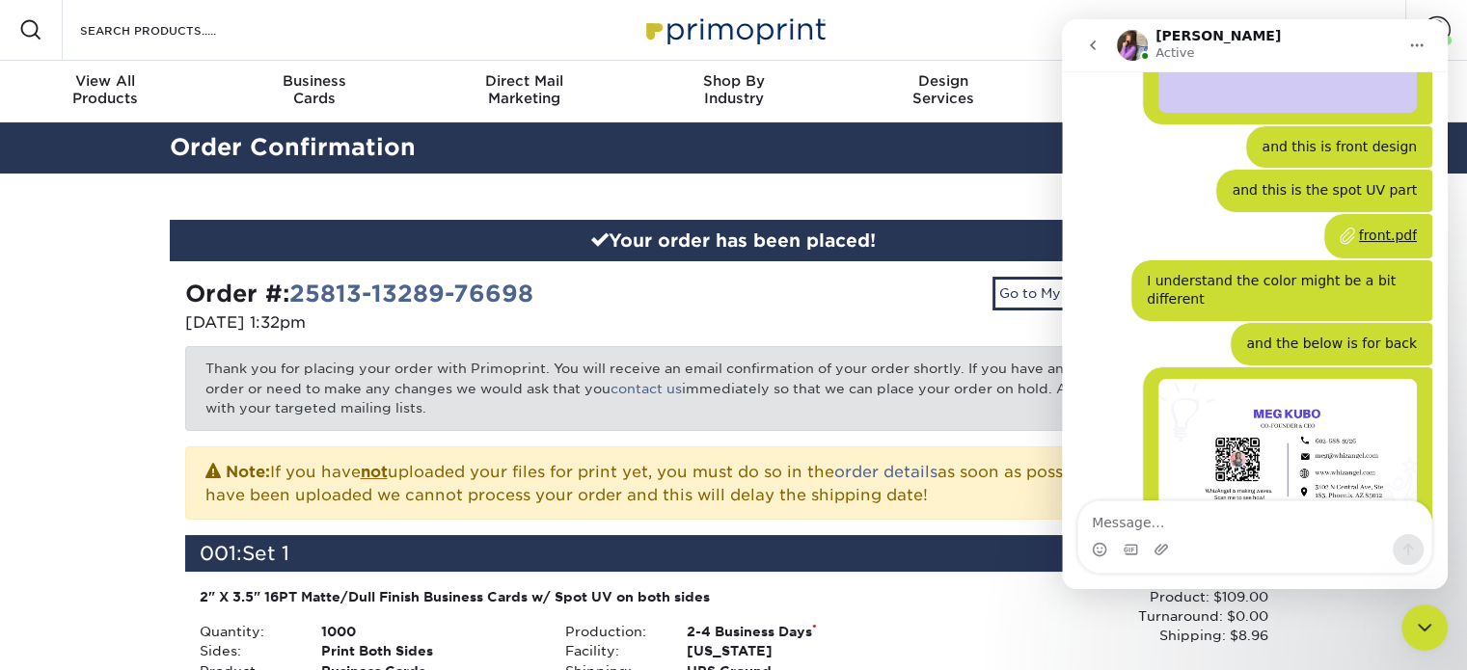
click at [1150, 551] on div "Intercom messenger" at bounding box center [1254, 549] width 353 height 31
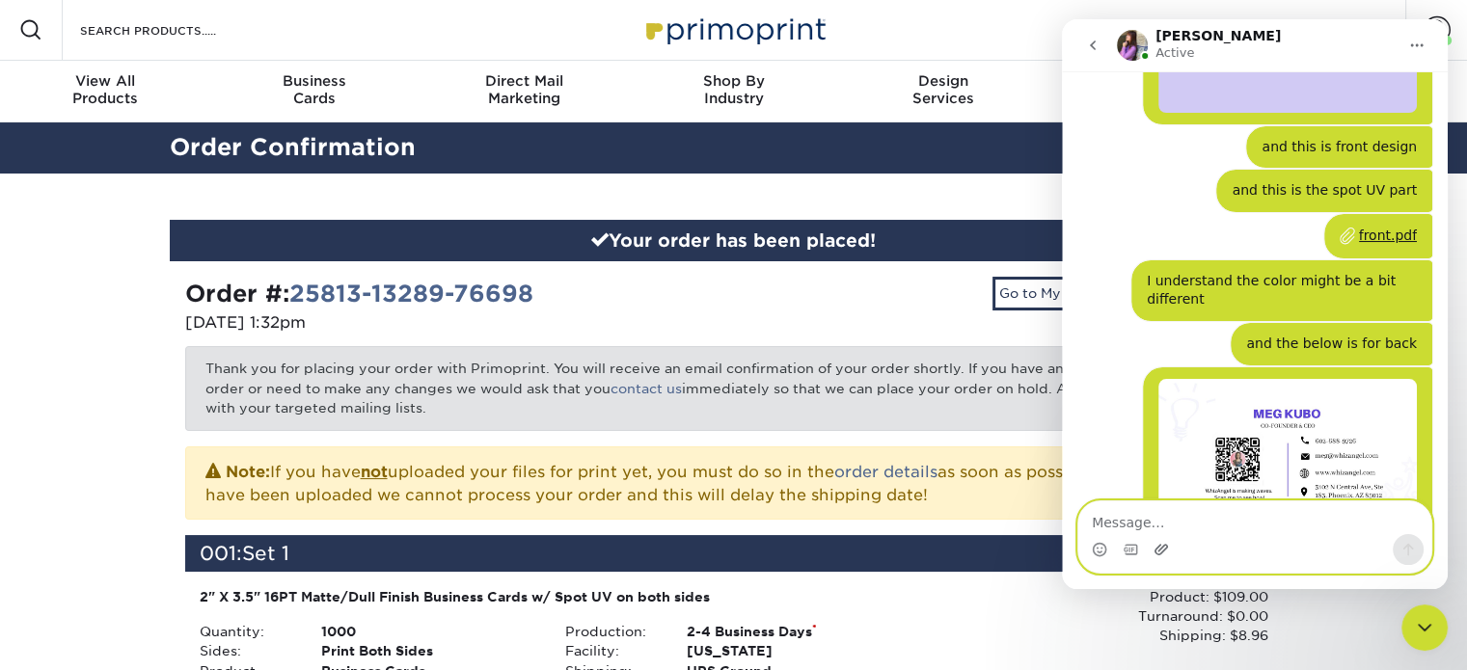
click at [1156, 548] on icon "Upload attachment" at bounding box center [1160, 549] width 13 height 11
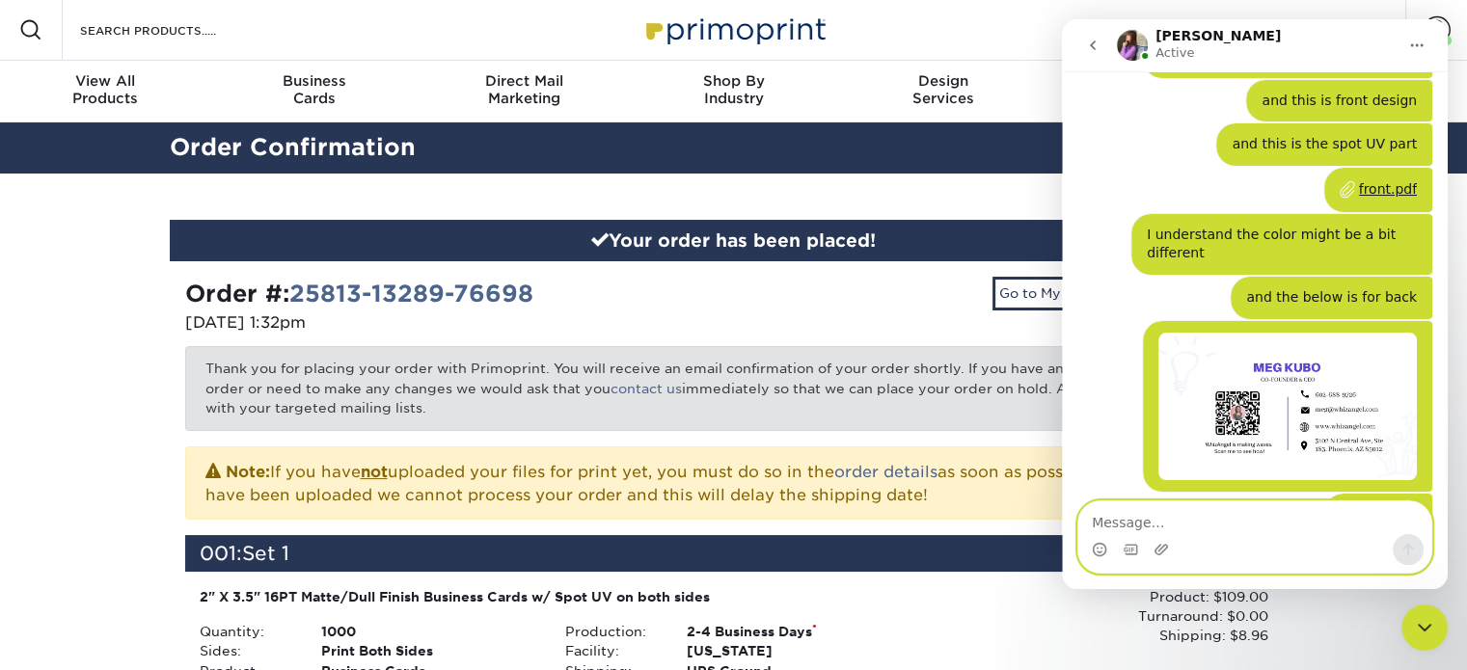
click at [1297, 529] on textarea "Message…" at bounding box center [1254, 517] width 353 height 33
type textarea "and the areas for spot UV"
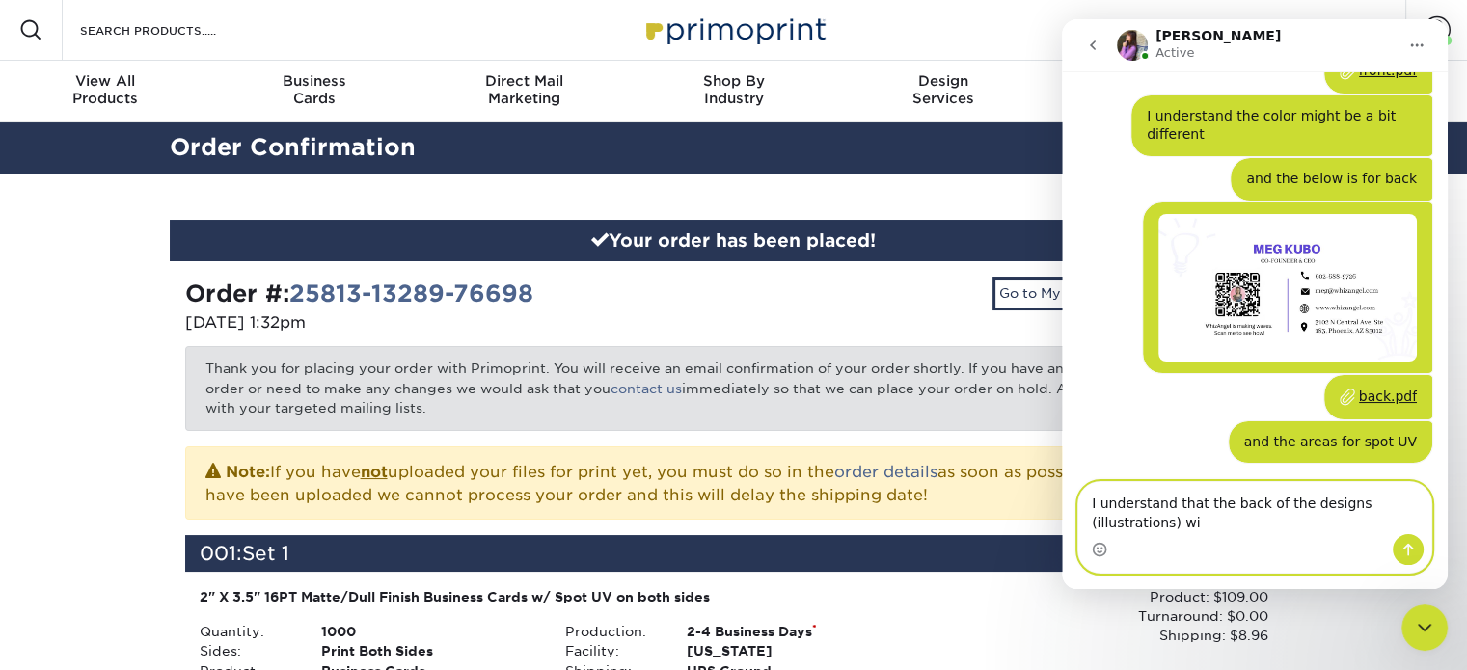
scroll to position [1527, 0]
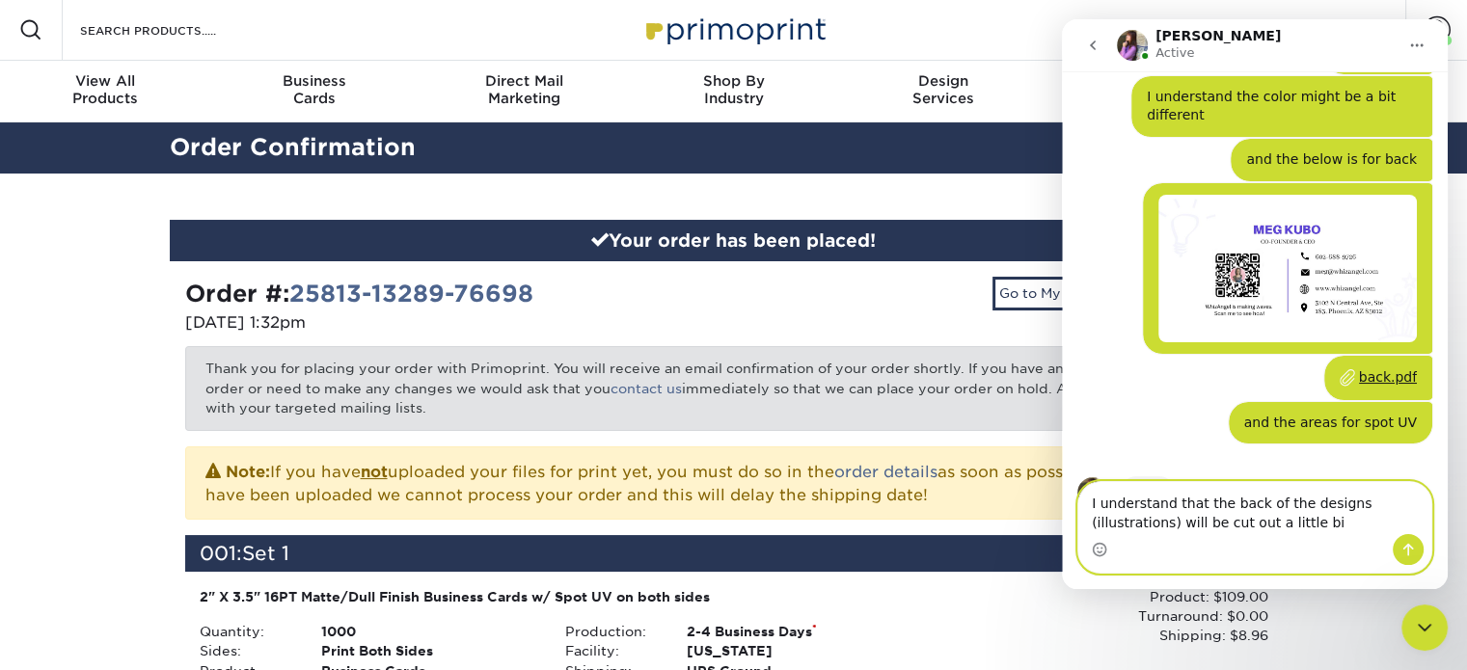
type textarea "I understand that the back of the designs (illustrations) will be cut out a lit…"
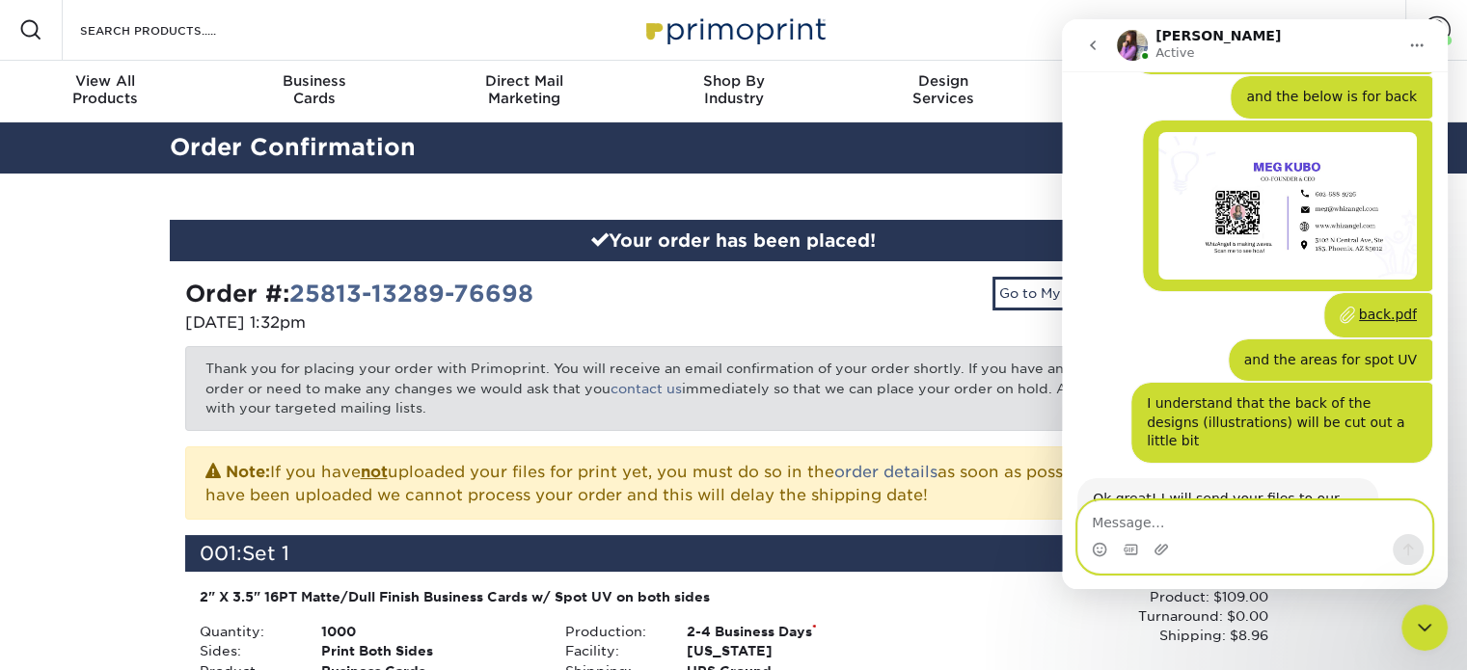
scroll to position [1630, 0]
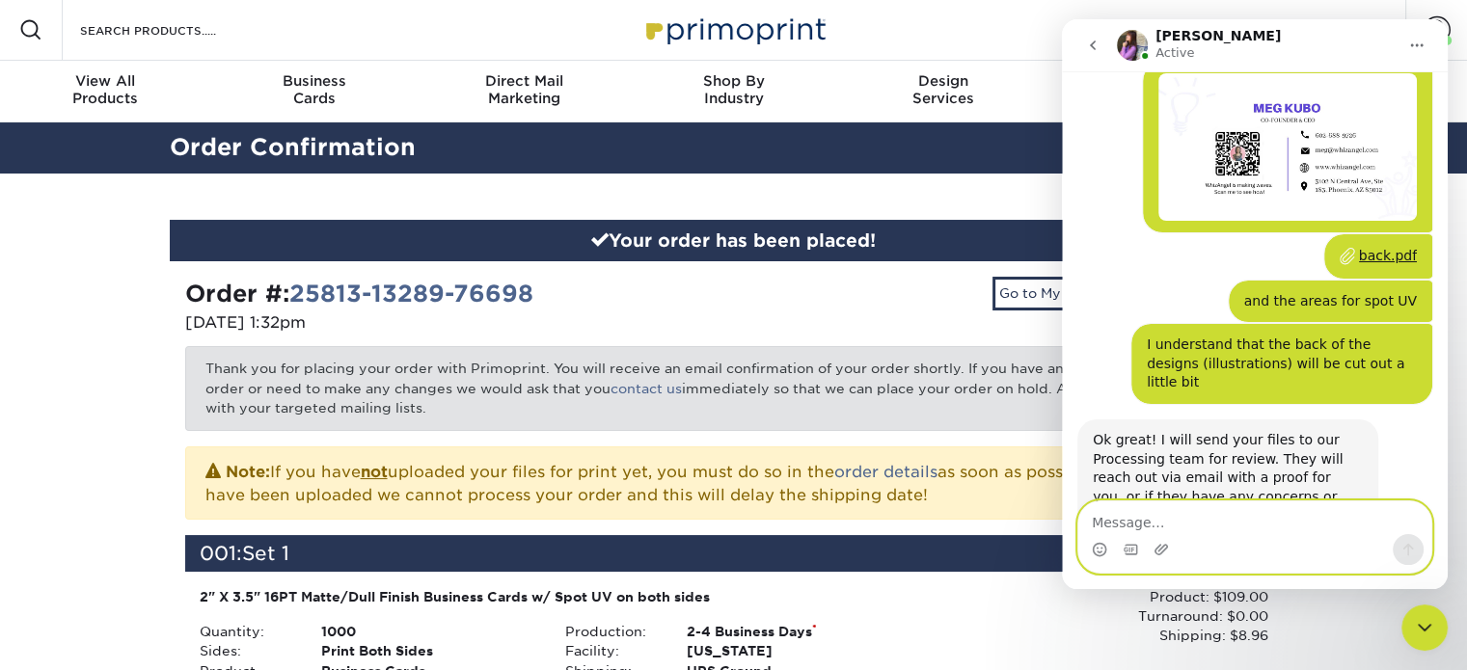
click at [1183, 521] on textarea "Message…" at bounding box center [1254, 517] width 353 height 33
type textarea "I appreciate it."
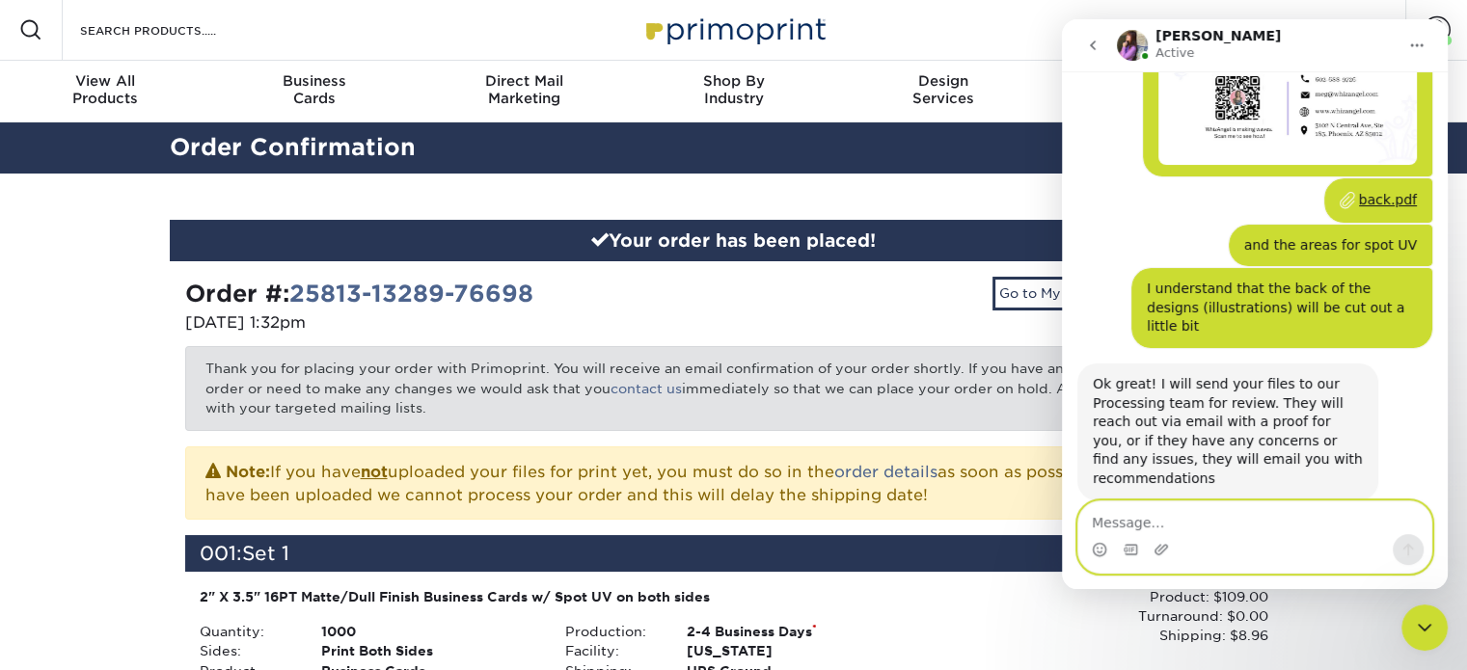
scroll to position [1686, 0]
type textarea "Thank you so much"
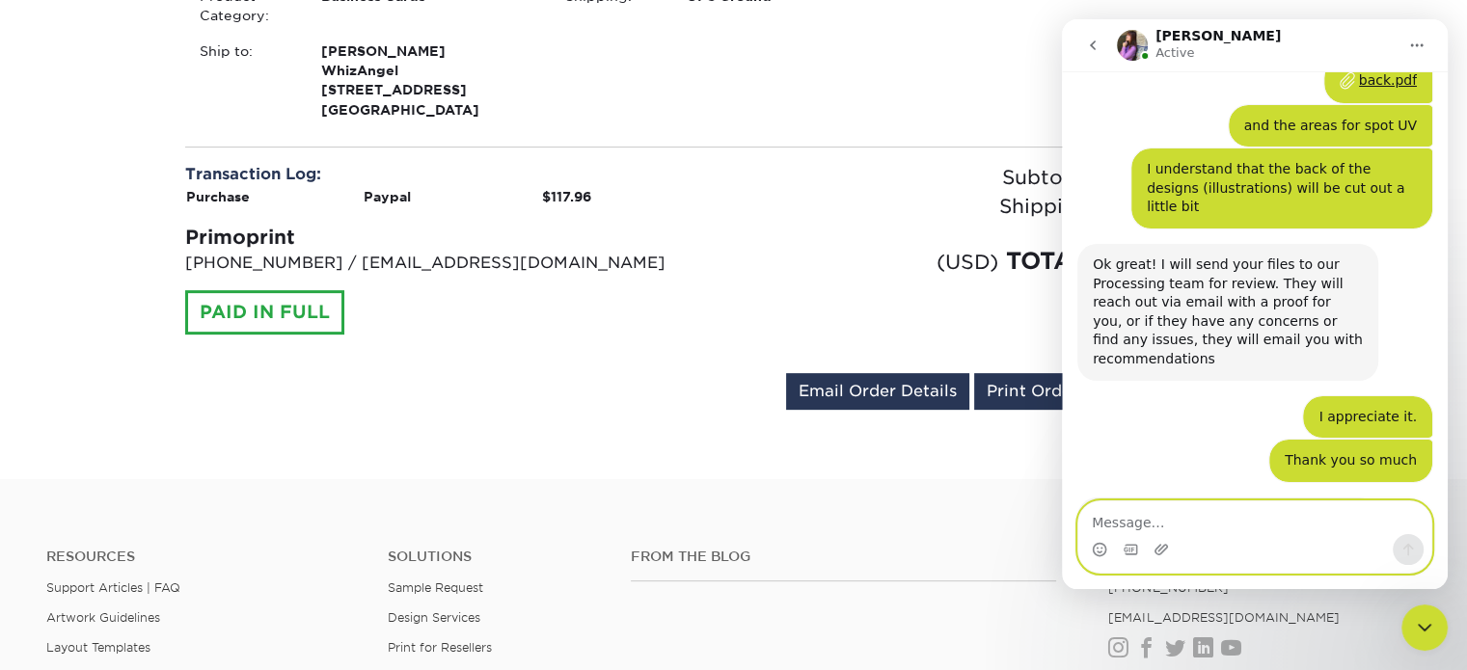
scroll to position [1826, 0]
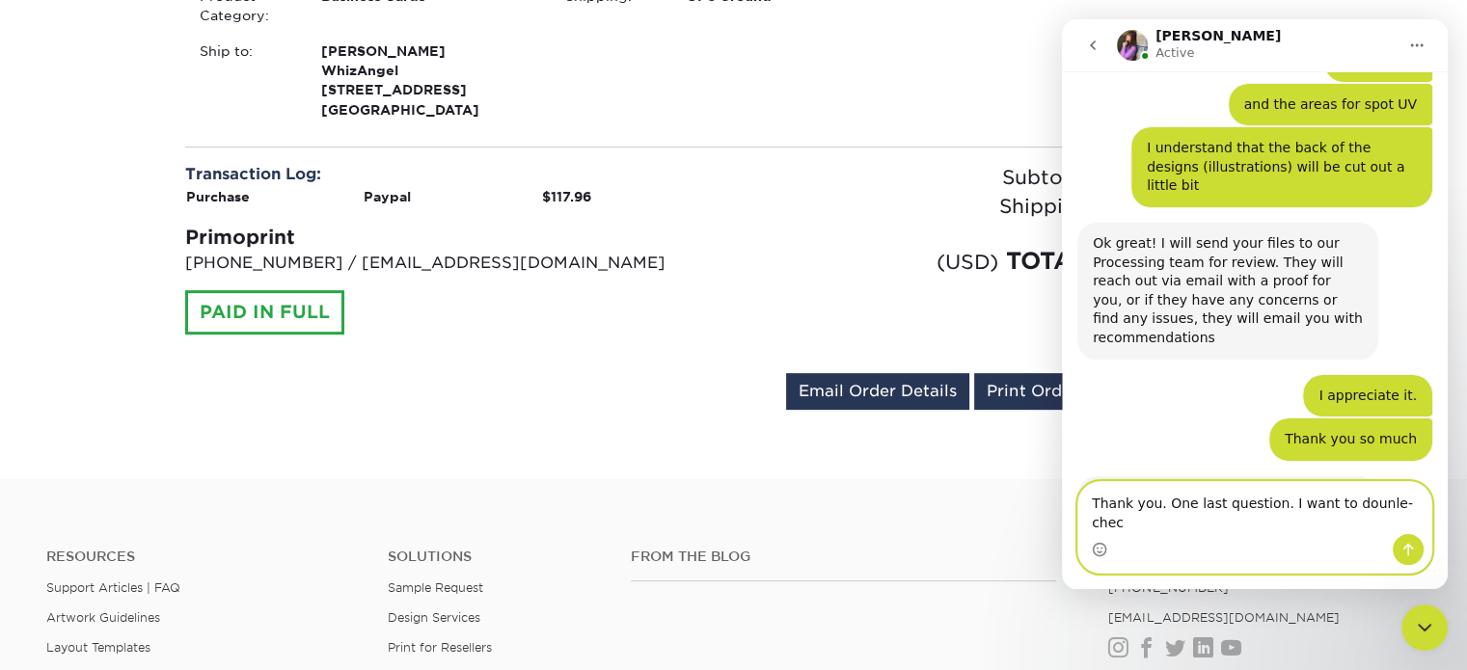
type textarea "Thank you. One last question. I want to dounle-check"
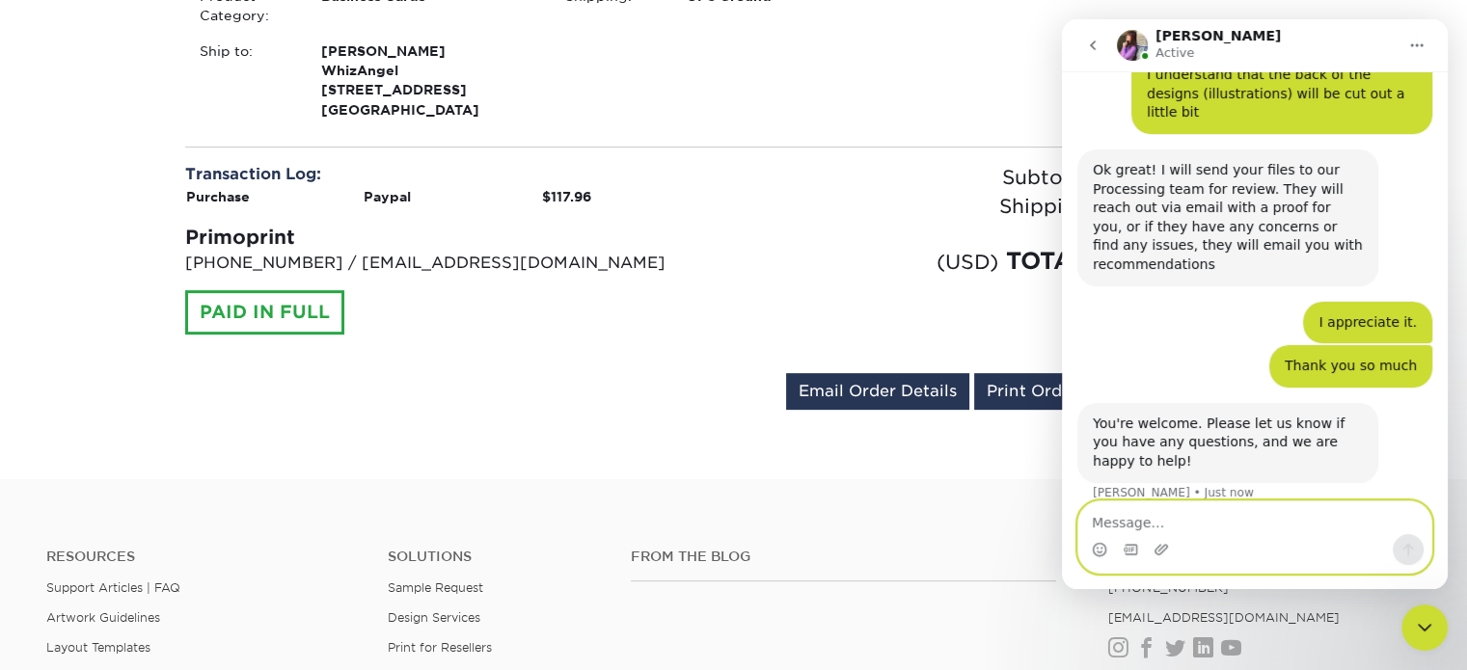
scroll to position [1902, 0]
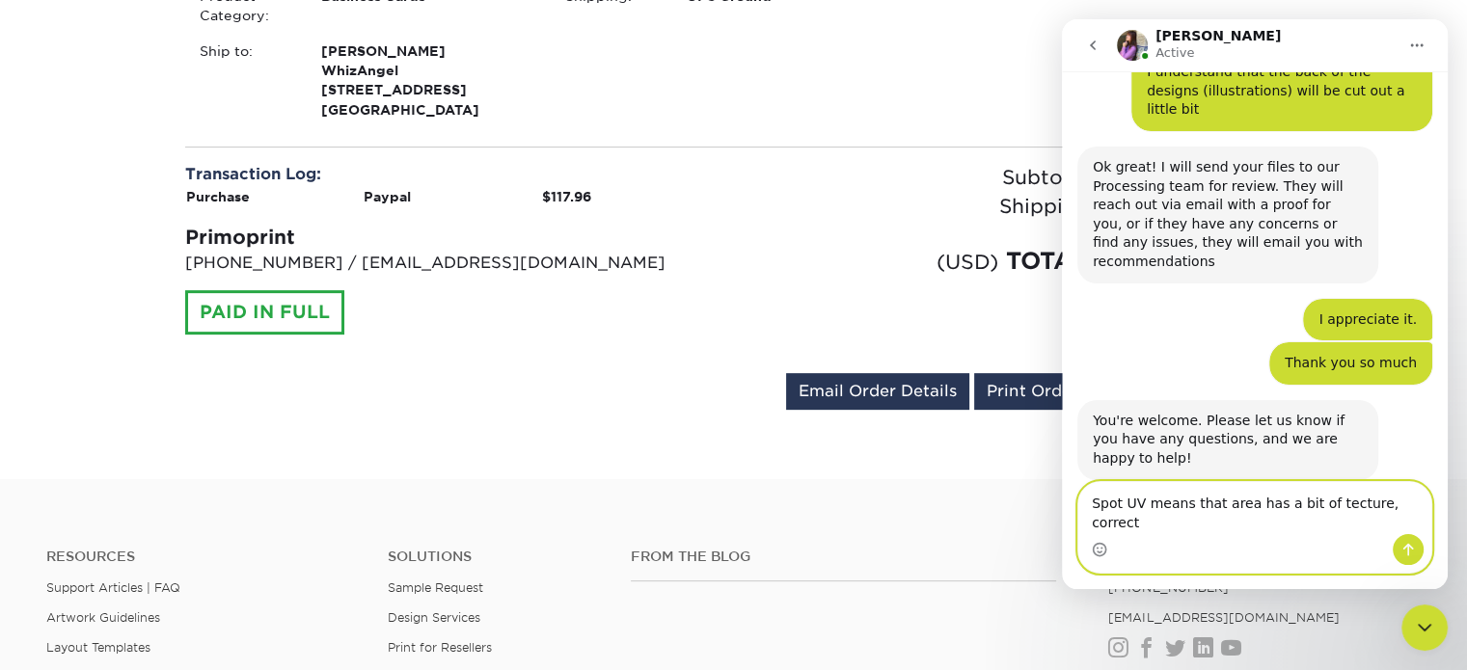
type textarea "Spot UV means that area has a bit of tecture, correct?"
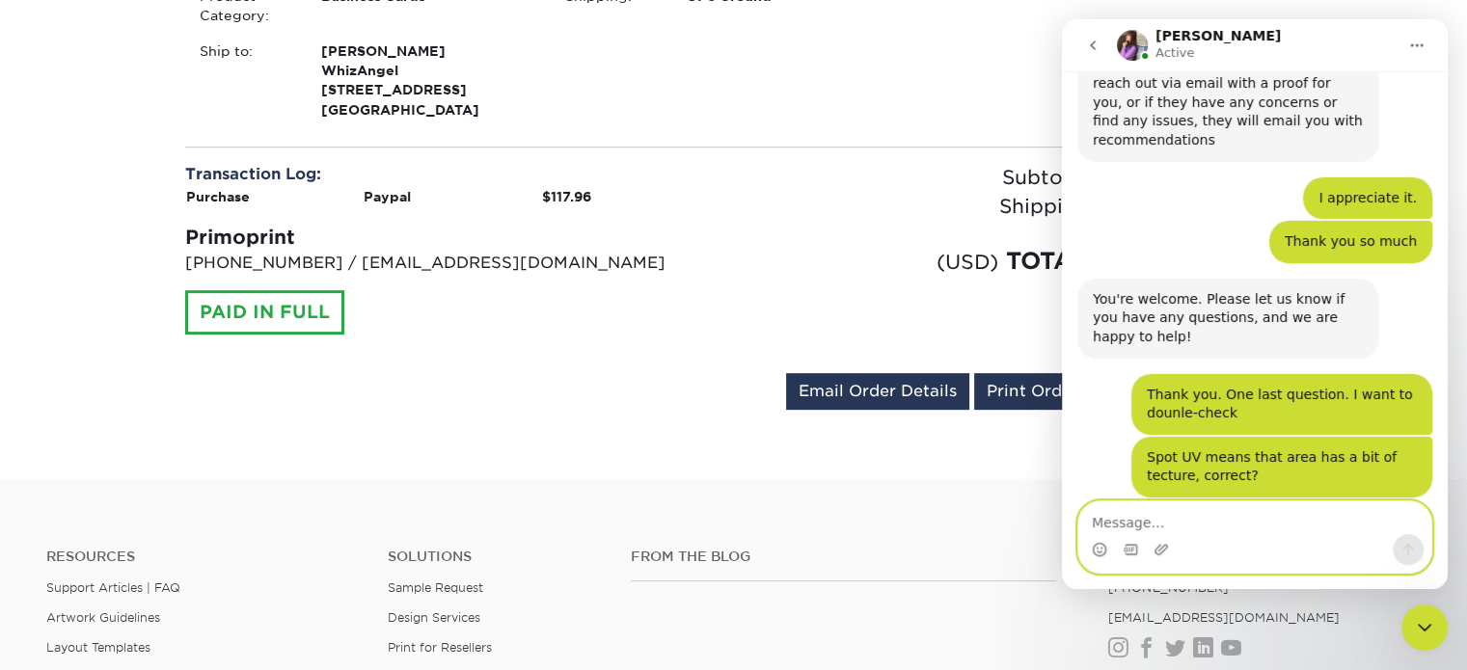
scroll to position [2023, 0]
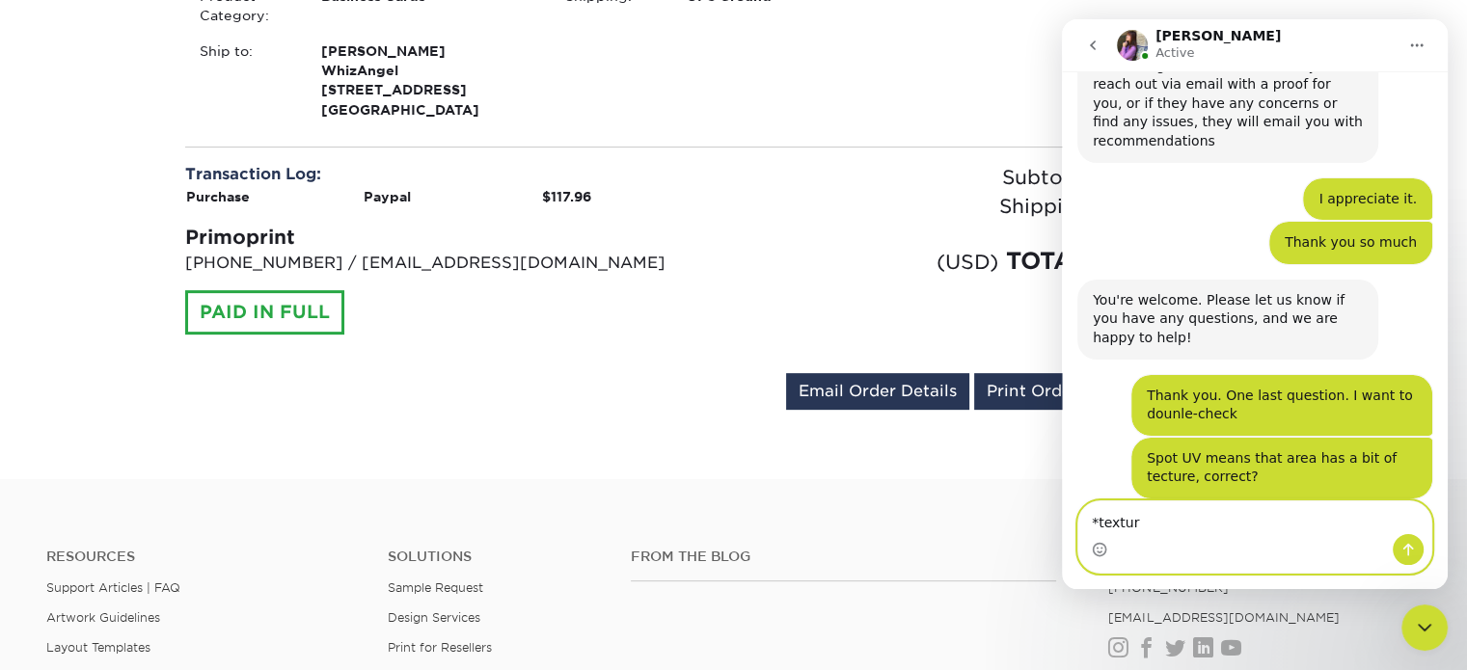
type textarea "*texture"
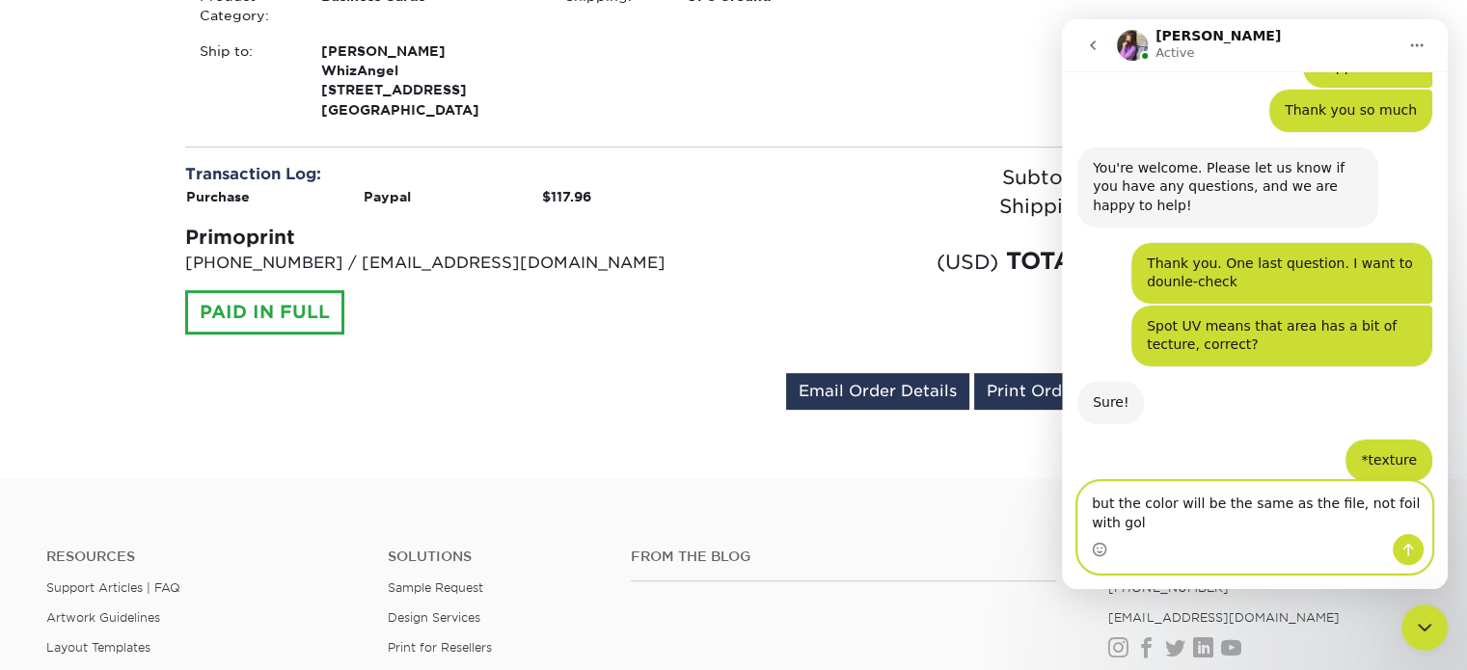
scroll to position [2175, 0]
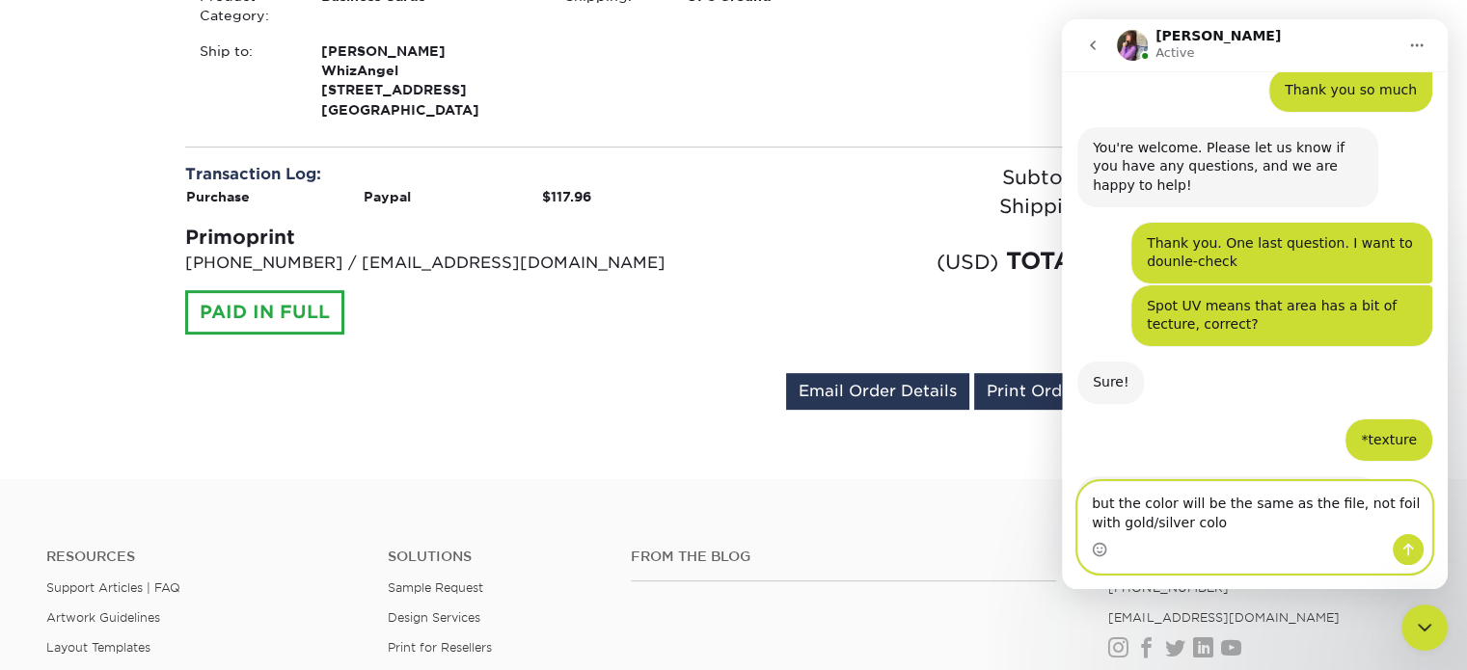
type textarea "but the color will be the same as the file, not foil with gold/silver color"
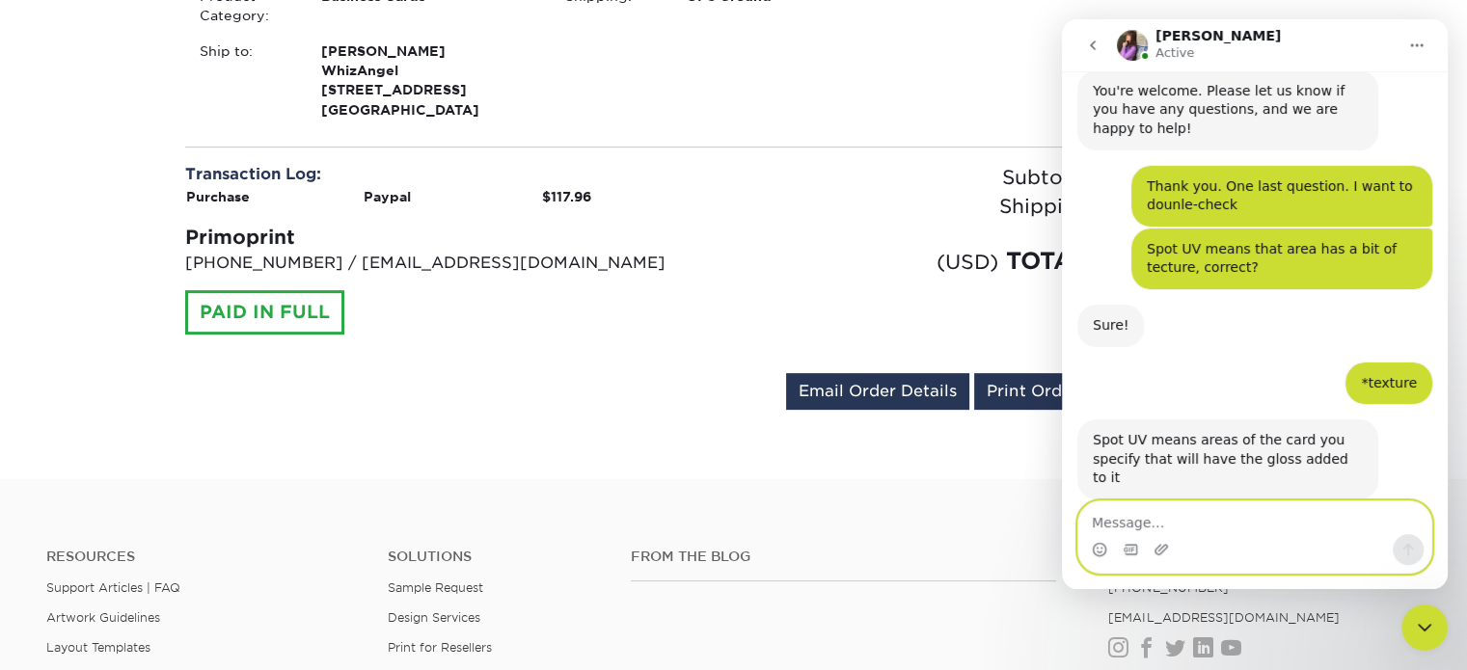
scroll to position [2233, 0]
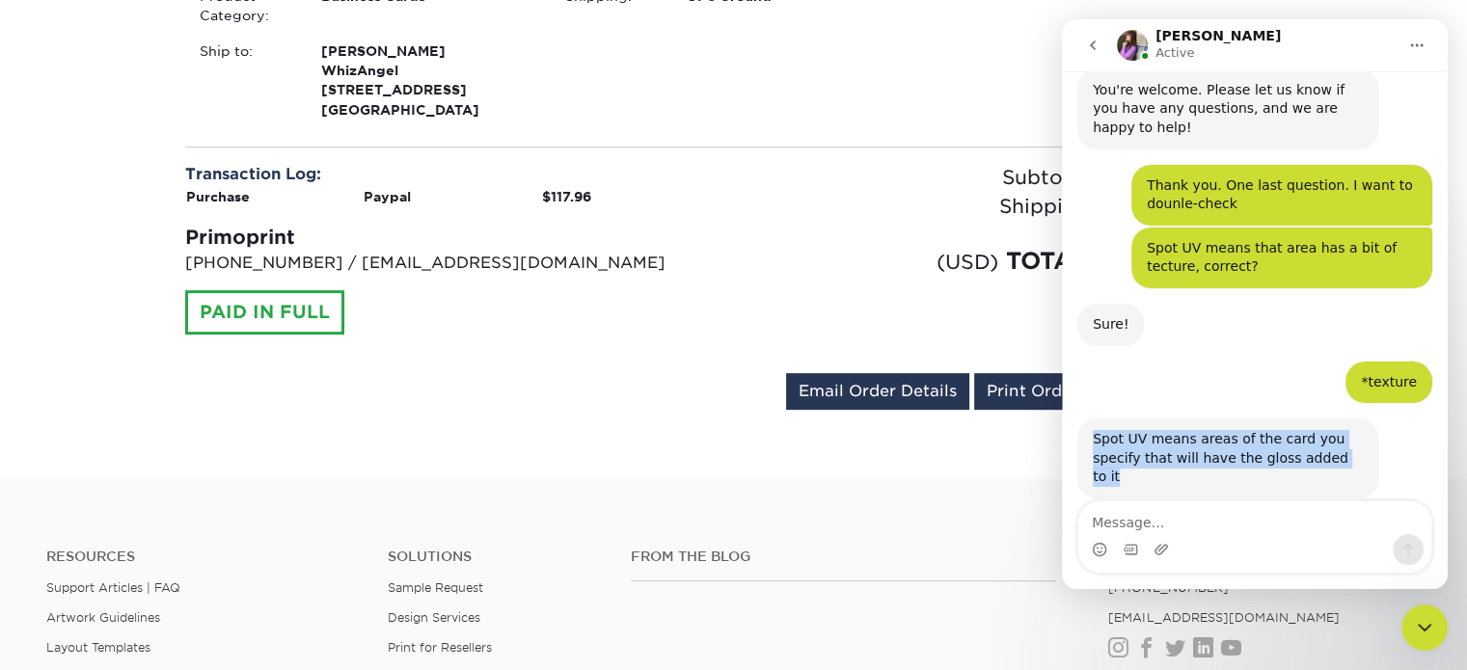
drag, startPoint x: 1312, startPoint y: 369, endPoint x: 1075, endPoint y: 351, distance: 237.9
copy div "Spot UV means areas of the card you specify that will have the gloss added to it"
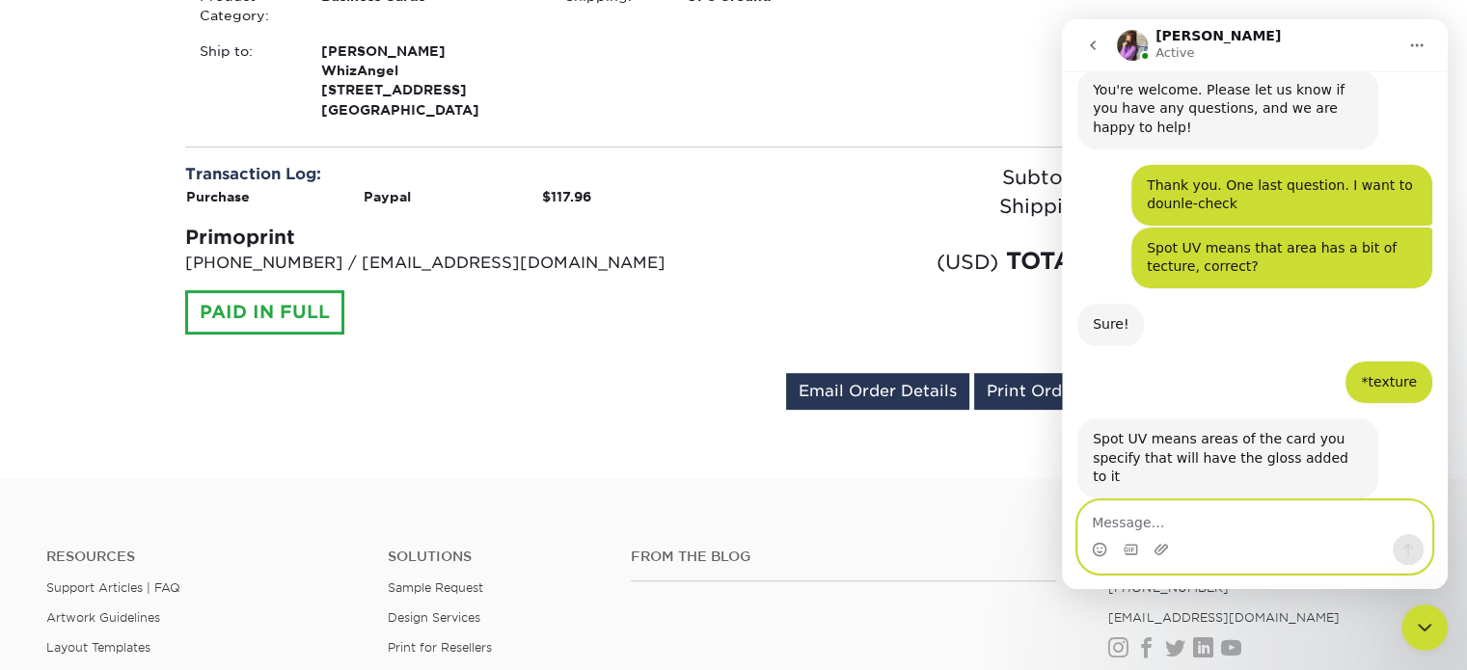
click at [1166, 530] on textarea "Message…" at bounding box center [1254, 517] width 353 height 33
paste textarea "Spot UV means areas of the card you specify that will have the gloss added to it"
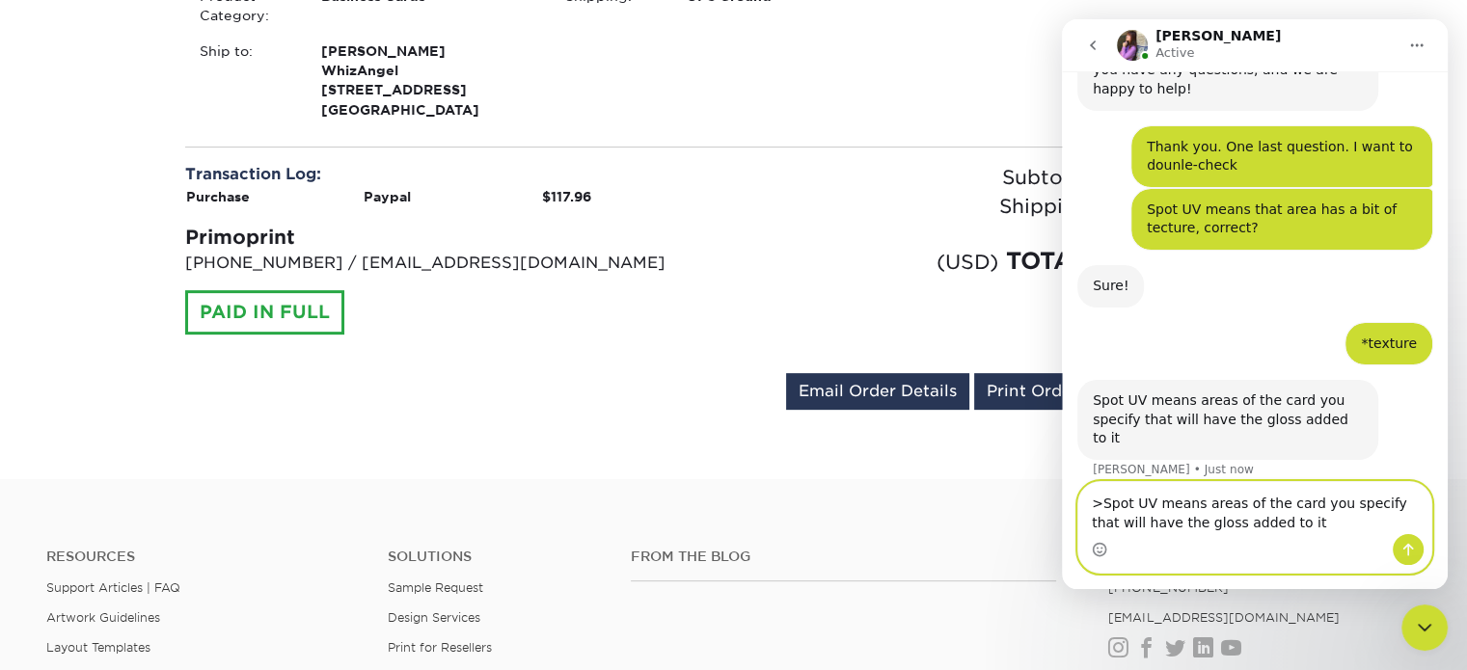
scroll to position [2291, 0]
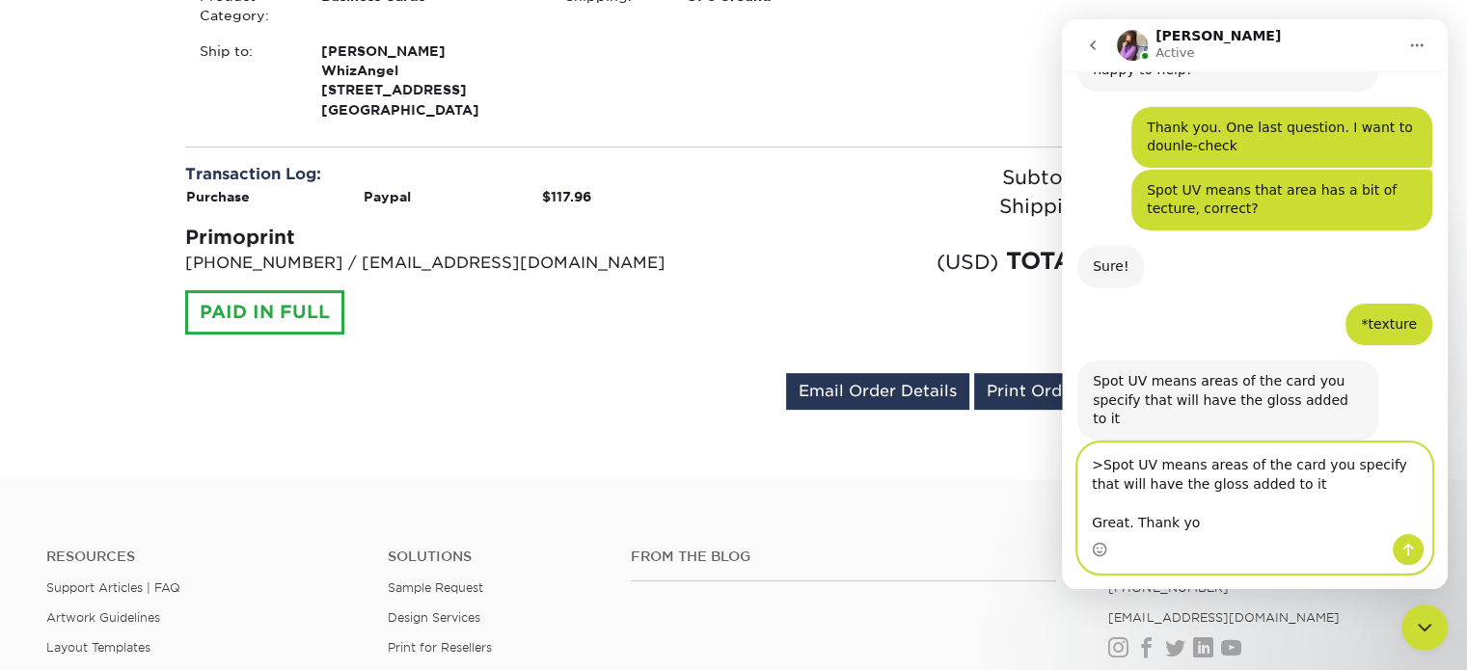
type textarea ">Spot UV means areas of the card you specify that will have the gloss added to …"
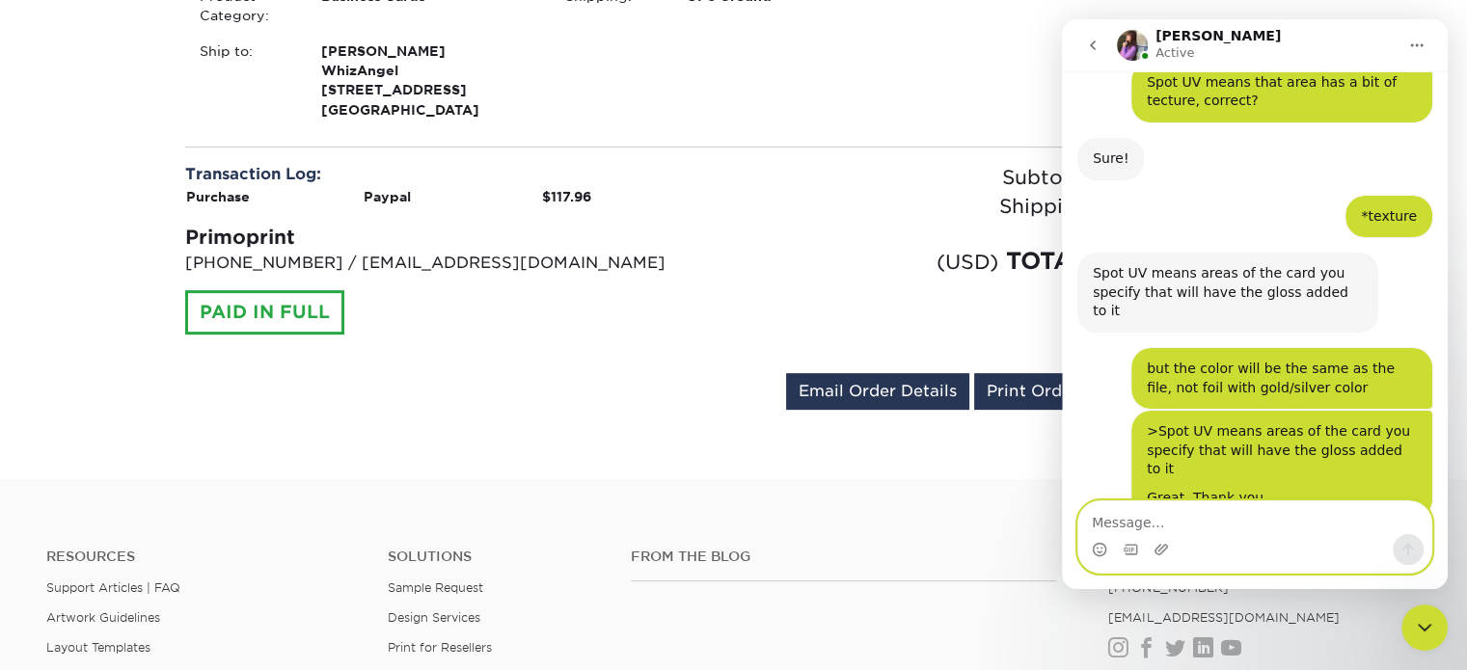
scroll to position [2401, 0]
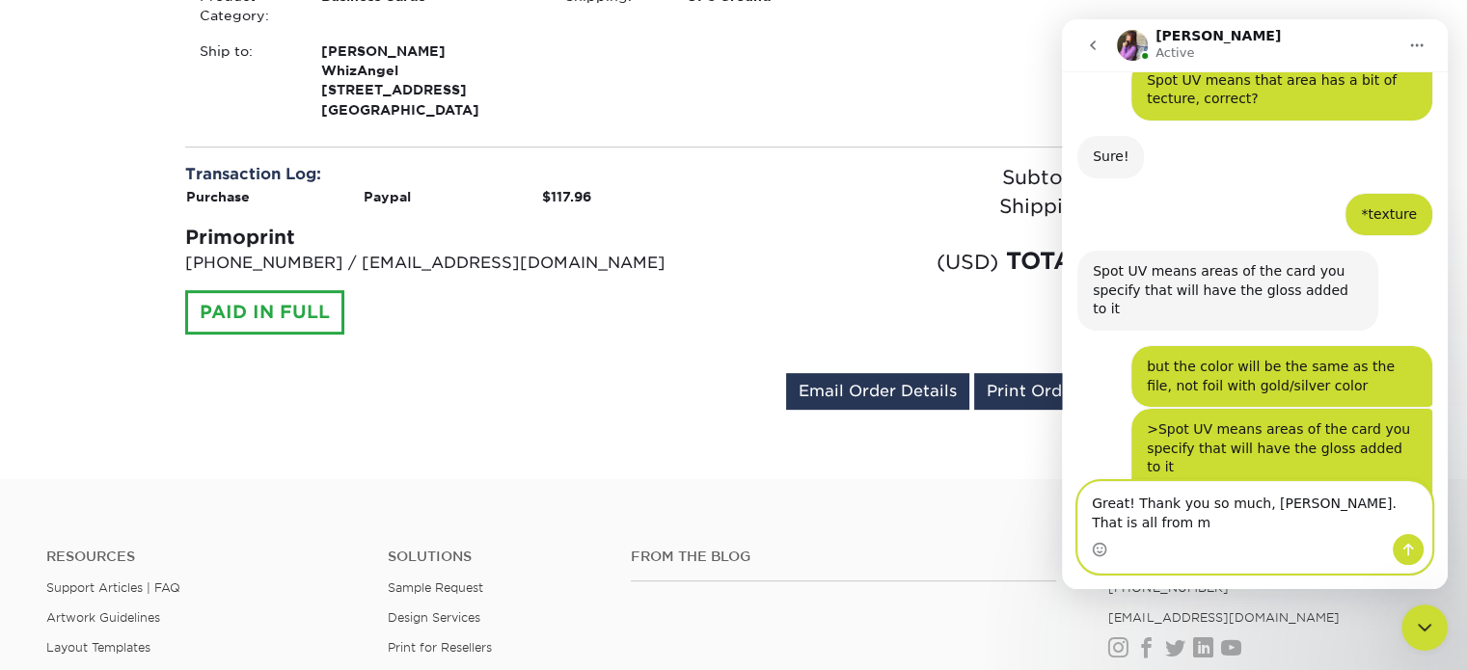
type textarea "Great! Thank you so much, [PERSON_NAME]. That is all from me"
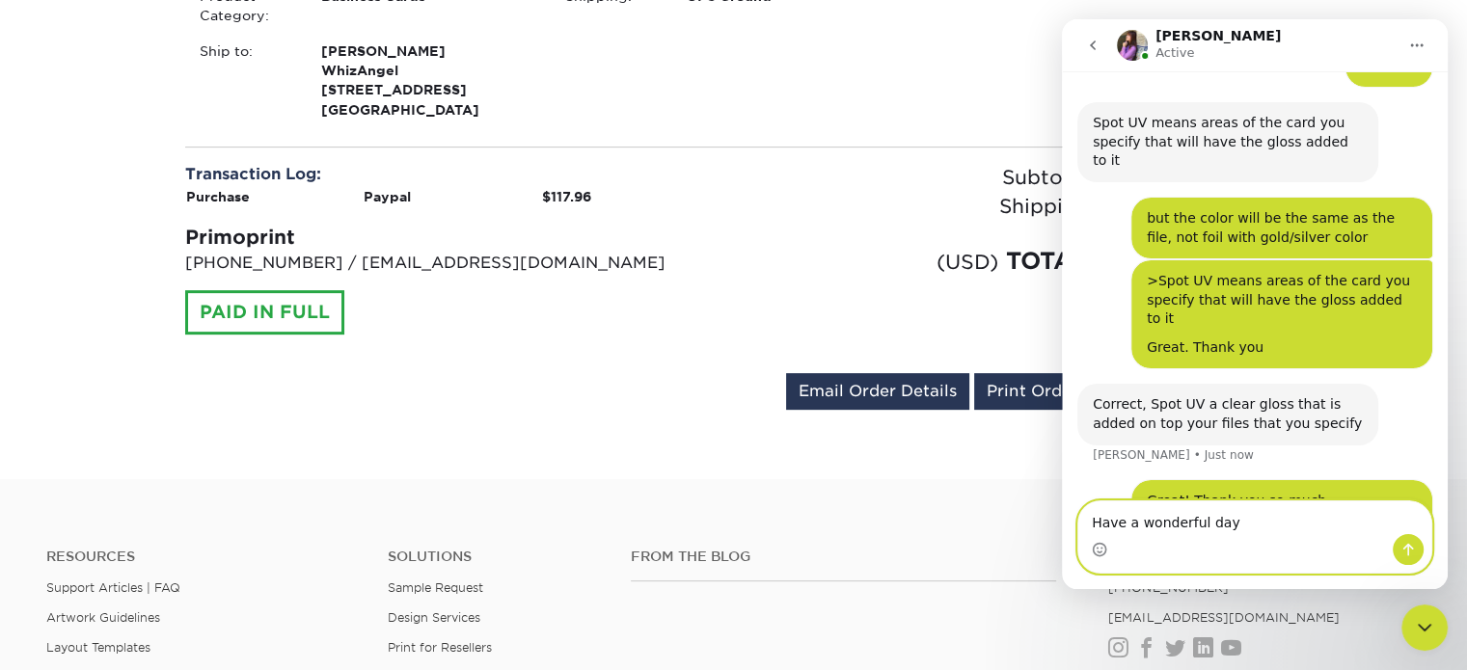
scroll to position [2551, 0]
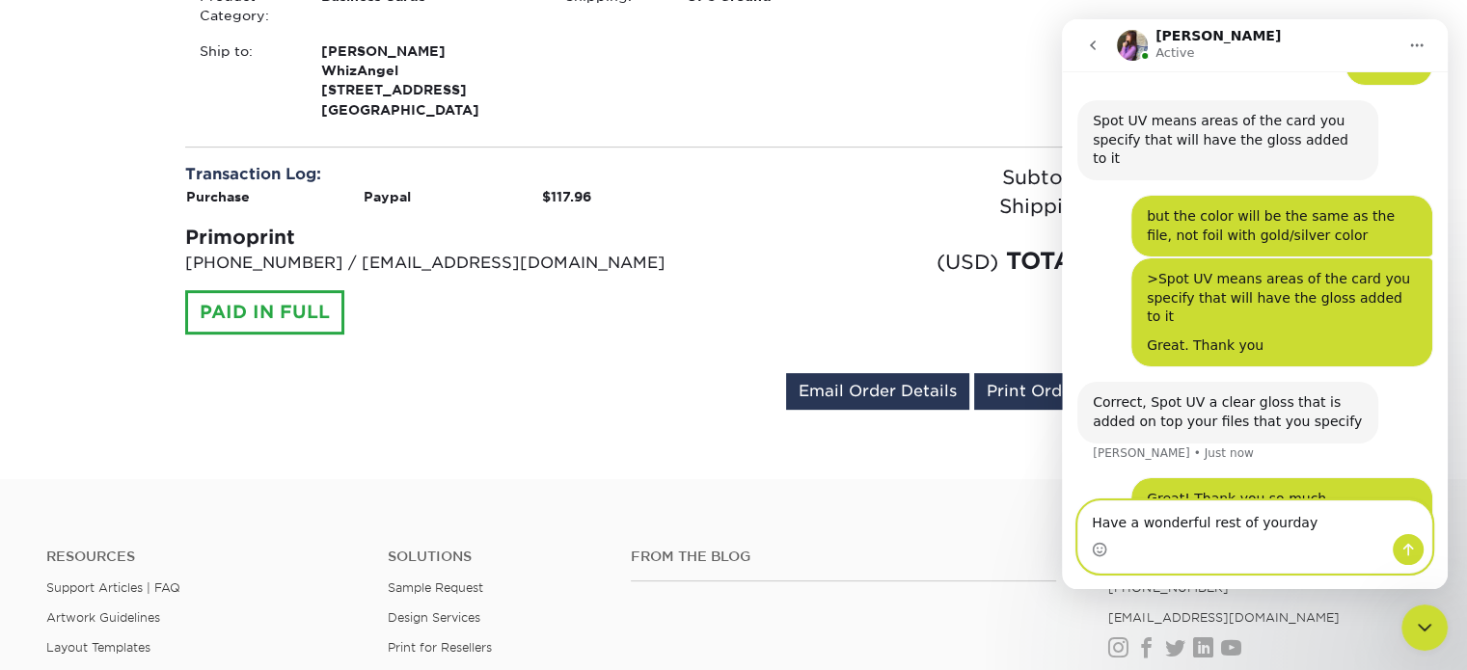
type textarea "Have a wonderful rest of your day"
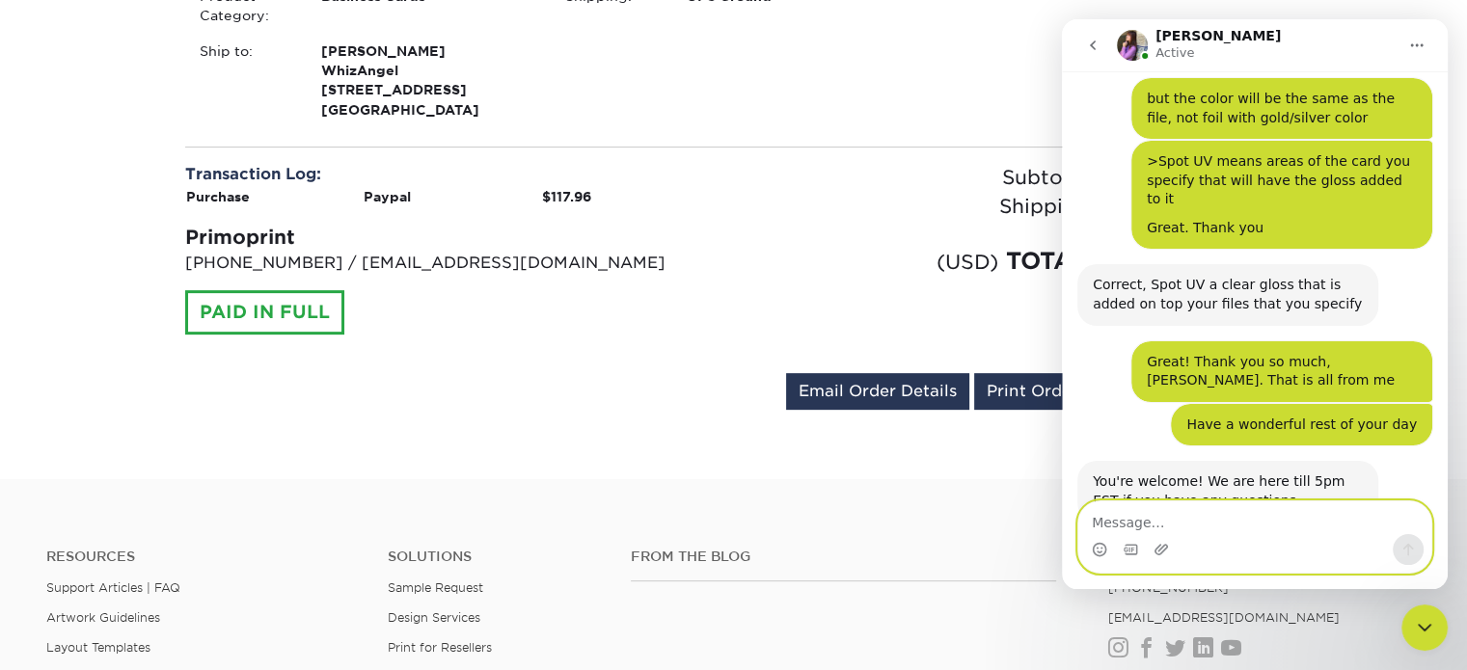
scroll to position [2672, 0]
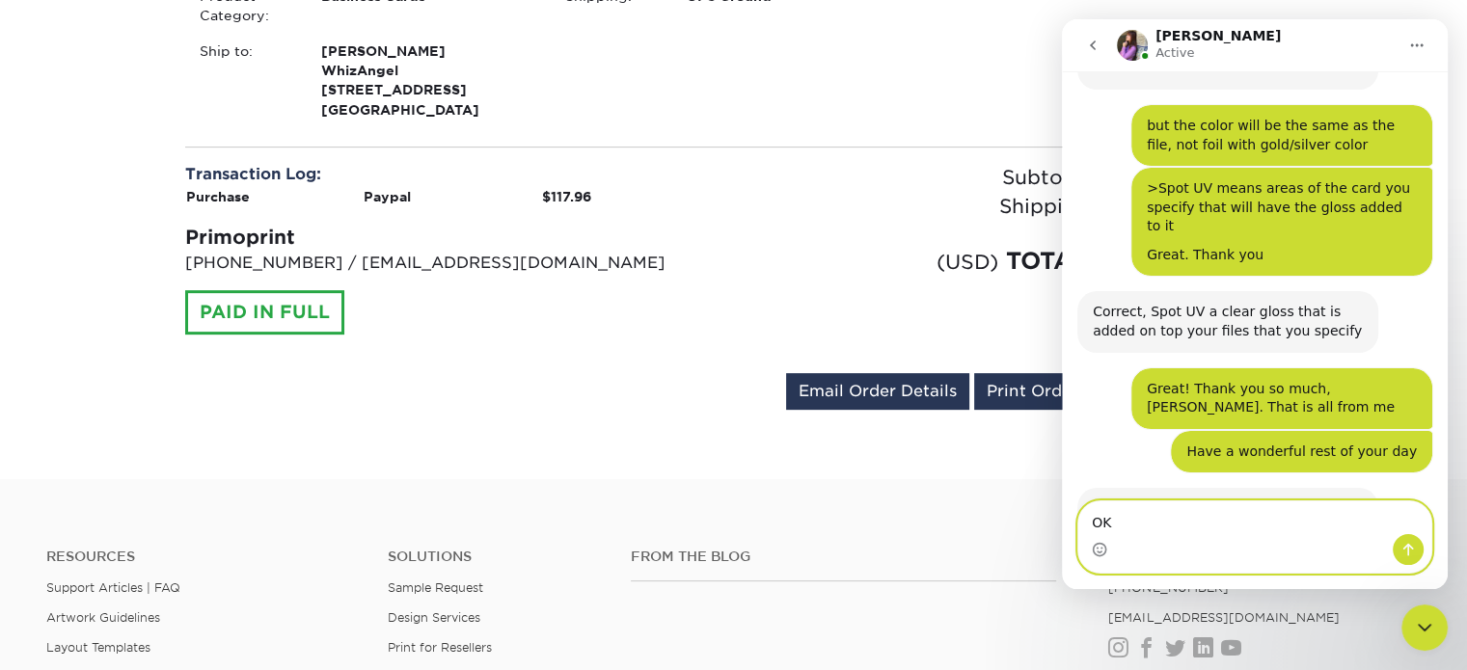
type textarea "OK!"
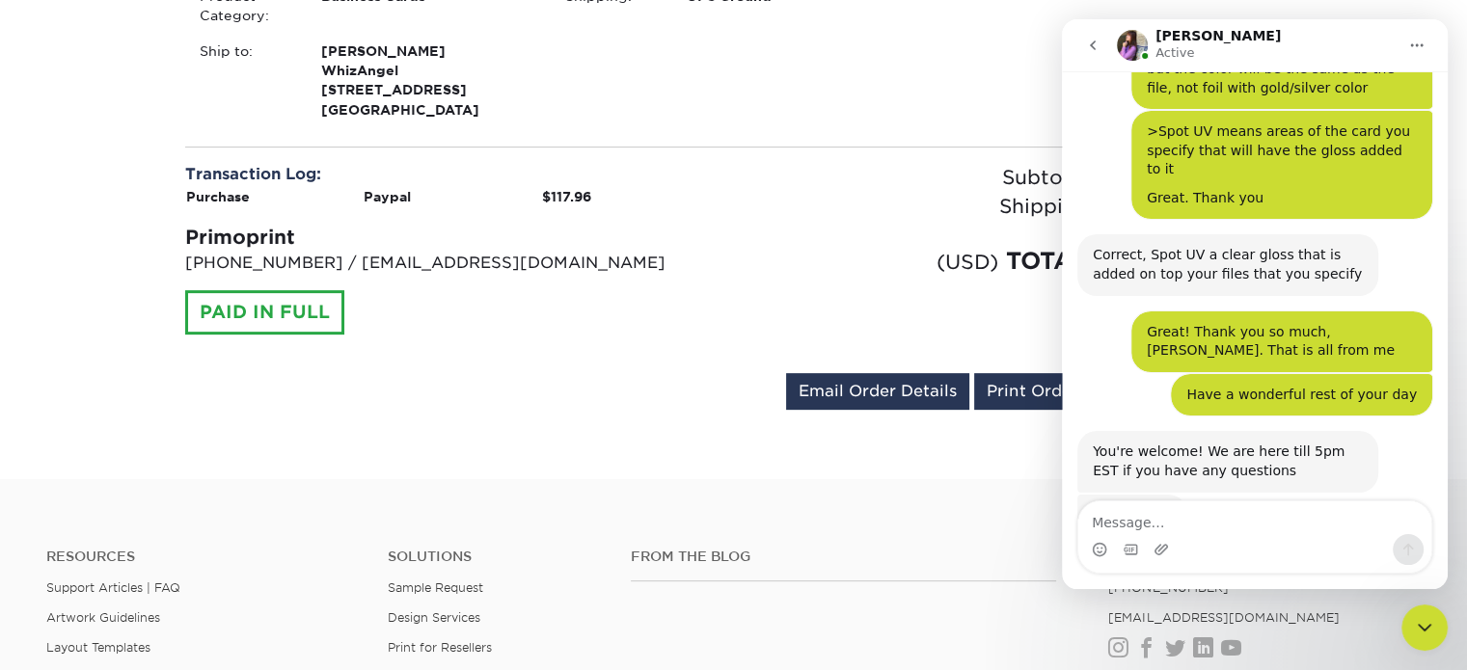
click at [1436, 634] on div "Close Intercom Messenger" at bounding box center [1424, 628] width 46 height 46
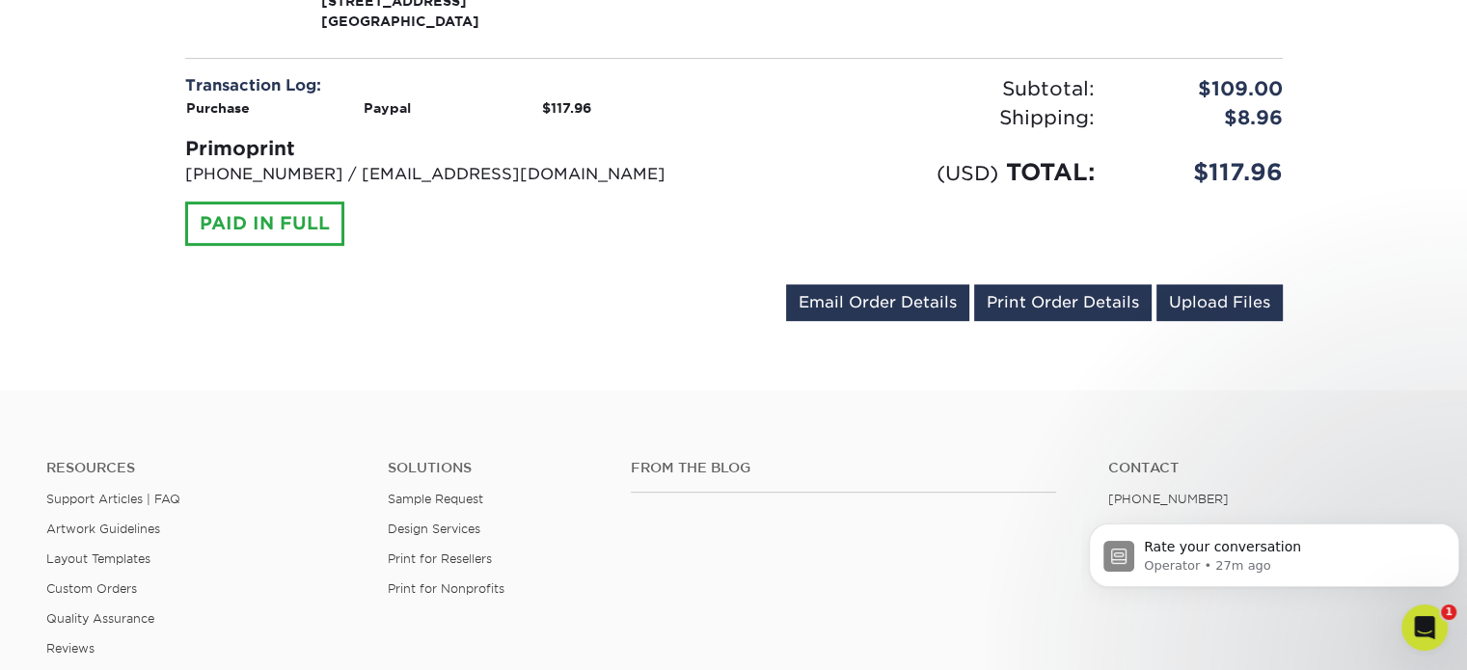
scroll to position [869, 0]
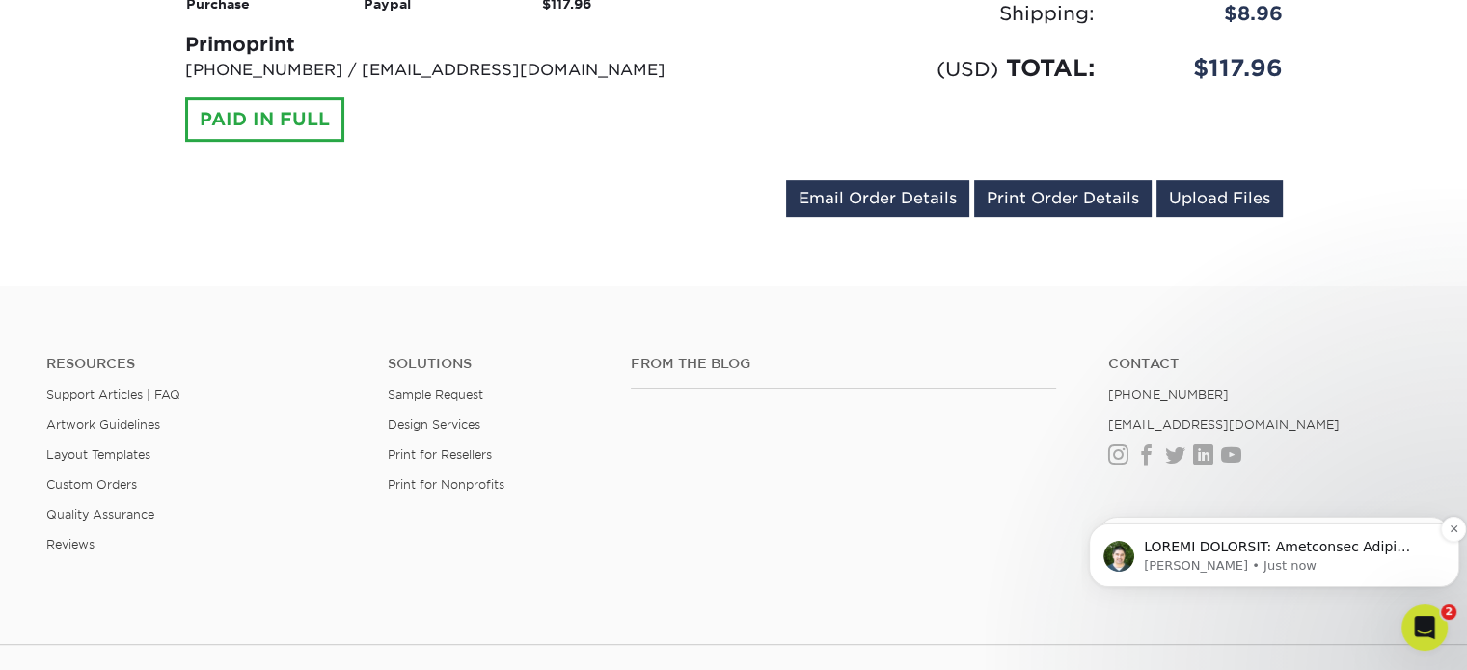
click at [1191, 556] on div "Notification stack" at bounding box center [1289, 547] width 297 height 25
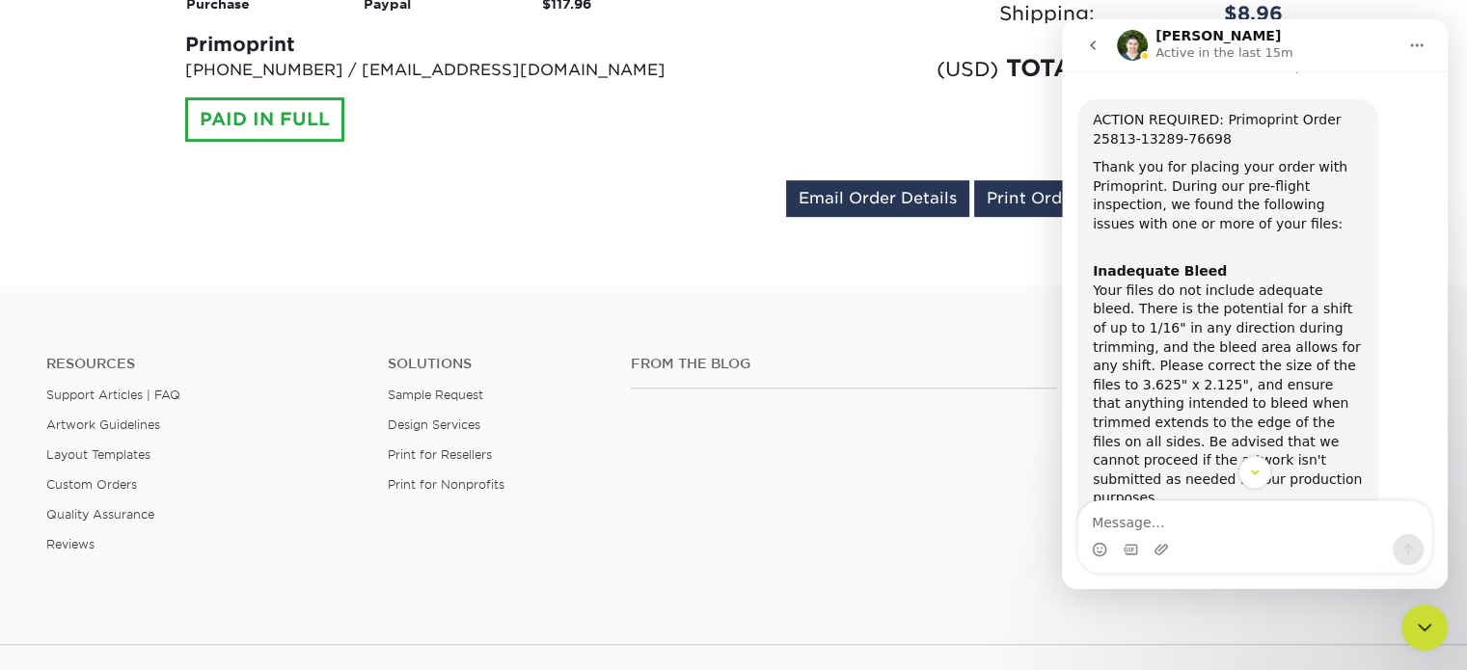
scroll to position [127, 0]
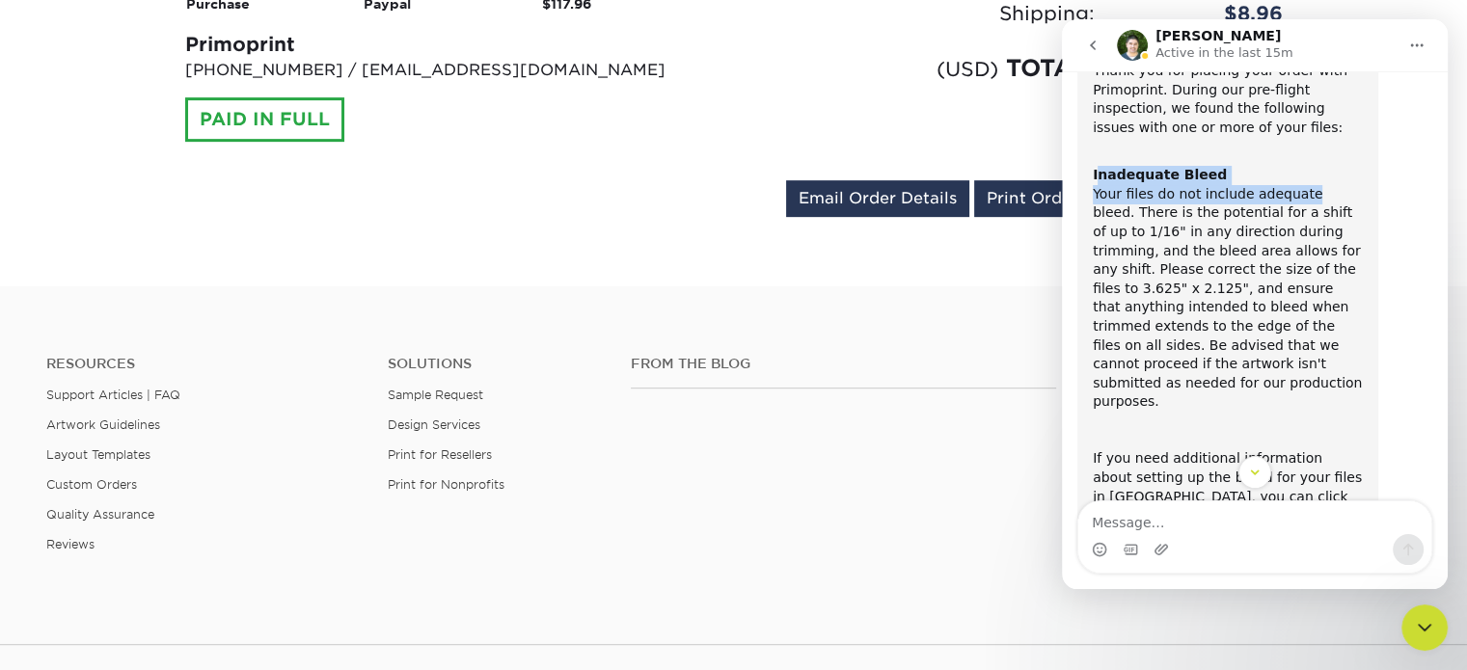
drag, startPoint x: 1095, startPoint y: 174, endPoint x: 1290, endPoint y: 201, distance: 196.6
click at [1292, 202] on div "Inadequate Bleed Your files do not include adequate bleed. There is the potenti…" at bounding box center [1227, 280] width 270 height 264
click at [1254, 183] on div "Inadequate Bleed Your files do not include adequate bleed. There is the potenti…" at bounding box center [1227, 280] width 270 height 264
drag, startPoint x: 1220, startPoint y: 174, endPoint x: 1069, endPoint y: 175, distance: 150.4
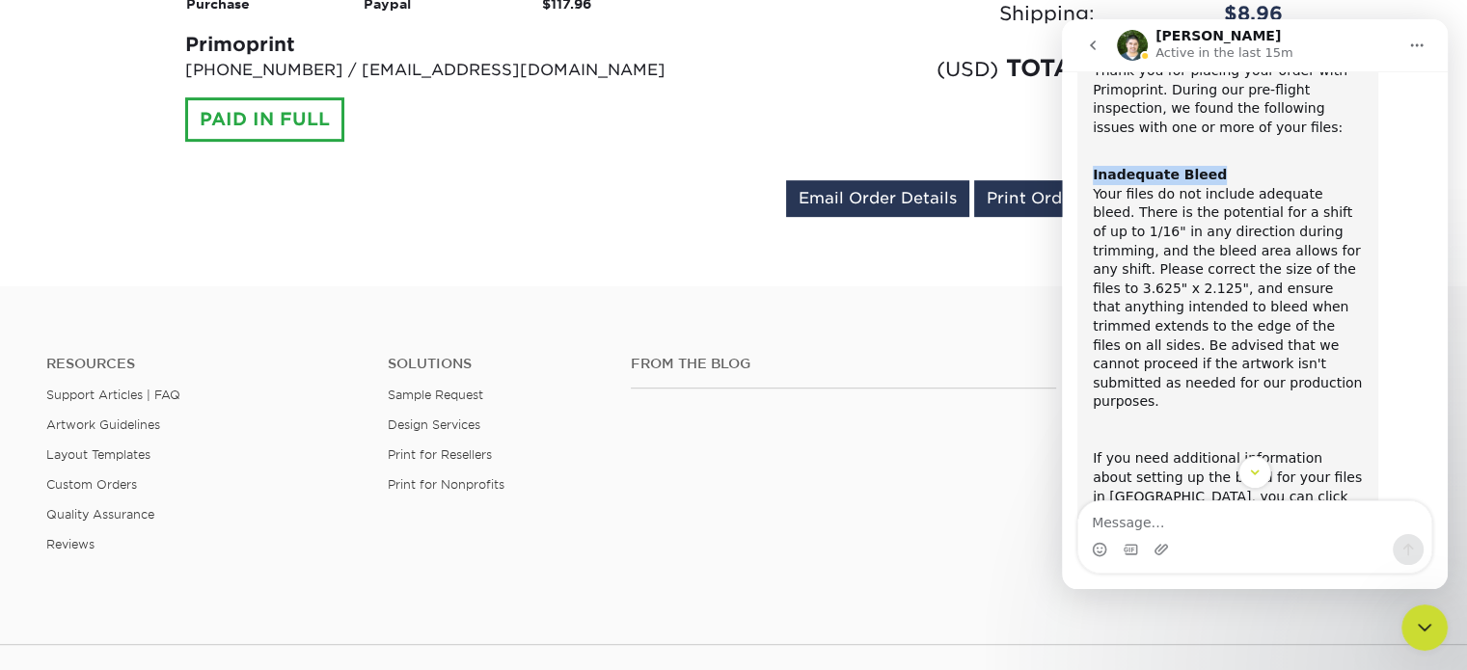
copy b "Inadequate Bleed"
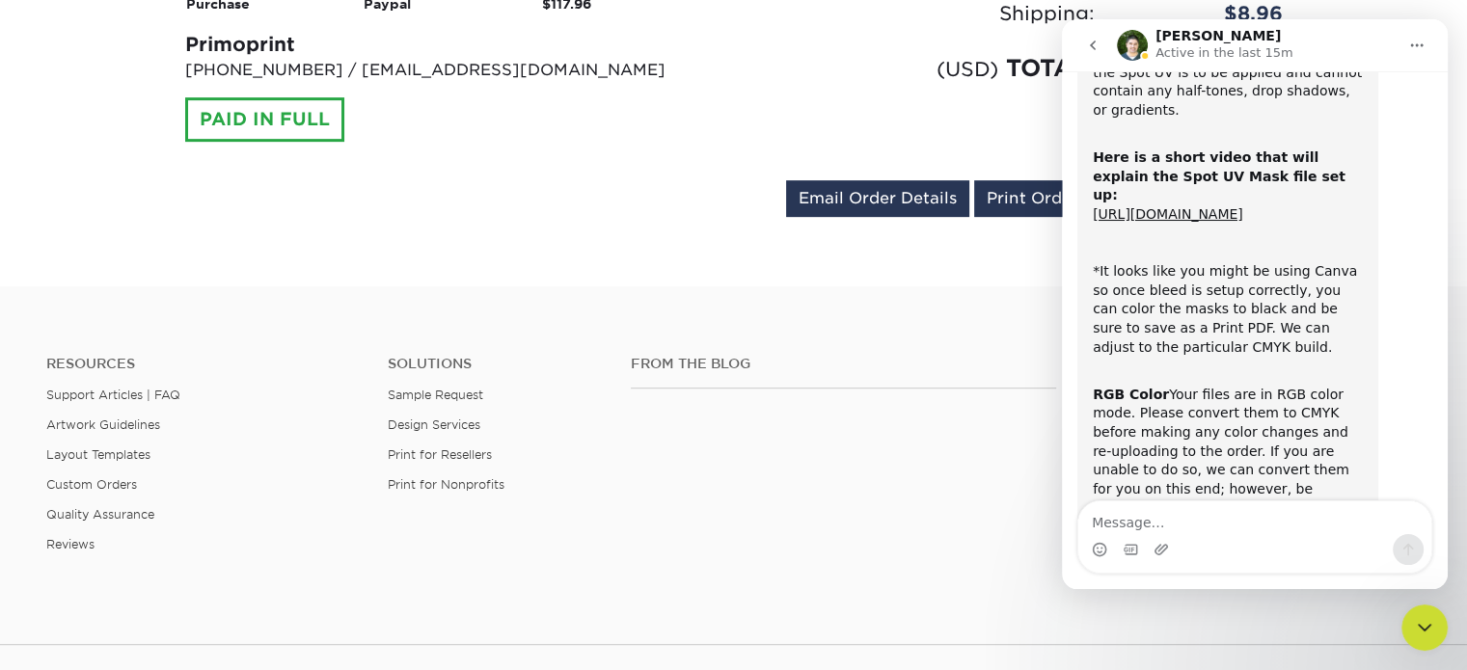
scroll to position [608, 0]
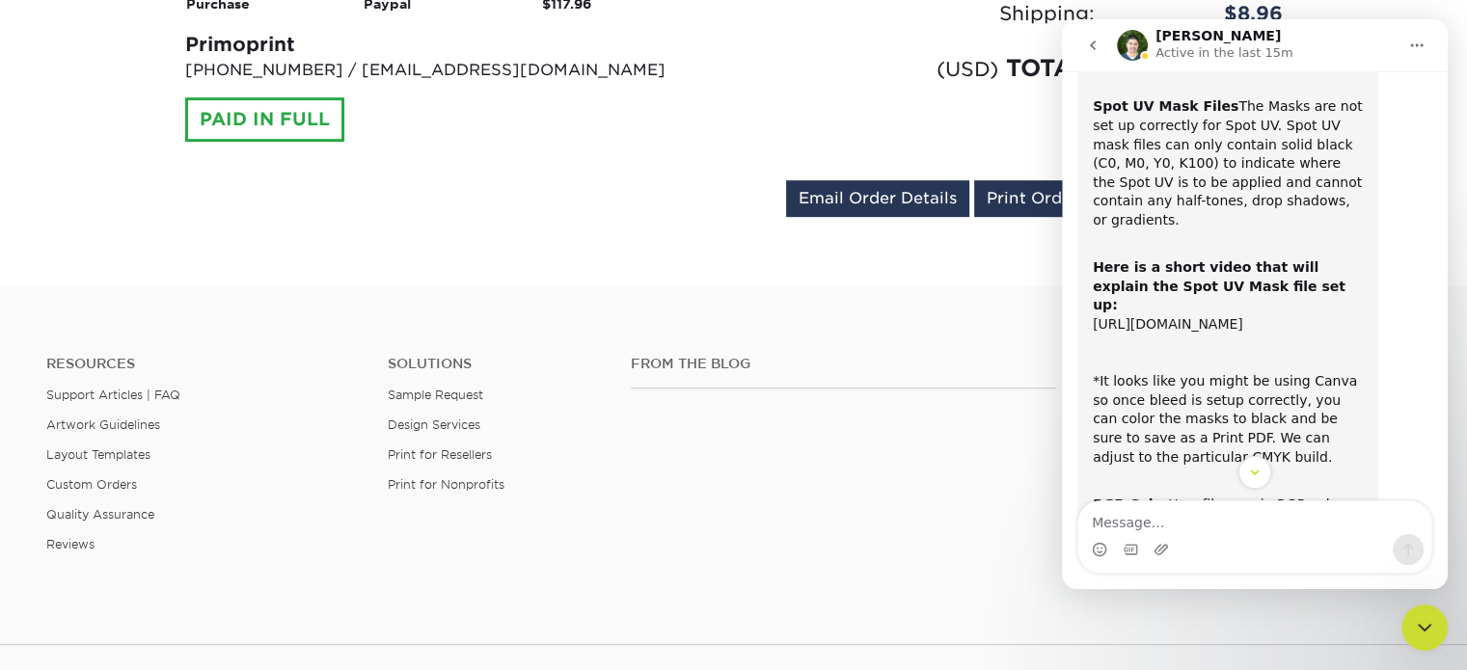
click at [1167, 316] on link "[URL][DOMAIN_NAME]" at bounding box center [1167, 323] width 150 height 15
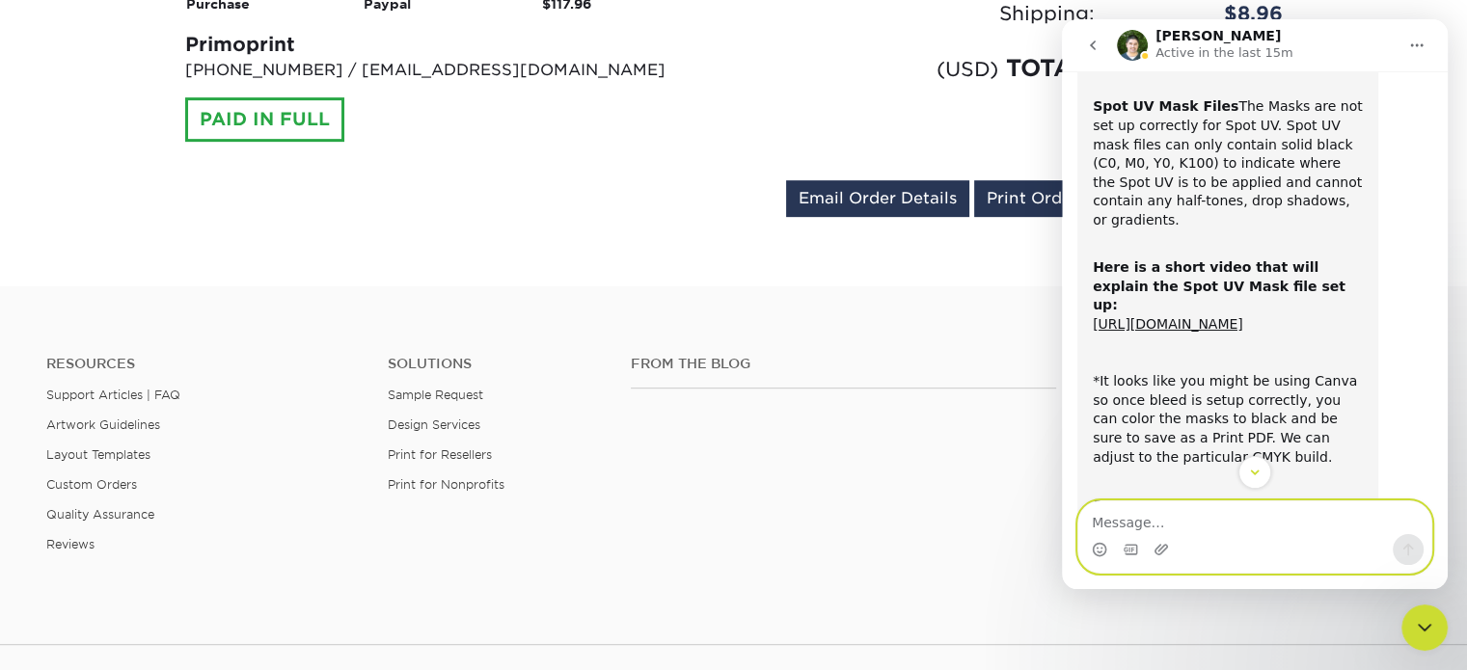
click at [1156, 526] on textarea "Message…" at bounding box center [1254, 517] width 353 height 33
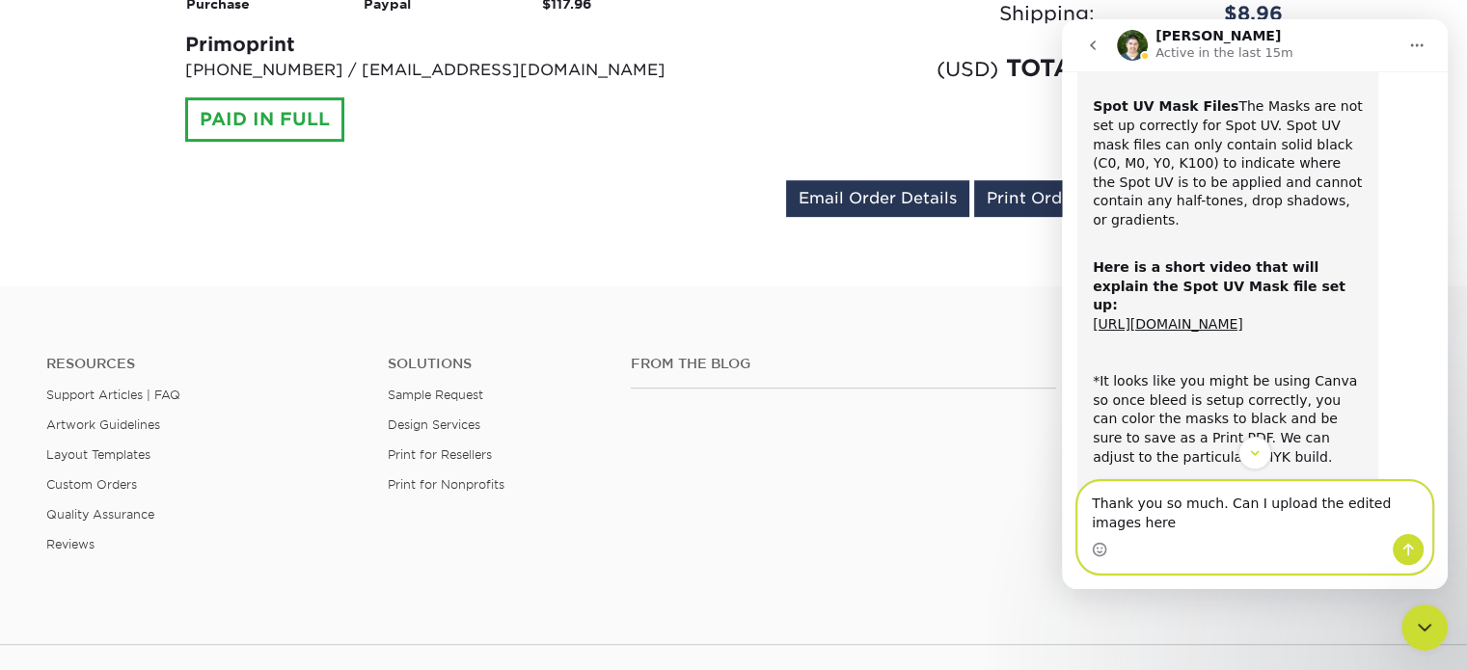
type textarea "Thank you so much. Can I upload the edited images here?"
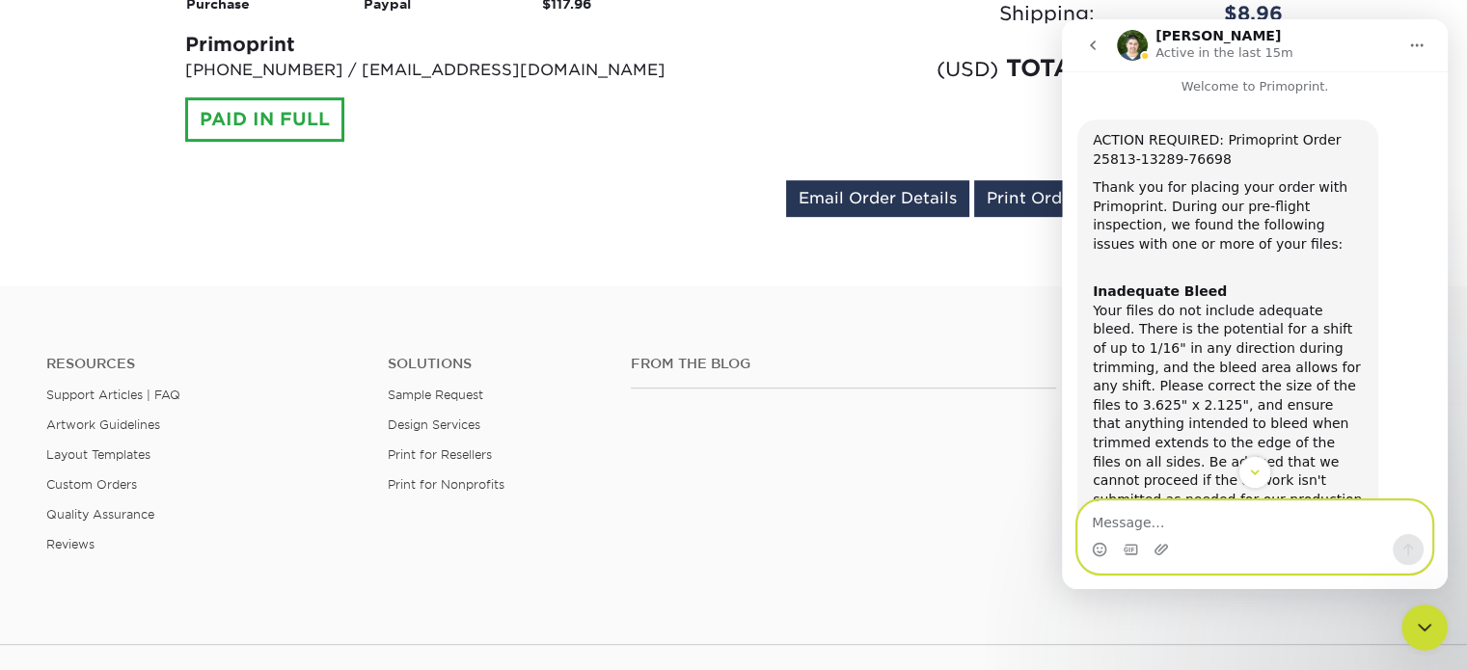
scroll to position [107, 0]
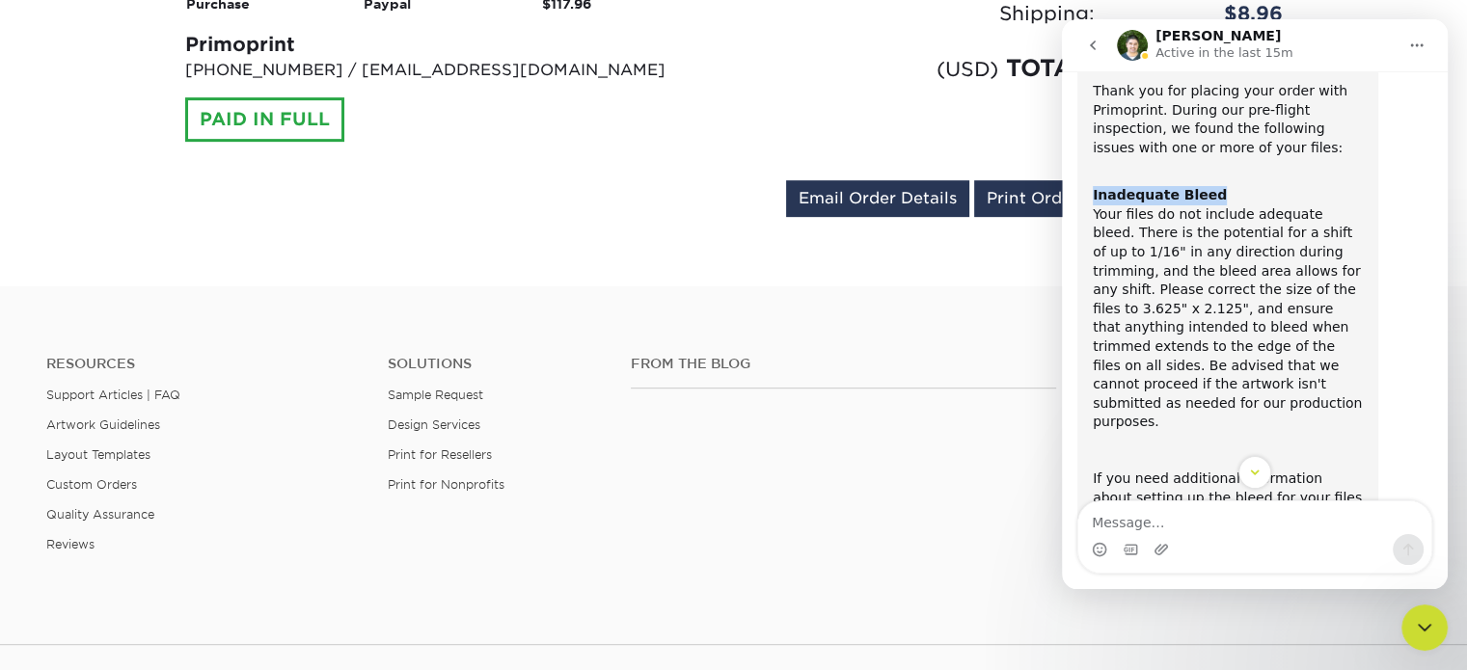
drag, startPoint x: 1220, startPoint y: 188, endPoint x: 1085, endPoint y: 192, distance: 135.0
copy b "Inadequate Bleed"
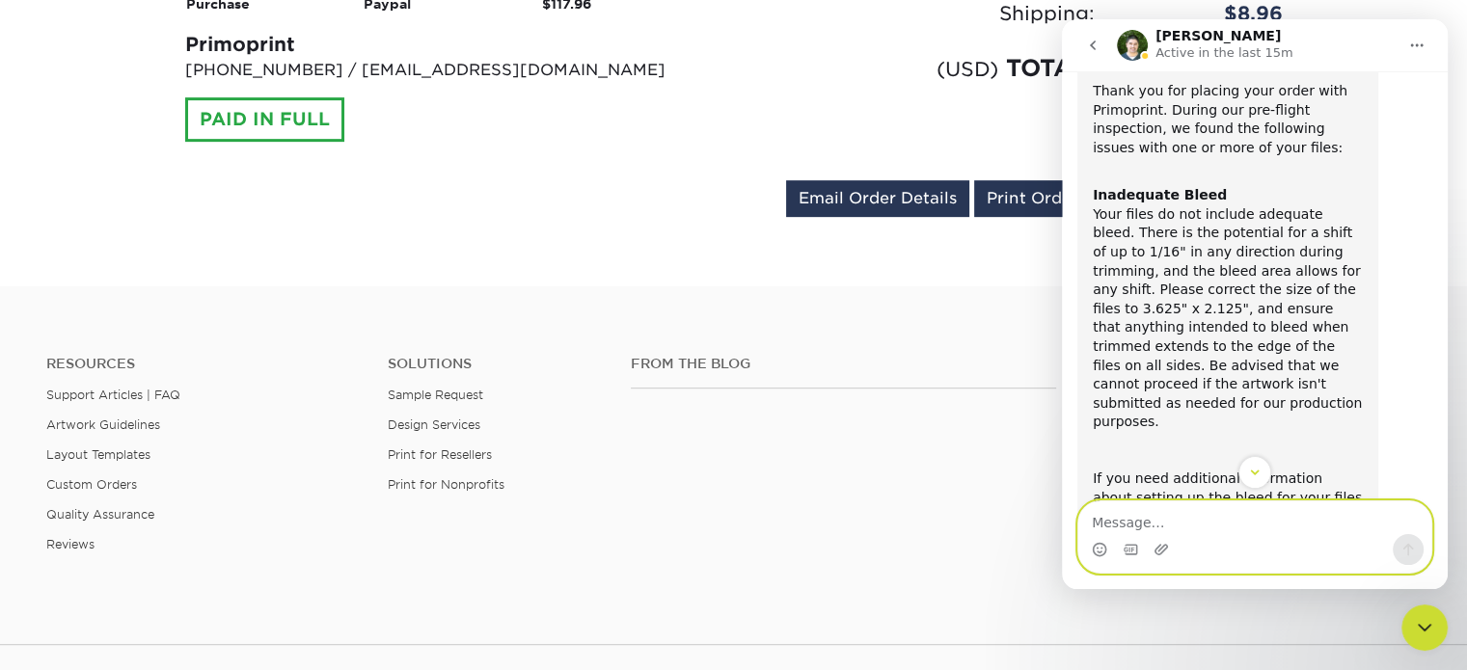
click at [1132, 526] on textarea "Message…" at bounding box center [1254, 517] width 353 height 33
click at [1132, 526] on textarea "for" at bounding box center [1254, 517] width 353 height 33
paste textarea "Inadequate Bleed"
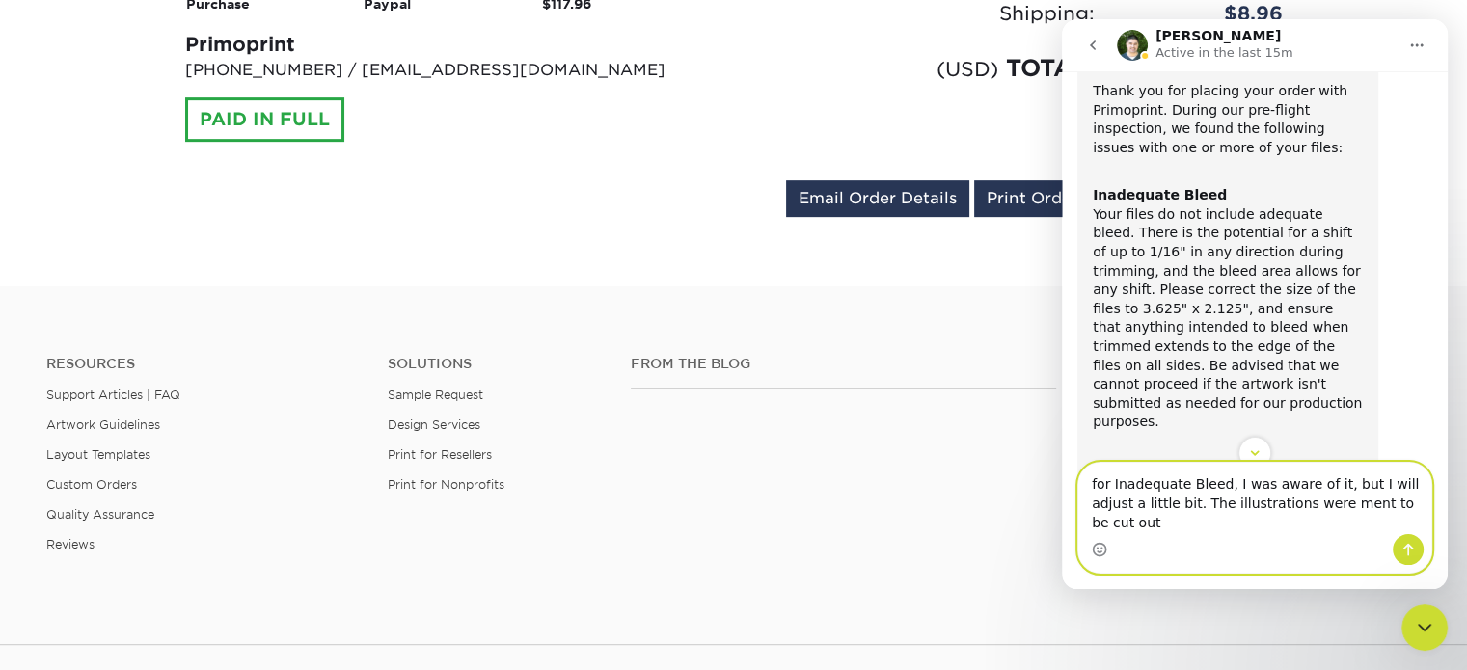
click at [1303, 523] on textarea "for Inadequate Bleed, I was aware of it, but I will adjust a little bit. The il…" at bounding box center [1254, 498] width 353 height 71
click at [1407, 520] on textarea "for Inadequate Bleed, I was aware of it, but I will adjust a little bit. The il…" at bounding box center [1254, 498] width 353 height 71
click at [1104, 527] on textarea "for Inadequate Bleed, I was aware of it, but I will adjust a little bit. The il…" at bounding box center [1254, 498] width 353 height 71
click at [1270, 526] on textarea "for Inadequate Bleed, I was aware of it, but I will adjust a little bit. The il…" at bounding box center [1254, 498] width 353 height 71
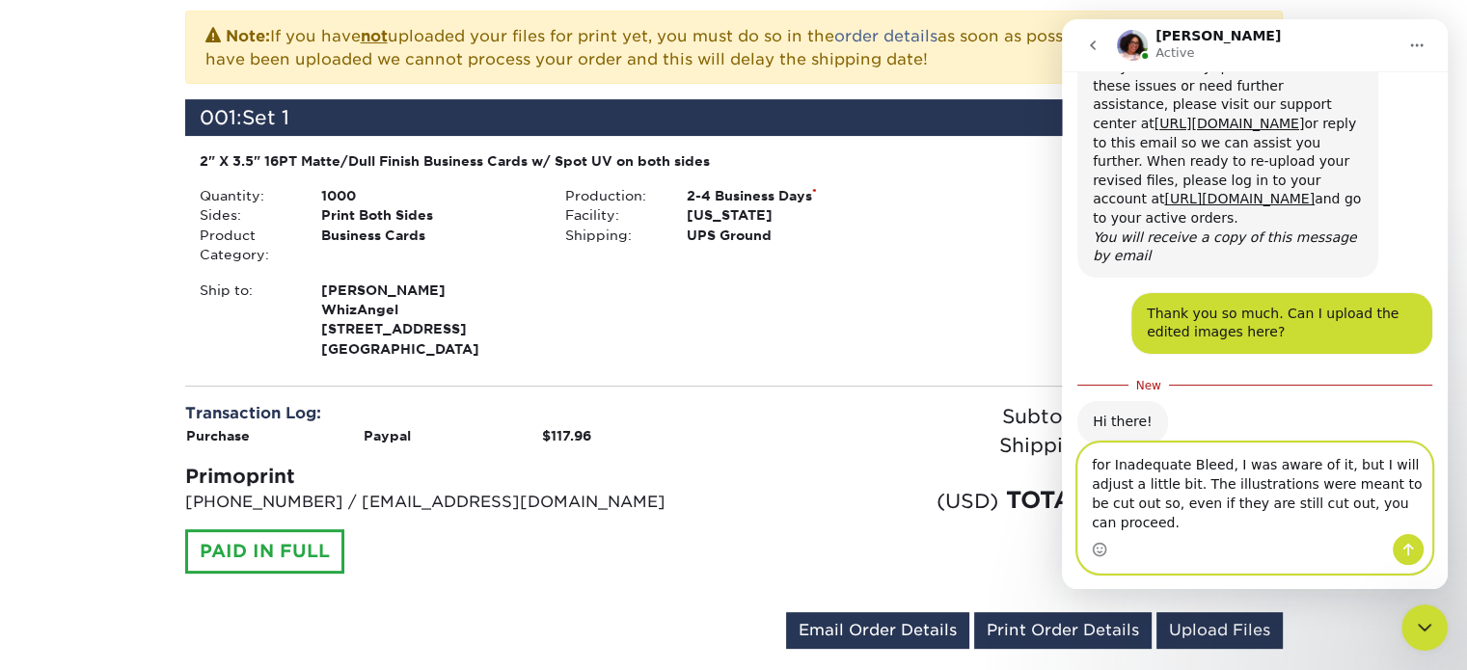
scroll to position [483, 0]
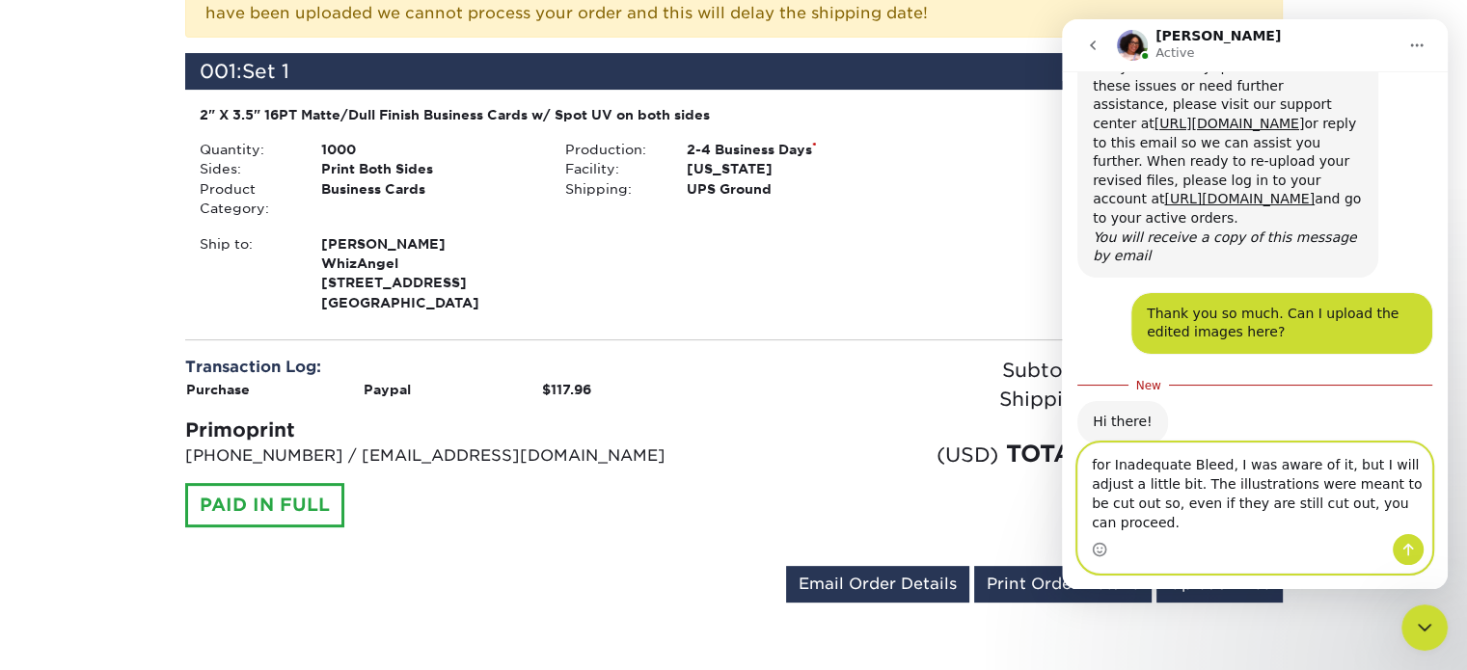
click at [1093, 487] on textarea "for Inadequate Bleed, I was aware of it, but I will adjust a little bit. The il…" at bounding box center [1254, 489] width 353 height 91
click at [1093, 488] on textarea "For Inadequate Bleed, I was aware of it, but I will adjust a little bit. The il…" at bounding box center [1254, 489] width 353 height 91
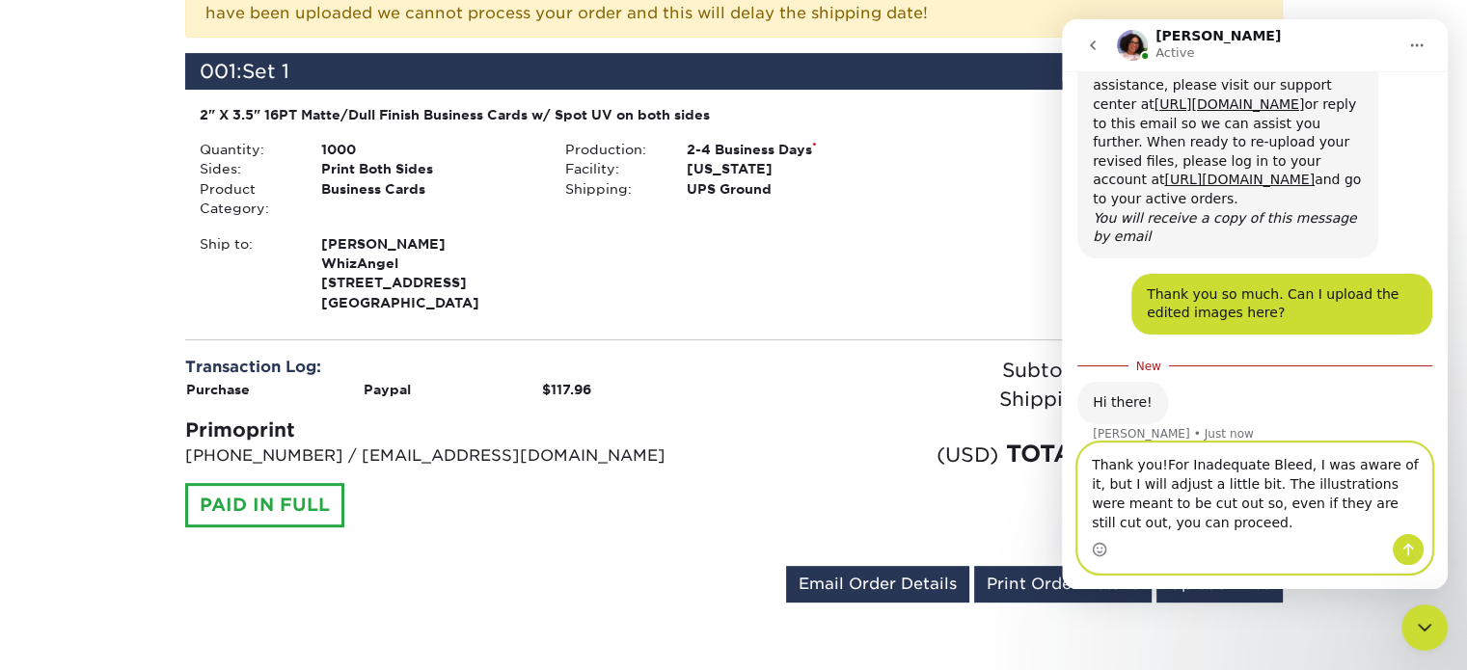
type textarea "Thank you! For Inadequate Bleed, I was aware of it, but I will adjust a little …"
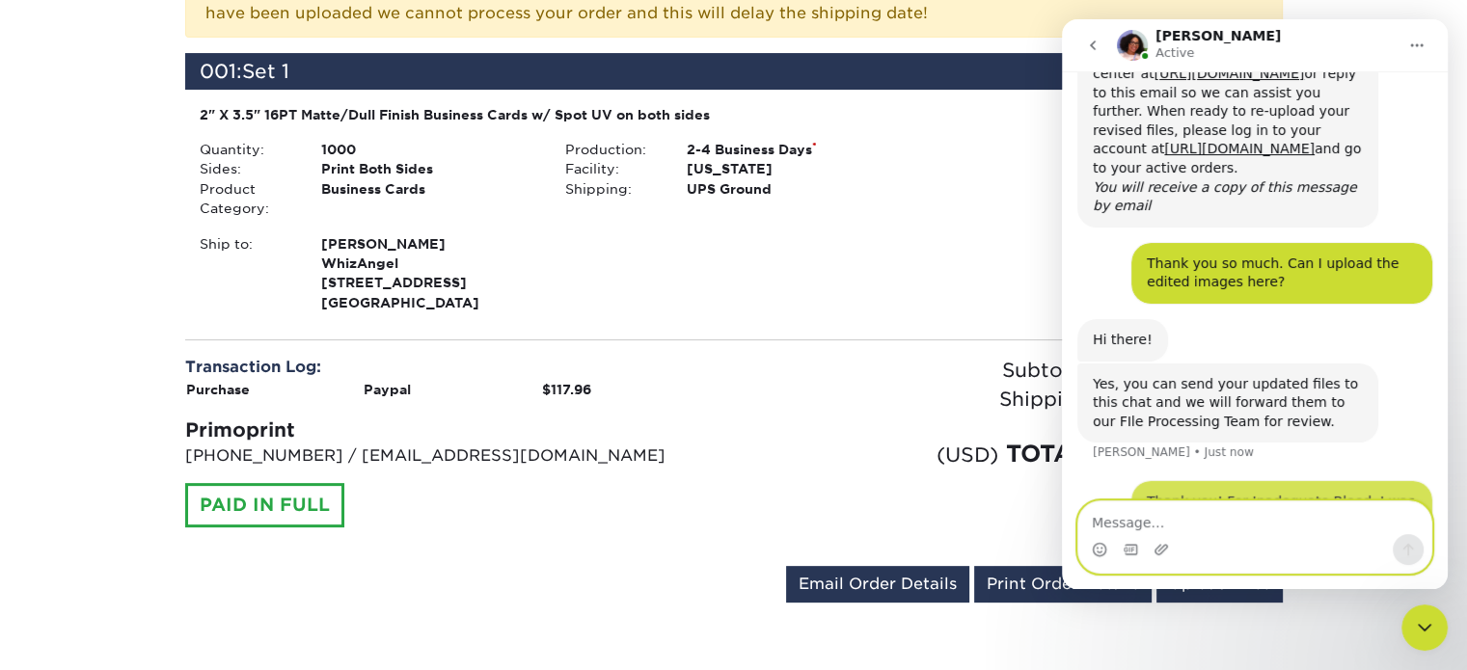
scroll to position [1324, 0]
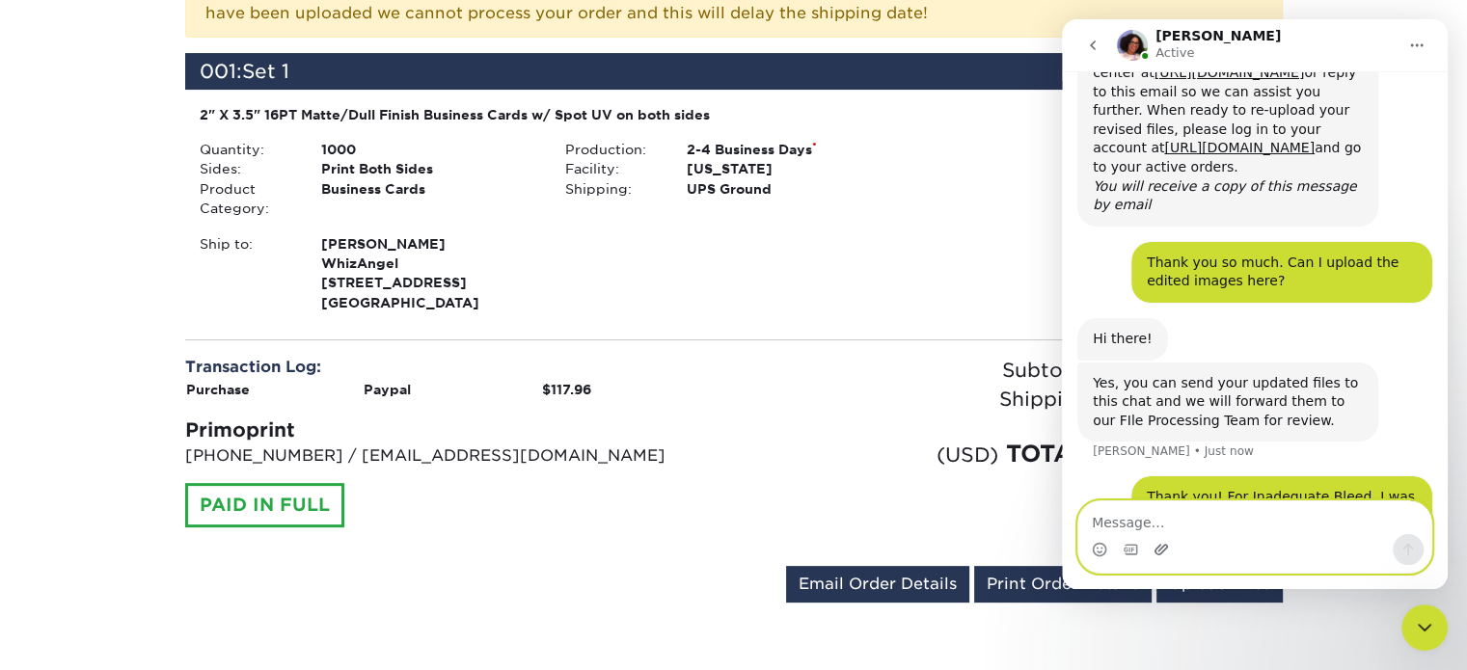
click at [1162, 557] on icon "Upload attachment" at bounding box center [1160, 549] width 15 height 15
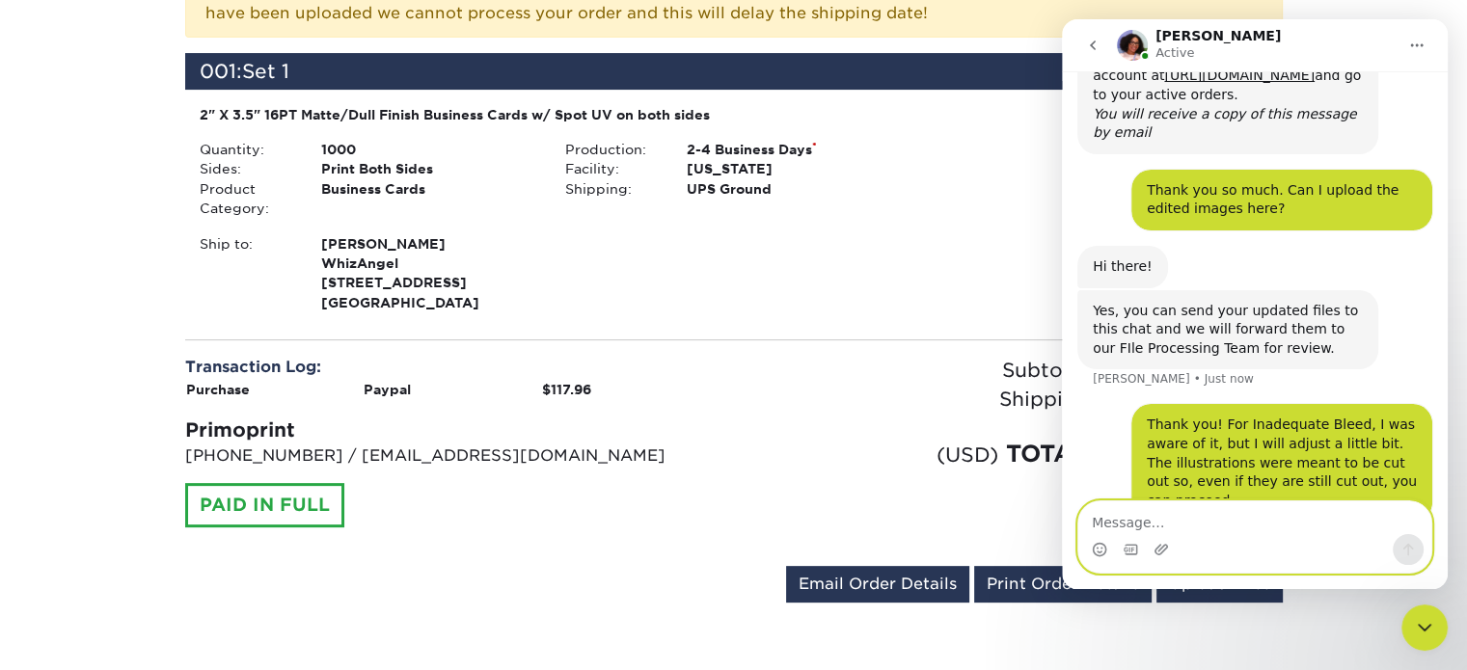
scroll to position [1398, 0]
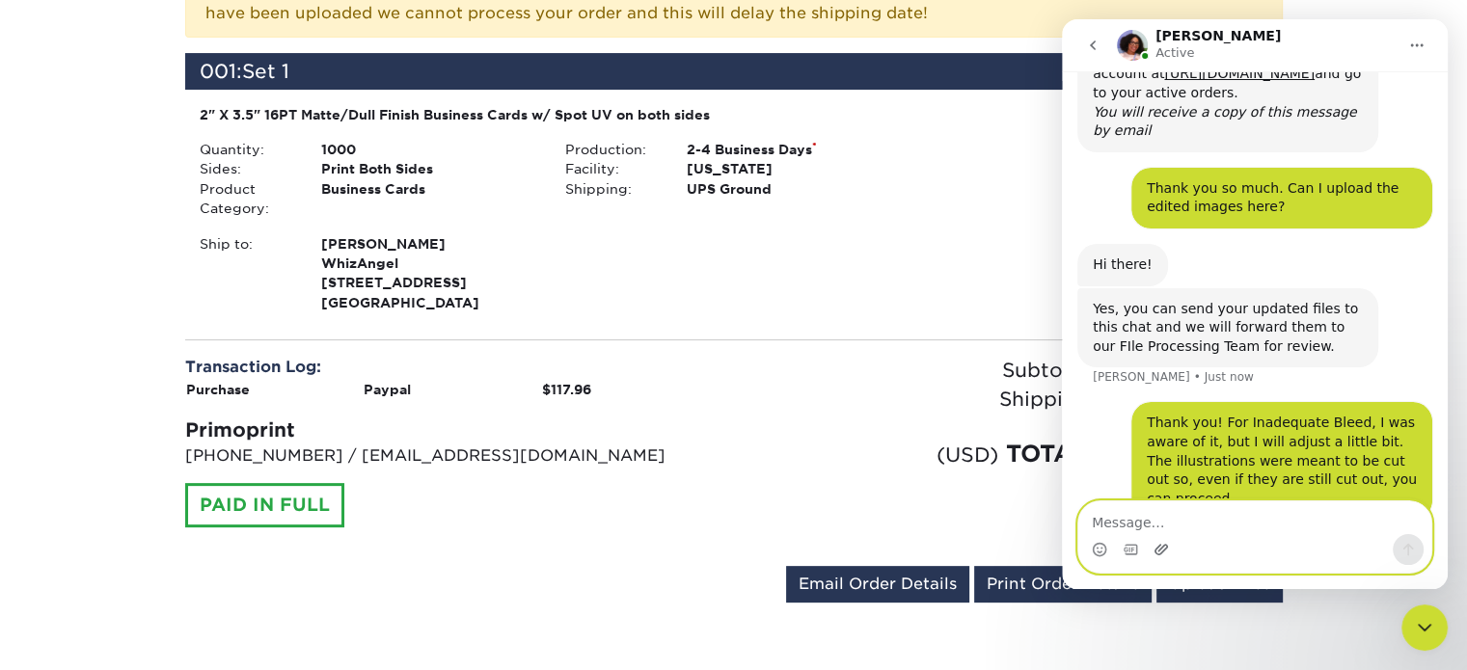
click at [1155, 548] on icon "Upload attachment" at bounding box center [1160, 549] width 15 height 15
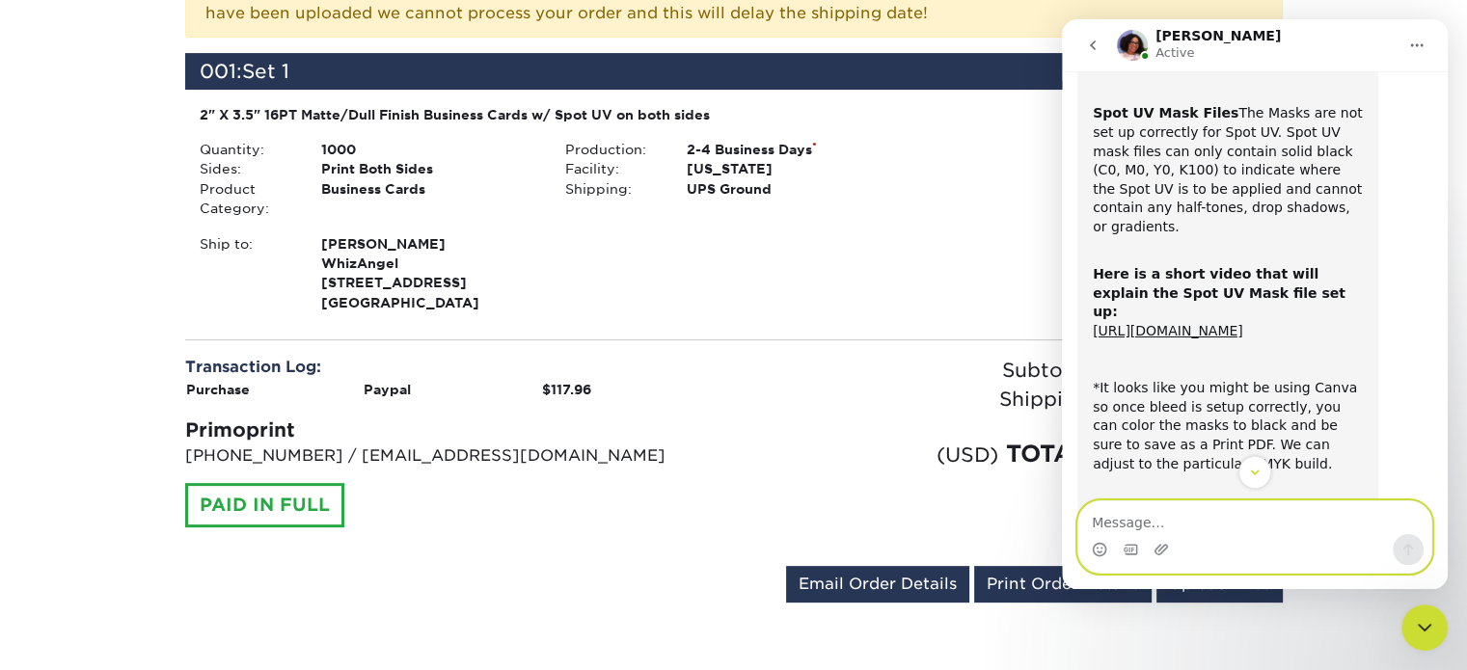
scroll to position [698, 0]
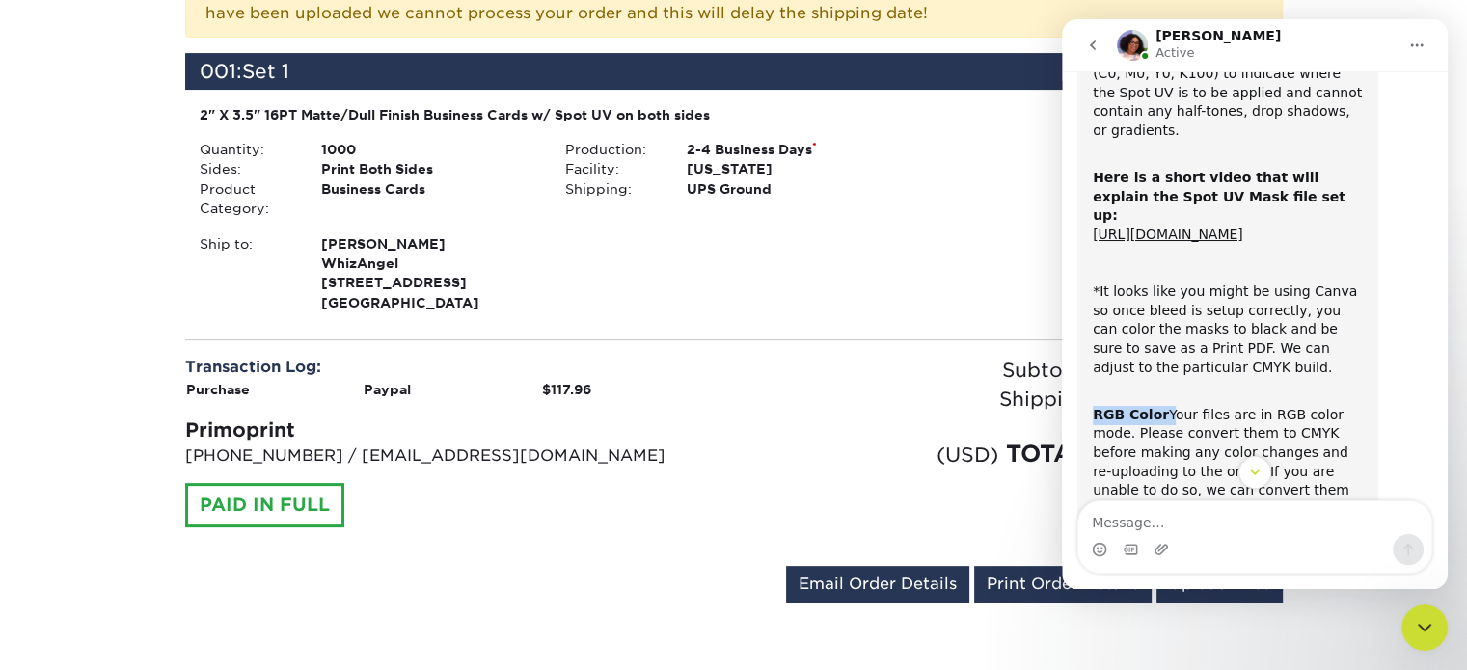
drag, startPoint x: 1158, startPoint y: 356, endPoint x: 1081, endPoint y: 357, distance: 77.1
click at [1081, 357] on div "ACTION REQUIRED: Primoprint Order 25813-13289-76698 Thank you for placing your …" at bounding box center [1227, 142] width 301 height 1420
copy div "RGB Color"
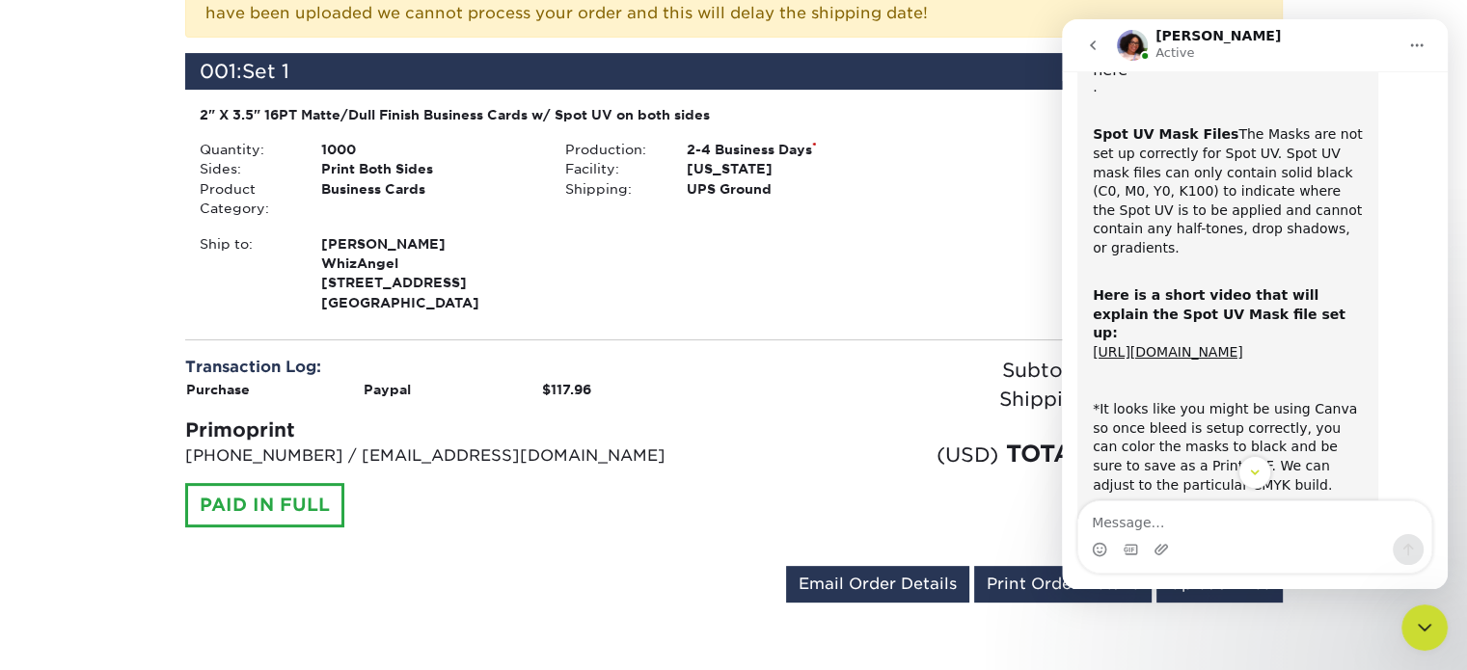
scroll to position [505, 0]
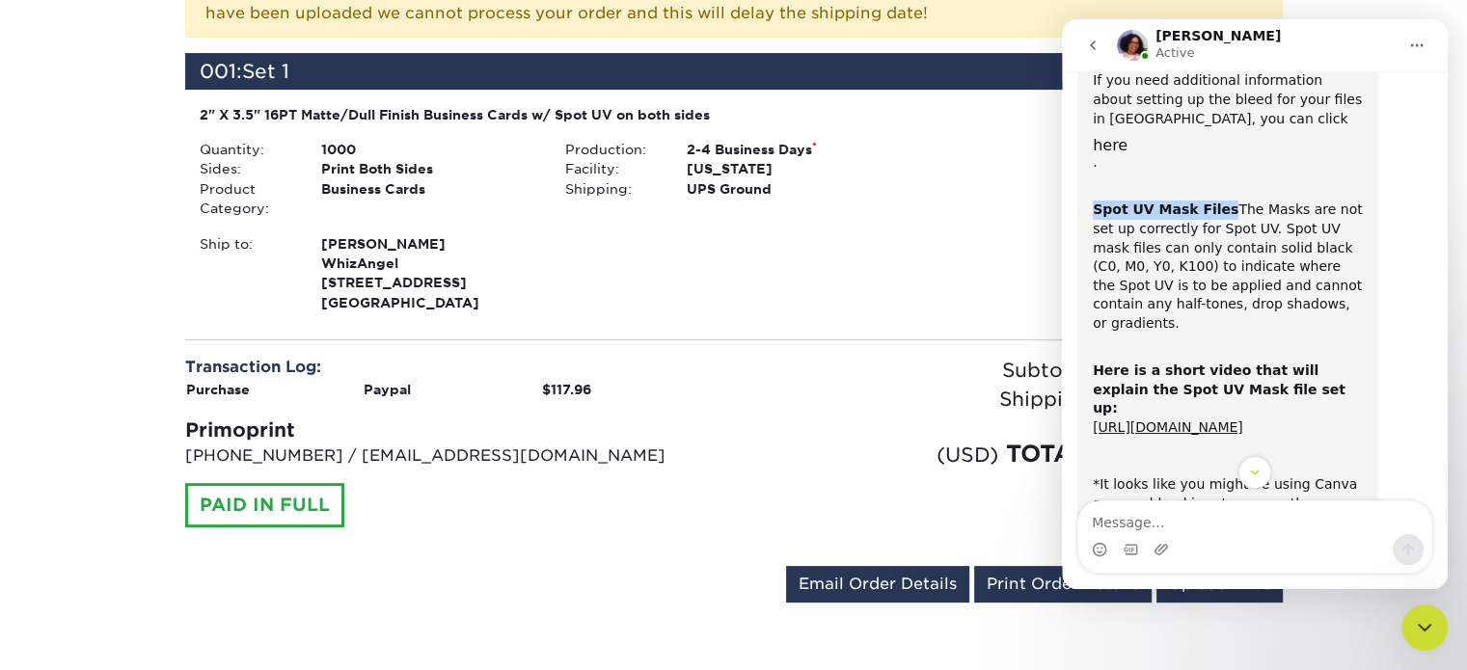
drag, startPoint x: 1208, startPoint y: 169, endPoint x: 2118, endPoint y: 187, distance: 910.4
click html "Avery Active Welcome to Primoprint. ACTION REQUIRED: Primoprint Order 25813-132…"
copy b "Spot UV Mask Files"
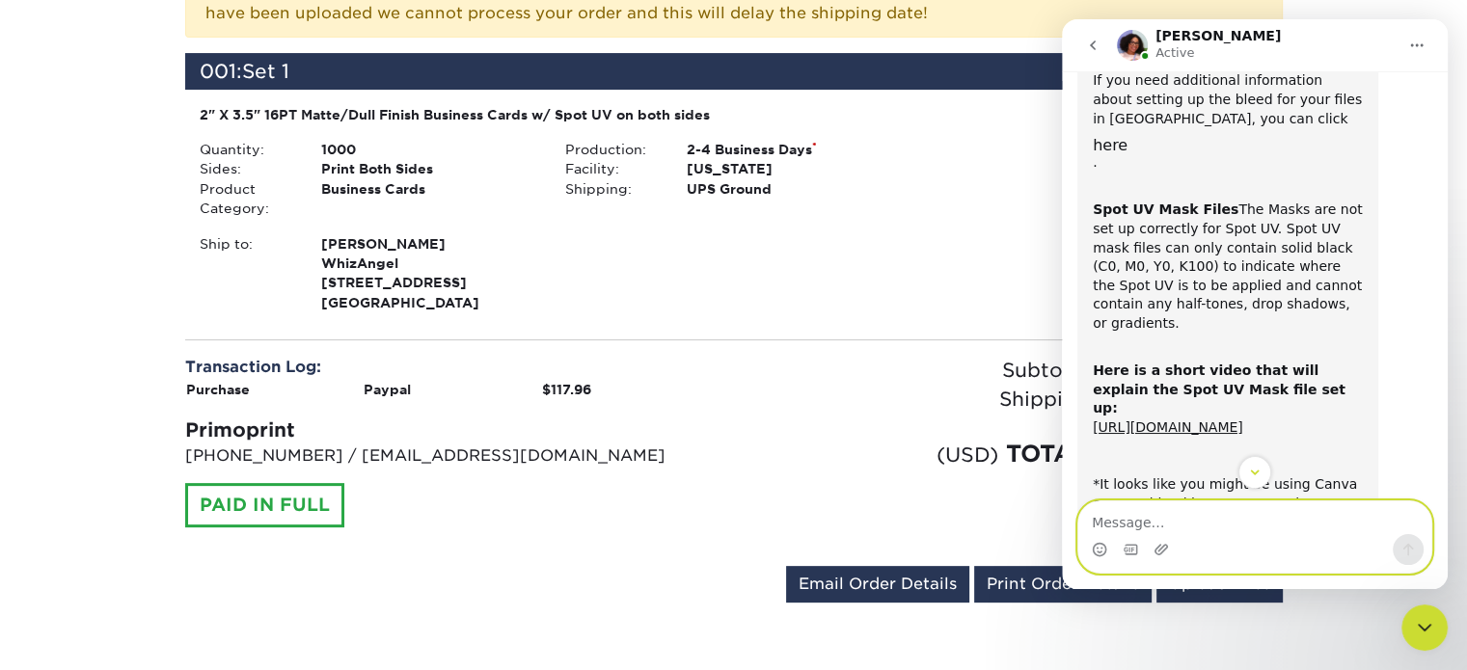
click at [1145, 517] on textarea "Message…" at bounding box center [1254, 517] width 353 height 33
paste textarea "Spot UV Mask Files"
type textarea "and below images are for Spot UV Mask Files"
click at [1413, 556] on icon "Send a message…" at bounding box center [1407, 549] width 15 height 15
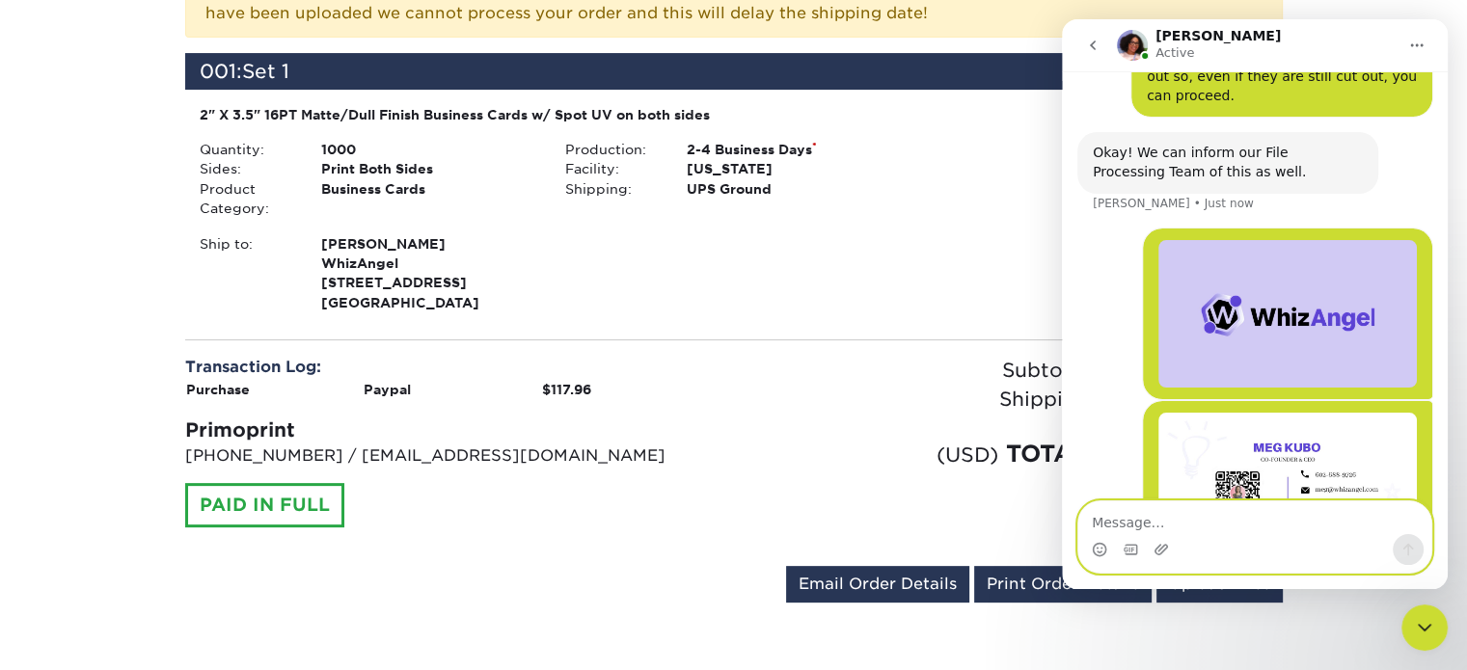
scroll to position [1822, 0]
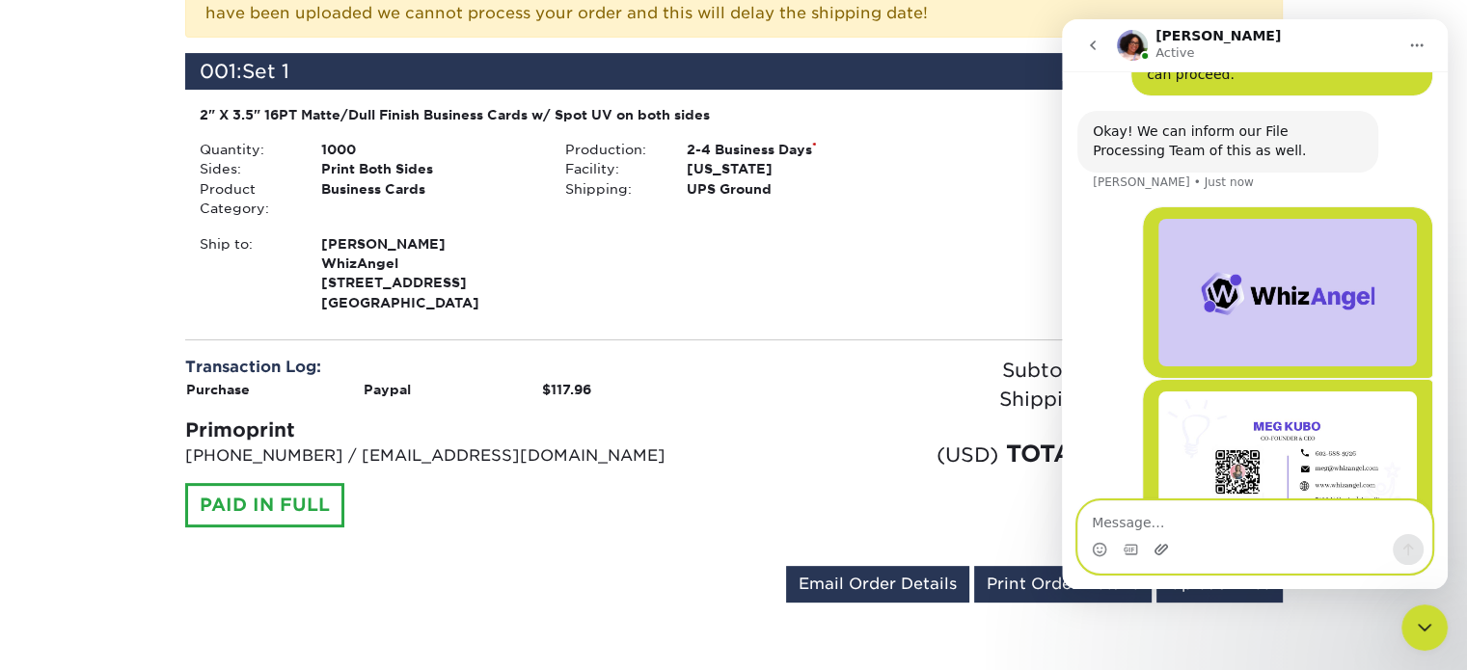
click at [1166, 554] on icon "Upload attachment" at bounding box center [1160, 549] width 15 height 15
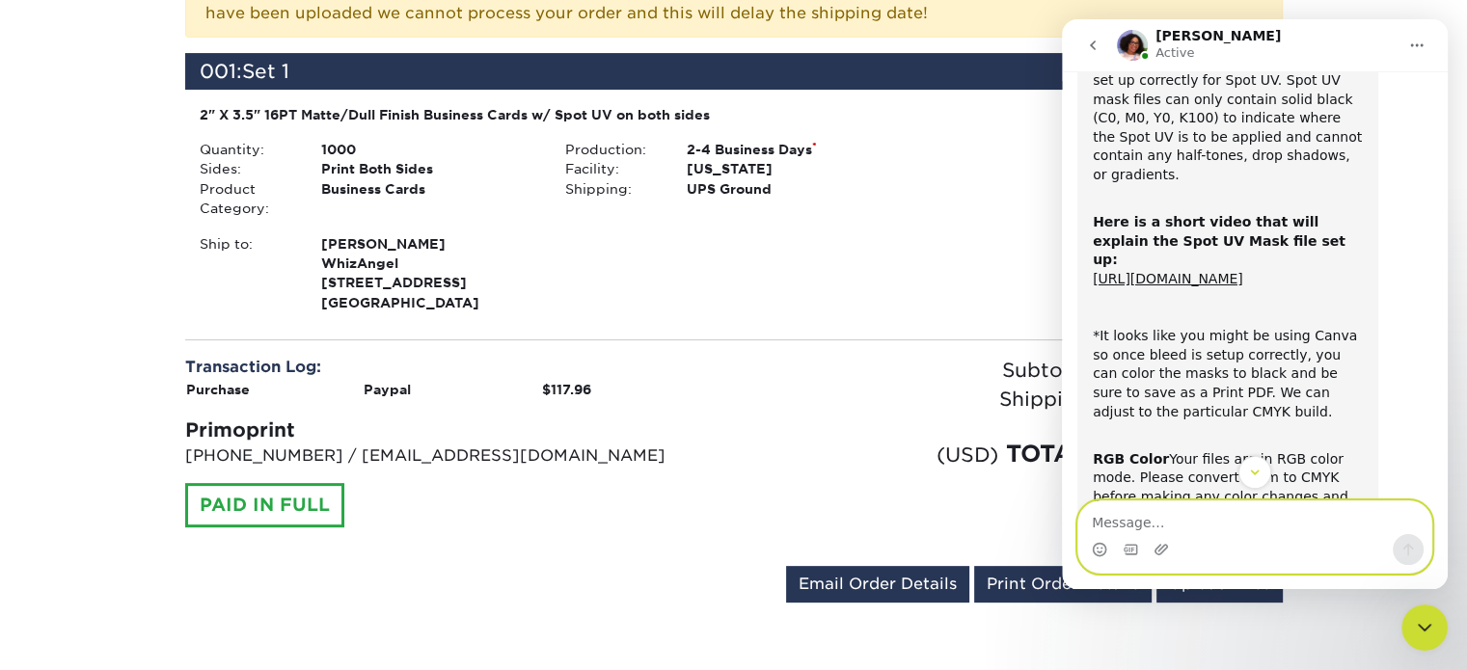
scroll to position [854, 0]
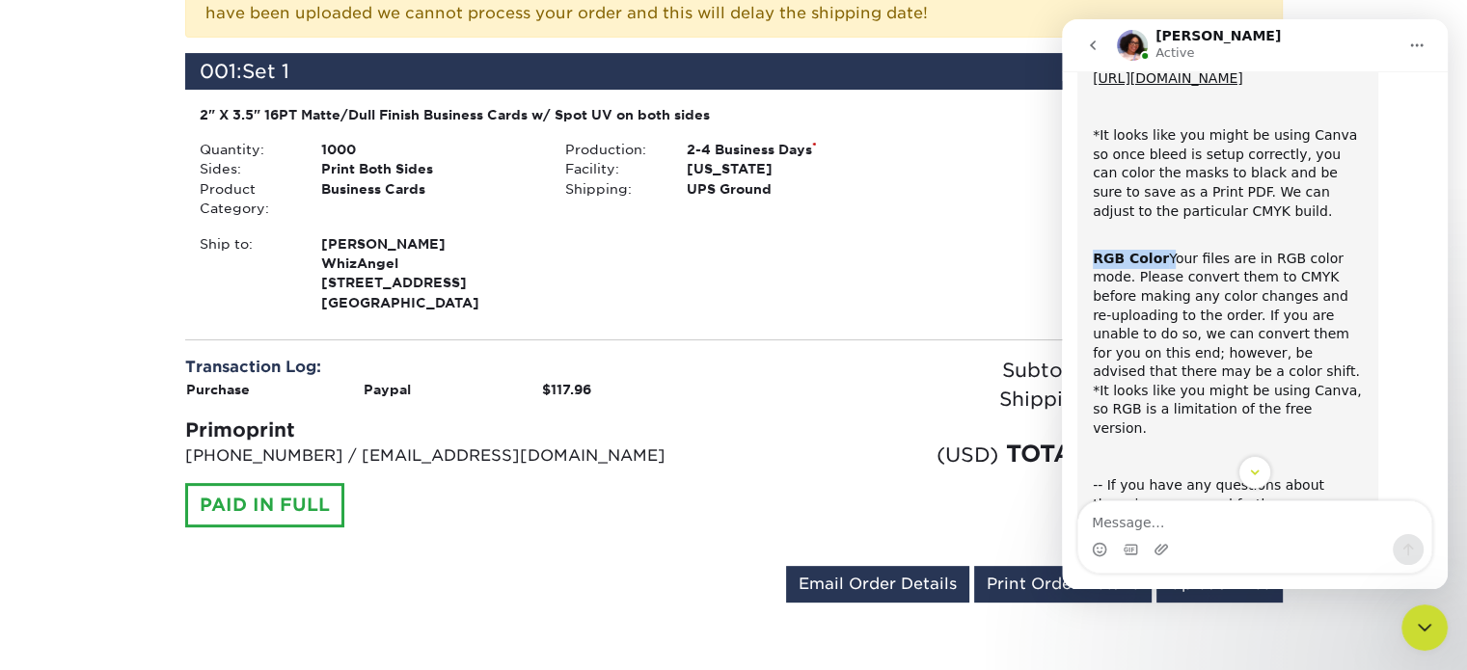
drag, startPoint x: 1156, startPoint y: 208, endPoint x: 1088, endPoint y: 208, distance: 68.5
copy div "RGB Color"
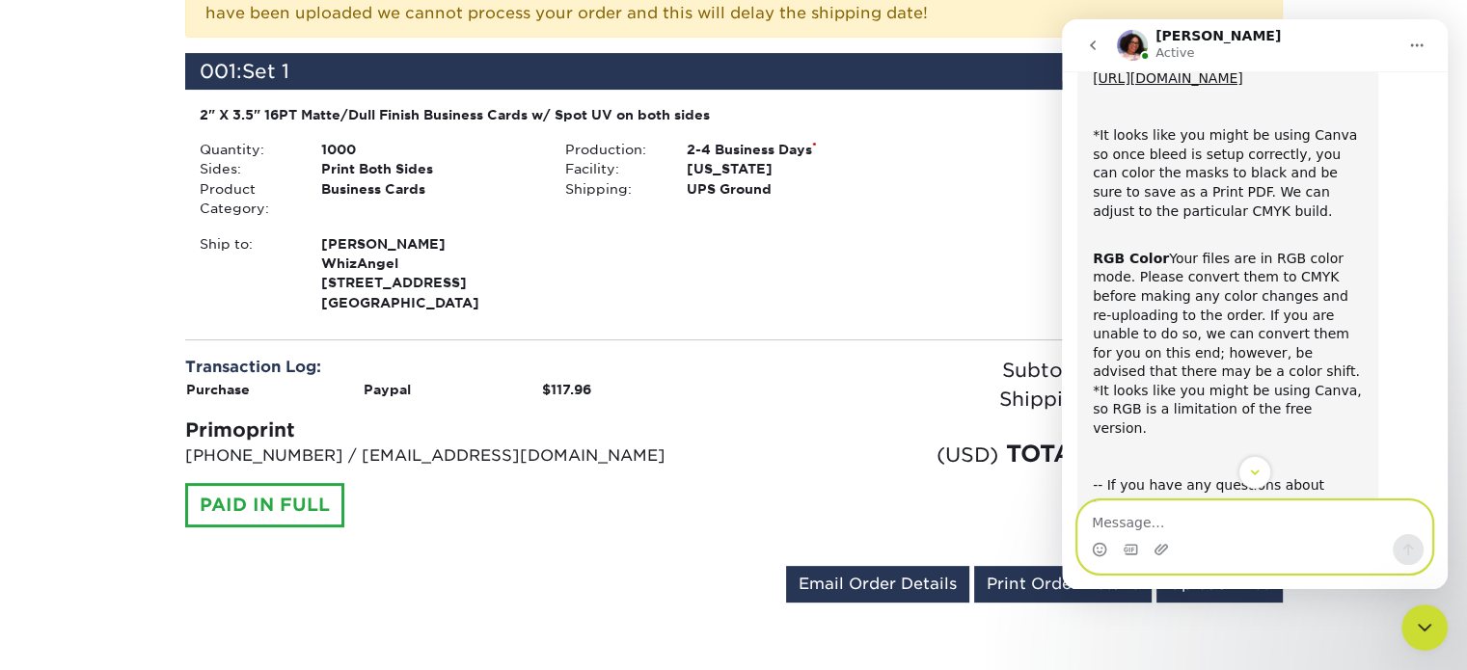
click at [1185, 531] on textarea "Message…" at bounding box center [1254, 517] width 353 height 33
paste textarea "RGB Color"
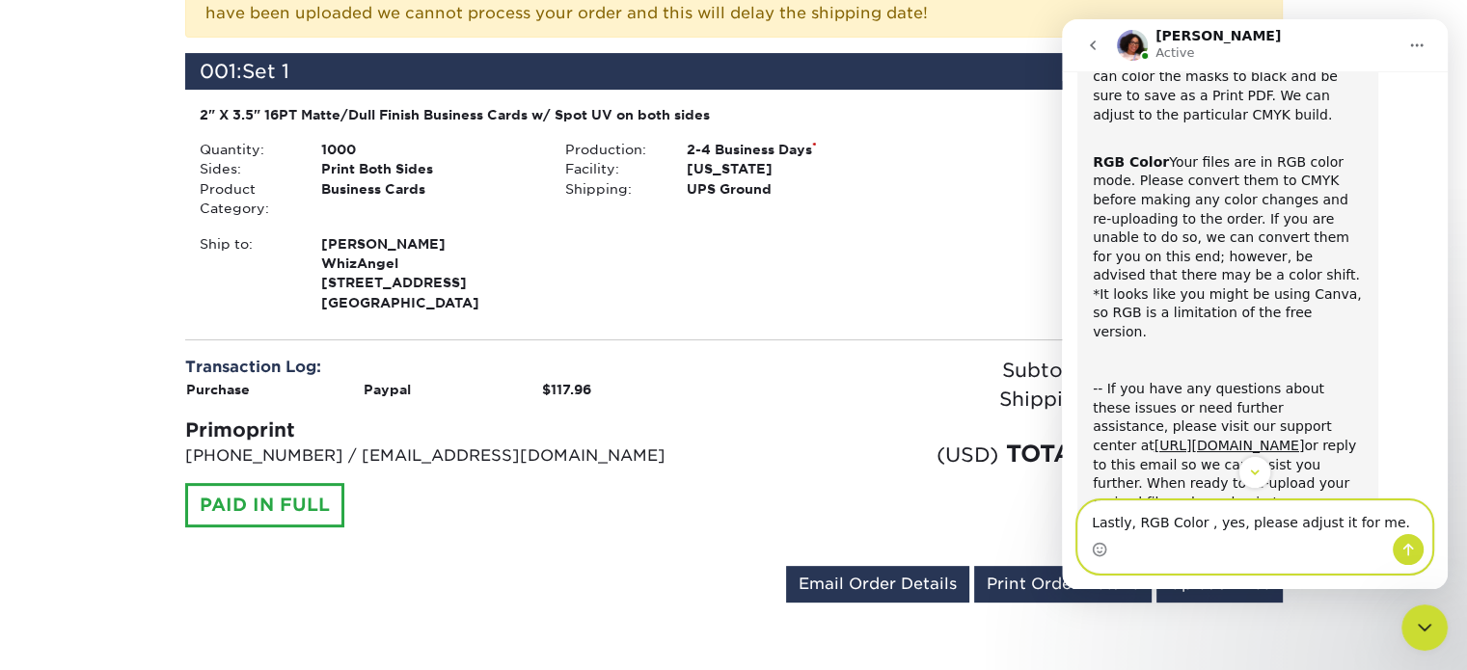
drag, startPoint x: 1202, startPoint y: 522, endPoint x: 1361, endPoint y: 527, distance: 159.2
click at [1361, 527] on textarea "Lastly, RGB Color , yes, please adjust it for me." at bounding box center [1254, 517] width 353 height 33
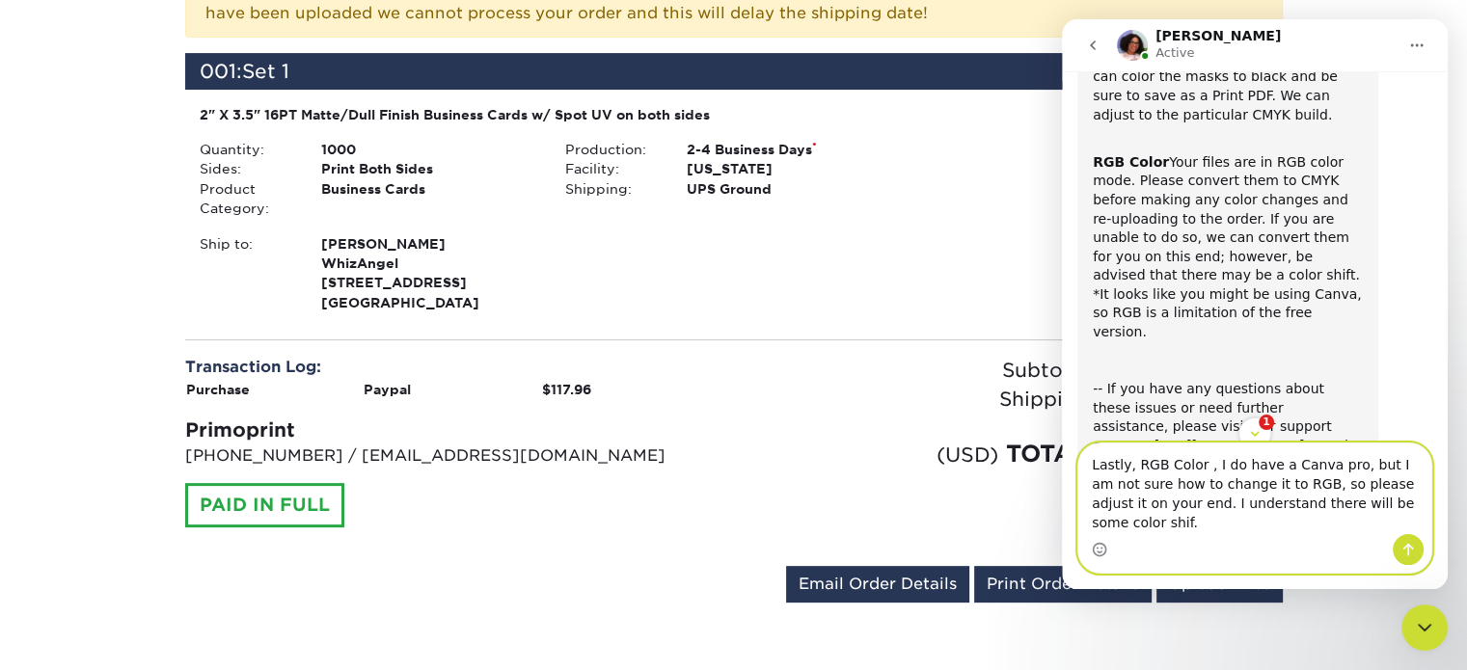
type textarea "Lastly, RGB Color , I do have a Canva pro, but I am not sure how to change it t…"
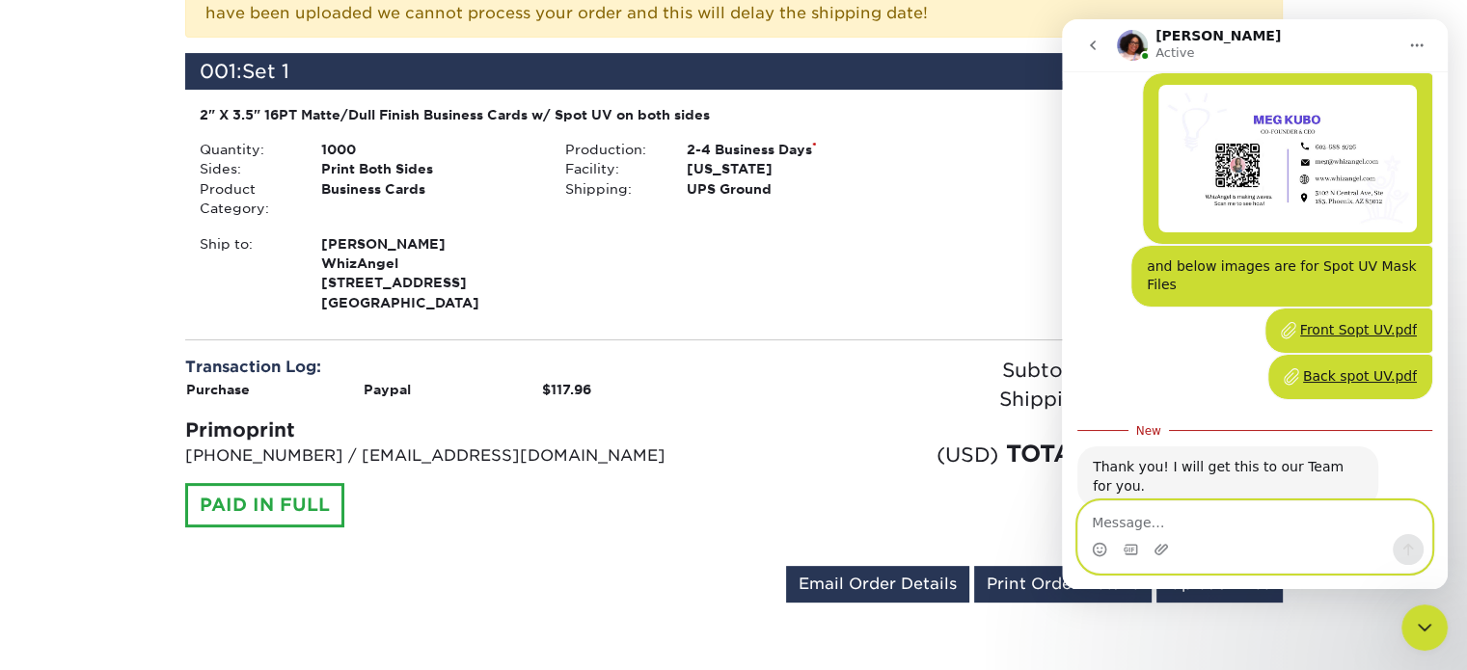
scroll to position [2099, 0]
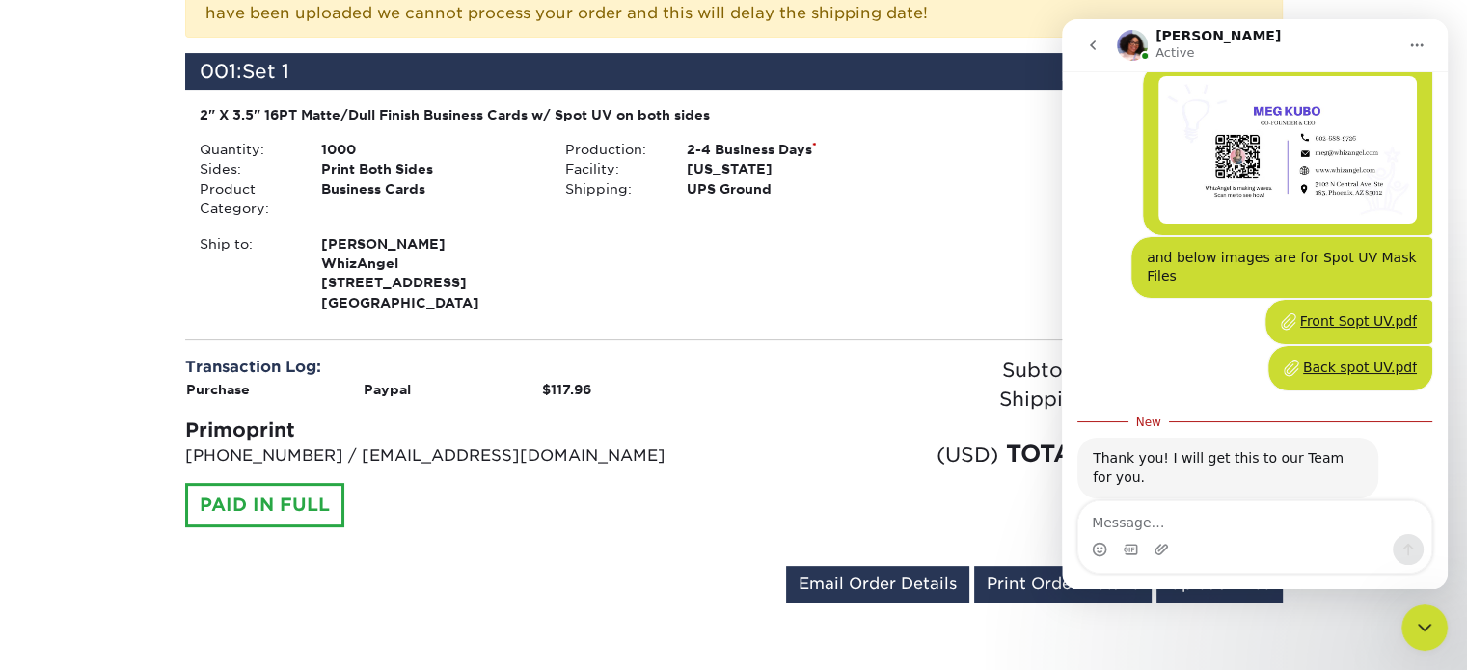
click at [1306, 449] on div "Thank you! I will get this to our Team for you." at bounding box center [1227, 468] width 270 height 38
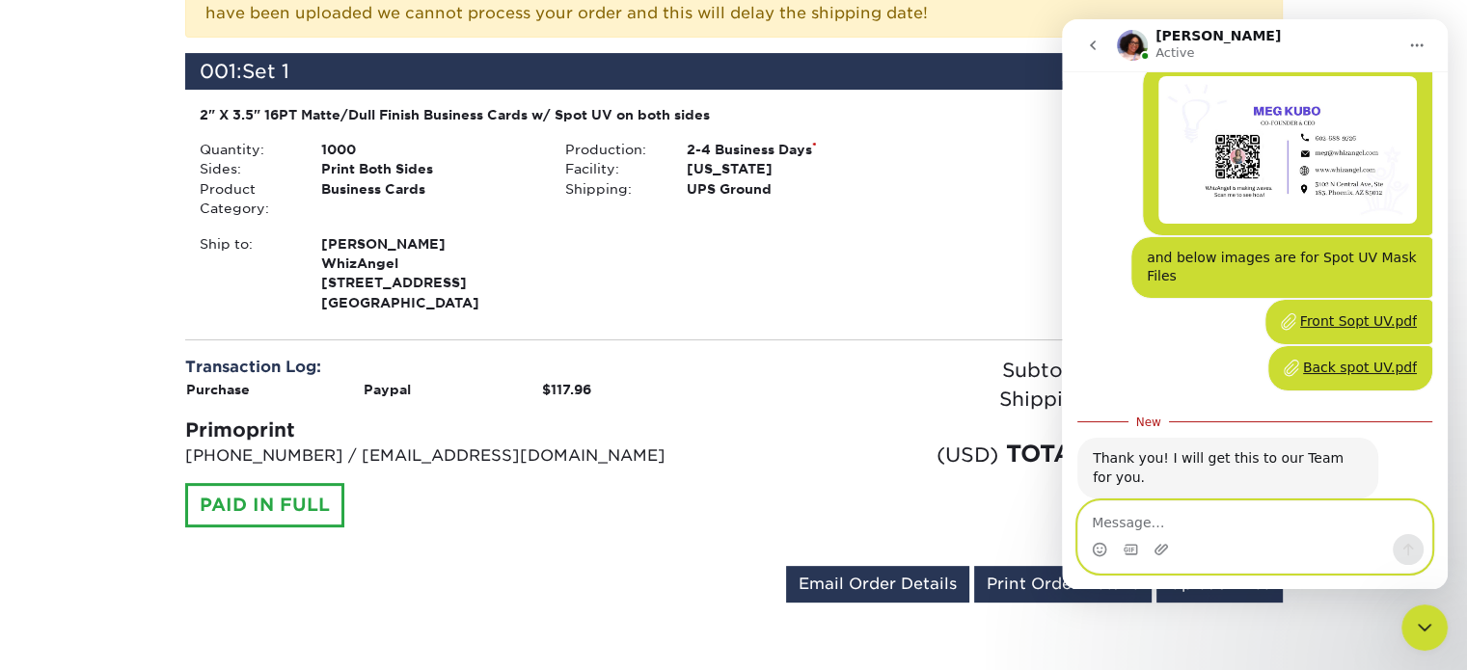
click at [1253, 518] on textarea "Message…" at bounding box center [1254, 517] width 353 height 33
type textarea "Thank YOU!"
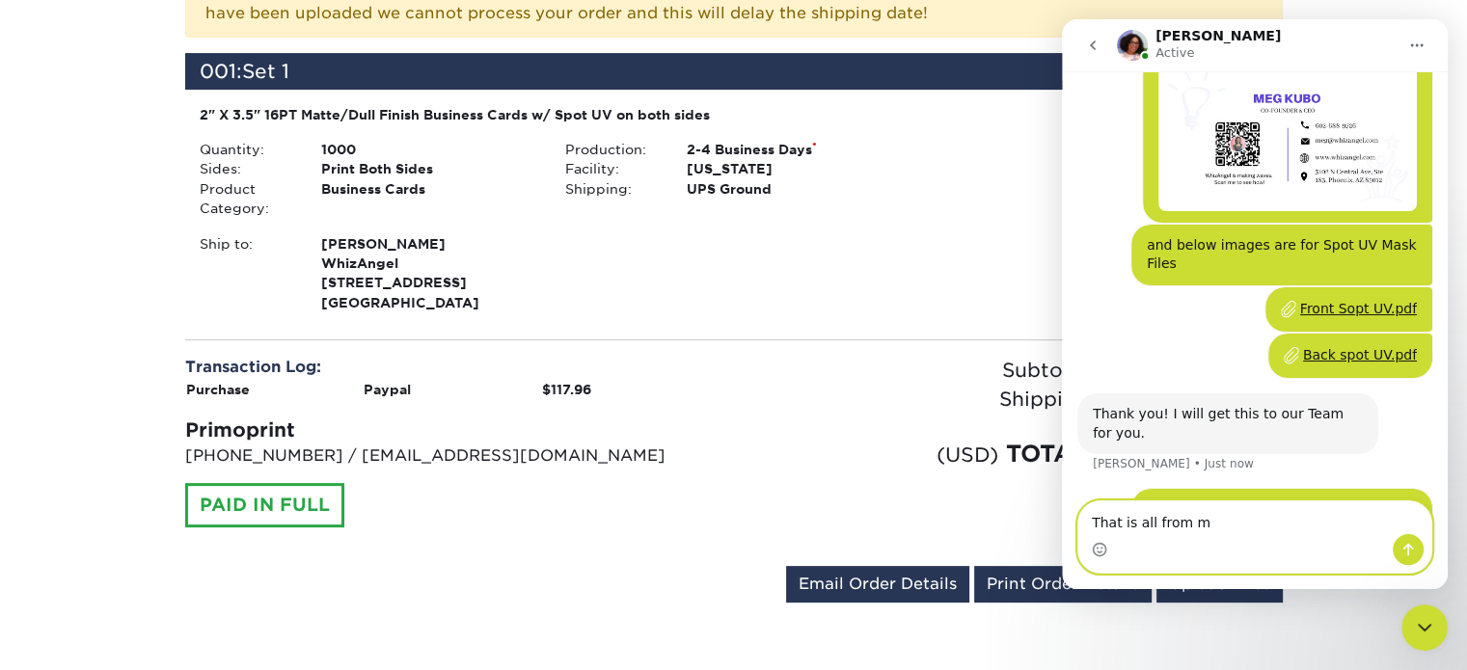
type textarea "That is all from me"
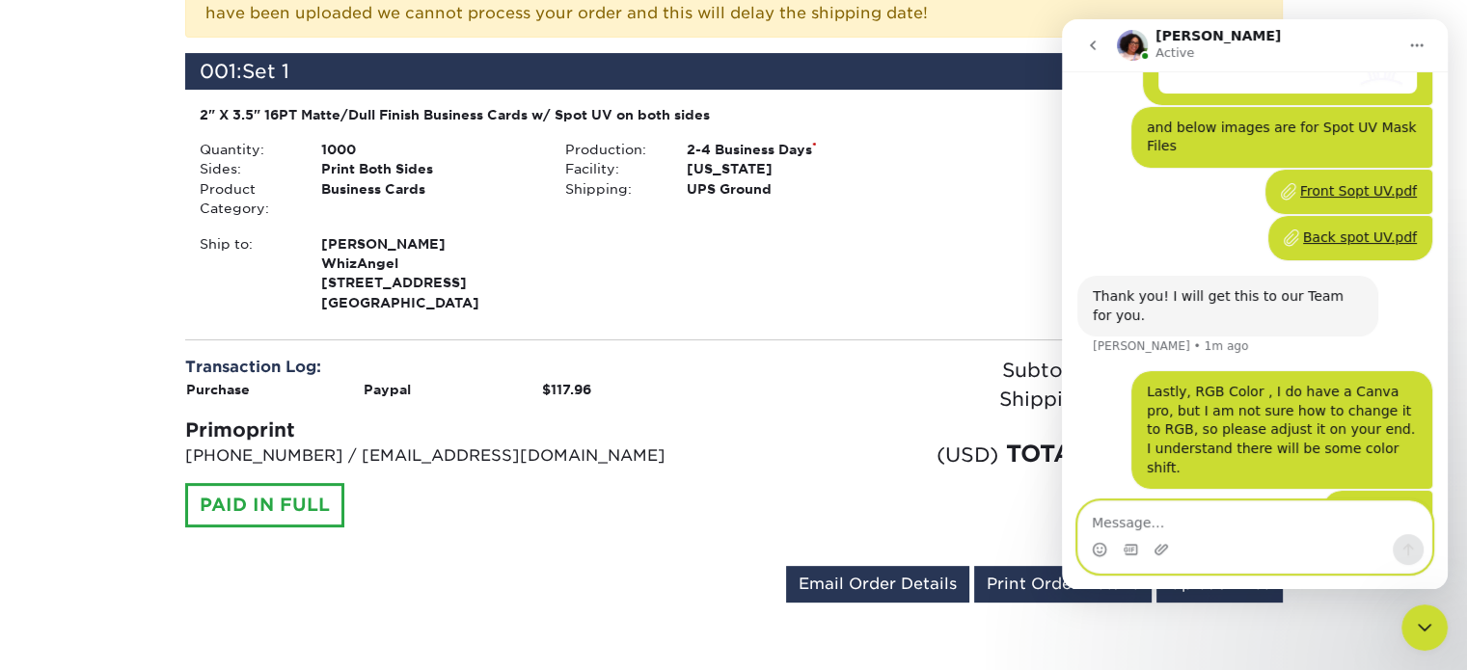
scroll to position [2279, 0]
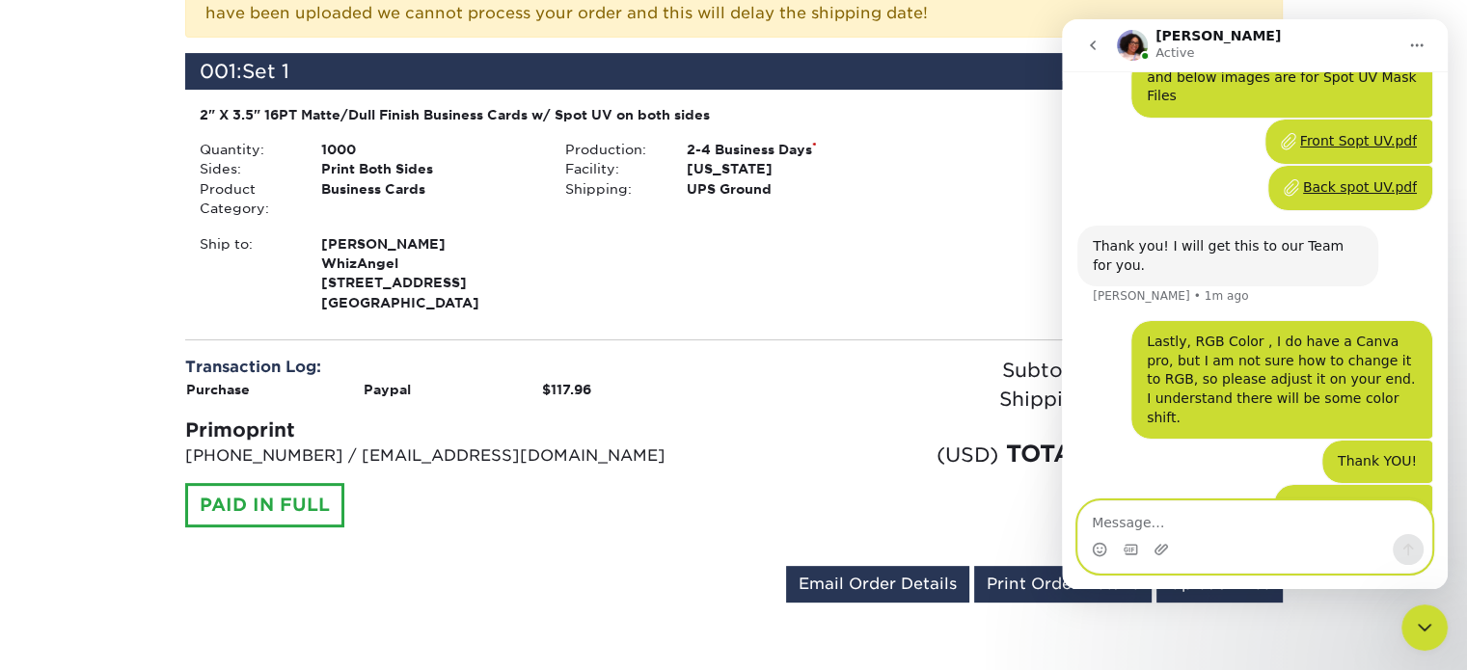
click at [1238, 520] on textarea "Message…" at bounding box center [1254, 517] width 353 height 33
type textarea "I will, and you as well :)"
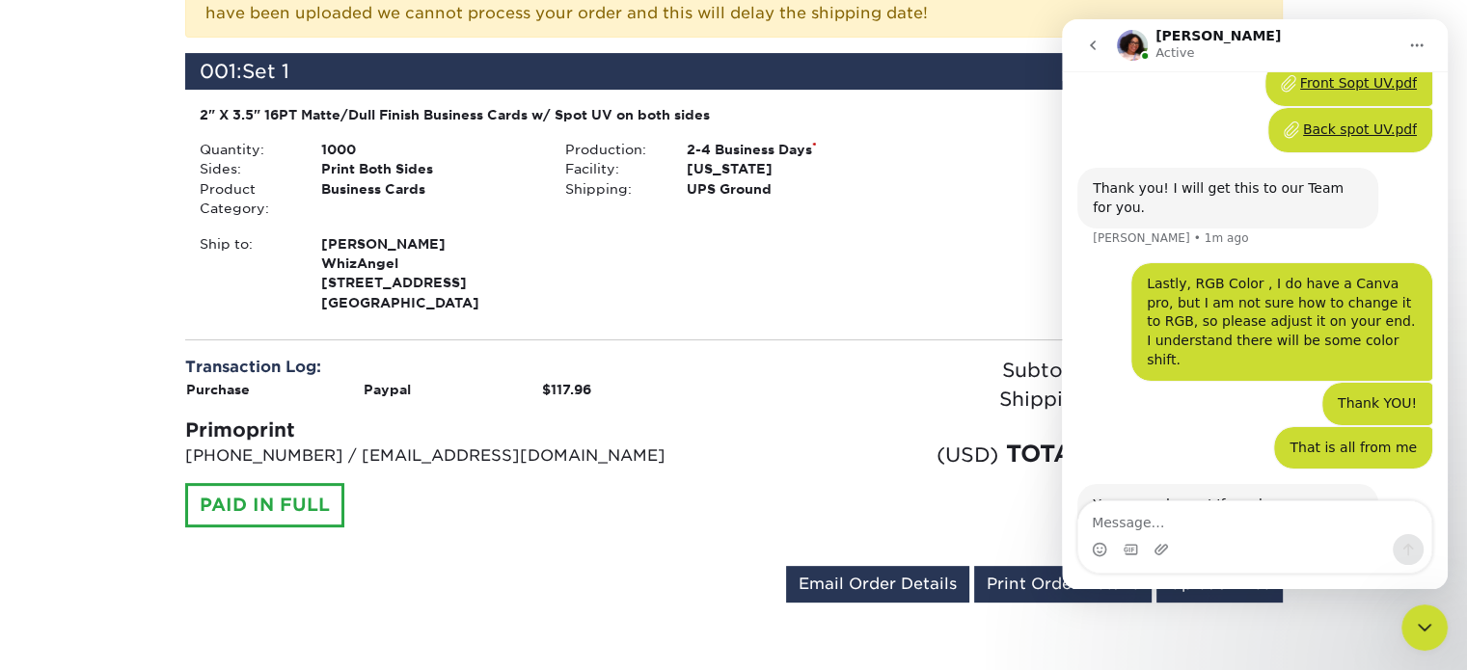
click at [1416, 44] on icon "Home" at bounding box center [1417, 45] width 13 height 3
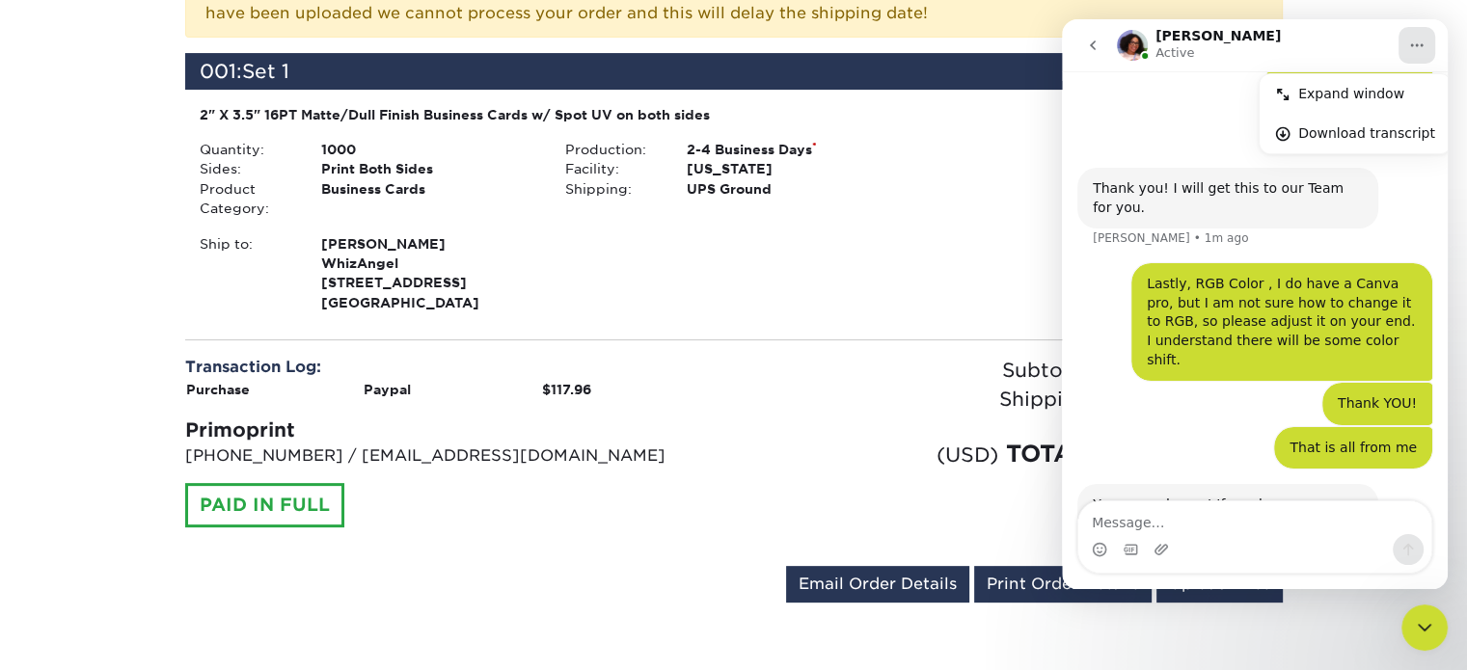
click at [1430, 630] on icon "Close Intercom Messenger" at bounding box center [1424, 627] width 23 height 23
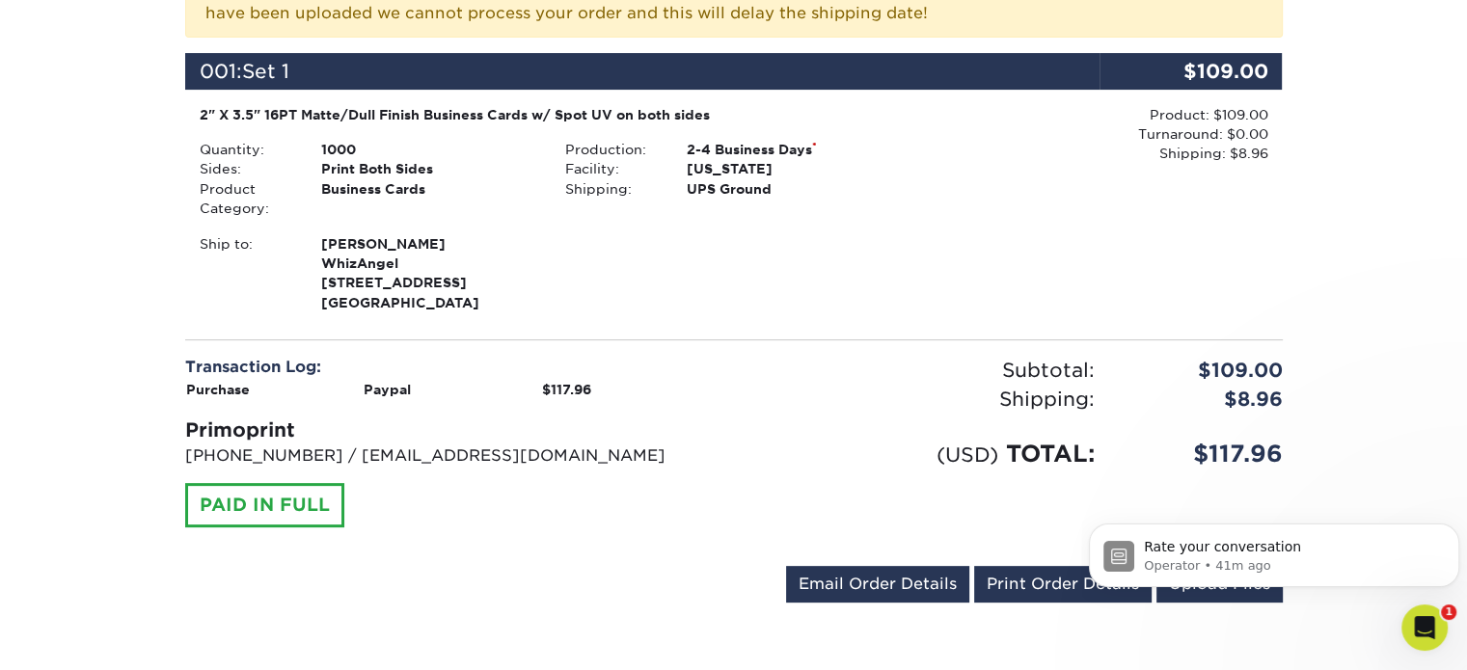
scroll to position [0, 0]
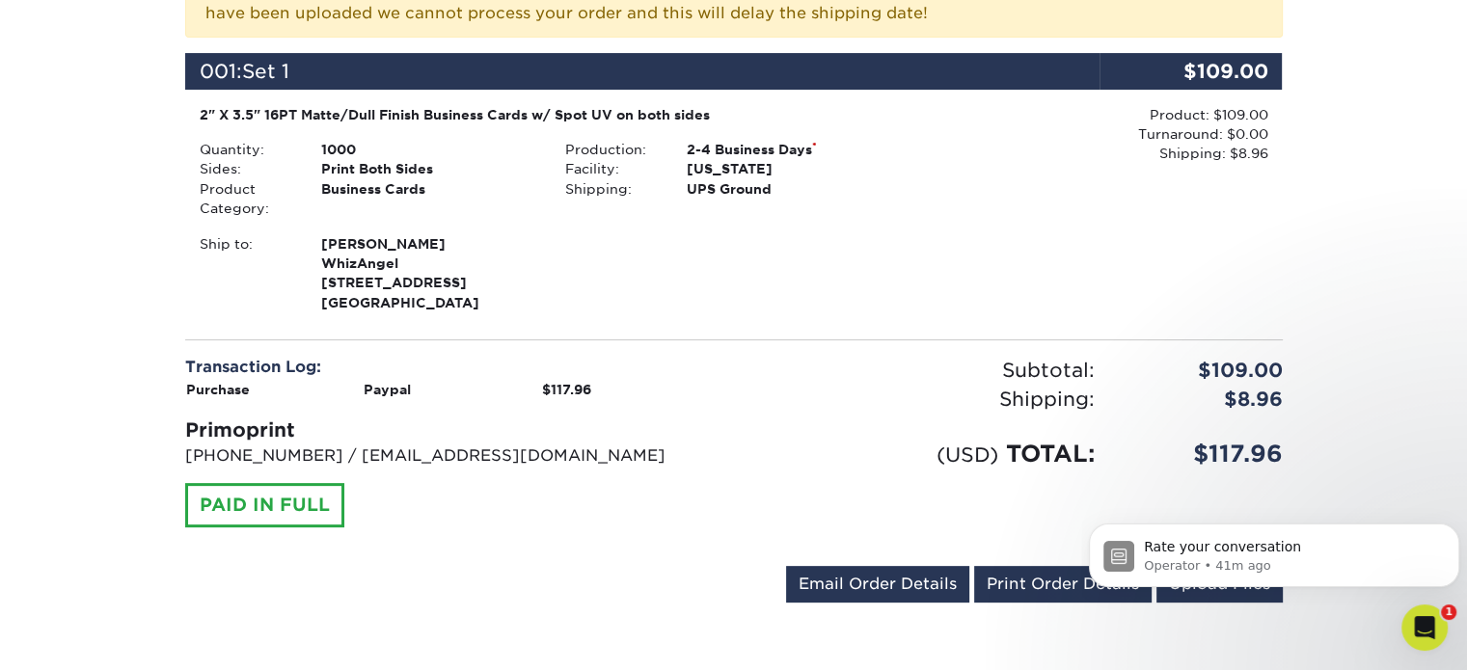
click at [1415, 625] on icon "Open Intercom Messenger" at bounding box center [1425, 628] width 32 height 32
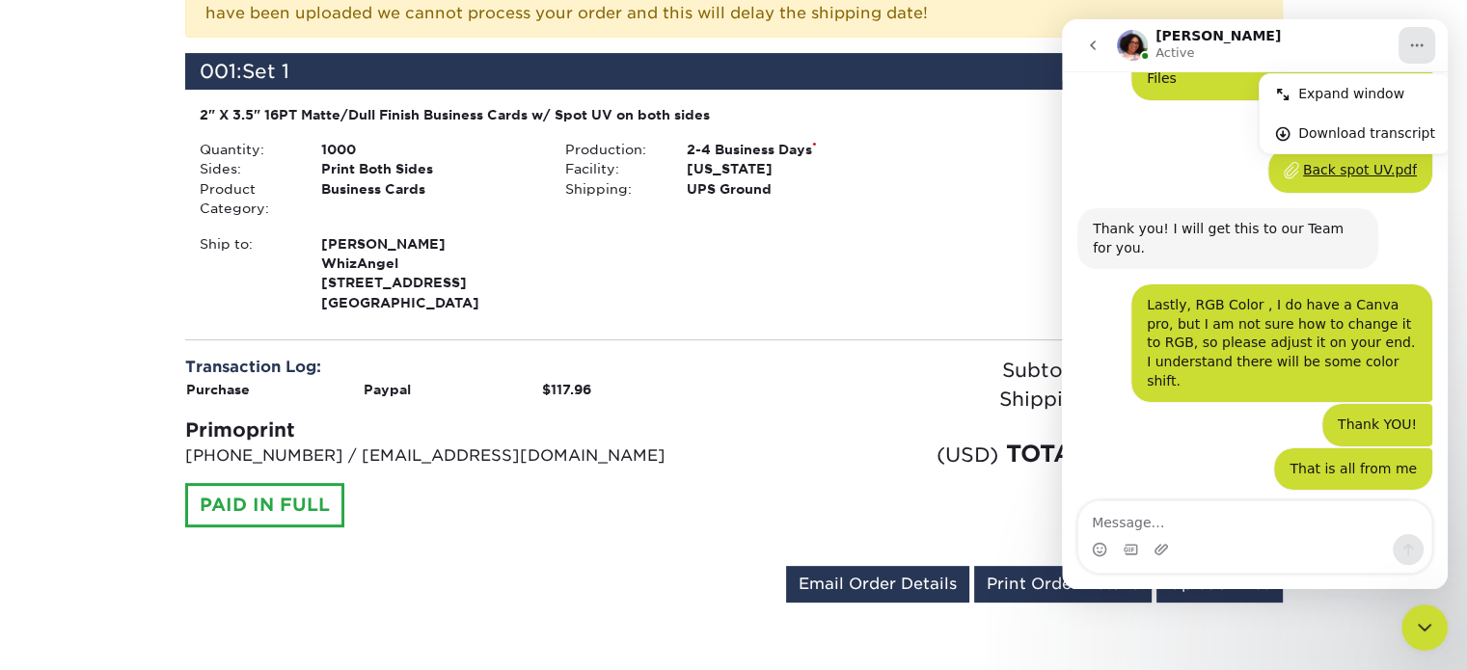
scroll to position [2318, 0]
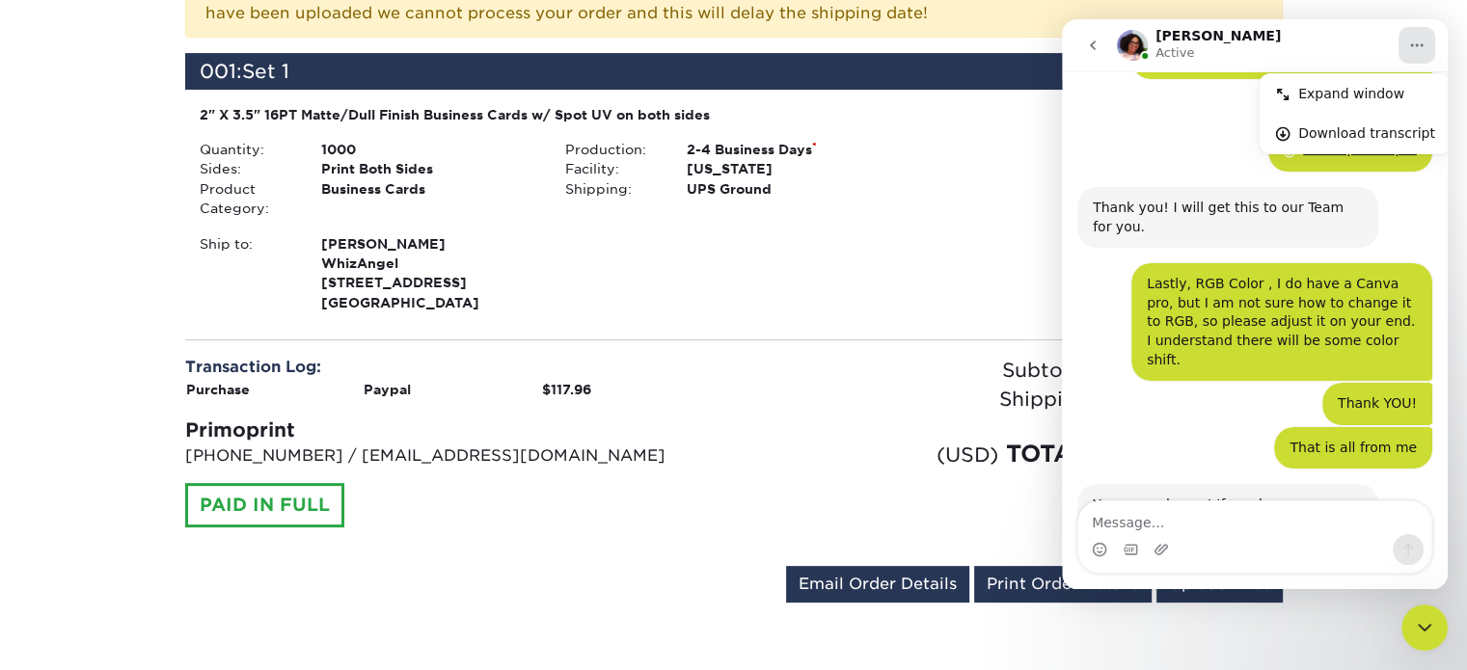
click at [1415, 625] on icon "Close Intercom Messenger" at bounding box center [1424, 627] width 23 height 23
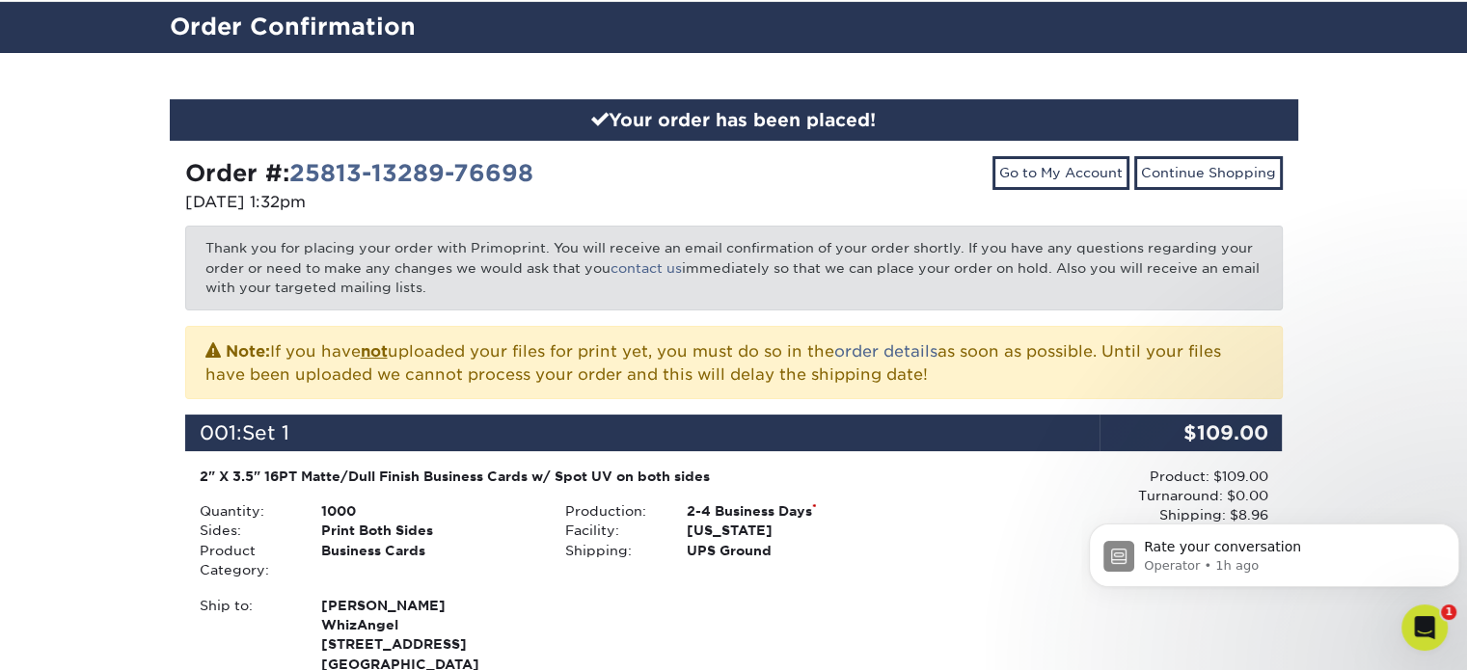
scroll to position [0, 0]
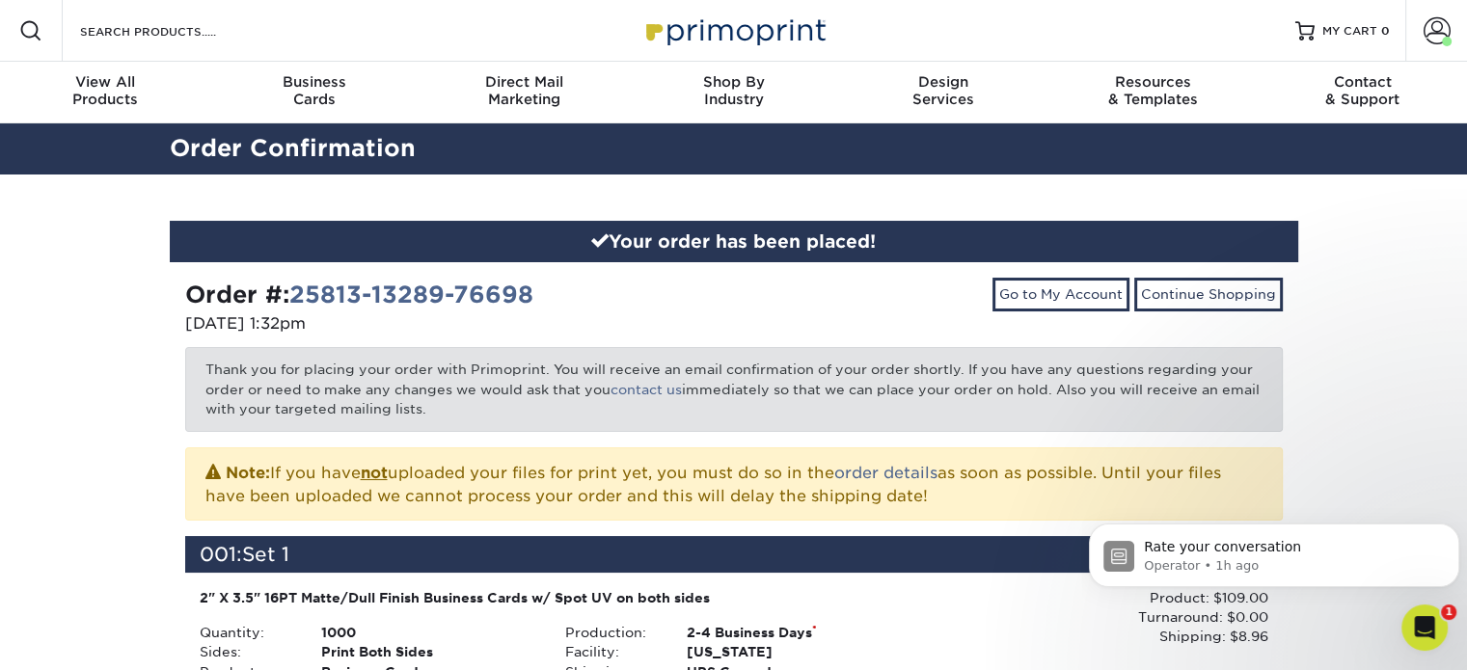
click at [1378, 269] on div "Your order has been placed! Order #: 25813-13289-76698 08/13/2025 1:32pm Go to …" at bounding box center [733, 665] width 1467 height 981
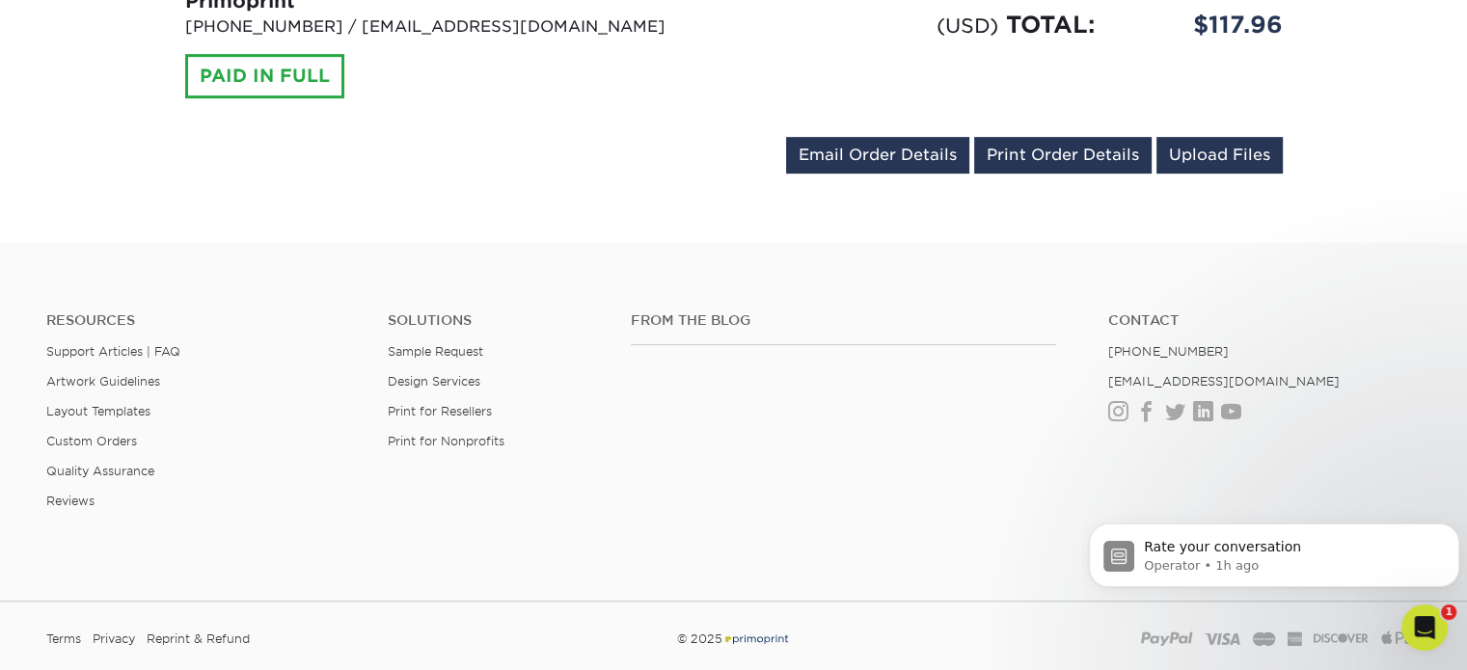
scroll to position [1045, 0]
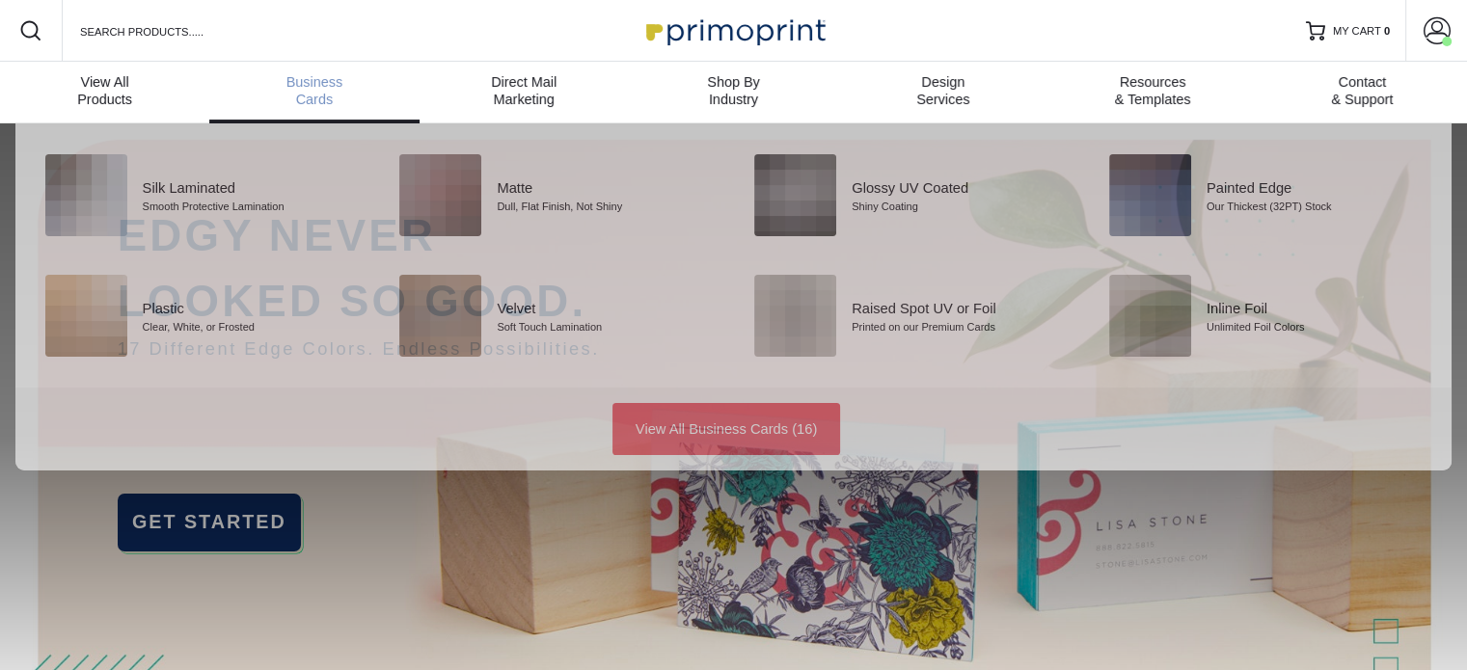
click at [303, 103] on div "Business Cards" at bounding box center [313, 90] width 209 height 35
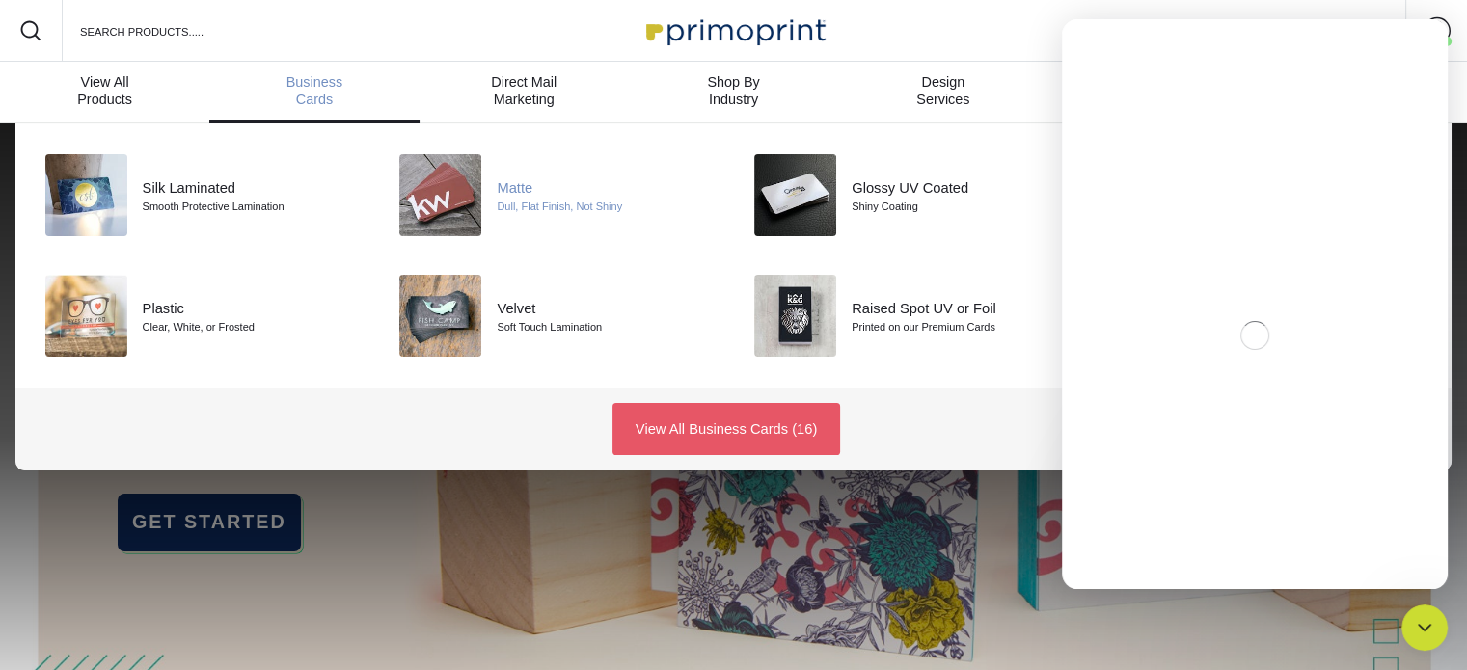
click at [490, 198] on div at bounding box center [438, 195] width 119 height 82
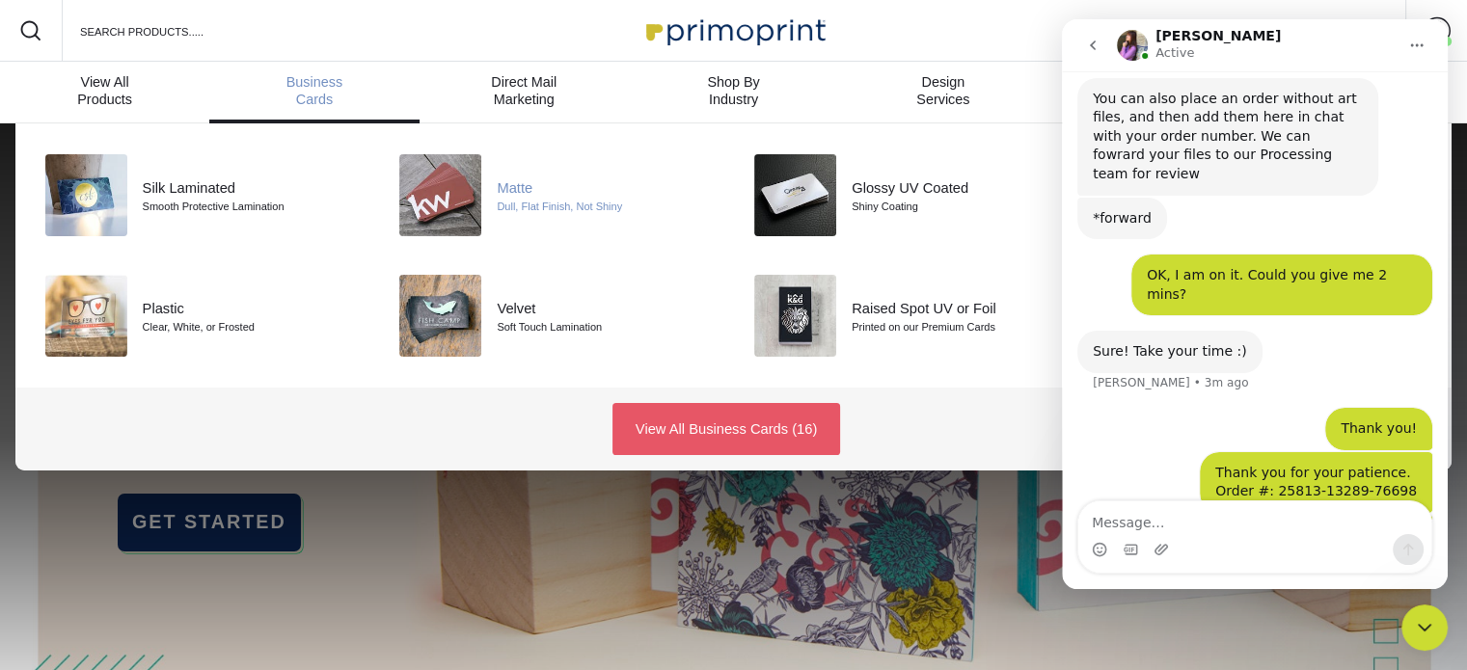
scroll to position [926, 0]
